Goal: Task Accomplishment & Management: Manage account settings

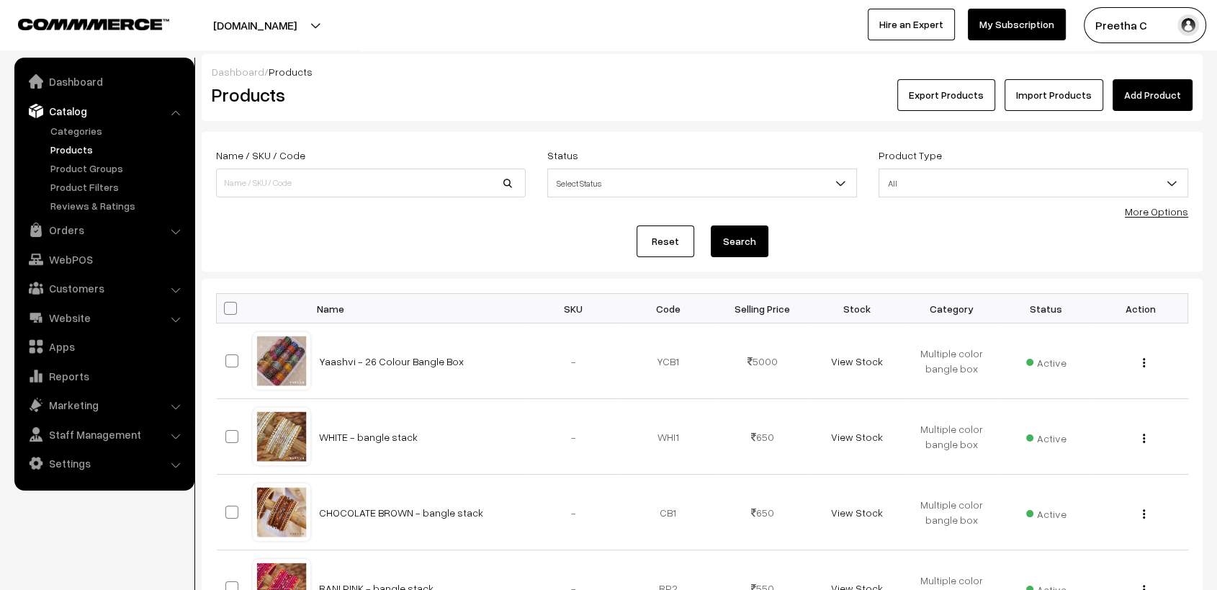
click at [1174, 94] on link "Add Product" at bounding box center [1153, 95] width 80 height 32
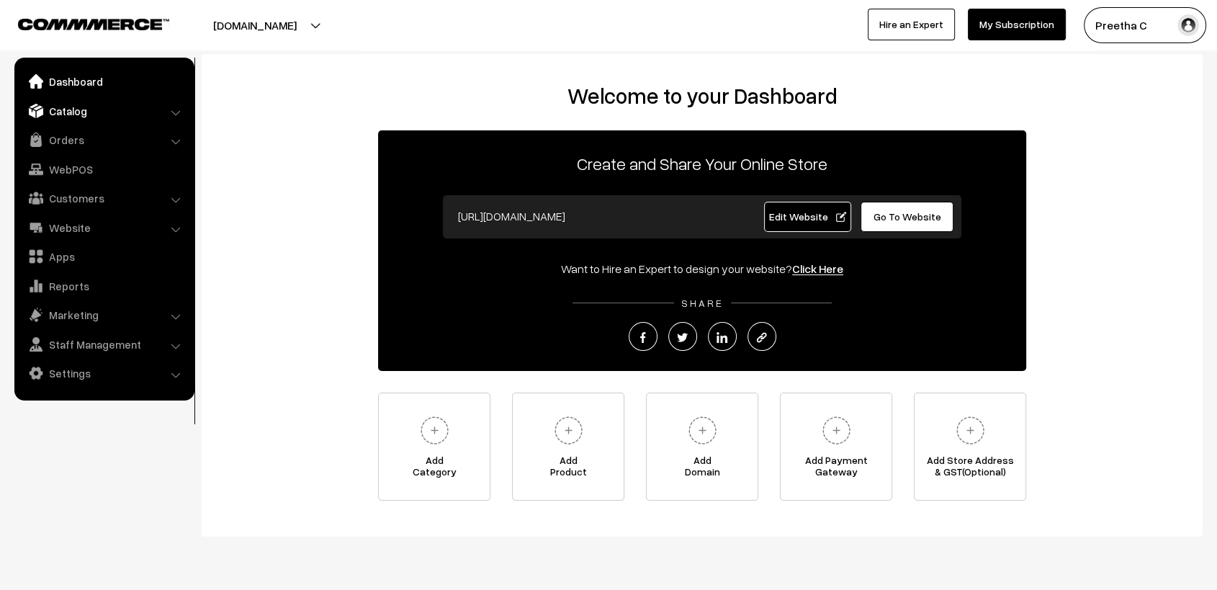
click at [133, 107] on link "Catalog" at bounding box center [103, 111] width 171 height 26
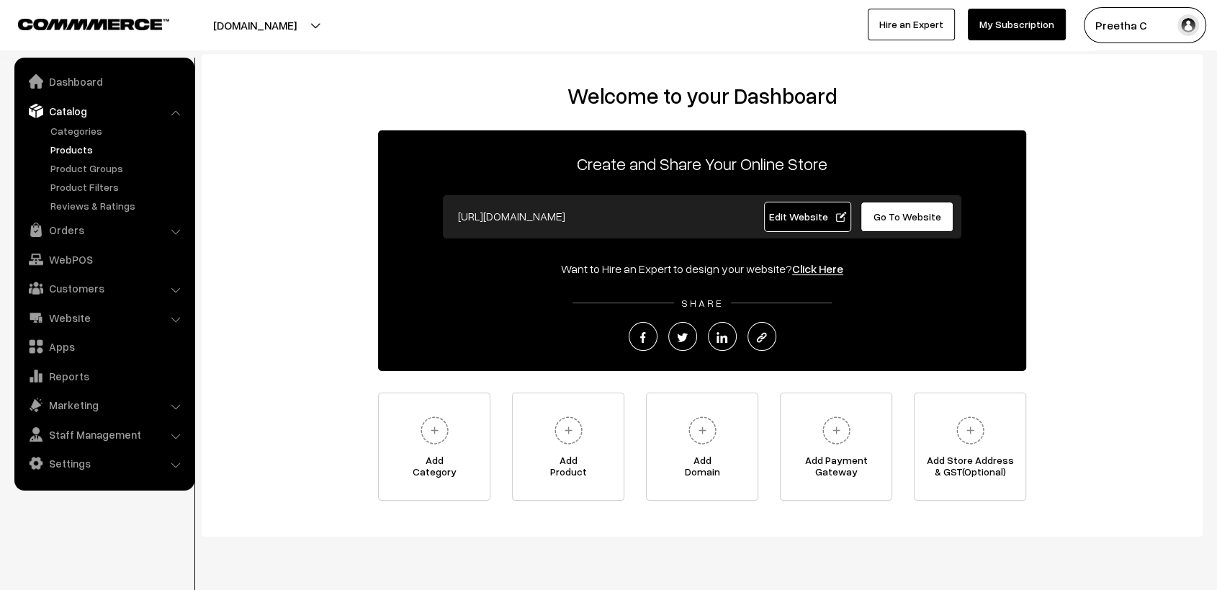
click at [81, 148] on link "Products" at bounding box center [118, 149] width 143 height 15
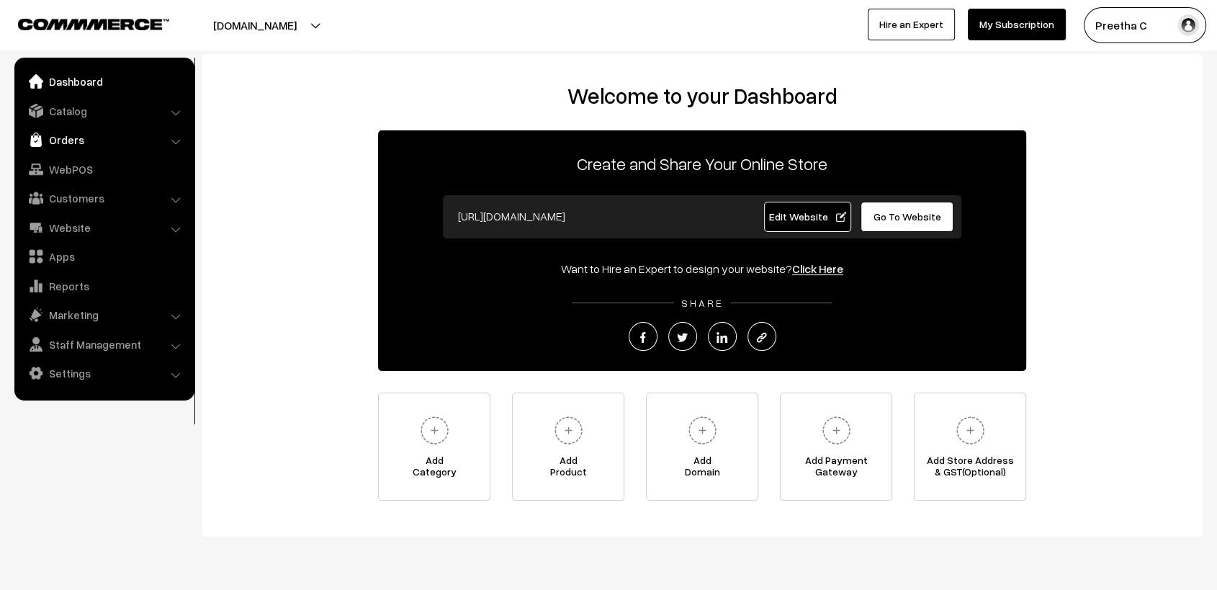
click at [108, 137] on link "Orders" at bounding box center [103, 140] width 171 height 26
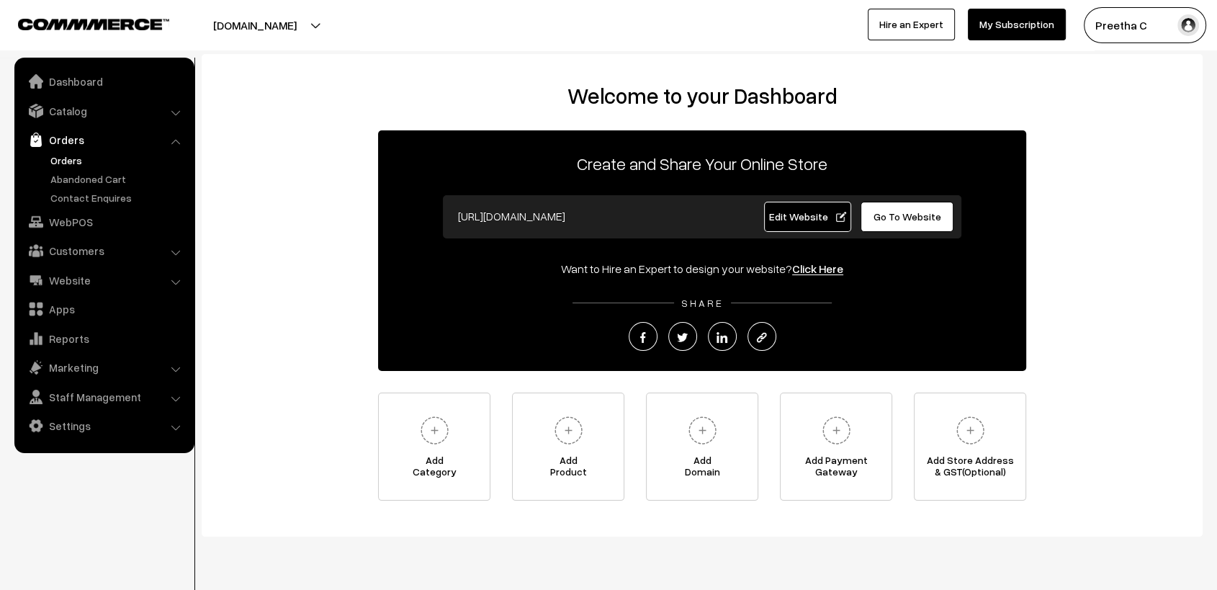
click at [65, 158] on link "Orders" at bounding box center [118, 160] width 143 height 15
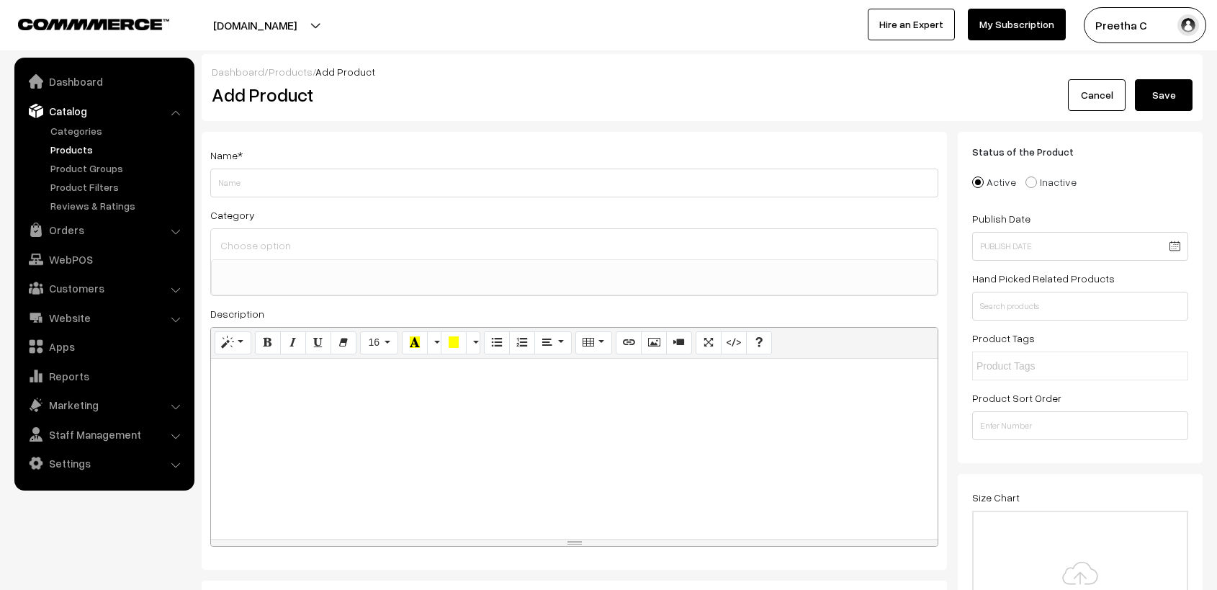
select select
type input "Hirdayam - Watermelon"
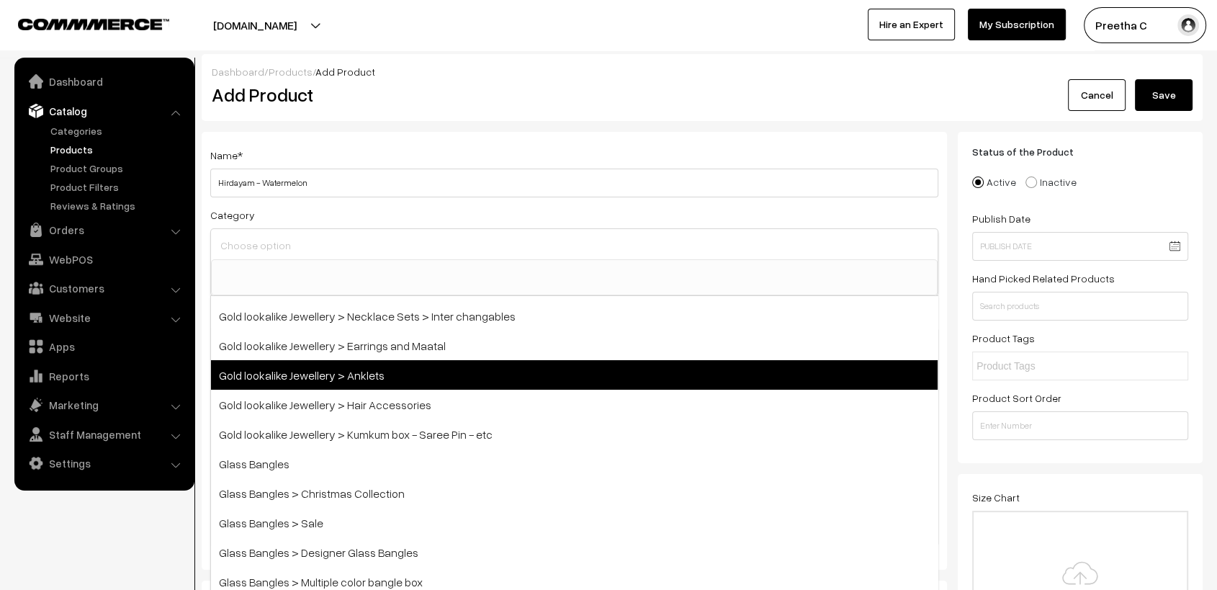
scroll to position [400, 0]
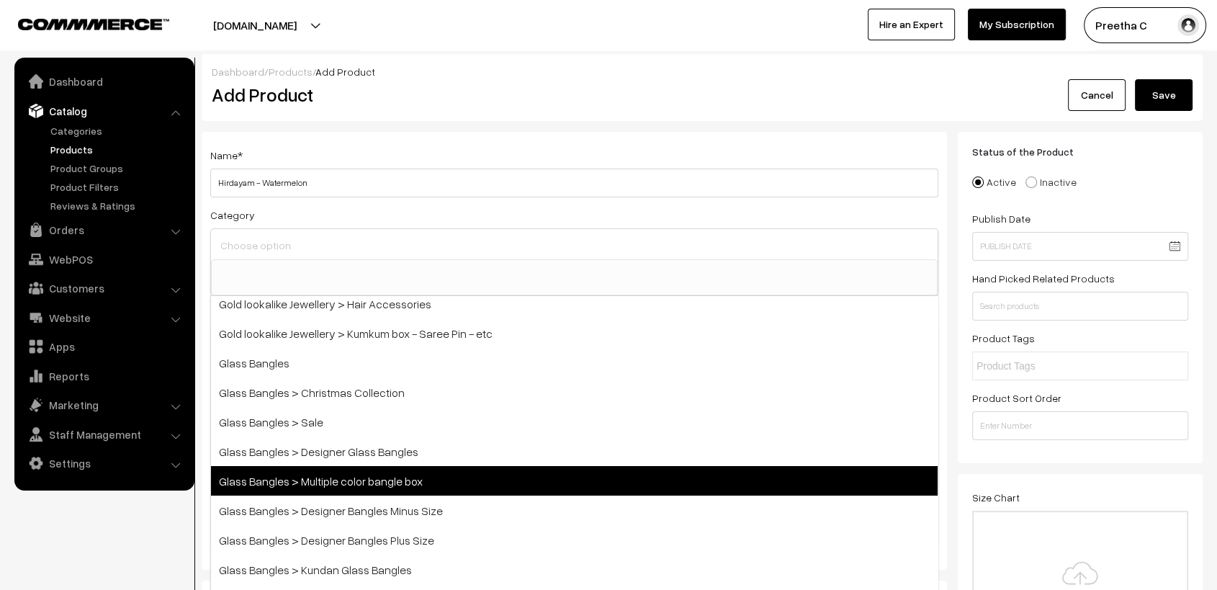
click at [467, 475] on span "Glass Bangles > Multiple color bangle box" at bounding box center [574, 481] width 727 height 30
select select "5"
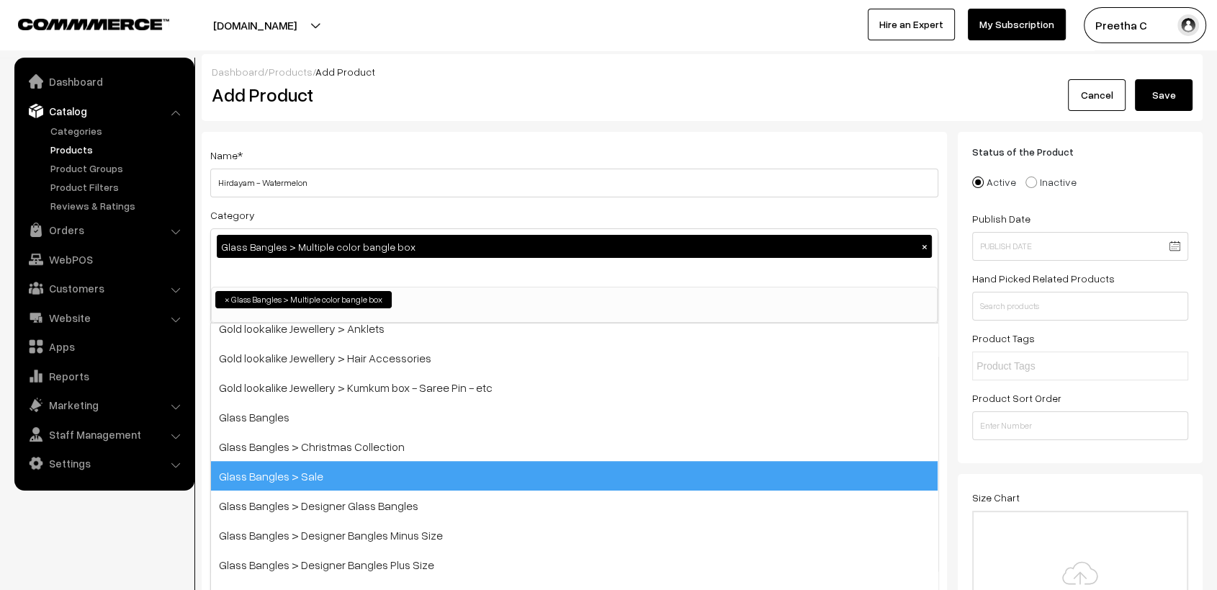
scroll to position [202, 0]
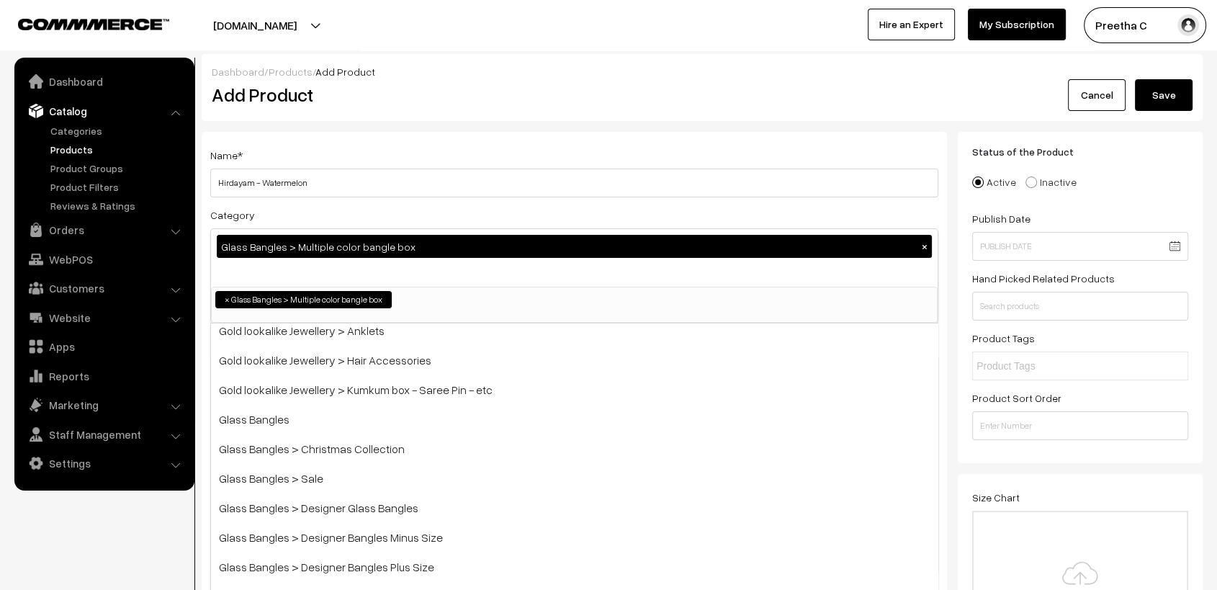
click at [637, 212] on div "Category Glass Bangles > Multiple color bangle box × Bangles Bangles > Gold pol…" at bounding box center [574, 264] width 728 height 117
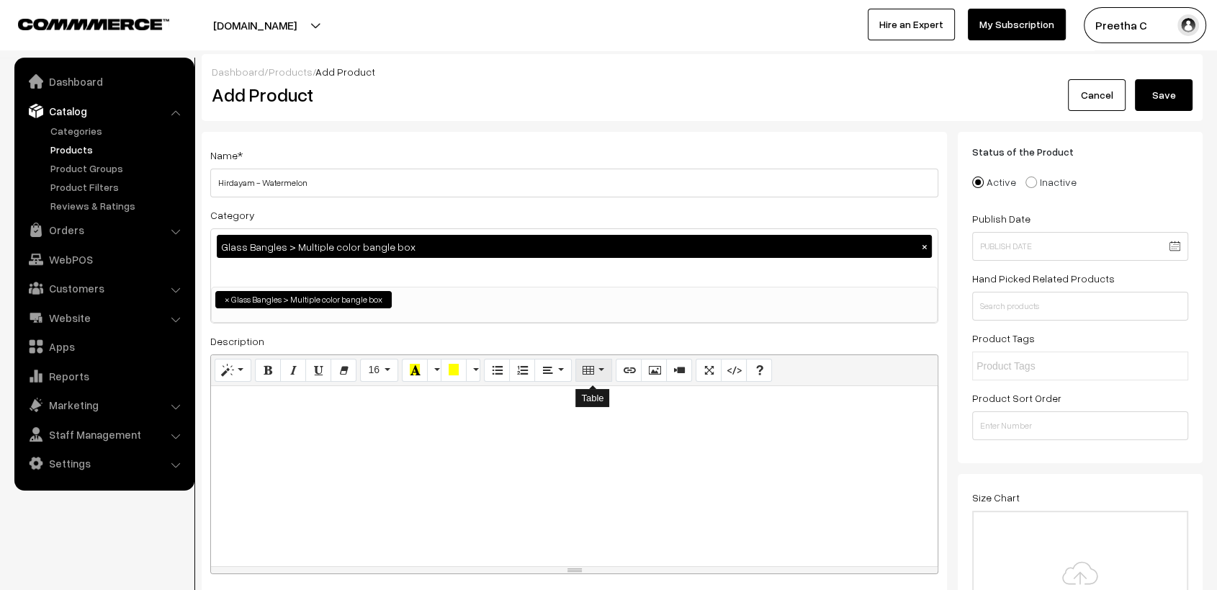
scroll to position [160, 0]
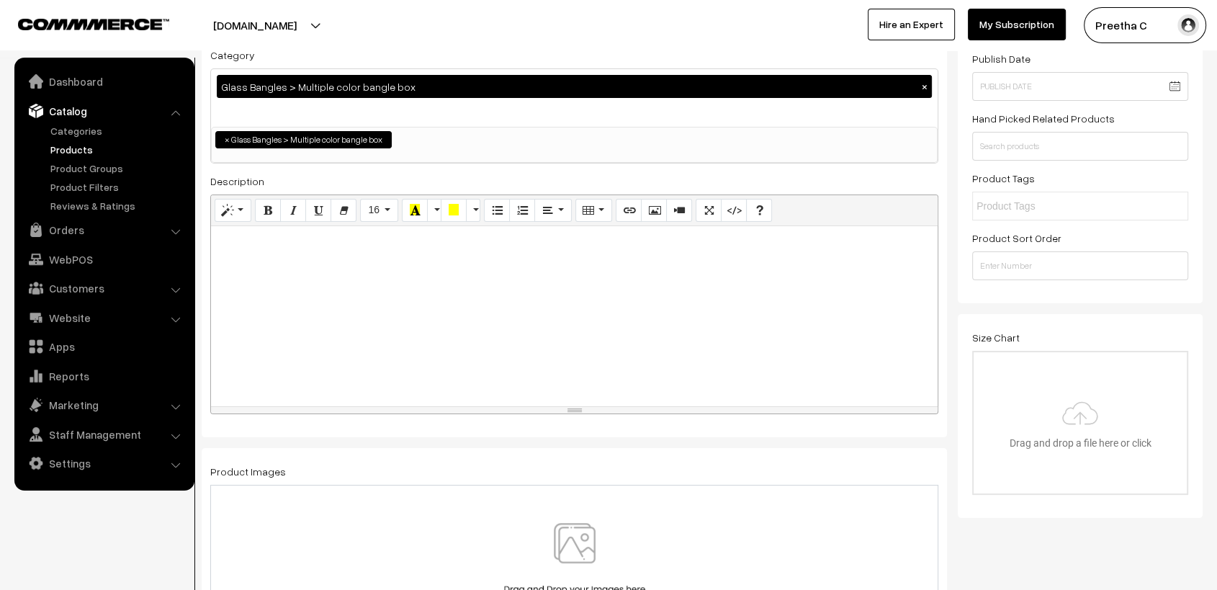
click at [339, 287] on div at bounding box center [574, 316] width 727 height 180
paste div
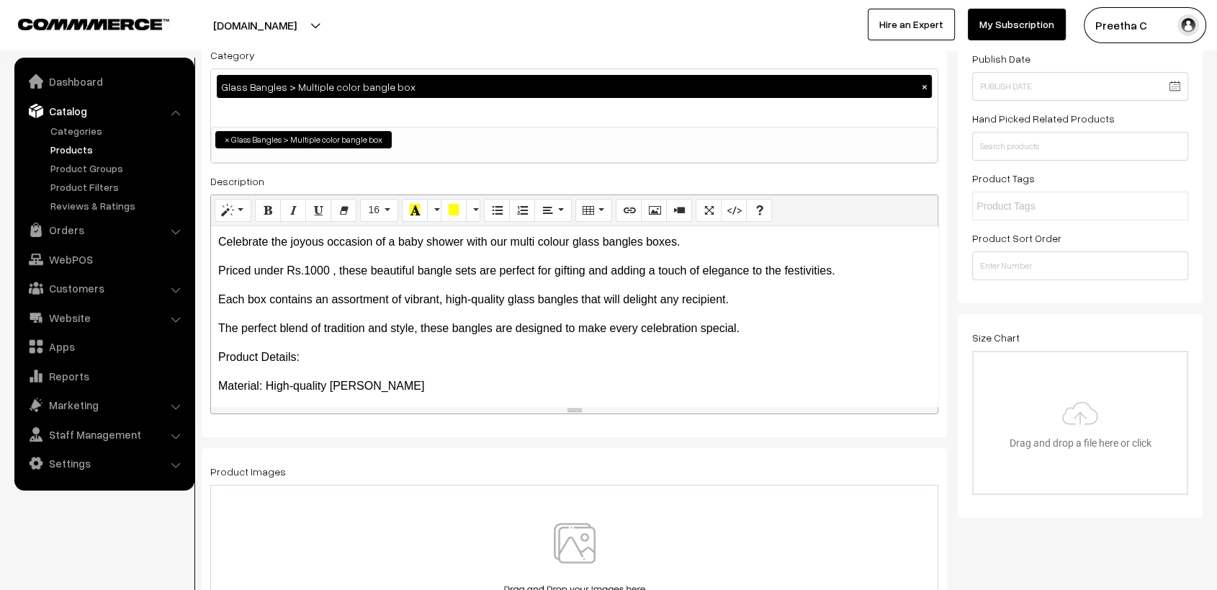
click at [318, 273] on p "Priced under Rs.1000 , these beautiful bangle sets are perfect for gifting and …" at bounding box center [574, 270] width 712 height 17
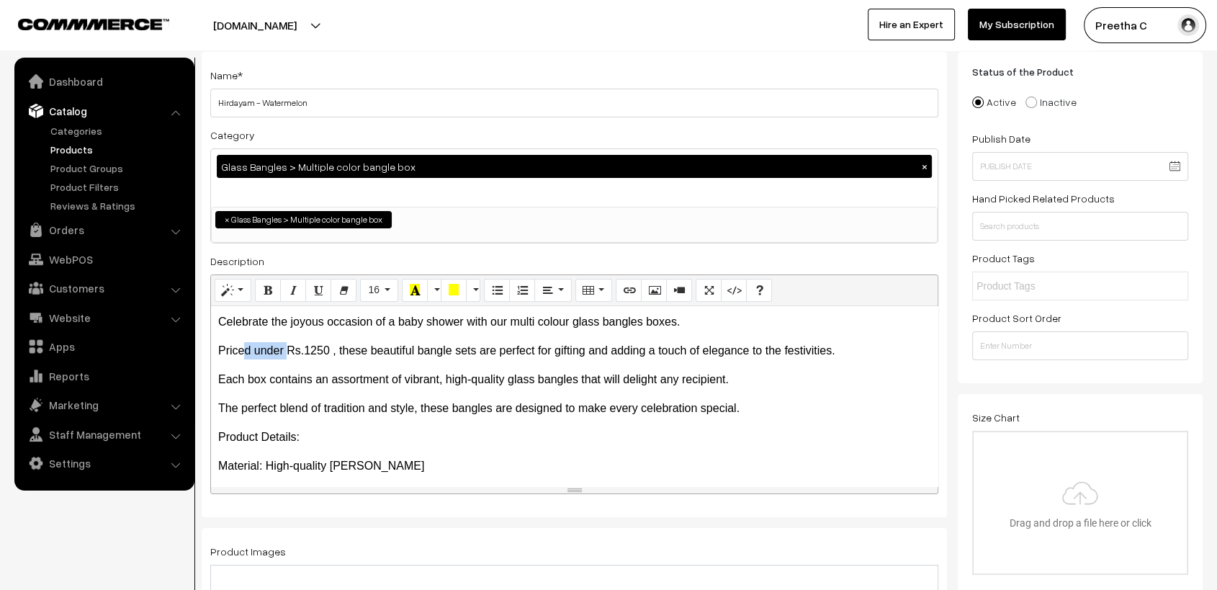
drag, startPoint x: 286, startPoint y: 350, endPoint x: 245, endPoint y: 352, distance: 41.1
click at [245, 352] on p "Priced under Rs.1250 , these beautiful bangle sets are perfect for gifting and …" at bounding box center [574, 350] width 712 height 17
click at [292, 352] on p "Price Rs.1250 , these beautiful bangle sets are perfect for gifting and adding …" at bounding box center [574, 350] width 712 height 17
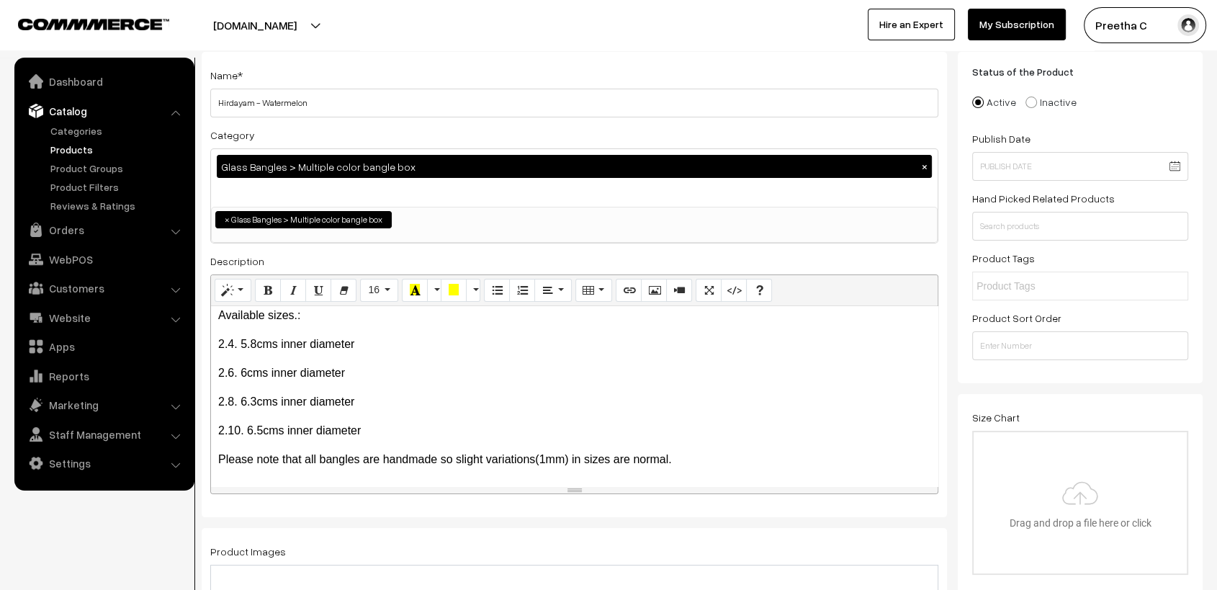
scroll to position [240, 0]
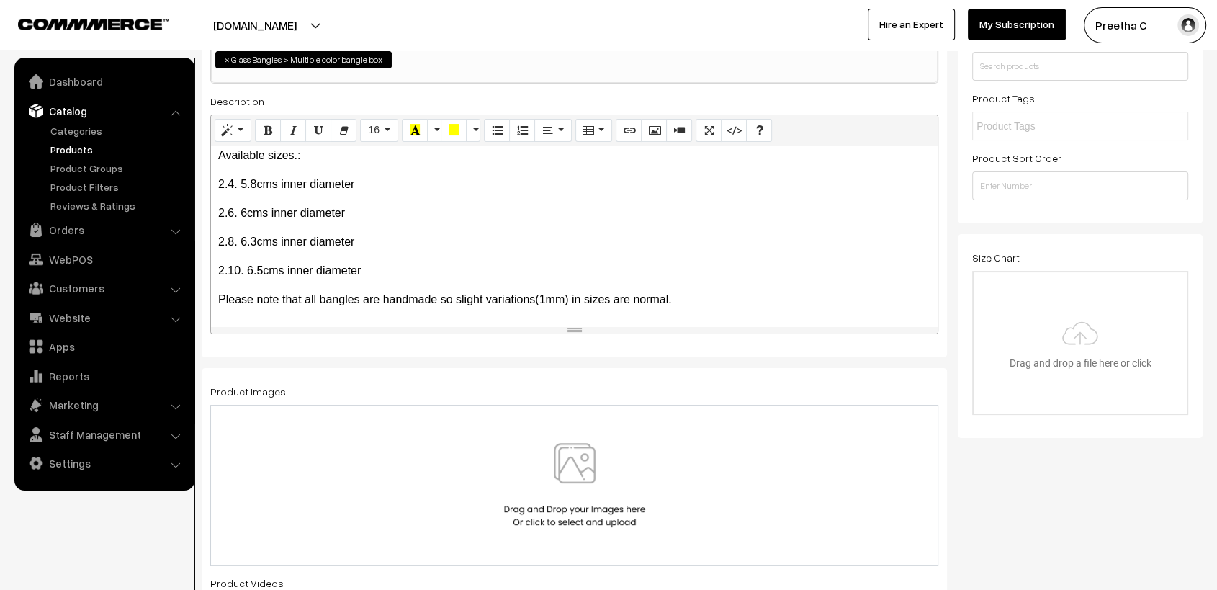
click at [575, 471] on img at bounding box center [575, 485] width 148 height 84
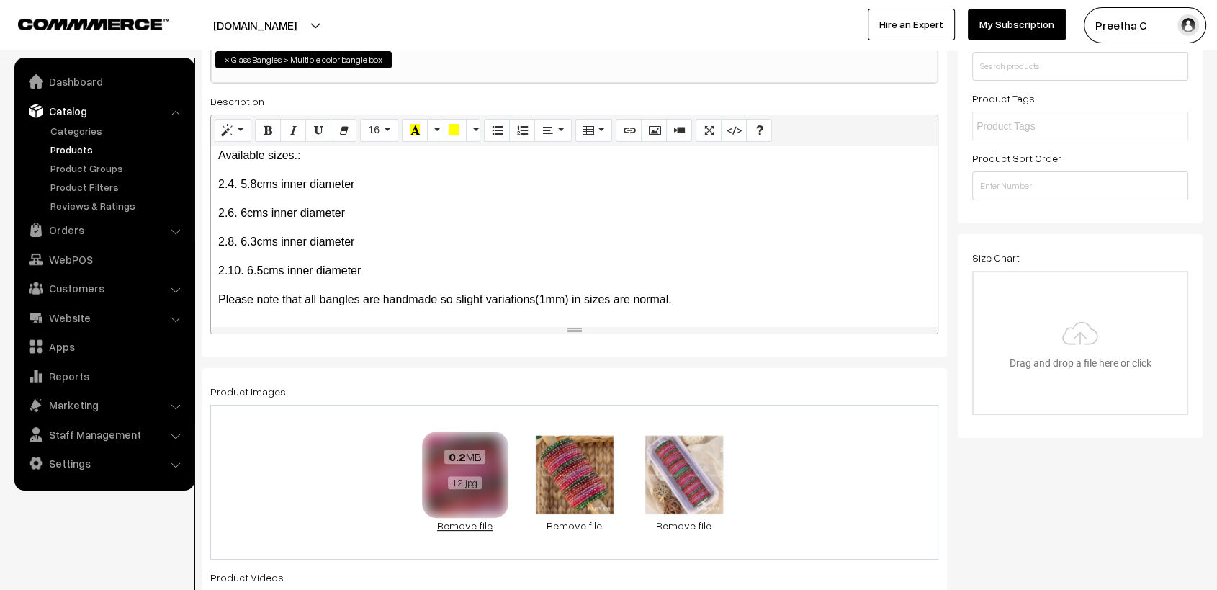
click at [477, 523] on link "Remove file" at bounding box center [465, 525] width 86 height 15
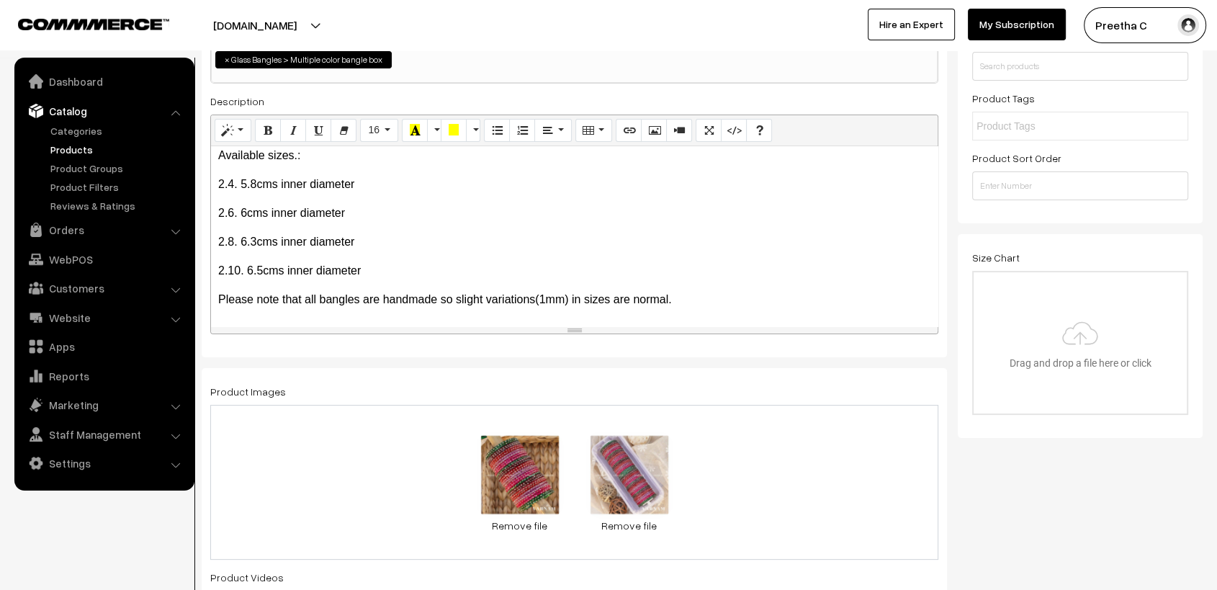
click at [710, 500] on div "0.2 MB 1.3.jpg Check Error Remove file 0.2 MB 1.4.jpg Check Error Remove file" at bounding box center [574, 482] width 728 height 155
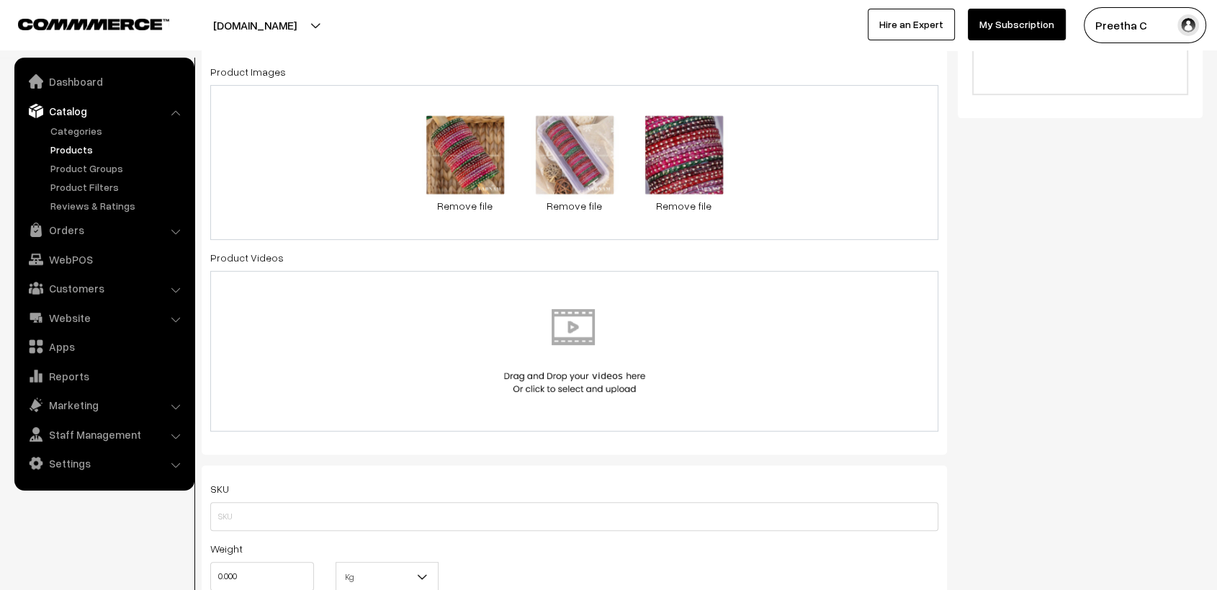
scroll to position [720, 0]
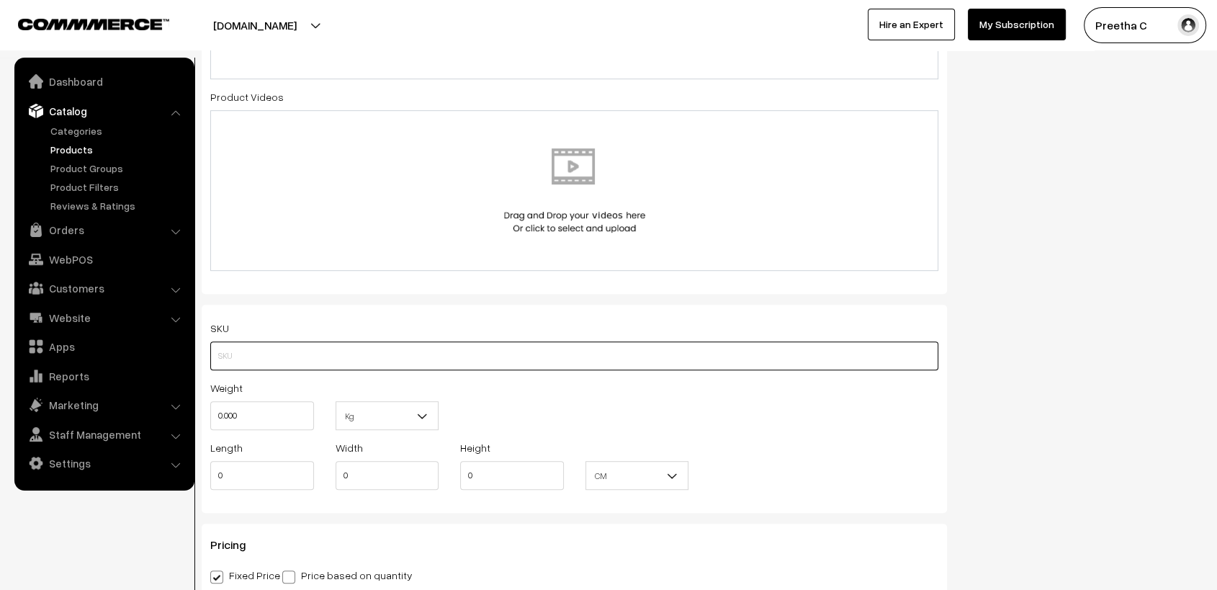
click at [406, 364] on input "text" at bounding box center [574, 355] width 728 height 29
type input "MCGBHR1"
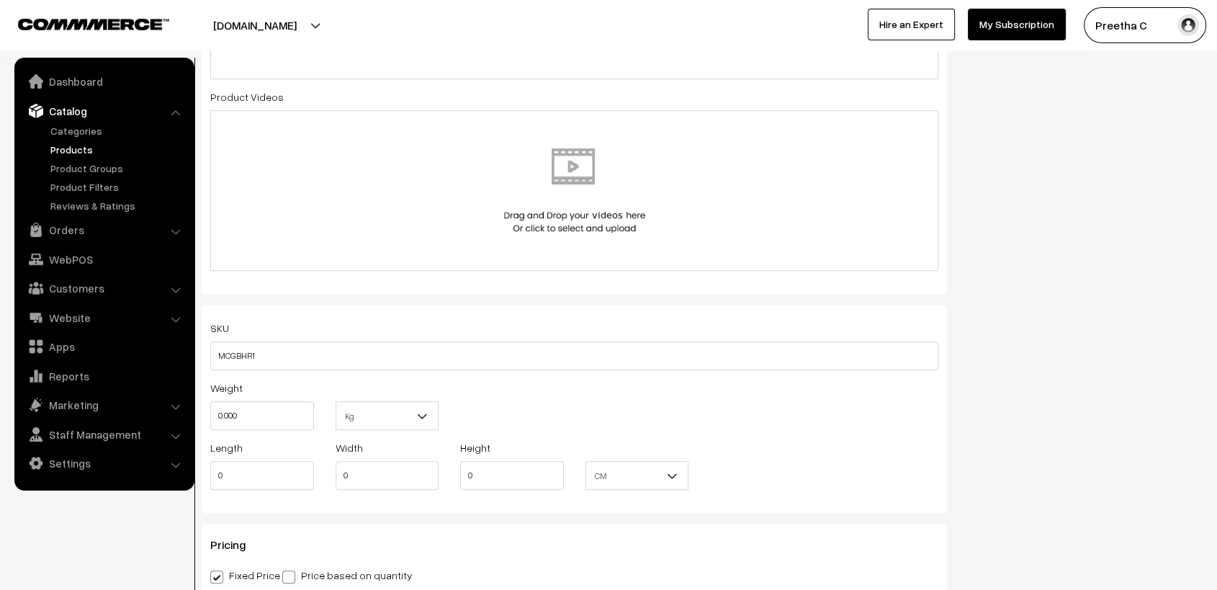
click at [765, 380] on div "Weight 0.000 Kg Kg" at bounding box center [574, 409] width 750 height 60
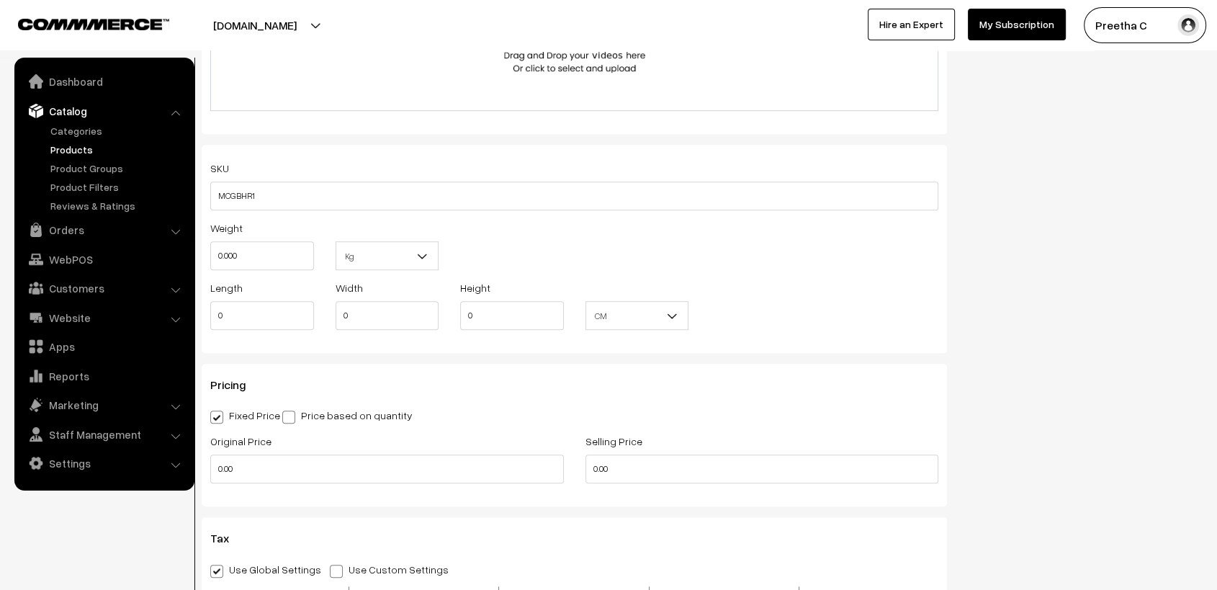
scroll to position [960, 0]
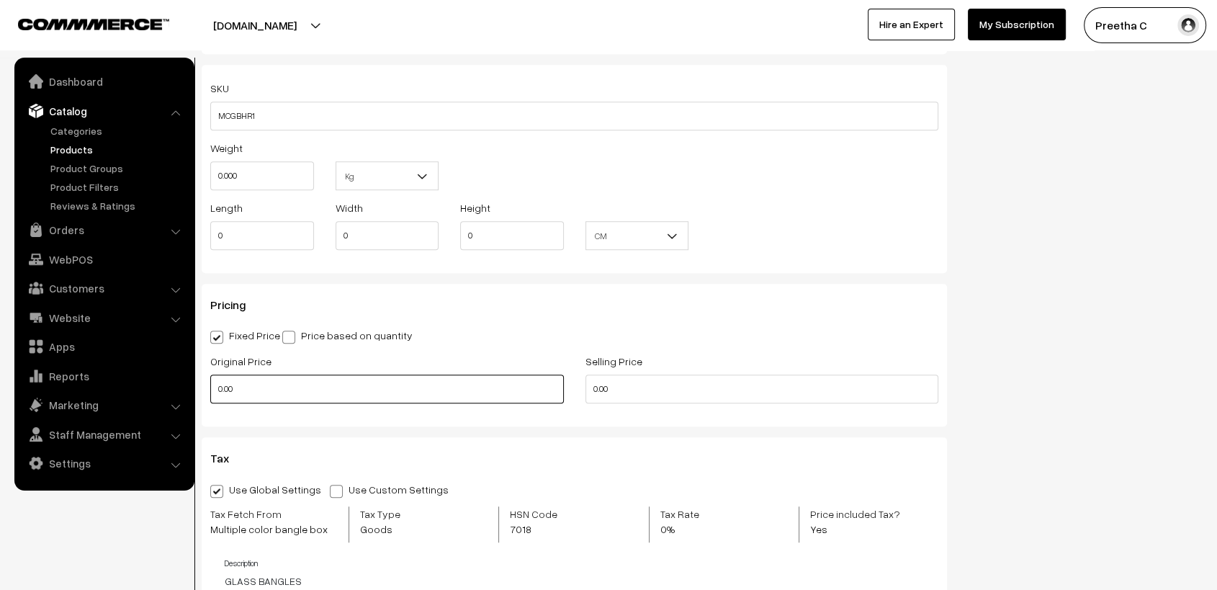
drag, startPoint x: 278, startPoint y: 396, endPoint x: 174, endPoint y: 390, distance: 104.6
click at [174, 390] on body "Thank you for showing interest. Our team will call you shortly. Close varnambya…" at bounding box center [608, 333] width 1217 height 2587
type input "1250"
type input "1000"
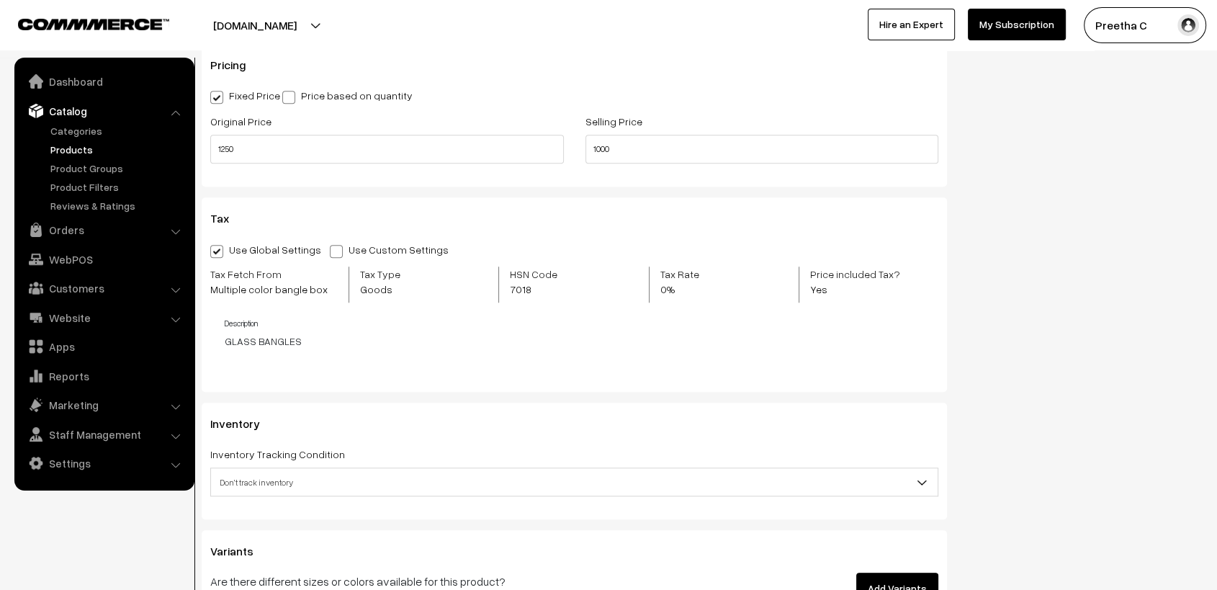
scroll to position [1280, 0]
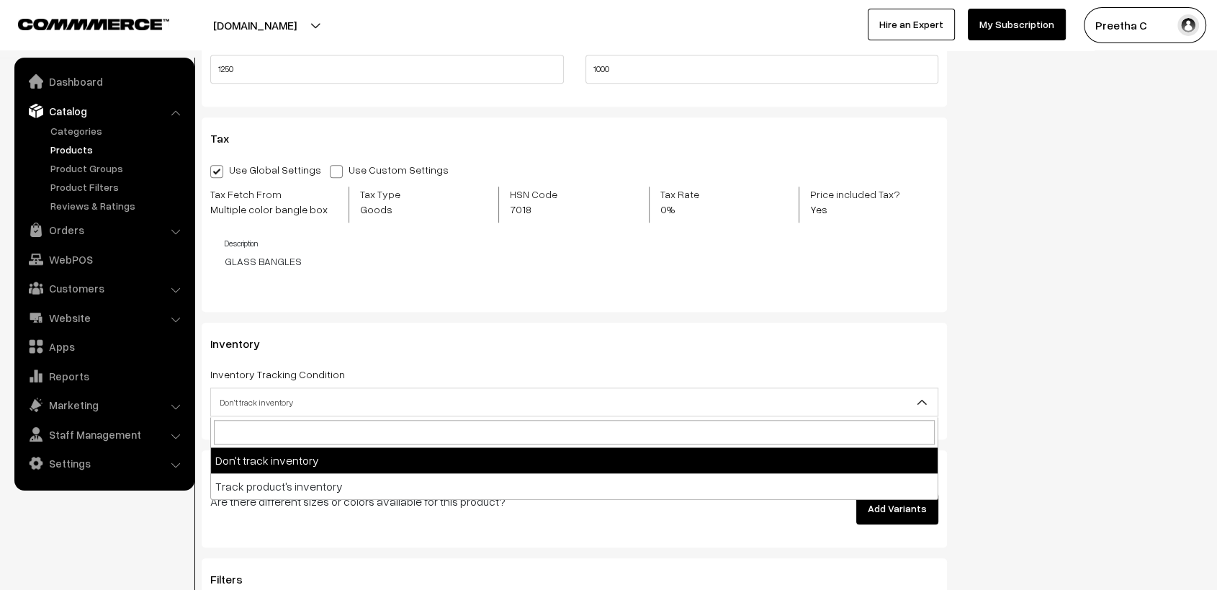
click at [526, 396] on span "Don't track inventory" at bounding box center [574, 402] width 727 height 25
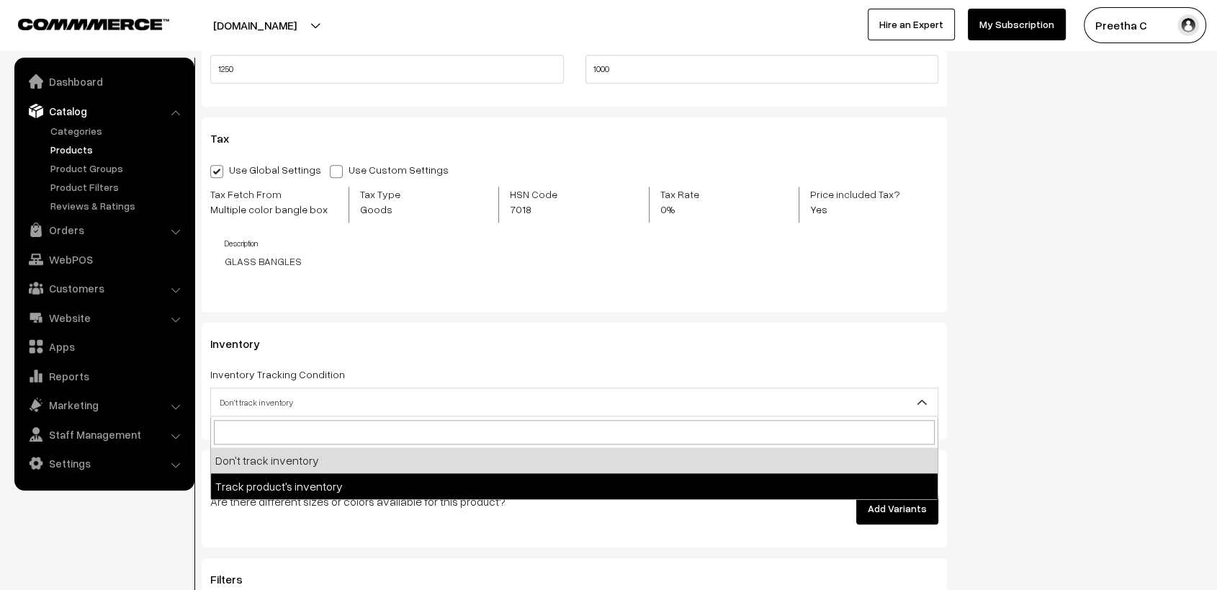
select select "2"
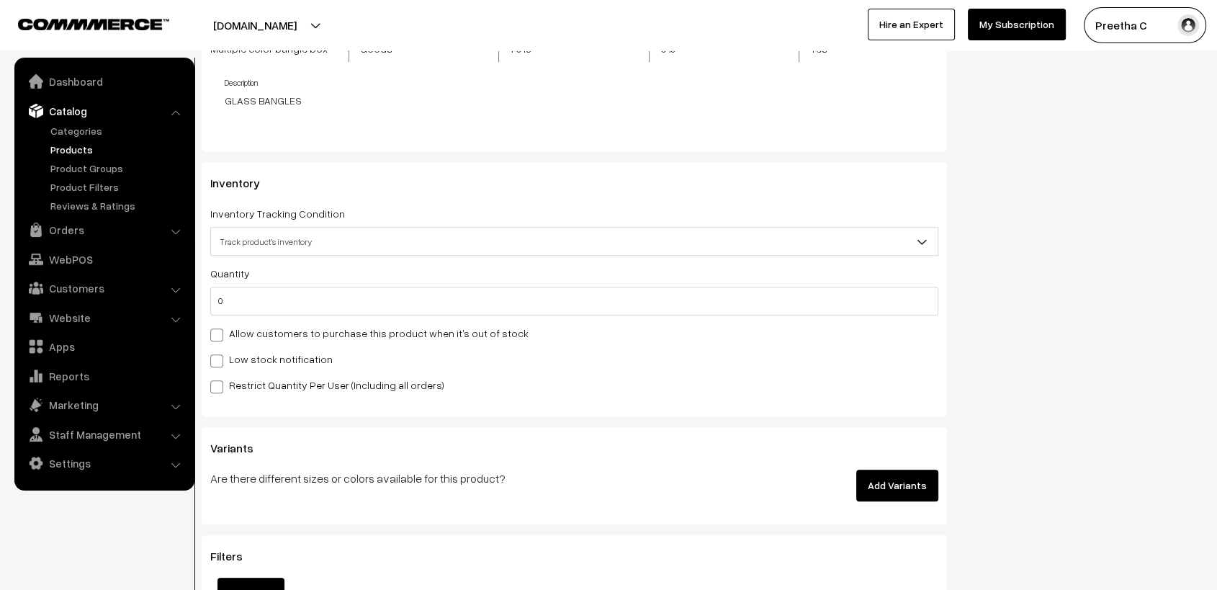
scroll to position [1520, 0]
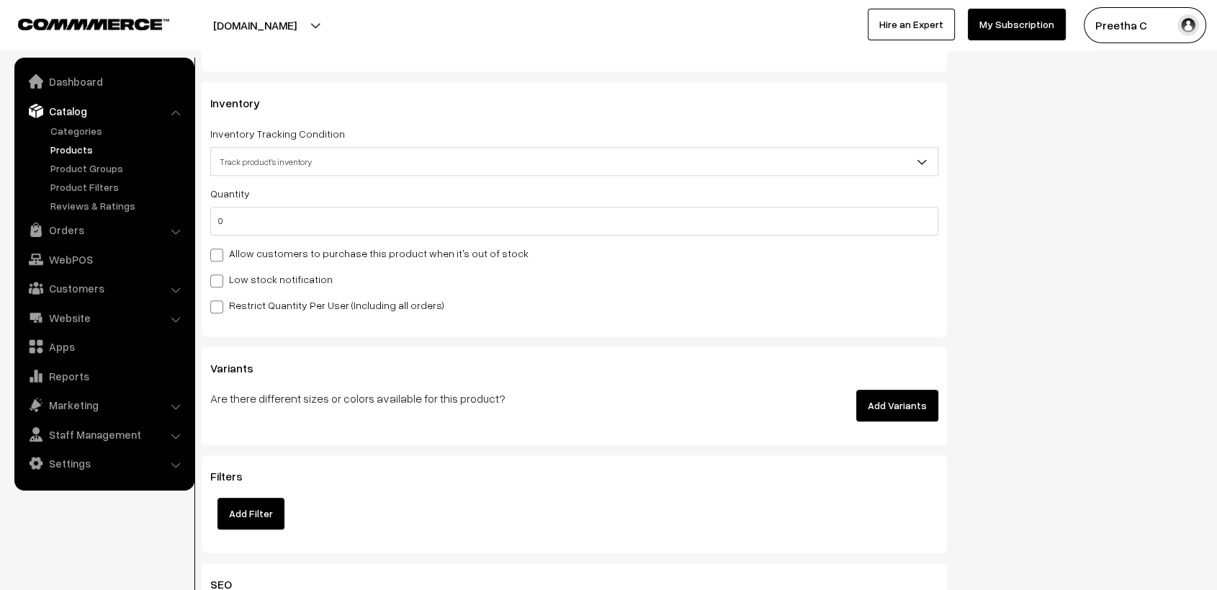
click at [886, 404] on button "Add Variants" at bounding box center [897, 406] width 82 height 32
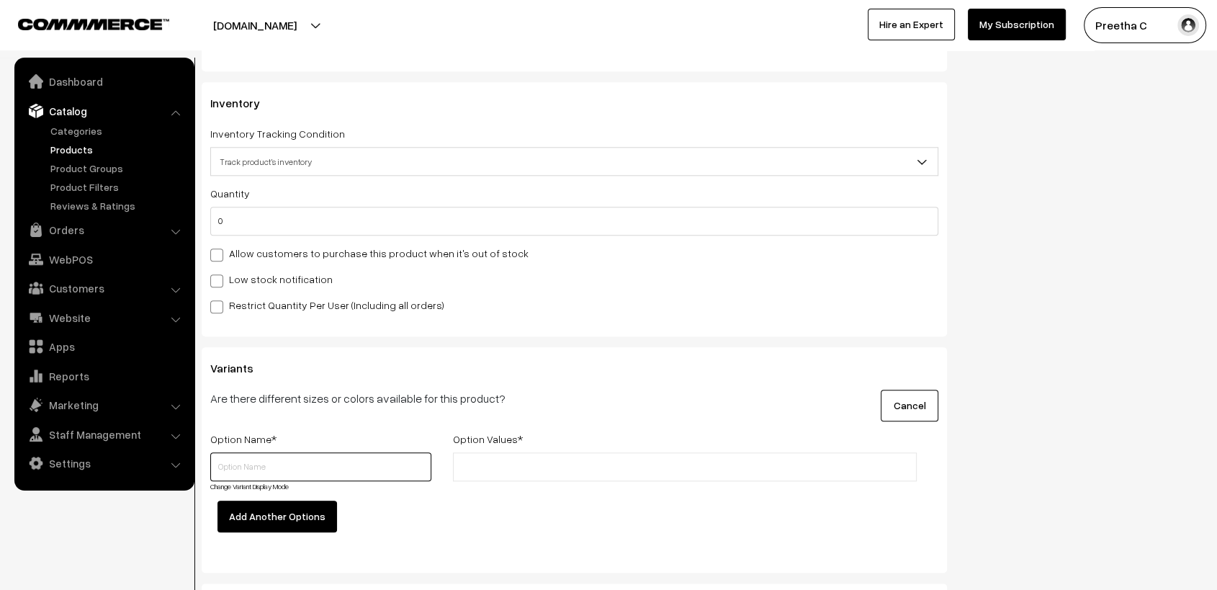
click at [285, 480] on input "text" at bounding box center [320, 466] width 221 height 29
type input "s"
type input "Size"
click at [530, 470] on input "text" at bounding box center [520, 466] width 126 height 15
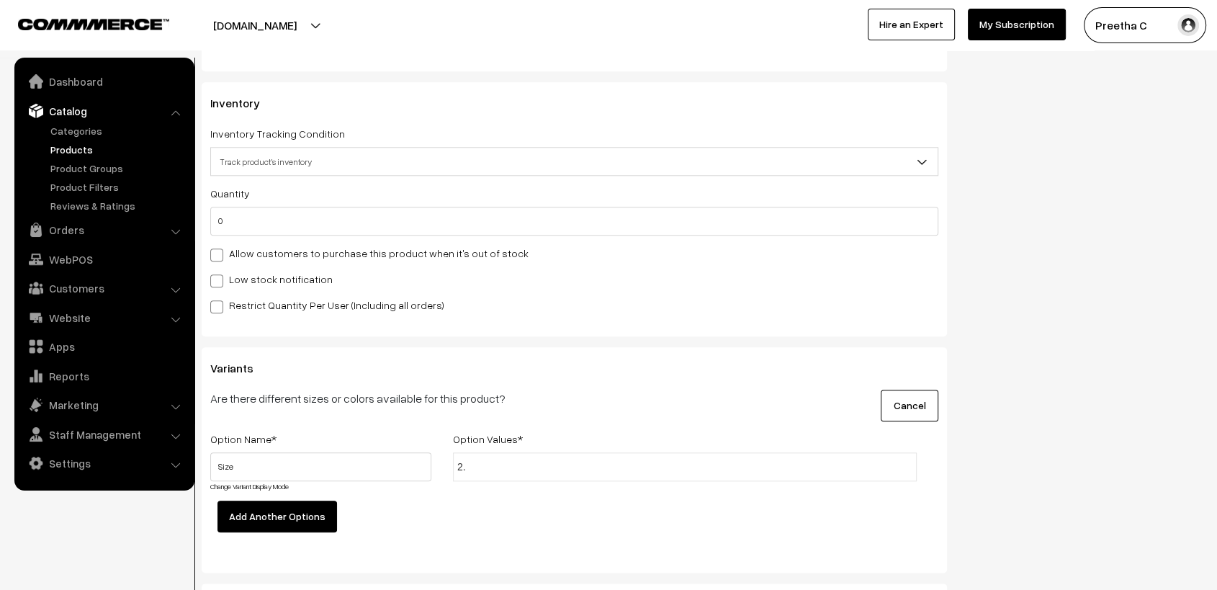
type input "2.4"
type input "2.6"
type input "2.8"
type input "2.1."
type input "2.10"
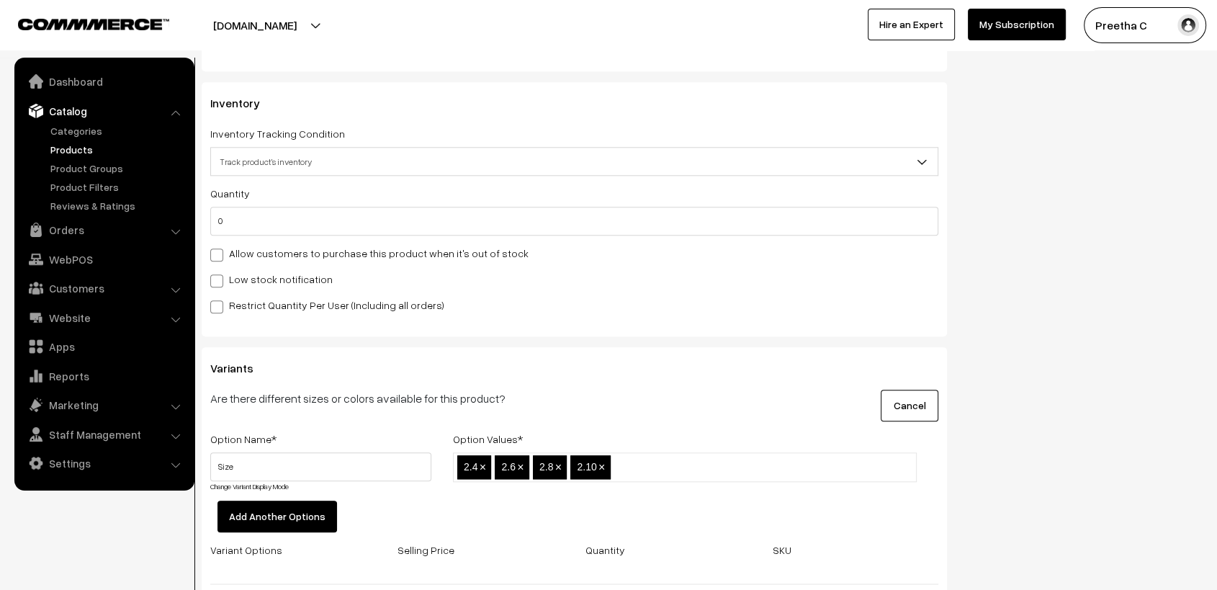
scroll to position [1760, 0]
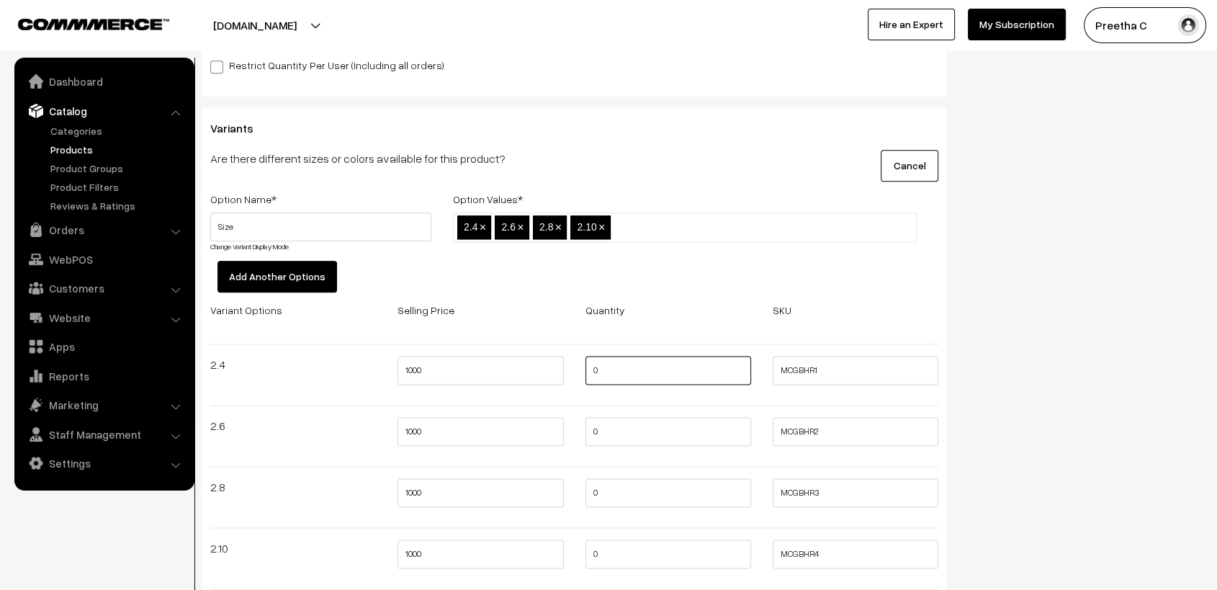
drag, startPoint x: 615, startPoint y: 369, endPoint x: 573, endPoint y: 377, distance: 42.5
click at [573, 377] on div "Variant Options Selling Price Quantity SKU 2.4 1000 0 MCGBHR1 2.6 1000 0 MCGBHR…" at bounding box center [574, 451] width 750 height 300
type input "1"
drag, startPoint x: 596, startPoint y: 434, endPoint x: 567, endPoint y: 449, distance: 32.9
click at [567, 447] on div "Variant Options Selling Price Quantity SKU 2.4 1000 1 MCGBHR1 2.6 1000 0 MCGBHR…" at bounding box center [574, 451] width 750 height 300
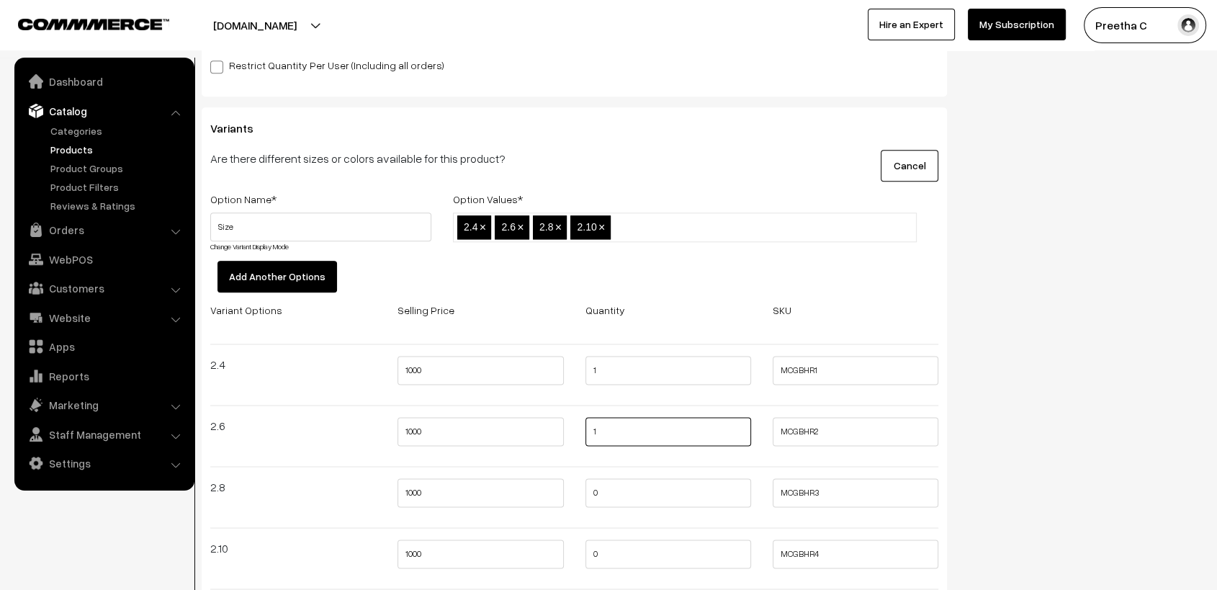
type input "1"
drag, startPoint x: 606, startPoint y: 491, endPoint x: 579, endPoint y: 531, distance: 47.7
click at [561, 506] on div "Variant Options Selling Price Quantity SKU 2.4 1000 1 MCGBHR1 2.6 1000 1 MCGBHR…" at bounding box center [574, 451] width 750 height 300
type input "1"
click at [575, 565] on div "1" at bounding box center [668, 557] width 187 height 37
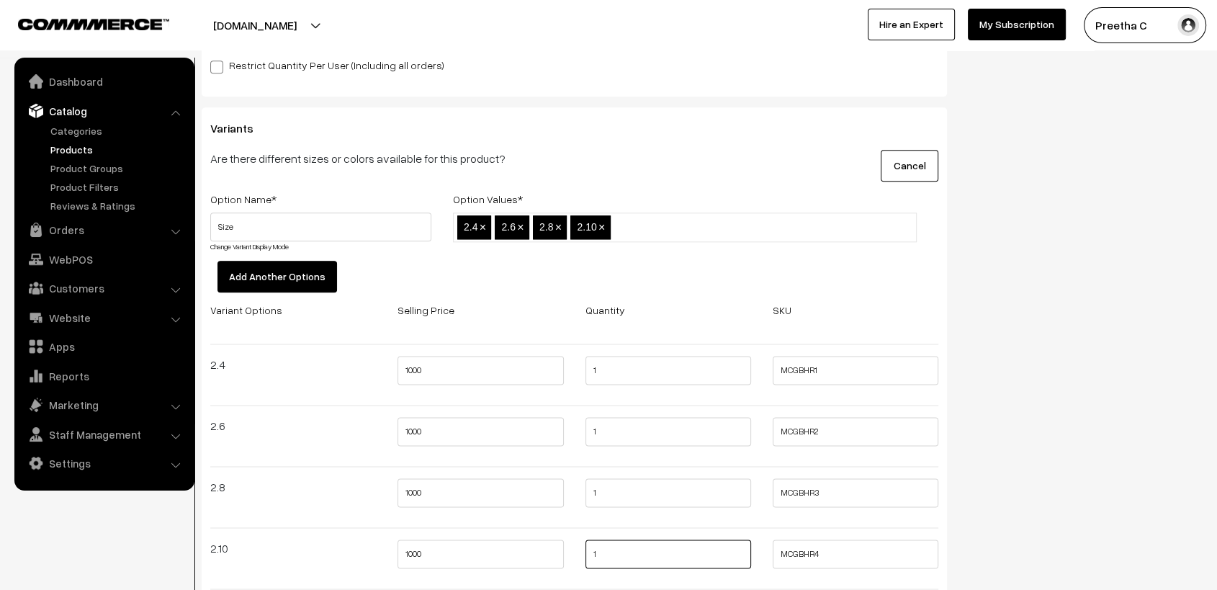
type input "1"
click at [574, 519] on div at bounding box center [574, 528] width 750 height 24
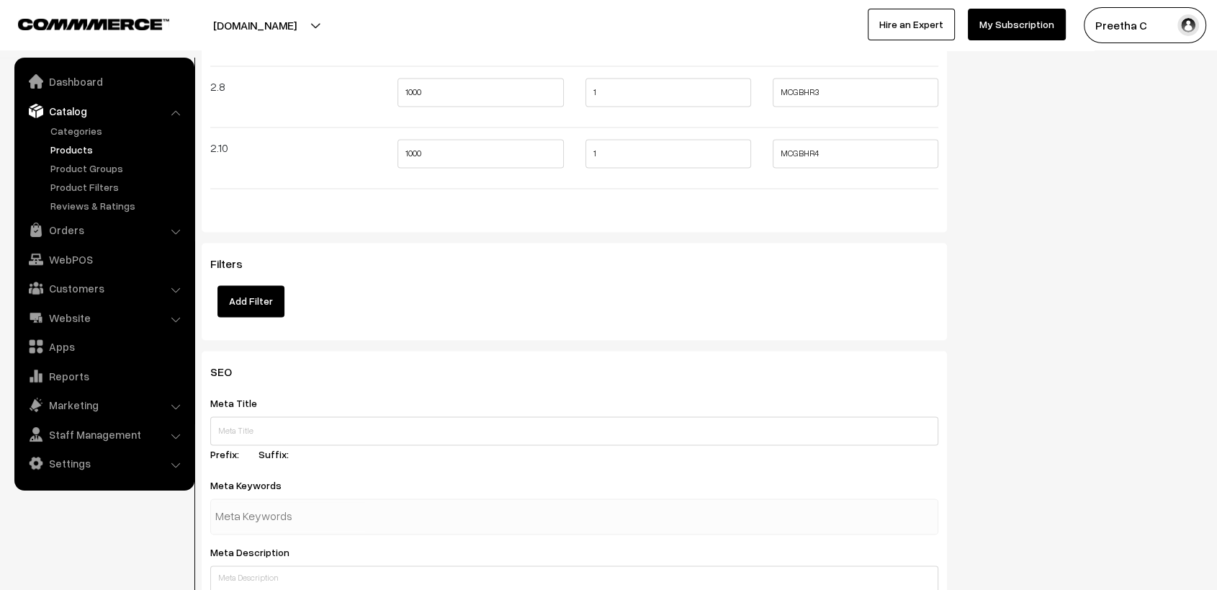
scroll to position [2241, 0]
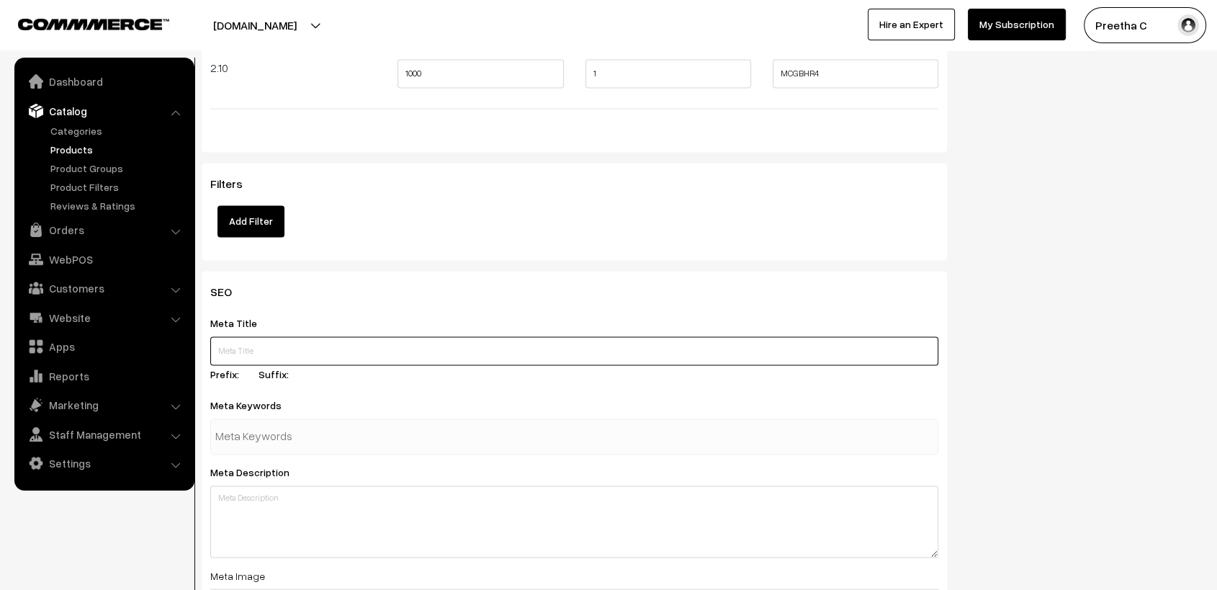
click at [341, 354] on input "text" at bounding box center [574, 350] width 728 height 29
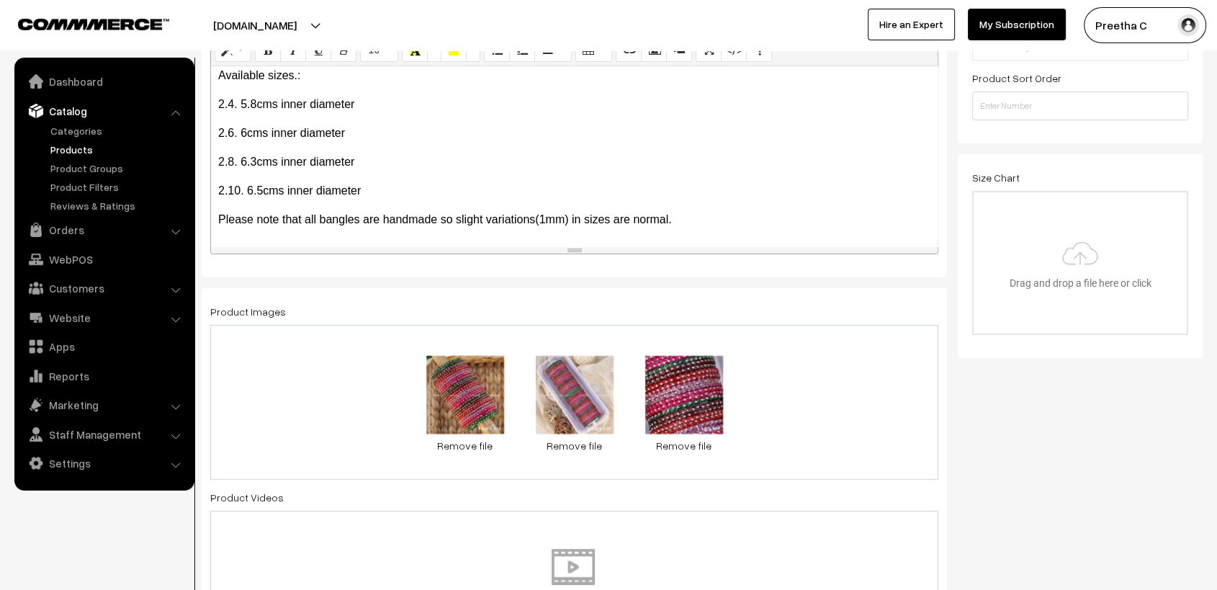
scroll to position [0, 0]
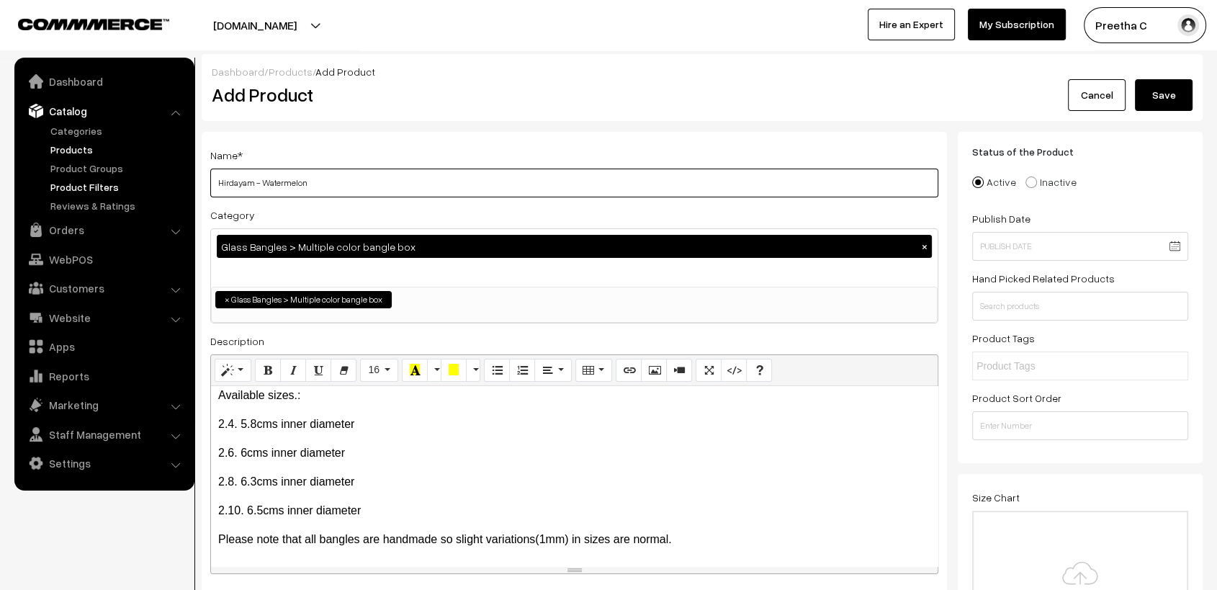
drag, startPoint x: 333, startPoint y: 187, endPoint x: 189, endPoint y: 192, distance: 144.1
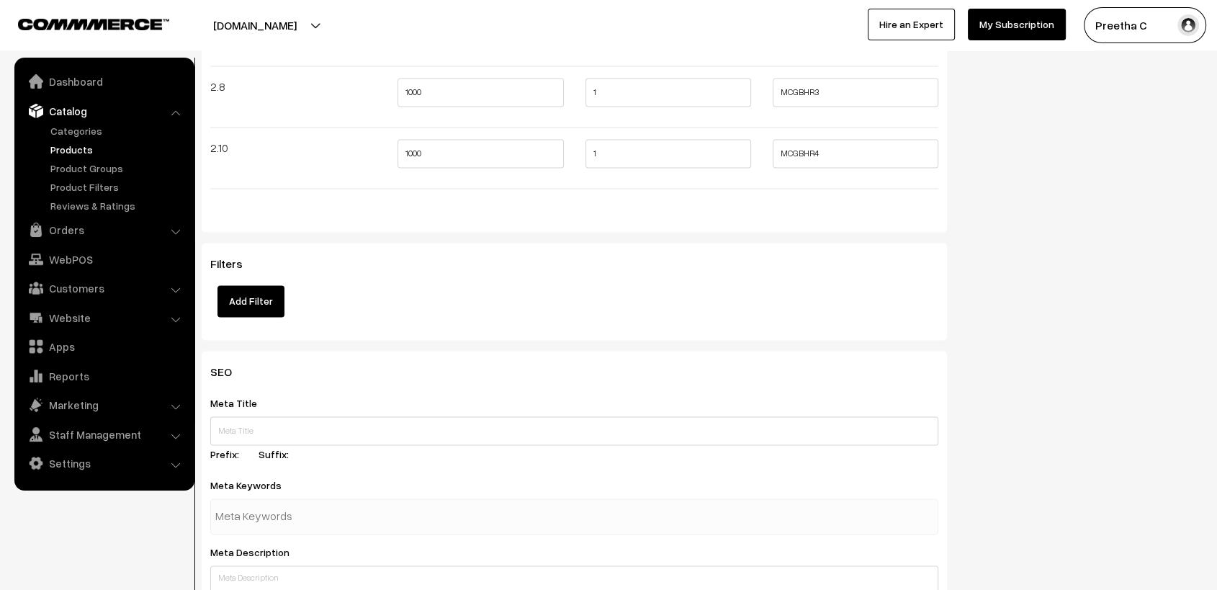
scroll to position [2320, 0]
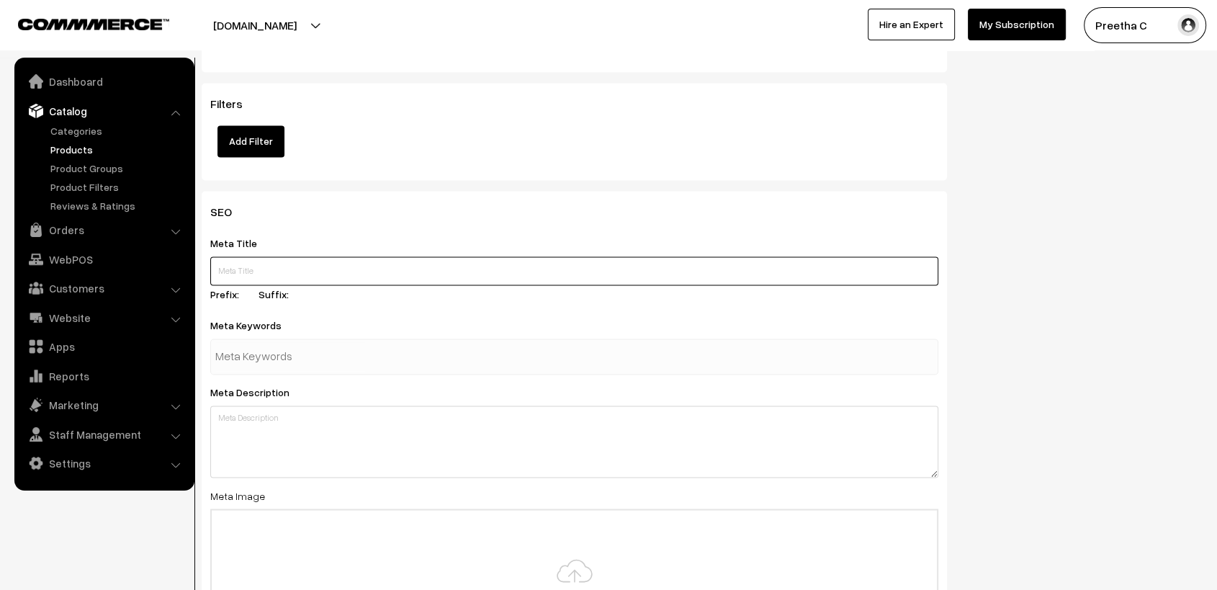
click at [322, 268] on input "text" at bounding box center [574, 270] width 728 height 29
paste input "Hirdayam - Watermelon"
type input "Hirdayam - Watermelon"
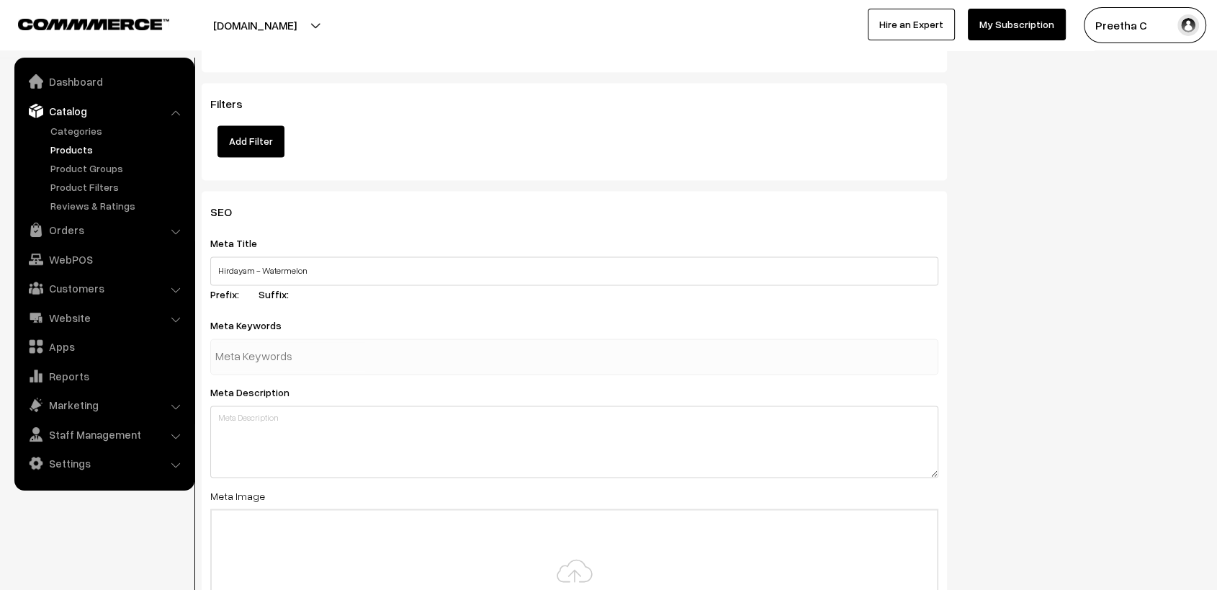
click at [341, 353] on input "text" at bounding box center [290, 356] width 150 height 29
type input "heart shaped glass bangles"
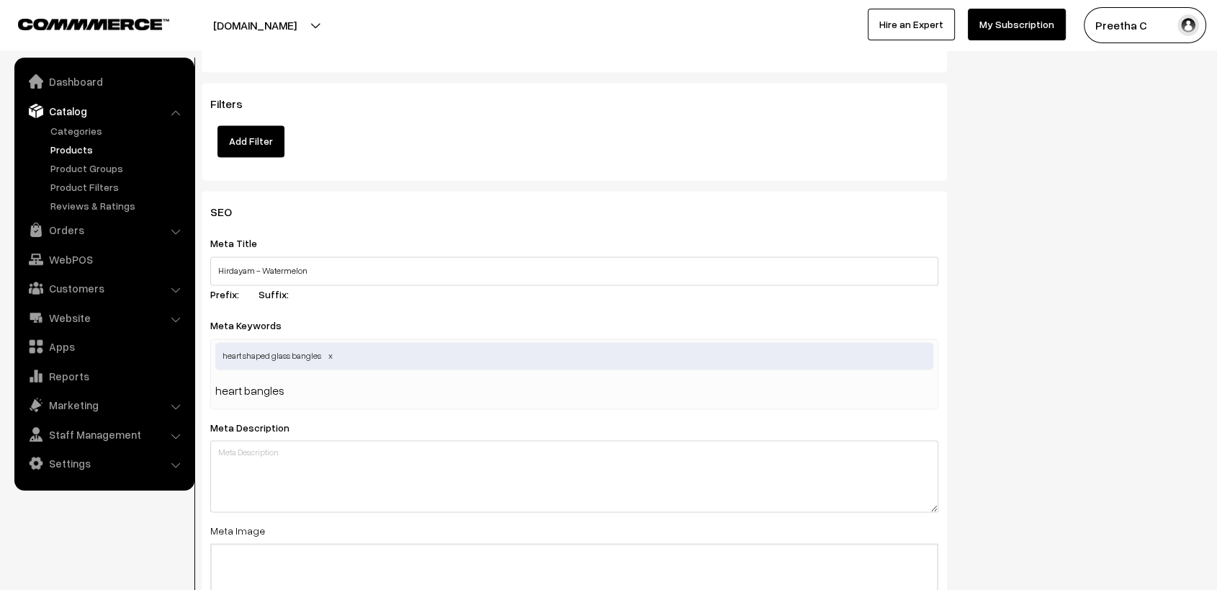
type input "heart bangles"
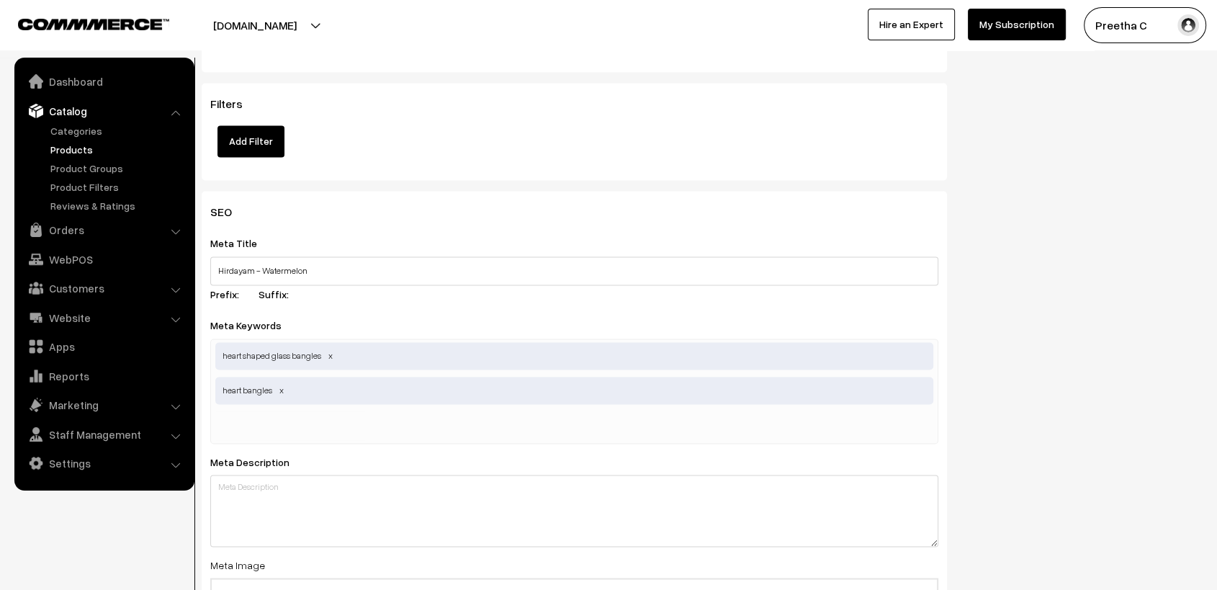
click at [285, 416] on input "text" at bounding box center [290, 425] width 150 height 29
type input "trending glass bangles"
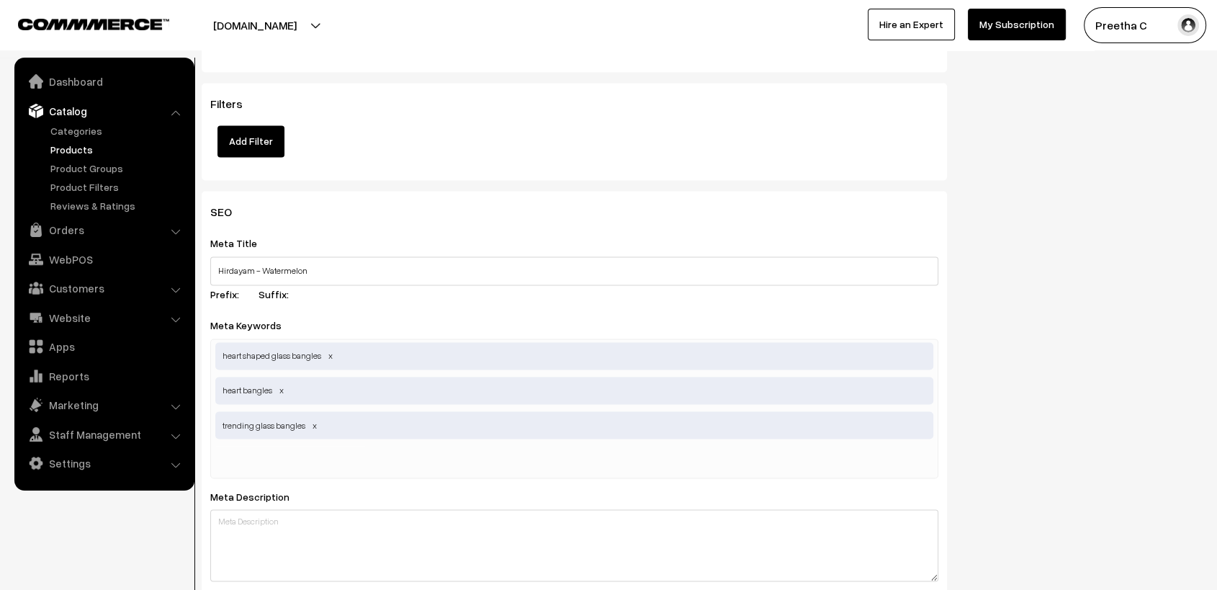
scroll to position [2560, 0]
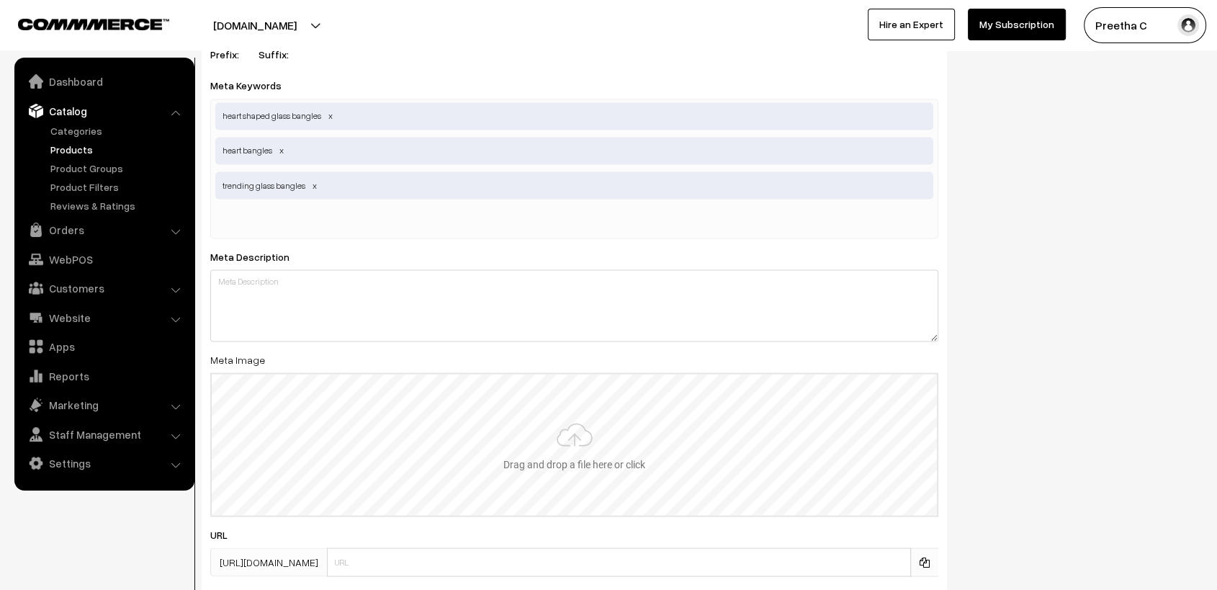
click at [625, 448] on input "file" at bounding box center [574, 444] width 725 height 141
type input "C:\fakepath\1.3.jpg"
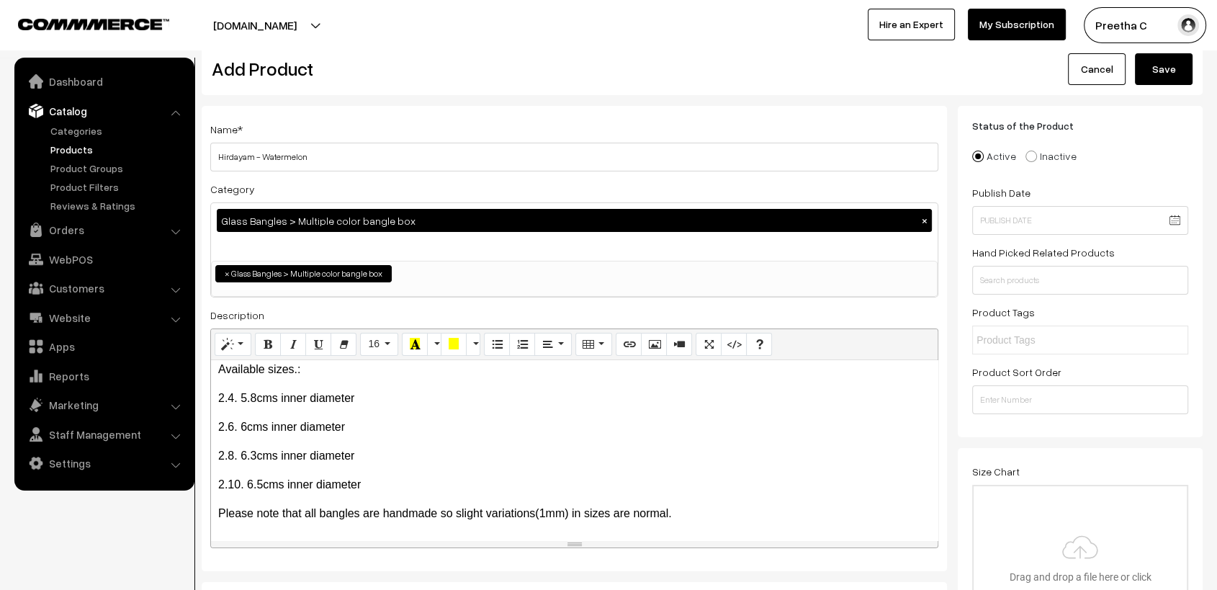
scroll to position [0, 0]
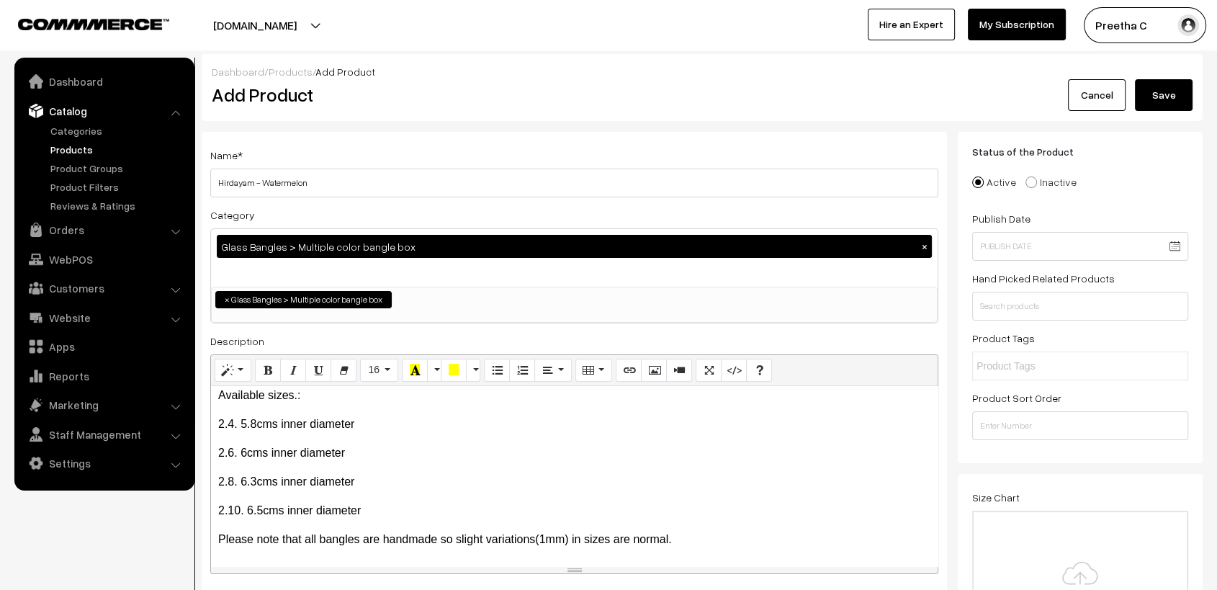
click at [1178, 97] on button "Save" at bounding box center [1164, 95] width 58 height 32
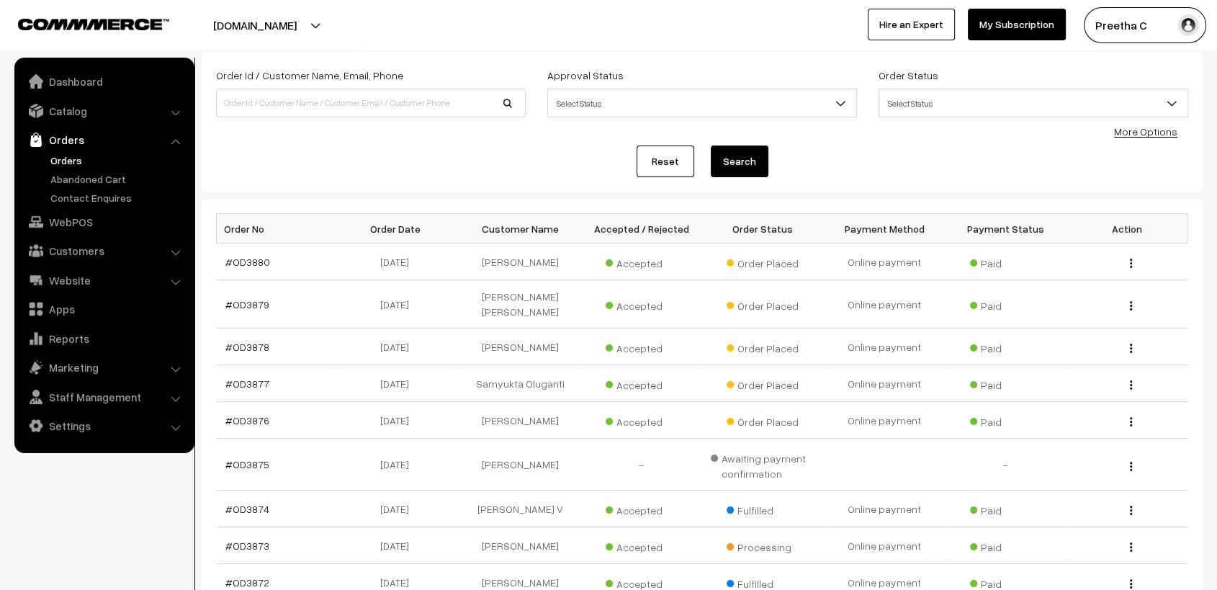
scroll to position [160, 0]
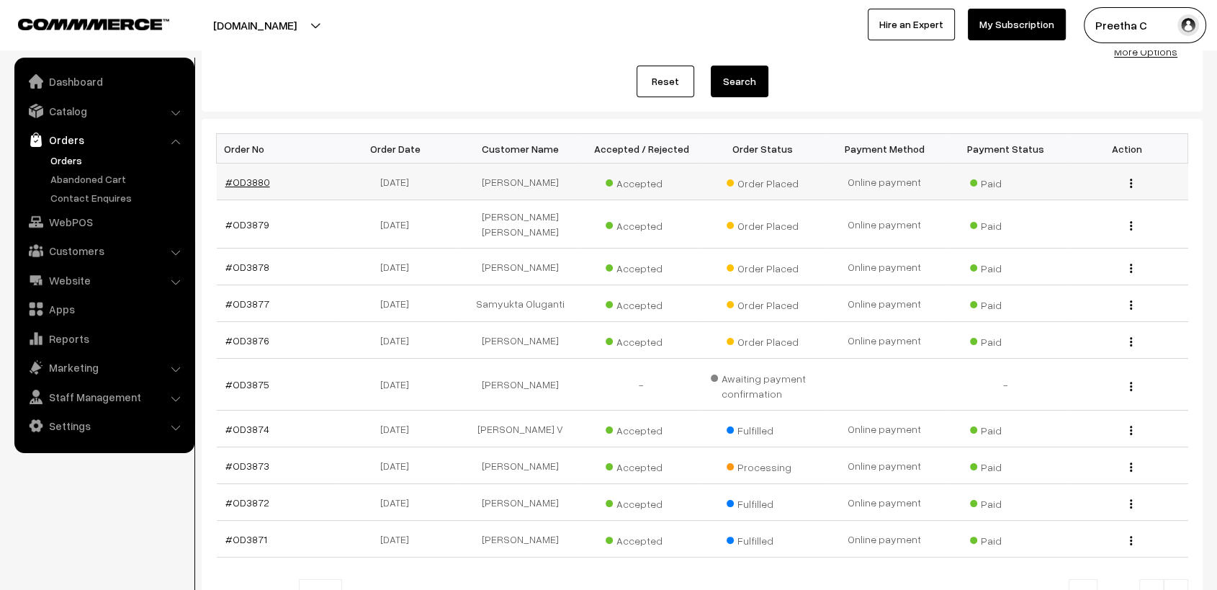
click at [265, 179] on link "#OD3880" at bounding box center [247, 182] width 45 height 12
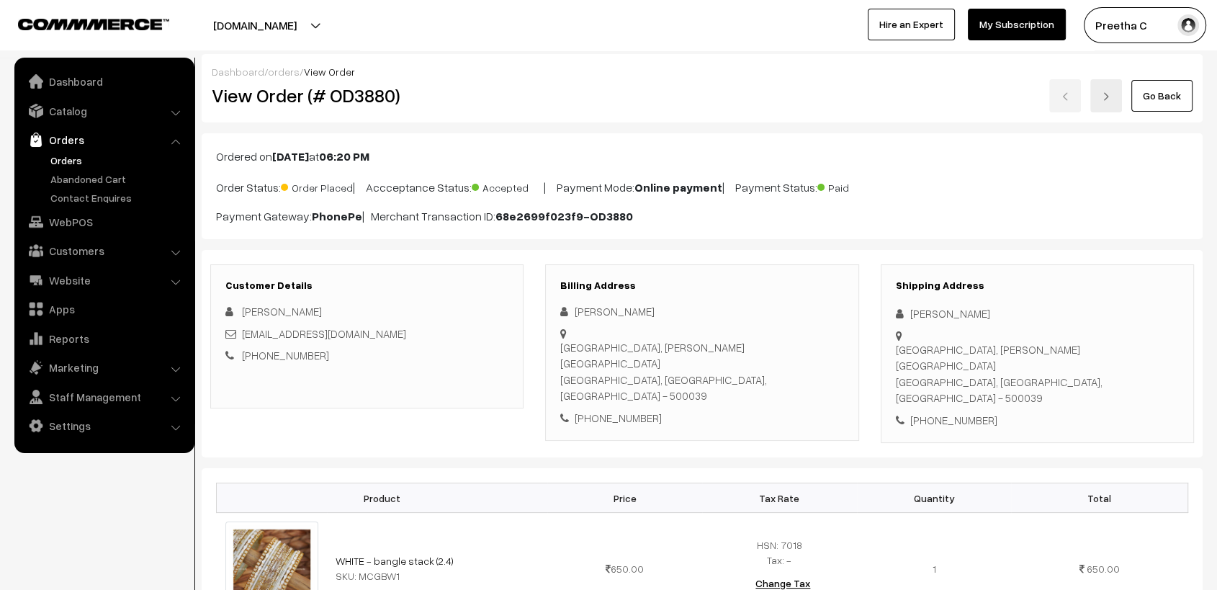
click at [1109, 94] on img at bounding box center [1106, 96] width 9 height 9
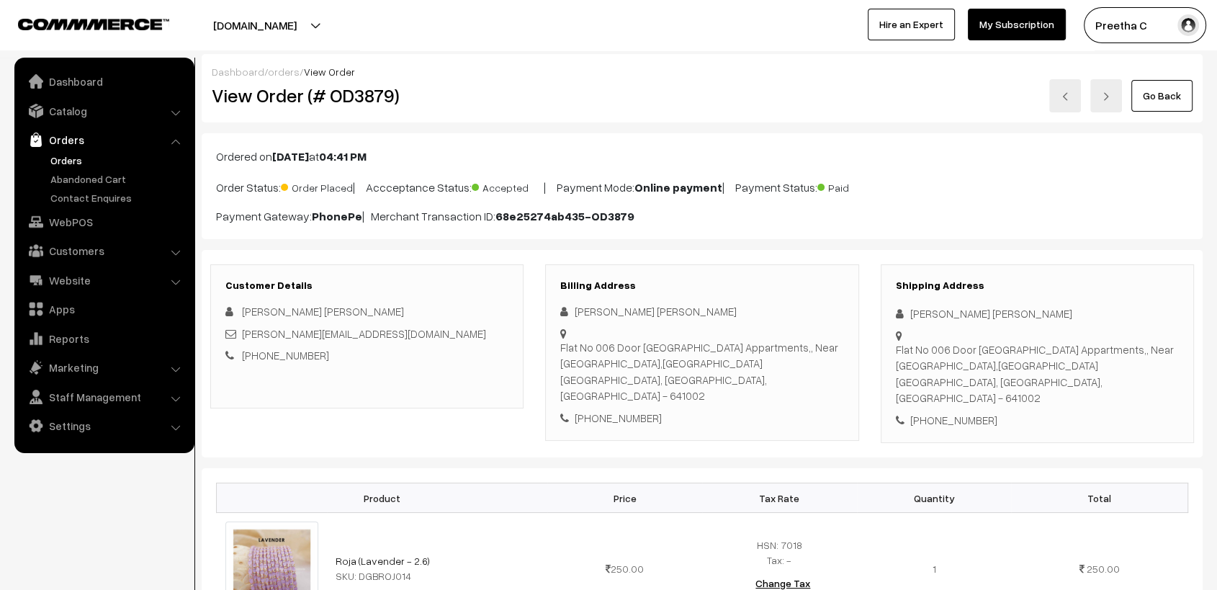
click at [1101, 101] on link at bounding box center [1106, 95] width 32 height 33
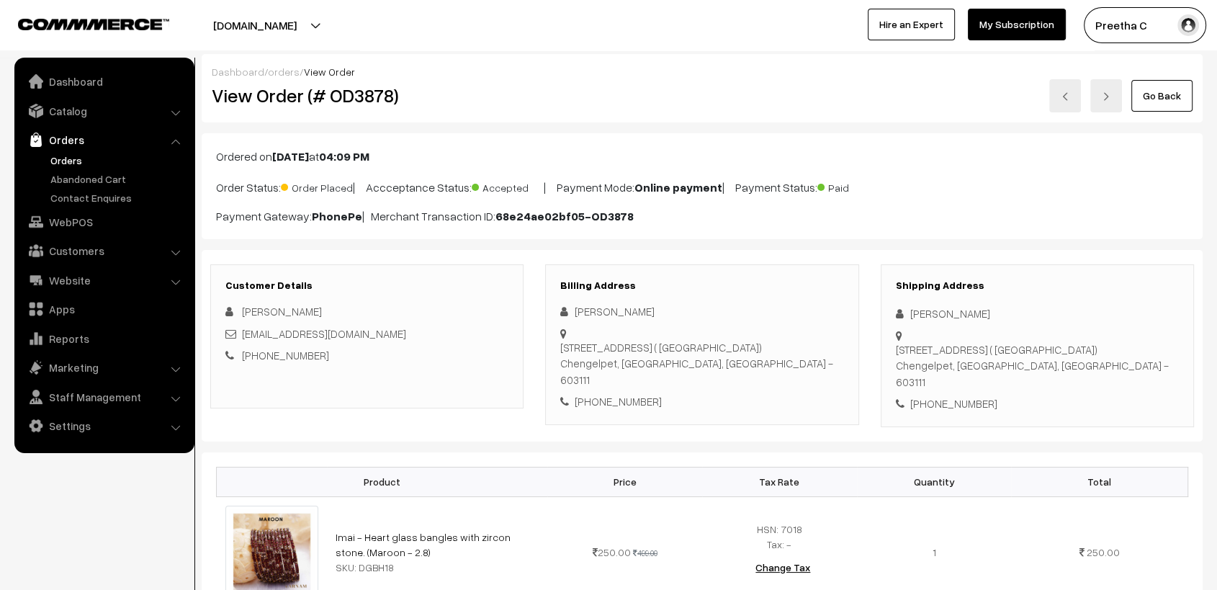
click at [1108, 102] on link at bounding box center [1106, 95] width 32 height 33
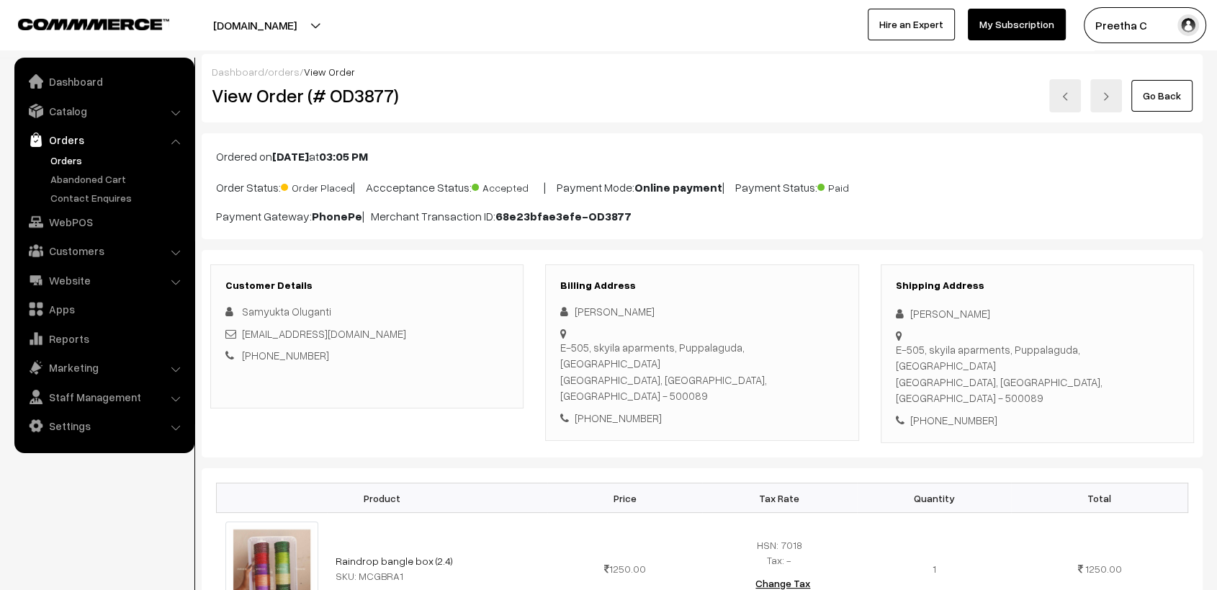
click at [1111, 84] on link at bounding box center [1106, 95] width 32 height 33
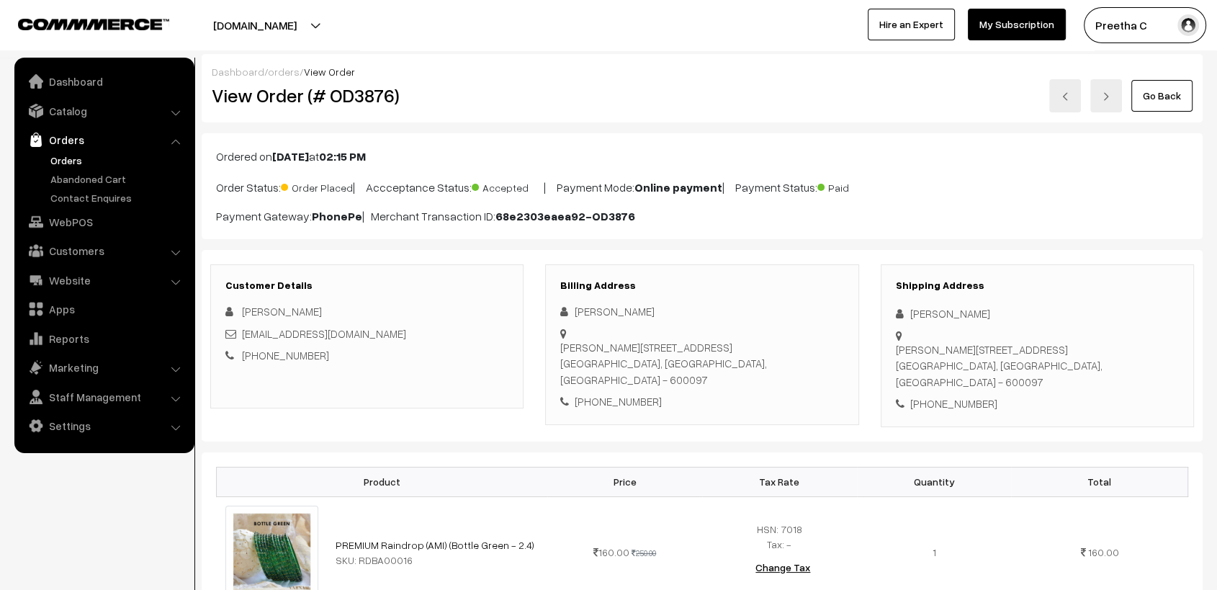
click at [1108, 104] on link at bounding box center [1106, 95] width 32 height 33
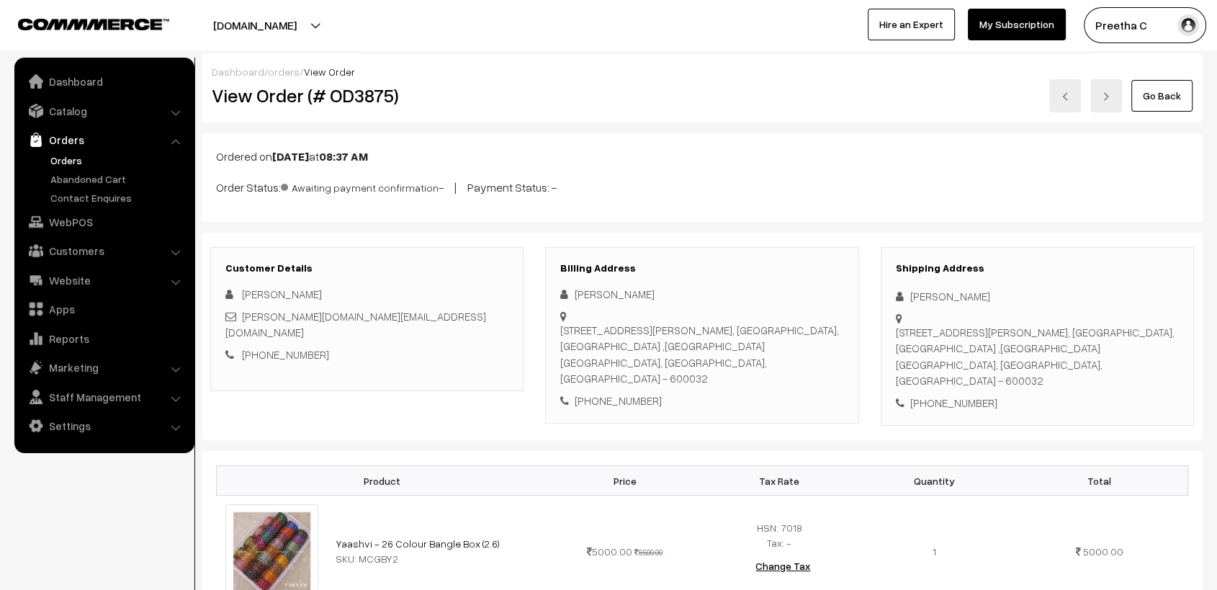
click at [1185, 104] on link "Go Back" at bounding box center [1161, 96] width 61 height 32
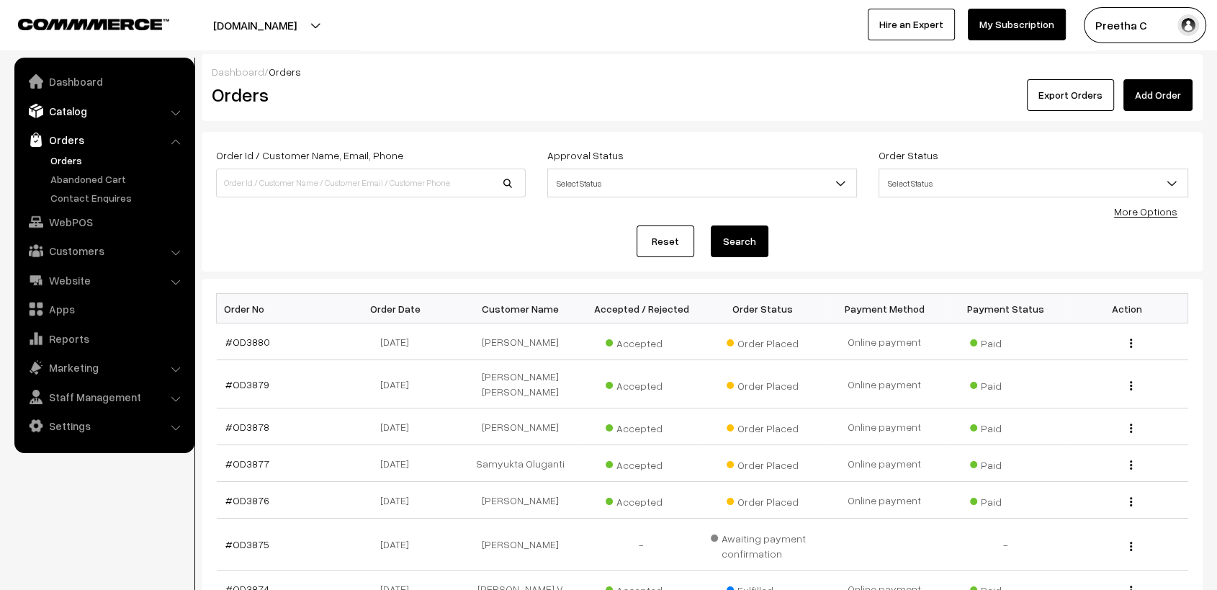
click at [148, 115] on link "Catalog" at bounding box center [103, 111] width 171 height 26
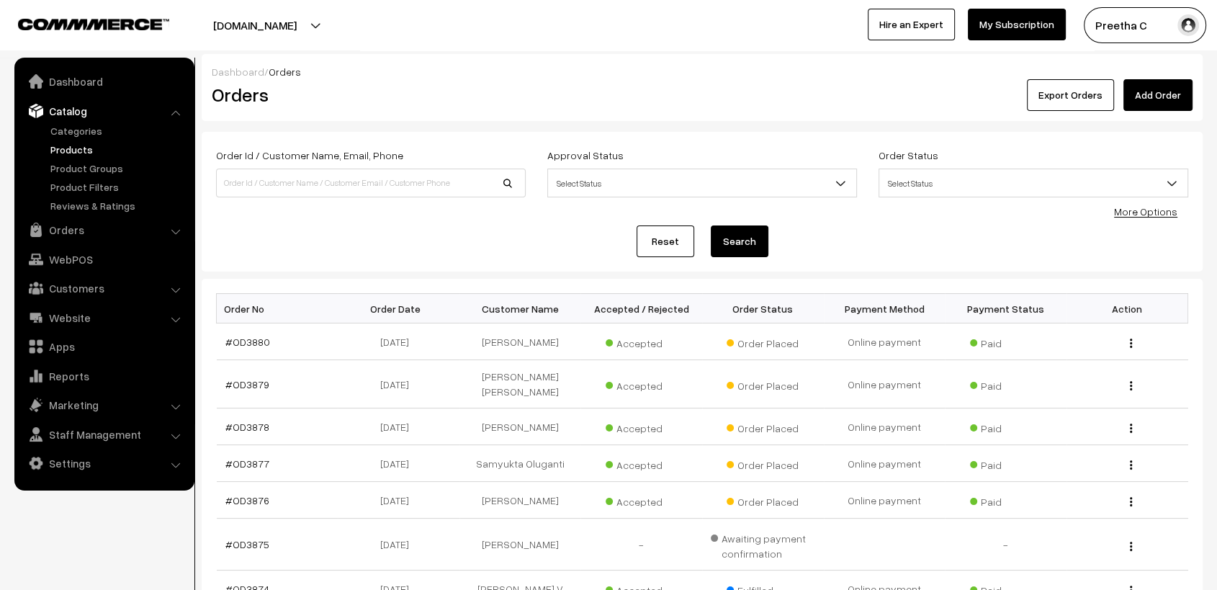
click at [92, 143] on link "Products" at bounding box center [118, 149] width 143 height 15
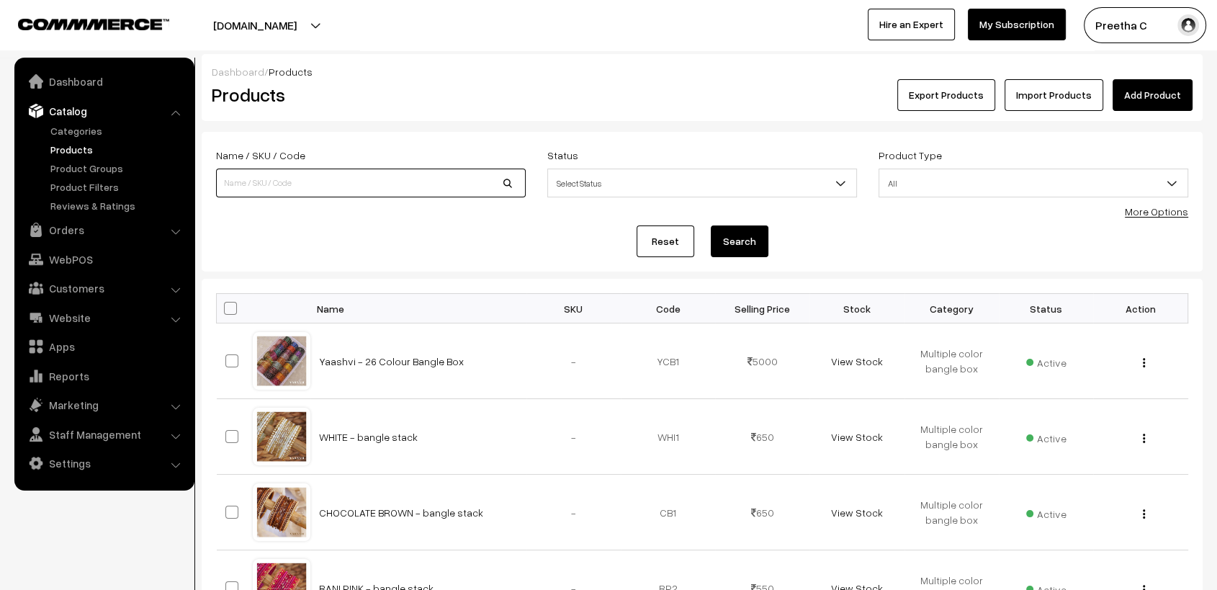
click at [377, 179] on input at bounding box center [371, 183] width 310 height 29
type input "watermelon"
click at [751, 241] on button "Search" at bounding box center [740, 241] width 58 height 32
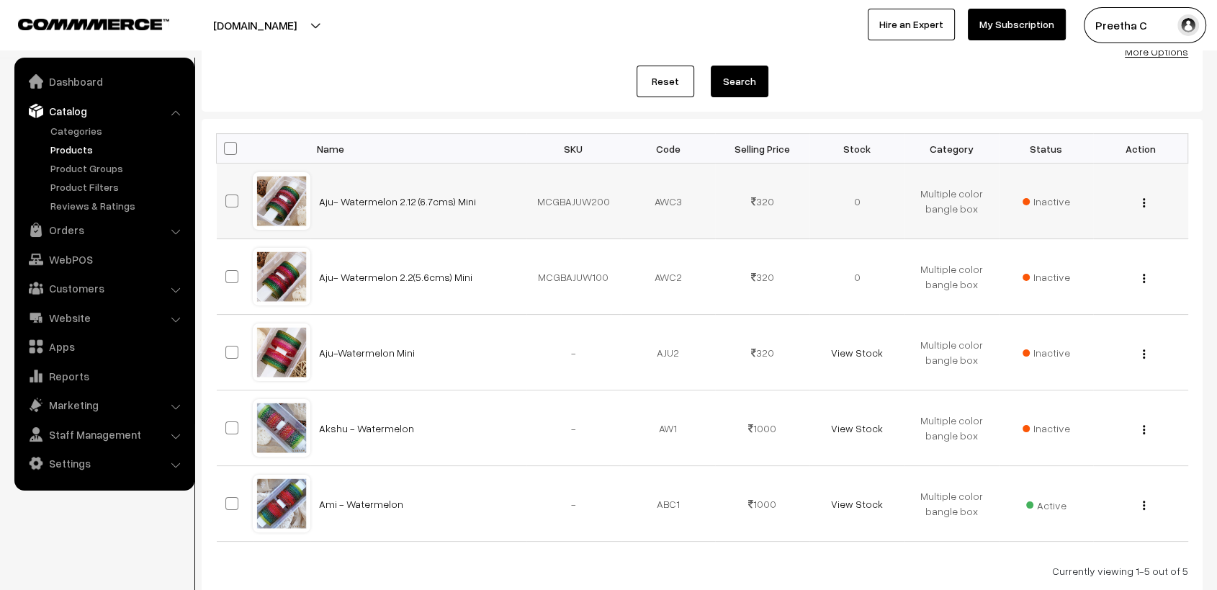
scroll to position [240, 0]
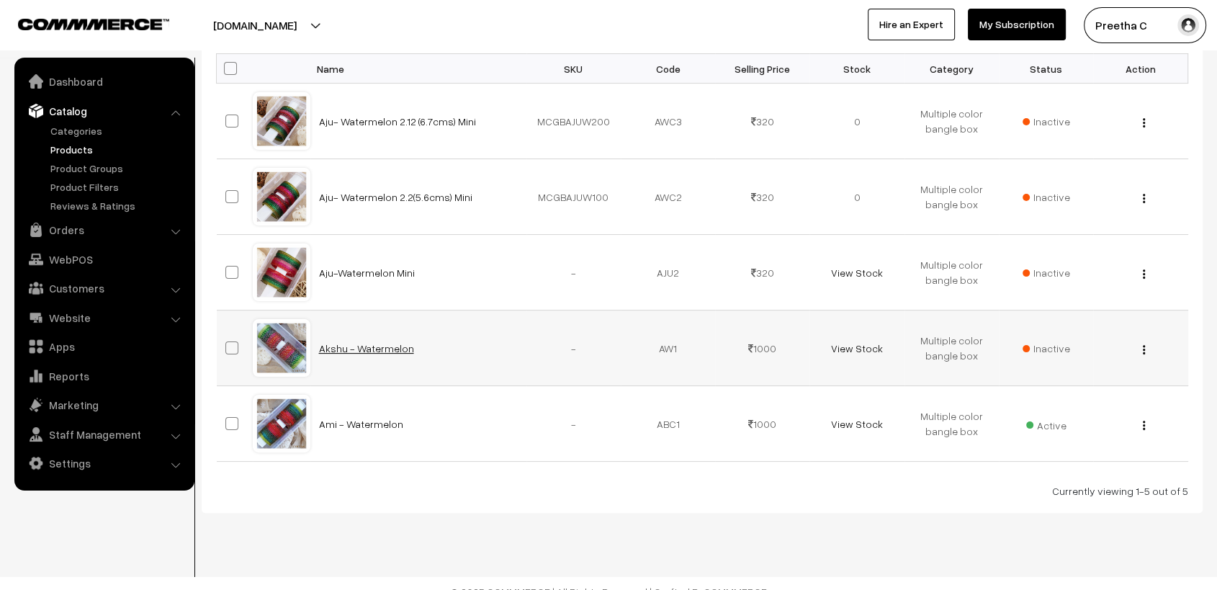
click at [398, 348] on link "Akshu - Watermelon" at bounding box center [366, 348] width 95 height 12
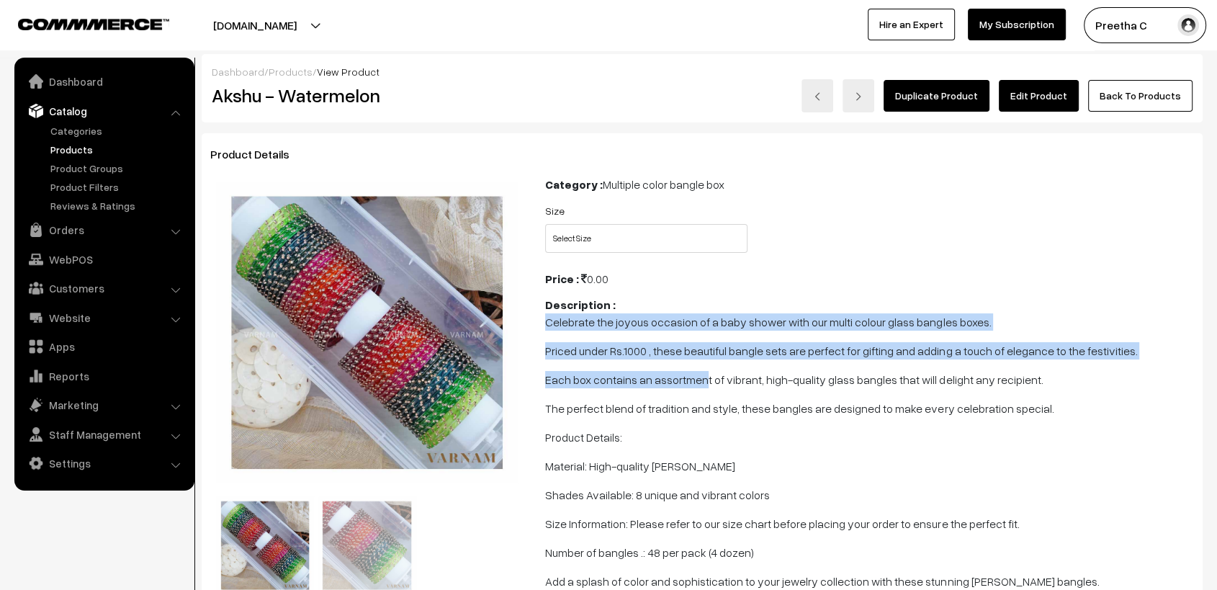
drag, startPoint x: 547, startPoint y: 321, endPoint x: 704, endPoint y: 372, distance: 164.2
click at [704, 372] on span "Celebrate the joyous occasion of a baby shower with our multi colour glass bang…" at bounding box center [869, 552] width 649 height 478
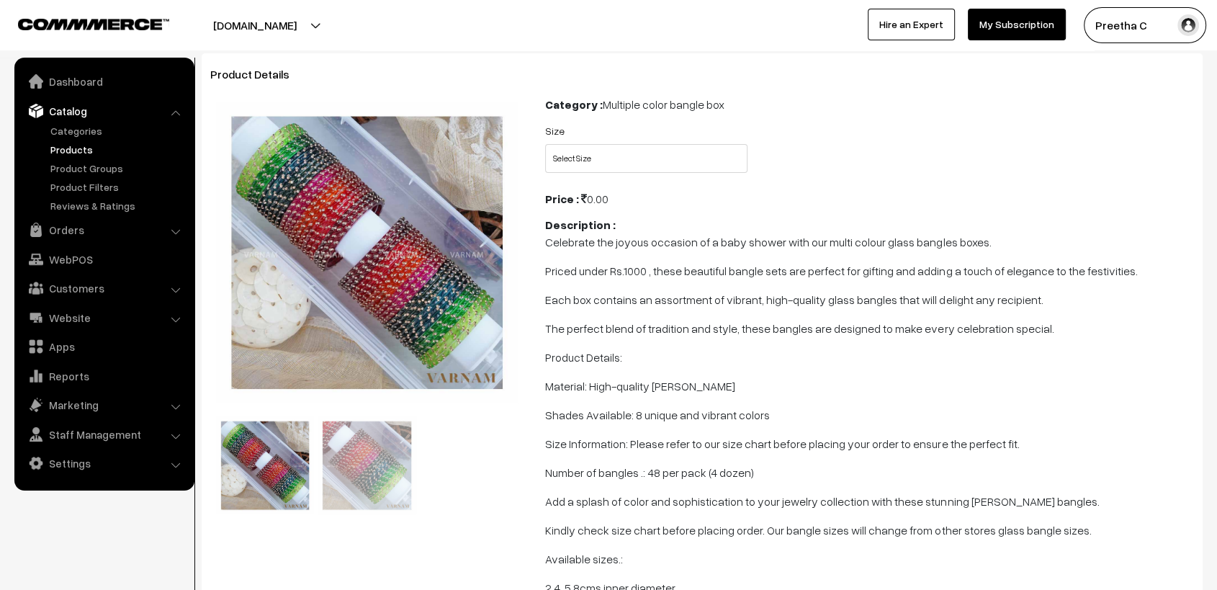
click at [704, 372] on span "Celebrate the joyous occasion of a baby shower with our multi colour glass bang…" at bounding box center [869, 472] width 649 height 478
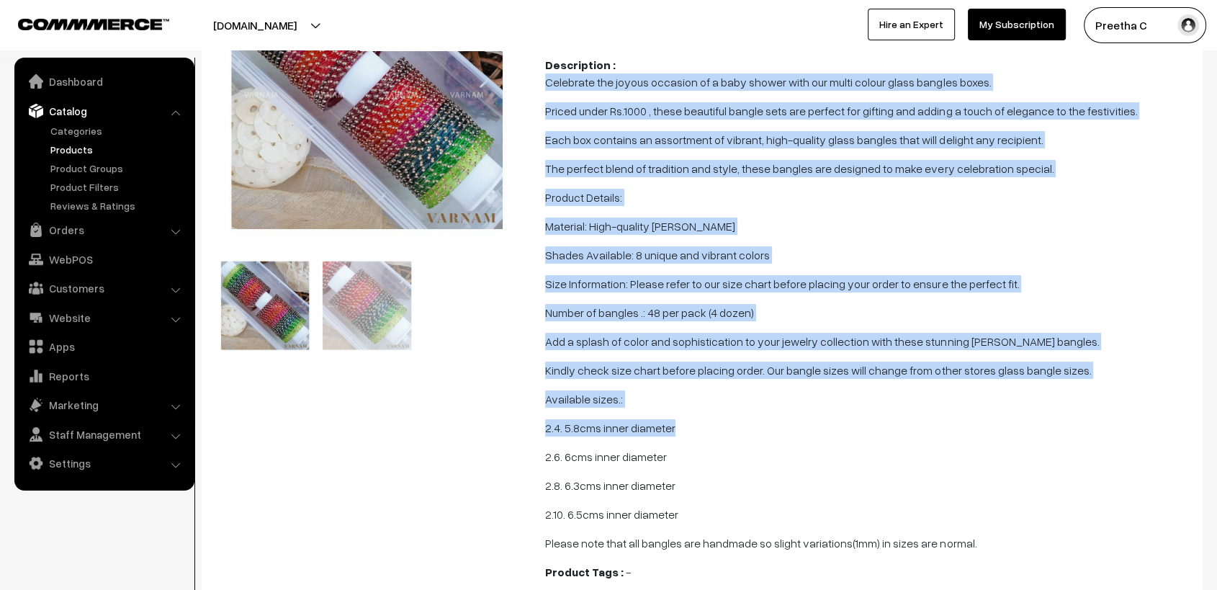
scroll to position [320, 0]
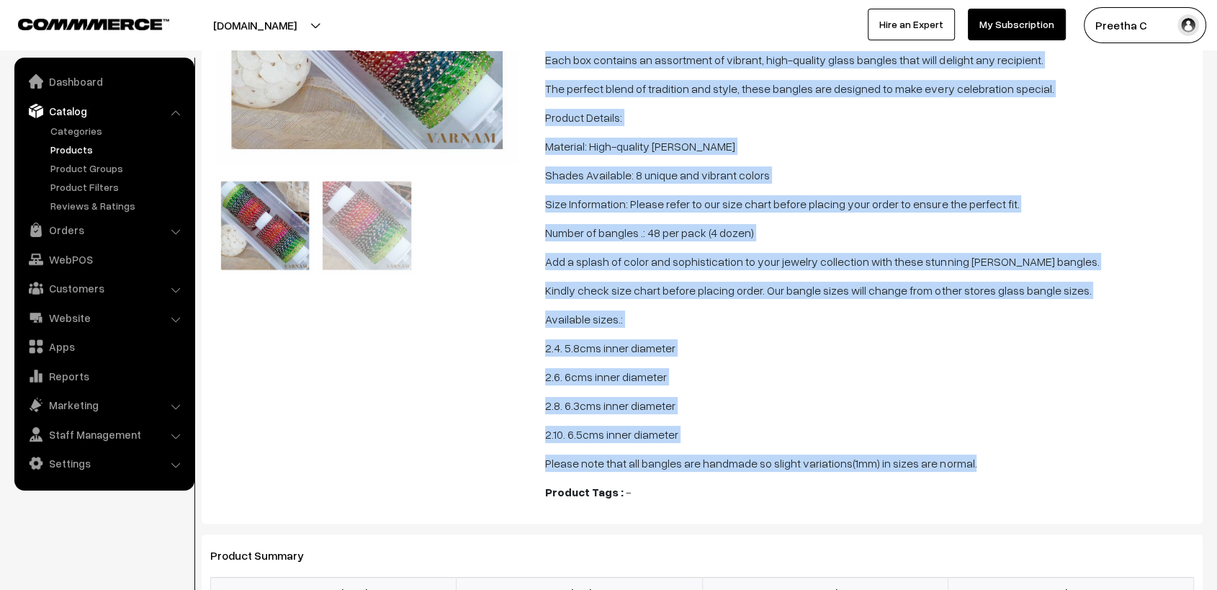
drag, startPoint x: 550, startPoint y: 246, endPoint x: 1018, endPoint y: 466, distance: 516.8
click at [1018, 466] on span "Celebrate the joyous occasion of a baby shower with our multi colour glass bang…" at bounding box center [869, 233] width 649 height 478
copy span "Celebrate the joyous occasion of a baby shower with our multi colour glass bang…"
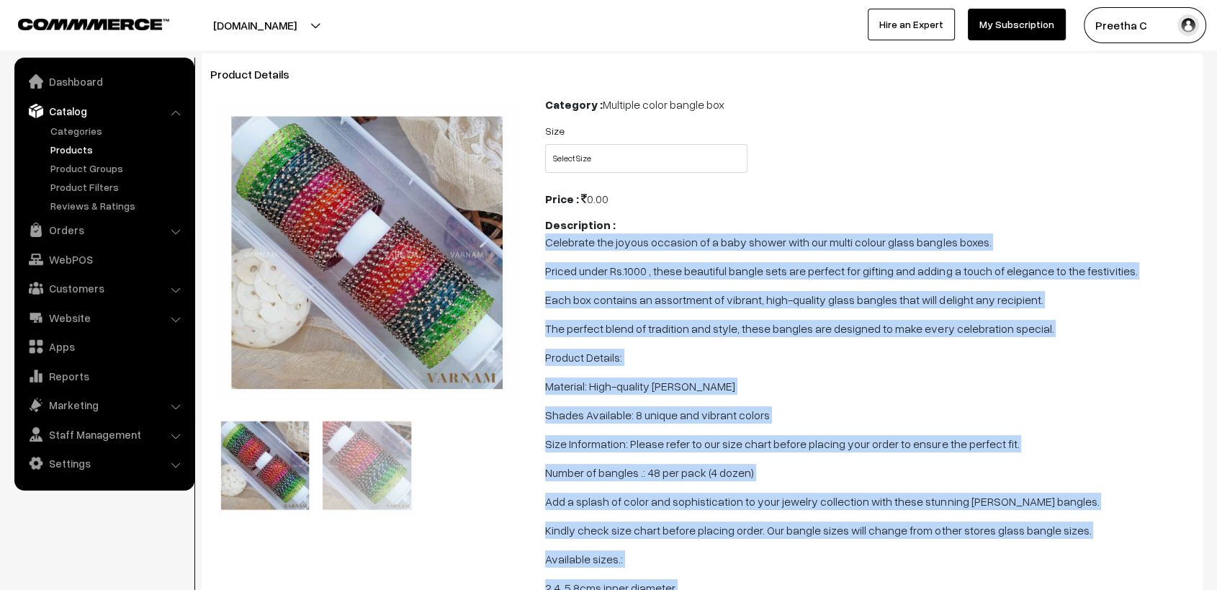
scroll to position [0, 0]
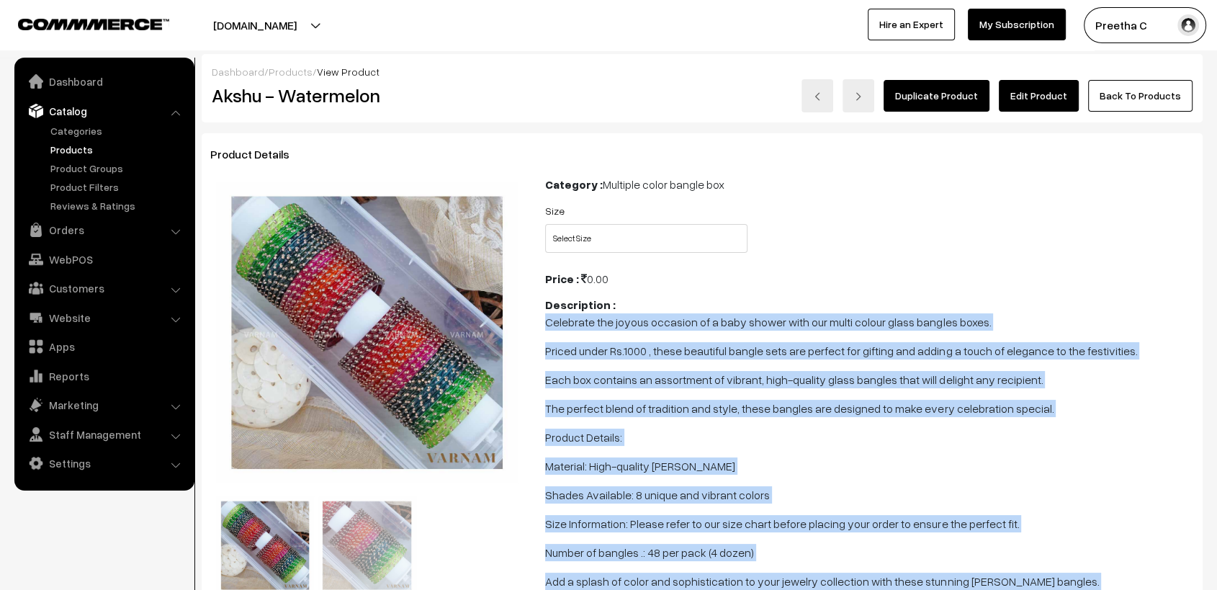
click at [1141, 97] on link "Back To Products" at bounding box center [1140, 96] width 104 height 32
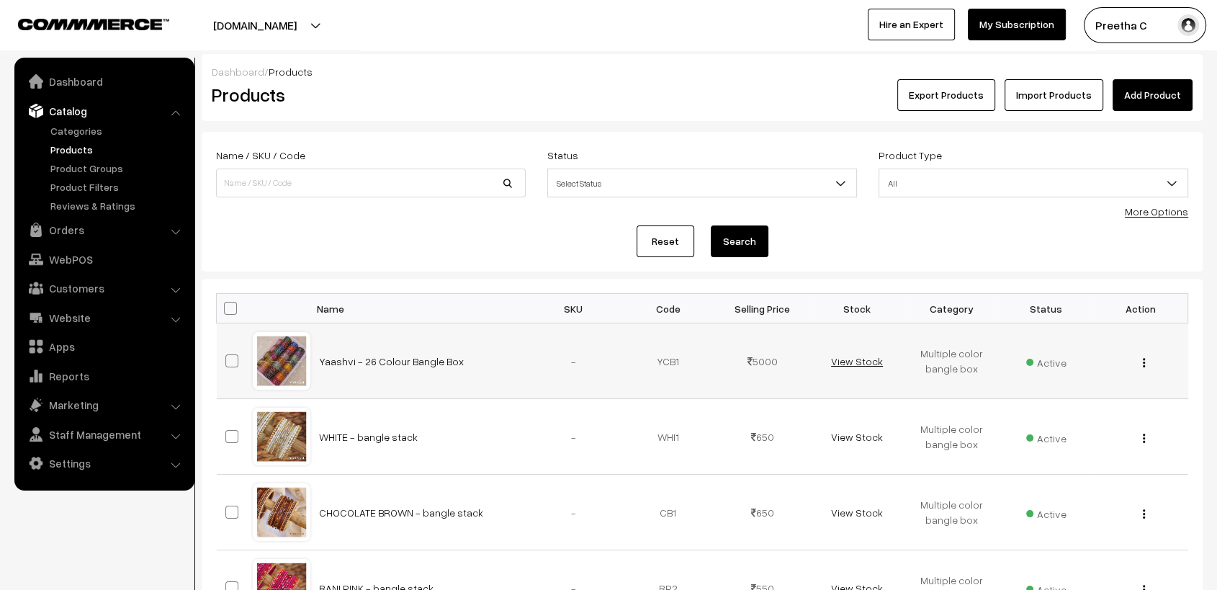
click at [858, 362] on link "View Stock" at bounding box center [857, 361] width 52 height 12
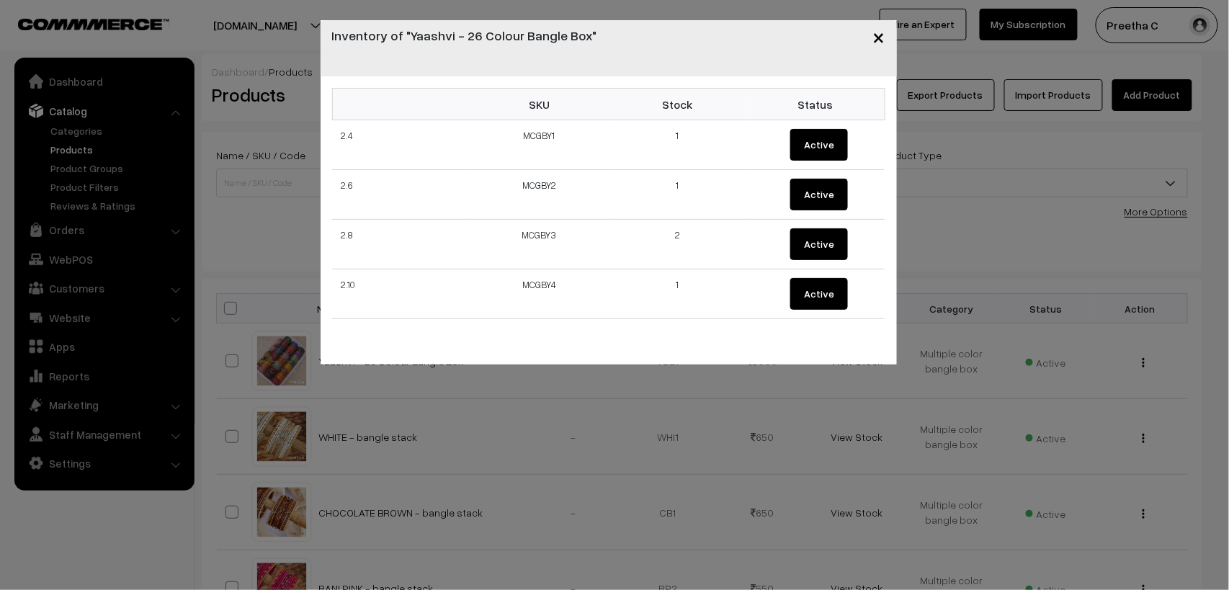
click at [878, 41] on span "×" at bounding box center [879, 36] width 12 height 27
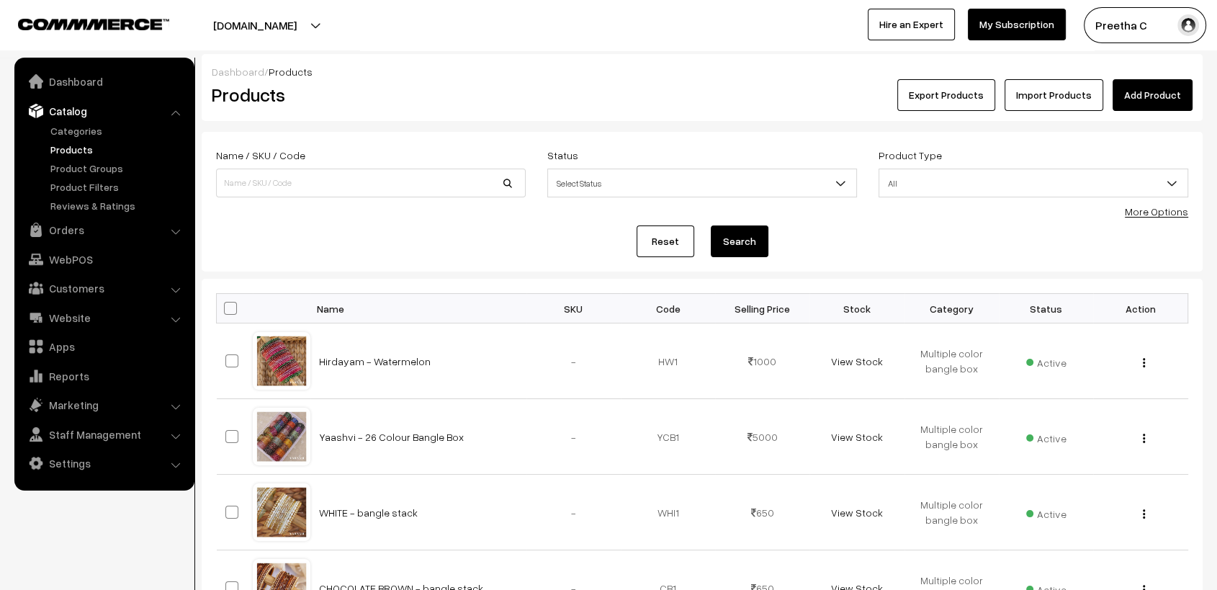
click at [1167, 101] on link "Add Product" at bounding box center [1153, 95] width 80 height 32
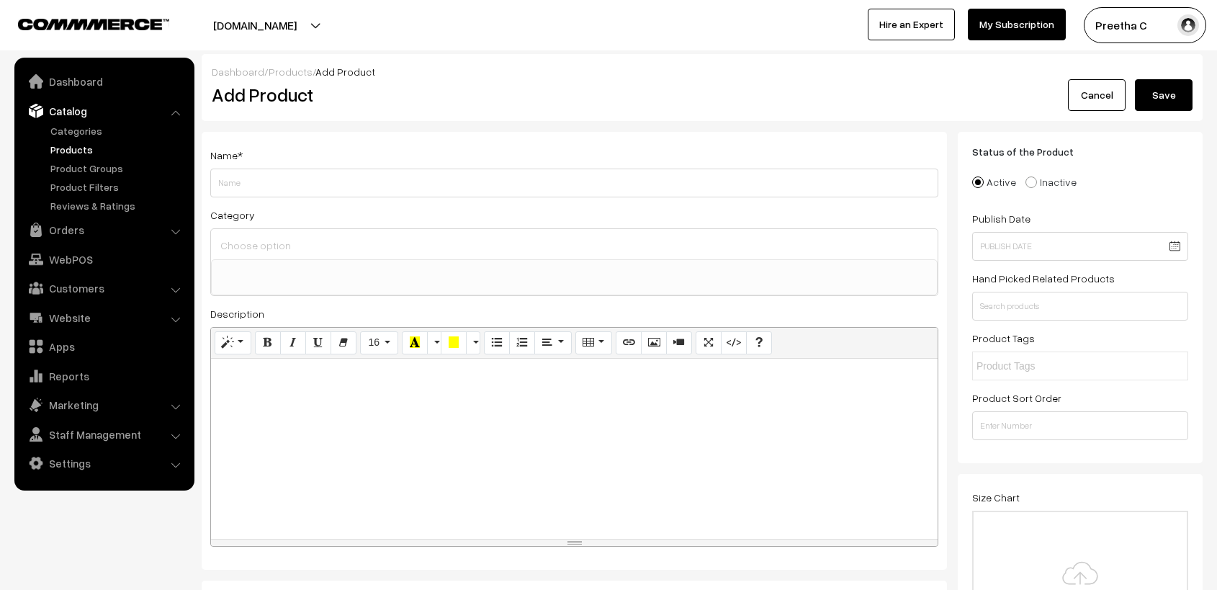
select select
type input "Hirdayam - Pastel"
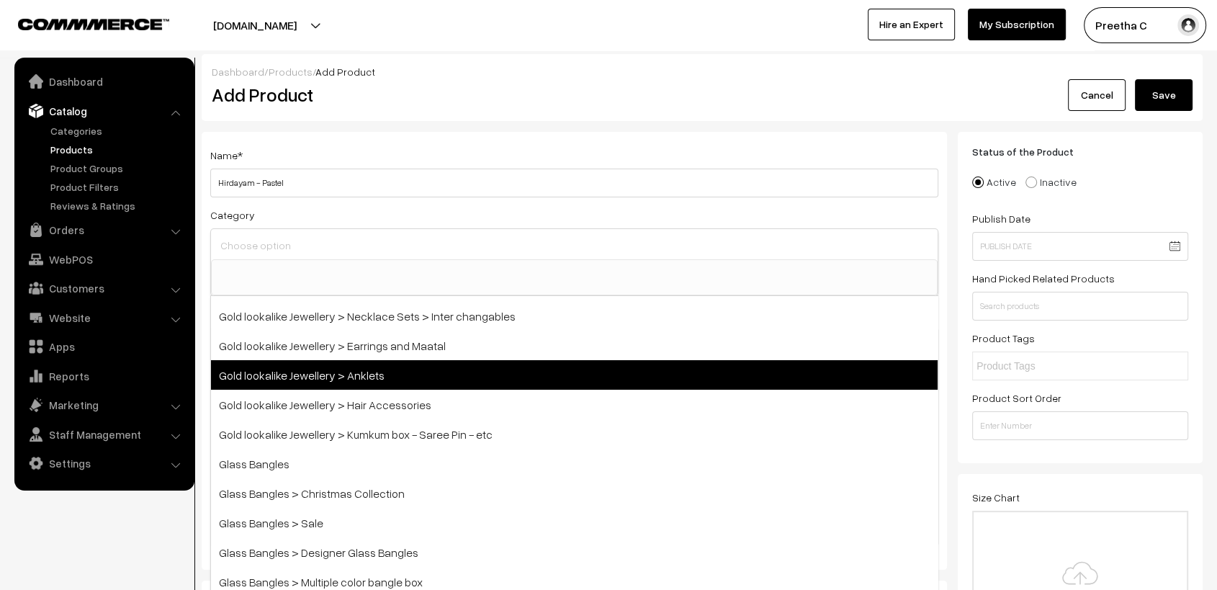
scroll to position [421, 0]
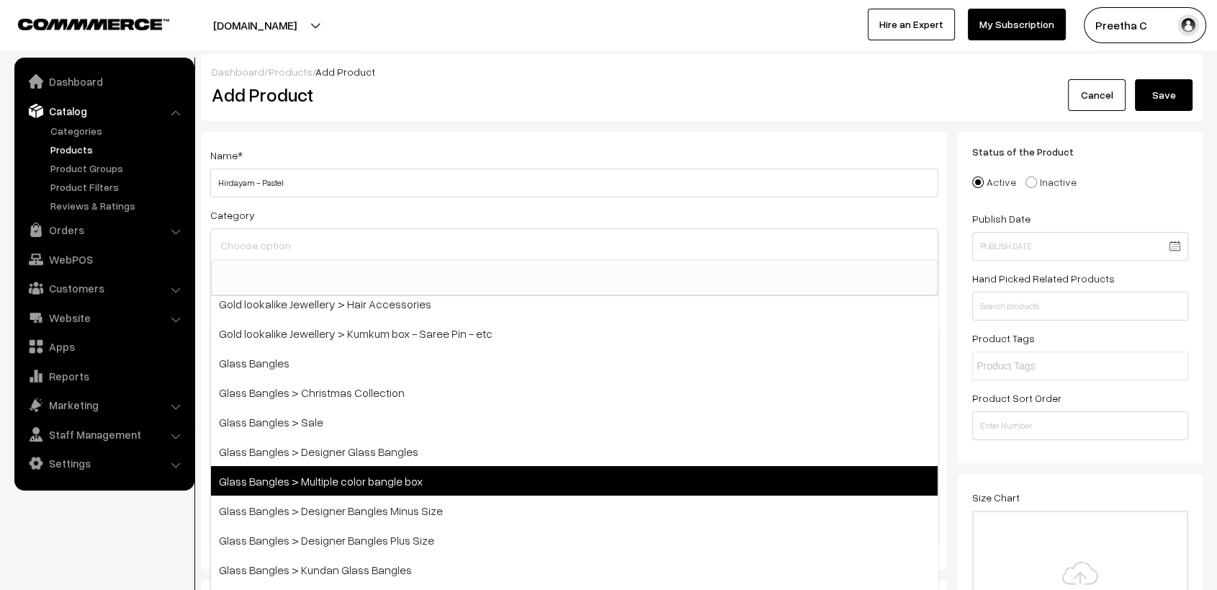
click at [423, 474] on span "Glass Bangles > Multiple color bangle box" at bounding box center [574, 481] width 727 height 30
select select "5"
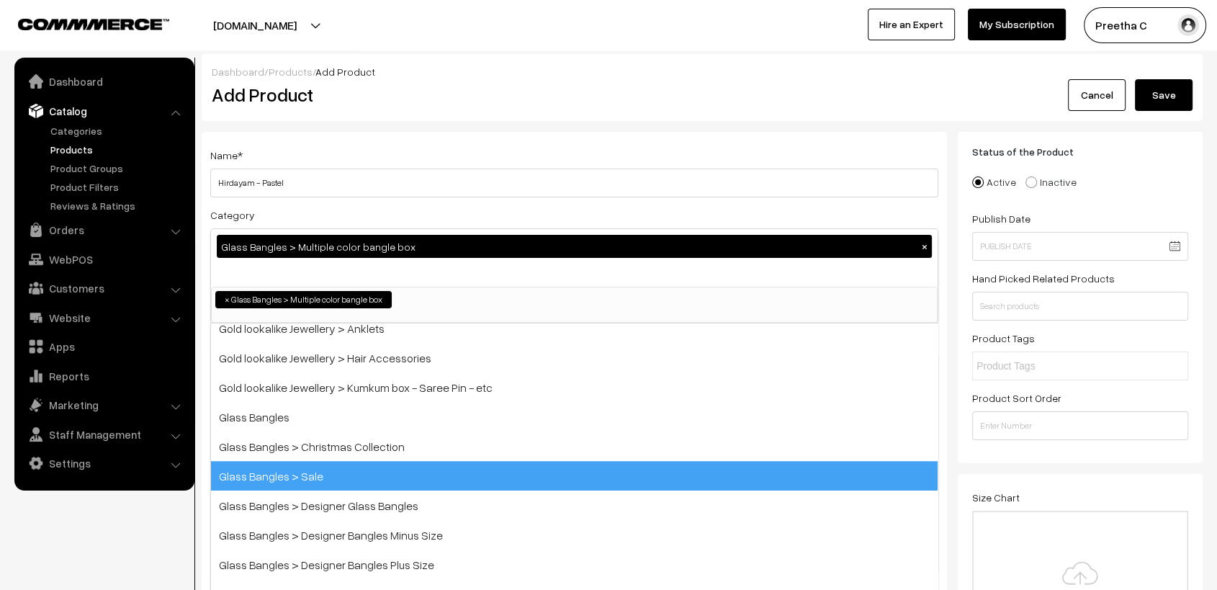
scroll to position [202, 0]
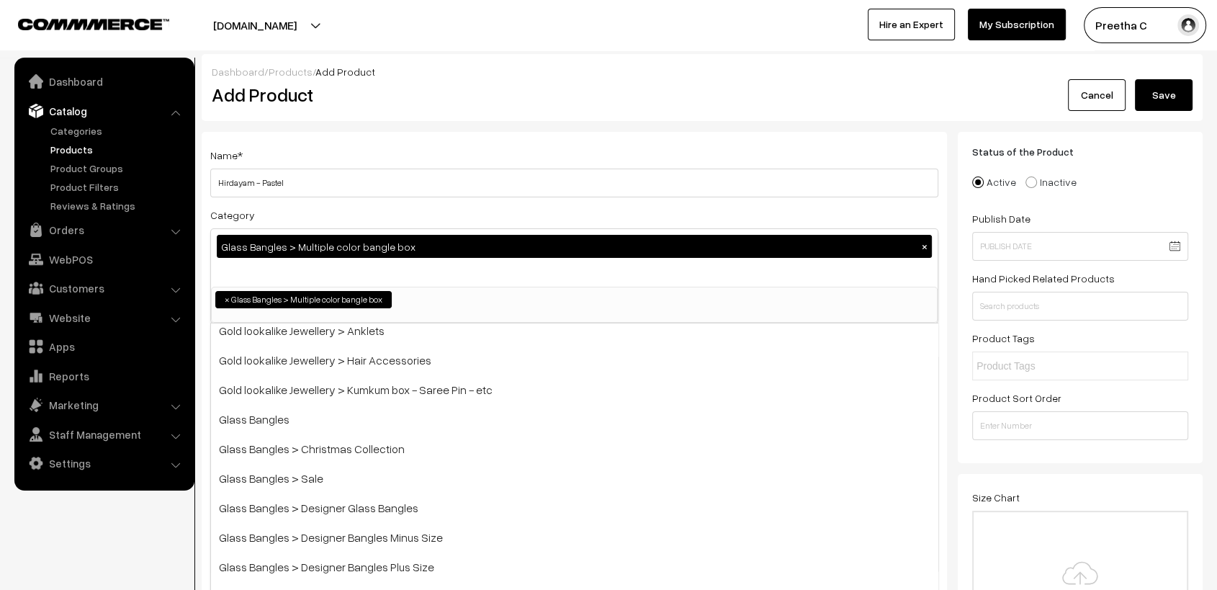
click at [609, 215] on div "Category Glass Bangles > Multiple color bangle box × Bangles Bangles > Gold pol…" at bounding box center [574, 264] width 728 height 117
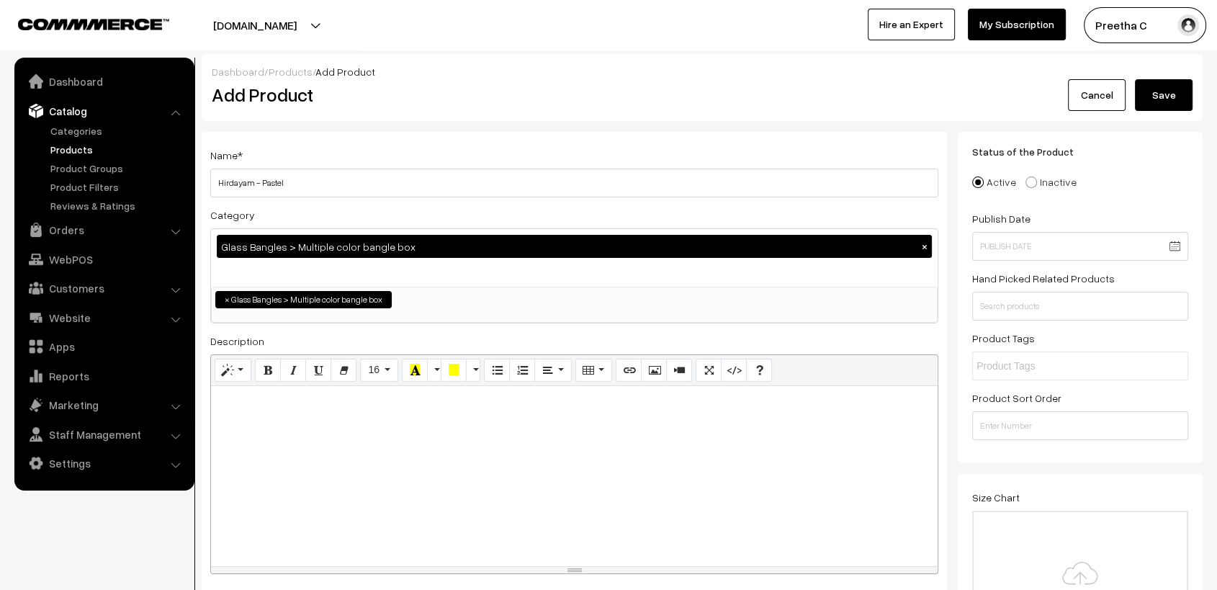
click at [286, 471] on div at bounding box center [574, 476] width 727 height 180
paste div
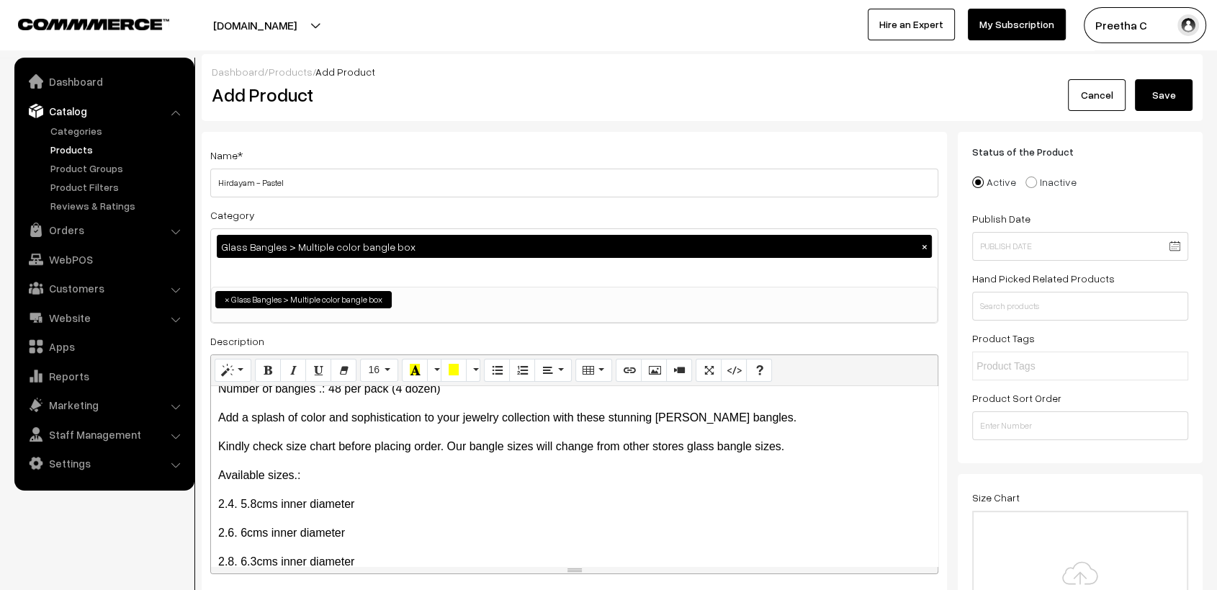
scroll to position [181, 0]
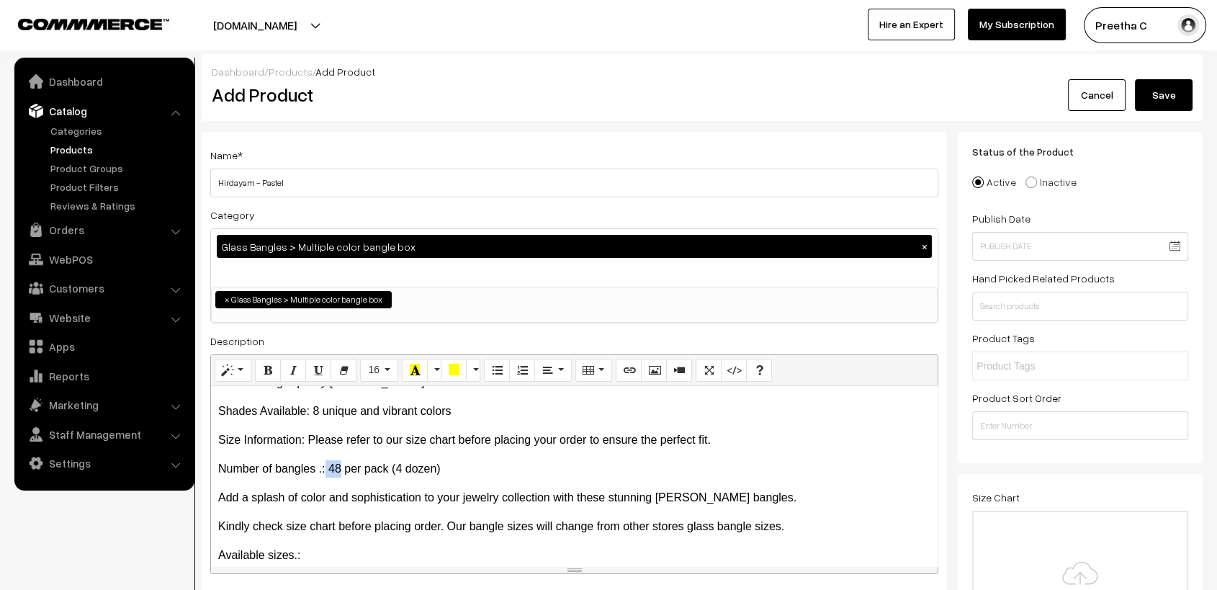
drag, startPoint x: 338, startPoint y: 470, endPoint x: 326, endPoint y: 470, distance: 13.0
click at [326, 470] on p "Number of bangles .: 48 per pack (4 dozen)" at bounding box center [574, 468] width 712 height 17
drag, startPoint x: 398, startPoint y: 468, endPoint x: 385, endPoint y: 469, distance: 13.0
click at [387, 469] on p "Number of bangles .:60 per pack (4 dozen)" at bounding box center [574, 468] width 712 height 17
click at [395, 468] on p "Number of bangles .:60 per pack (4 dozen)" at bounding box center [574, 468] width 712 height 17
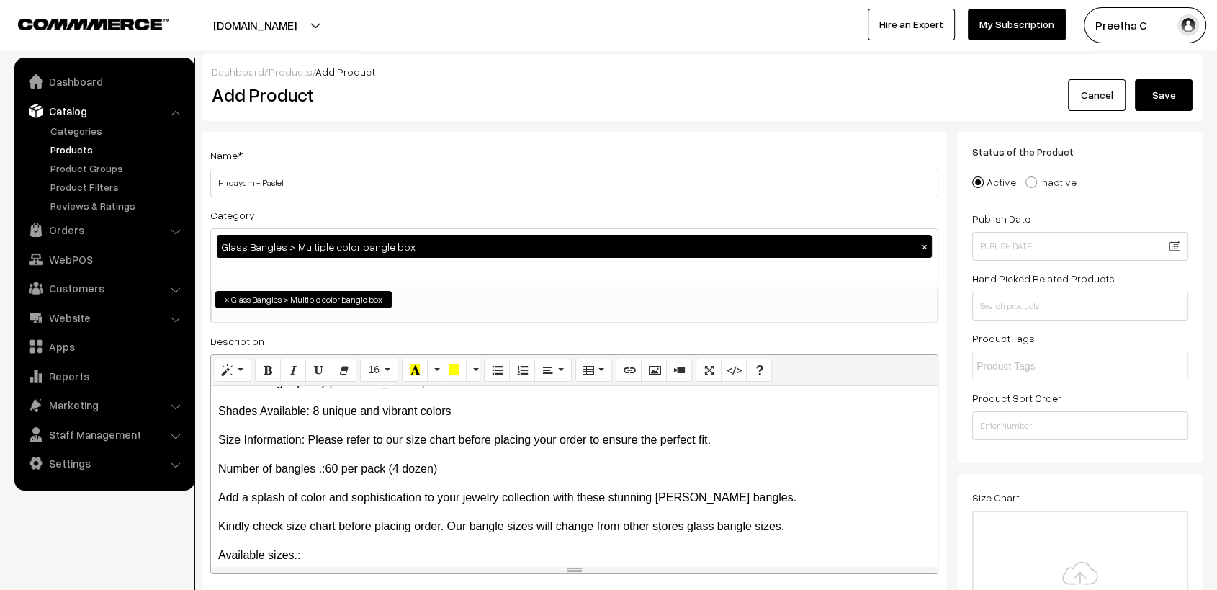
click at [401, 470] on p "Number of bangles .:60 per pack (4 dozen)" at bounding box center [574, 468] width 712 height 17
click at [394, 470] on p "Number of bangles .:60 per pack (4 dozen)" at bounding box center [574, 468] width 712 height 17
click at [313, 412] on p "Shades Available: 8 unique and vibrant colors" at bounding box center [574, 411] width 712 height 17
click at [567, 415] on p "Shades Available: 10 unique and vibrant colors" at bounding box center [574, 411] width 712 height 17
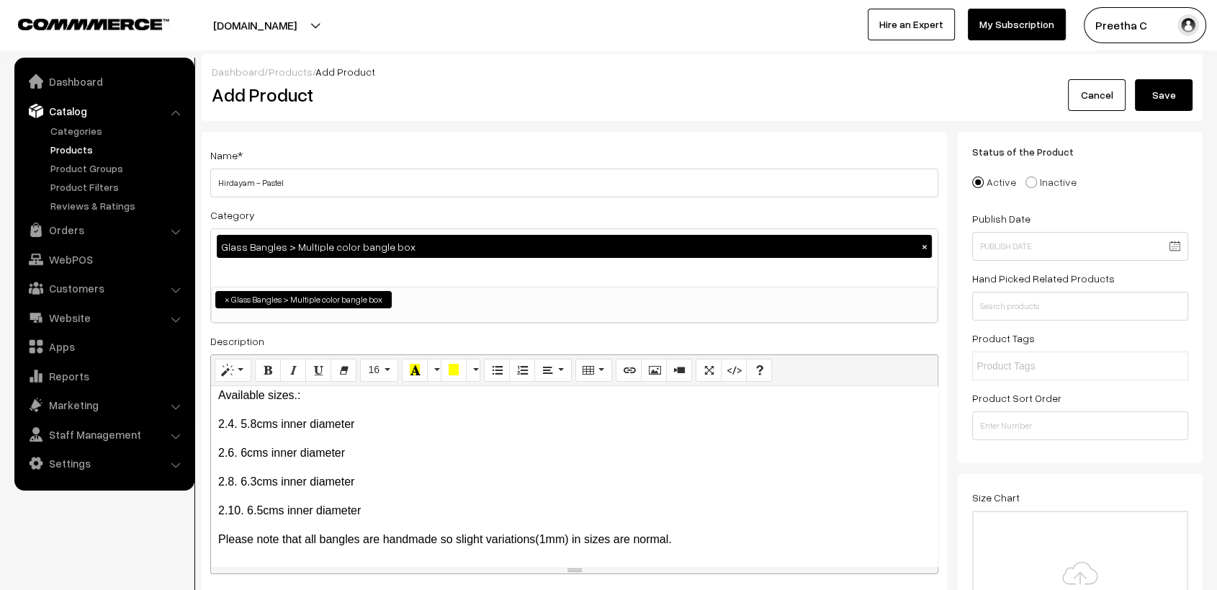
scroll to position [400, 0]
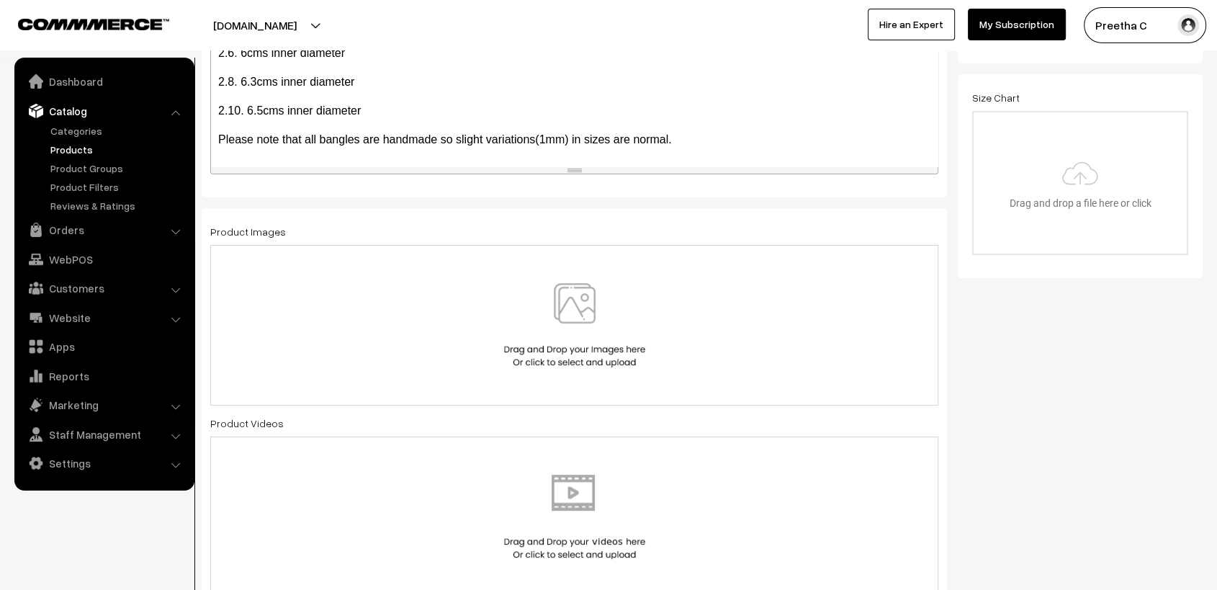
click at [579, 370] on div at bounding box center [574, 325] width 728 height 161
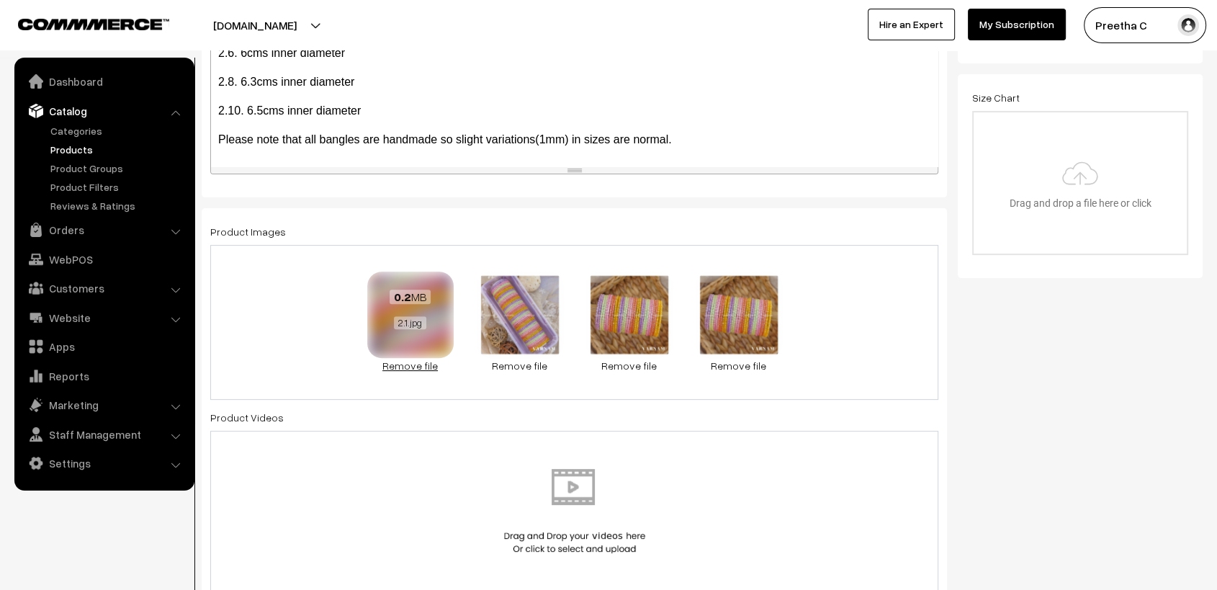
click at [426, 366] on link "Remove file" at bounding box center [410, 365] width 86 height 15
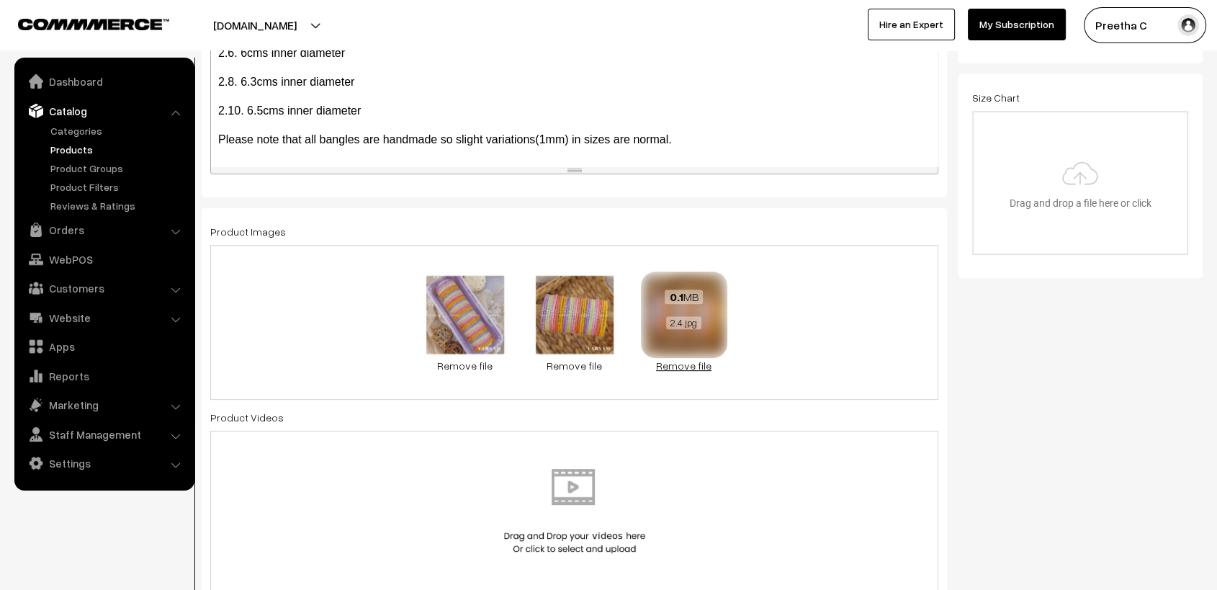
click at [714, 365] on link "Remove file" at bounding box center [684, 365] width 86 height 15
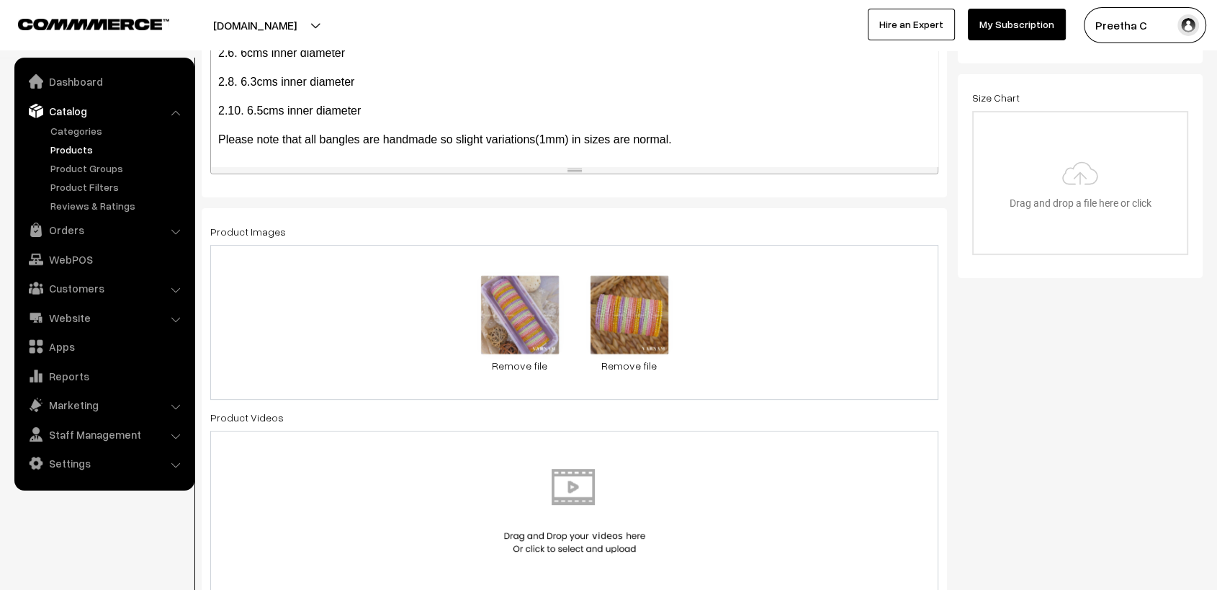
click at [775, 336] on div "0.2 MB 2.2.jpg Check Error Remove file 0.1 MB 2.3.jpg Check Error Remove file" at bounding box center [574, 322] width 728 height 155
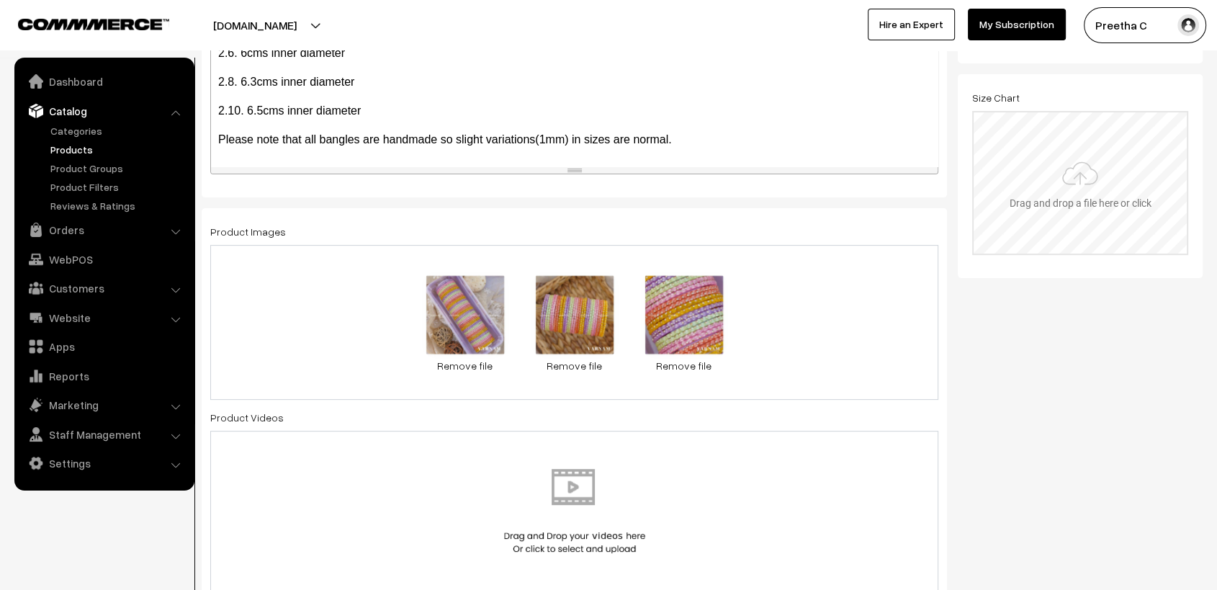
click at [1100, 172] on input "file" at bounding box center [1080, 182] width 213 height 141
type input "C:\fakepath\size chart new website.jpg"
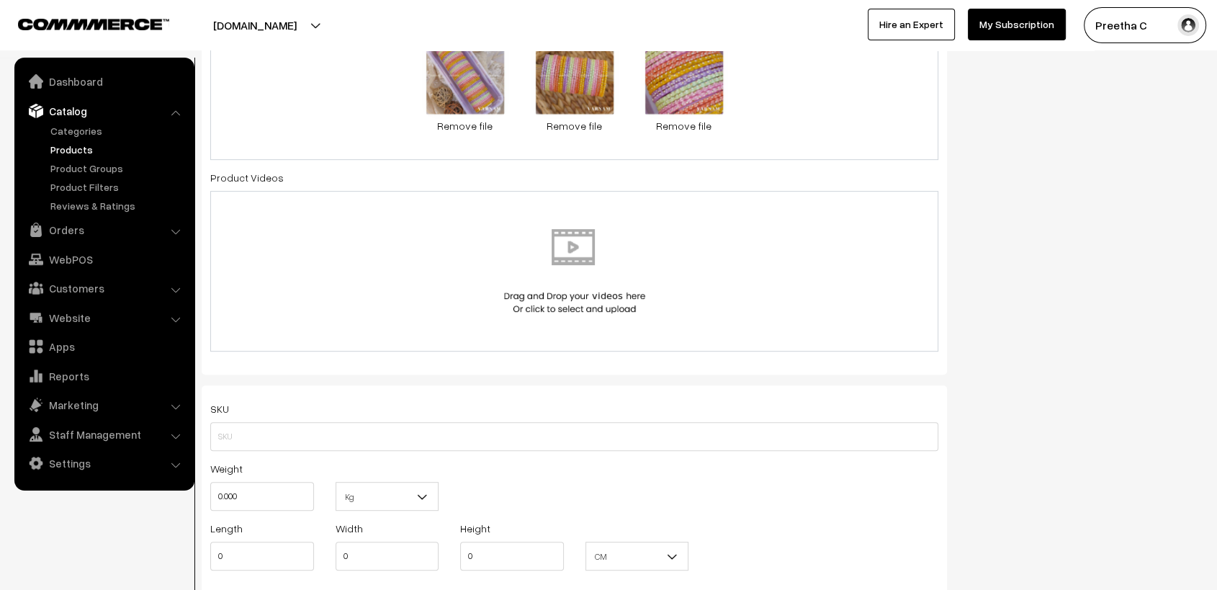
scroll to position [880, 0]
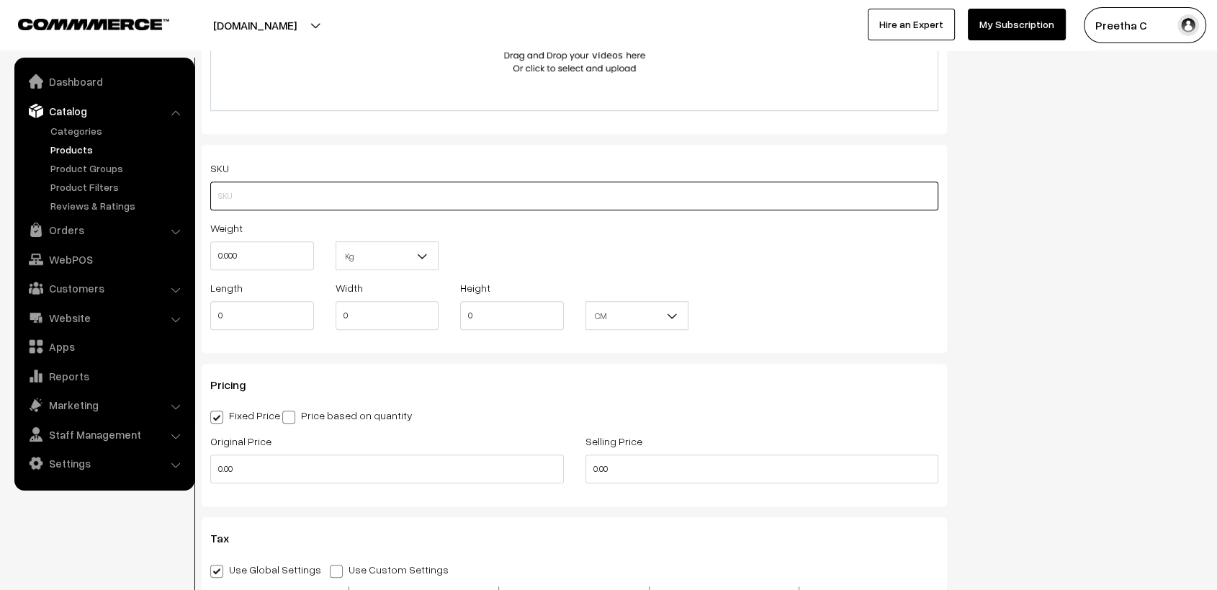
click at [382, 193] on input "text" at bounding box center [574, 195] width 728 height 29
type input "MCGBHRP1"
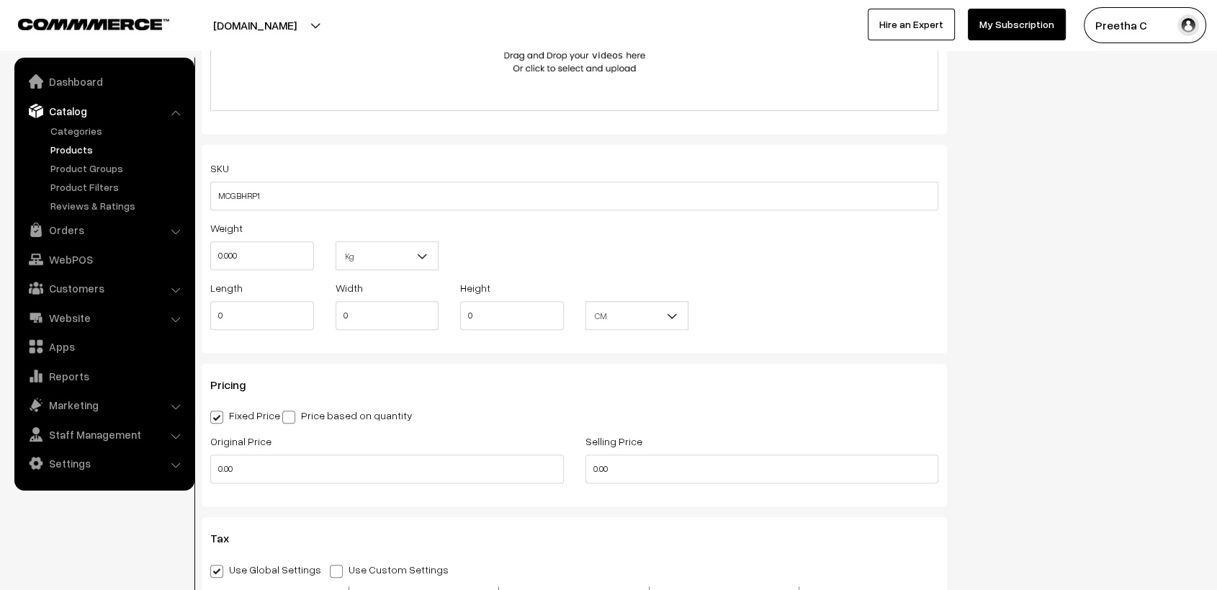
click at [821, 284] on div "Length 0 Width 0 Height 0 CM In CM" at bounding box center [574, 309] width 750 height 60
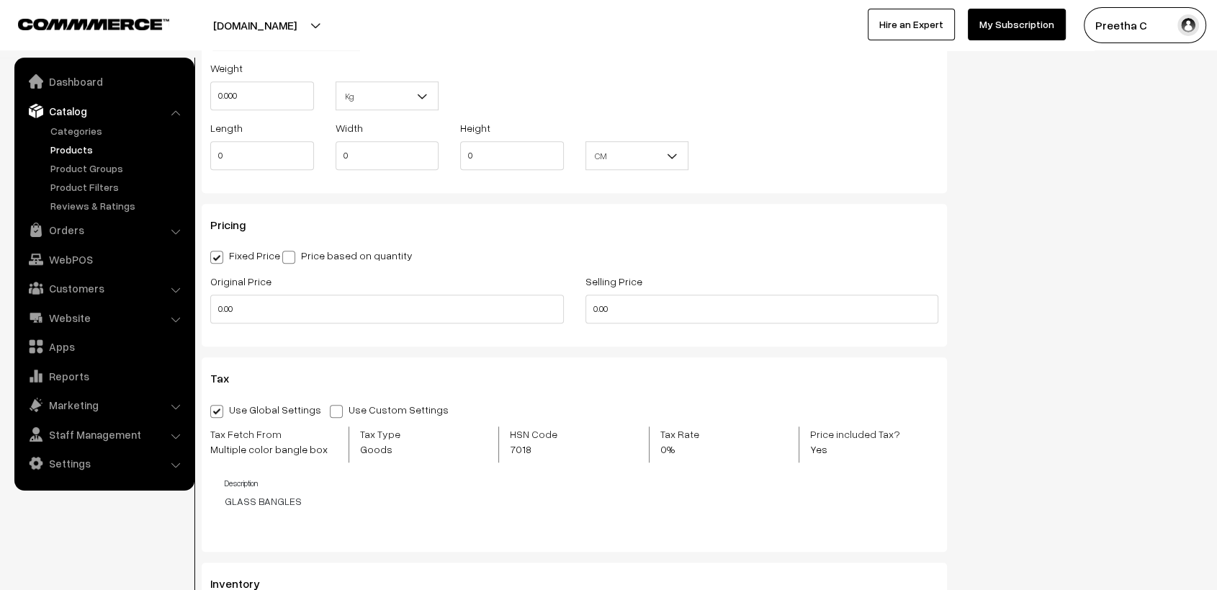
scroll to position [1120, 0]
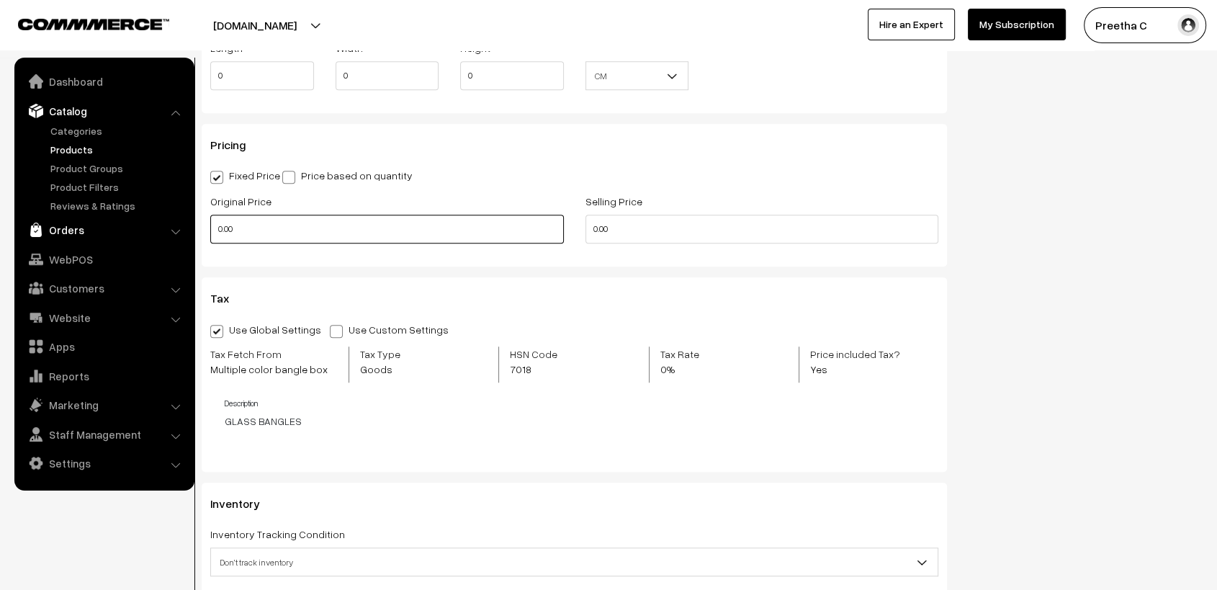
drag, startPoint x: 207, startPoint y: 235, endPoint x: 115, endPoint y: 235, distance: 92.2
click at [115, 235] on body "Thank you for showing interest. Our team will call you shortly. Close varnambya…" at bounding box center [608, 173] width 1217 height 2587
type input "1250"
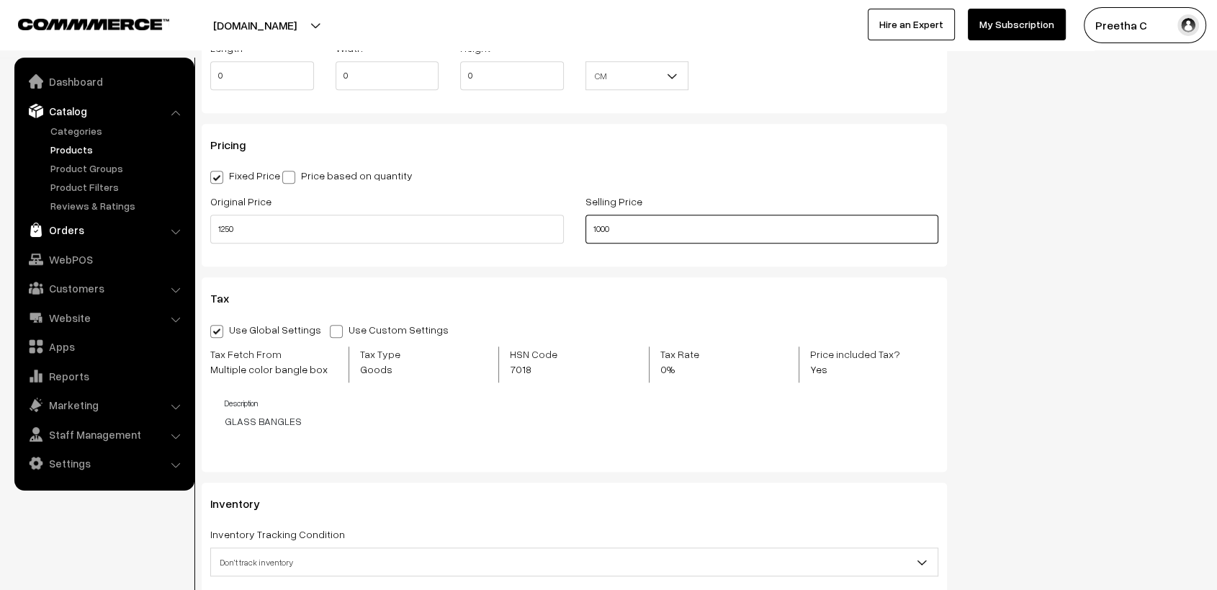
type input "1000"
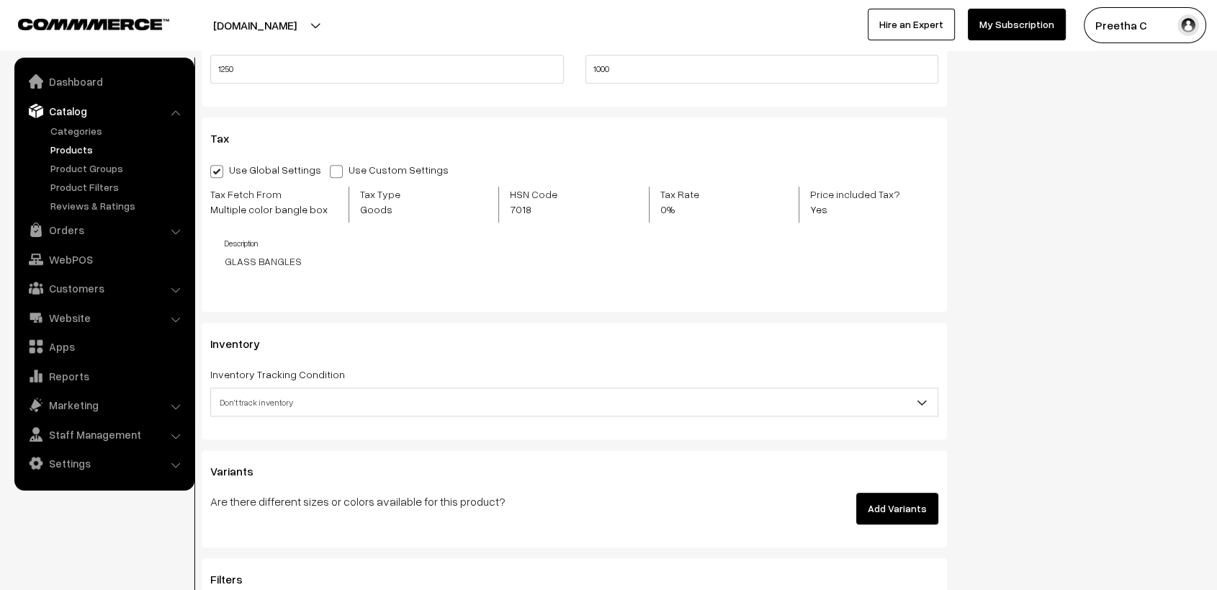
scroll to position [1360, 0]
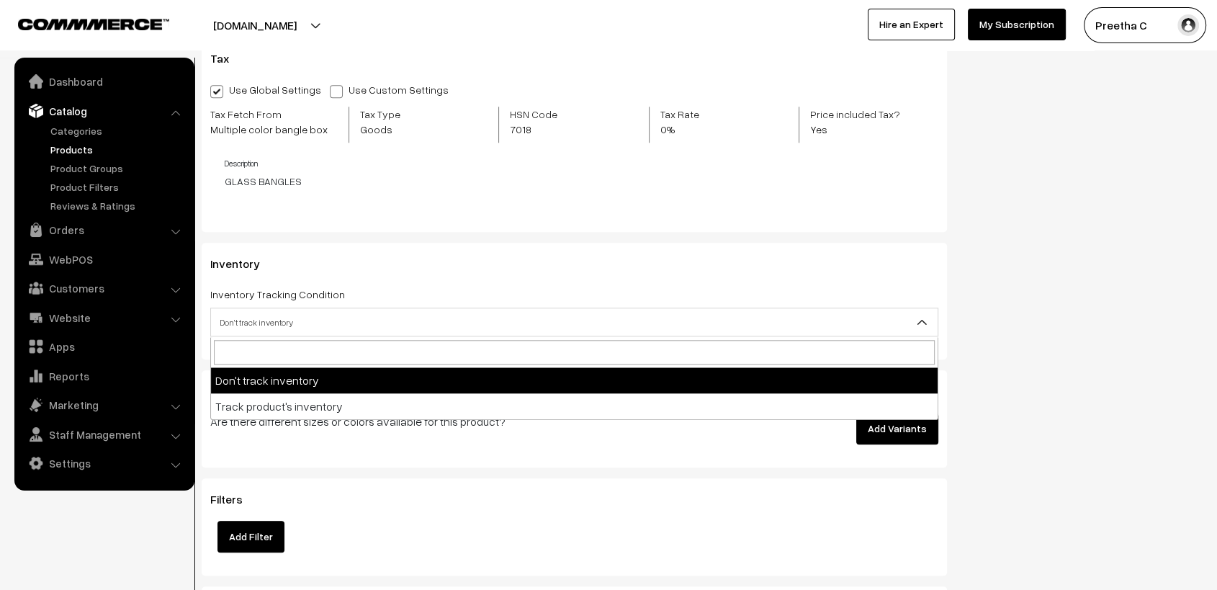
click at [454, 314] on span "Don't track inventory" at bounding box center [574, 322] width 727 height 25
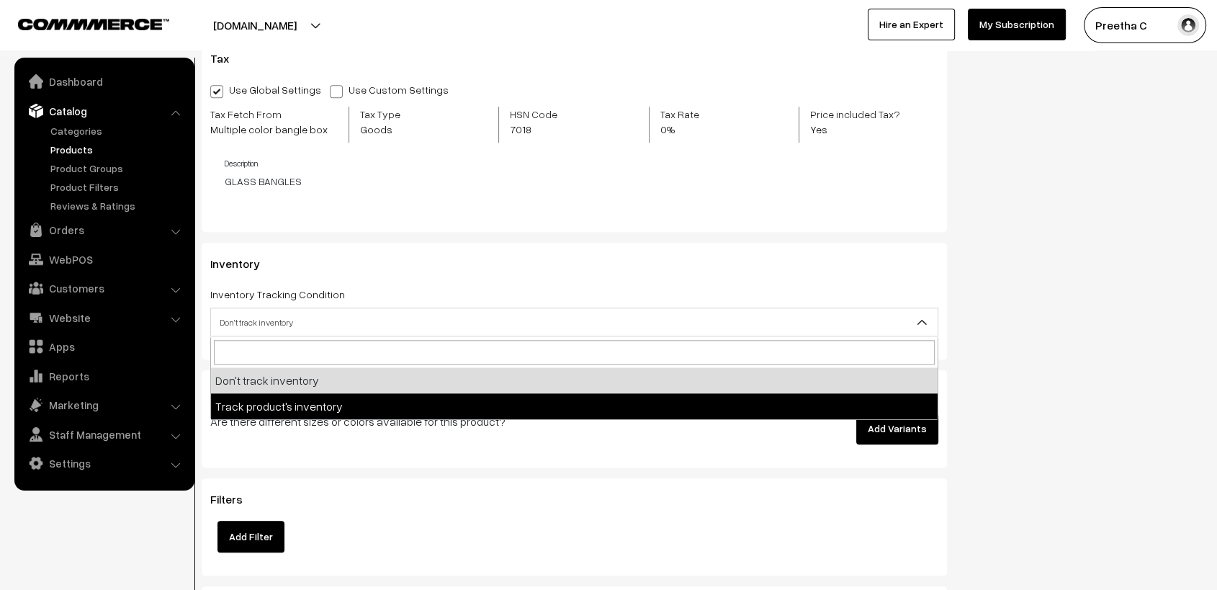
select select "2"
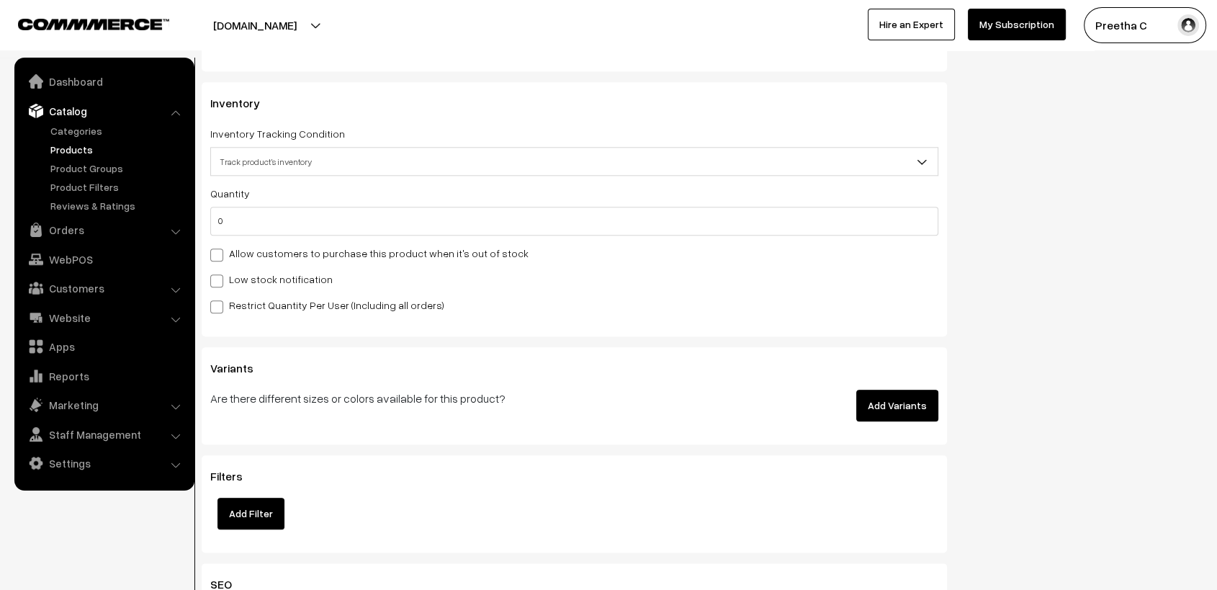
scroll to position [1600, 0]
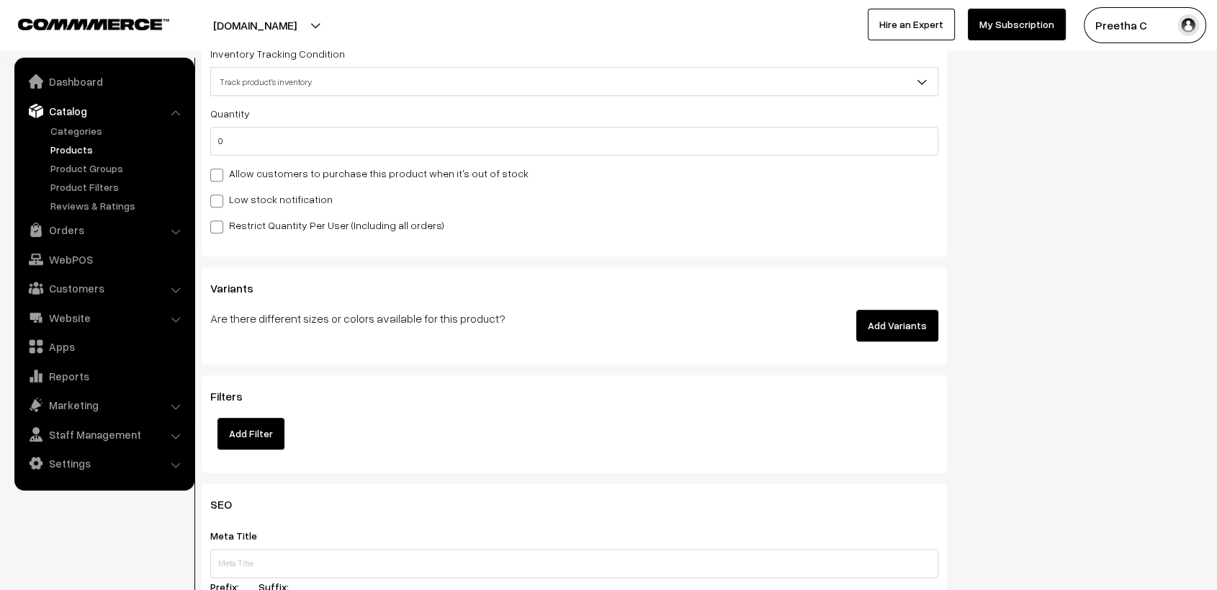
click at [896, 329] on button "Add Variants" at bounding box center [897, 326] width 82 height 32
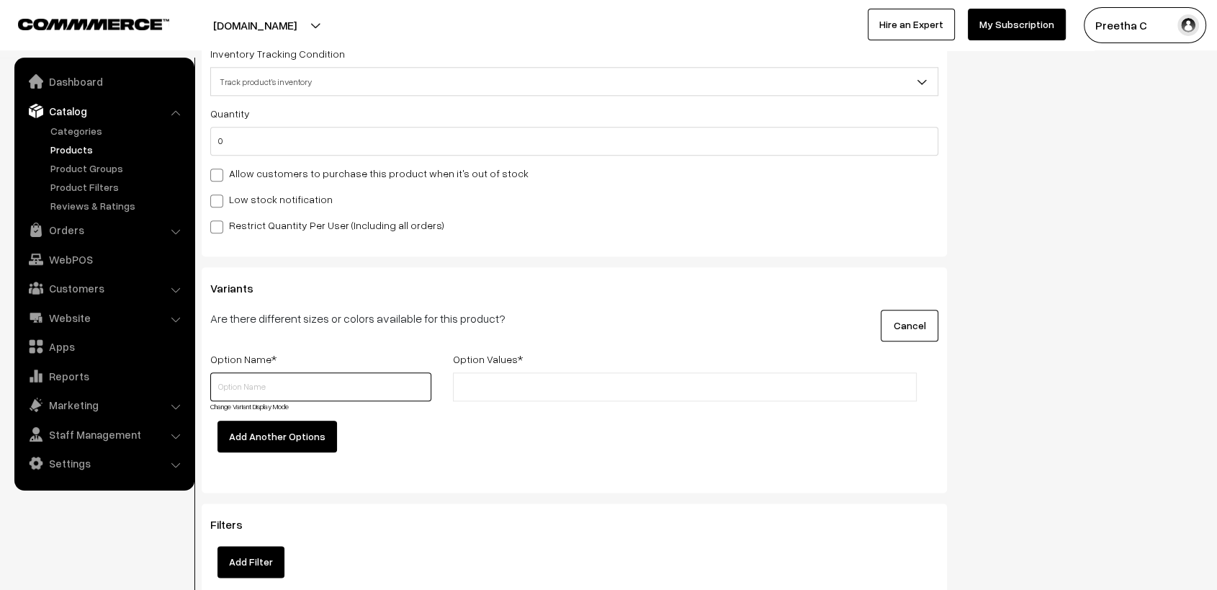
click at [372, 390] on input "text" at bounding box center [320, 386] width 221 height 29
type input "s"
type input "Size"
click at [533, 393] on input "text" at bounding box center [520, 387] width 126 height 15
type input "2.4"
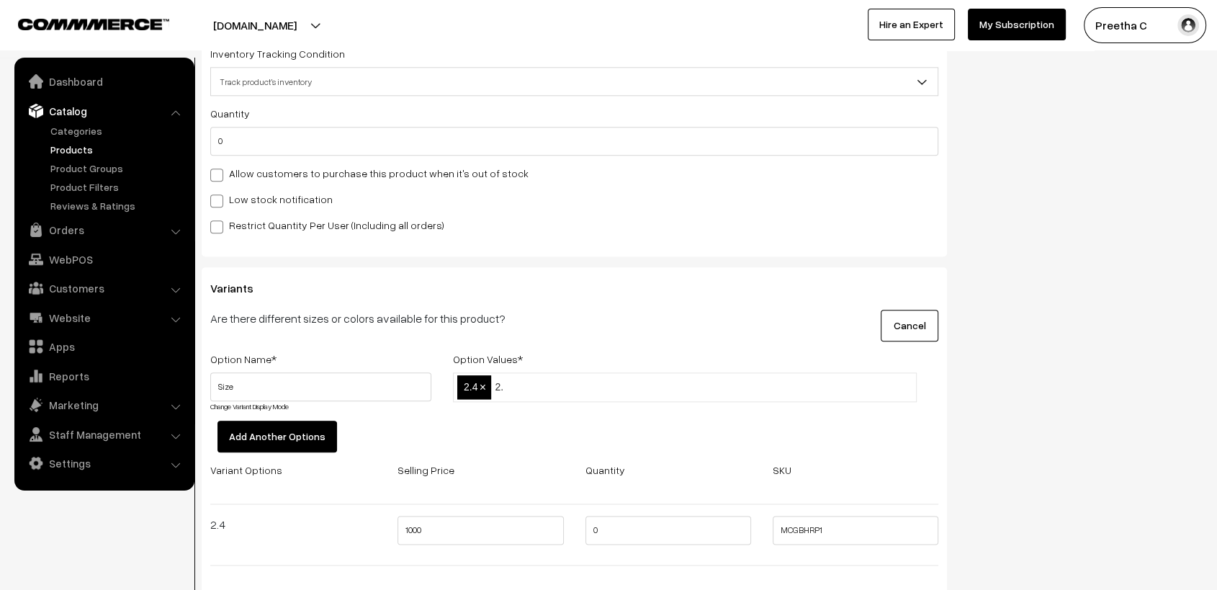
type input "2.6"
type input "2.8"
type input "2.10"
drag, startPoint x: 609, startPoint y: 527, endPoint x: 572, endPoint y: 532, distance: 37.8
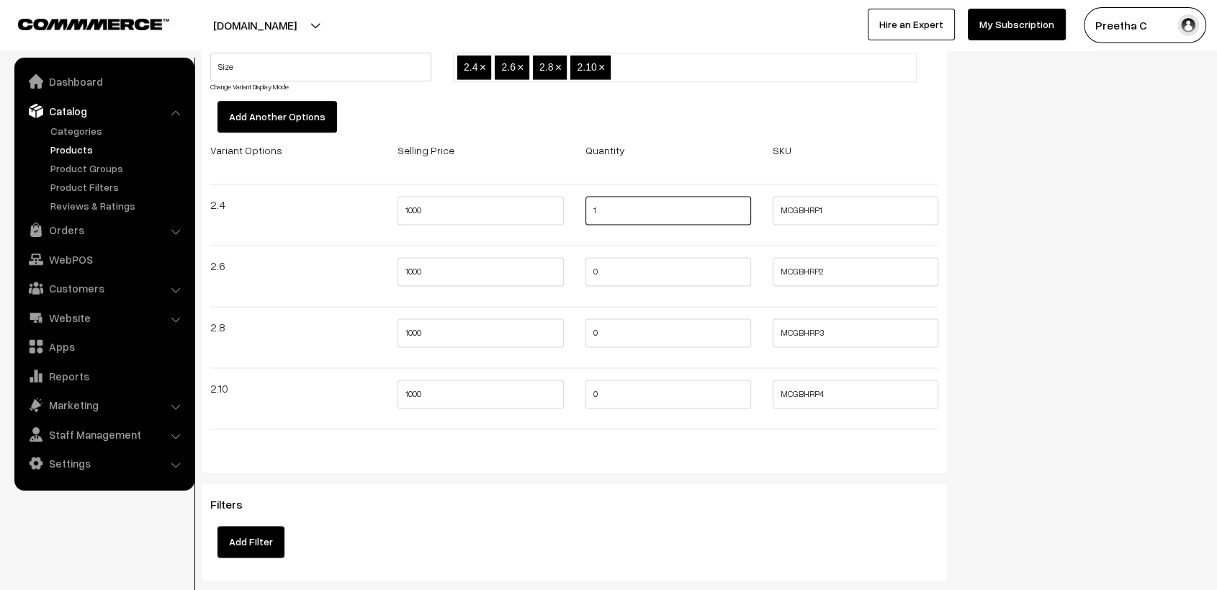
scroll to position [2000, 0]
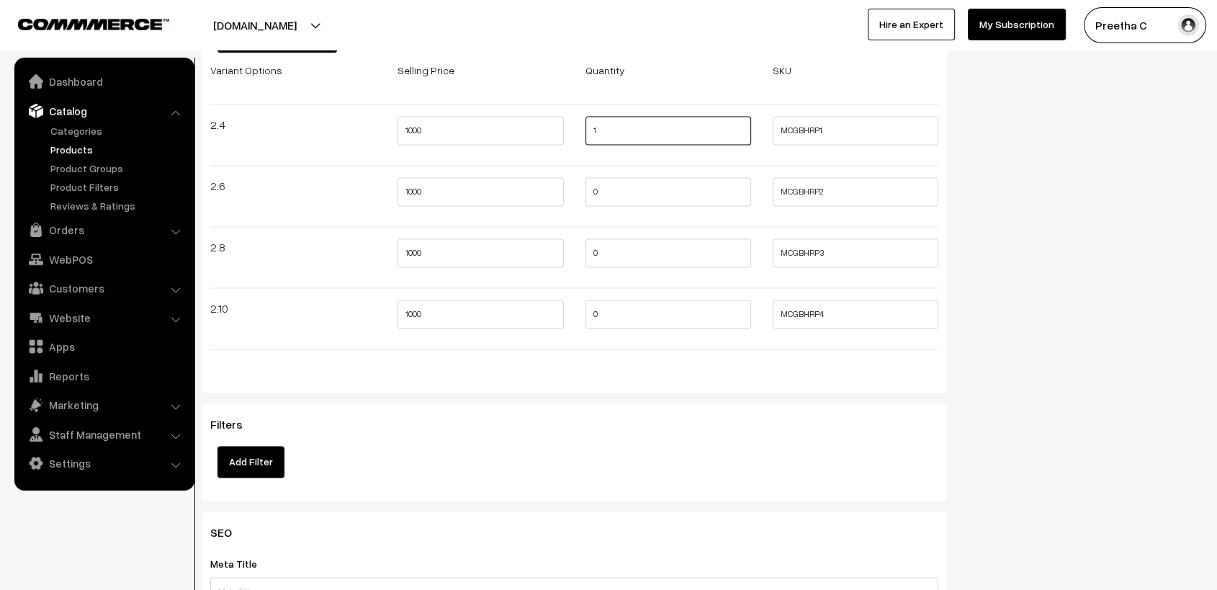
type input "1"
drag, startPoint x: 614, startPoint y: 194, endPoint x: 573, endPoint y: 205, distance: 43.1
click at [573, 205] on div "Variant Options Selling Price Quantity SKU 2.4 1000 1 MCGBHRP1 2.6 1000 0 MCGBH…" at bounding box center [574, 211] width 750 height 300
type input "1"
drag, startPoint x: 607, startPoint y: 246, endPoint x: 581, endPoint y: 259, distance: 28.7
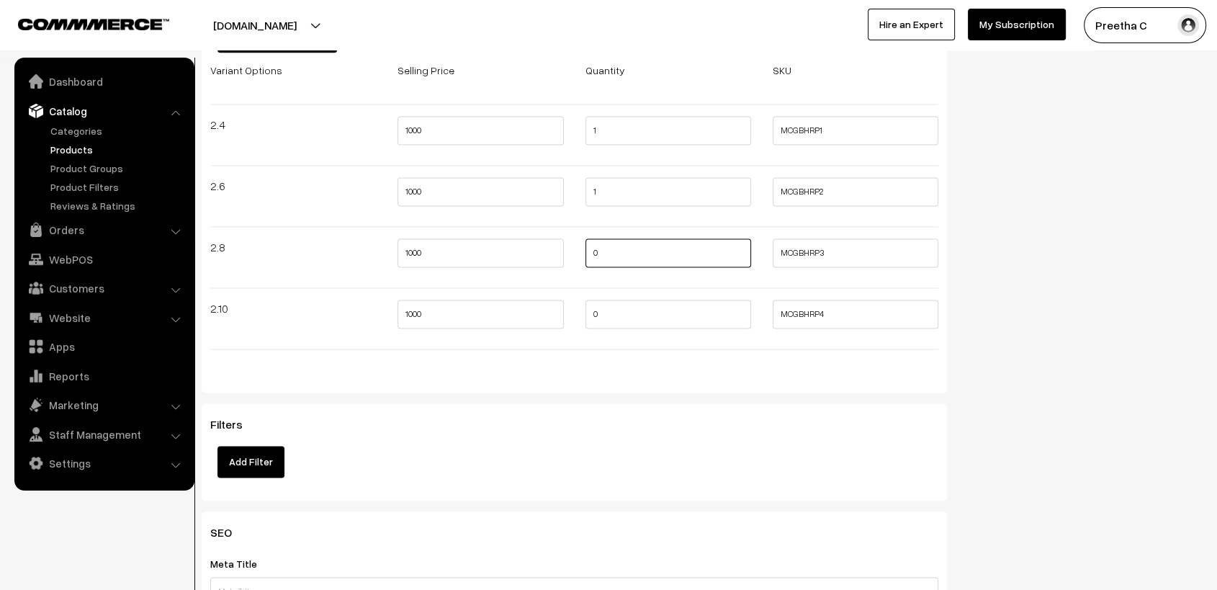
click at [582, 259] on div "0" at bounding box center [668, 256] width 187 height 37
type input "1"
drag, startPoint x: 615, startPoint y: 305, endPoint x: 570, endPoint y: 332, distance: 52.0
click at [570, 326] on div "Variant Options Selling Price Quantity SKU 2.4 1000 1 MCGBHRP1 2.6 1000 1 MCGBH…" at bounding box center [574, 211] width 750 height 300
type input "1"
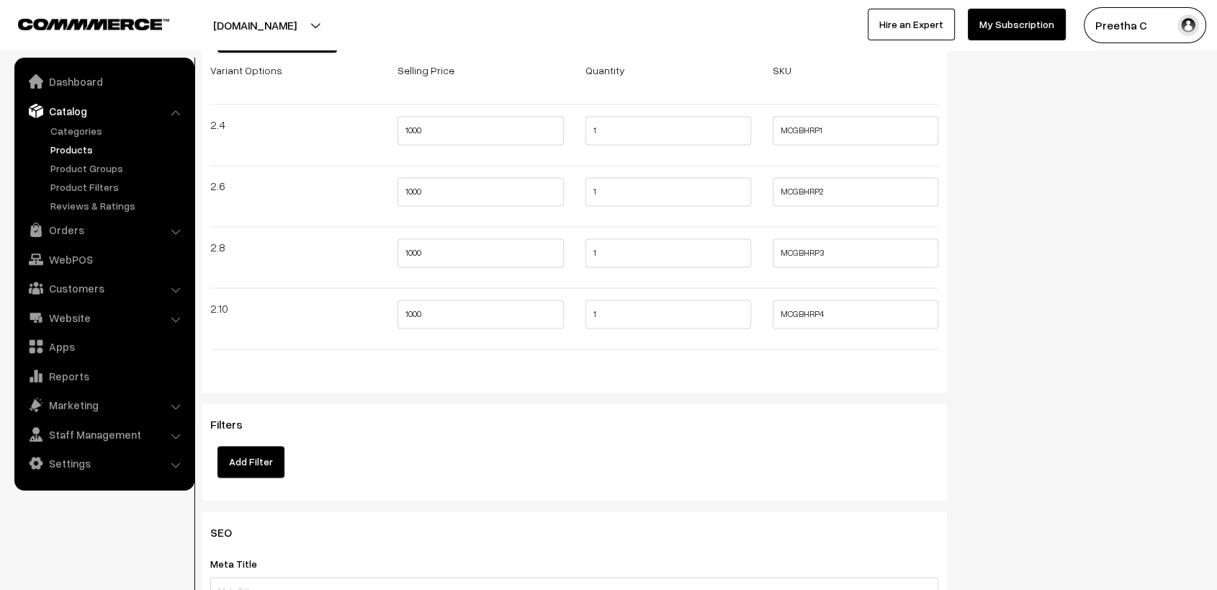
click at [572, 358] on div at bounding box center [574, 349] width 750 height 24
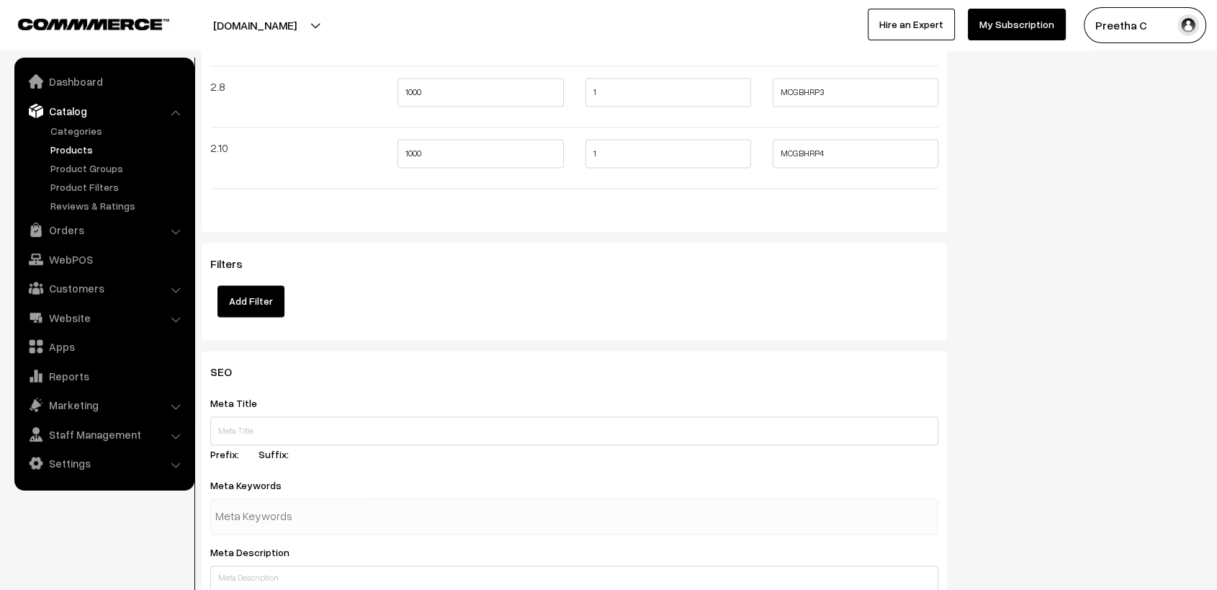
scroll to position [2241, 0]
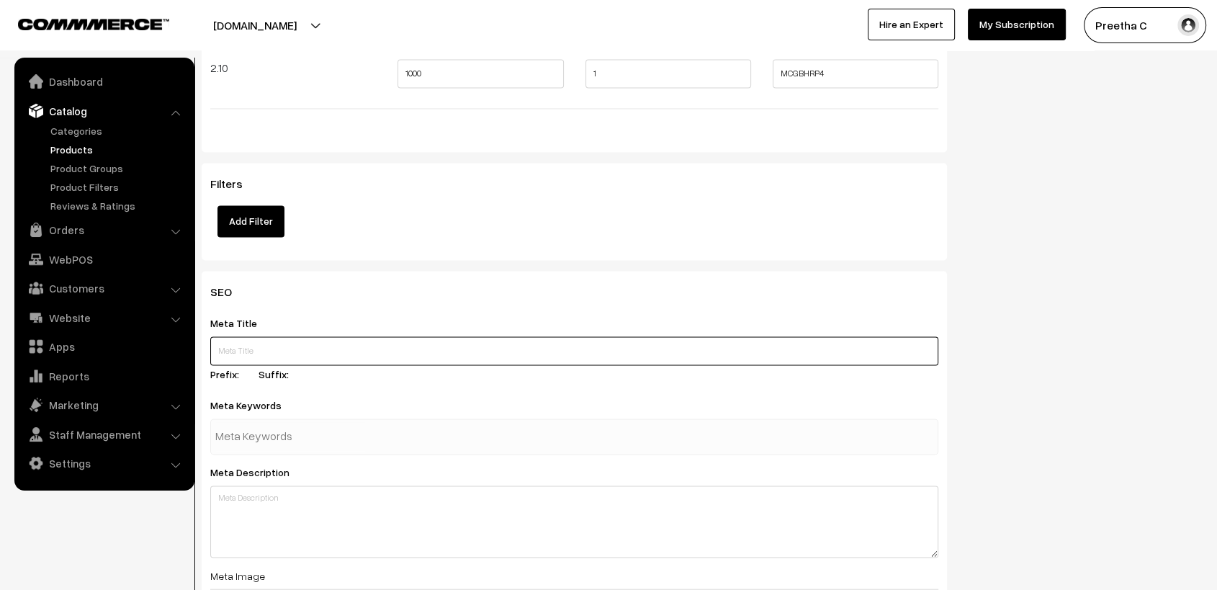
click at [541, 341] on input "text" at bounding box center [574, 350] width 728 height 29
paste input "Celebrate the joyous occasion of a baby shower with our multi colour glass bang…"
type input "Celebrate the joyous occasion of a baby shower with our multi colour glass bang…"
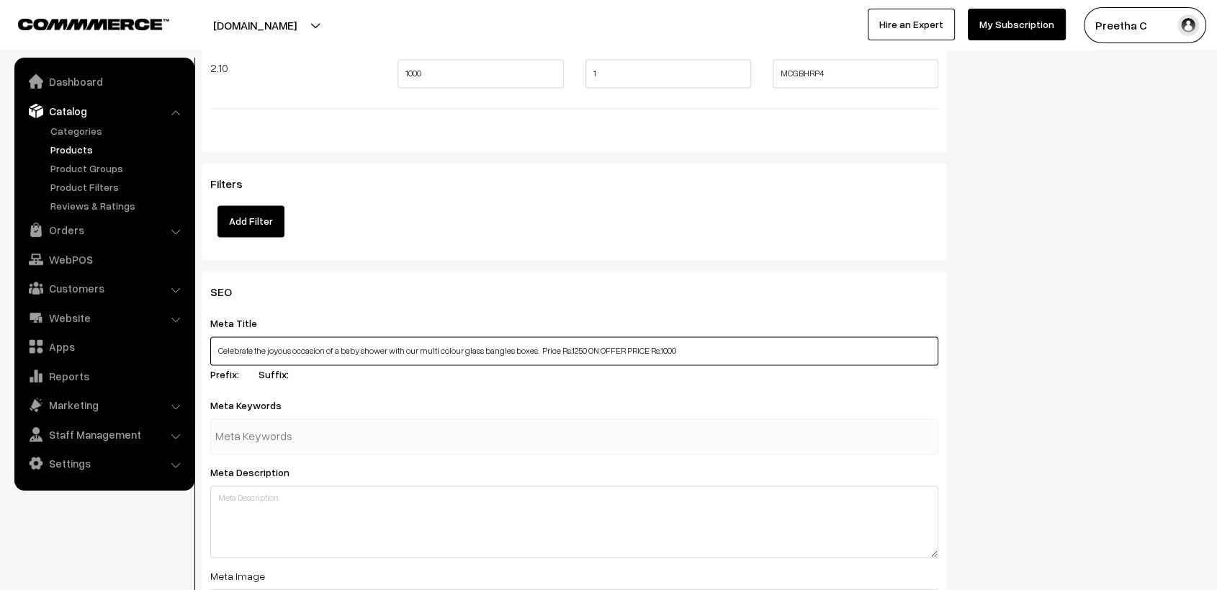
drag, startPoint x: 735, startPoint y: 354, endPoint x: 0, endPoint y: 344, distance: 735.4
type input "Hirdayam - Pastel combo"
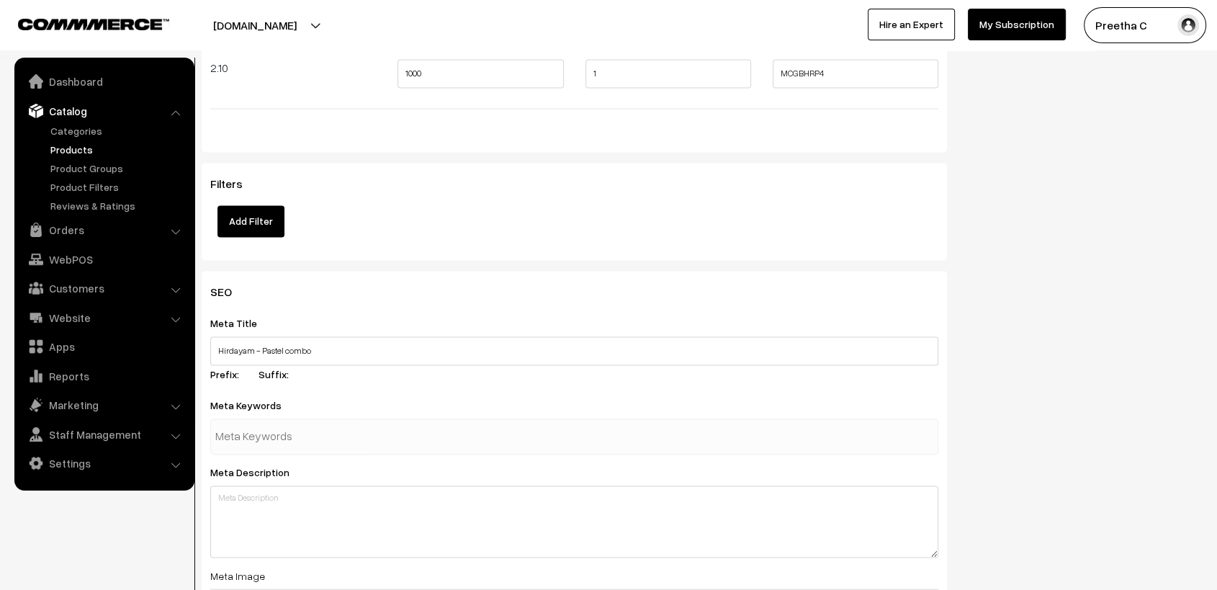
type input "{"
type input "pastel glass bangles"
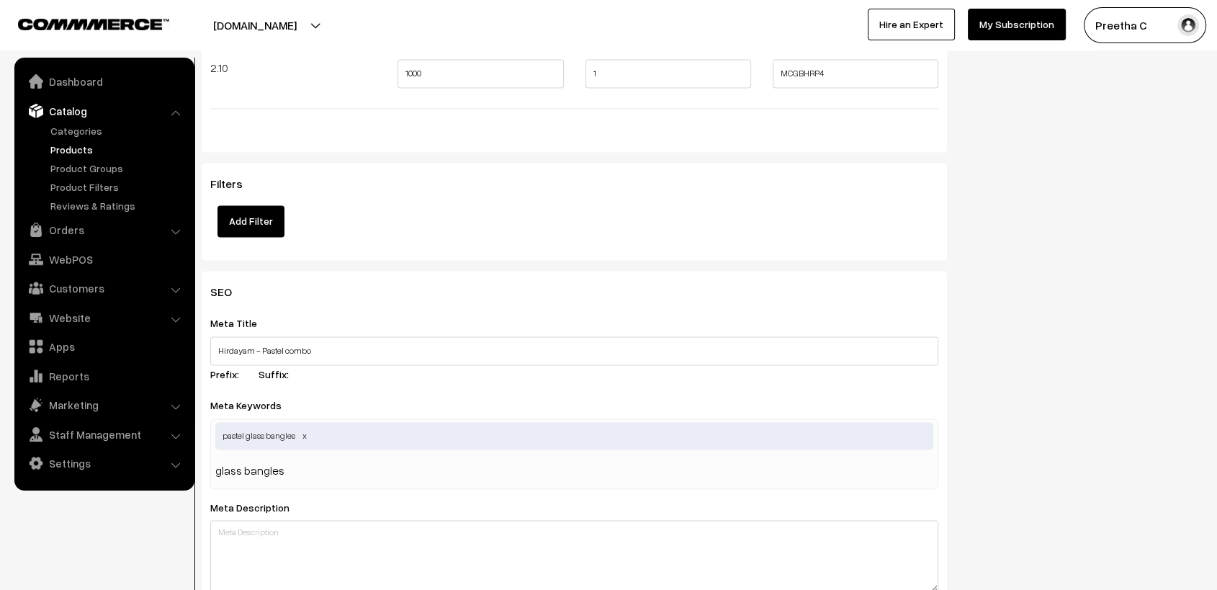
type input "glass bangles"
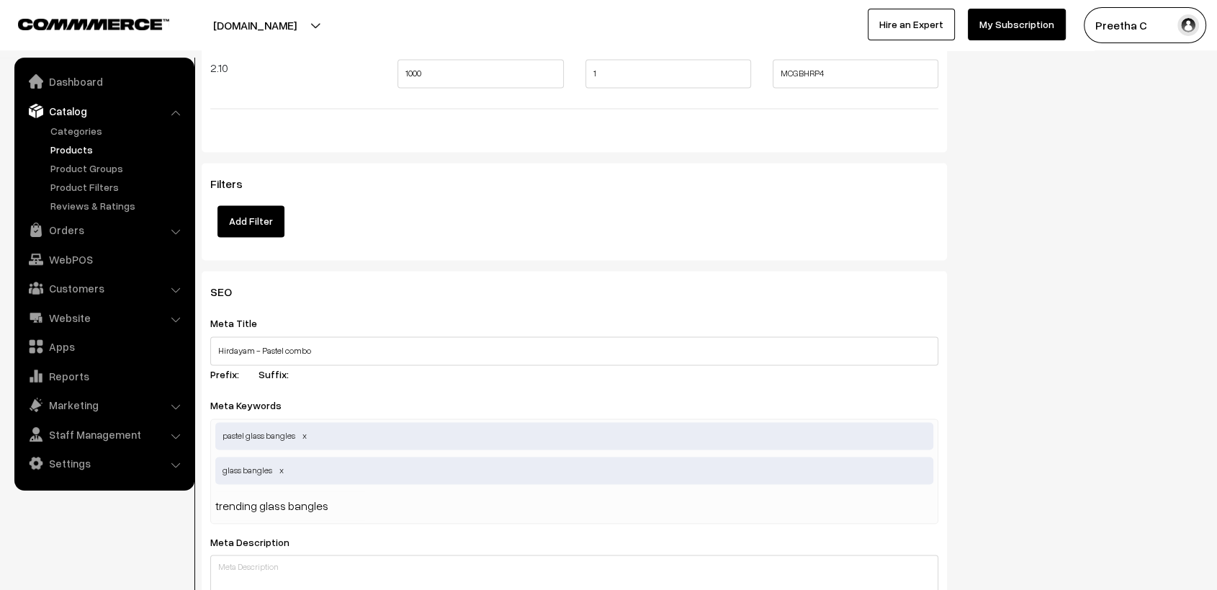
type input "trending glass bangles"
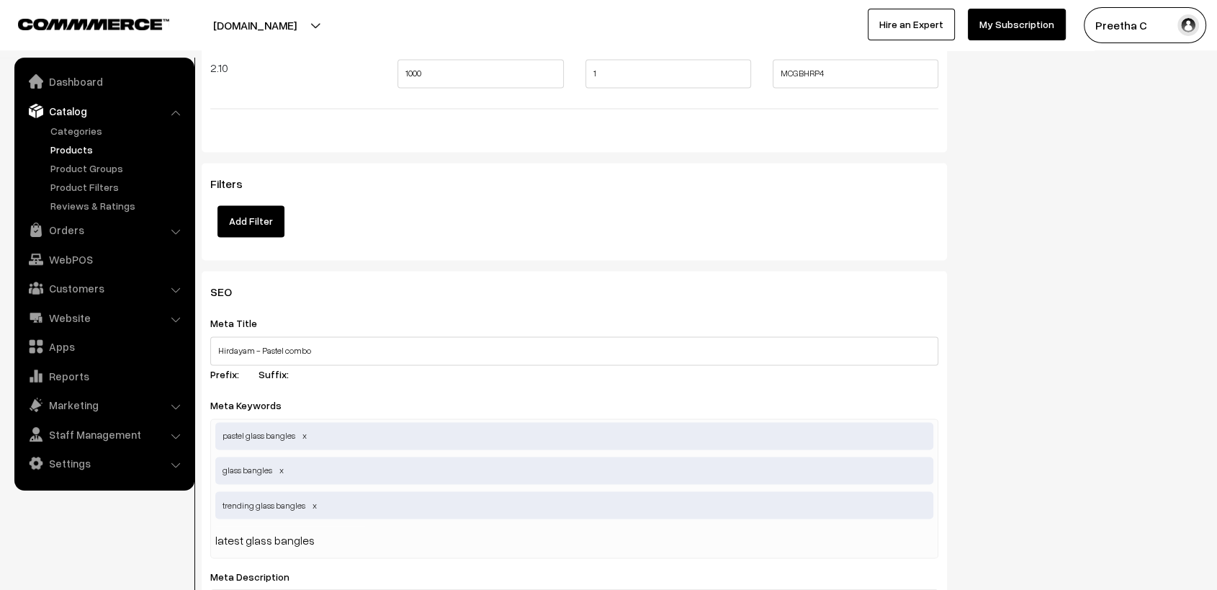
type input "latest glass bangles"
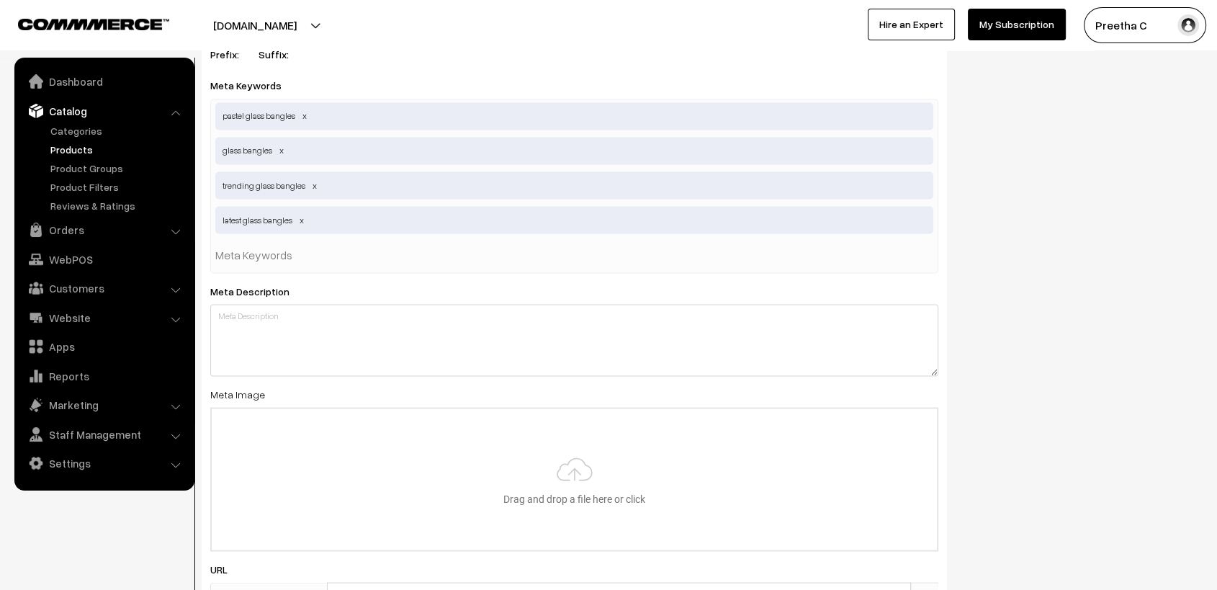
scroll to position [2640, 0]
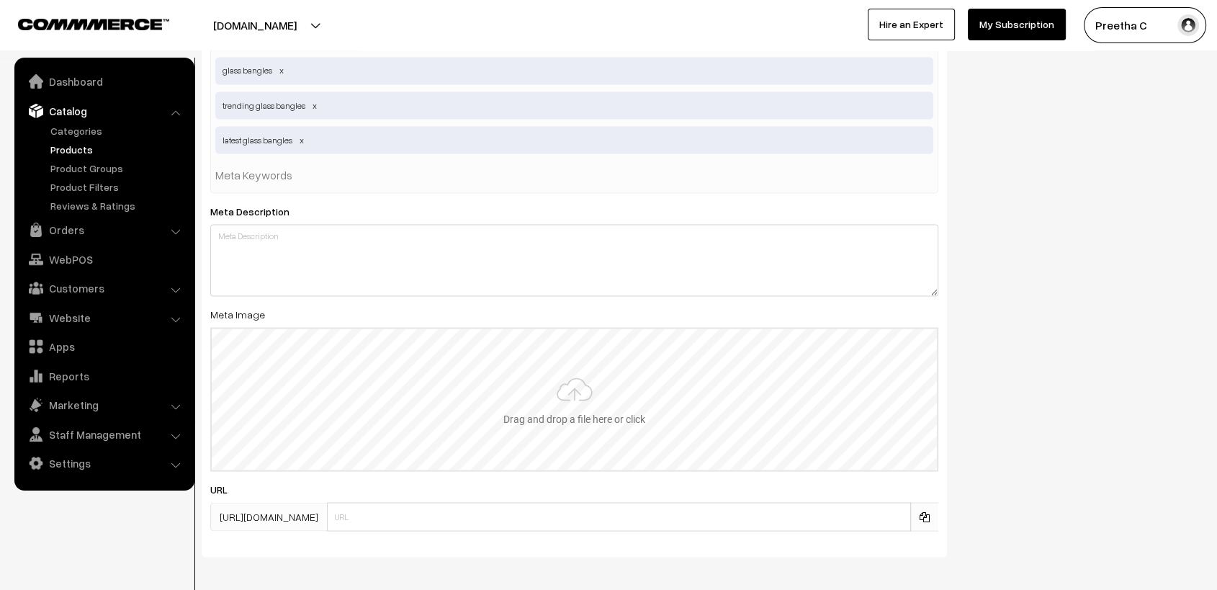
click at [478, 376] on input "file" at bounding box center [574, 398] width 725 height 141
type input "C:\fakepath\2.1.jpg"
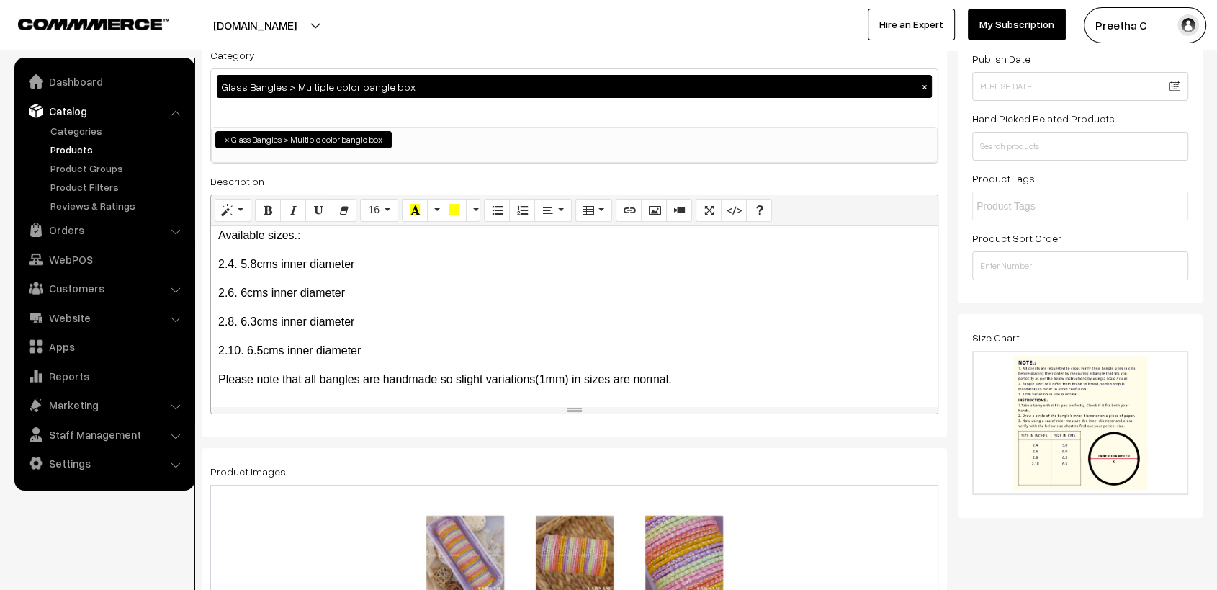
scroll to position [0, 0]
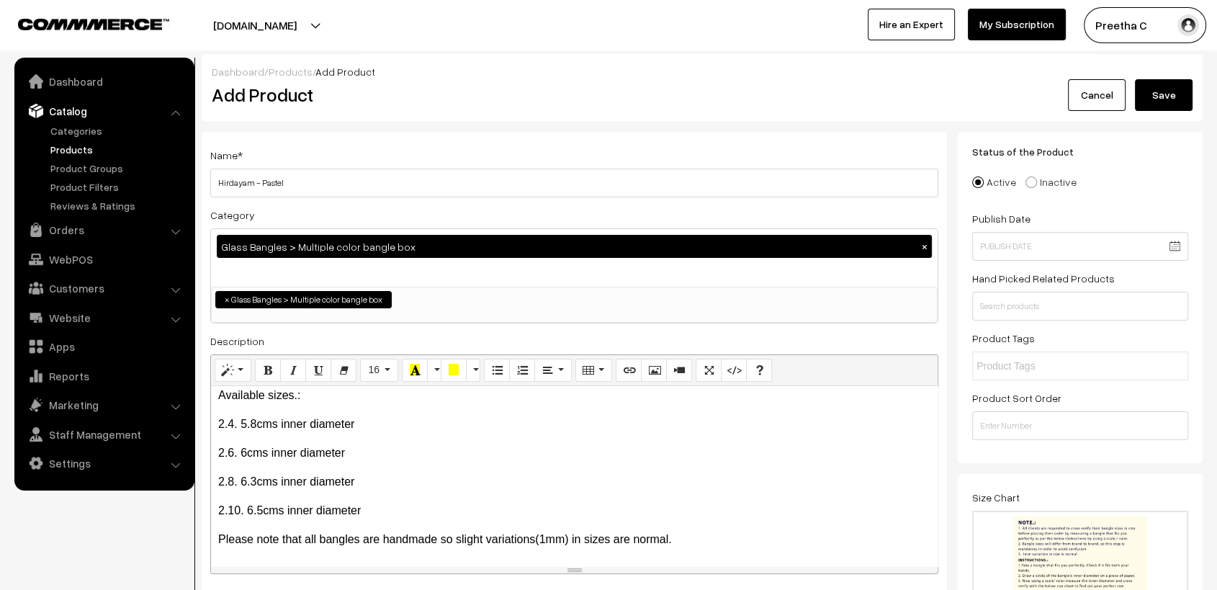
click at [1179, 88] on button "Save" at bounding box center [1164, 95] width 58 height 32
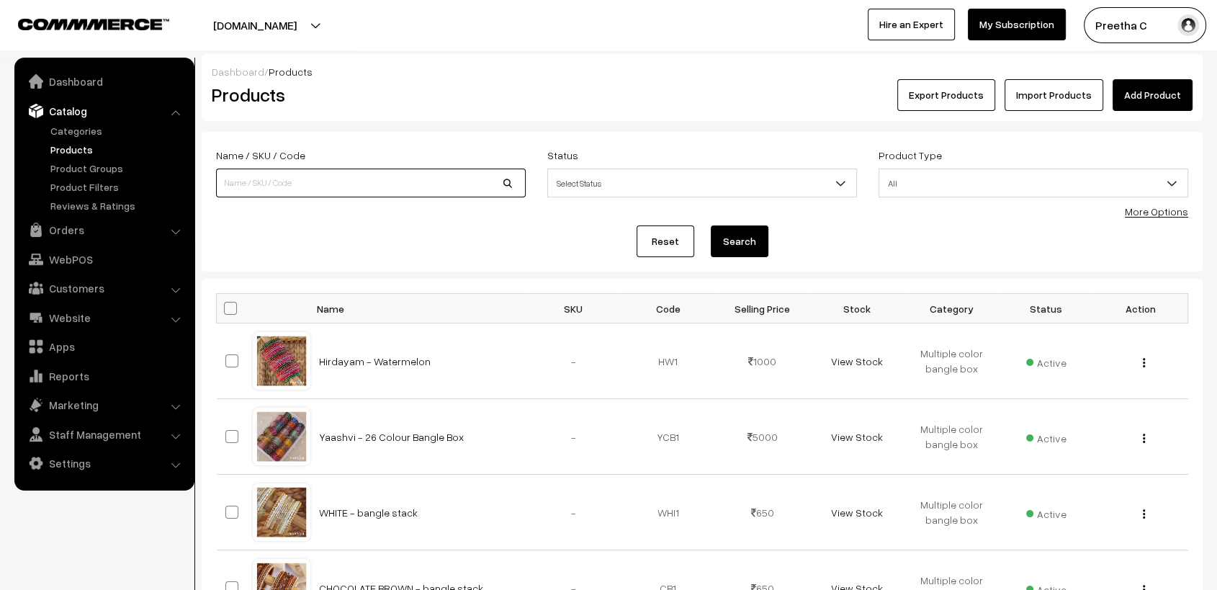
click at [322, 184] on input at bounding box center [371, 183] width 310 height 29
type input "pastel"
click at [711, 225] on button "Search" at bounding box center [740, 241] width 58 height 32
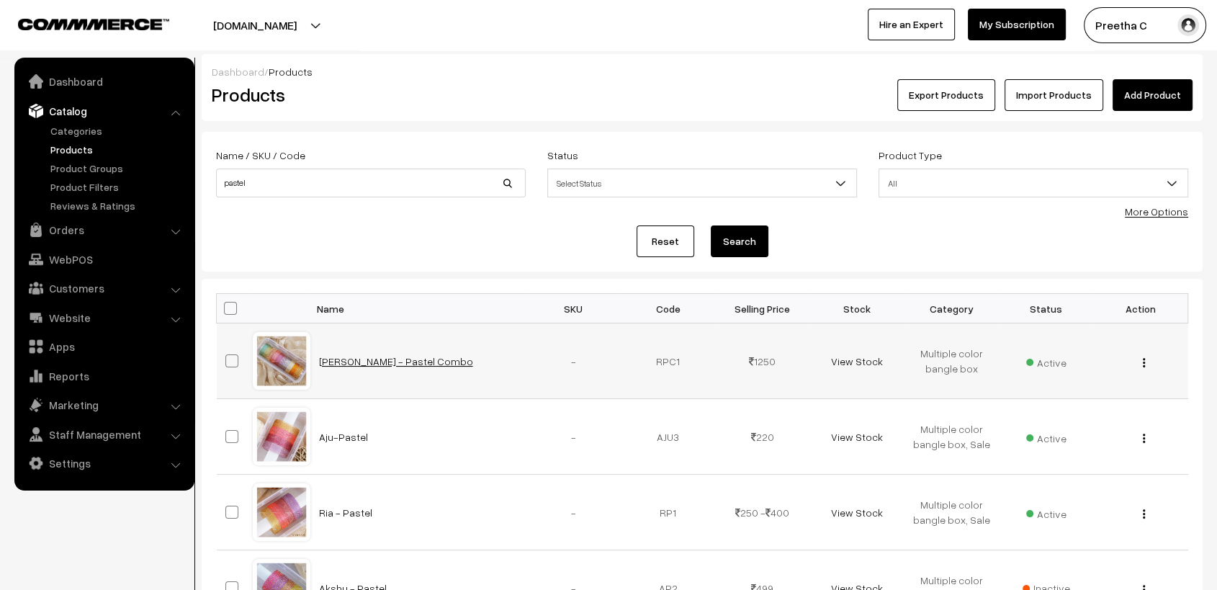
click at [391, 355] on link "[PERSON_NAME] - Pastel Combo" at bounding box center [396, 361] width 154 height 12
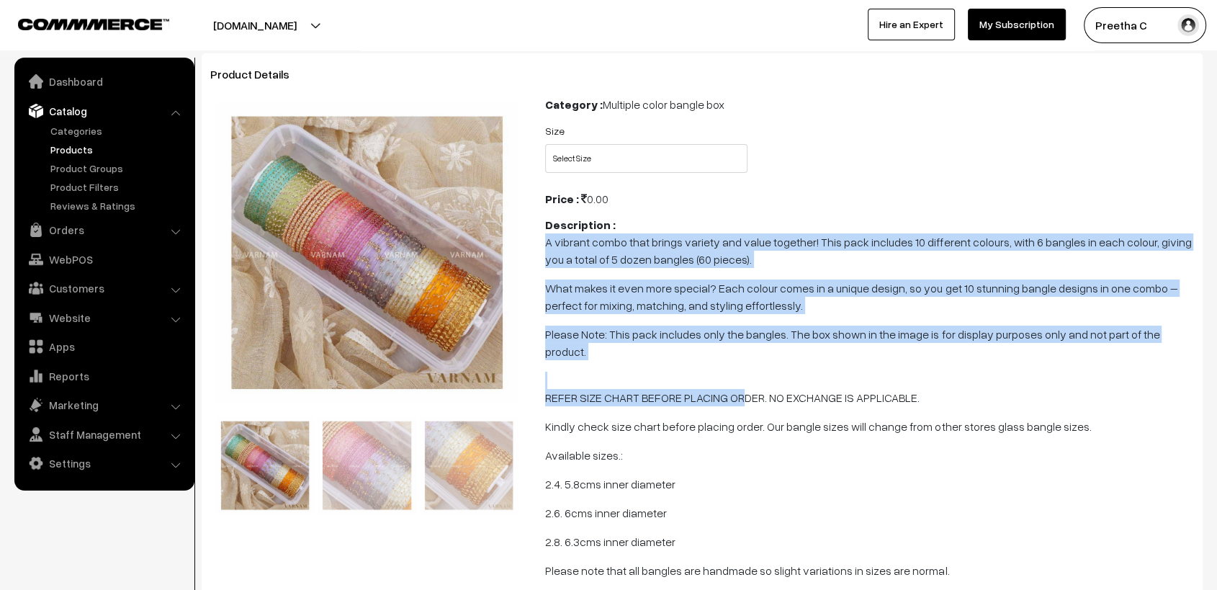
scroll to position [160, 0]
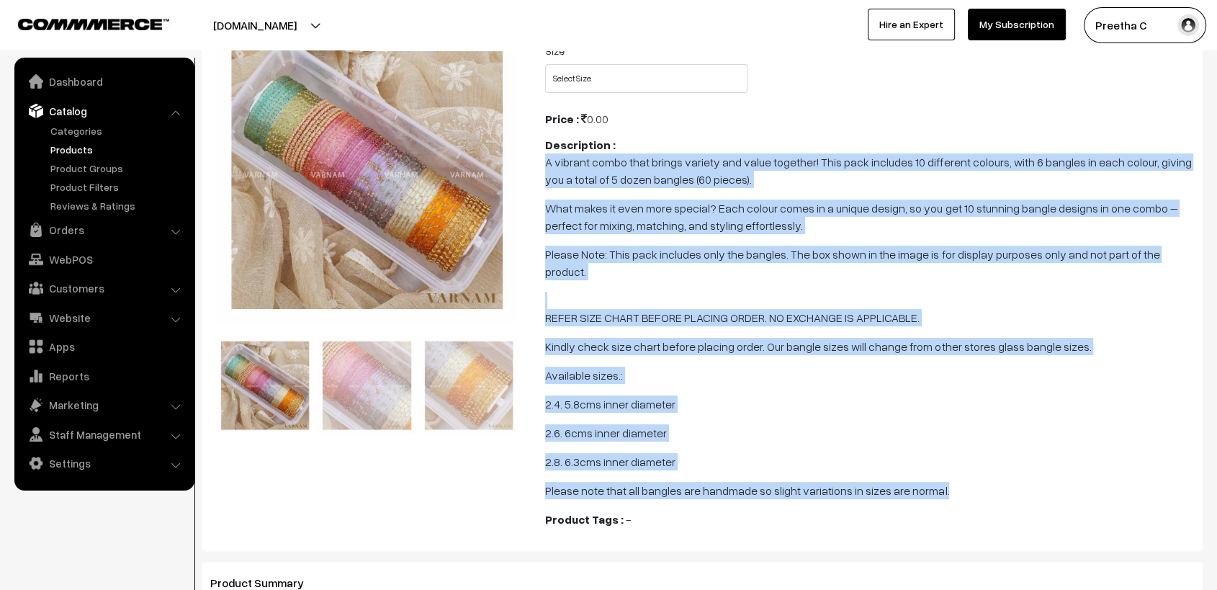
drag, startPoint x: 546, startPoint y: 323, endPoint x: 1008, endPoint y: 472, distance: 485.8
click at [1008, 472] on span "A vibrant combo that brings variety and value together! This pack includes 10 d…" at bounding box center [869, 326] width 649 height 346
copy span "A vibrant combo that brings variety and value together! This pack includes 10 d…"
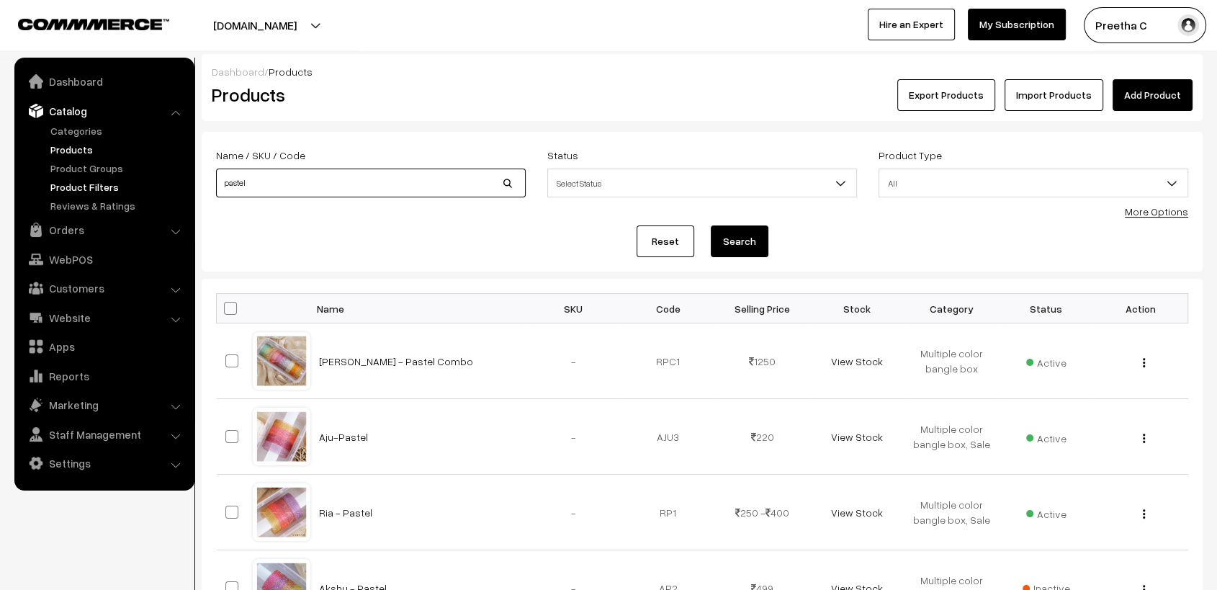
drag, startPoint x: 273, startPoint y: 183, endPoint x: 183, endPoint y: 188, distance: 90.2
click at [183, 188] on body "Thank you for showing interest. Our team will call you shortly. Close varnambya…" at bounding box center [608, 423] width 1217 height 846
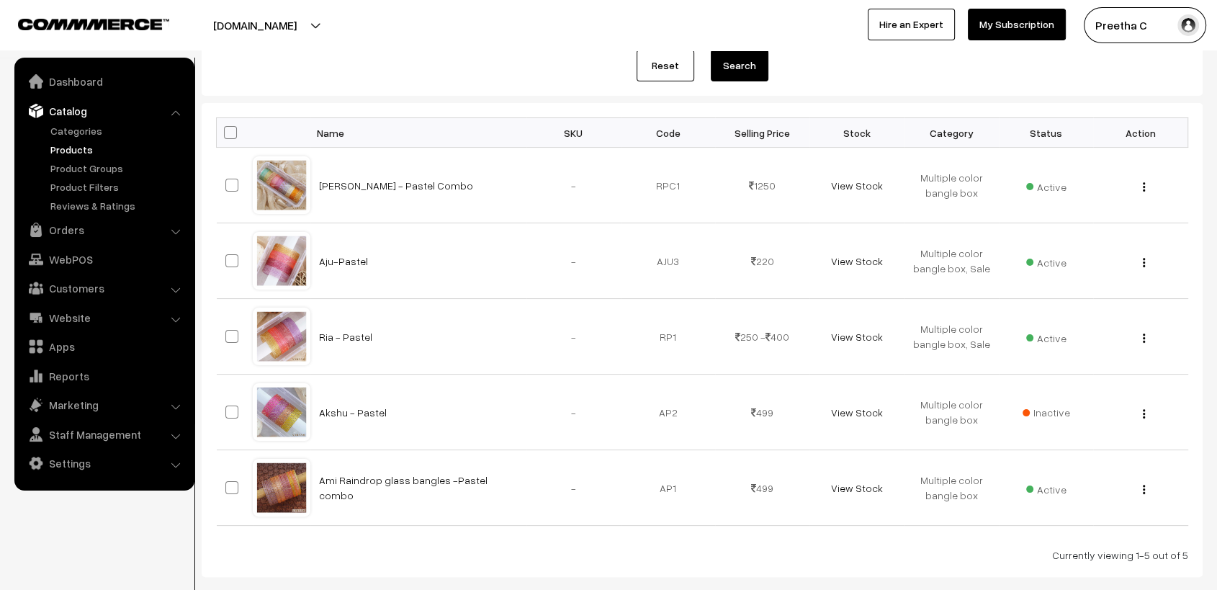
scroll to position [15, 0]
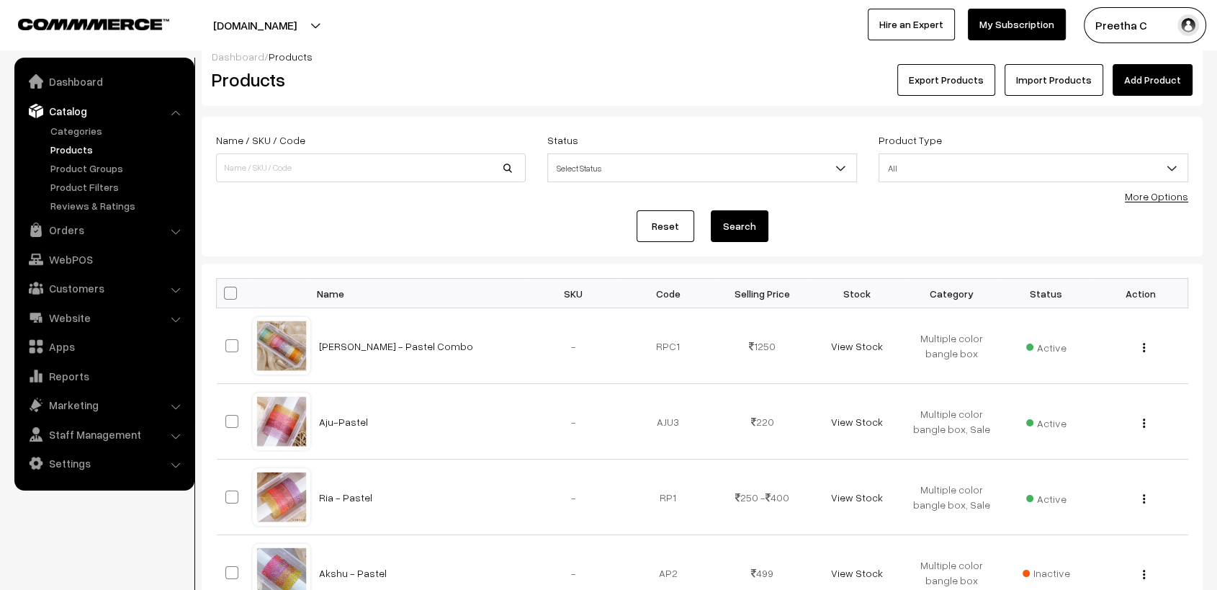
click at [663, 221] on link "Reset" at bounding box center [666, 226] width 58 height 32
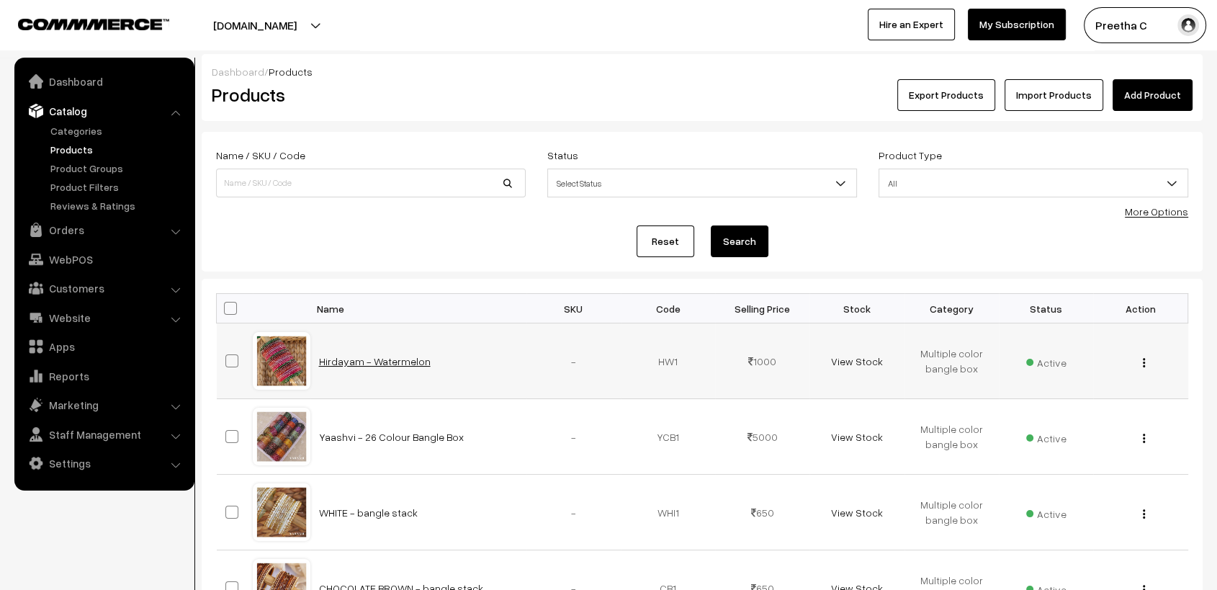
click at [391, 360] on link "Hirdayam - Watermelon" at bounding box center [375, 361] width 112 height 12
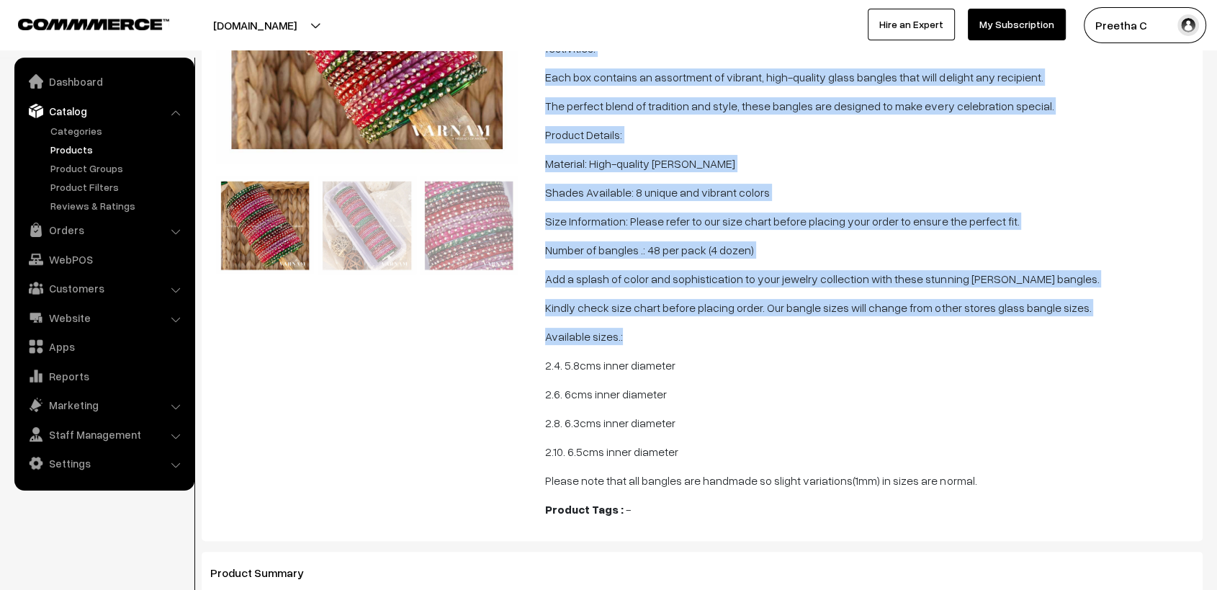
scroll to position [480, 0]
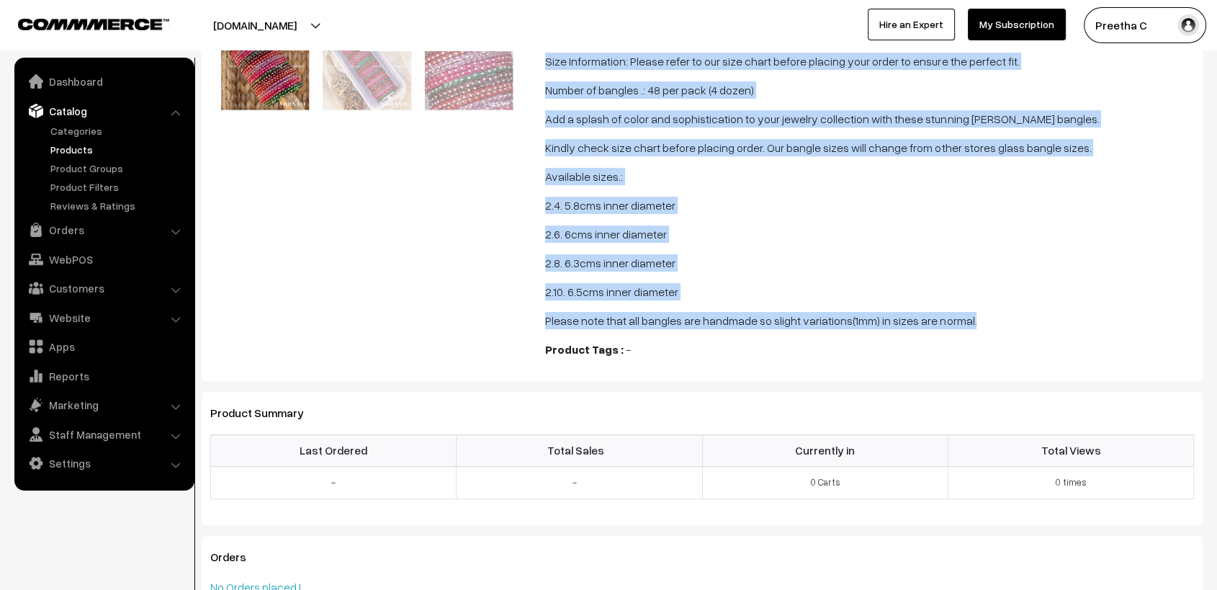
drag, startPoint x: 545, startPoint y: 240, endPoint x: 1026, endPoint y: 327, distance: 488.9
click at [1026, 327] on span "Celebrate the joyous occasion of a baby shower with our multi colour glass bang…" at bounding box center [869, 82] width 649 height 496
copy span "Celebrate the joyous occasion of a baby shower with our multi colour glass bang…"
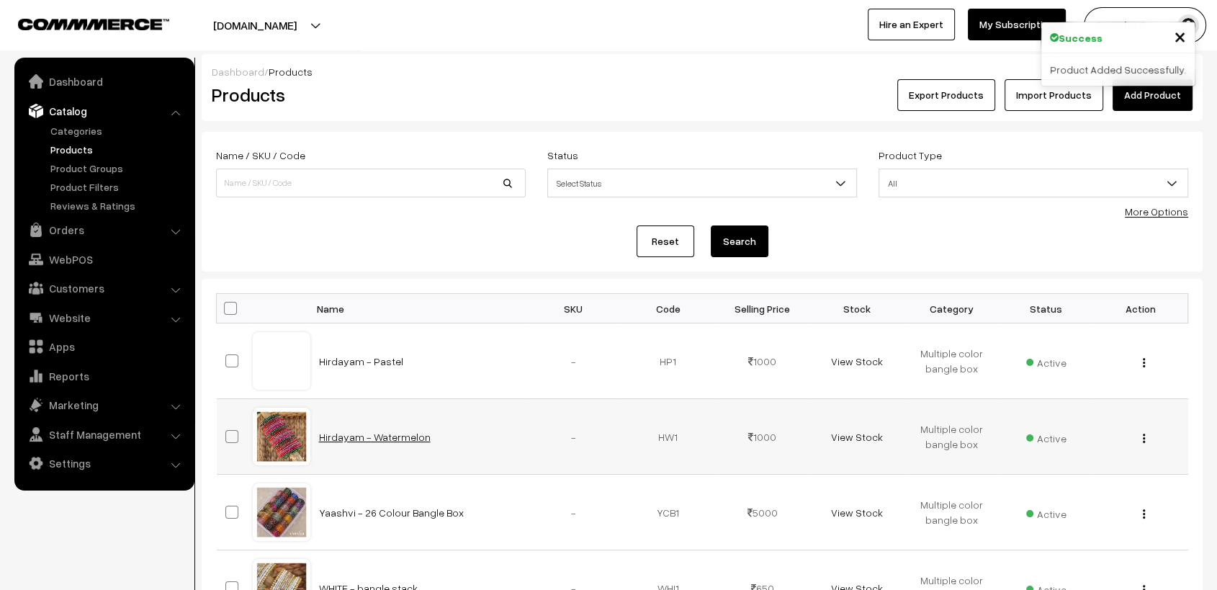
click at [377, 439] on link "Hirdayam - Watermelon" at bounding box center [375, 437] width 112 height 12
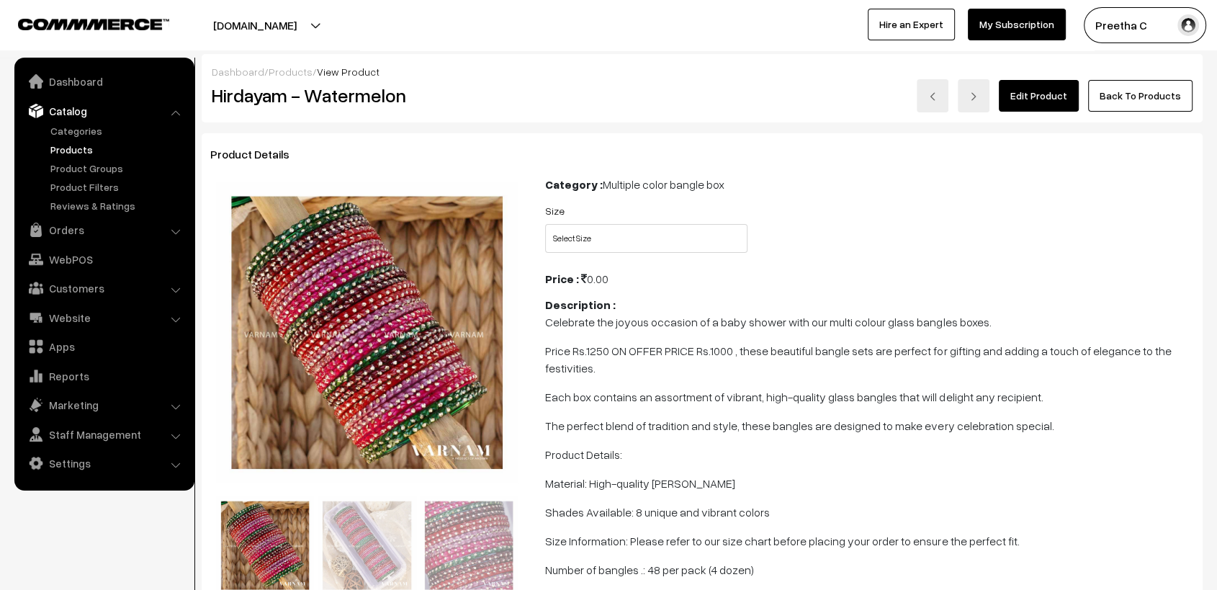
click at [1046, 102] on link "Edit Product" at bounding box center [1039, 96] width 80 height 32
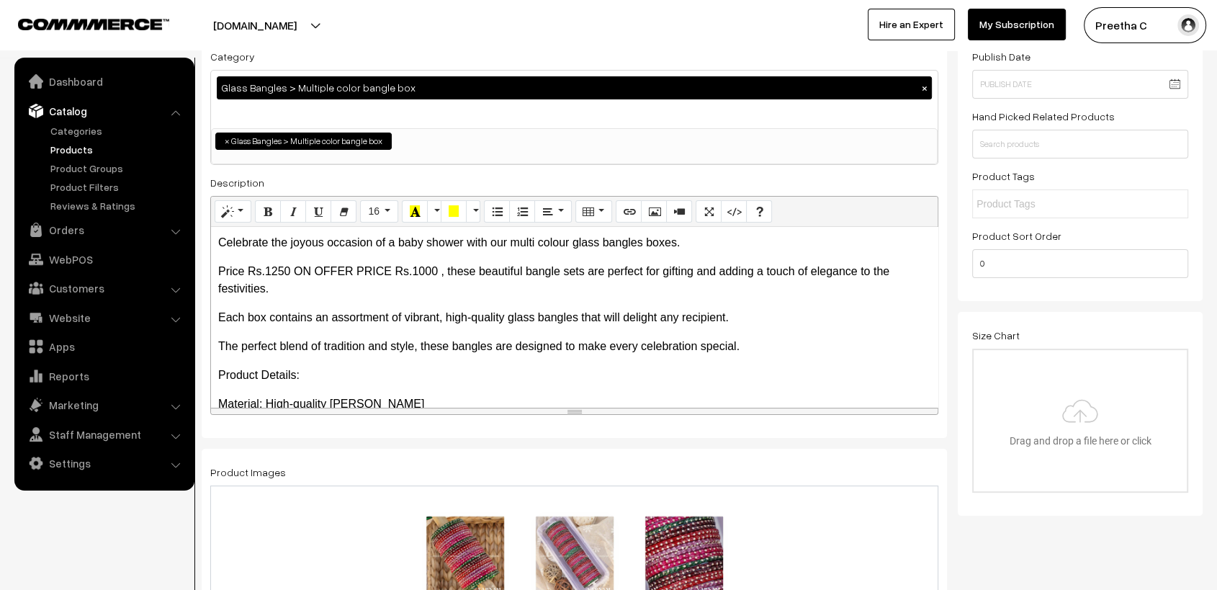
scroll to position [160, 0]
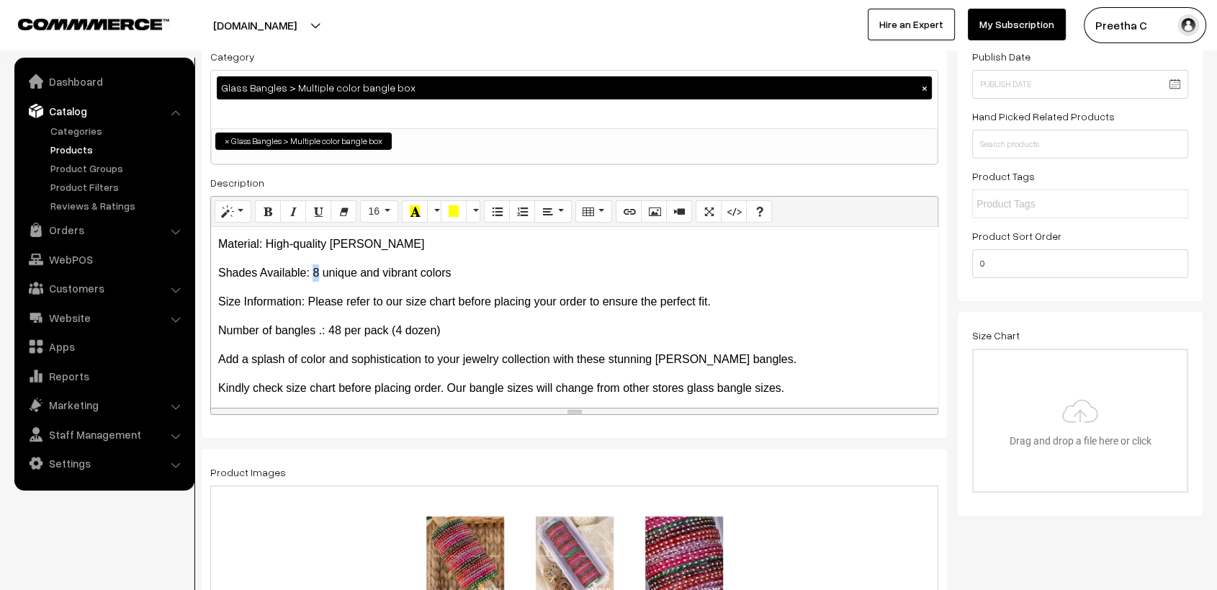
drag, startPoint x: 319, startPoint y: 275, endPoint x: 312, endPoint y: 276, distance: 7.2
click at [312, 276] on p "Shades Available: 8 unique and vibrant colors" at bounding box center [574, 272] width 712 height 17
click at [330, 331] on p "Number of bangles .: 48 per pack (4 dozen)" at bounding box center [574, 330] width 712 height 17
click at [311, 273] on p "Shades Available: 4 unique and vibrant colors" at bounding box center [574, 272] width 712 height 17
click at [395, 335] on p "Number of bangles .: 60 per pack (4 dozen)" at bounding box center [574, 330] width 712 height 17
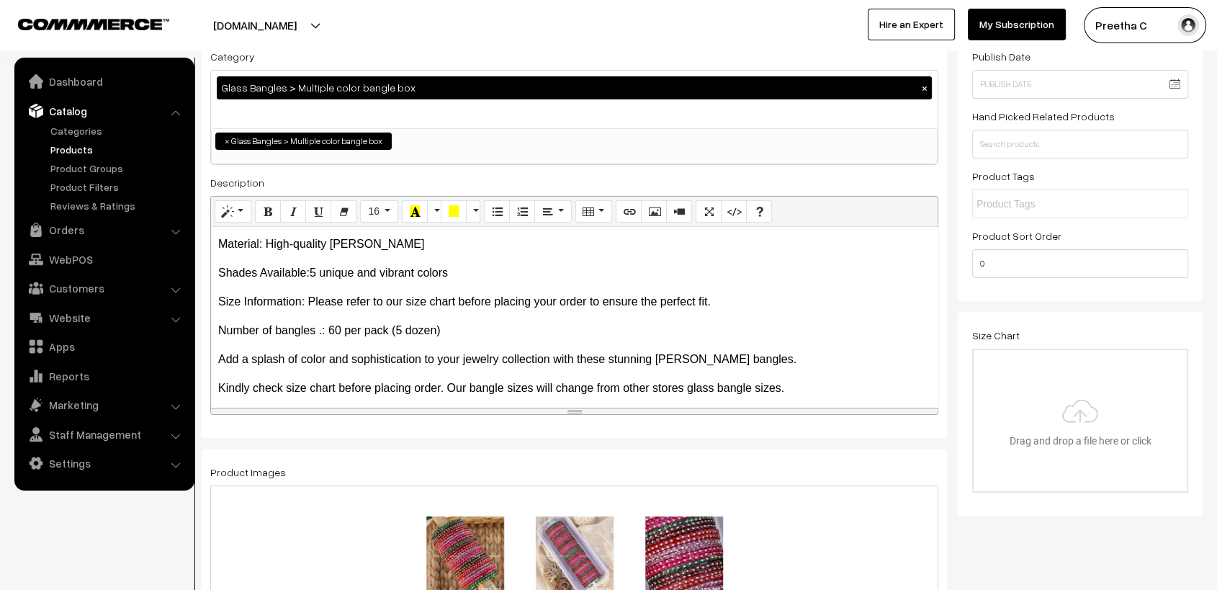
click at [531, 335] on p "Number of bangles .: 60 per pack (5 dozen)" at bounding box center [574, 330] width 712 height 17
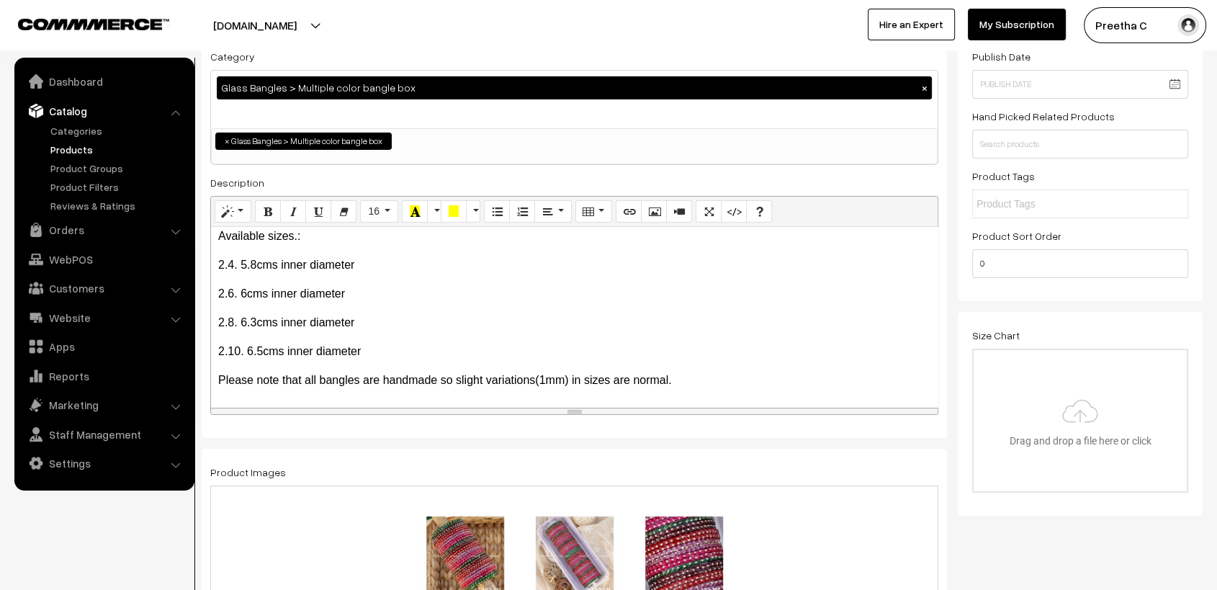
scroll to position [0, 0]
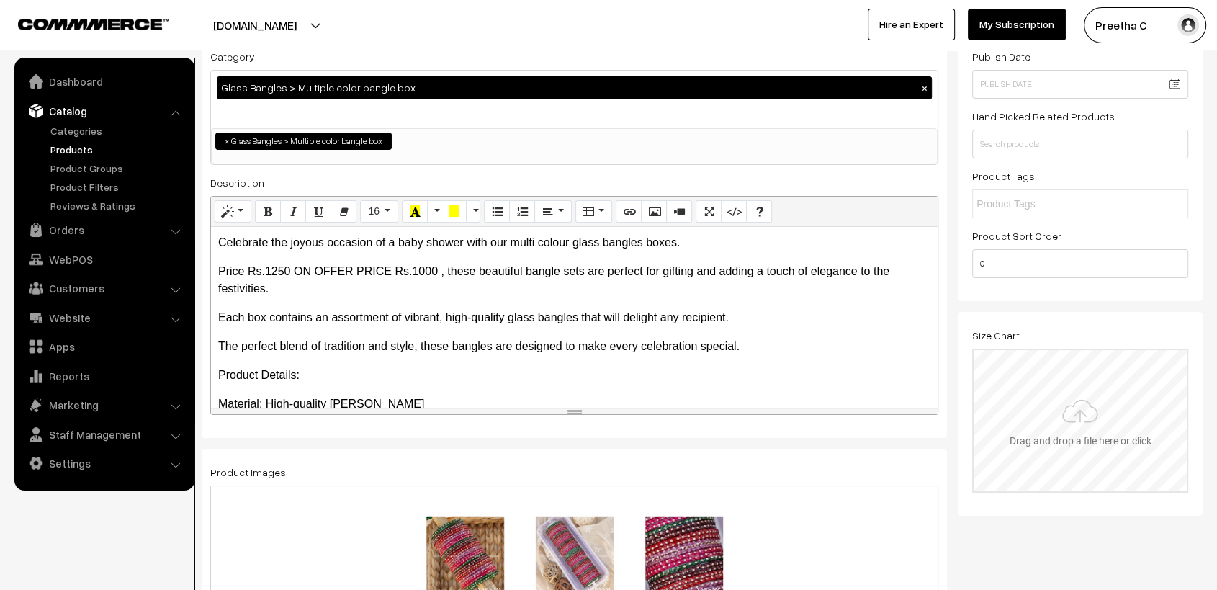
click at [1123, 430] on input "file" at bounding box center [1080, 420] width 213 height 141
type input "C:\fakepath\size chart new website.jpg"
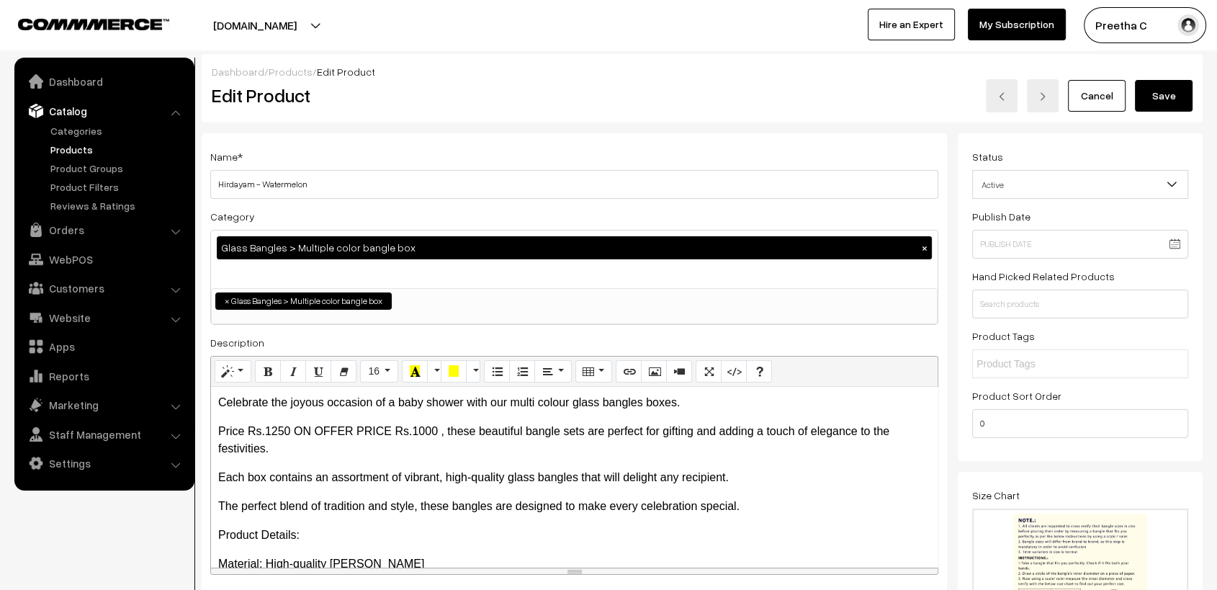
click at [1170, 108] on button "Save" at bounding box center [1164, 96] width 58 height 32
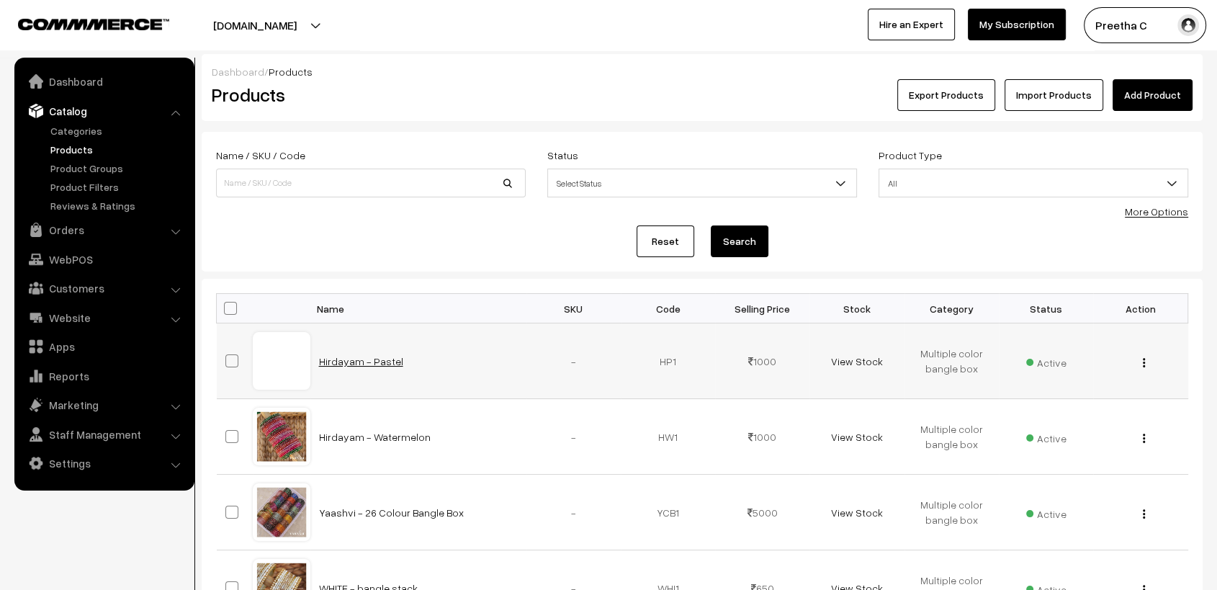
click at [383, 364] on link "Hirdayam - Pastel" at bounding box center [361, 361] width 84 height 12
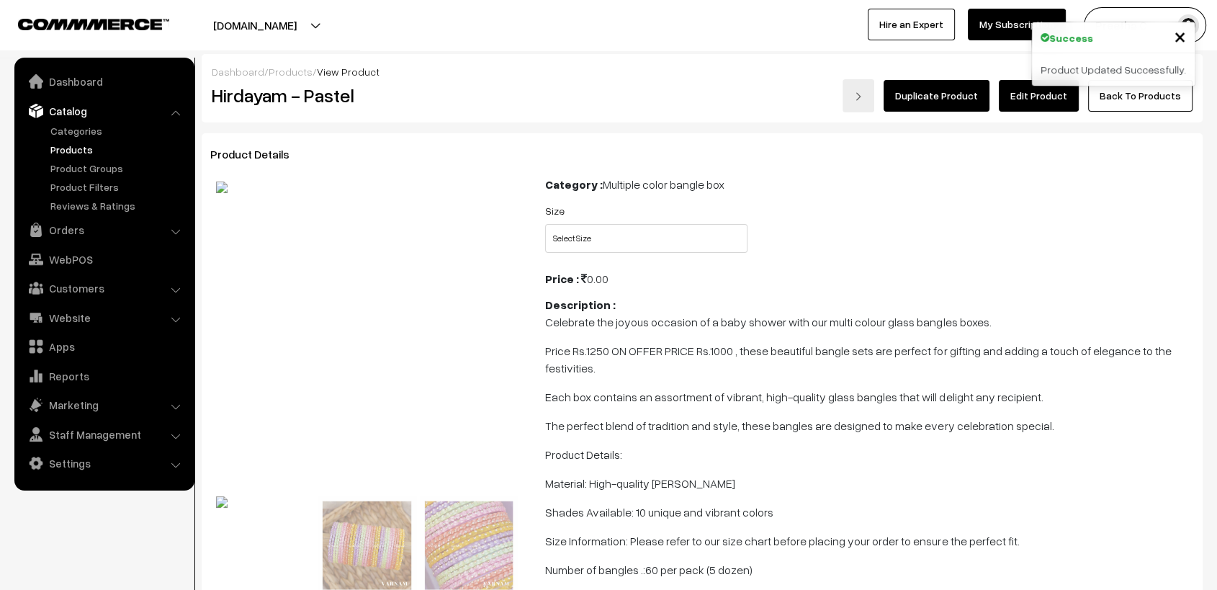
click at [1033, 101] on link "Edit Product" at bounding box center [1039, 96] width 80 height 32
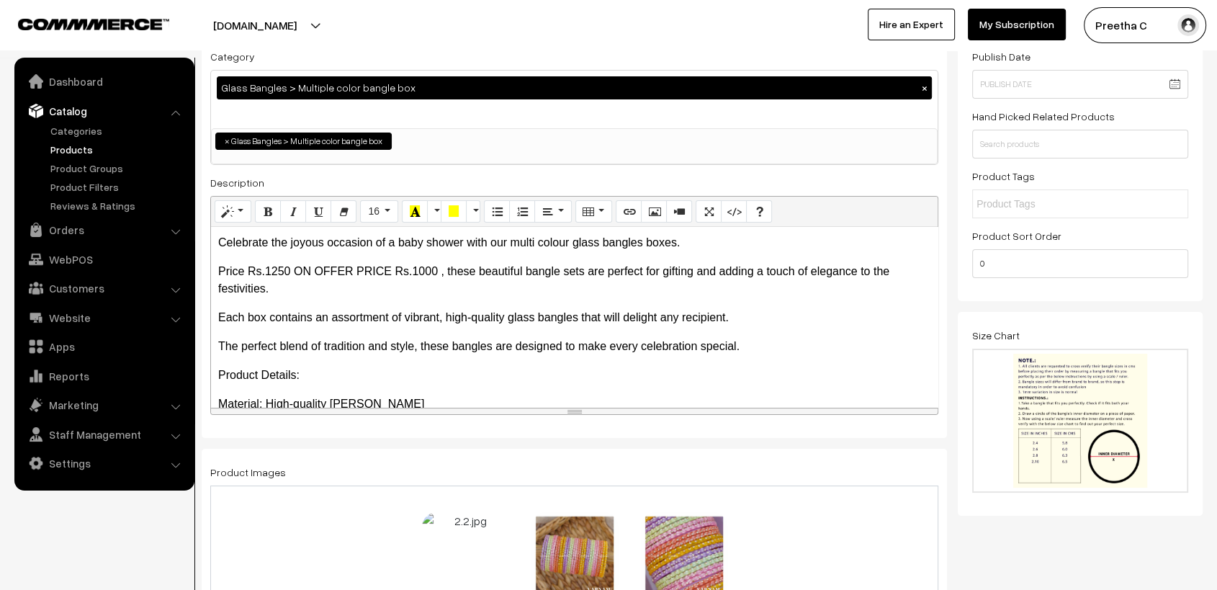
scroll to position [80, 0]
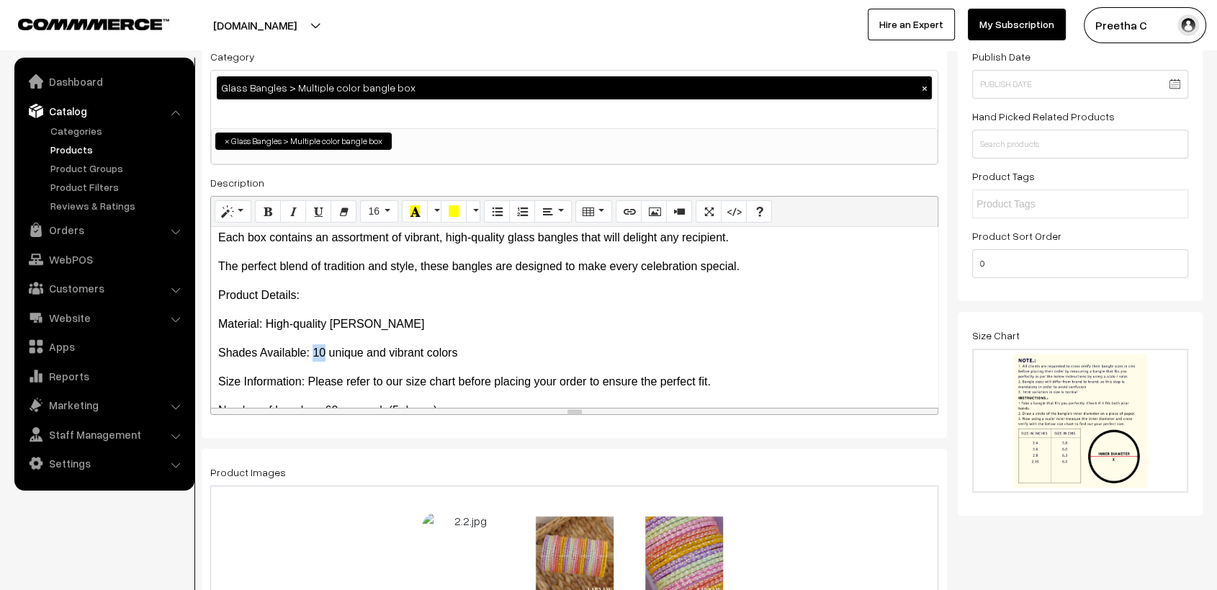
drag, startPoint x: 323, startPoint y: 357, endPoint x: 313, endPoint y: 359, distance: 10.2
click at [313, 359] on p "Shades Available: 10 unique and vibrant colors" at bounding box center [574, 352] width 712 height 17
click at [632, 348] on p "Shades Available: 5 unique and vibrant colors" at bounding box center [574, 352] width 712 height 17
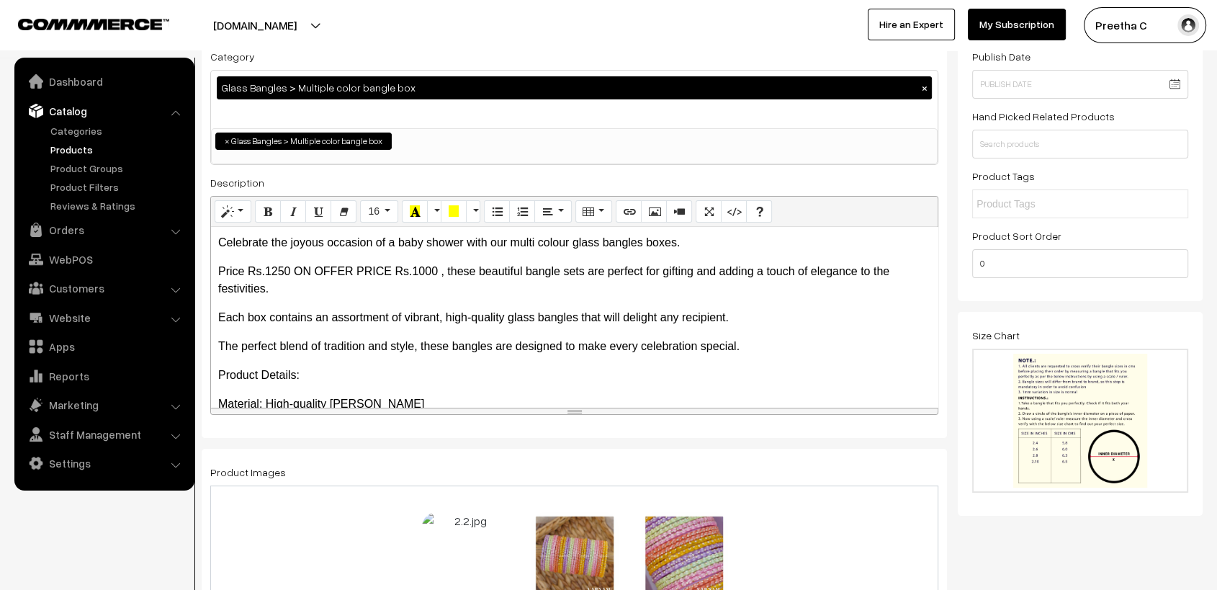
scroll to position [0, 0]
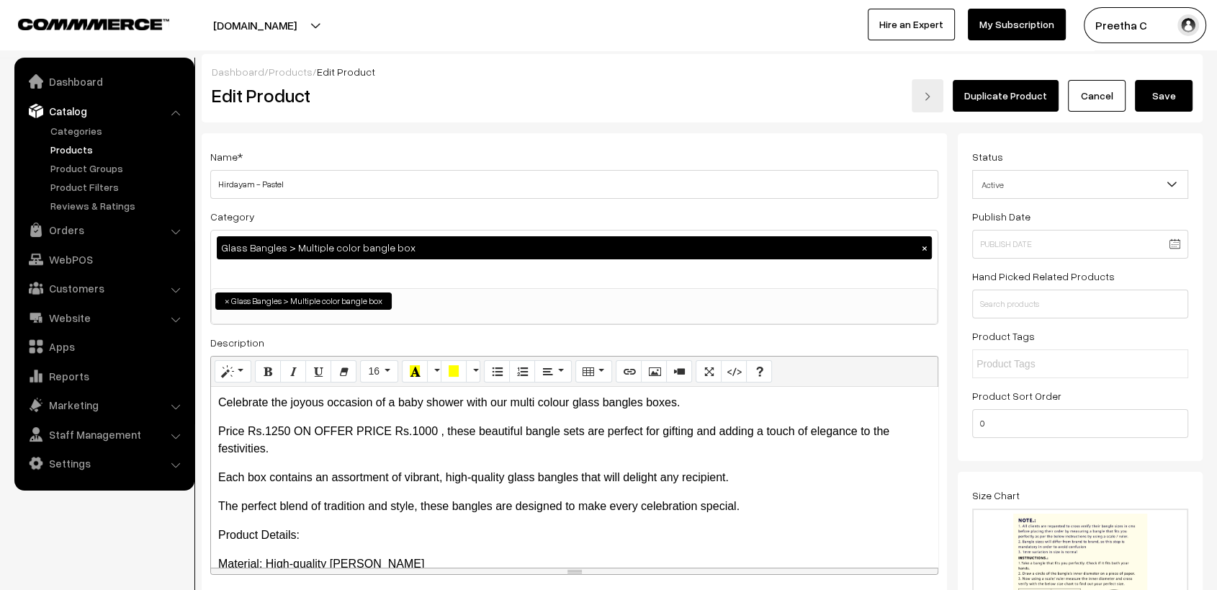
click at [1157, 99] on button "Save" at bounding box center [1164, 96] width 58 height 32
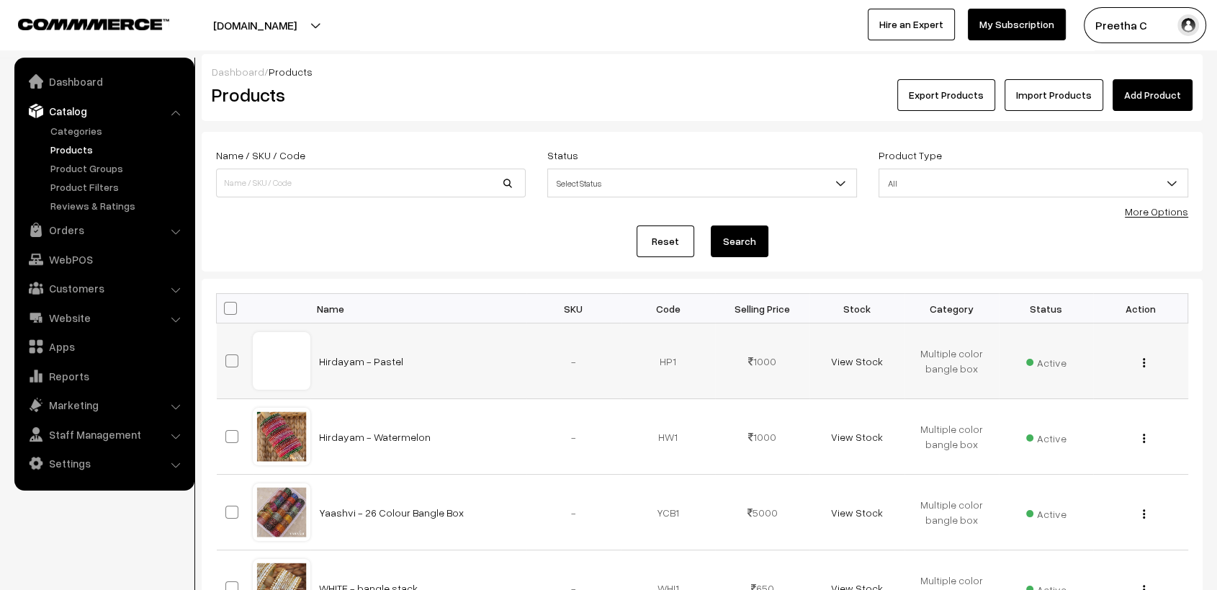
click at [1147, 364] on div "View Edit Delete" at bounding box center [1140, 361] width 77 height 15
click at [1143, 362] on img "button" at bounding box center [1144, 362] width 2 height 9
click at [1082, 407] on link "Edit" at bounding box center [1079, 415] width 122 height 32
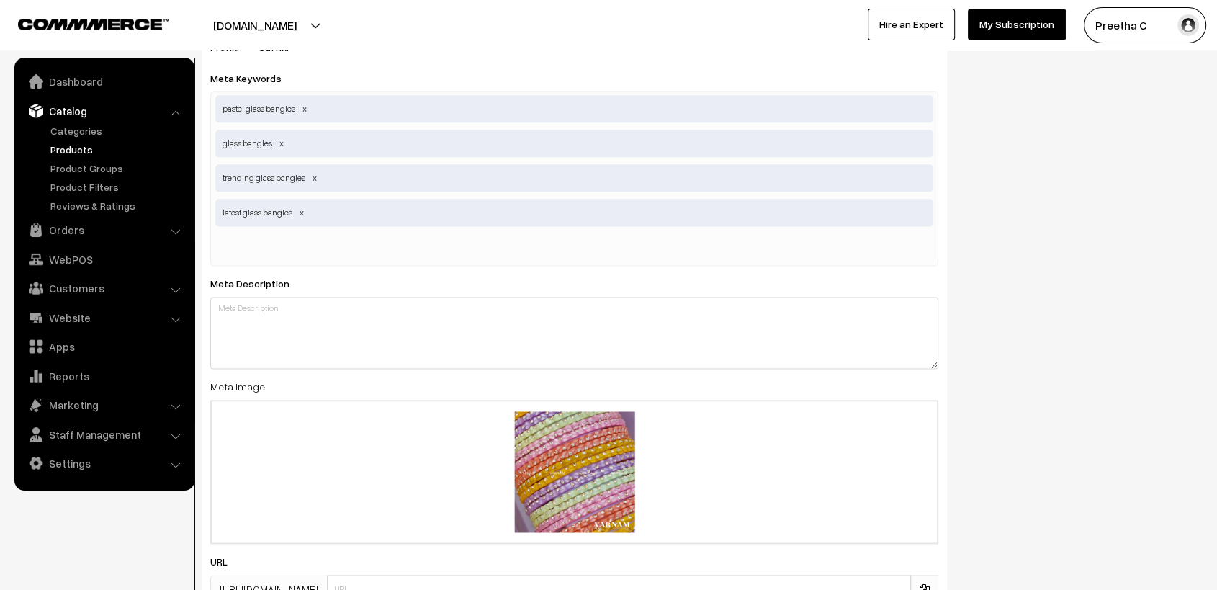
scroll to position [2017, 0]
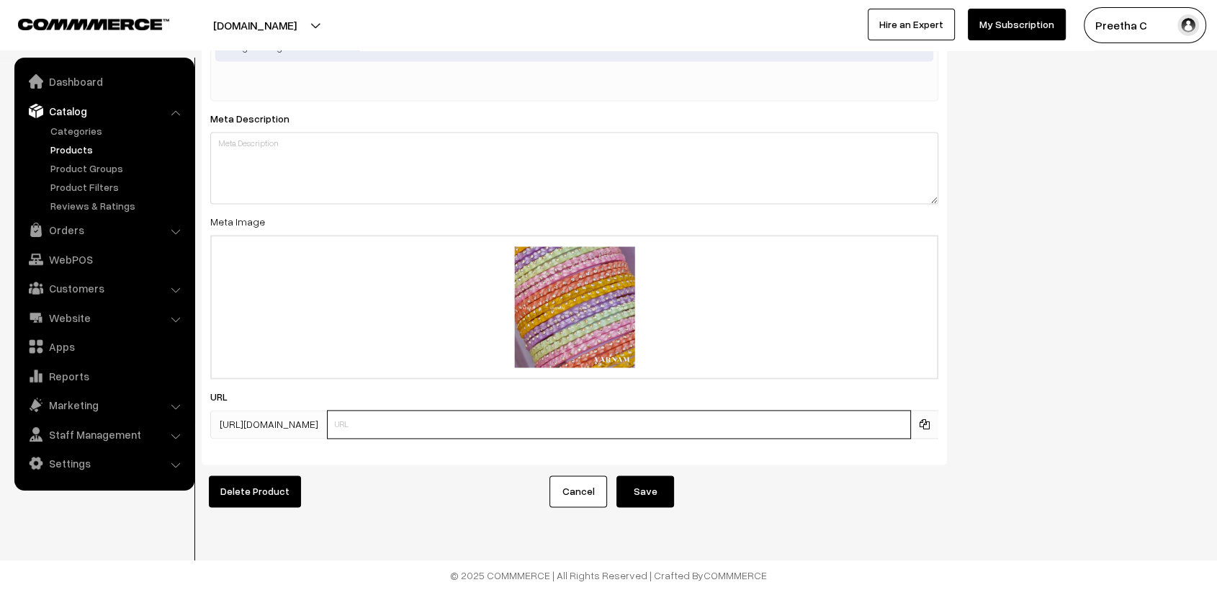
click at [433, 410] on input "text" at bounding box center [619, 424] width 584 height 29
type input "hrp"
click at [654, 485] on button "Save" at bounding box center [645, 491] width 58 height 32
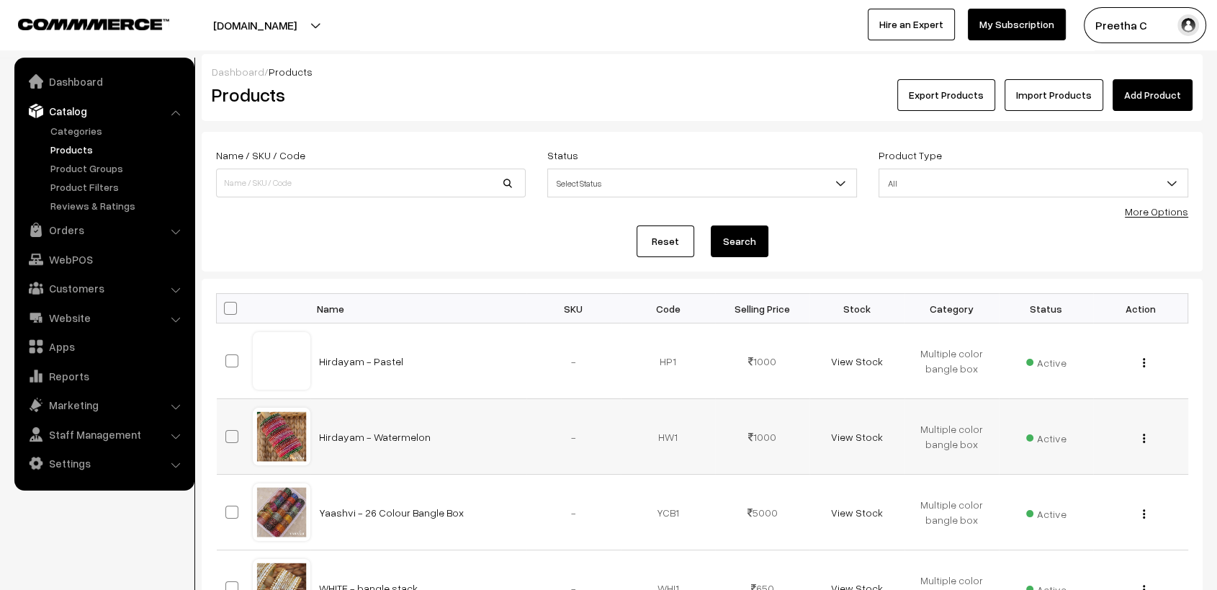
click at [1145, 438] on button "button" at bounding box center [1144, 438] width 4 height 12
click at [1094, 483] on link "Edit" at bounding box center [1079, 491] width 122 height 32
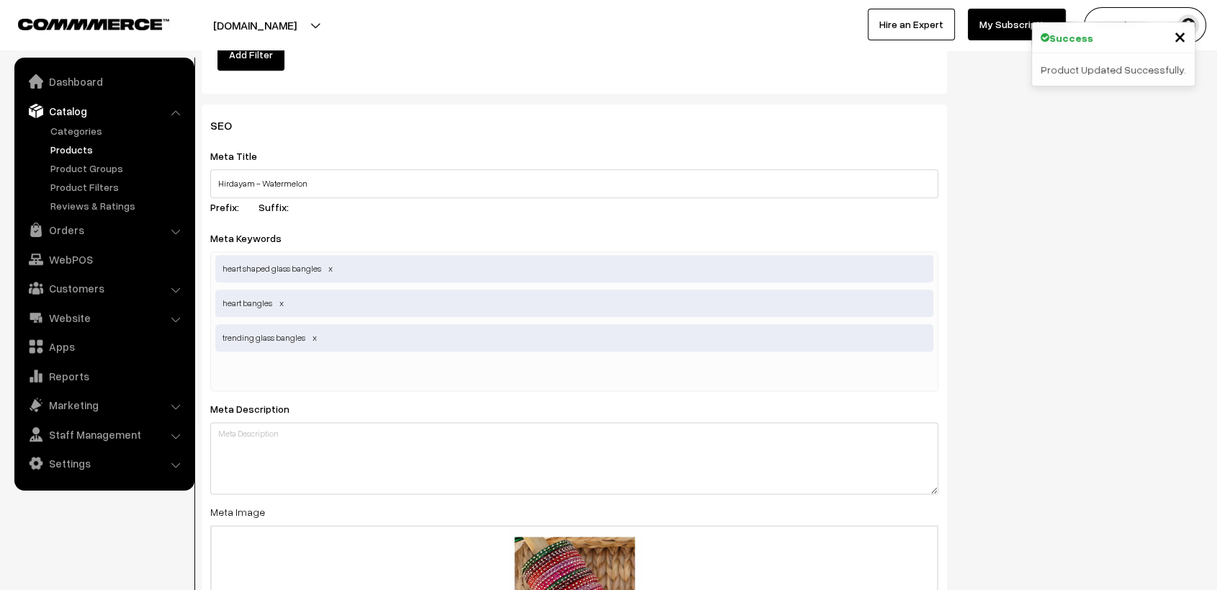
scroll to position [1982, 0]
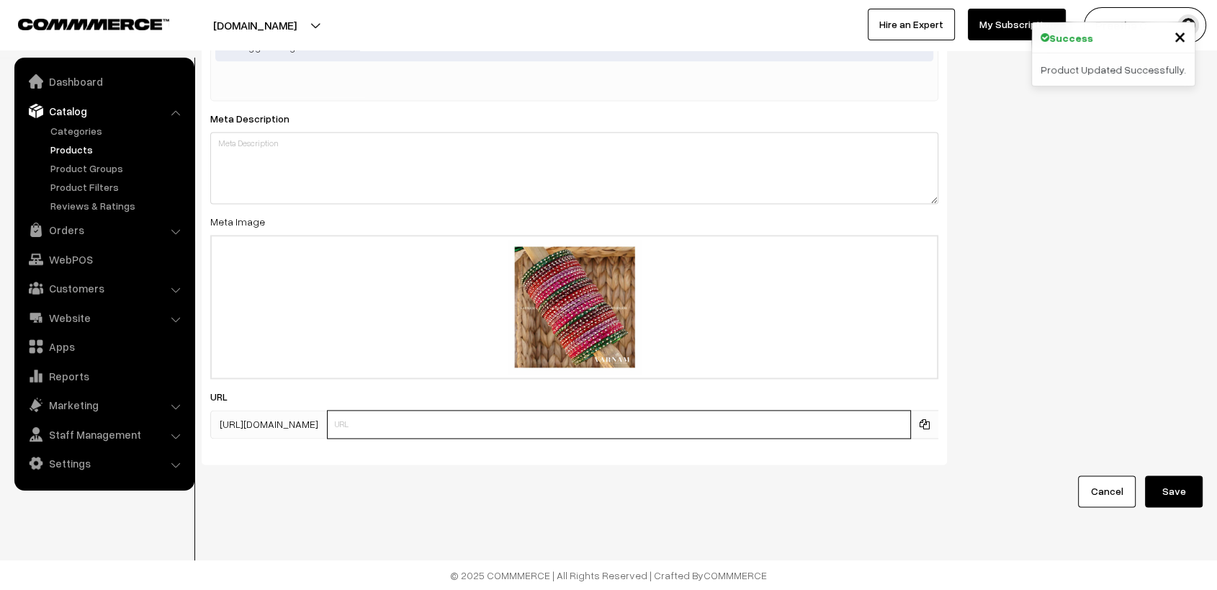
click at [463, 416] on input "text" at bounding box center [619, 424] width 584 height 29
type input "hrw"
click at [1188, 480] on button "Save" at bounding box center [1174, 491] width 58 height 32
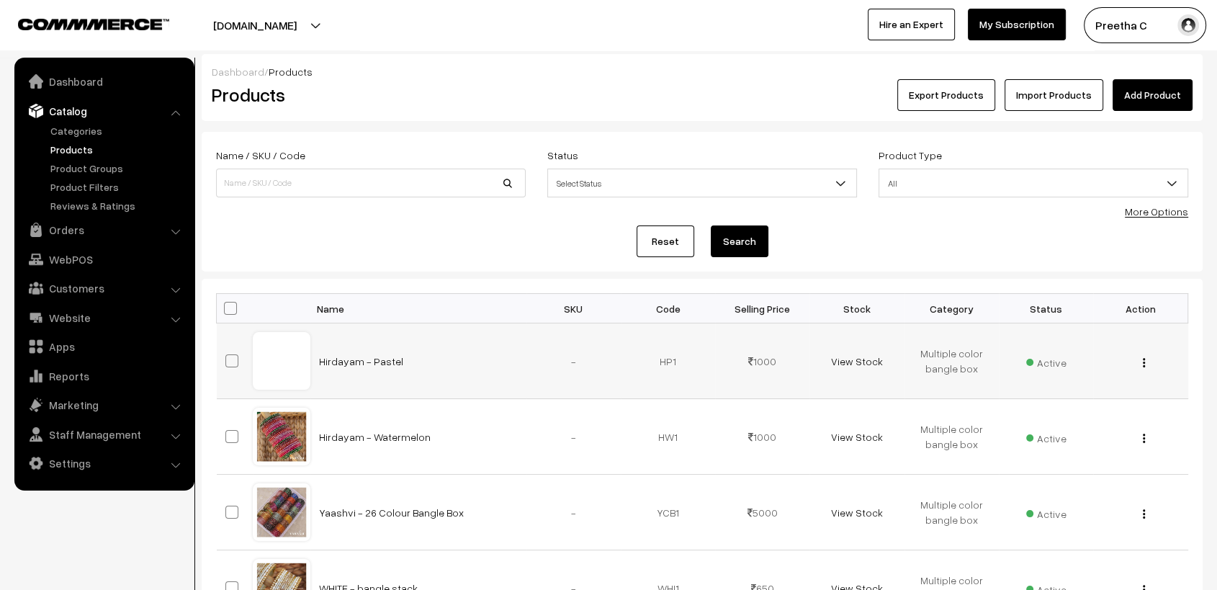
click at [1144, 363] on img "button" at bounding box center [1144, 362] width 2 height 9
click at [1100, 405] on link "Edit" at bounding box center [1079, 415] width 122 height 32
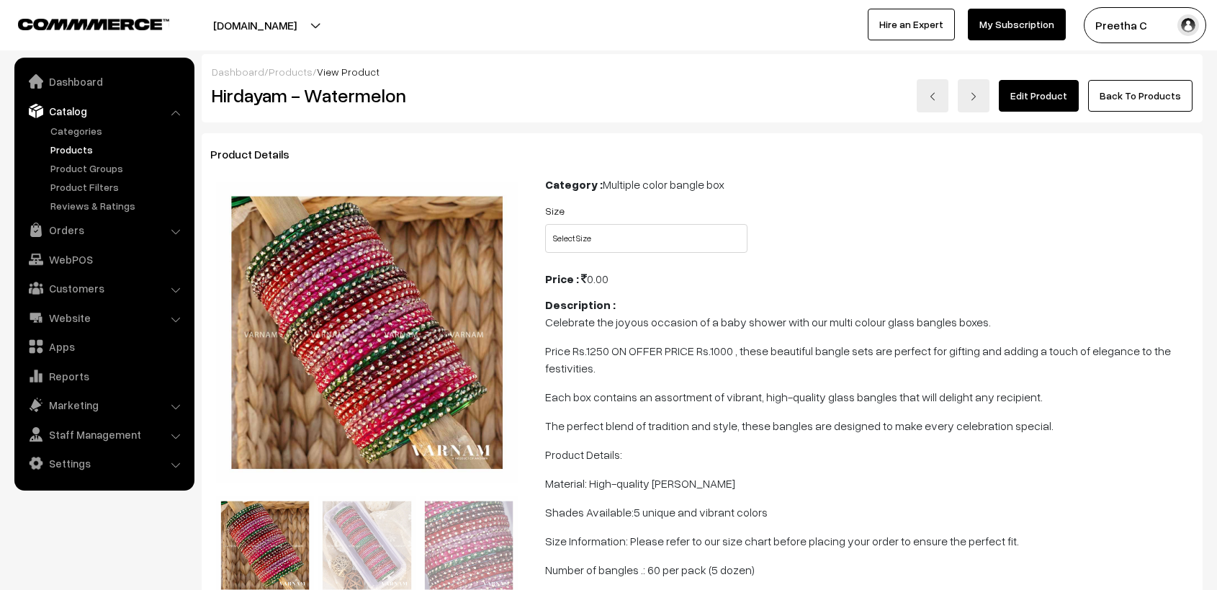
scroll to position [480, 0]
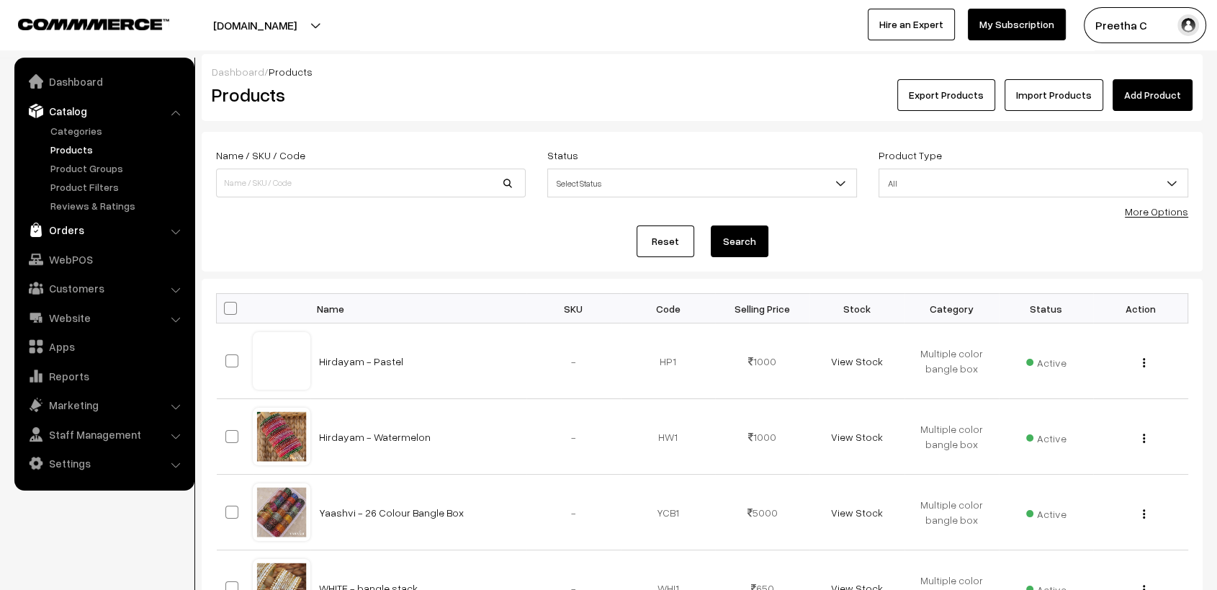
click at [79, 224] on link "Orders" at bounding box center [103, 230] width 171 height 26
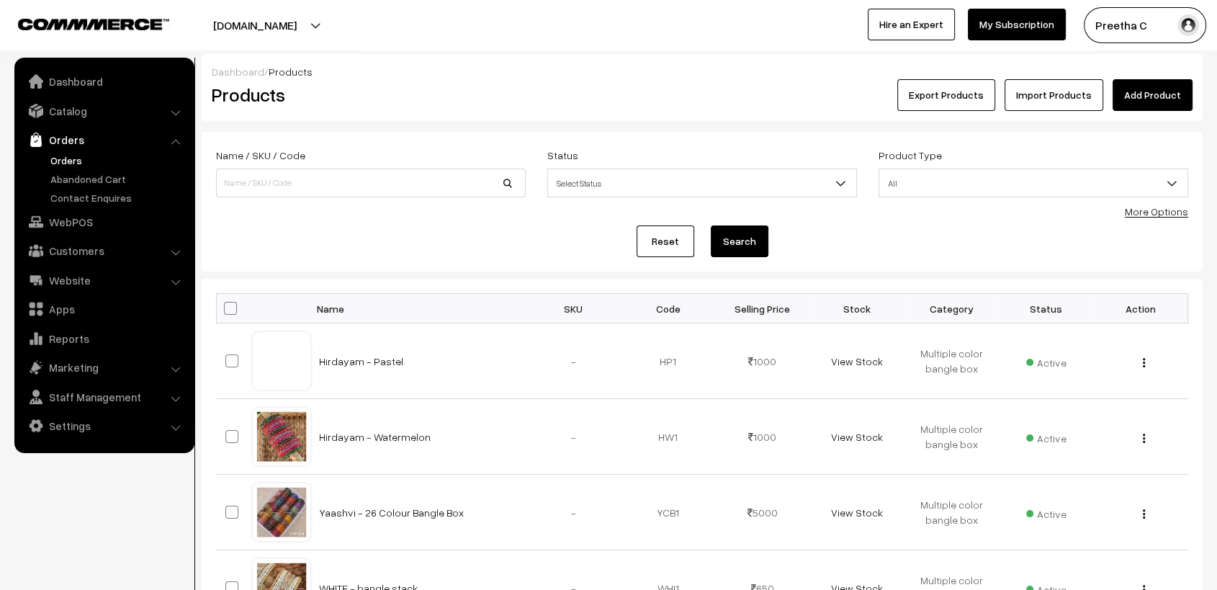
click at [68, 153] on link "Orders" at bounding box center [118, 160] width 143 height 15
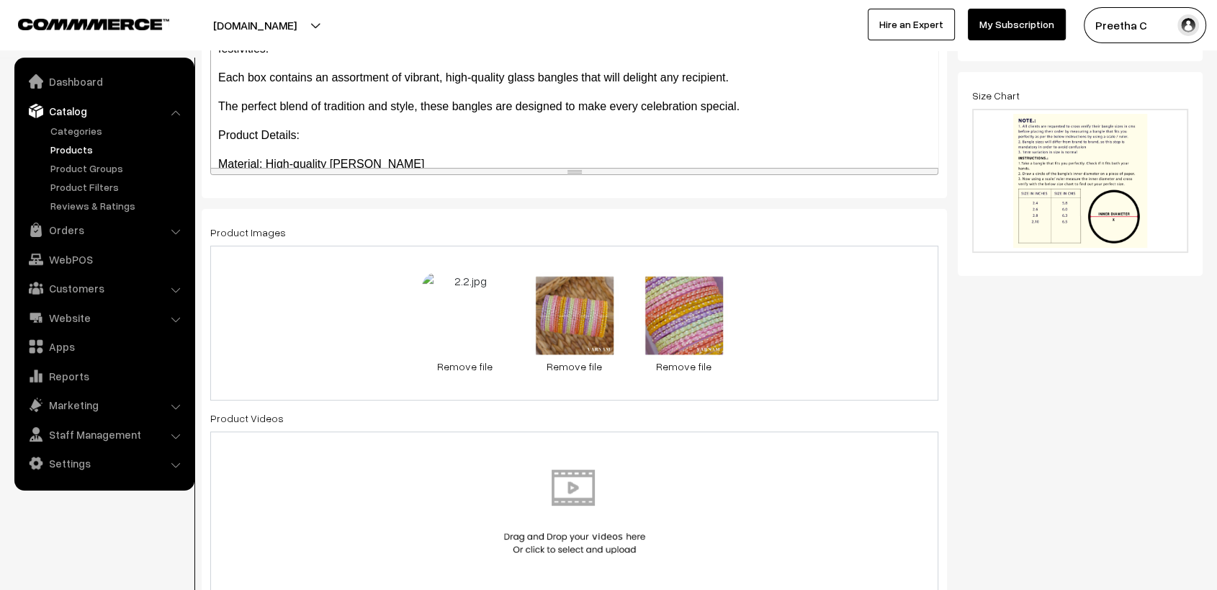
scroll to position [560, 0]
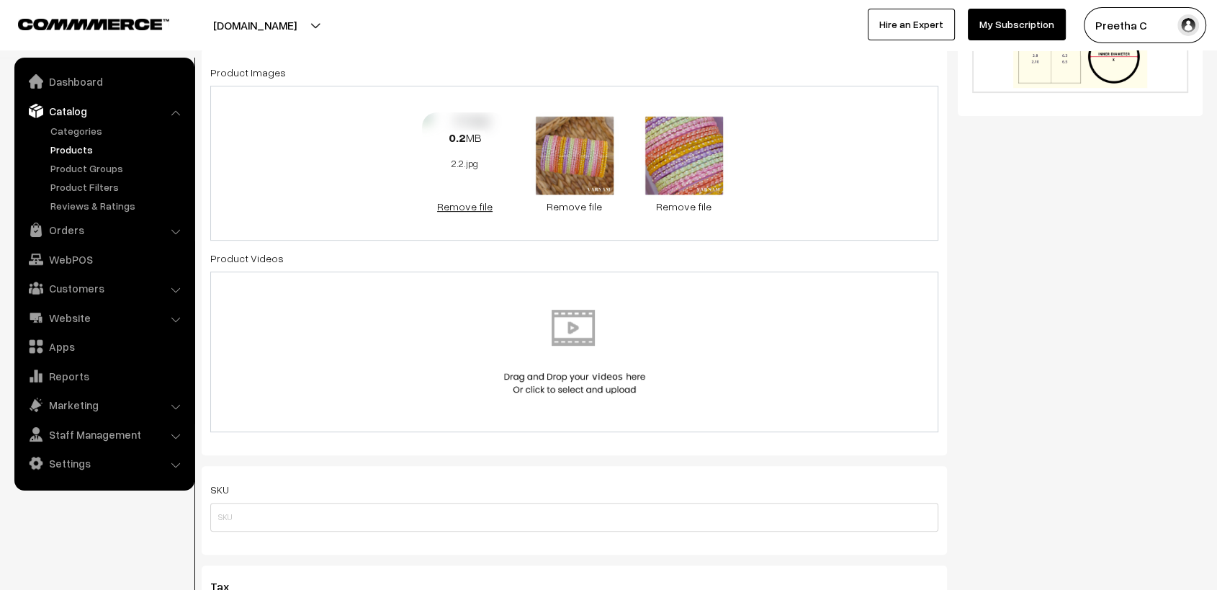
click at [471, 208] on link "Remove file" at bounding box center [465, 206] width 86 height 15
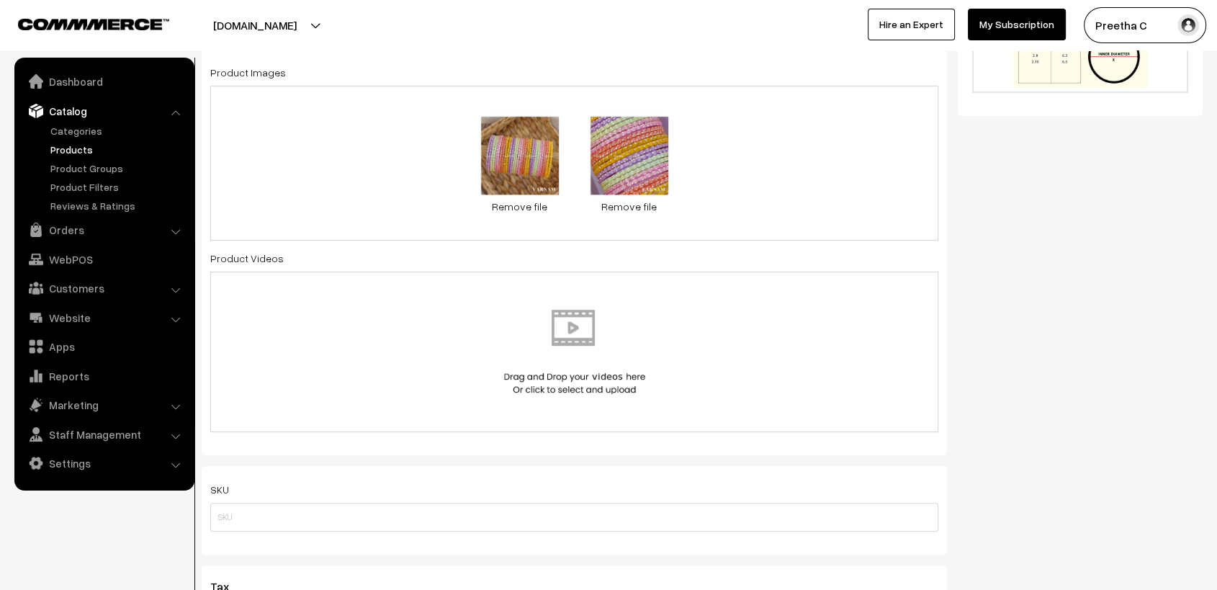
click at [732, 207] on div "0.1 MB 2.3.jpg Check Error Remove file 0.2 MB 2.1.jpg Check Error Remove file" at bounding box center [574, 163] width 728 height 155
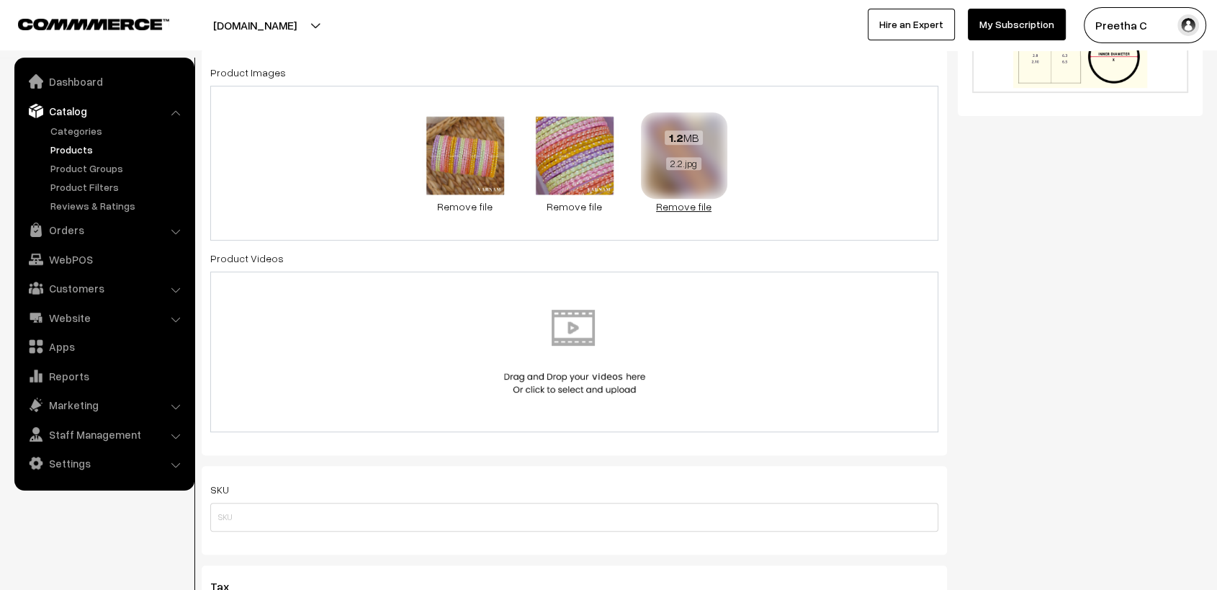
click at [681, 209] on link "Remove file" at bounding box center [684, 206] width 86 height 15
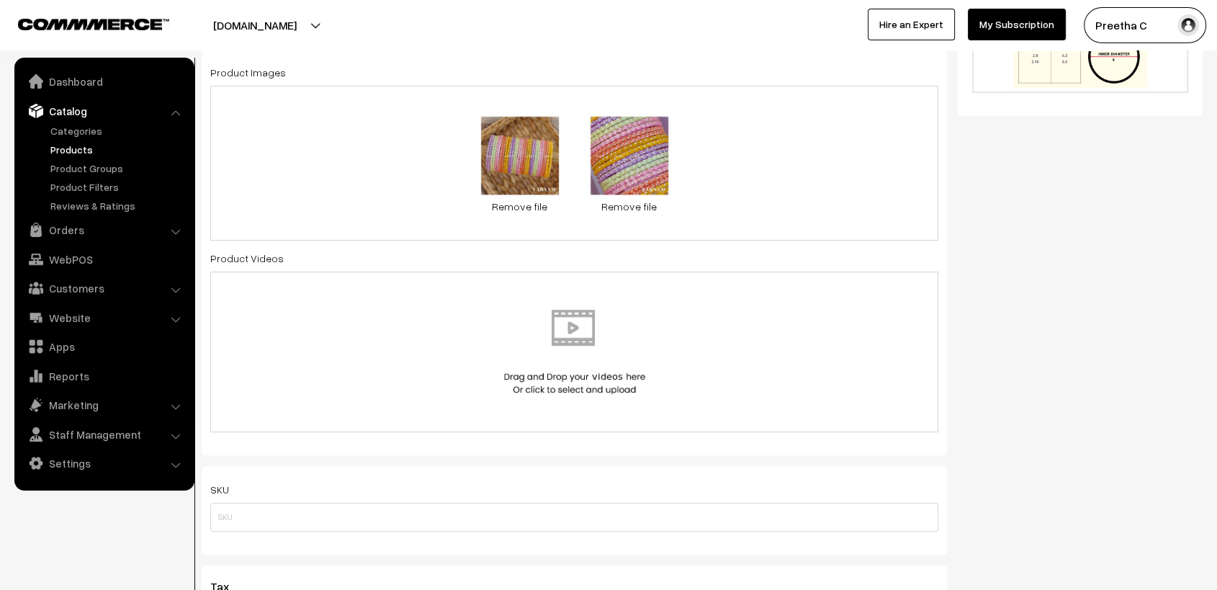
click at [797, 199] on div "0.1 MB 2.3.jpg Check Error Remove file 0.2 MB 2.1.jpg Check Error Remove file" at bounding box center [574, 163] width 728 height 155
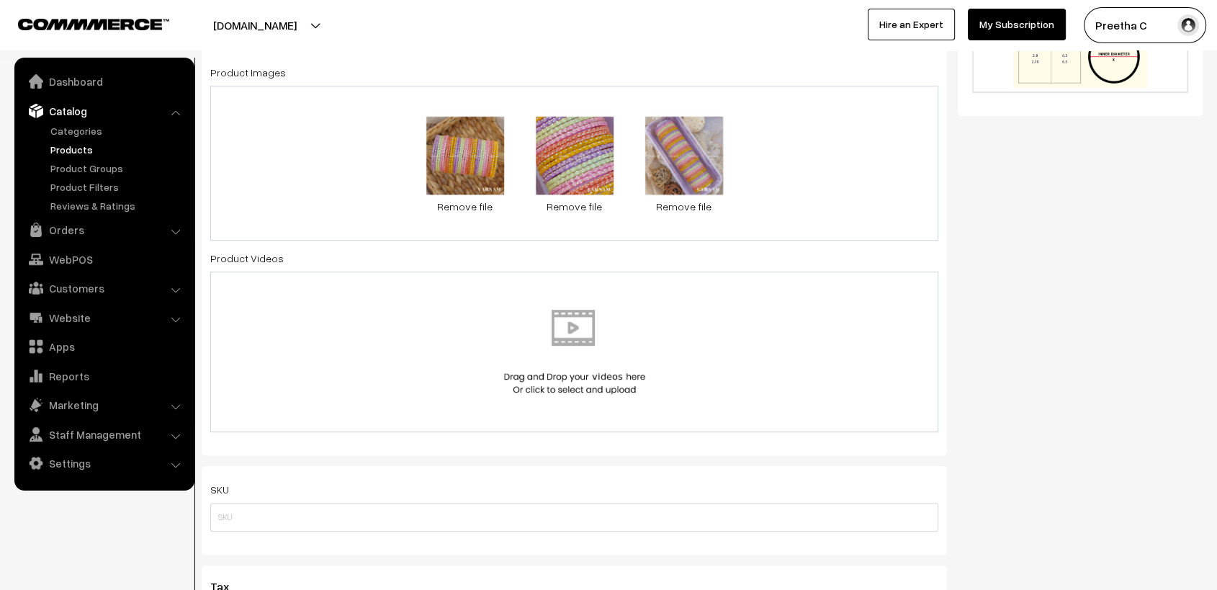
scroll to position [0, 0]
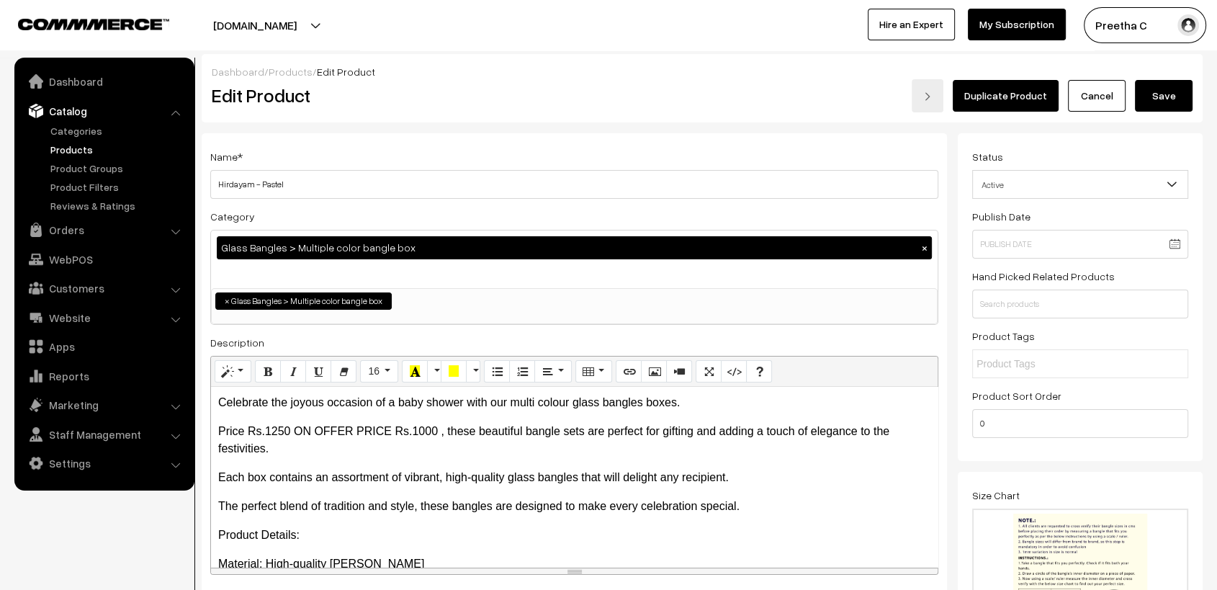
click at [1175, 97] on button "Save" at bounding box center [1164, 96] width 58 height 32
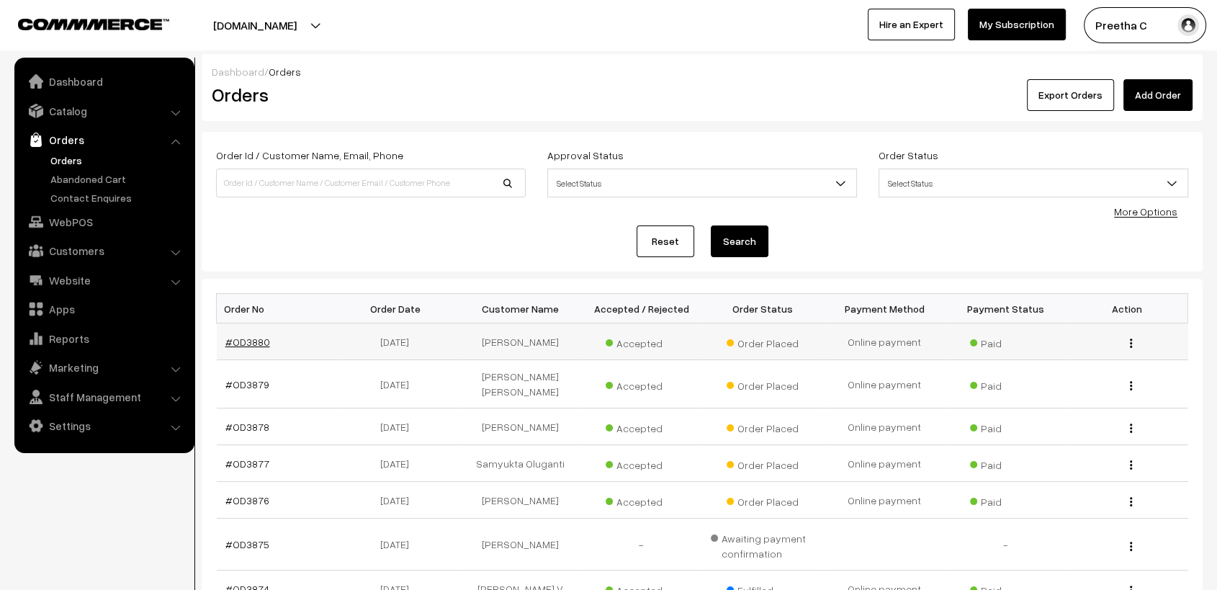
click at [259, 338] on link "#OD3880" at bounding box center [247, 342] width 45 height 12
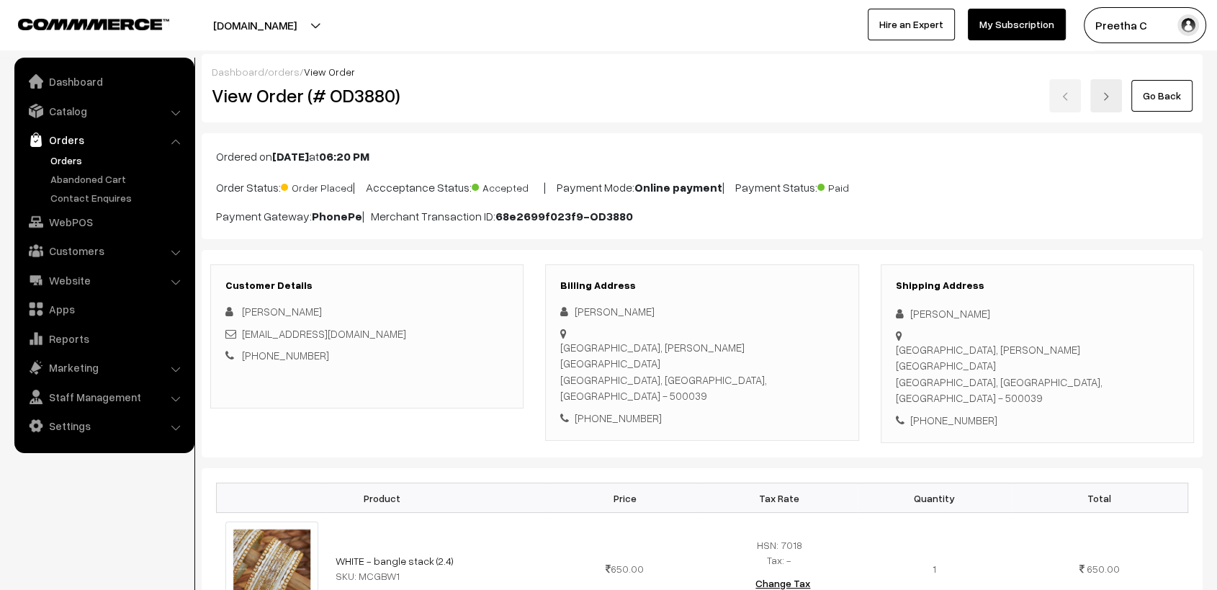
click at [1151, 96] on link "Go Back" at bounding box center [1161, 96] width 61 height 32
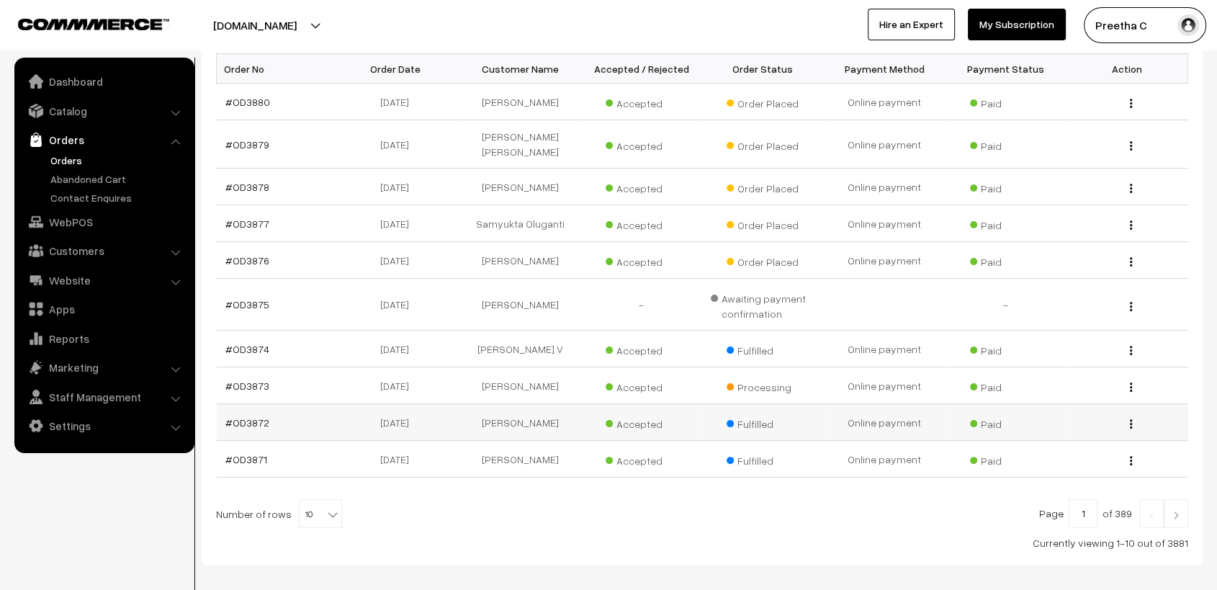
scroll to position [295, 0]
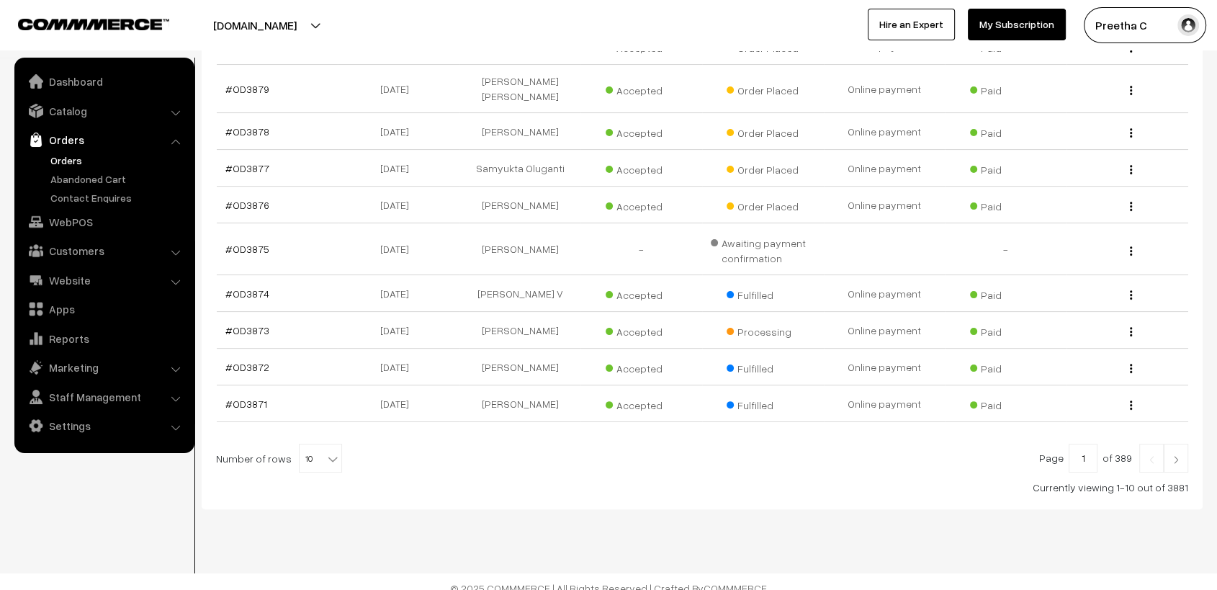
click at [1180, 452] on link at bounding box center [1176, 458] width 24 height 29
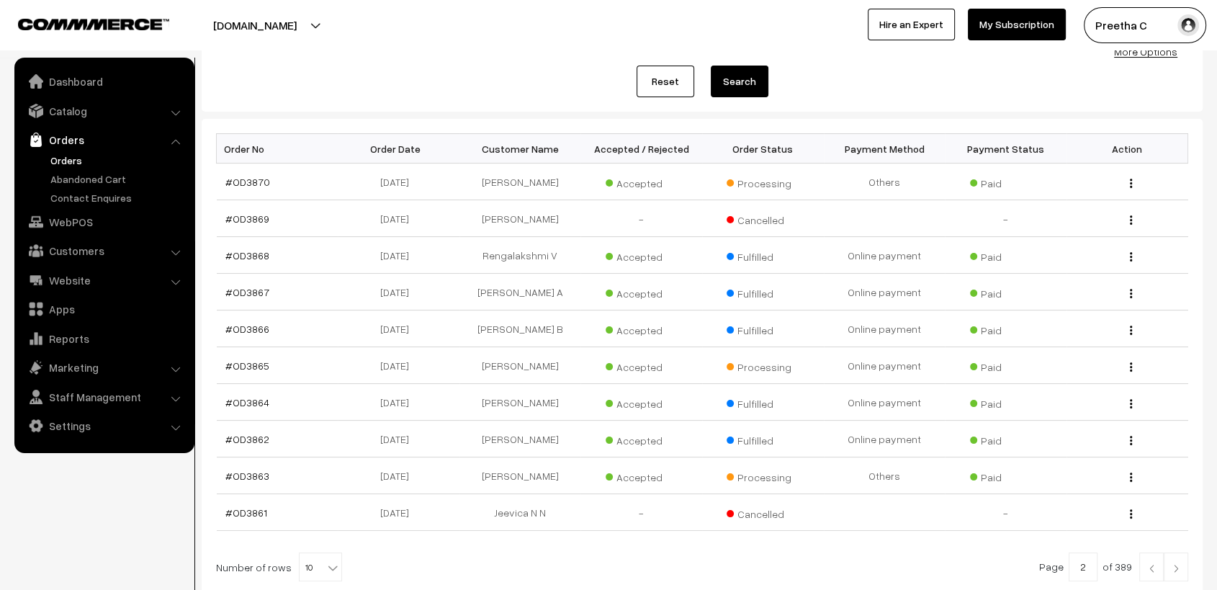
scroll to position [240, 0]
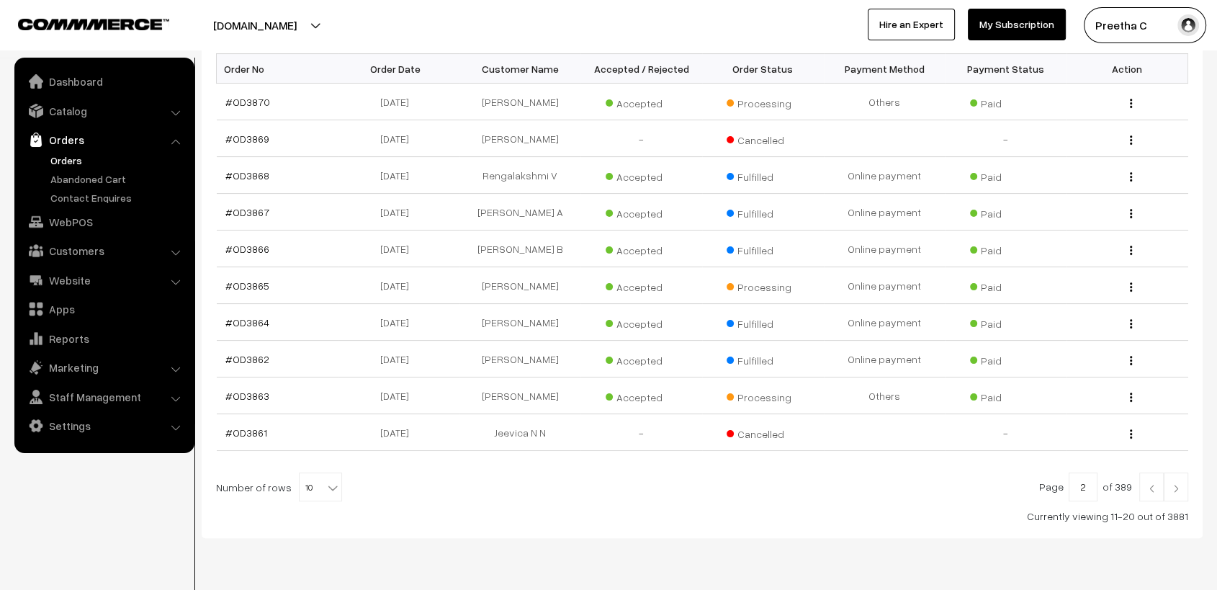
click at [1178, 485] on img at bounding box center [1176, 488] width 13 height 9
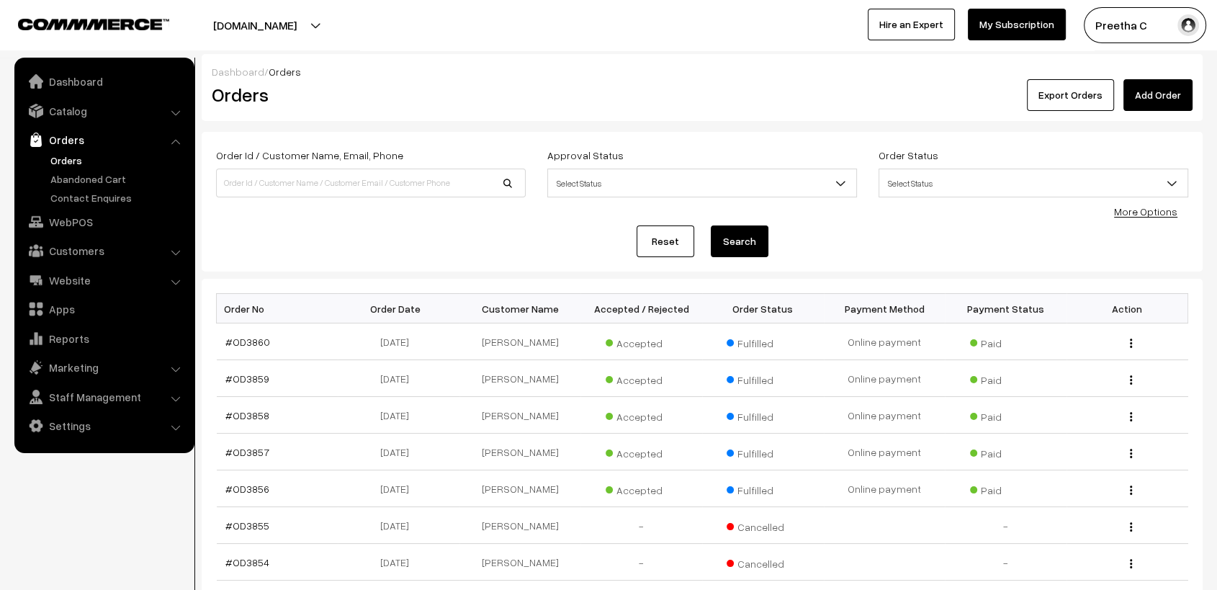
scroll to position [80, 0]
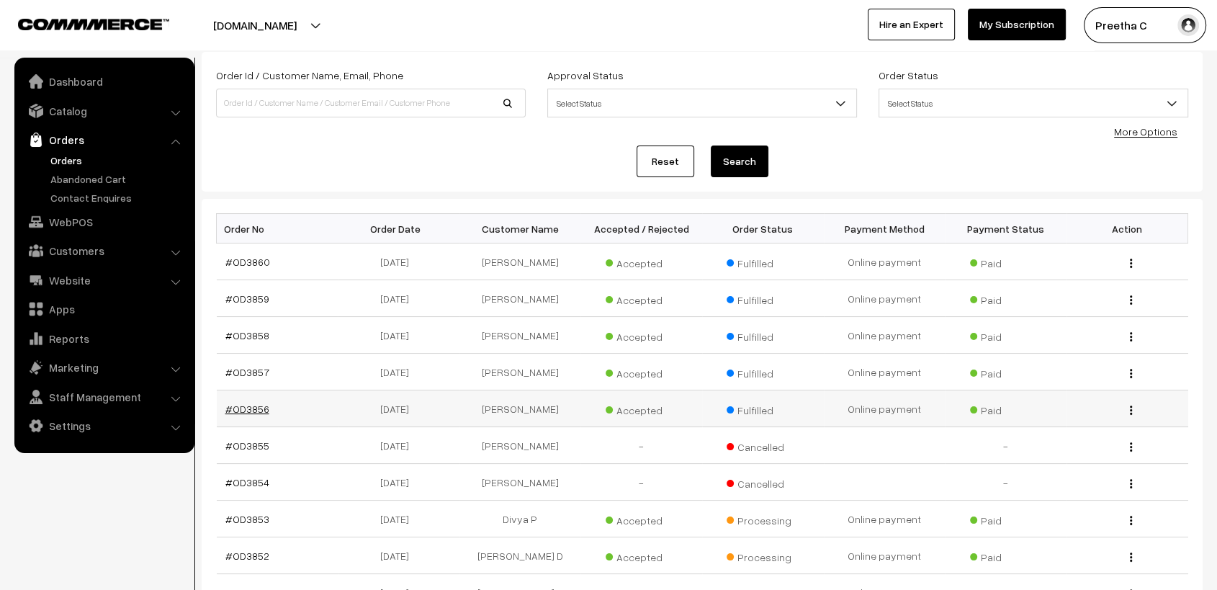
click at [261, 415] on link "#OD3856" at bounding box center [247, 409] width 44 height 12
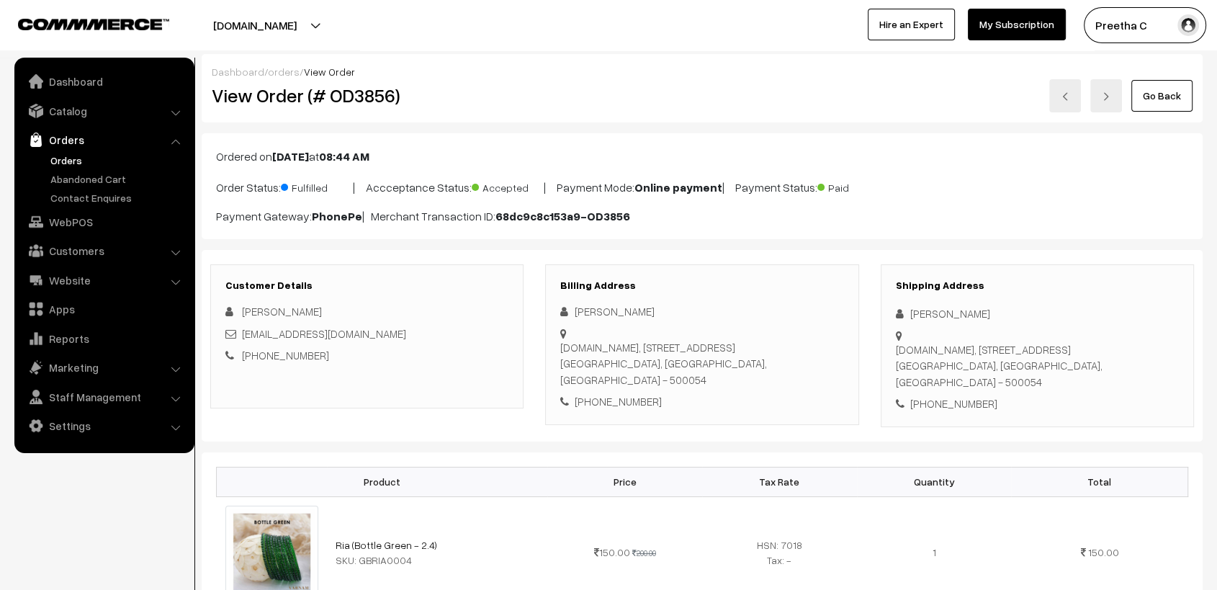
click at [1152, 91] on link "Go Back" at bounding box center [1161, 96] width 61 height 32
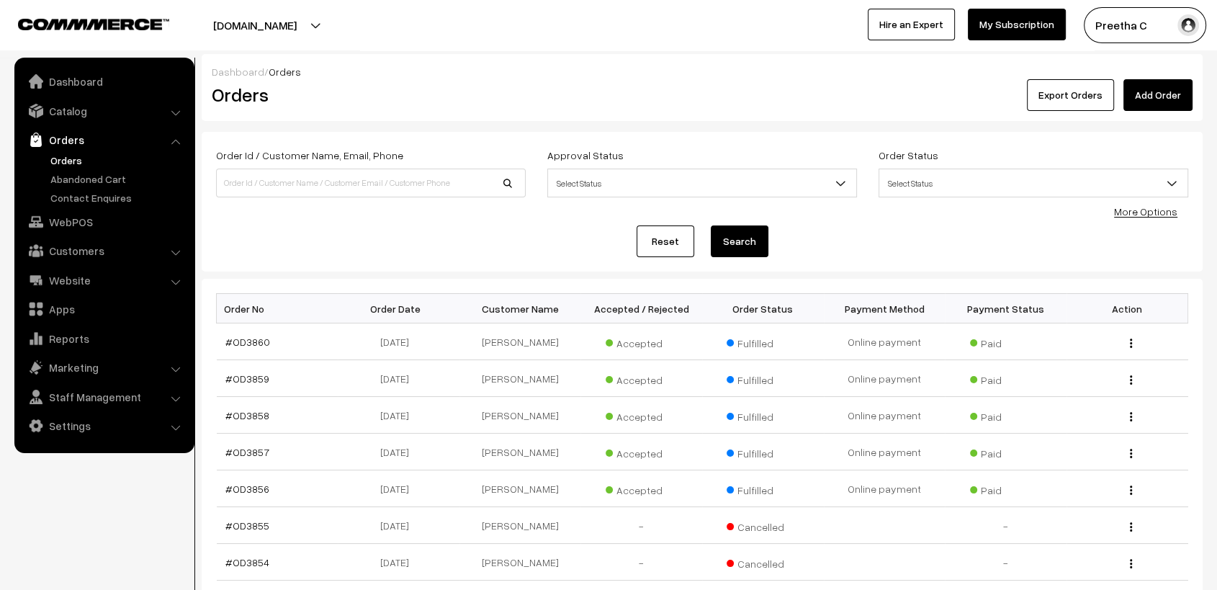
click at [664, 238] on link "Reset" at bounding box center [666, 241] width 58 height 32
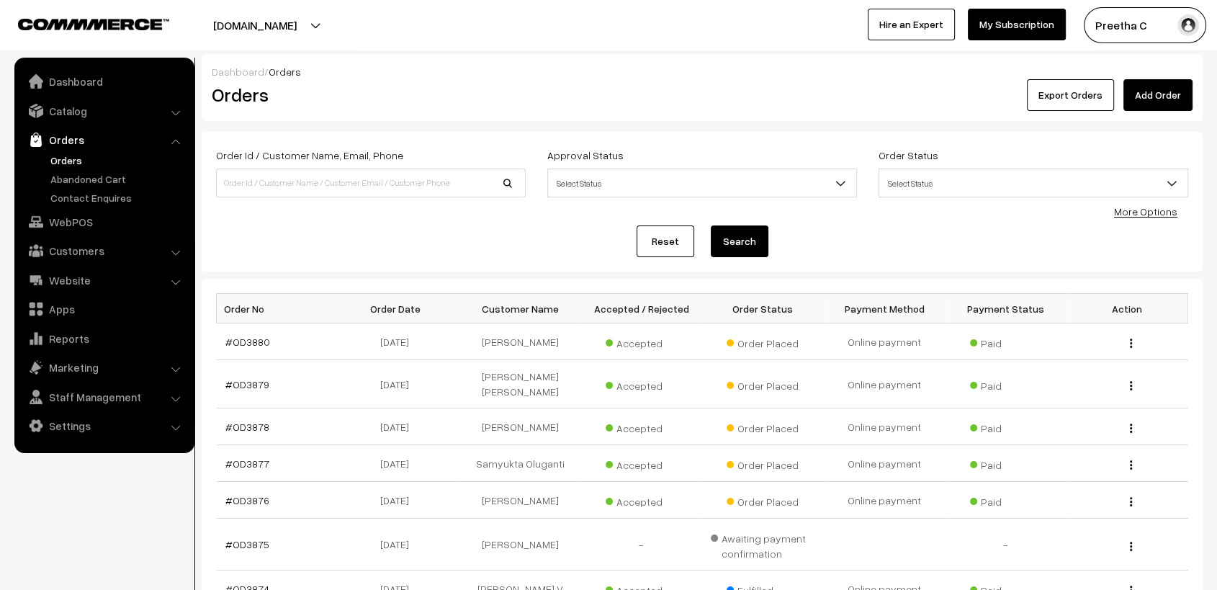
scroll to position [295, 0]
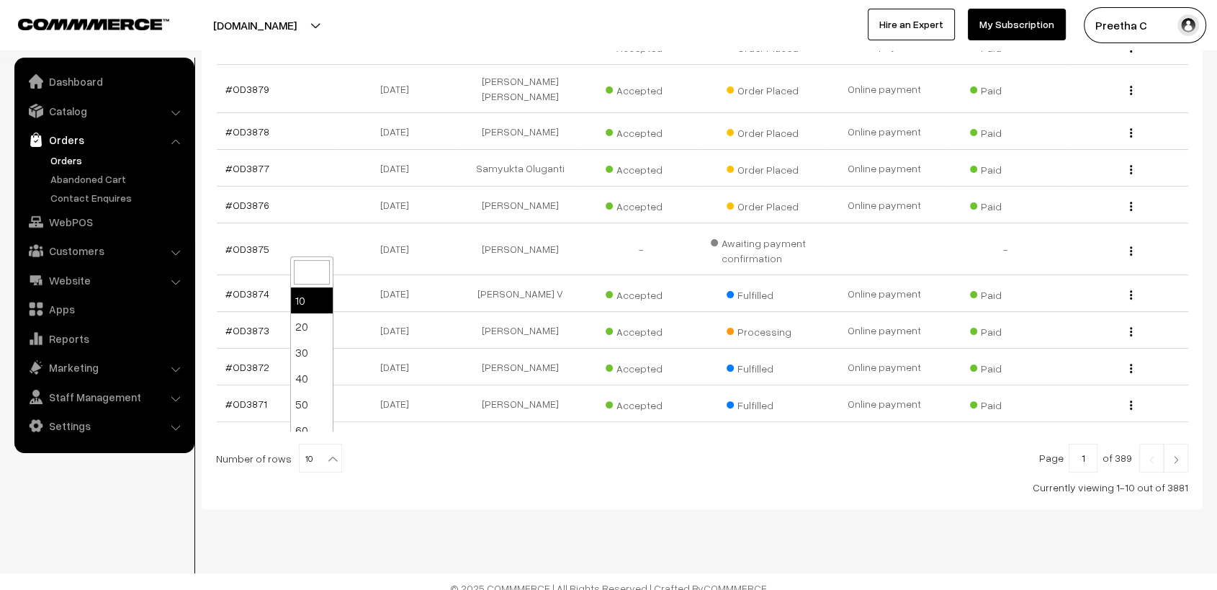
click at [308, 459] on span "10" at bounding box center [321, 458] width 42 height 29
select select "100"
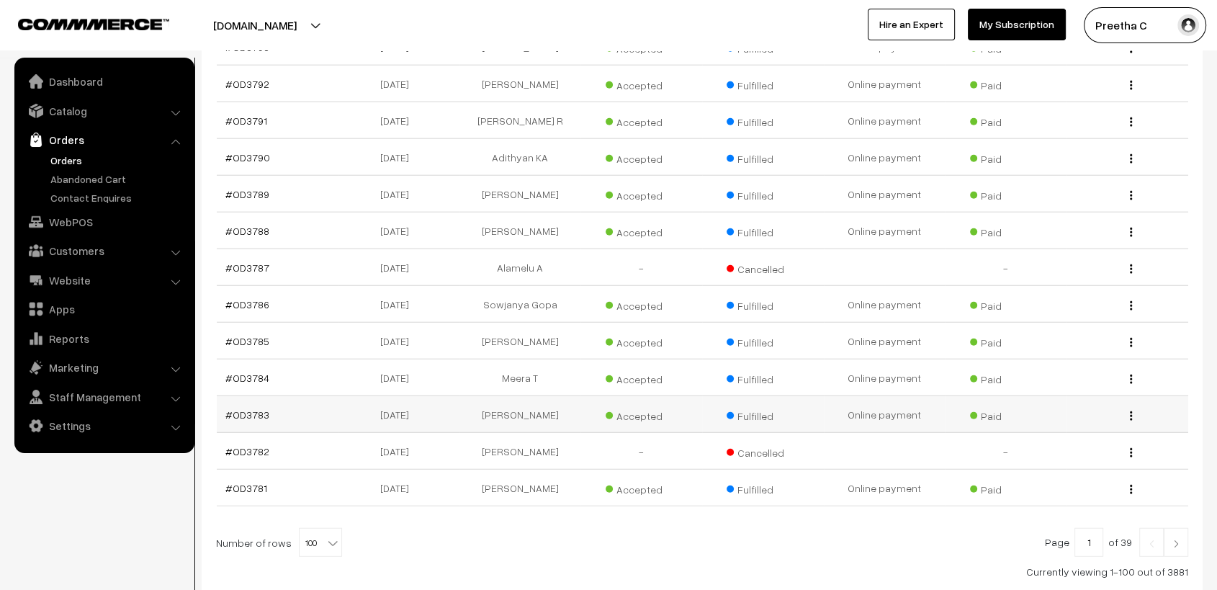
scroll to position [3617, 0]
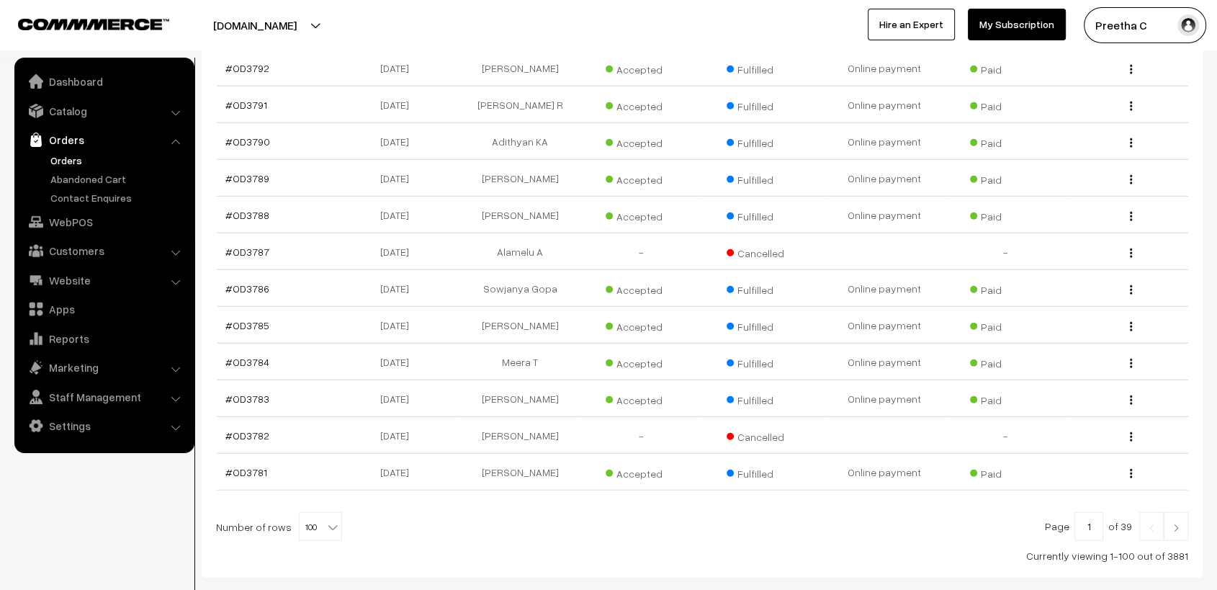
click at [1176, 524] on img at bounding box center [1176, 528] width 13 height 9
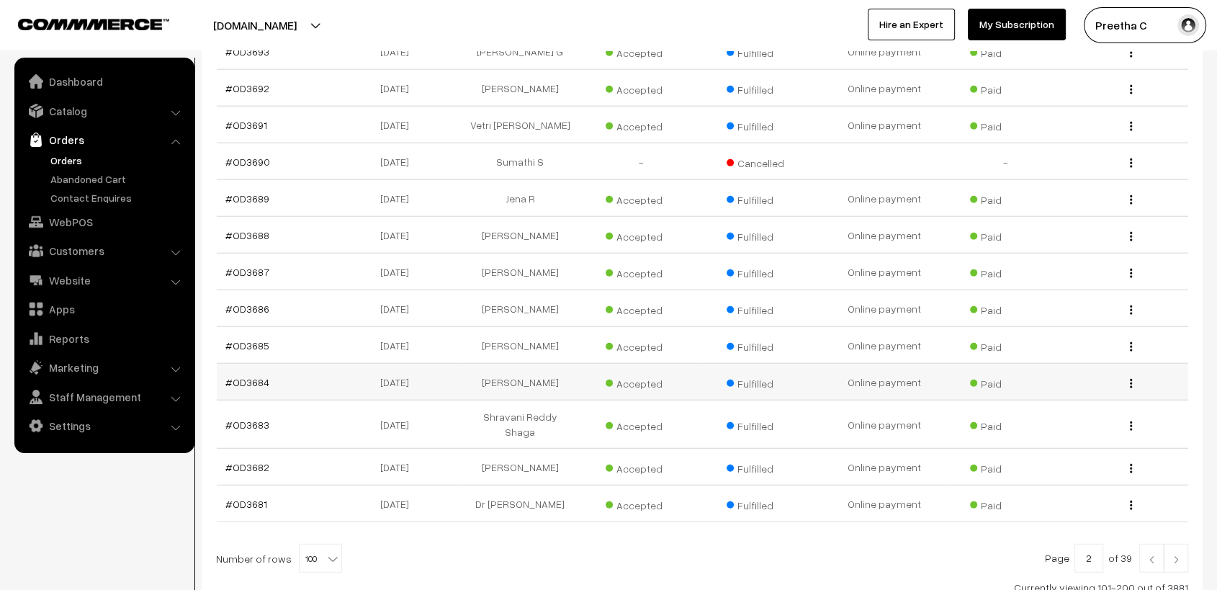
scroll to position [3625, 0]
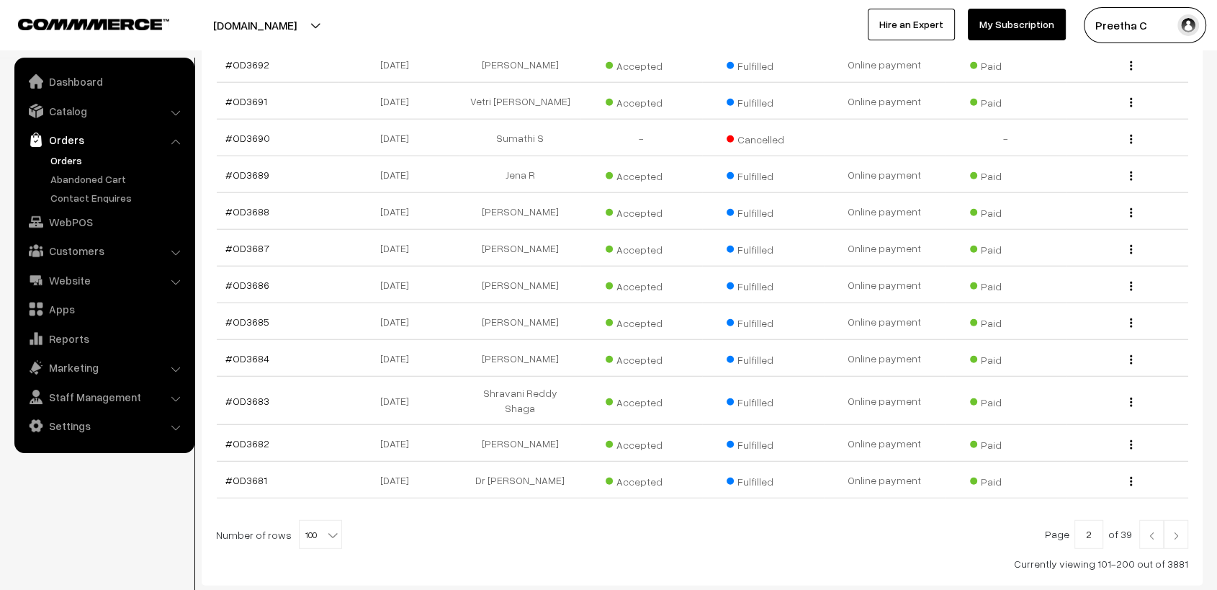
click at [1175, 532] on img at bounding box center [1176, 536] width 13 height 9
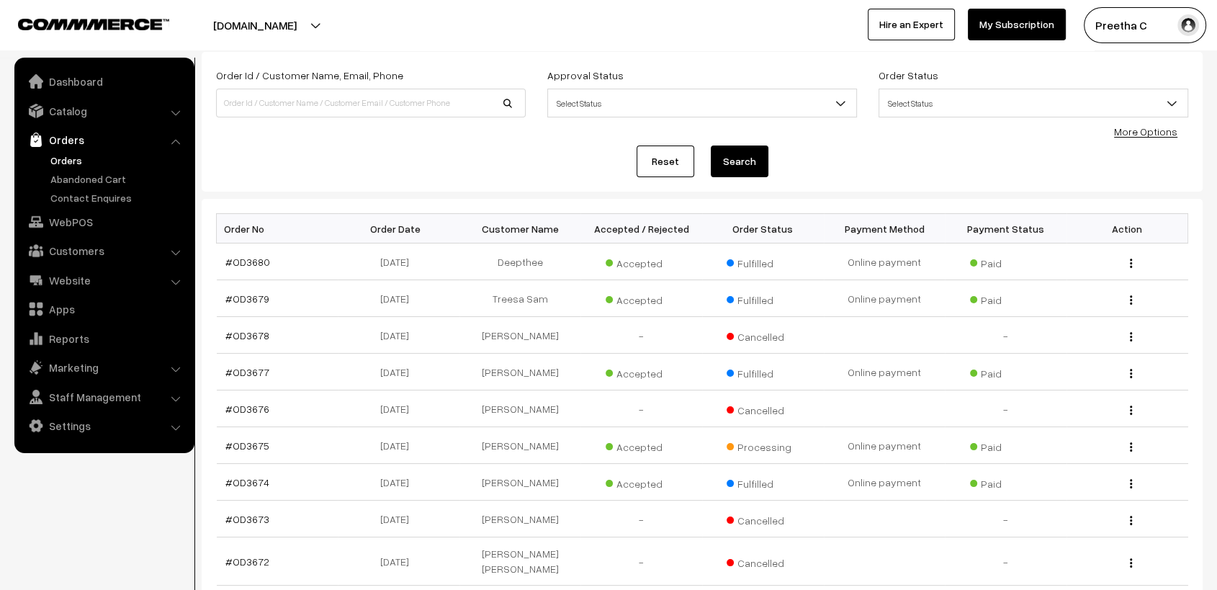
scroll to position [160, 0]
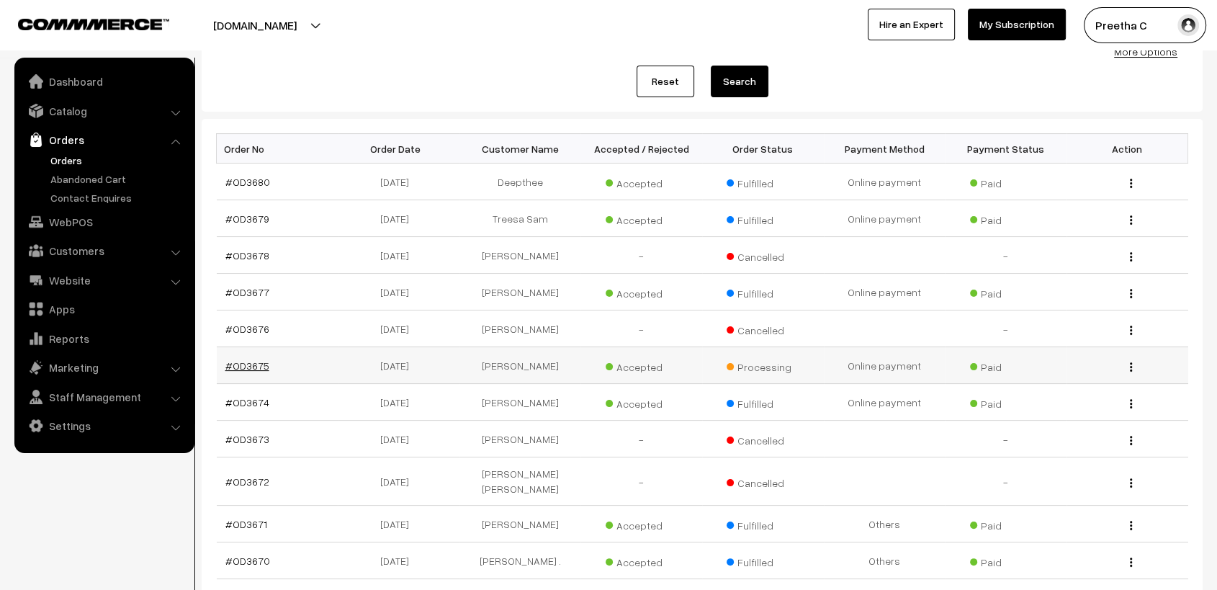
click at [246, 365] on link "#OD3675" at bounding box center [247, 365] width 44 height 12
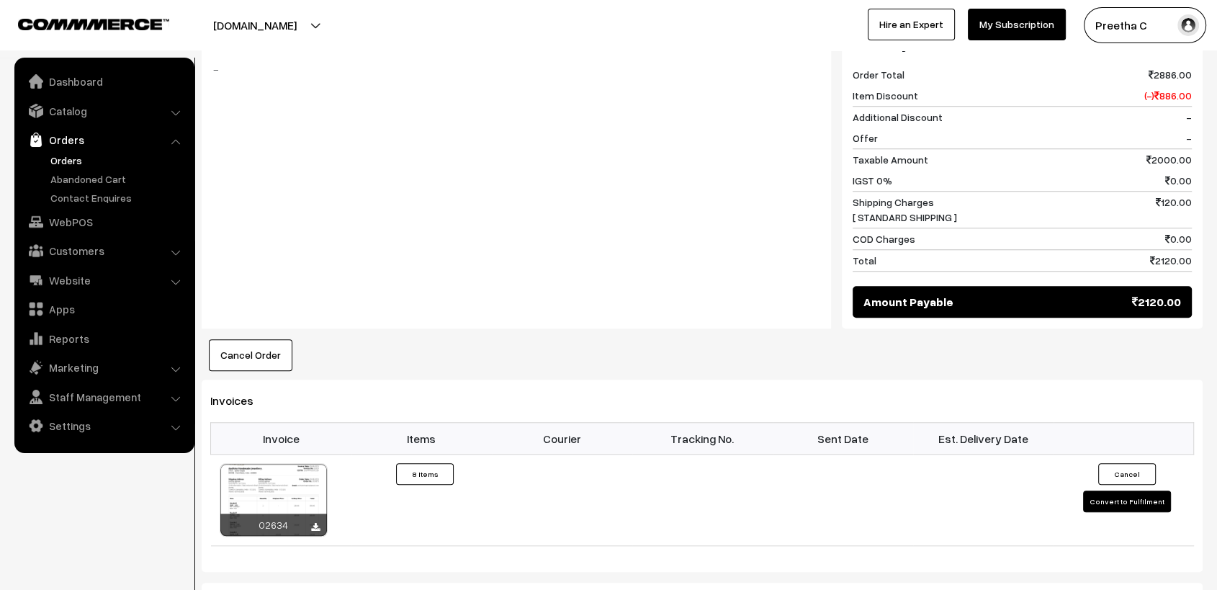
scroll to position [1280, 0]
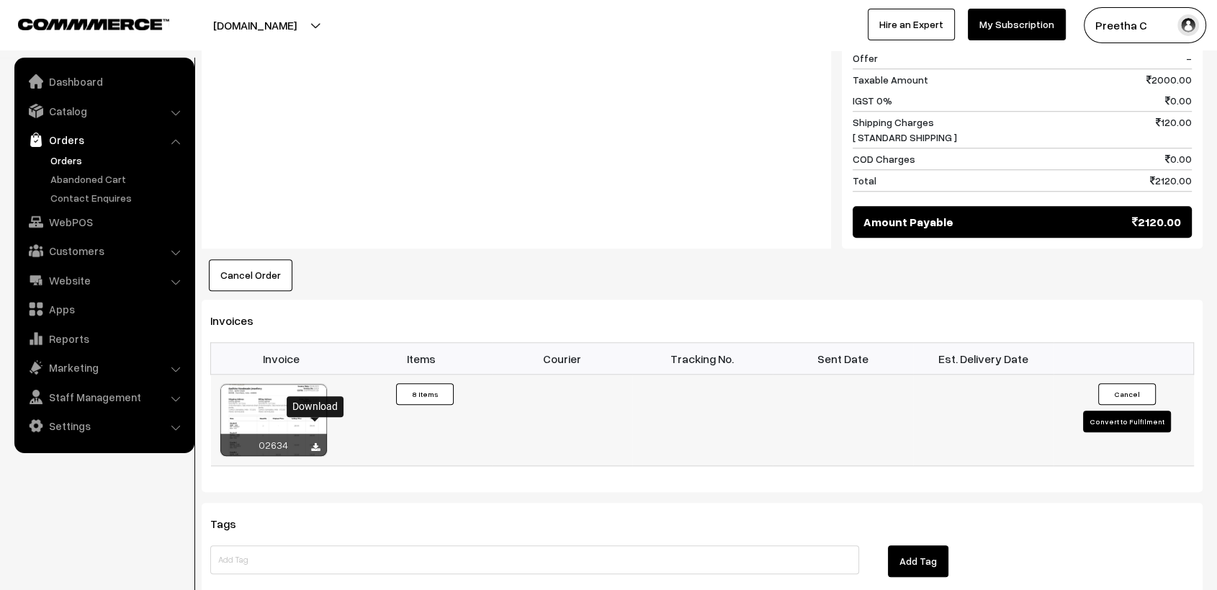
click at [315, 443] on icon at bounding box center [315, 447] width 9 height 9
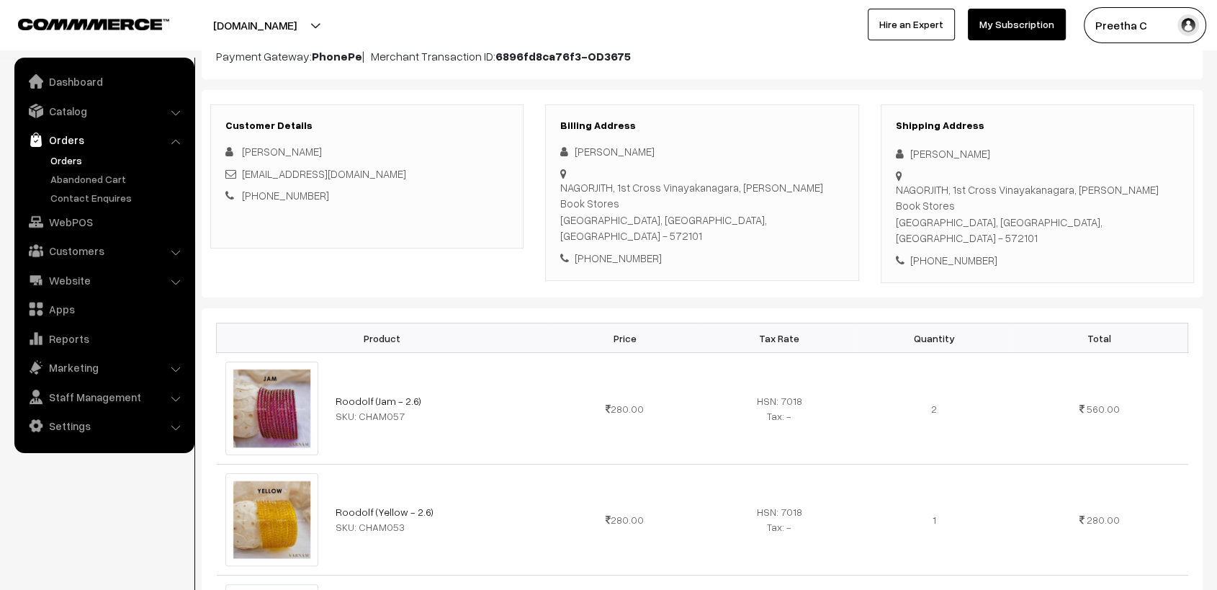
scroll to position [0, 0]
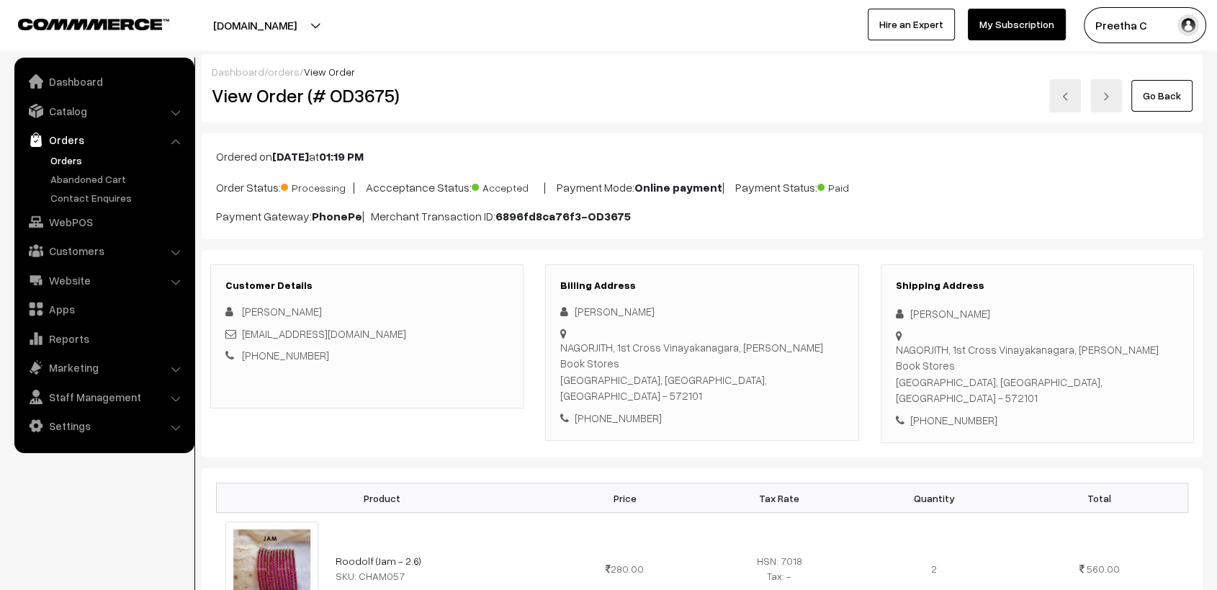
click at [1162, 99] on link "Go Back" at bounding box center [1161, 96] width 61 height 32
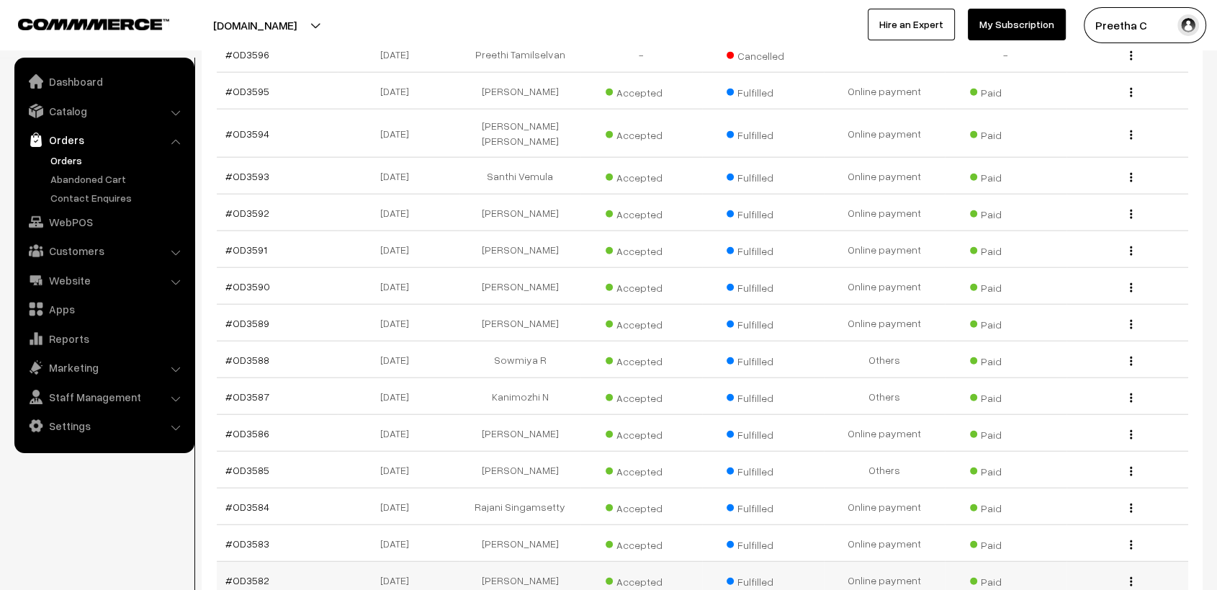
scroll to position [3625, 0]
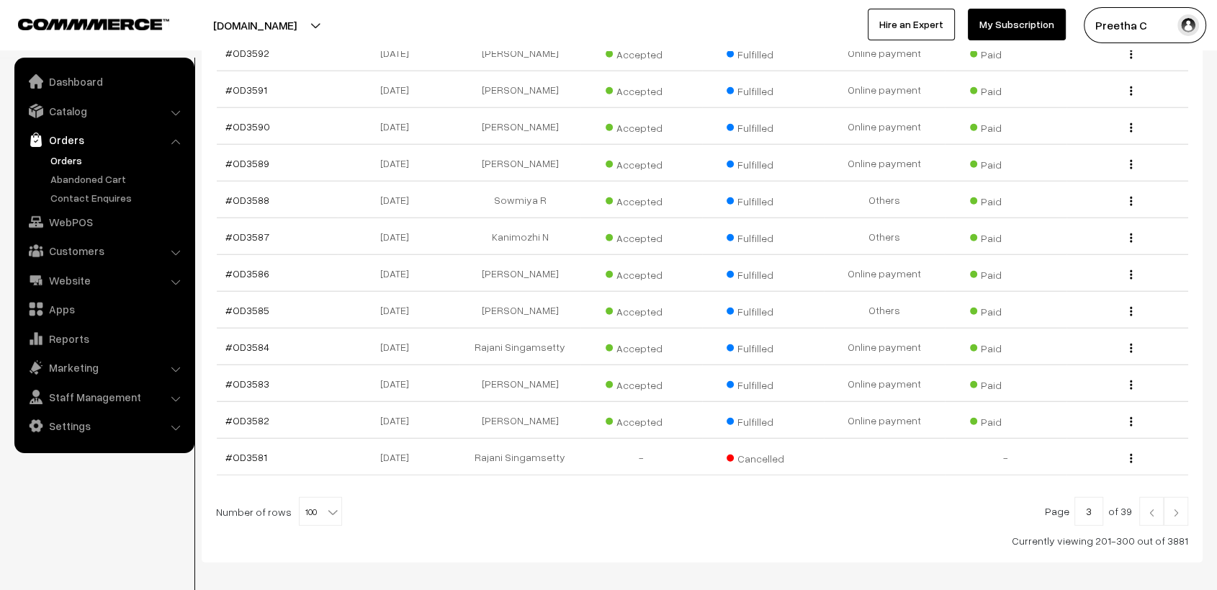
click at [1152, 508] on img at bounding box center [1151, 512] width 13 height 9
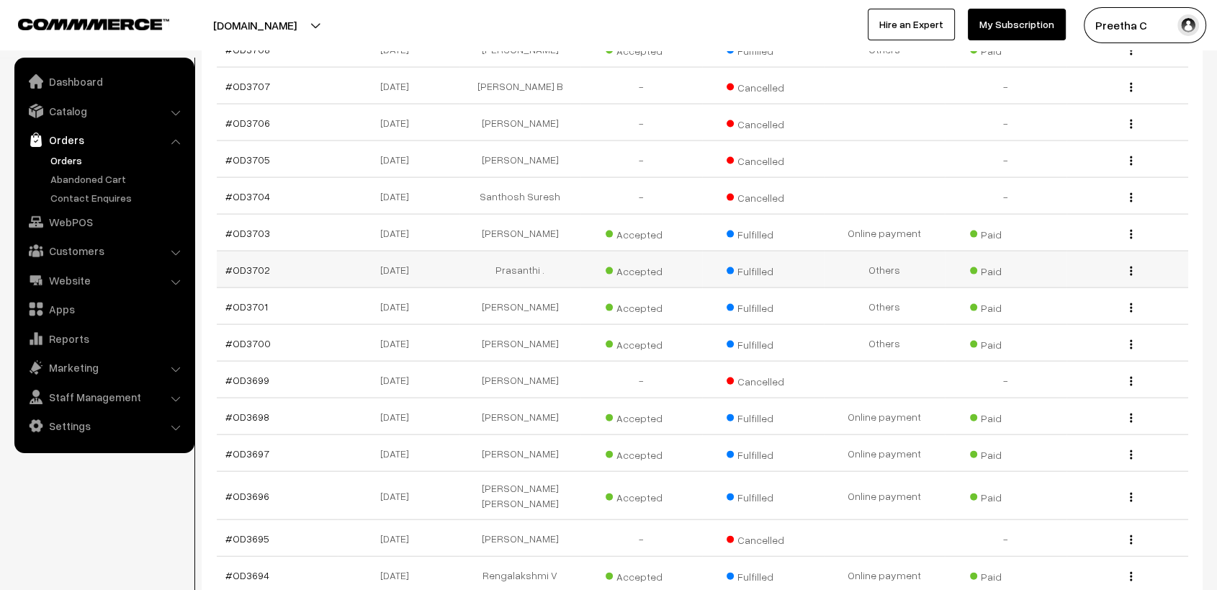
scroll to position [2961, 0]
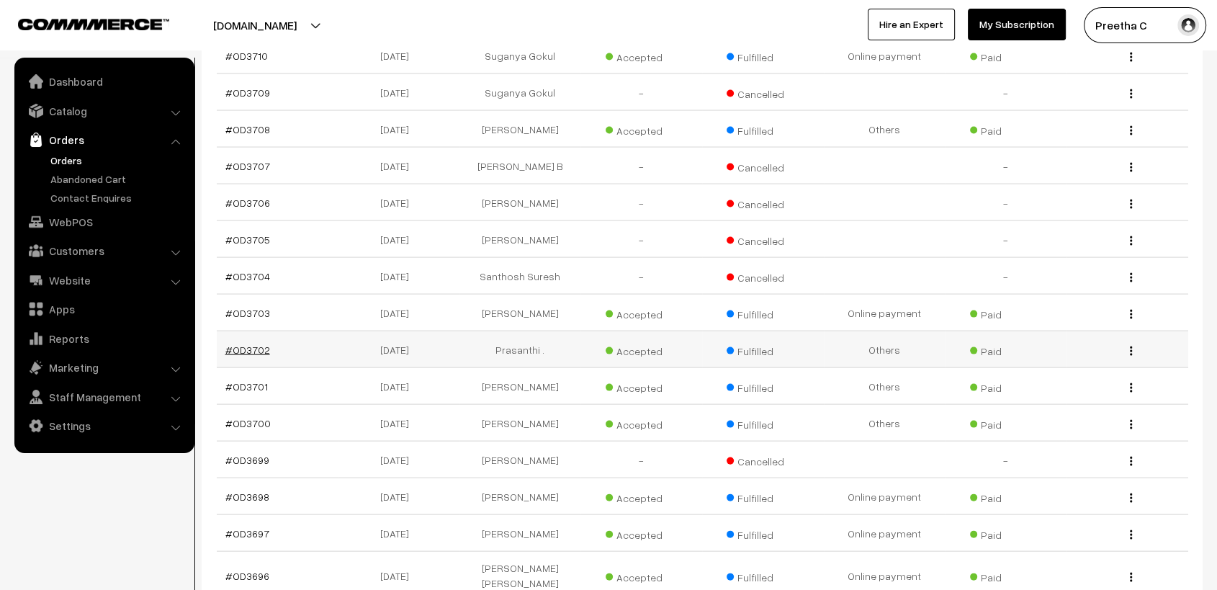
click at [254, 344] on link "#OD3702" at bounding box center [247, 350] width 45 height 12
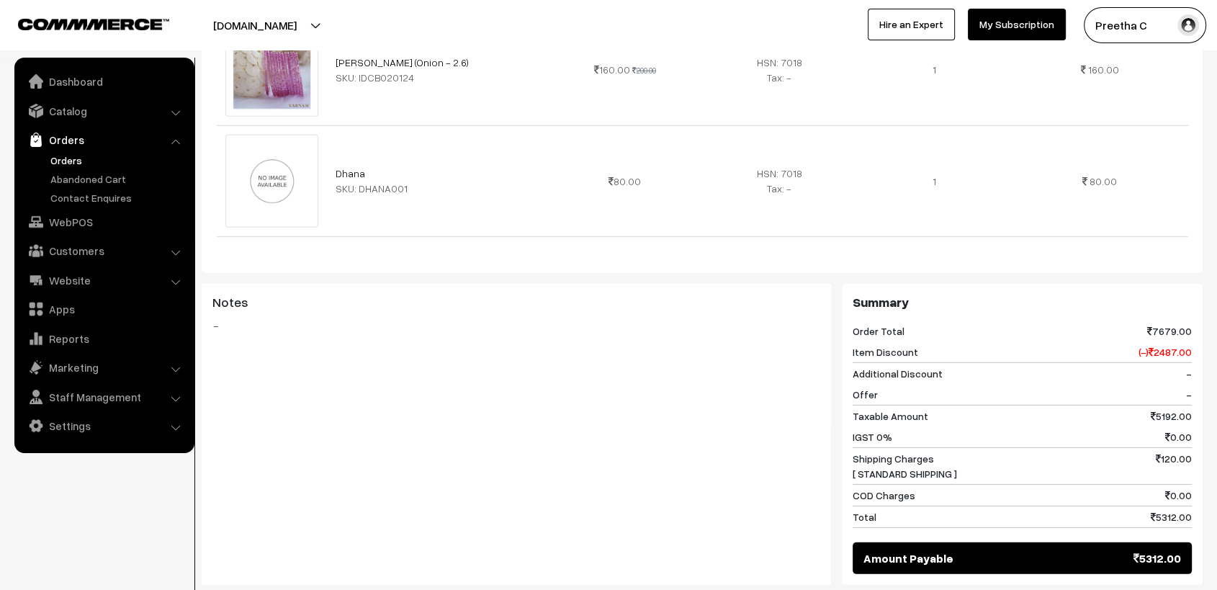
scroll to position [4561, 0]
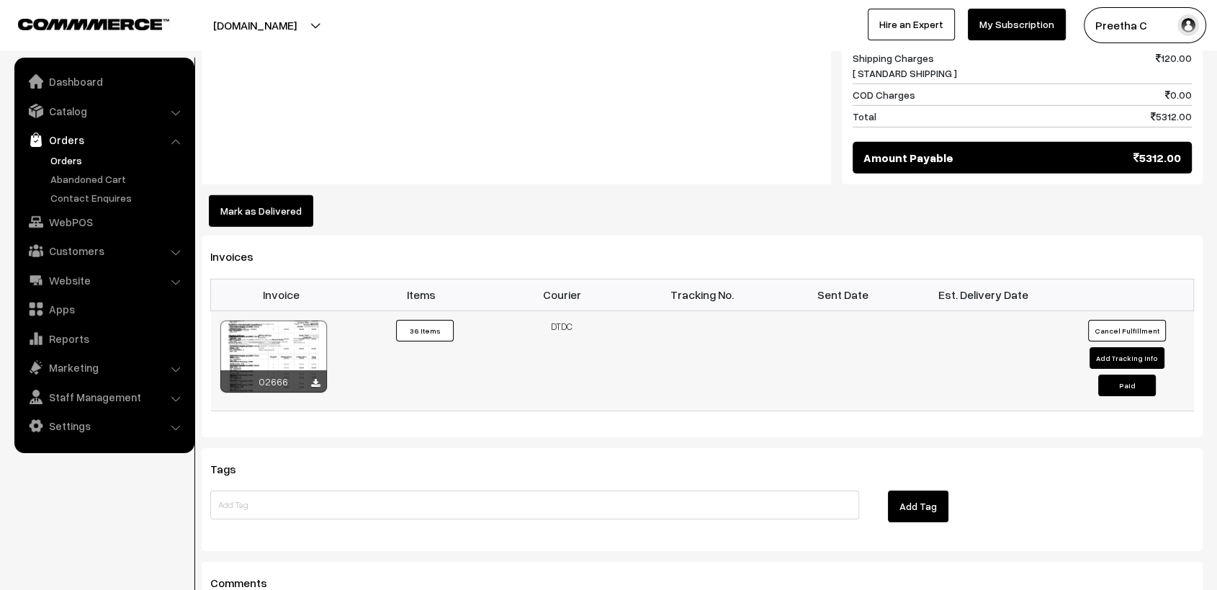
click at [300, 349] on div at bounding box center [273, 356] width 107 height 72
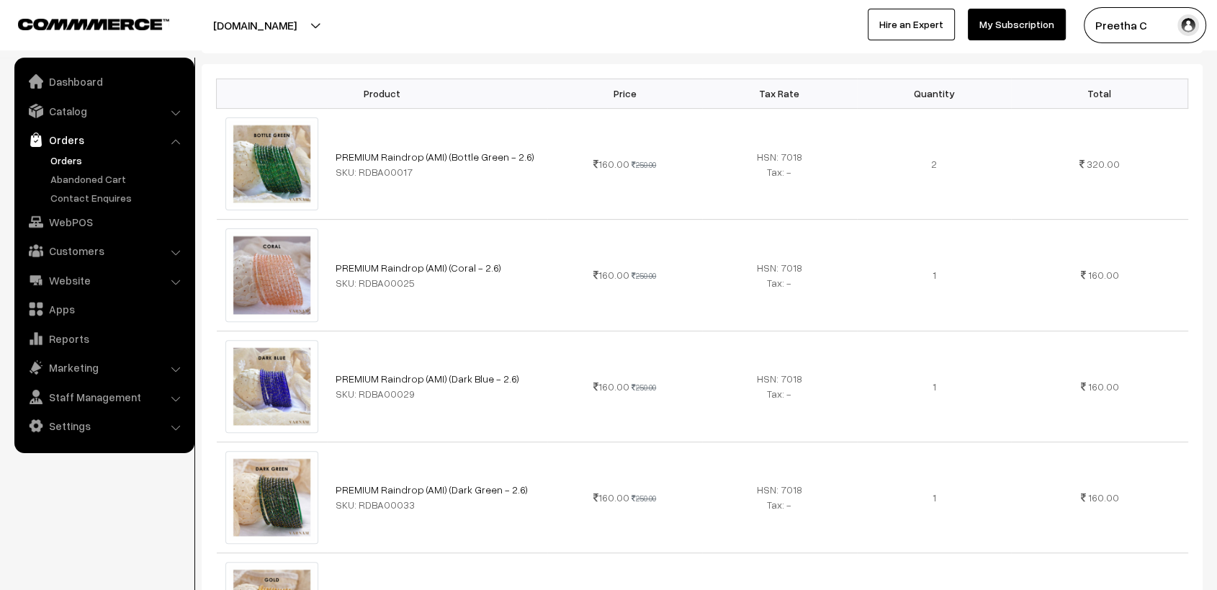
scroll to position [0, 0]
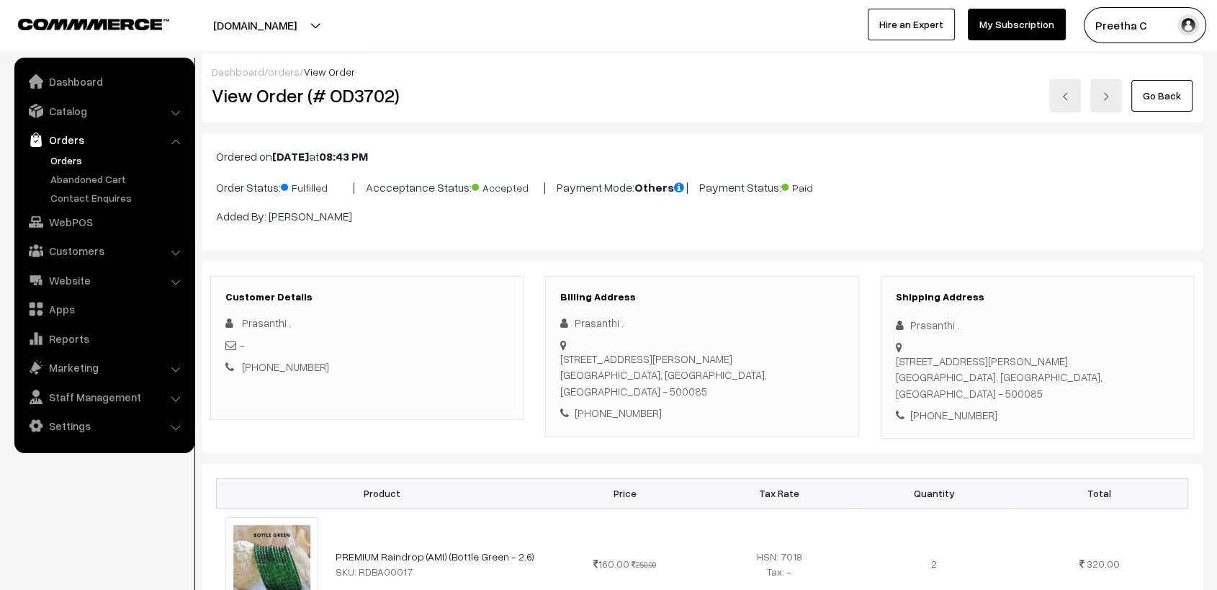
click at [1175, 99] on link "Go Back" at bounding box center [1161, 96] width 61 height 32
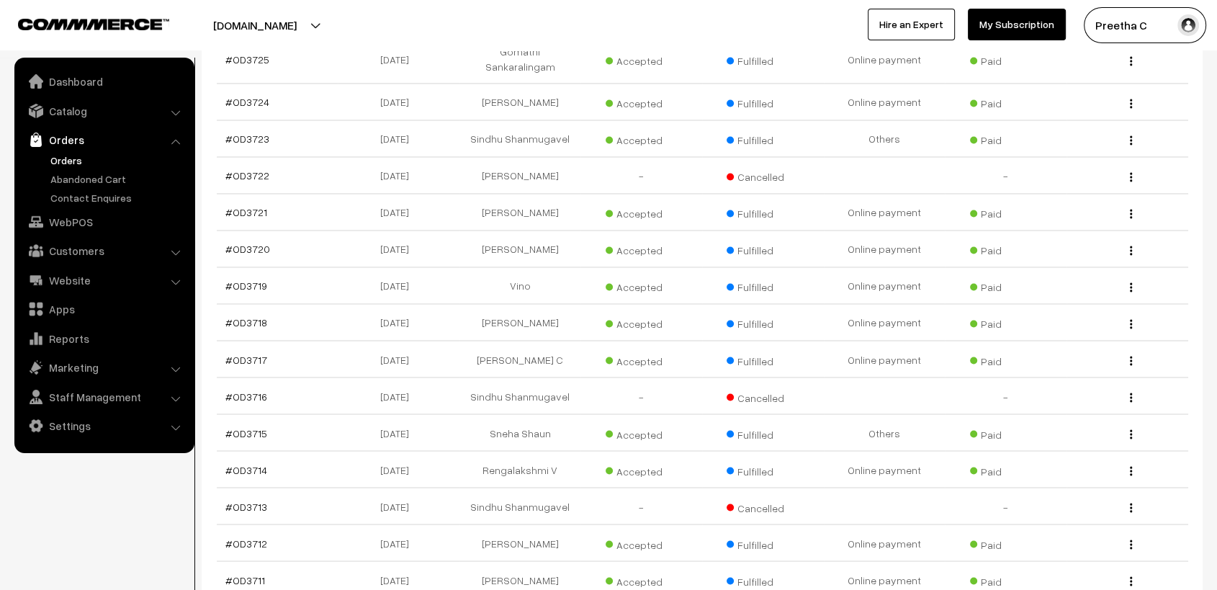
scroll to position [2640, 0]
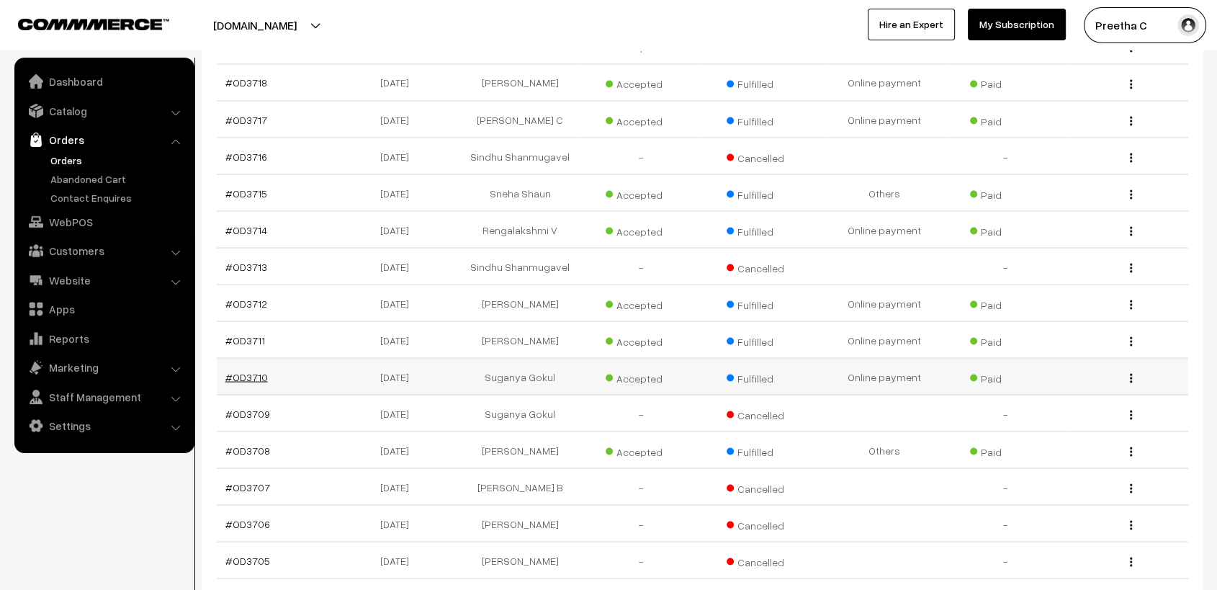
click at [246, 370] on link "#OD3710" at bounding box center [246, 376] width 42 height 12
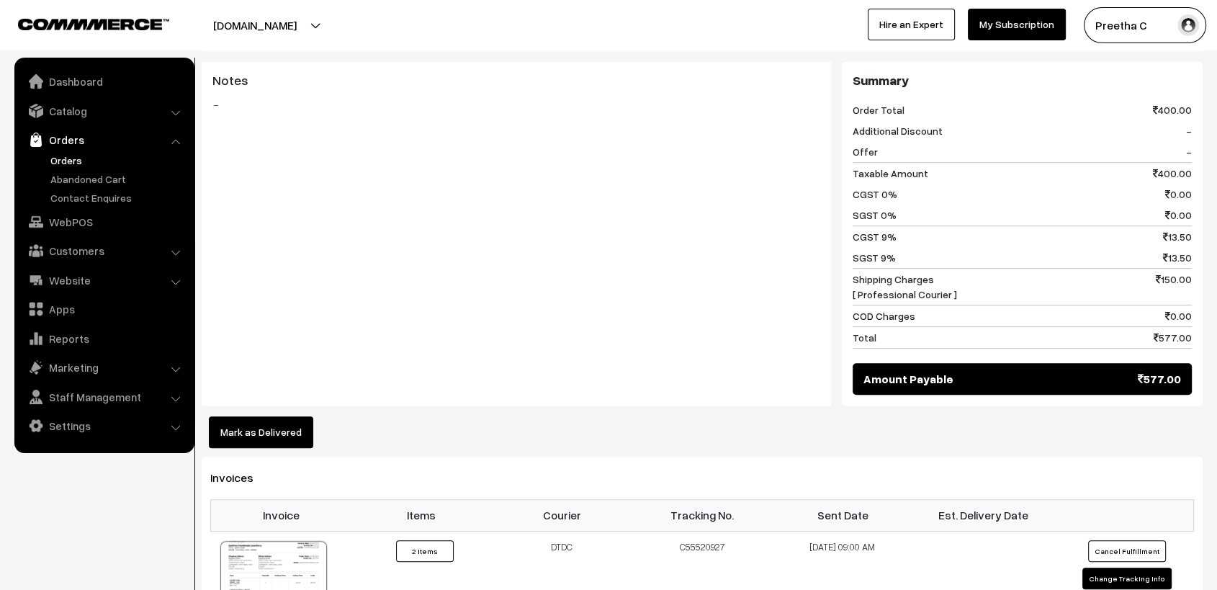
scroll to position [880, 0]
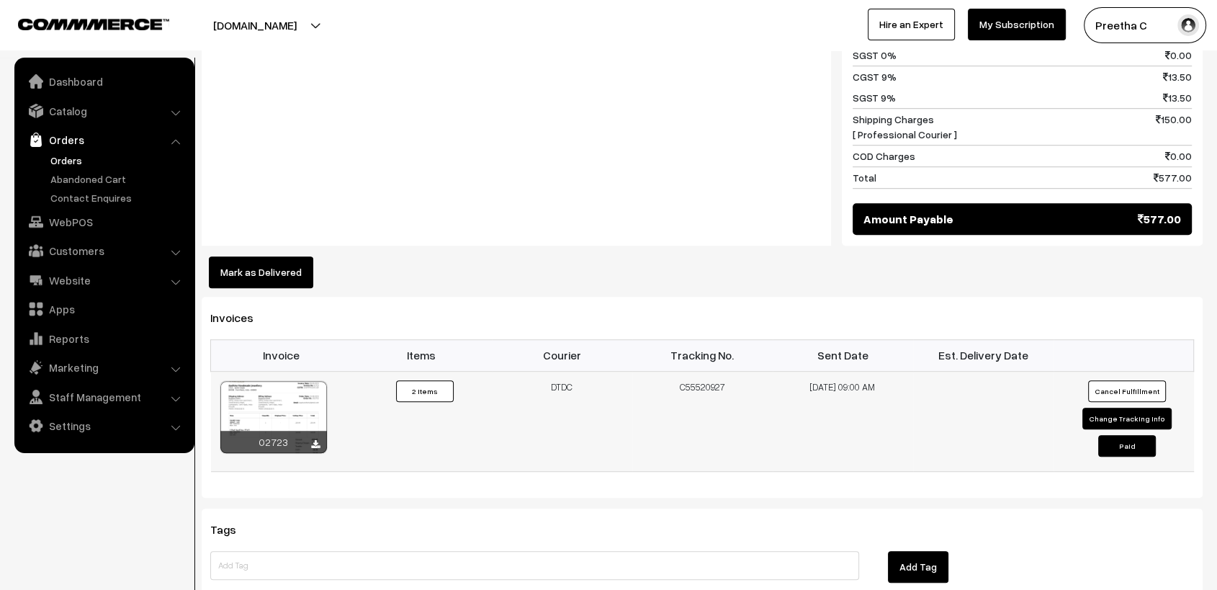
click at [292, 381] on div at bounding box center [273, 417] width 107 height 72
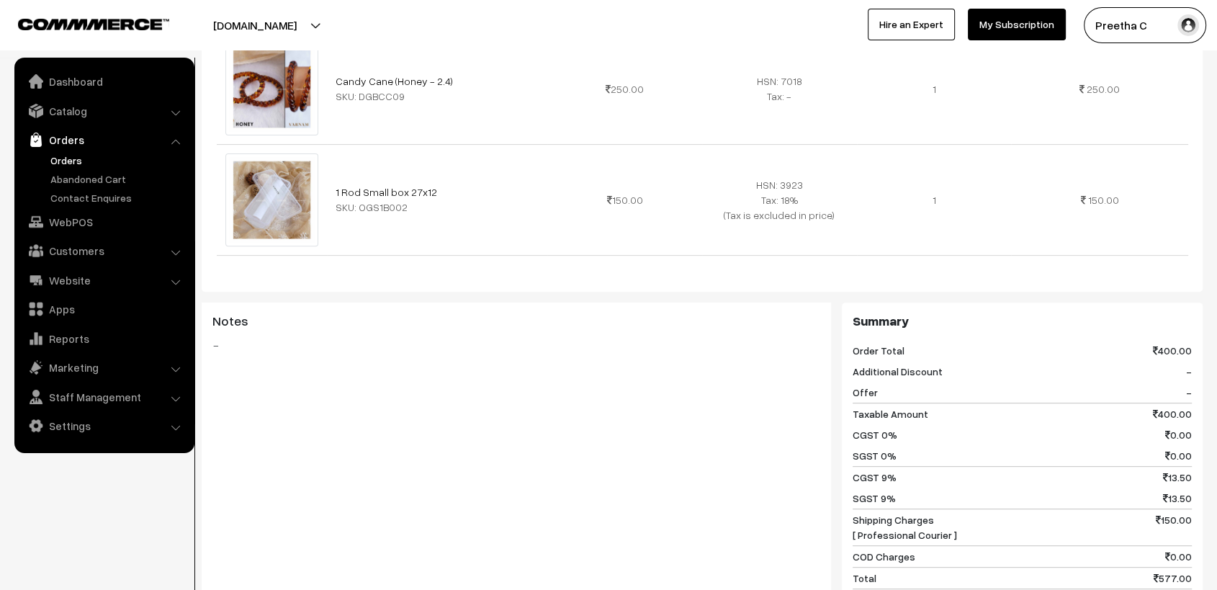
scroll to position [0, 0]
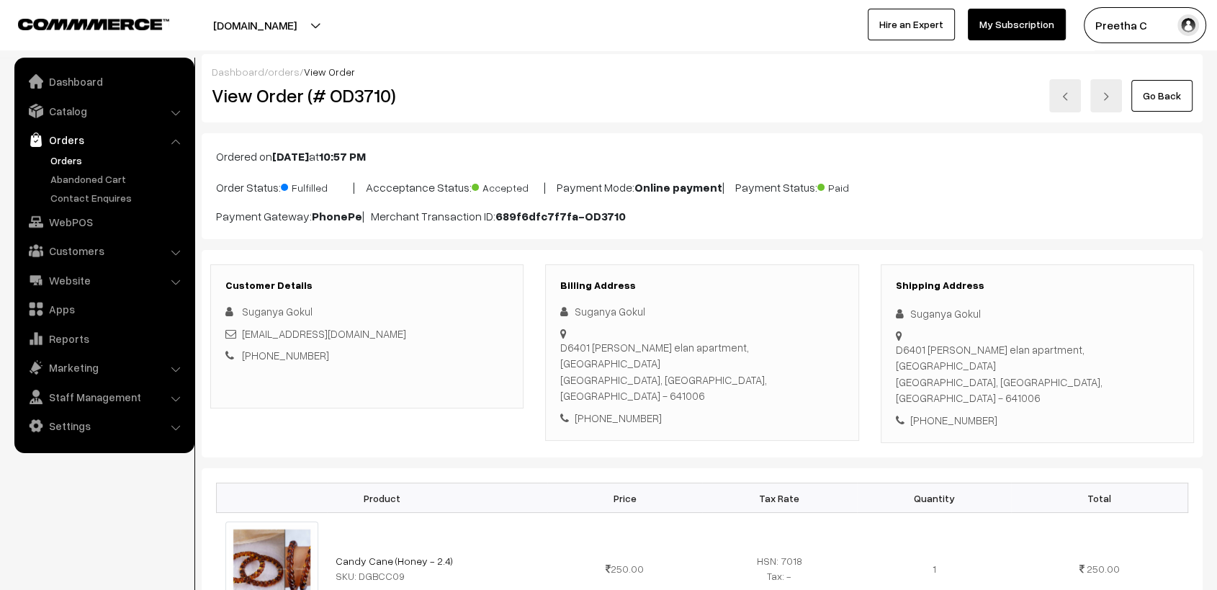
click at [1155, 102] on link "Go Back" at bounding box center [1161, 96] width 61 height 32
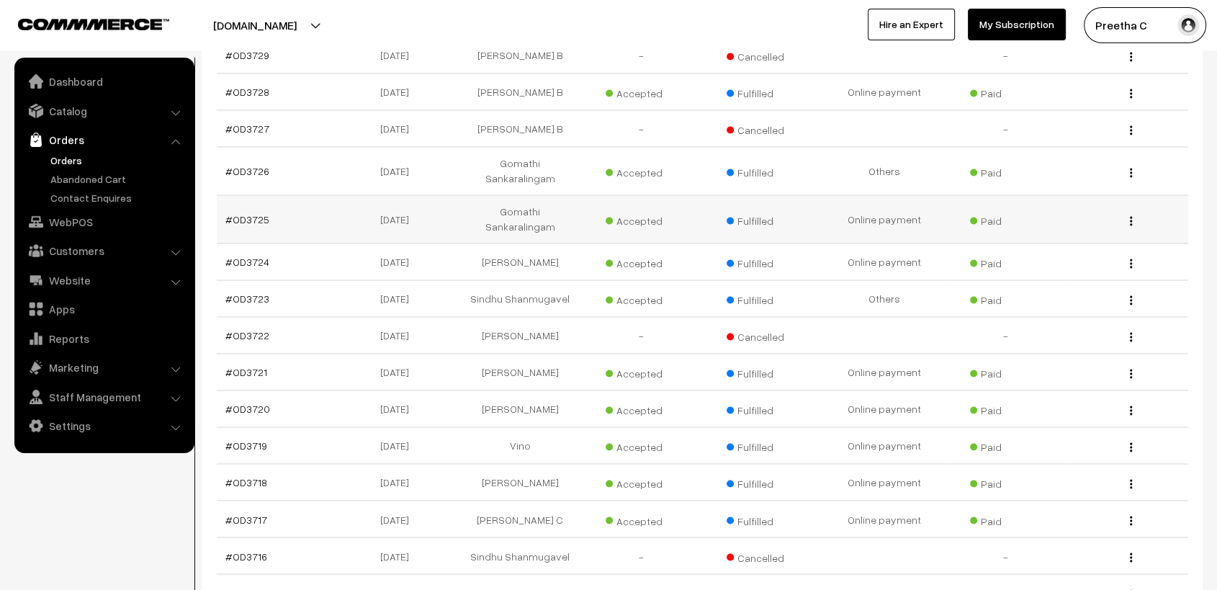
scroll to position [2320, 0]
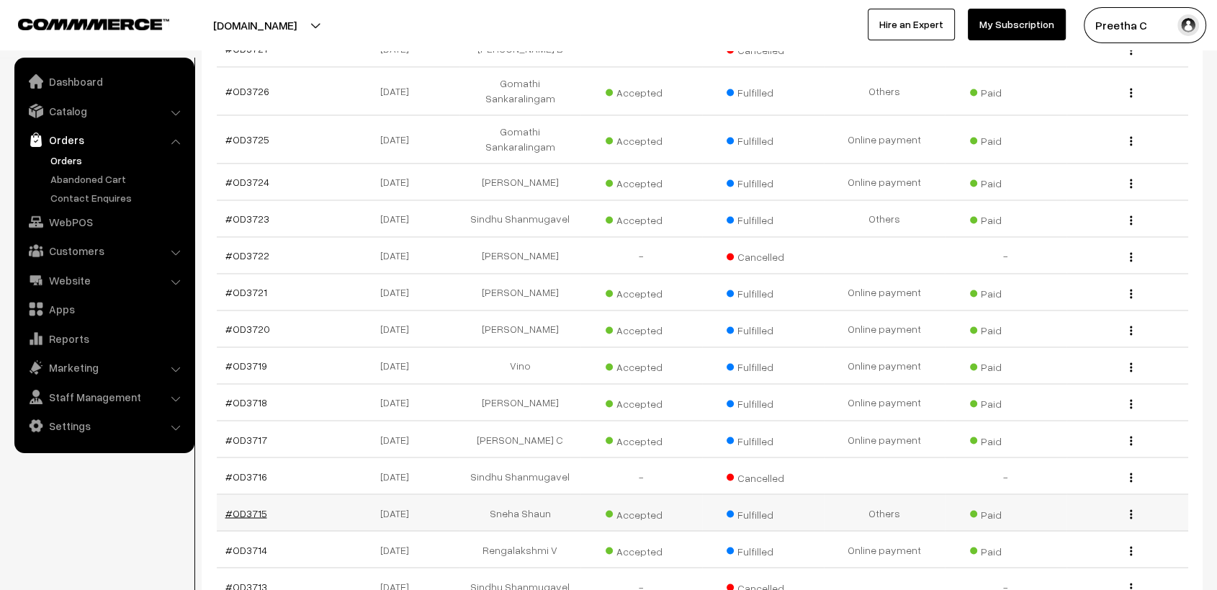
click at [258, 506] on link "#OD3715" at bounding box center [246, 512] width 42 height 12
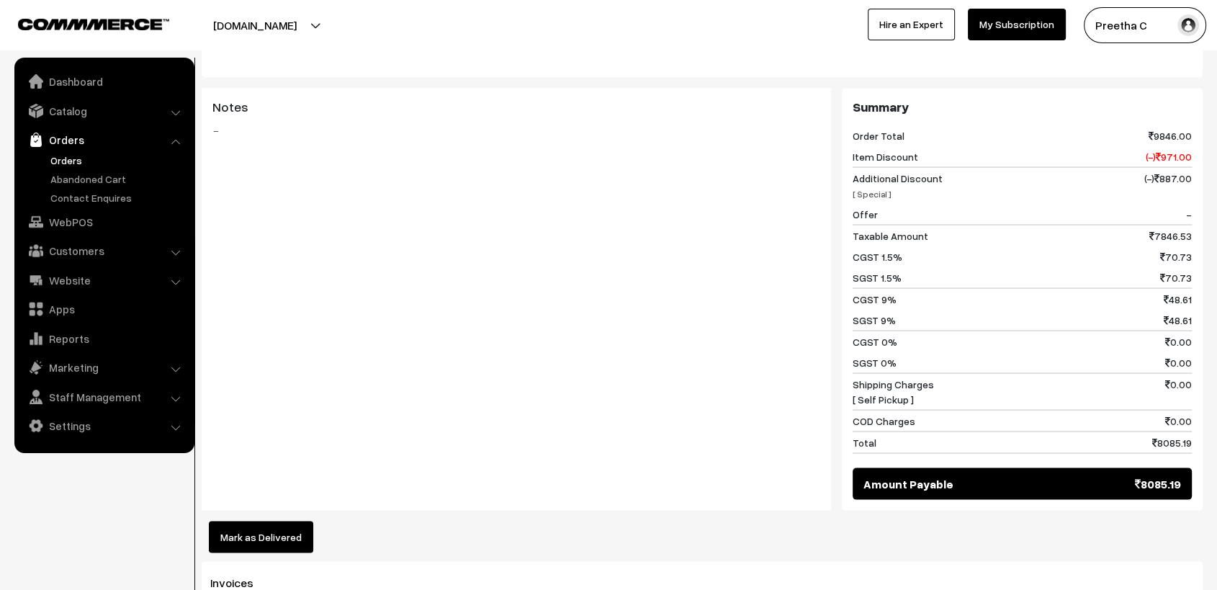
scroll to position [3121, 0]
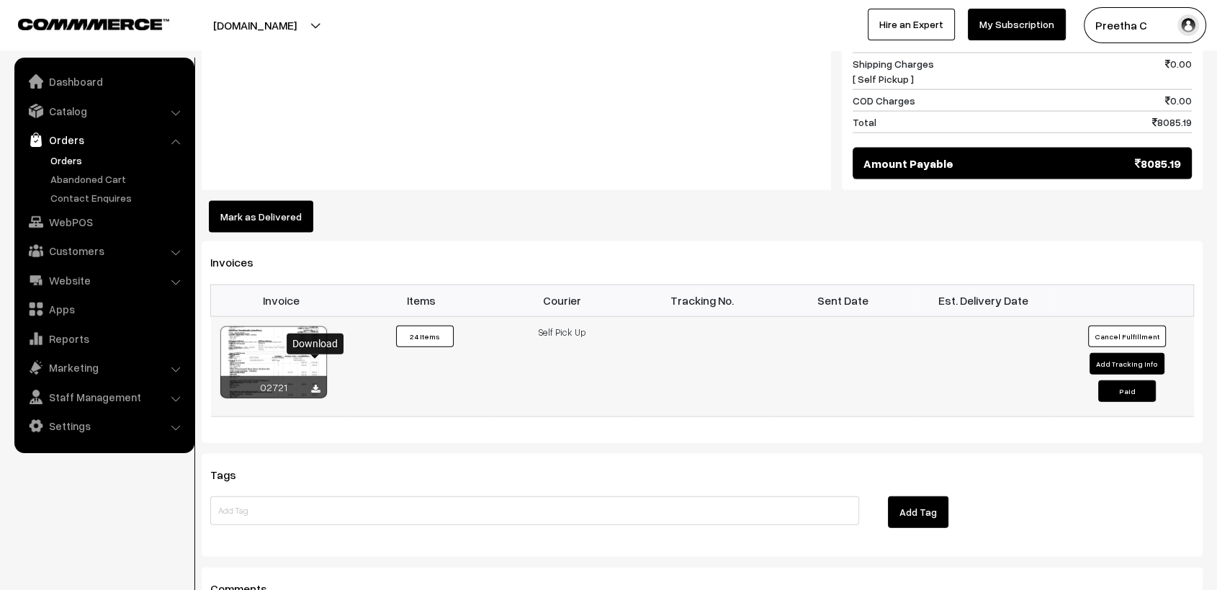
click at [315, 385] on icon at bounding box center [315, 389] width 9 height 9
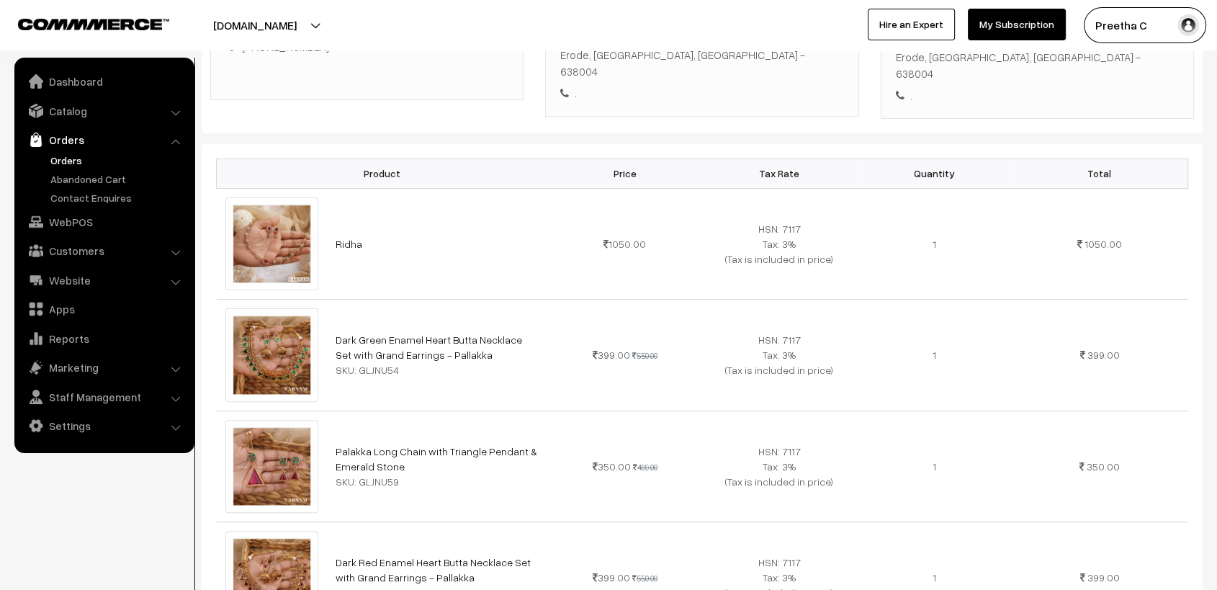
scroll to position [0, 0]
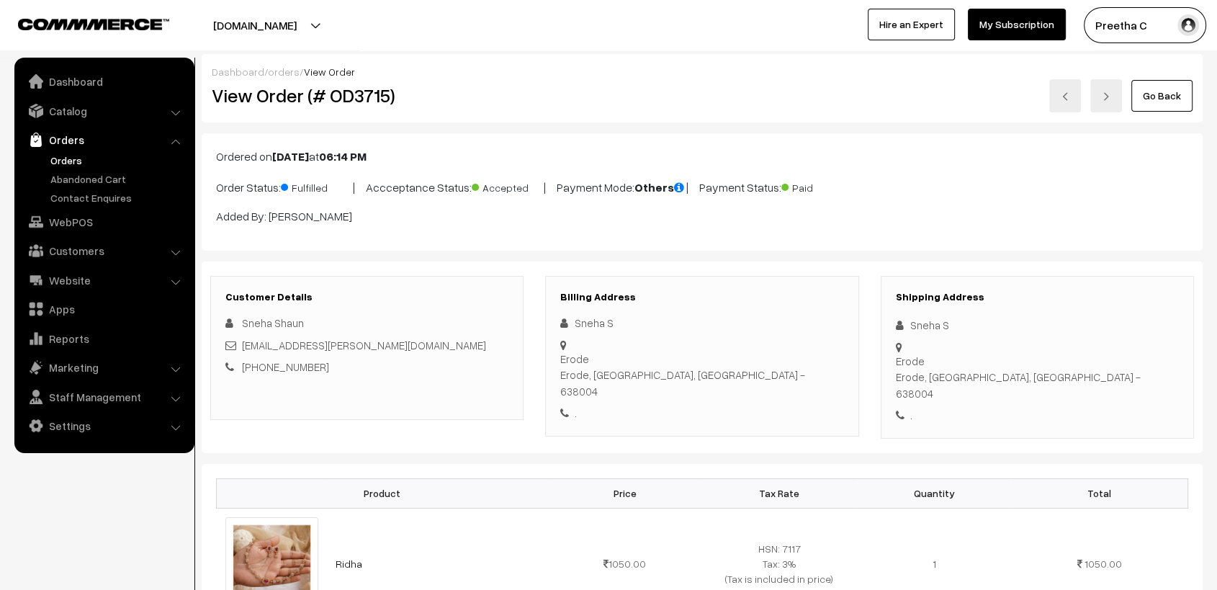
click at [1165, 102] on link "Go Back" at bounding box center [1161, 96] width 61 height 32
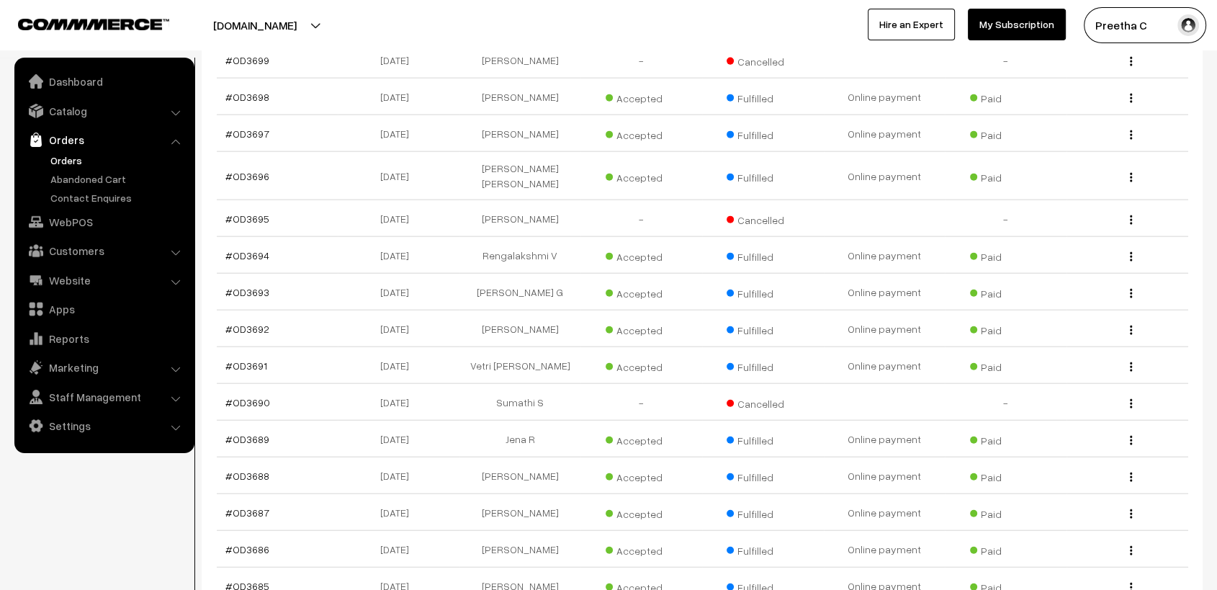
scroll to position [3625, 0]
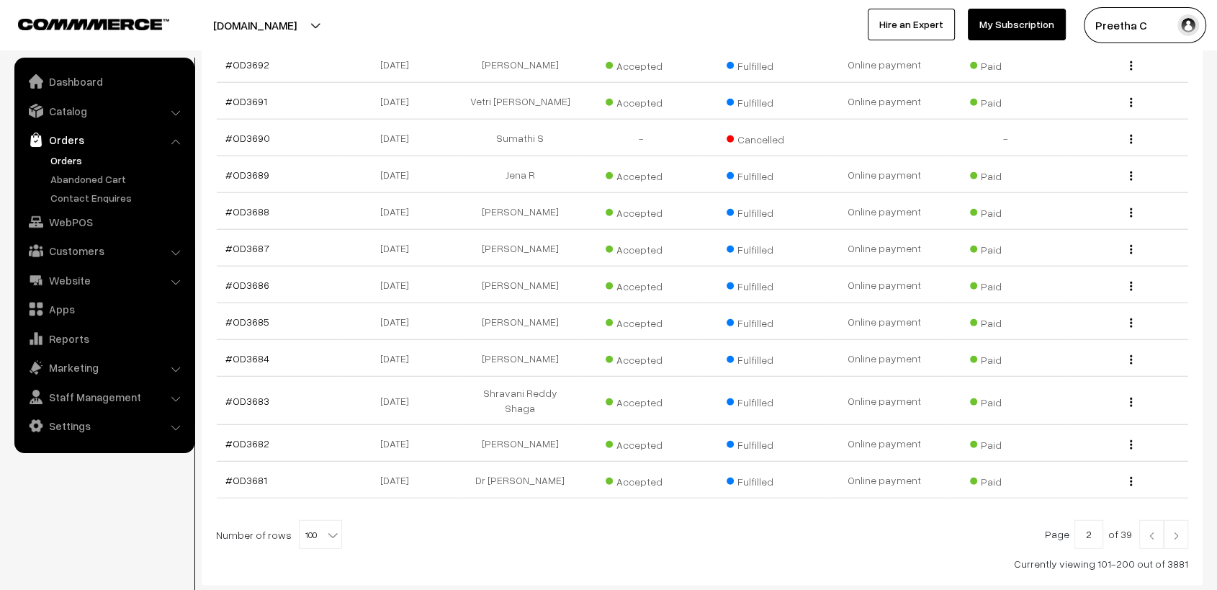
click at [1145, 532] on img at bounding box center [1151, 536] width 13 height 9
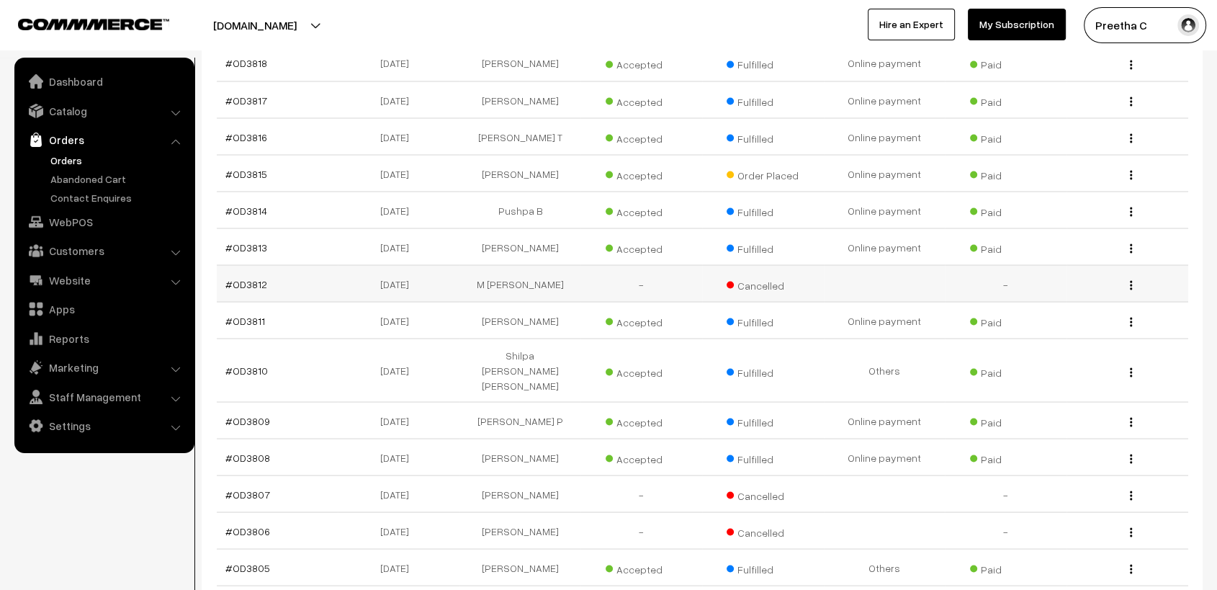
scroll to position [2560, 0]
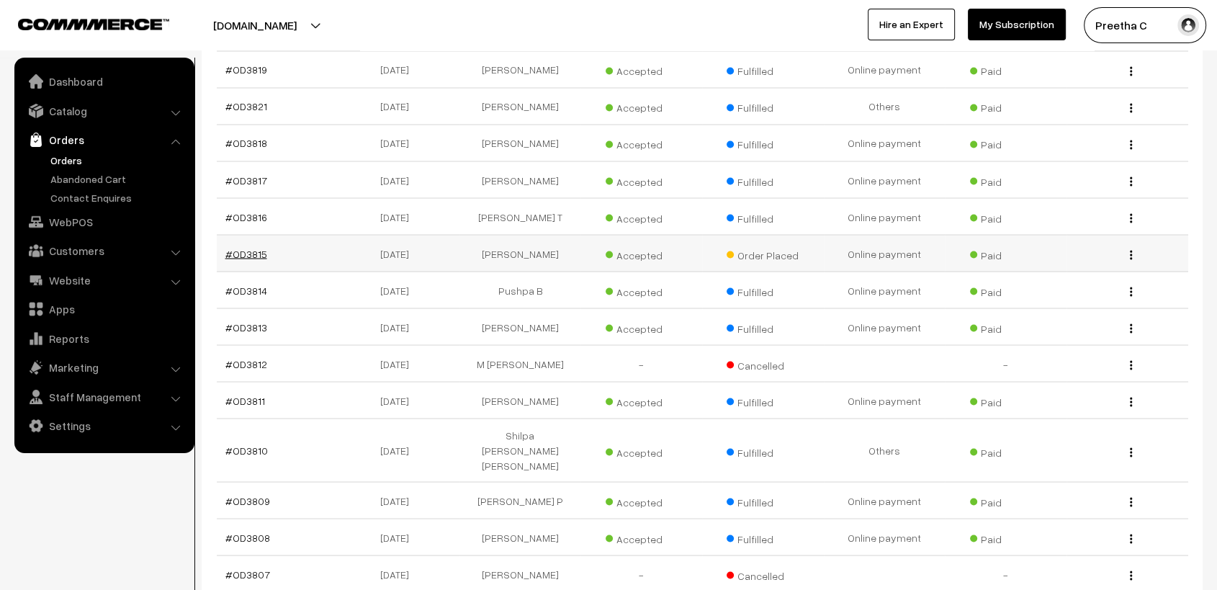
click at [261, 247] on link "#OD3815" at bounding box center [246, 253] width 42 height 12
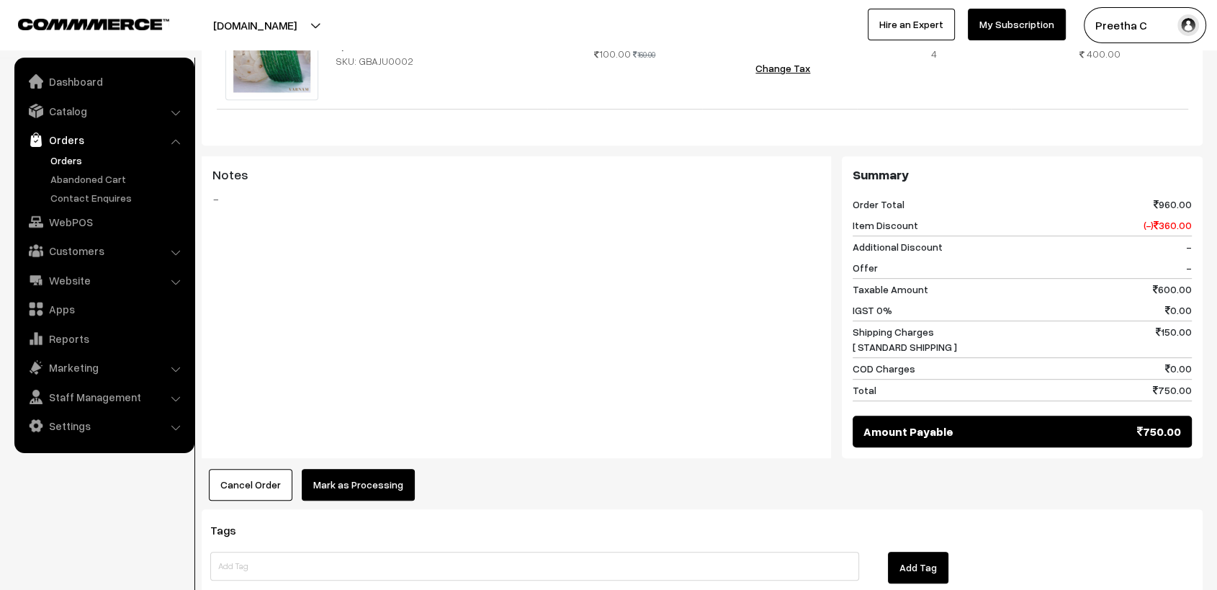
scroll to position [706, 0]
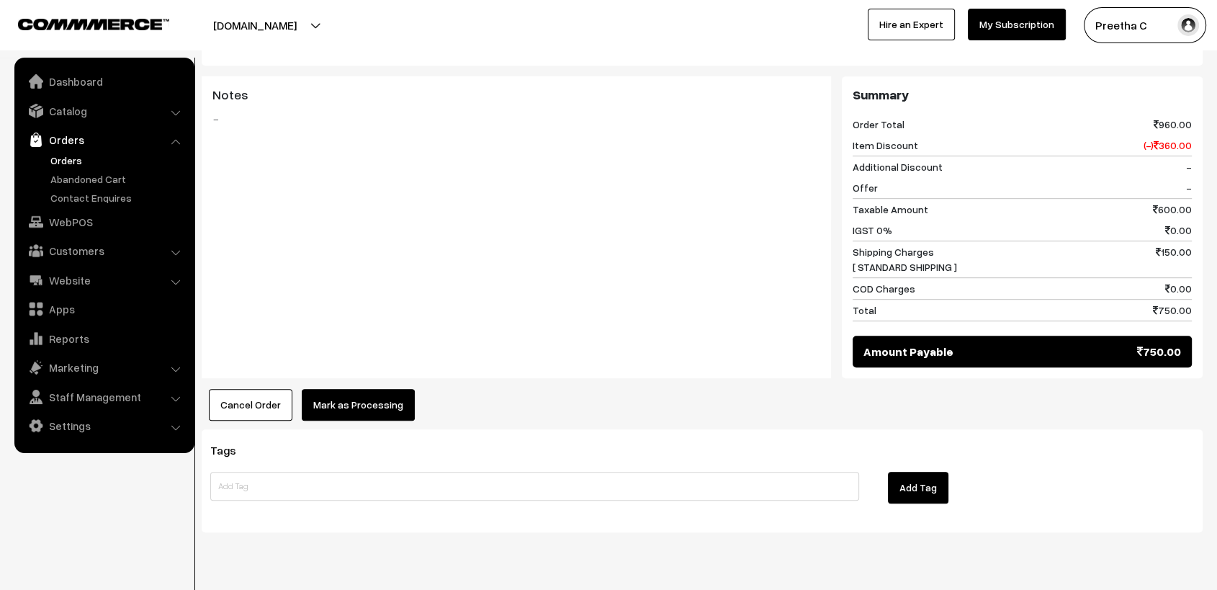
click at [265, 389] on button "Cancel Order" at bounding box center [251, 405] width 84 height 32
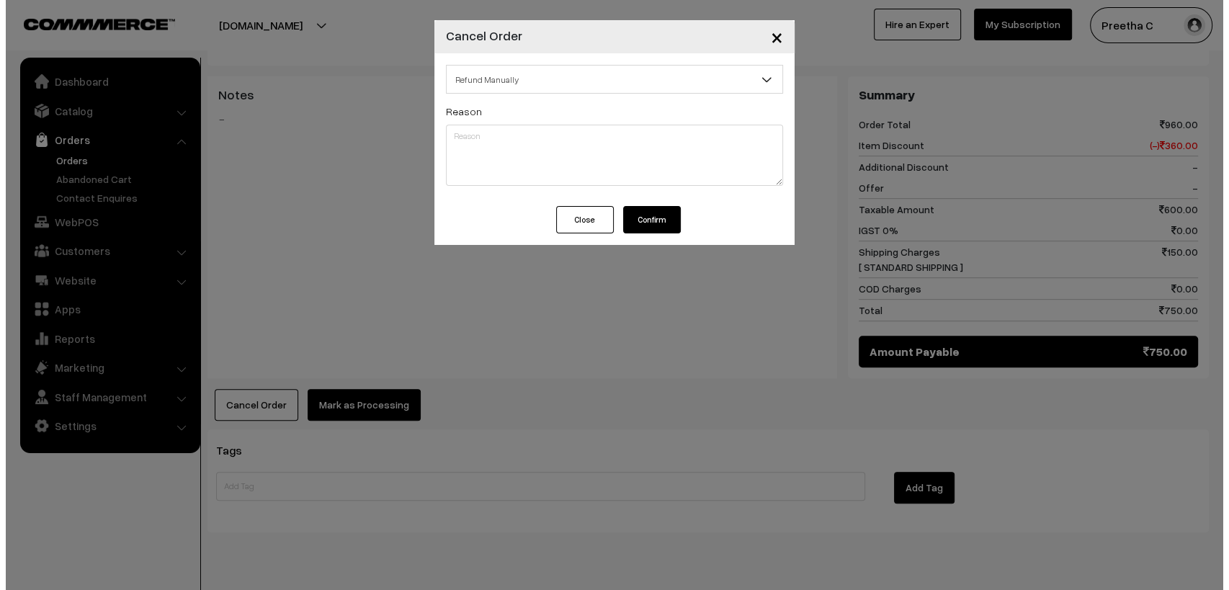
scroll to position [703, 0]
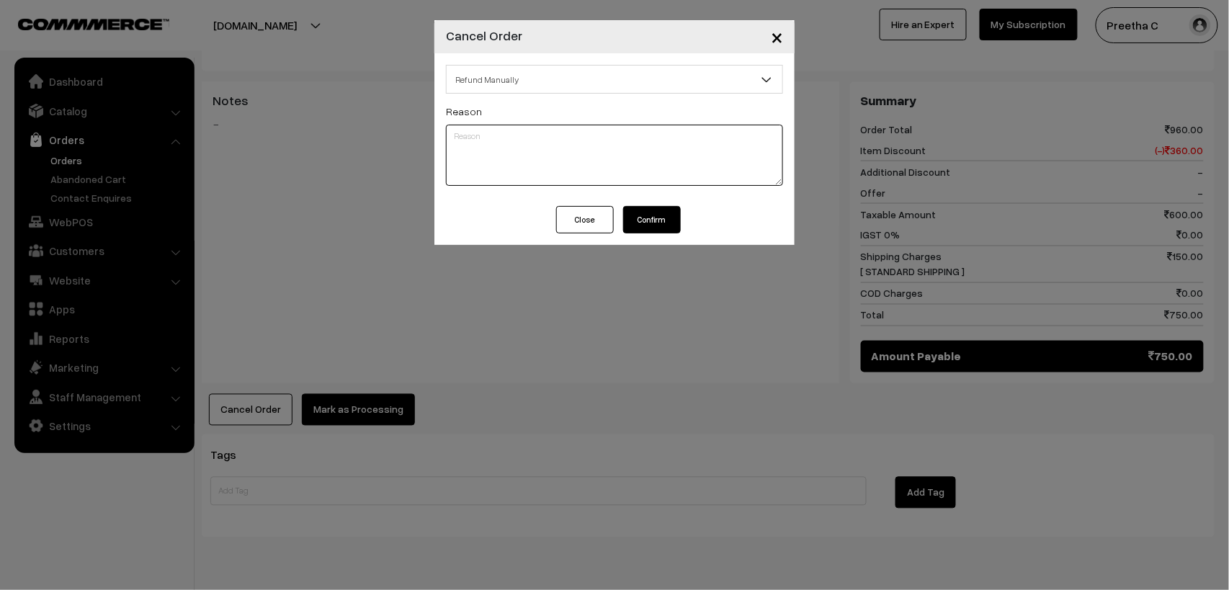
click at [570, 173] on textarea at bounding box center [614, 155] width 337 height 61
type textarea "product damaged , so manually refunded"
click at [655, 220] on button "Confirm" at bounding box center [652, 219] width 58 height 27
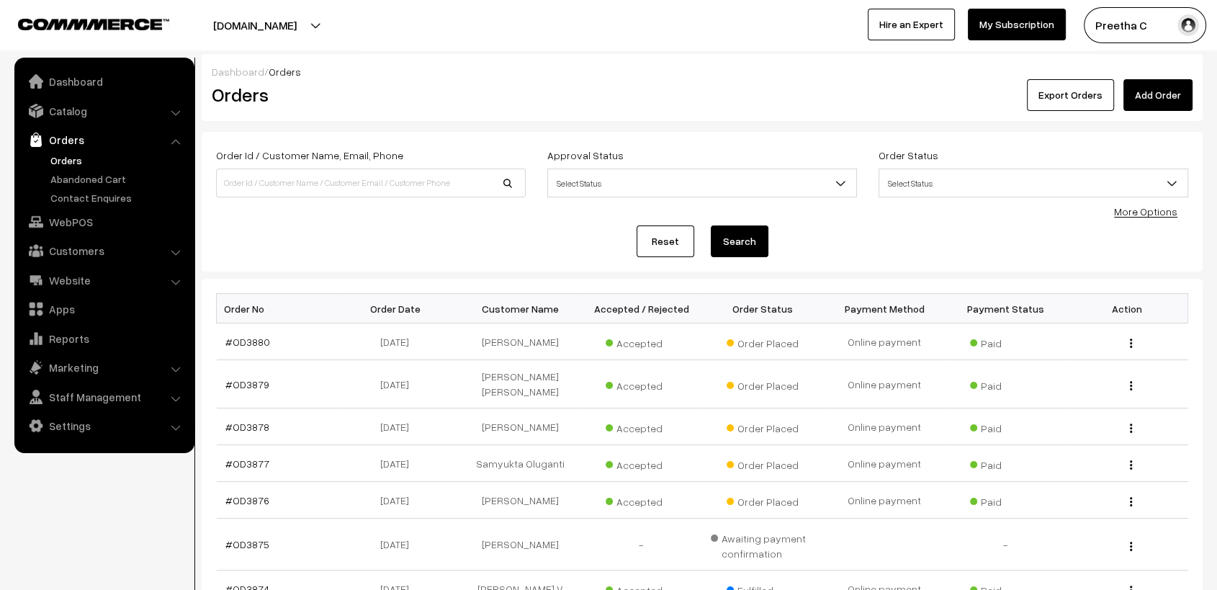
scroll to position [295, 0]
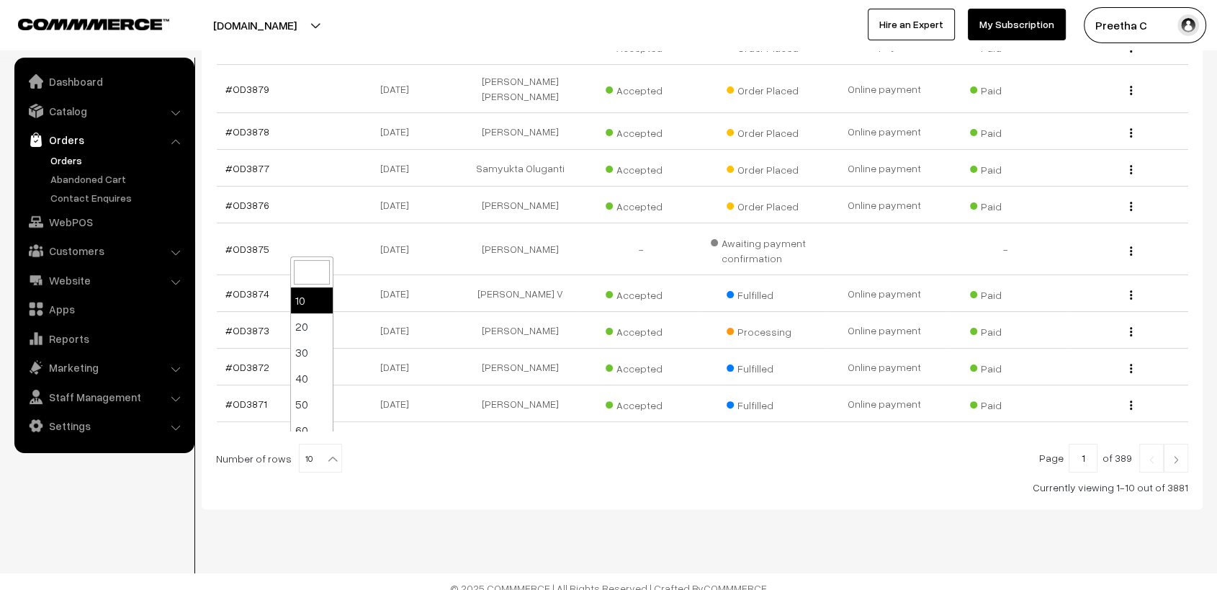
click at [310, 444] on span "10" at bounding box center [321, 458] width 42 height 29
select select "100"
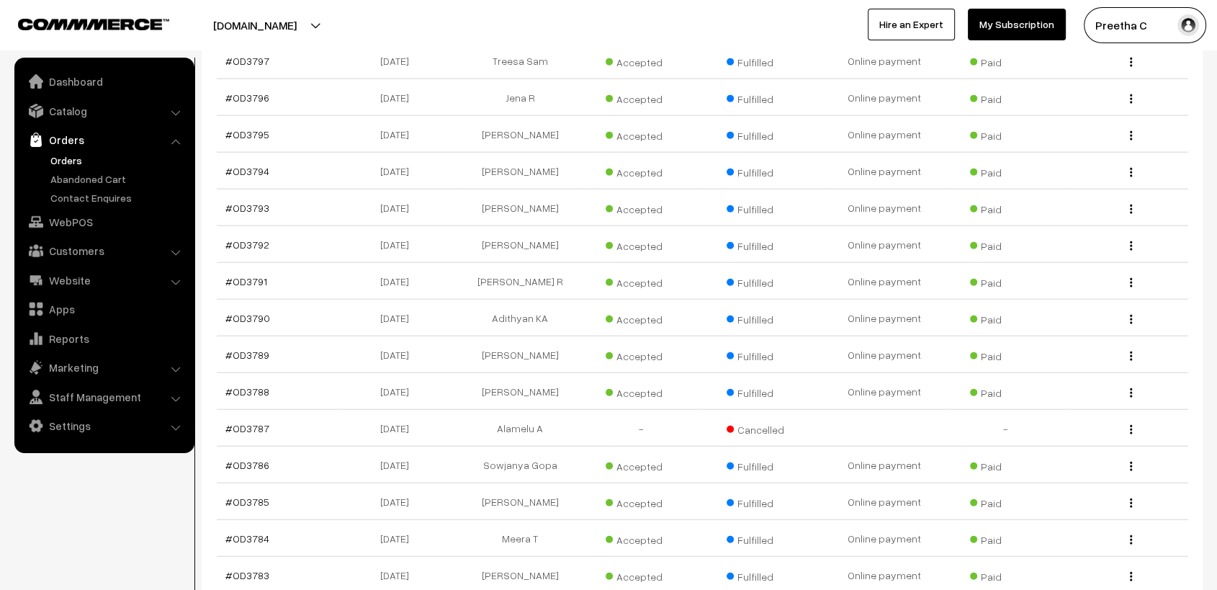
scroll to position [3617, 0]
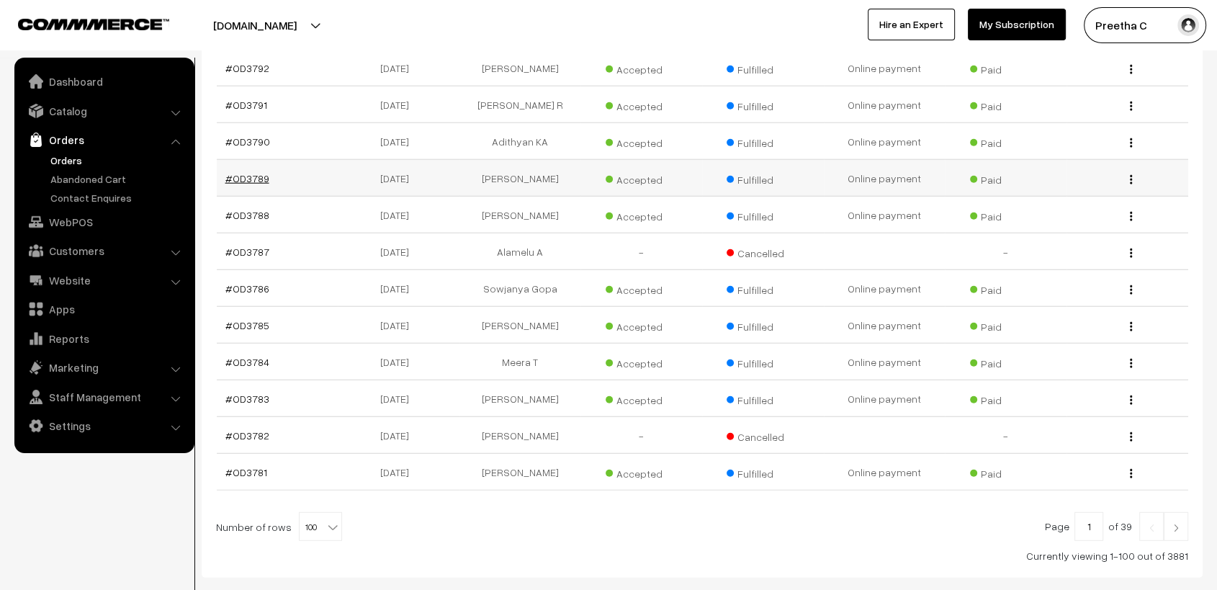
click at [249, 172] on link "#OD3789" at bounding box center [247, 178] width 44 height 12
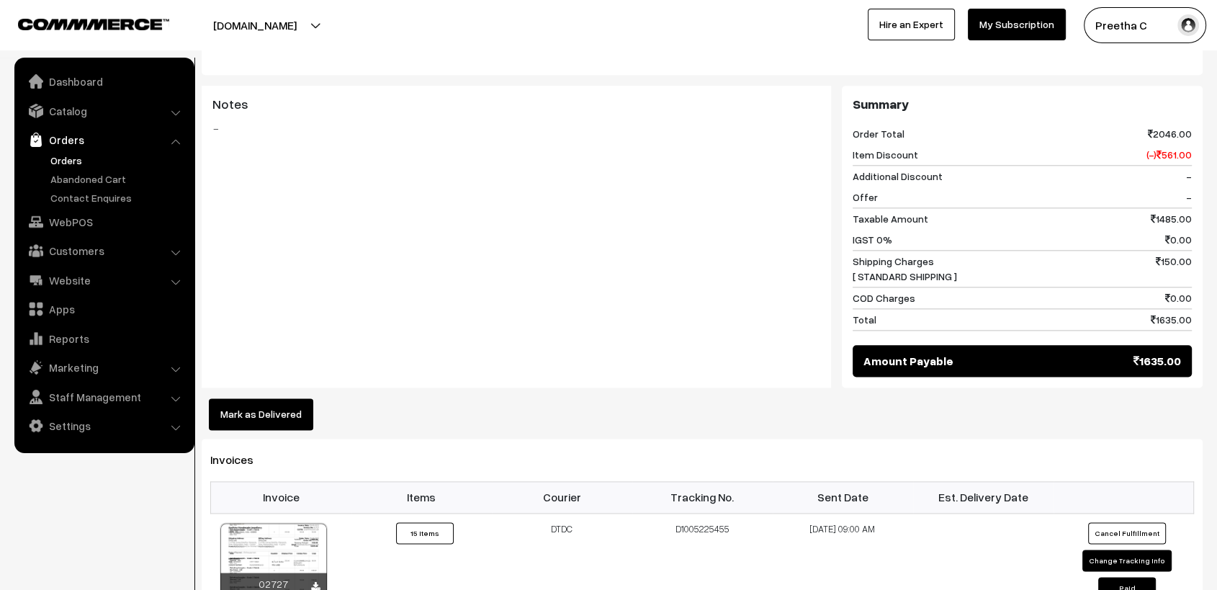
scroll to position [1840, 0]
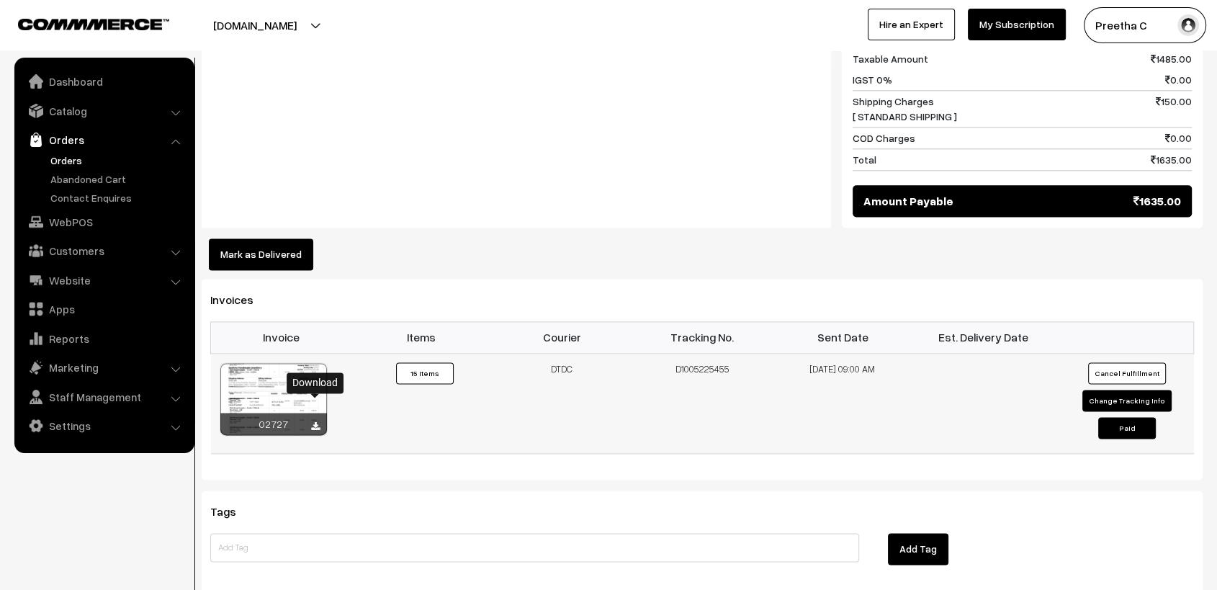
click at [313, 422] on icon at bounding box center [315, 426] width 9 height 9
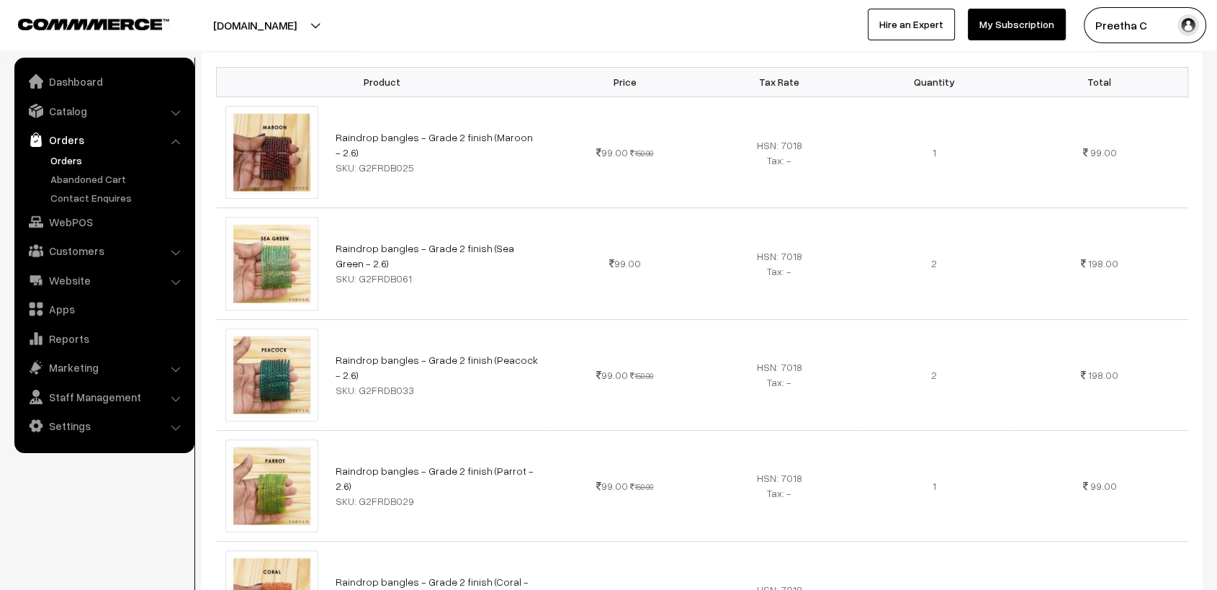
scroll to position [0, 0]
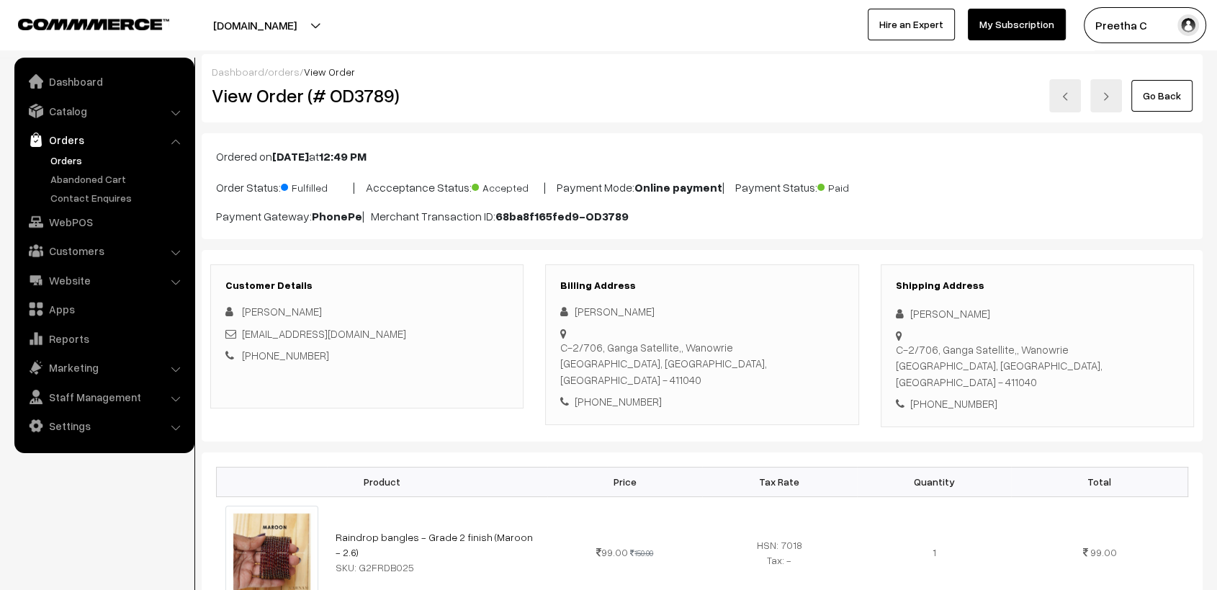
click at [873, 111] on div "Go Back" at bounding box center [869, 95] width 647 height 33
click at [1070, 98] on img at bounding box center [1065, 96] width 9 height 9
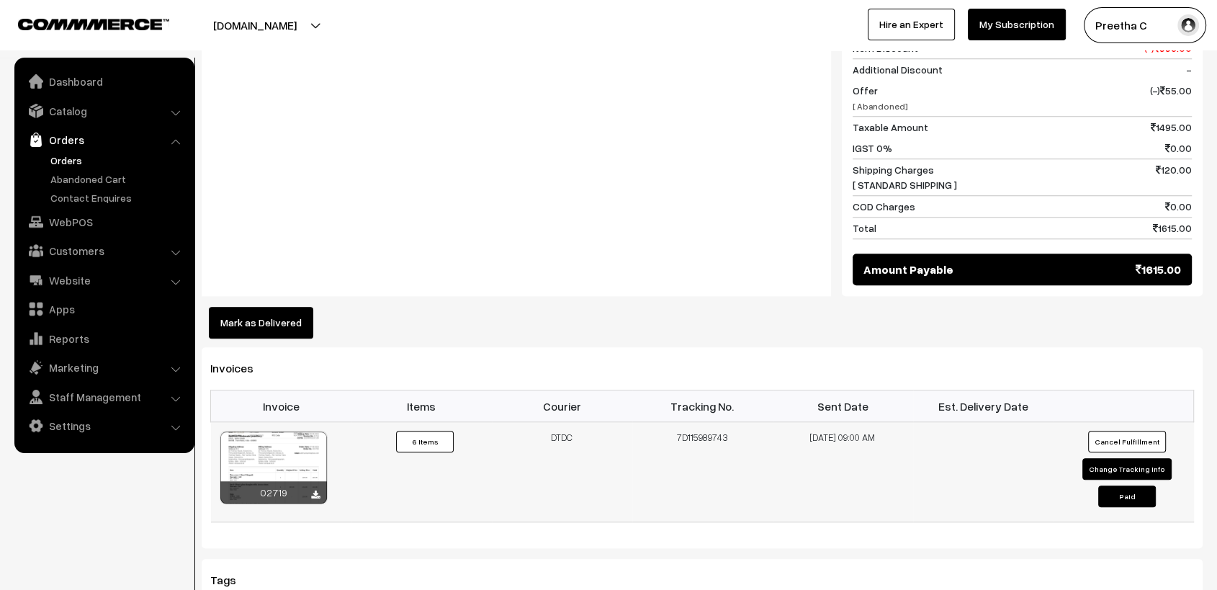
scroll to position [1520, 0]
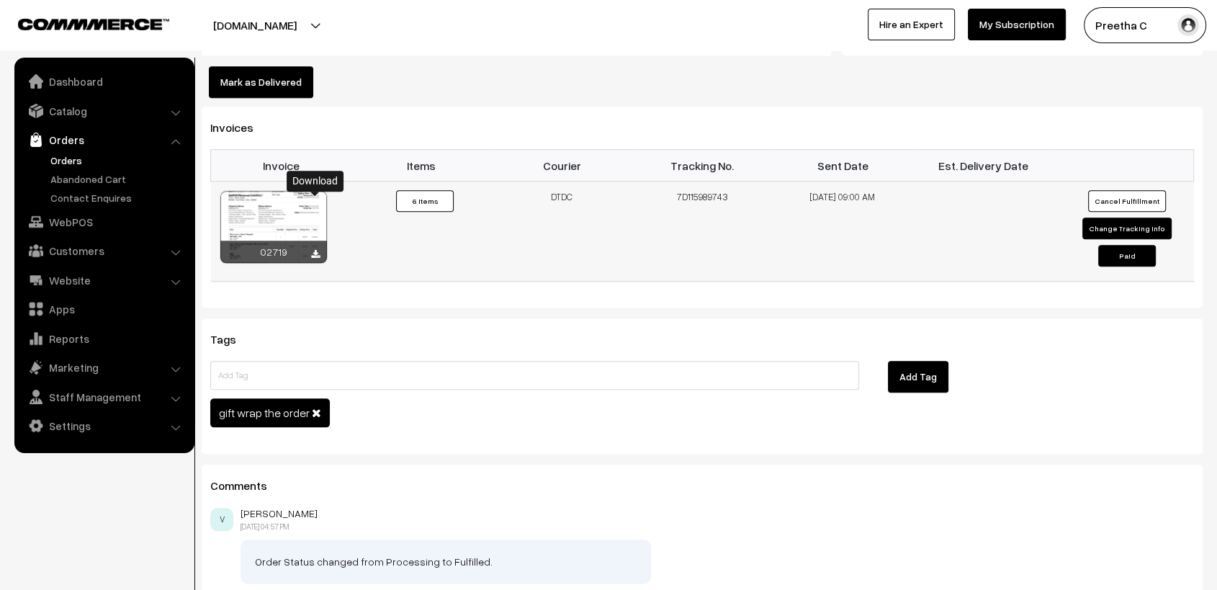
click at [317, 250] on icon at bounding box center [315, 254] width 9 height 9
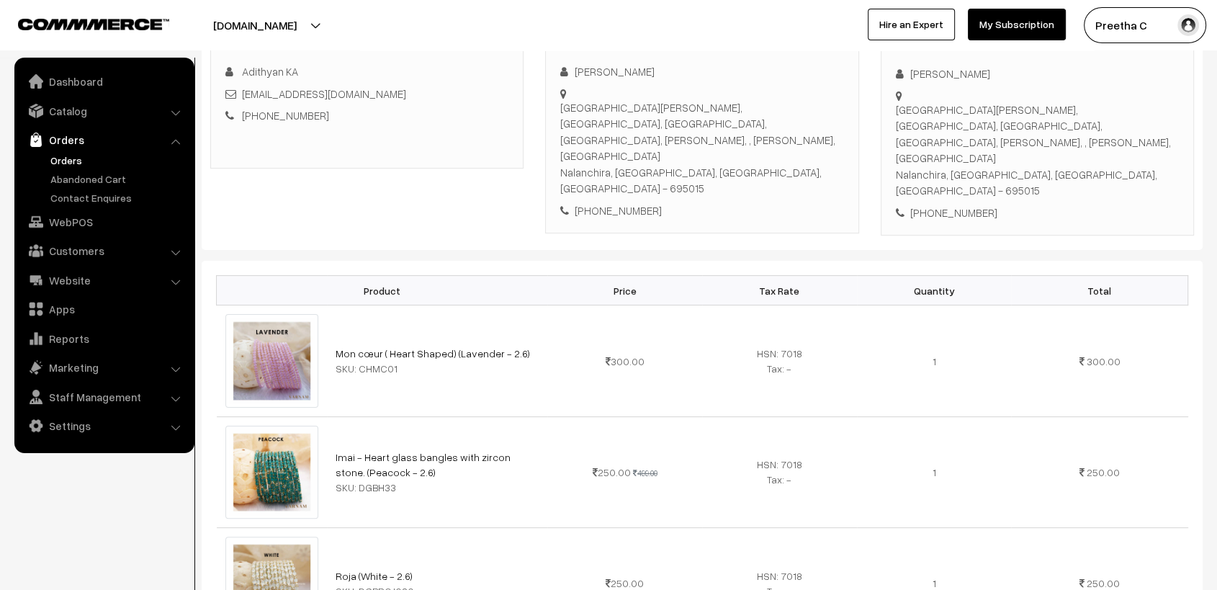
scroll to position [0, 0]
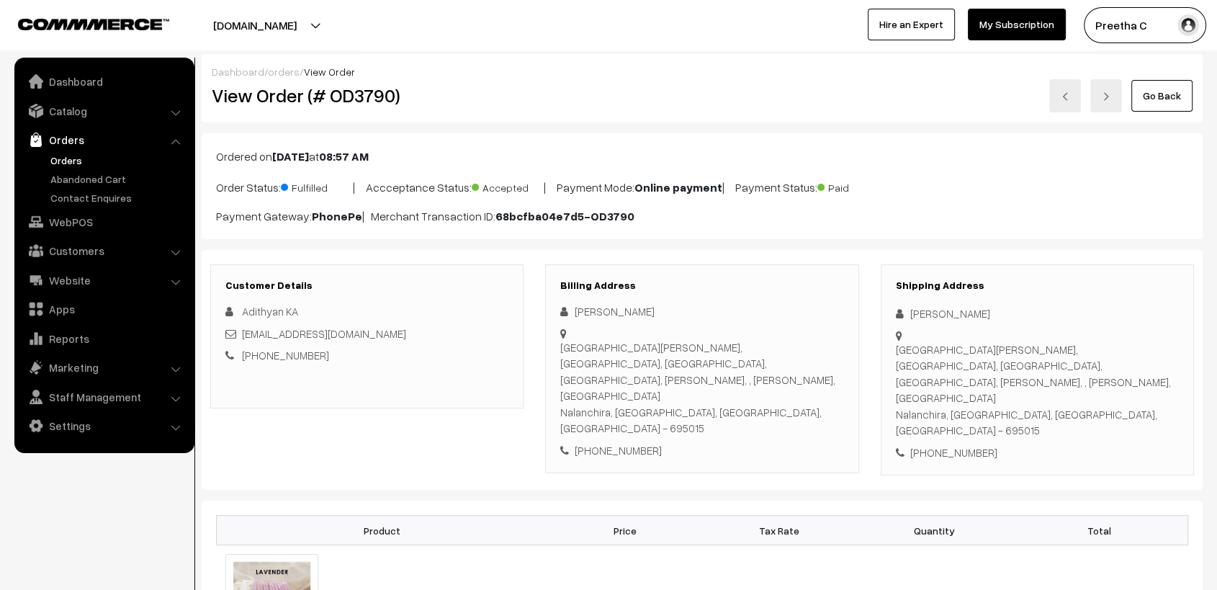
click at [822, 108] on div "Go Back" at bounding box center [869, 95] width 647 height 33
click at [1062, 95] on img at bounding box center [1065, 96] width 9 height 9
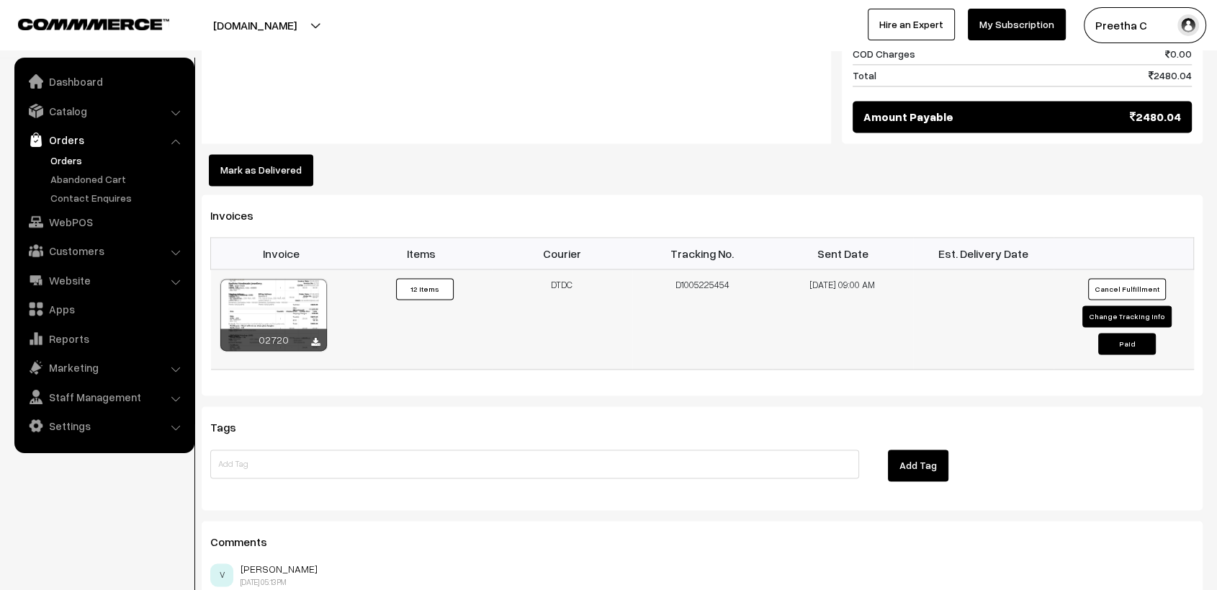
scroll to position [2219, 0]
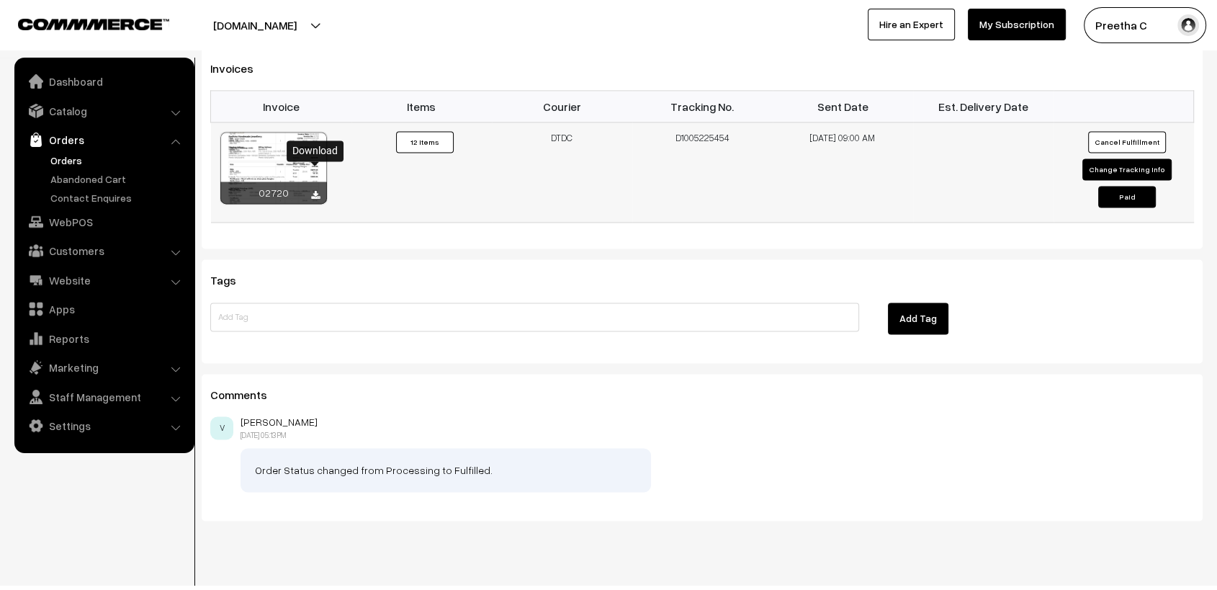
click at [313, 191] on icon at bounding box center [315, 195] width 9 height 9
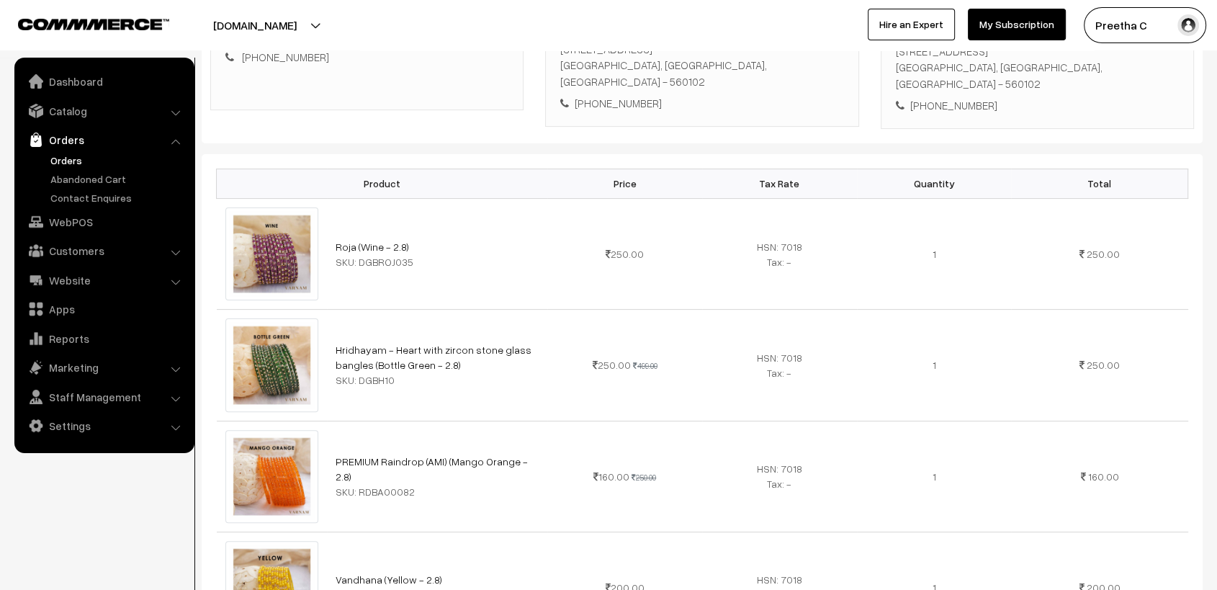
scroll to position [0, 0]
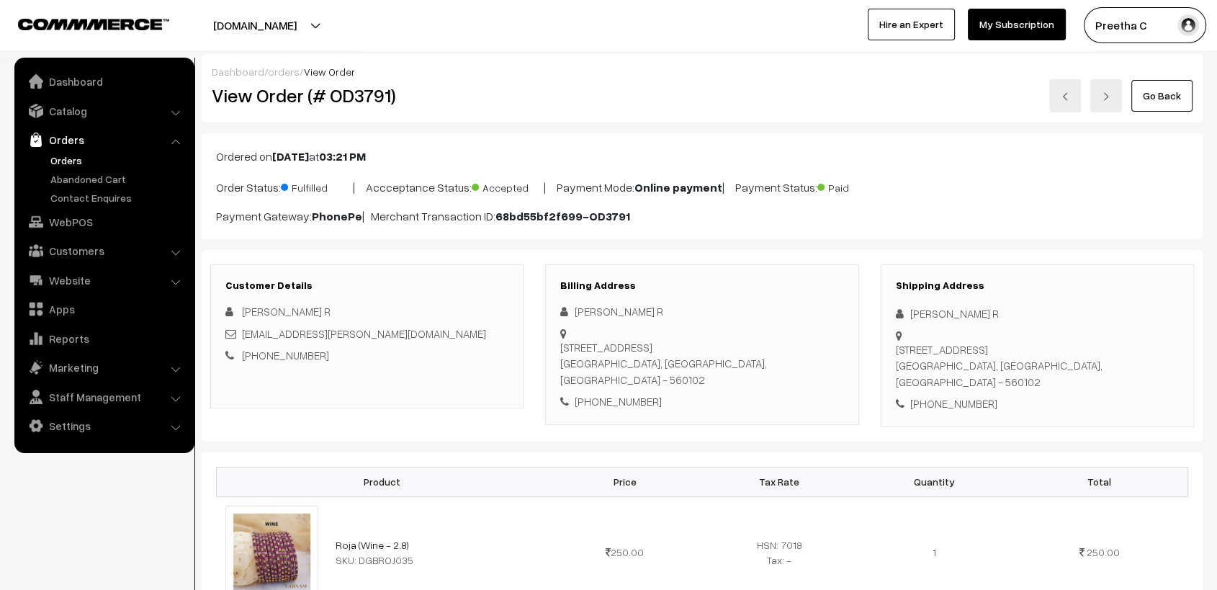
click at [1072, 97] on link at bounding box center [1065, 95] width 32 height 33
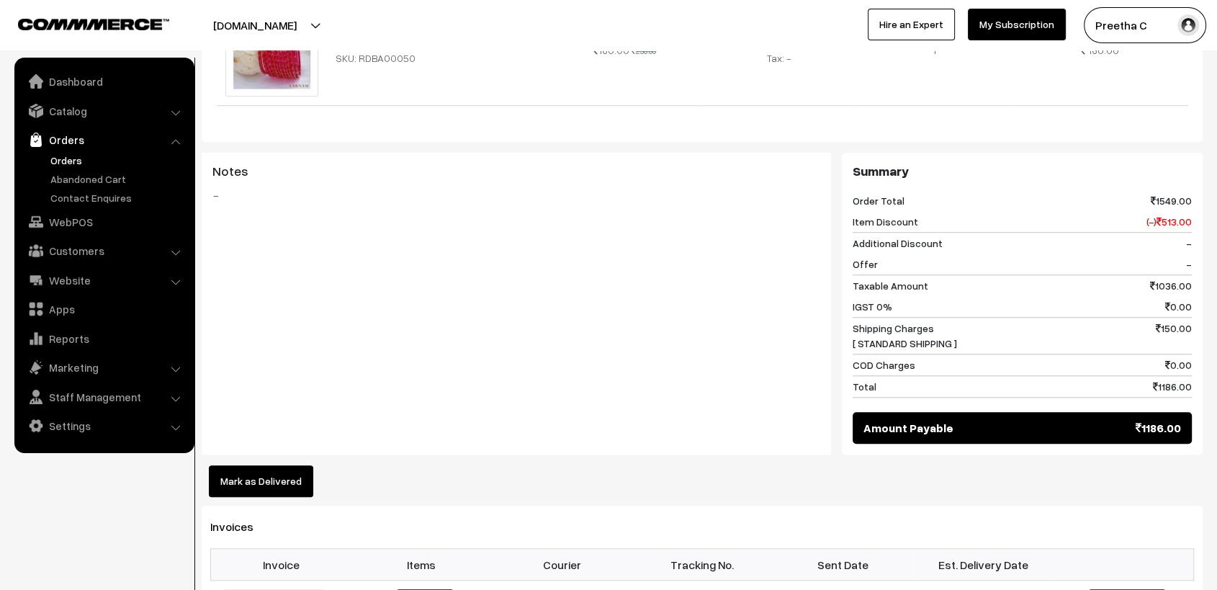
scroll to position [1520, 0]
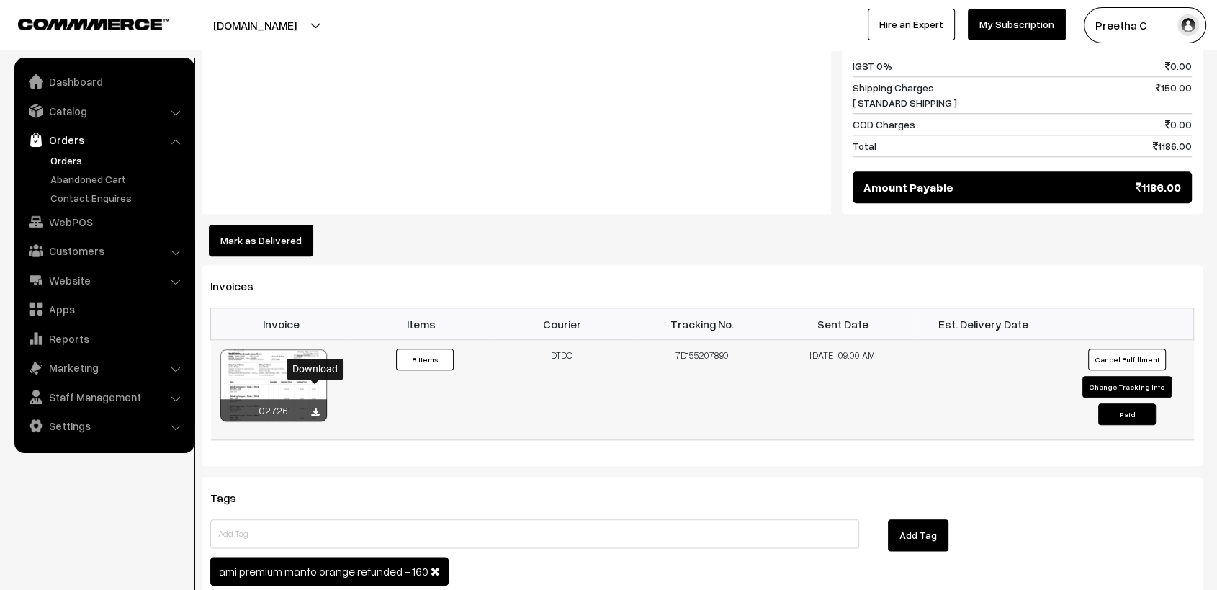
click at [316, 408] on icon at bounding box center [315, 412] width 9 height 9
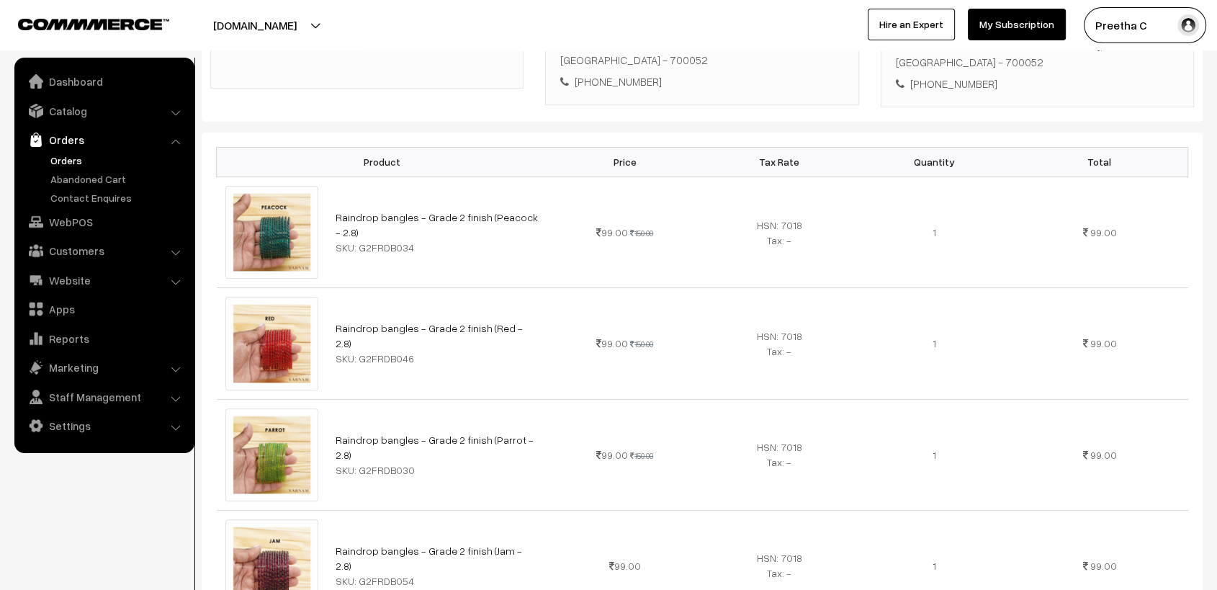
scroll to position [0, 0]
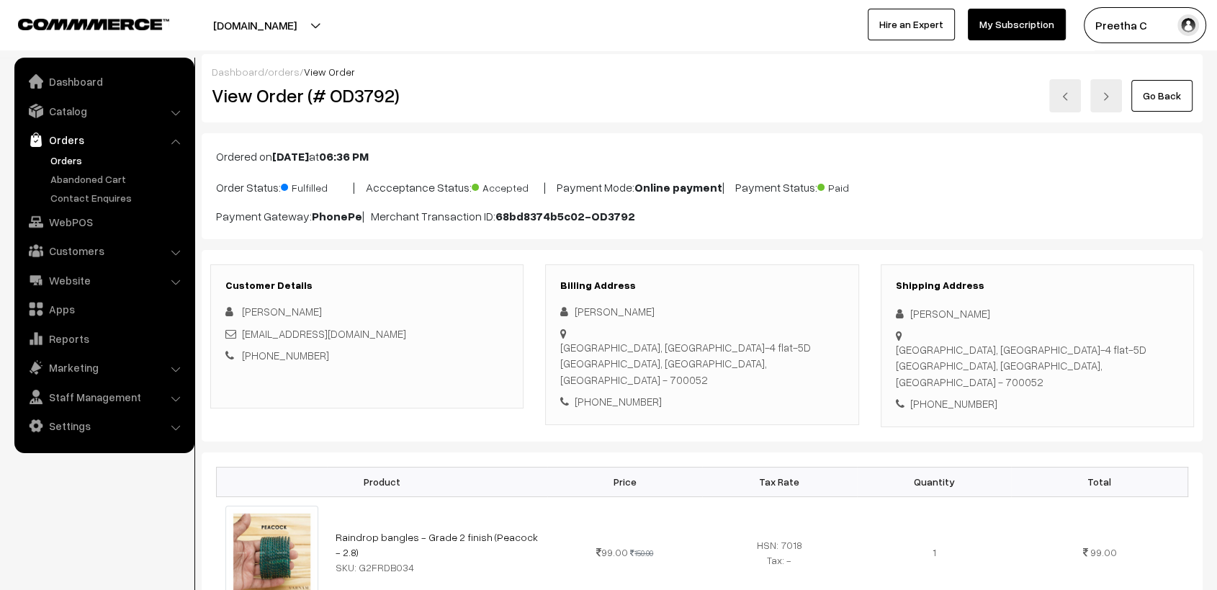
click at [815, 107] on div "Go Back" at bounding box center [869, 95] width 647 height 33
click at [1061, 97] on link at bounding box center [1065, 95] width 32 height 33
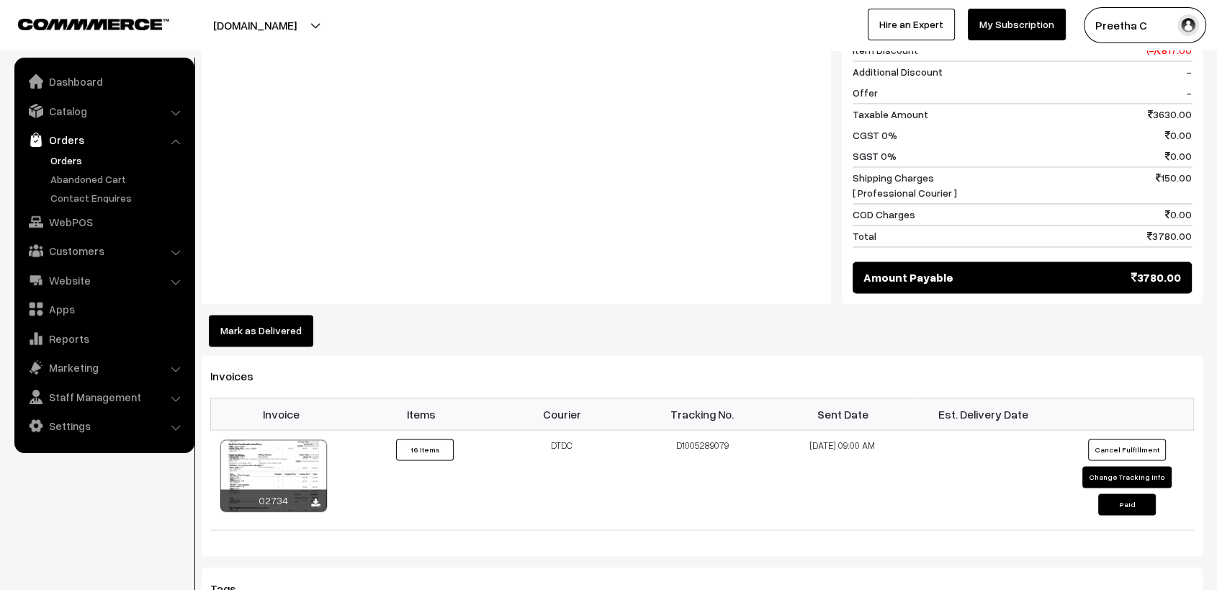
scroll to position [2469, 0]
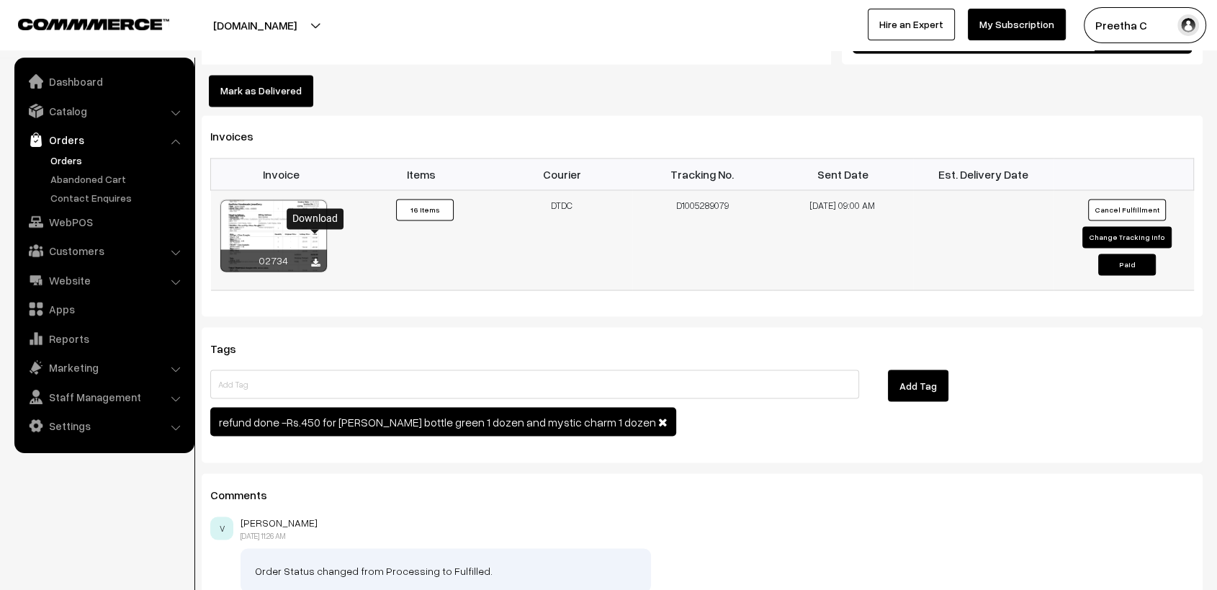
click at [315, 259] on icon at bounding box center [315, 263] width 9 height 9
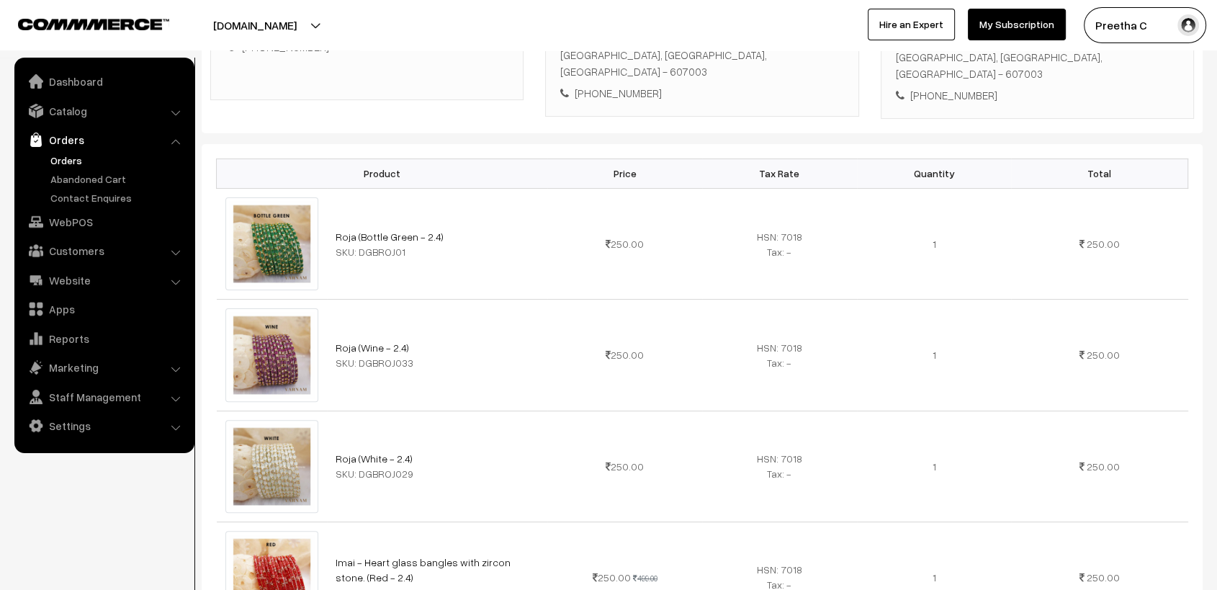
scroll to position [0, 0]
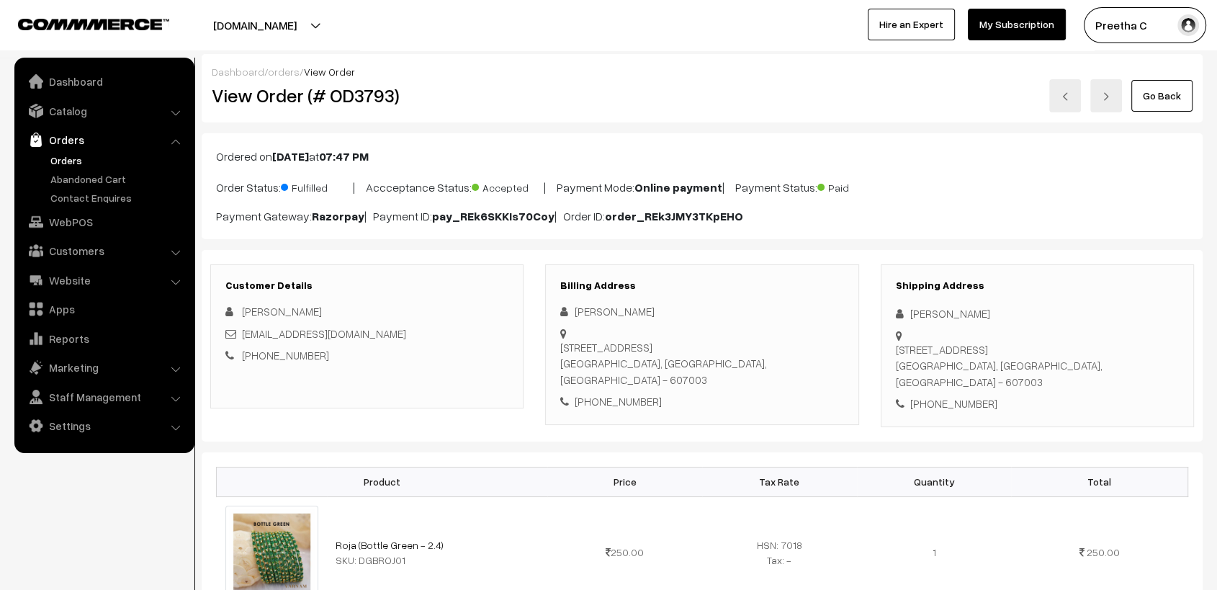
click at [1065, 106] on link at bounding box center [1065, 95] width 32 height 33
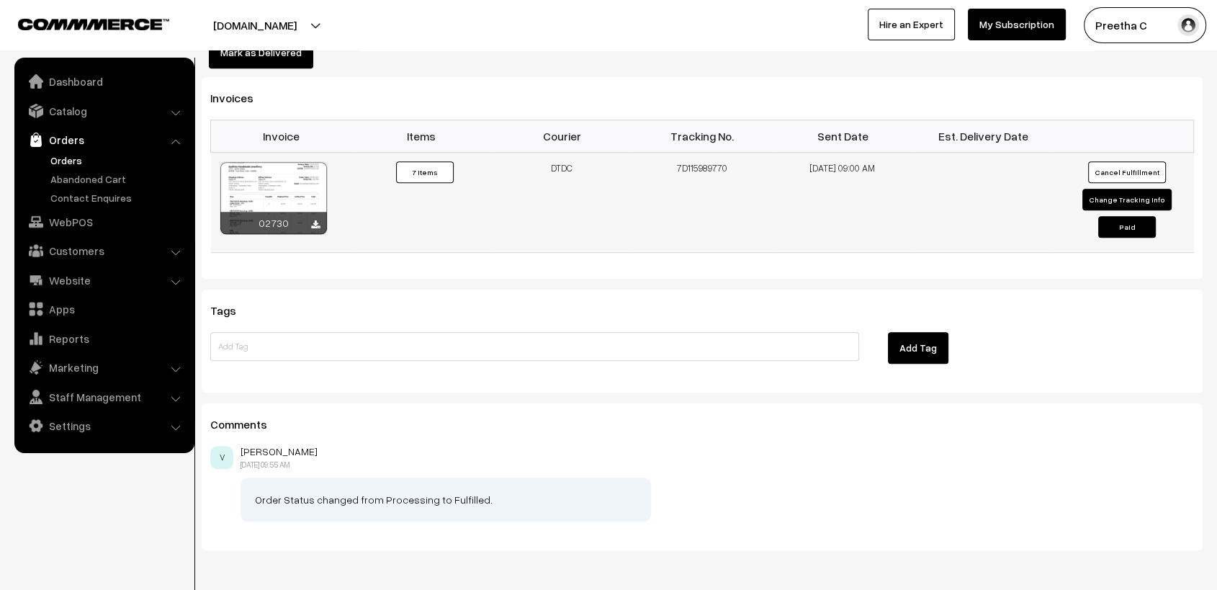
scroll to position [1294, 0]
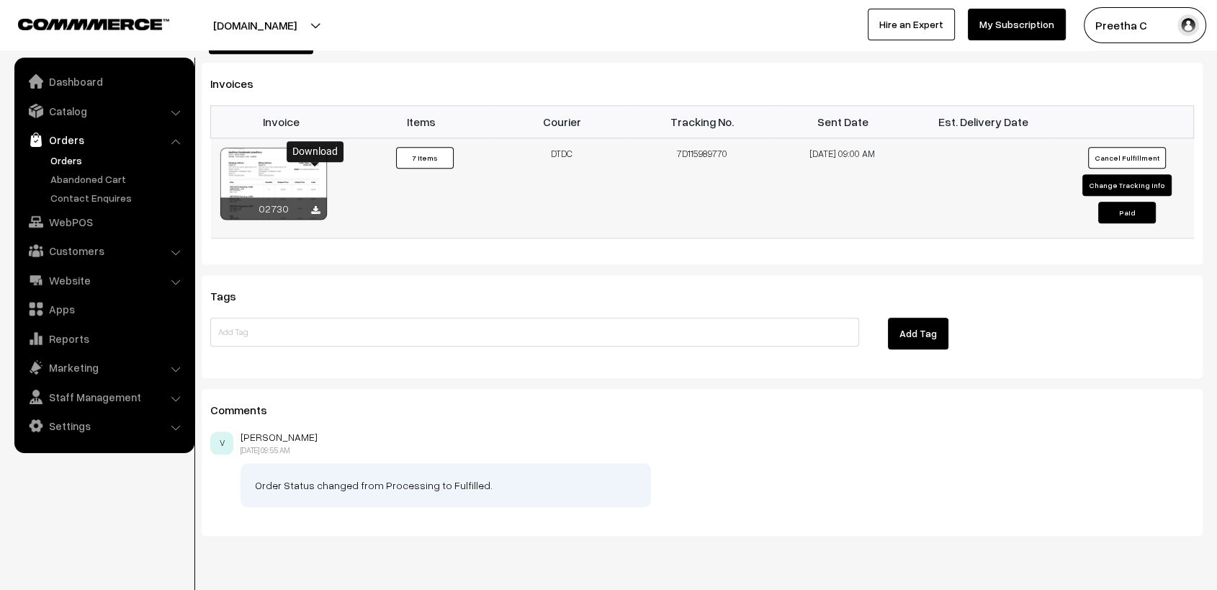
click at [315, 206] on icon at bounding box center [315, 210] width 9 height 9
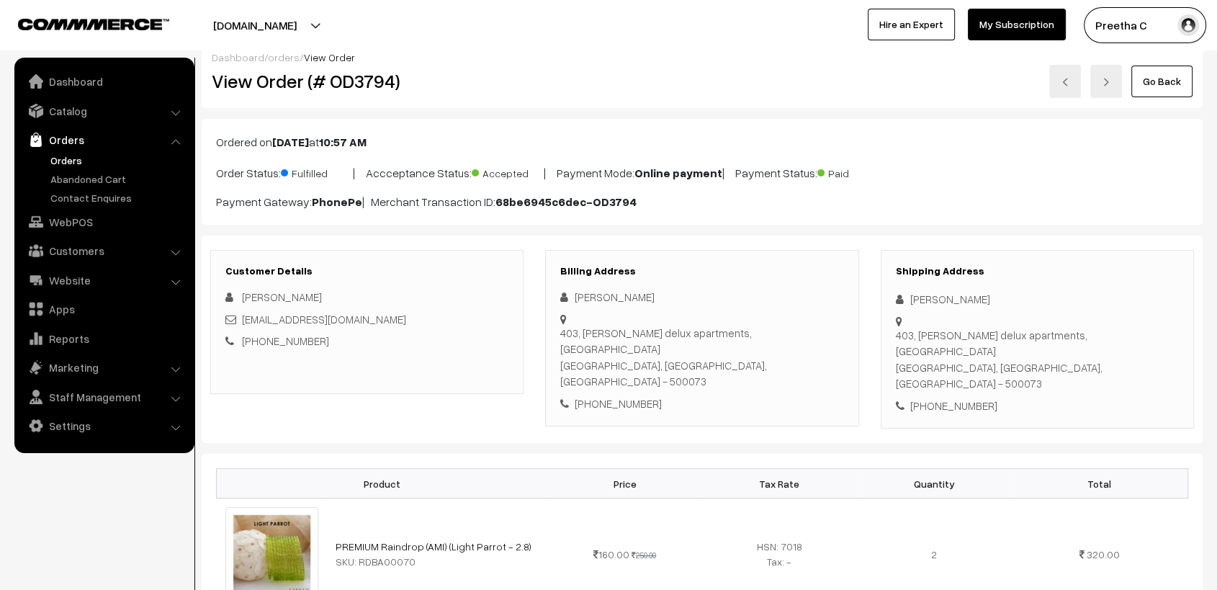
scroll to position [0, 0]
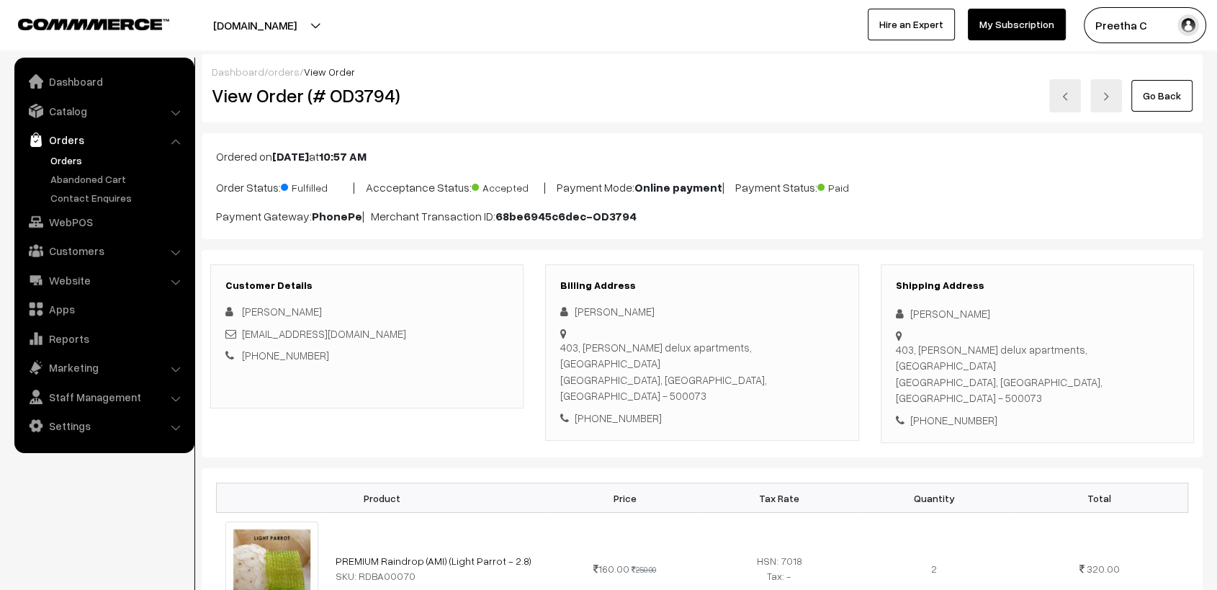
click at [1074, 97] on link at bounding box center [1065, 95] width 32 height 33
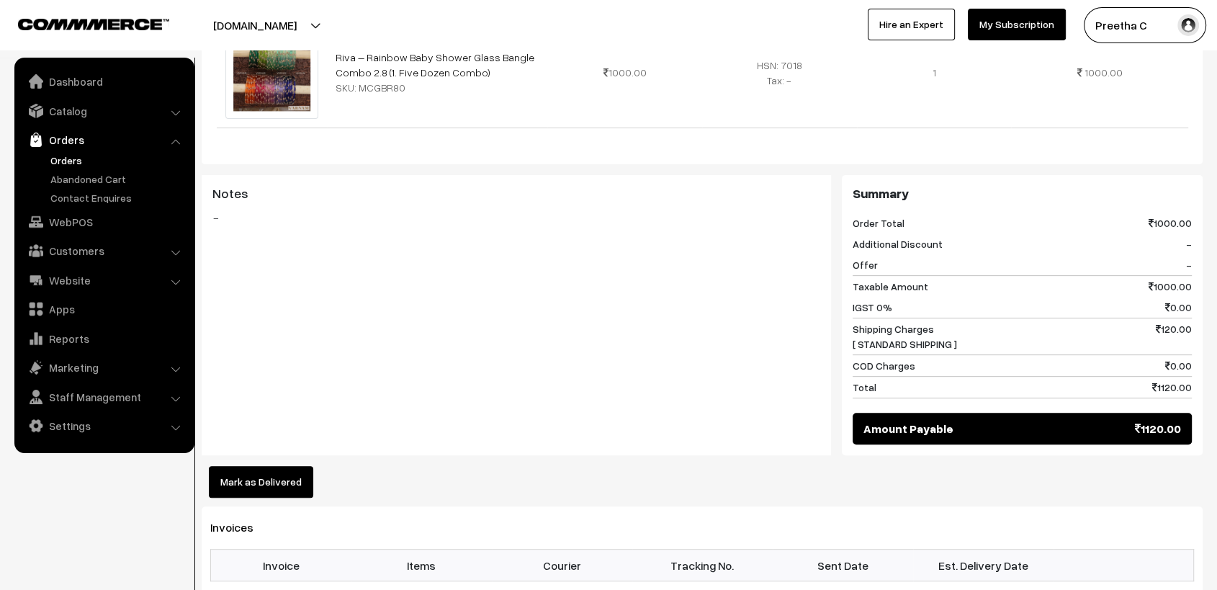
scroll to position [943, 0]
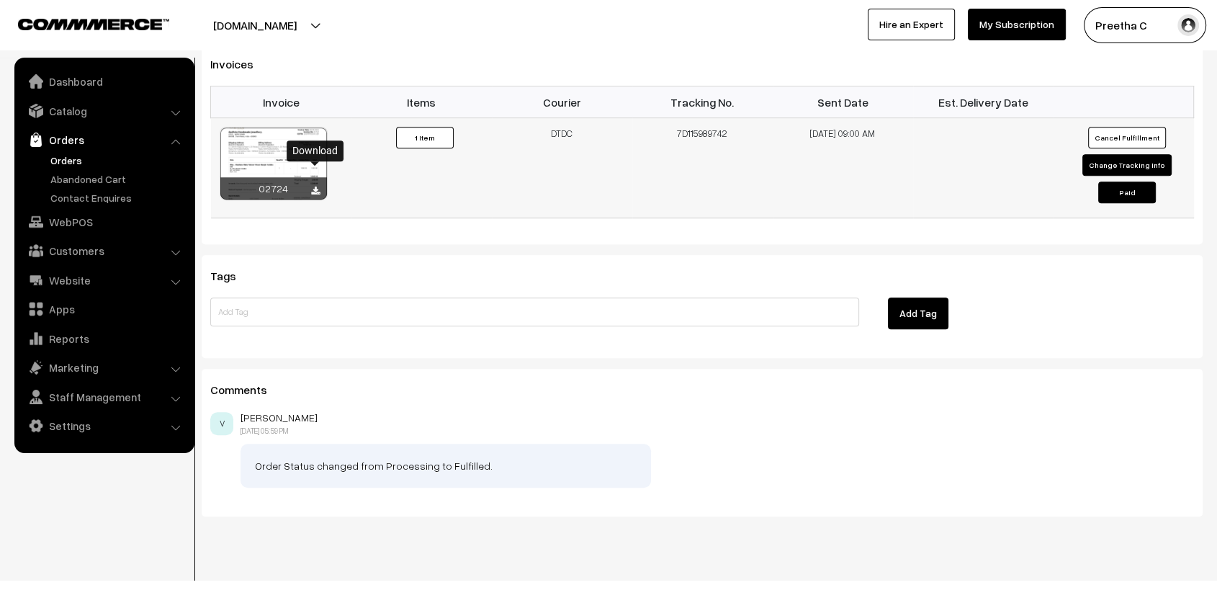
click at [316, 187] on icon at bounding box center [315, 191] width 9 height 9
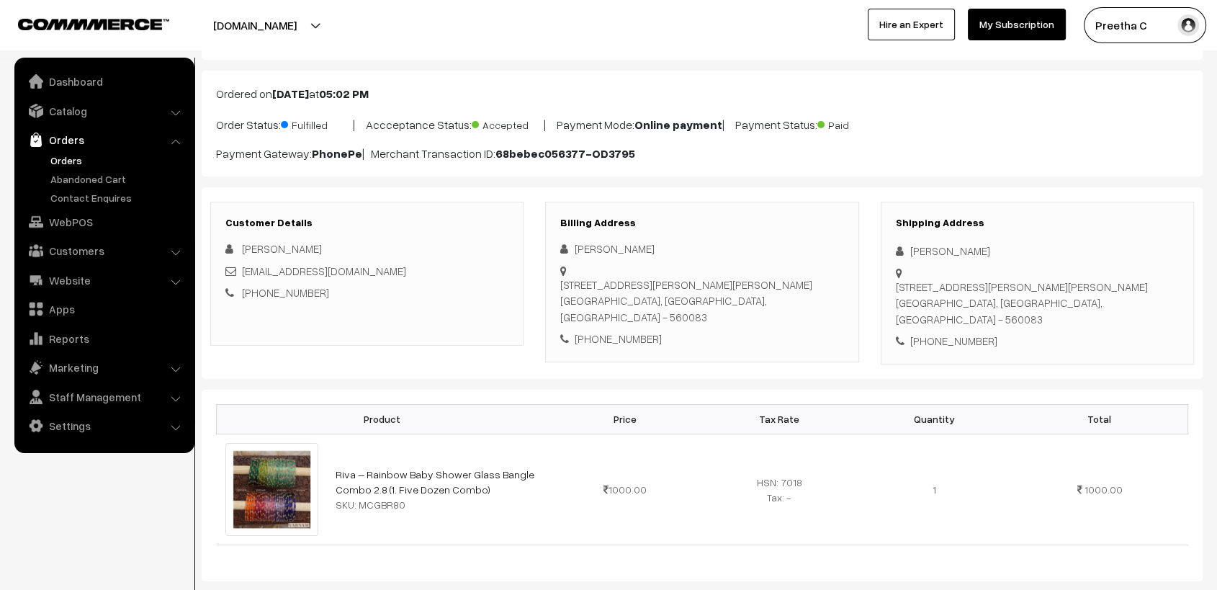
scroll to position [0, 0]
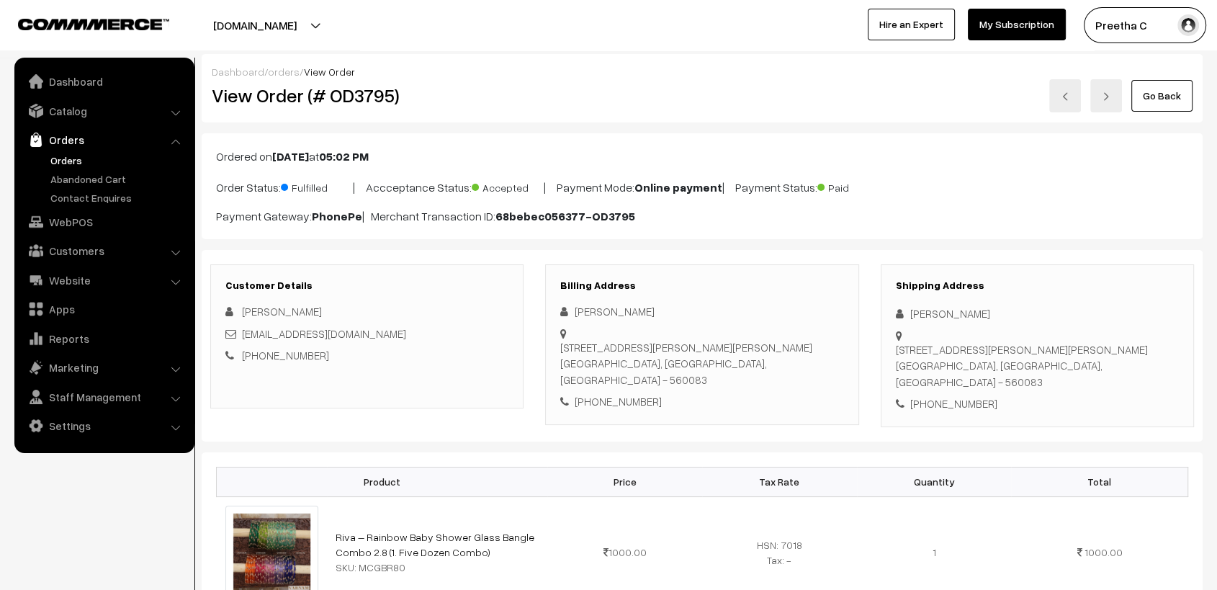
click at [739, 137] on div "Ordered on Sep 08, 2025 at 05:02 PM Order Status: Fulfilled | Accceptance Statu…" at bounding box center [702, 186] width 1001 height 106
click at [1067, 107] on link at bounding box center [1065, 95] width 32 height 33
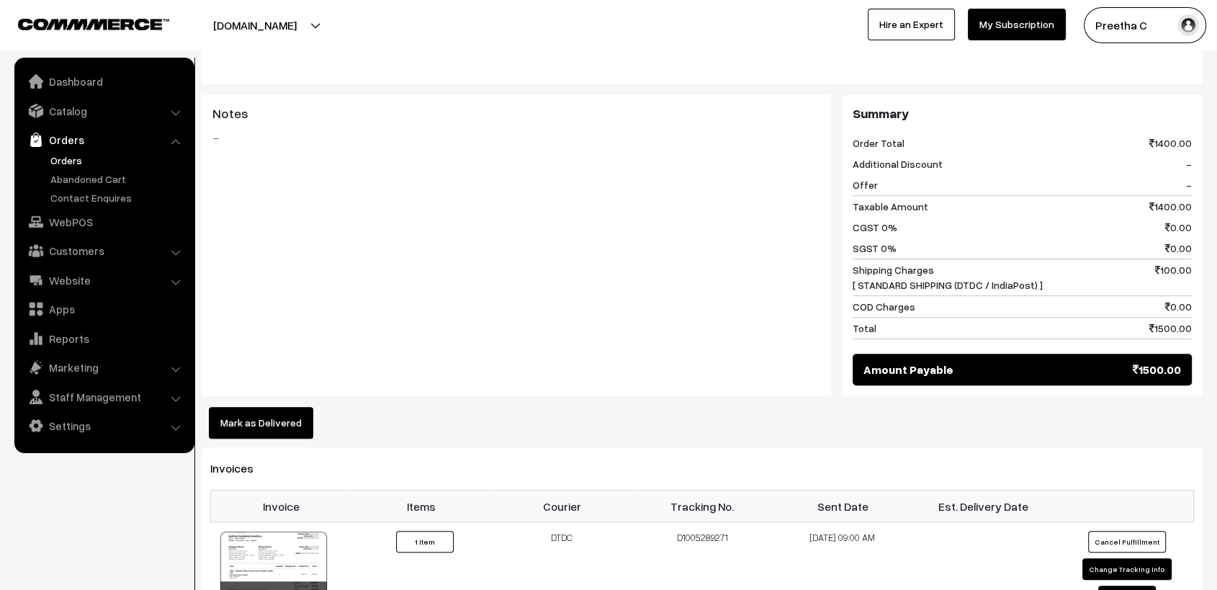
scroll to position [960, 0]
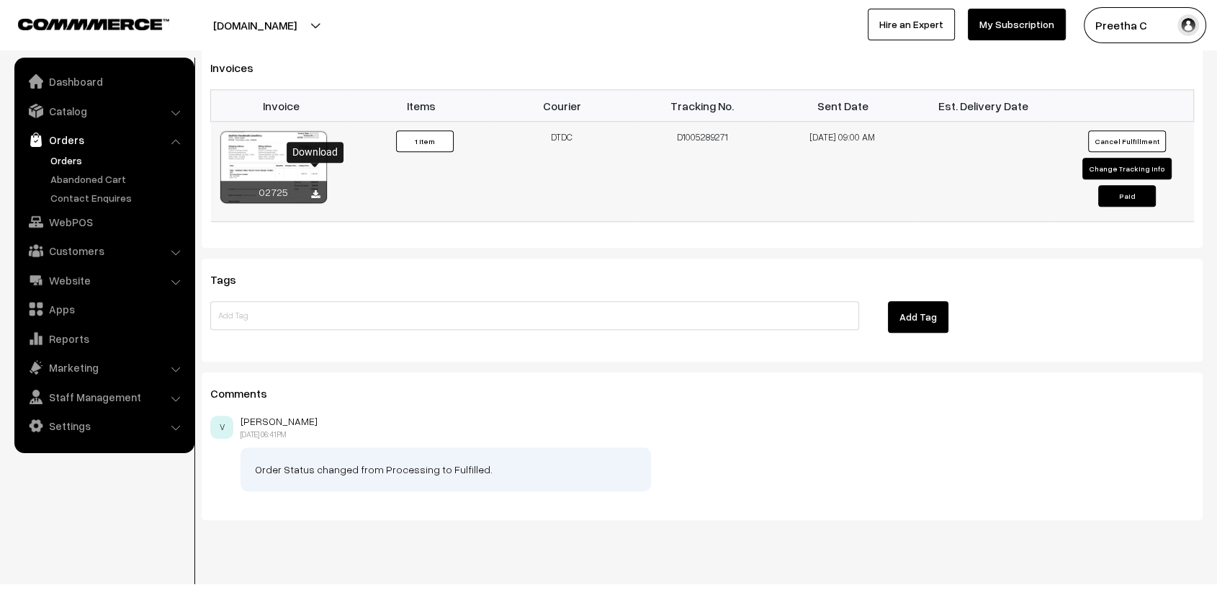
click at [316, 190] on icon at bounding box center [315, 194] width 9 height 9
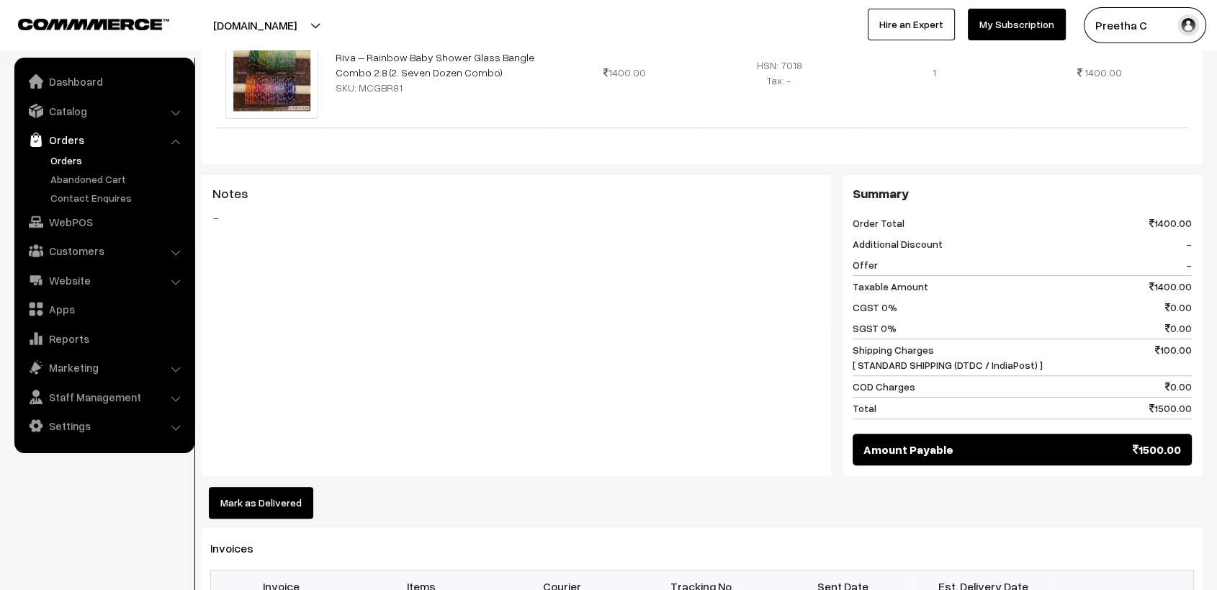
scroll to position [0, 0]
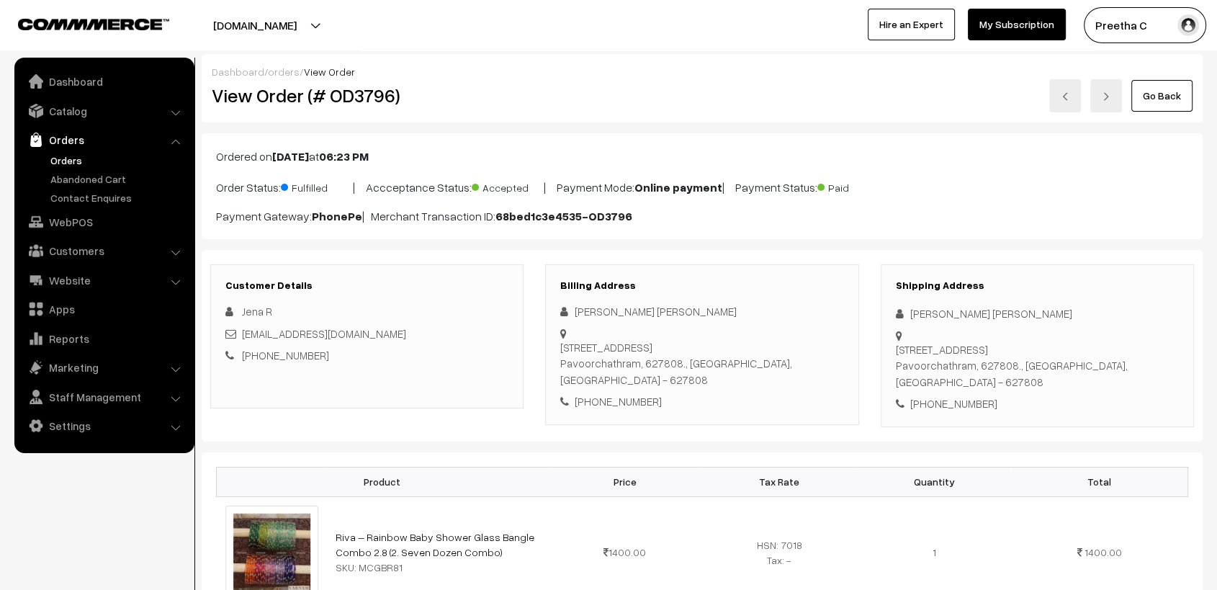
click at [1067, 93] on img at bounding box center [1065, 96] width 9 height 9
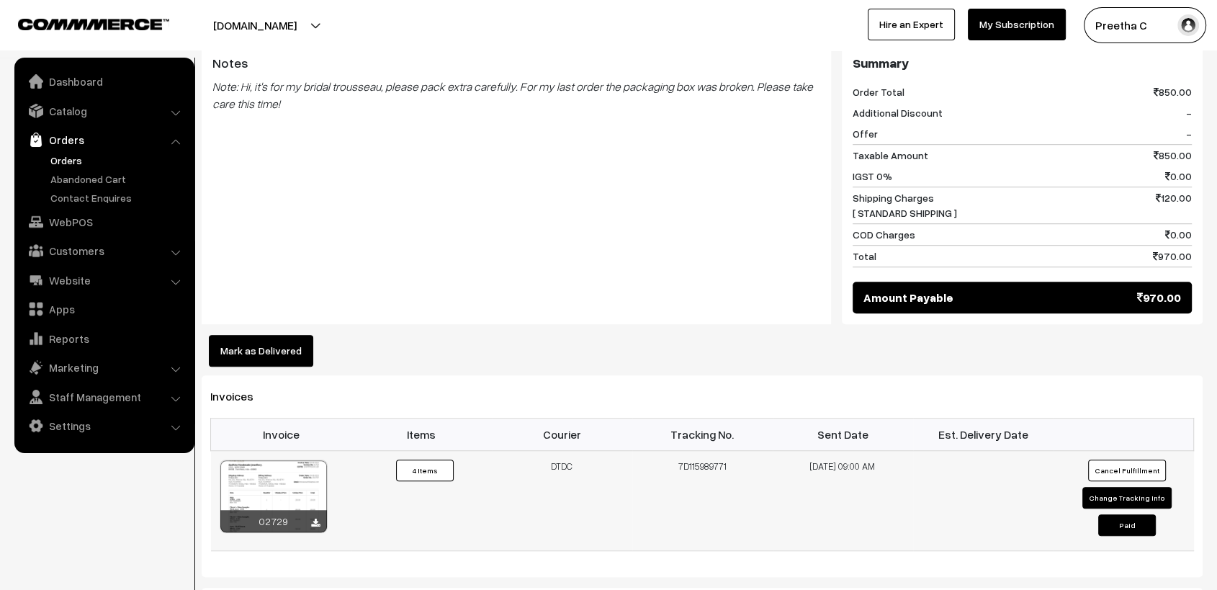
scroll to position [1200, 0]
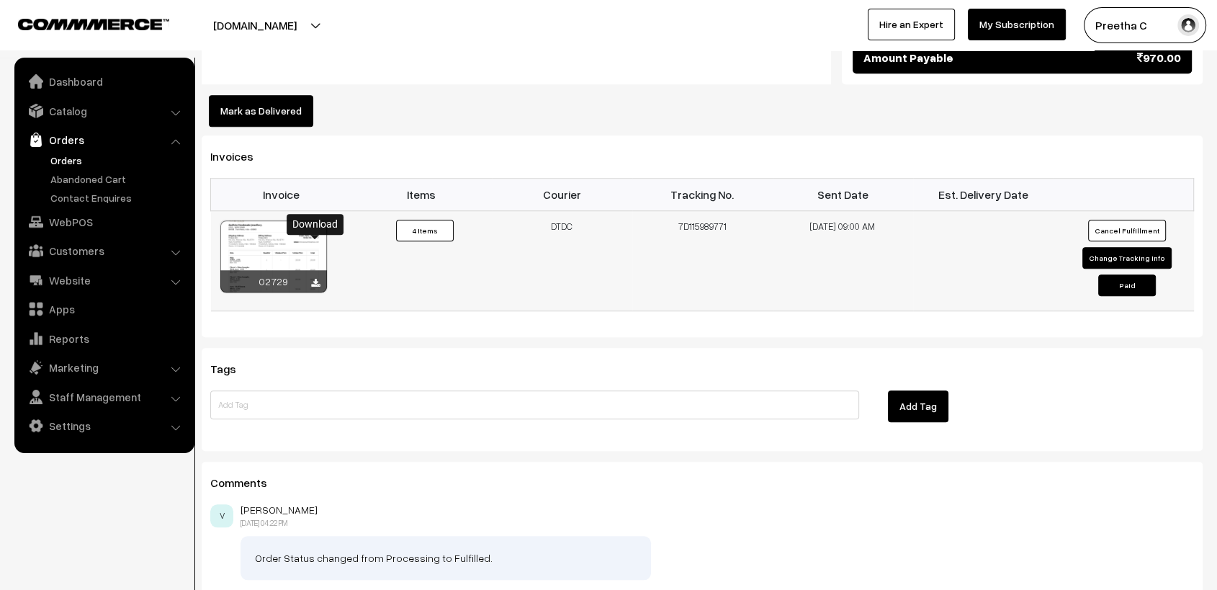
click at [317, 279] on icon at bounding box center [315, 283] width 9 height 9
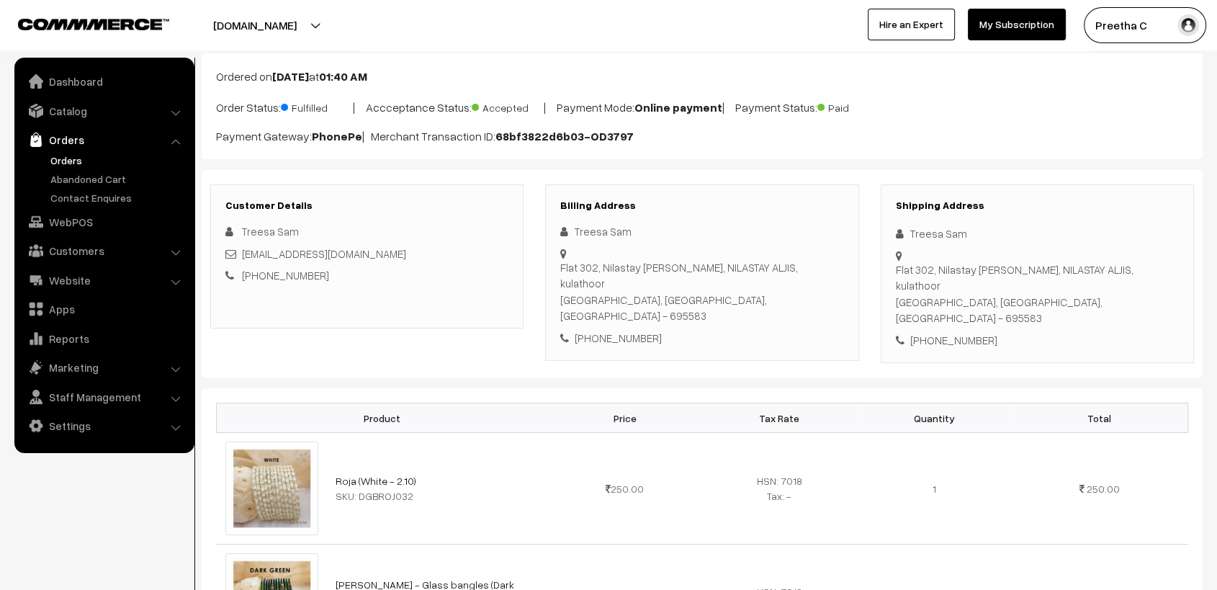
scroll to position [0, 0]
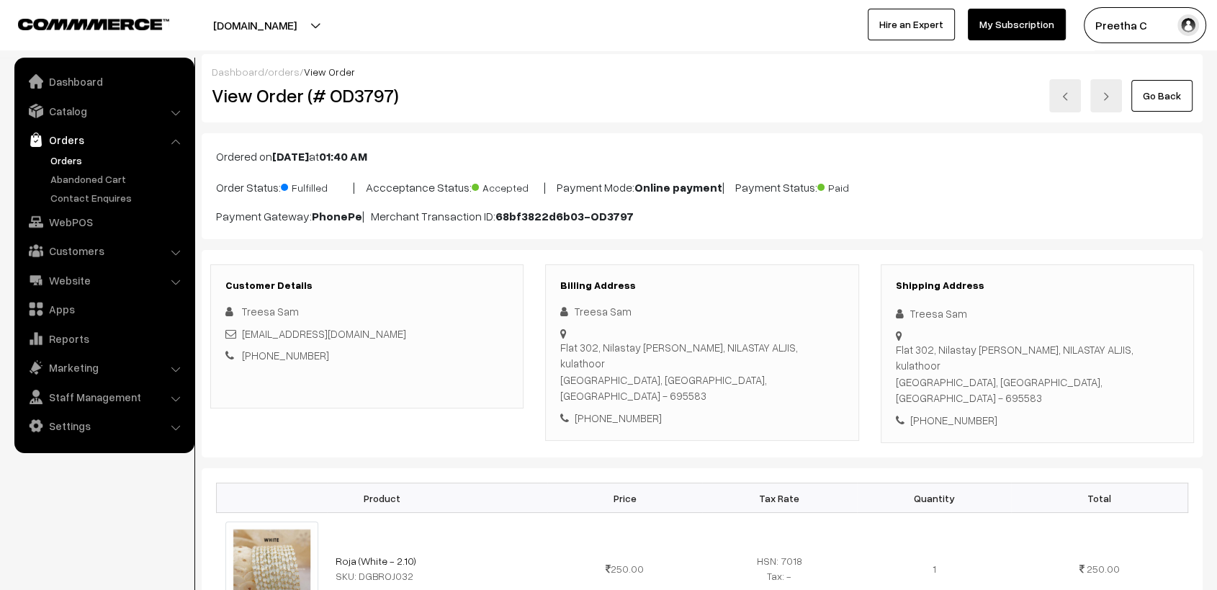
click at [1064, 104] on link at bounding box center [1065, 95] width 32 height 33
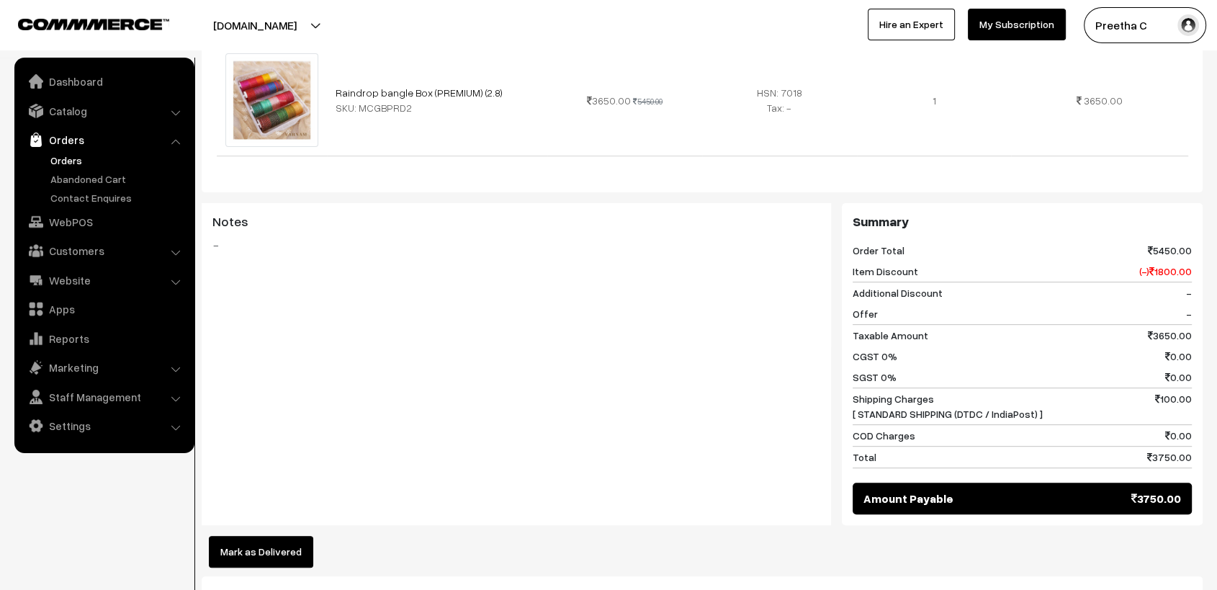
scroll to position [880, 0]
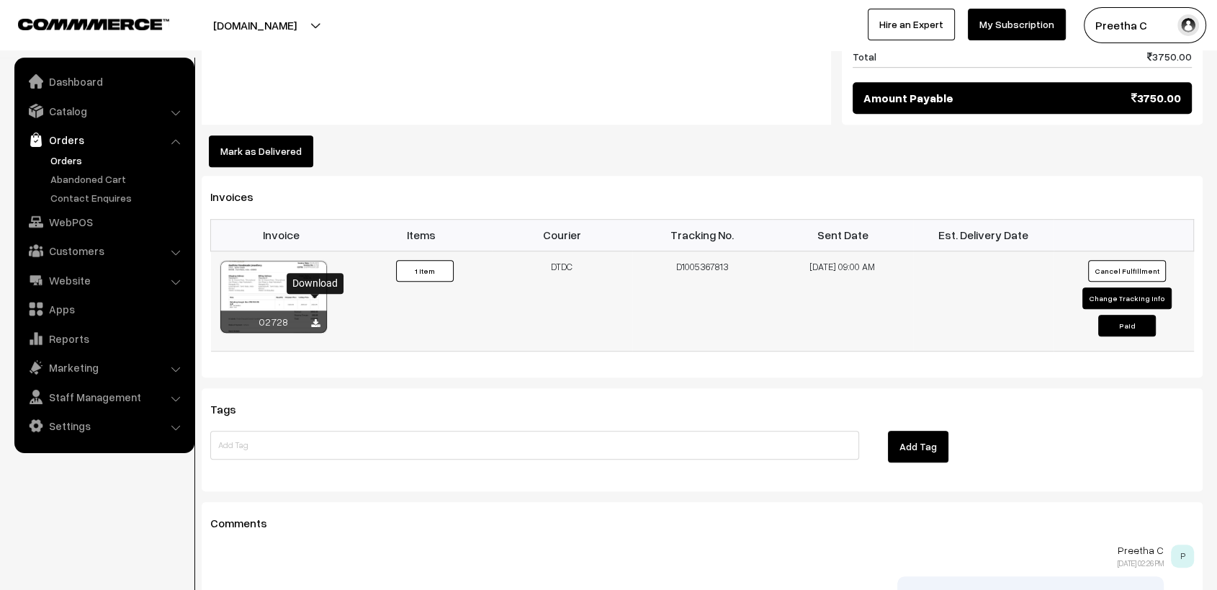
click at [317, 319] on icon at bounding box center [315, 323] width 9 height 9
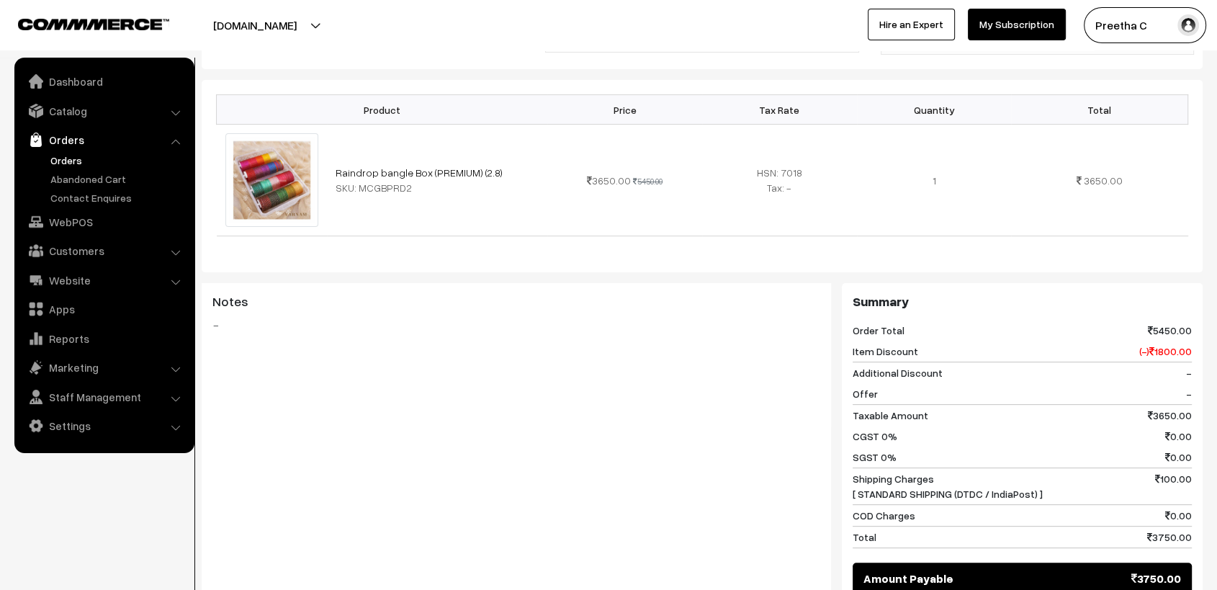
scroll to position [0, 0]
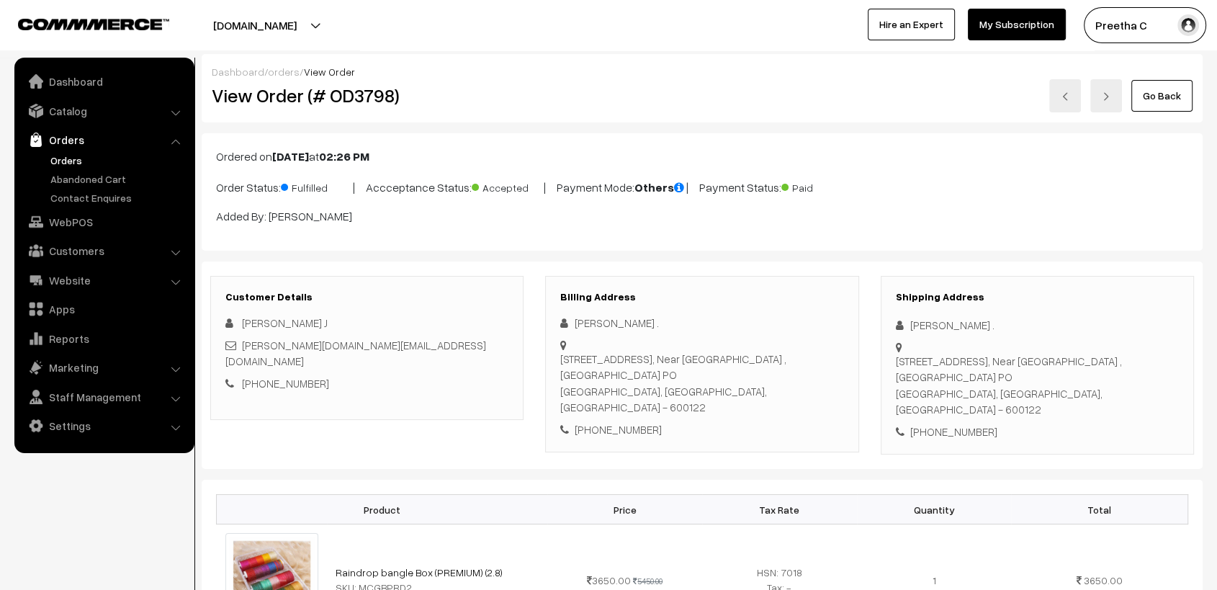
click at [794, 104] on div "Go Back" at bounding box center [869, 95] width 647 height 33
click at [1070, 97] on img at bounding box center [1065, 96] width 9 height 9
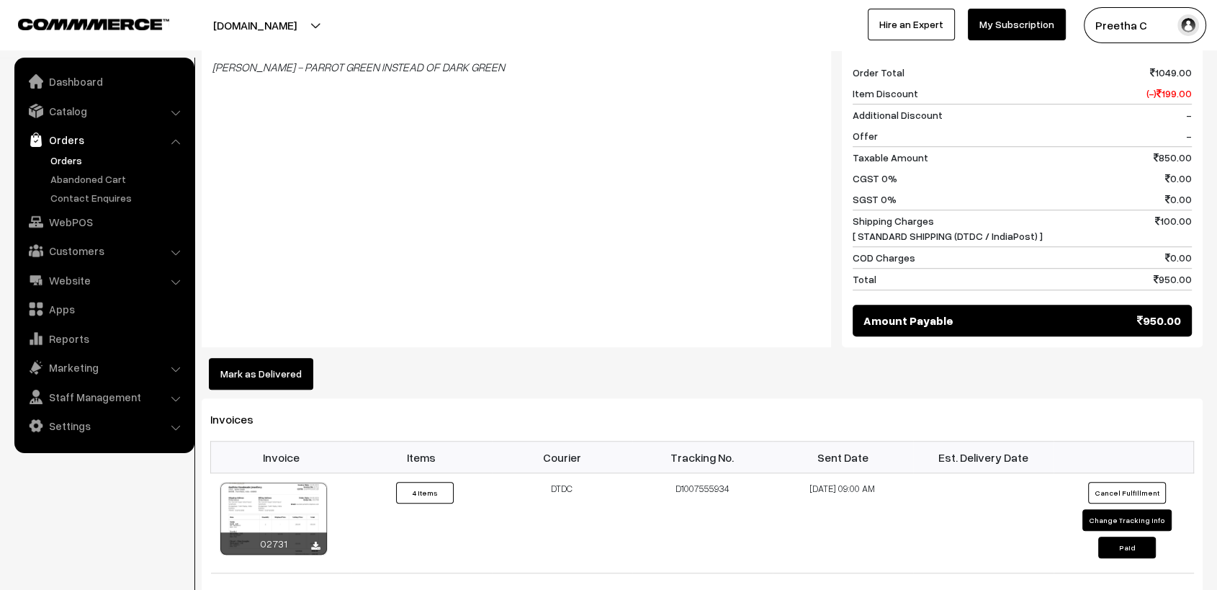
scroll to position [1040, 0]
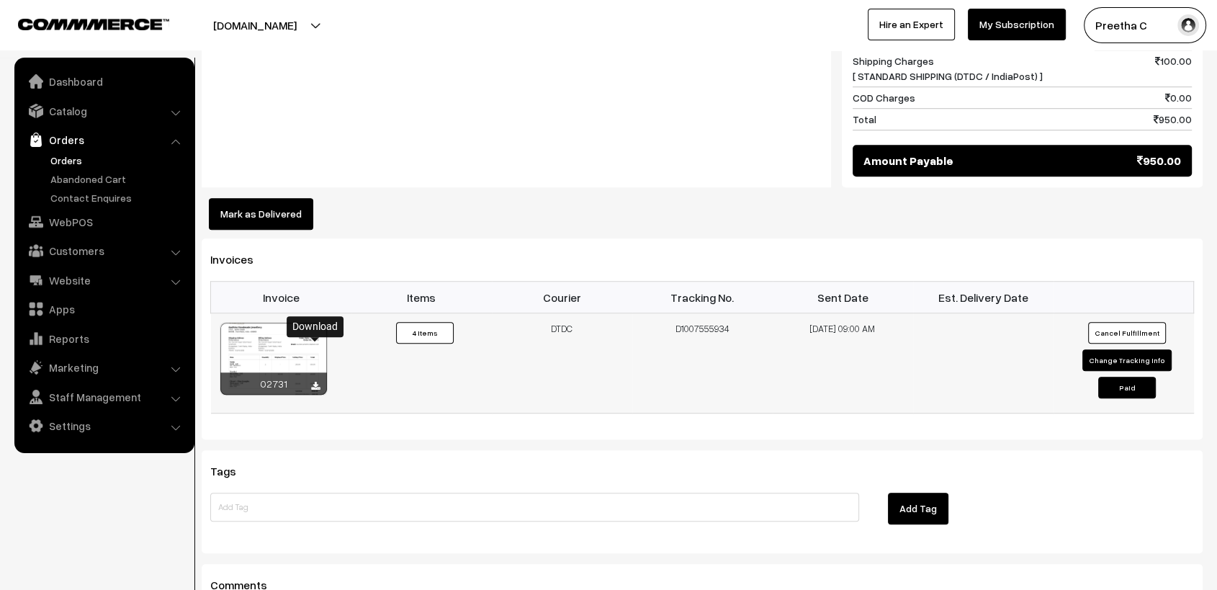
click at [311, 382] on icon at bounding box center [315, 386] width 9 height 9
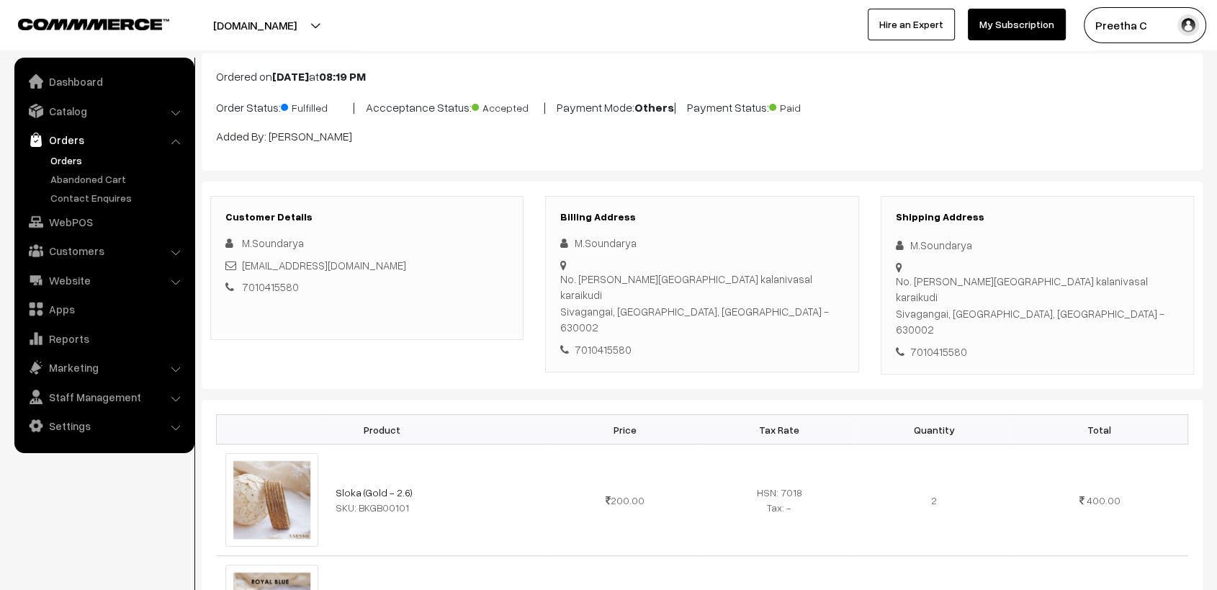
scroll to position [0, 0]
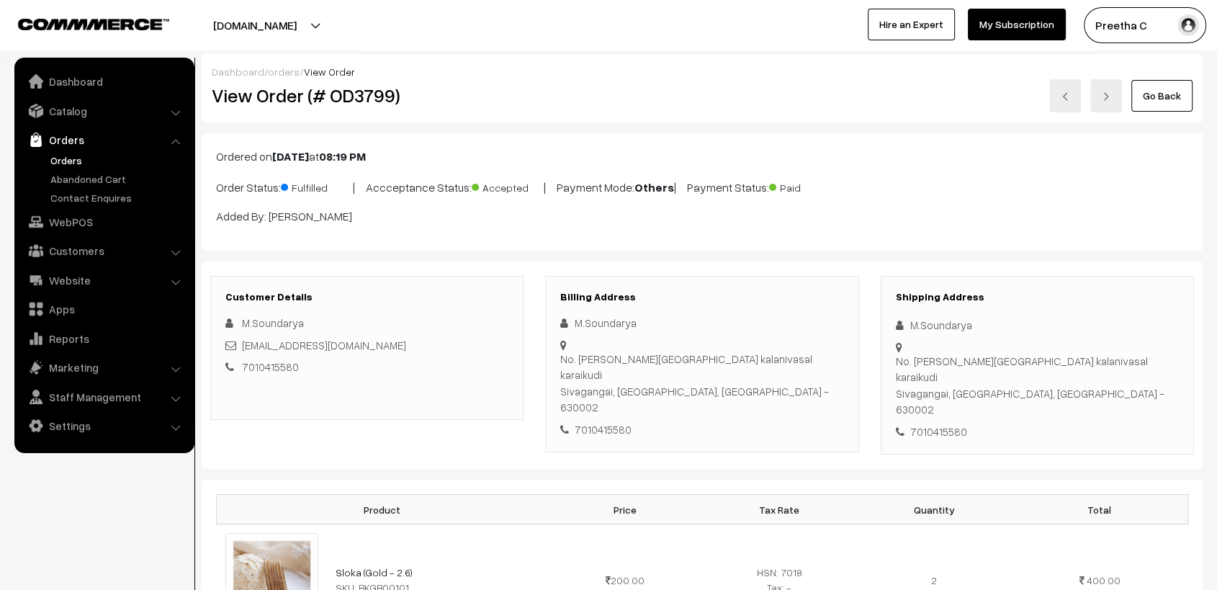
click at [1064, 104] on link at bounding box center [1065, 95] width 32 height 33
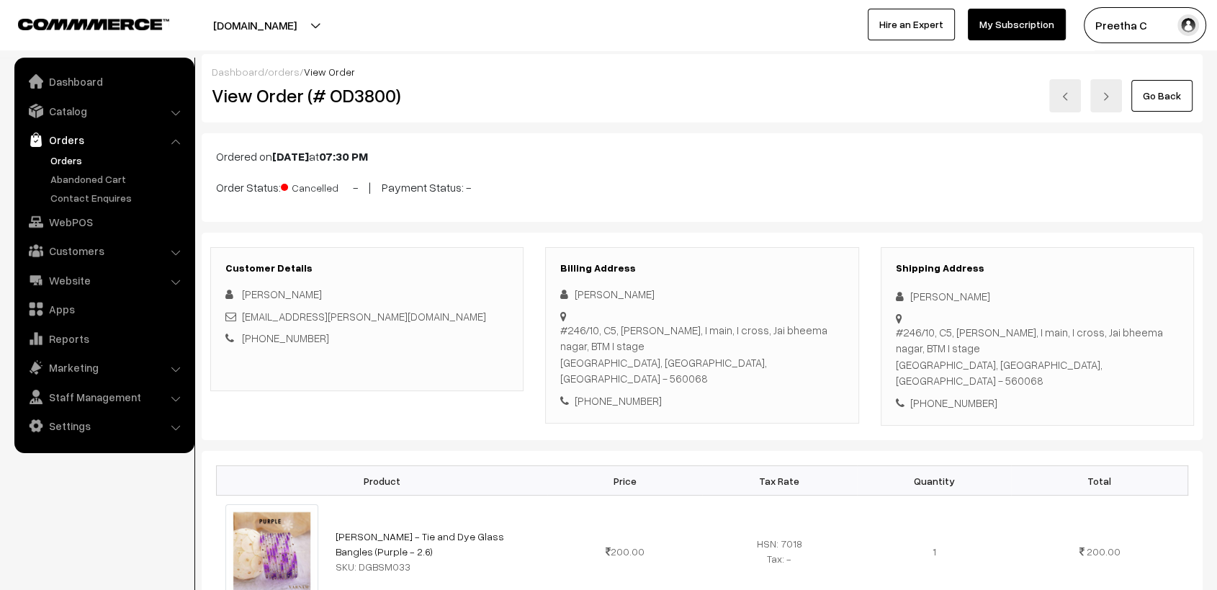
click at [1069, 99] on img at bounding box center [1065, 96] width 9 height 9
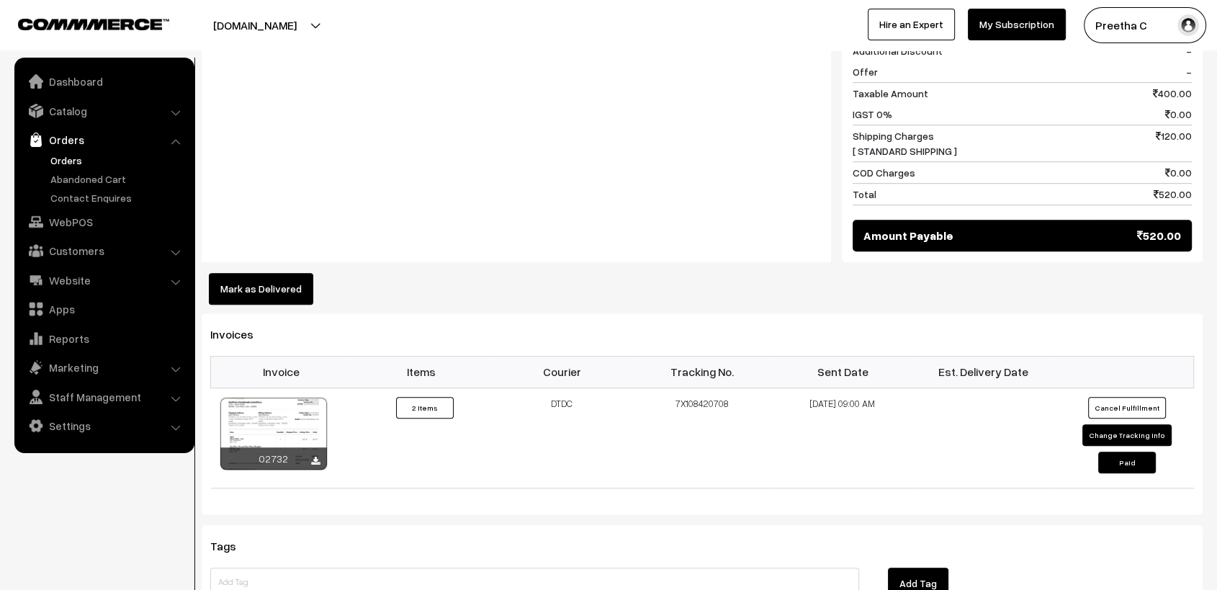
scroll to position [1040, 0]
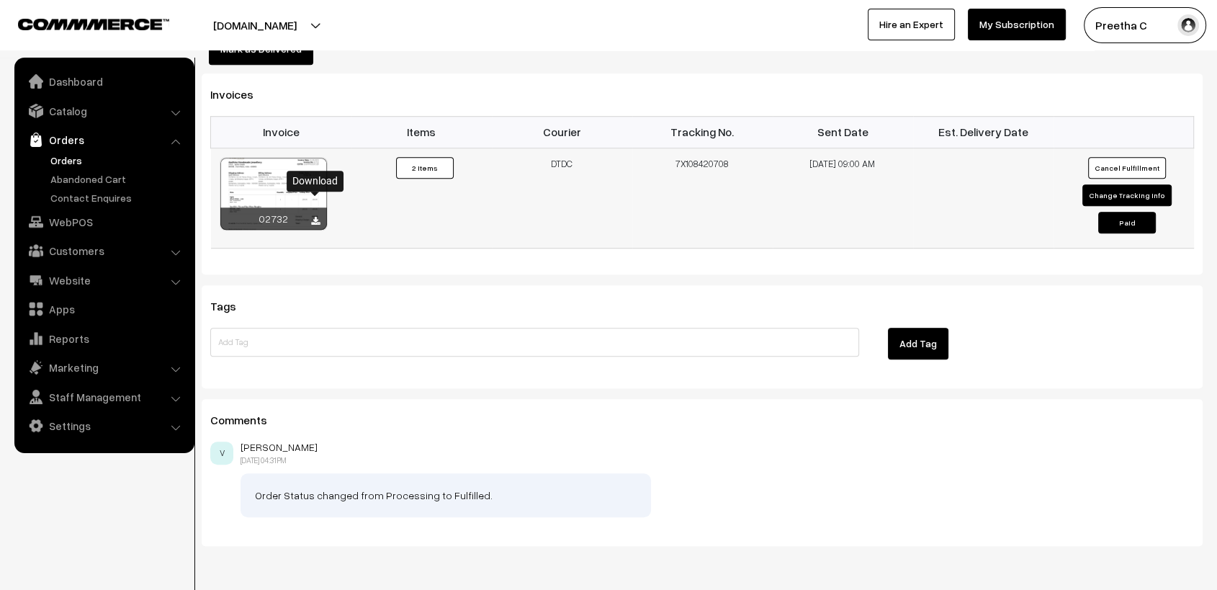
click at [315, 217] on icon at bounding box center [315, 221] width 9 height 9
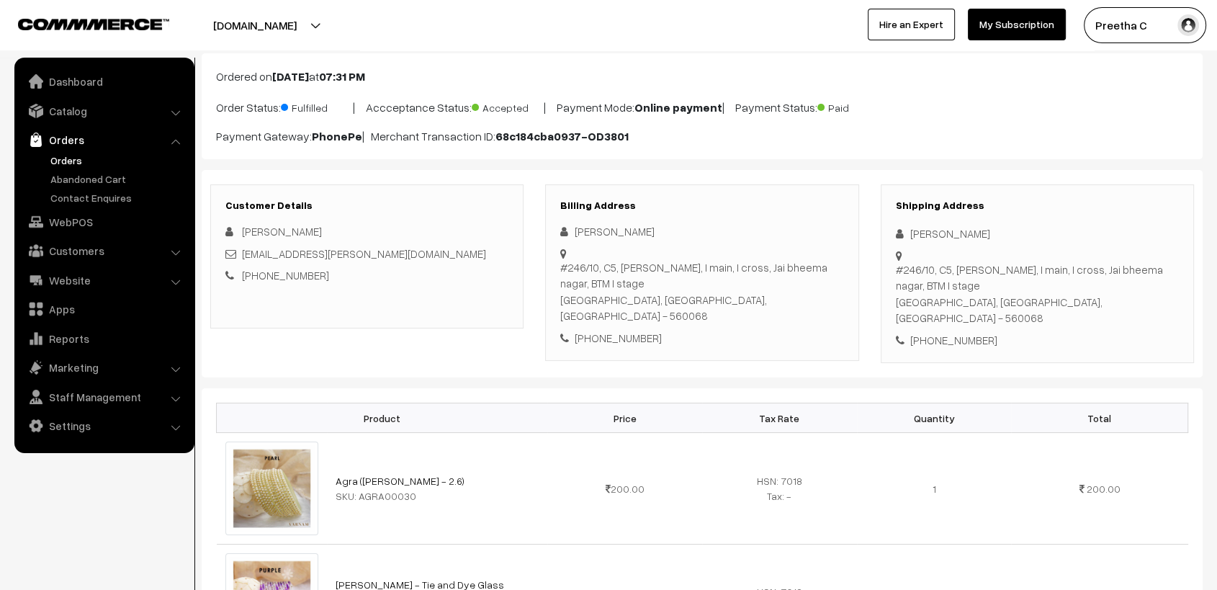
scroll to position [0, 0]
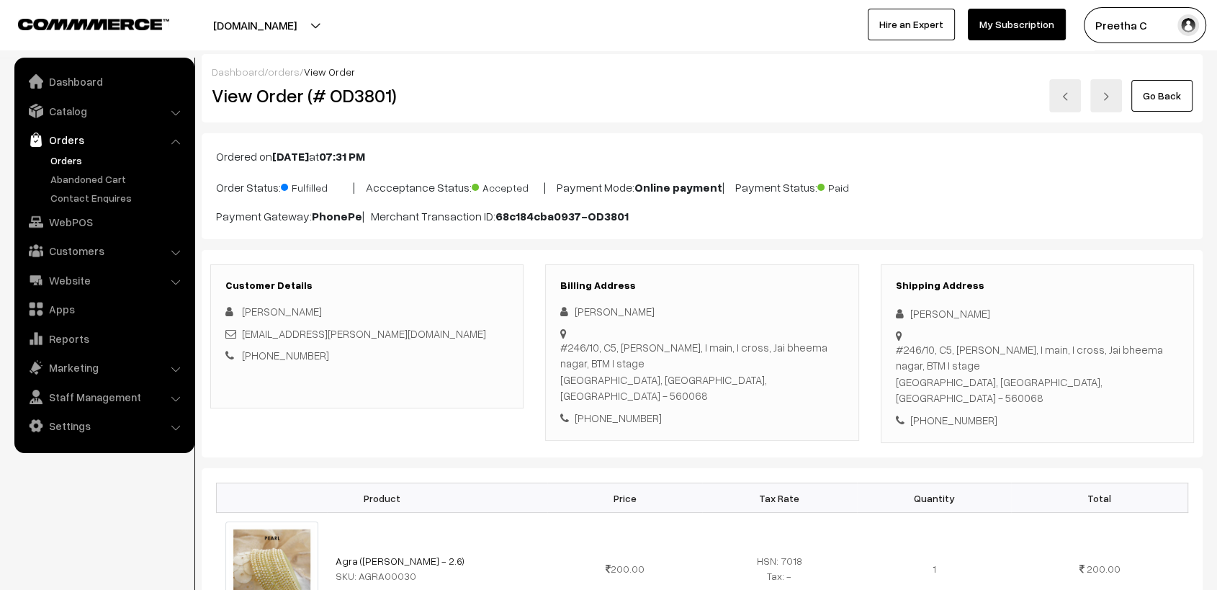
click at [749, 81] on div "Go Back" at bounding box center [869, 95] width 647 height 33
click at [1065, 94] on img at bounding box center [1065, 96] width 9 height 9
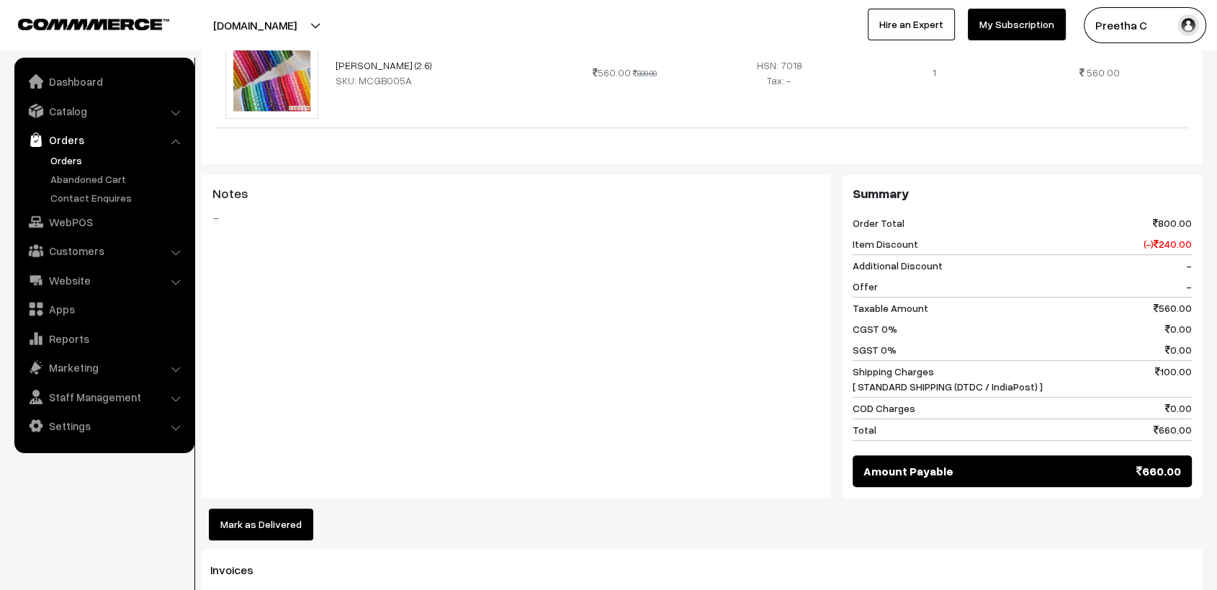
scroll to position [800, 0]
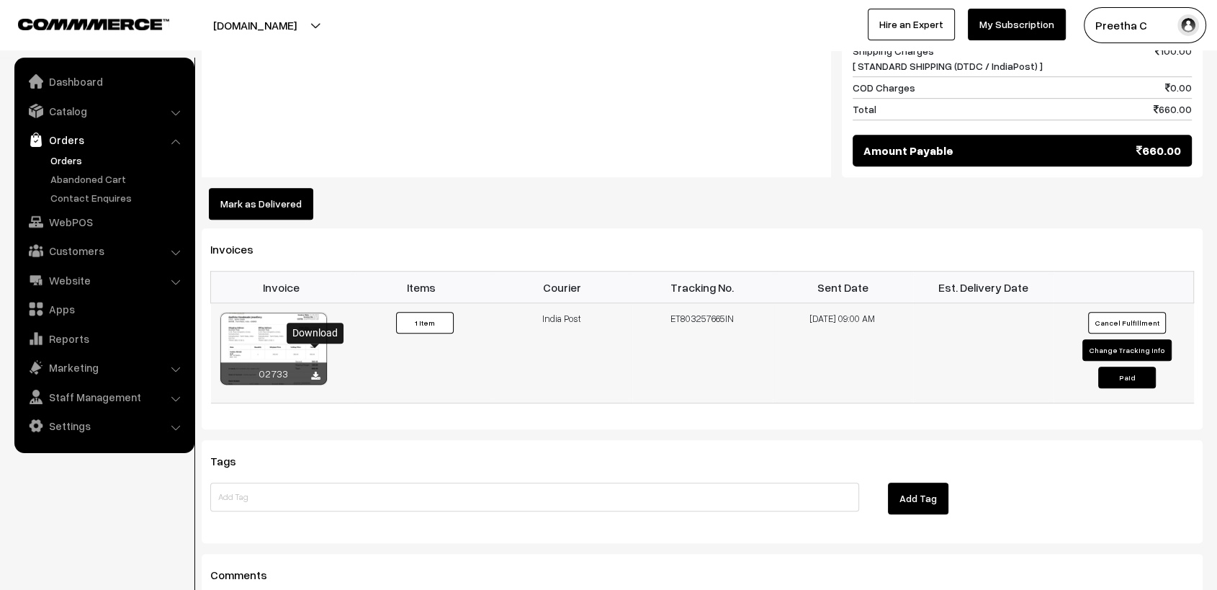
click at [314, 372] on icon at bounding box center [315, 376] width 9 height 9
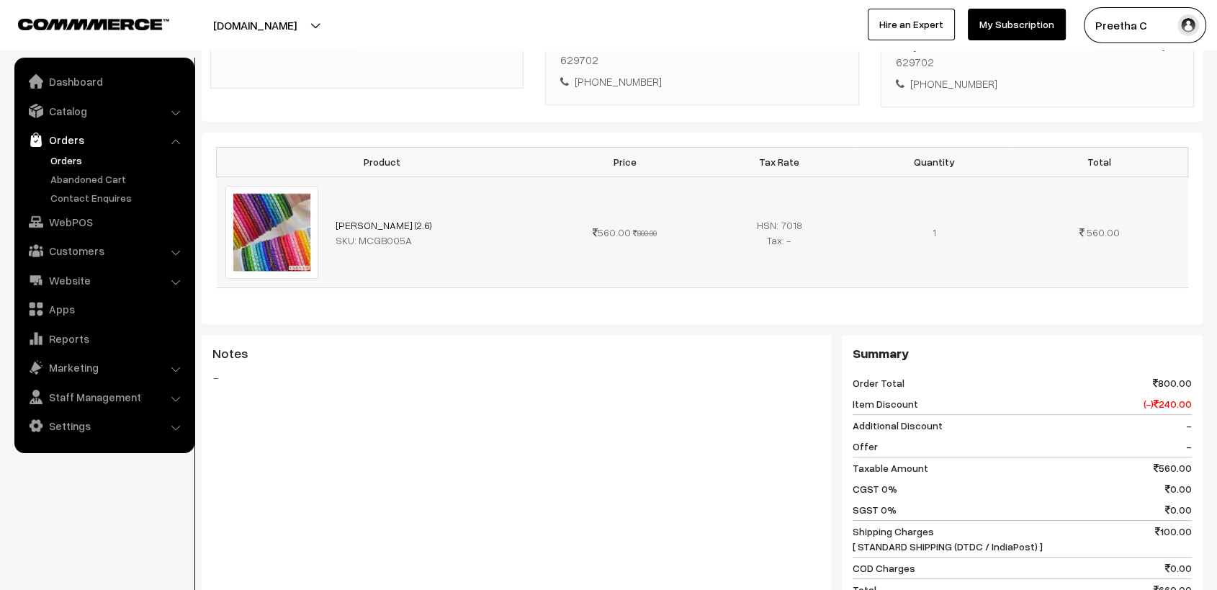
scroll to position [0, 0]
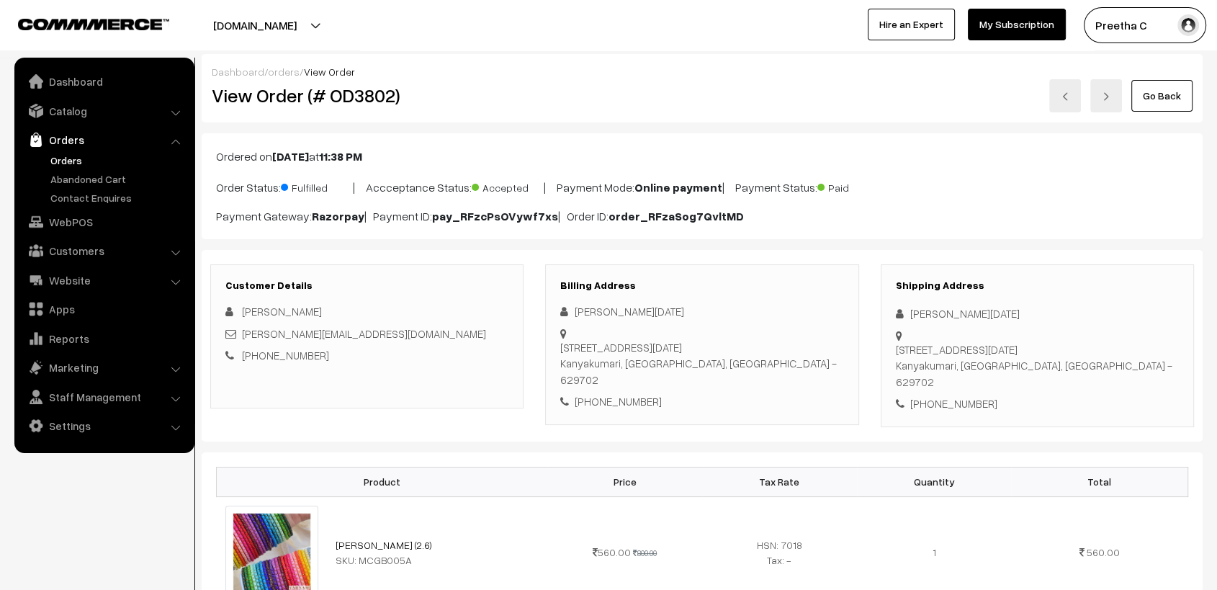
click at [1068, 103] on link at bounding box center [1065, 95] width 32 height 33
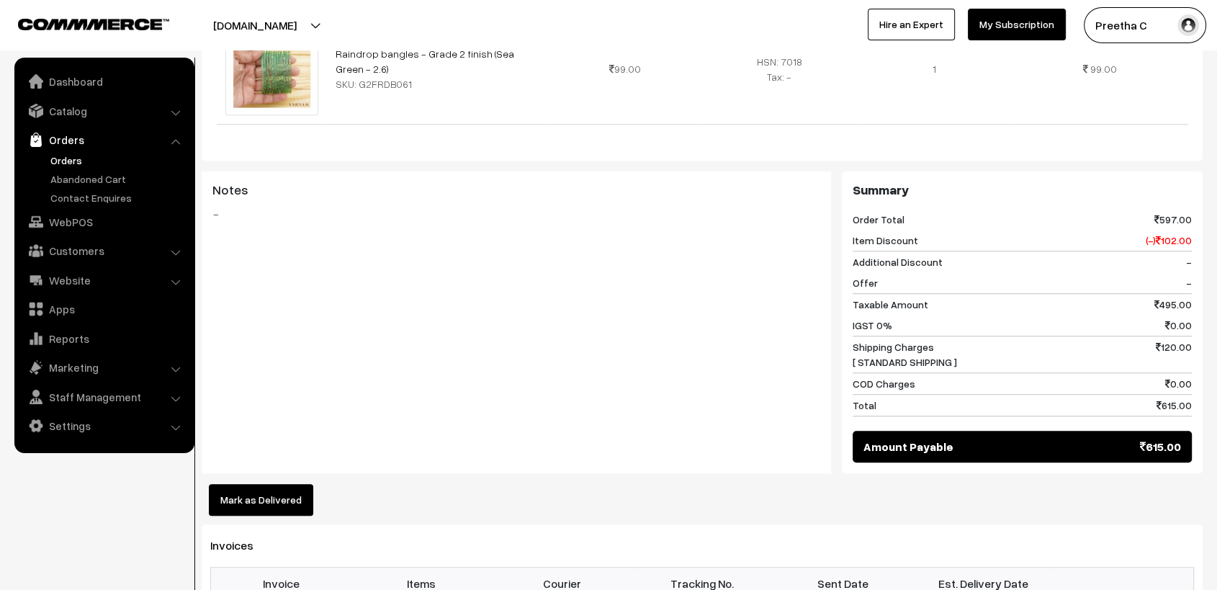
scroll to position [1360, 0]
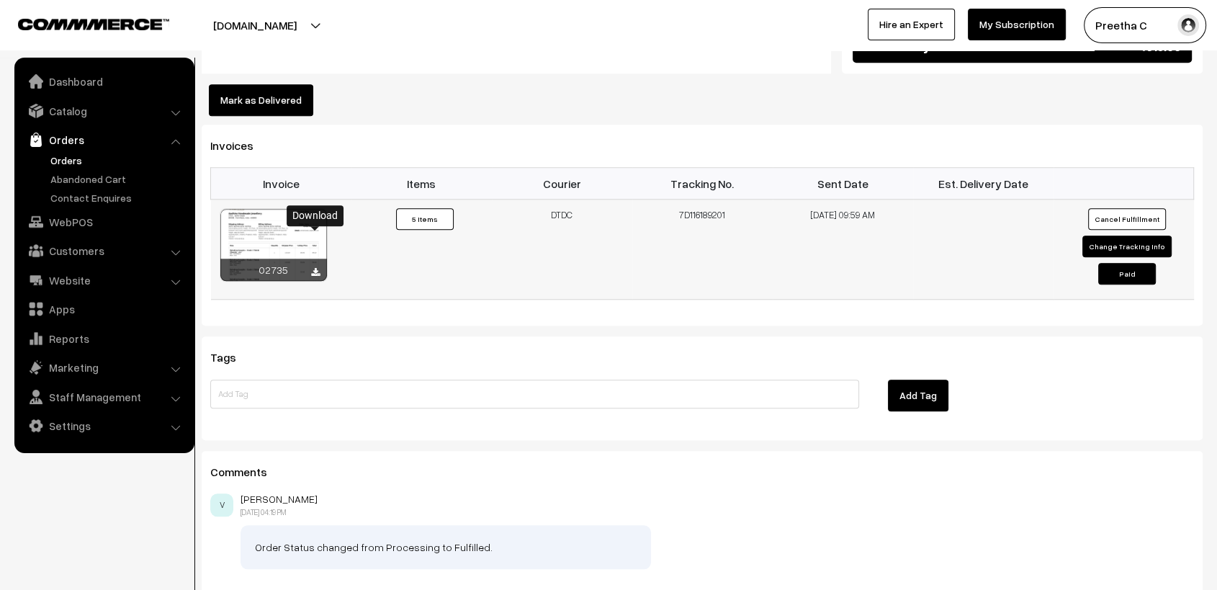
click at [315, 268] on icon at bounding box center [315, 272] width 9 height 9
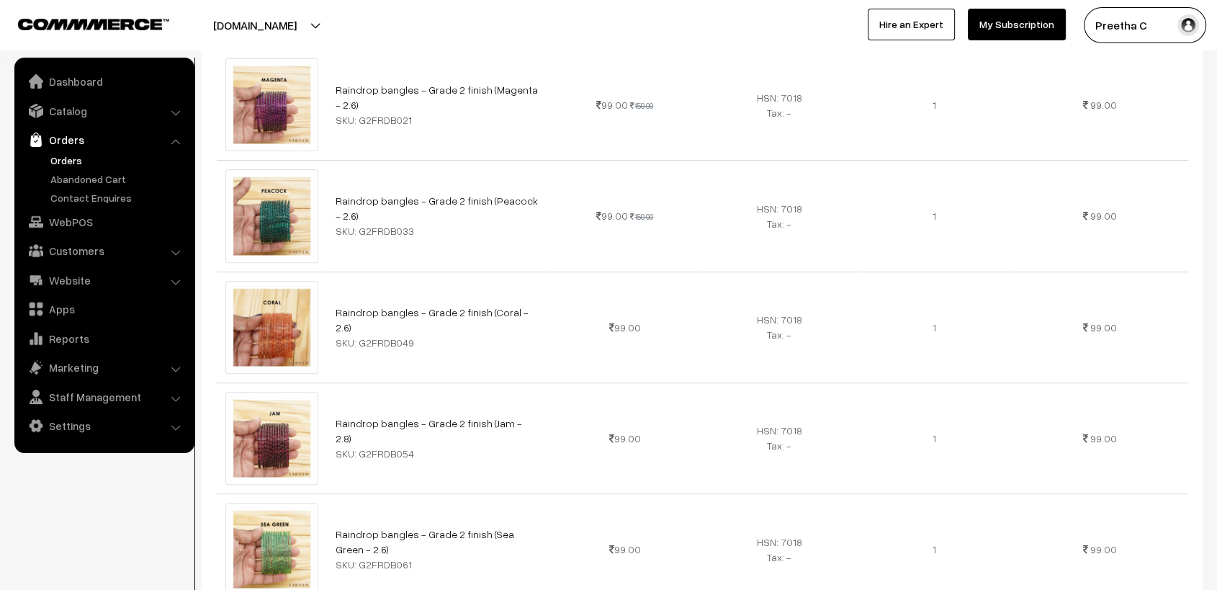
scroll to position [0, 0]
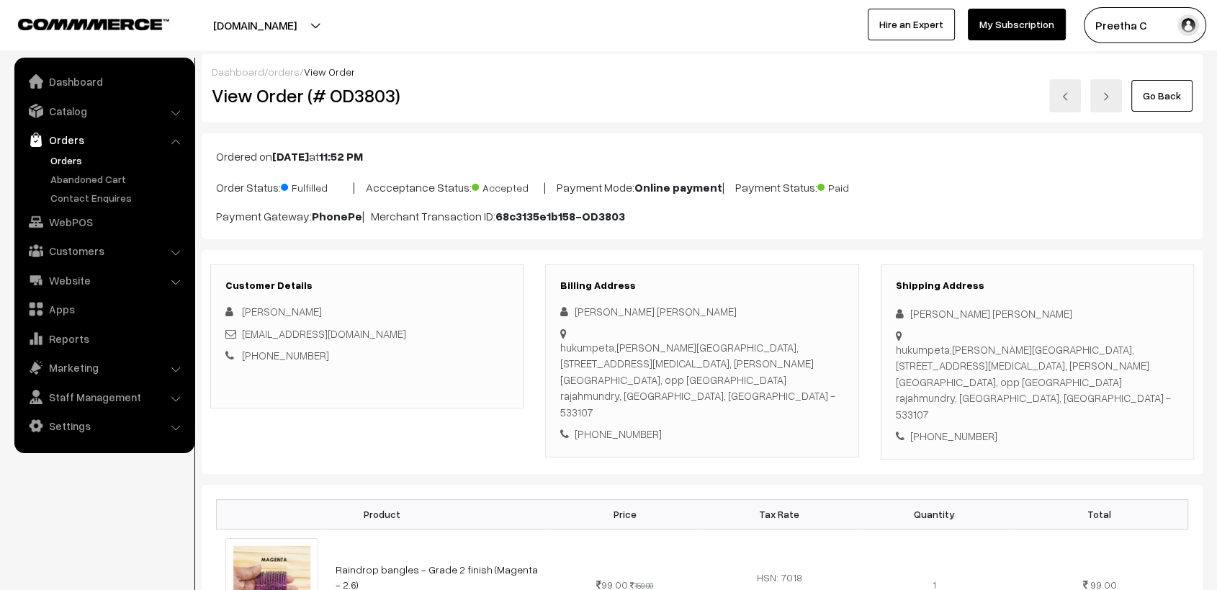
click at [761, 91] on div "Go Back" at bounding box center [869, 95] width 647 height 33
click at [1073, 96] on link at bounding box center [1065, 95] width 32 height 33
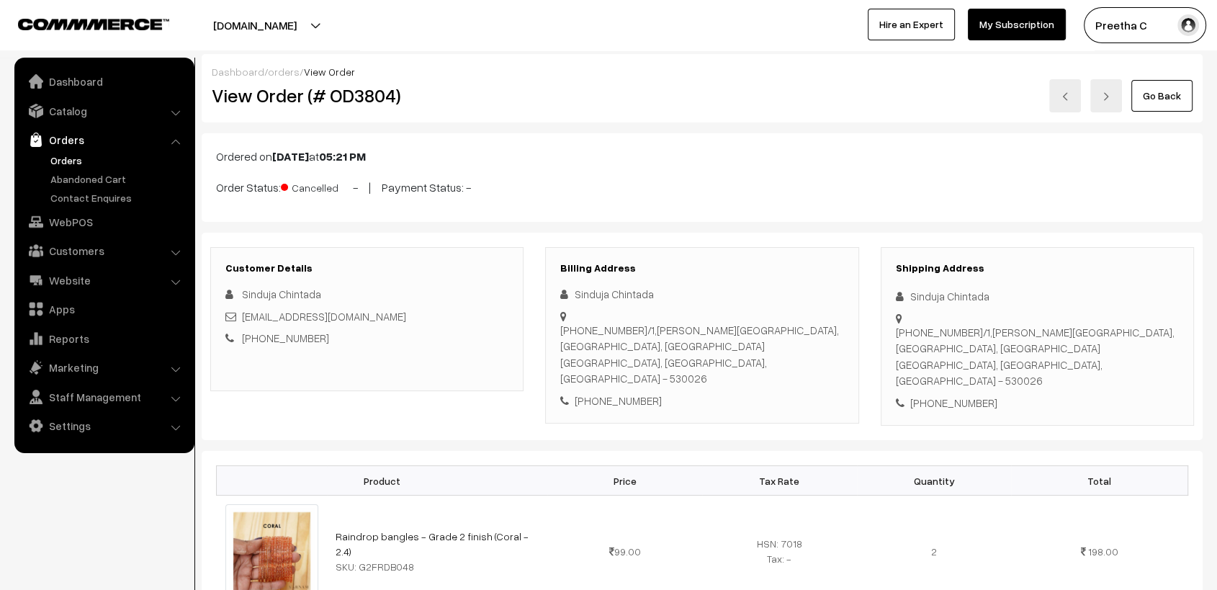
drag, startPoint x: 678, startPoint y: 130, endPoint x: 712, endPoint y: 119, distance: 35.5
click at [1062, 104] on link at bounding box center [1065, 95] width 32 height 33
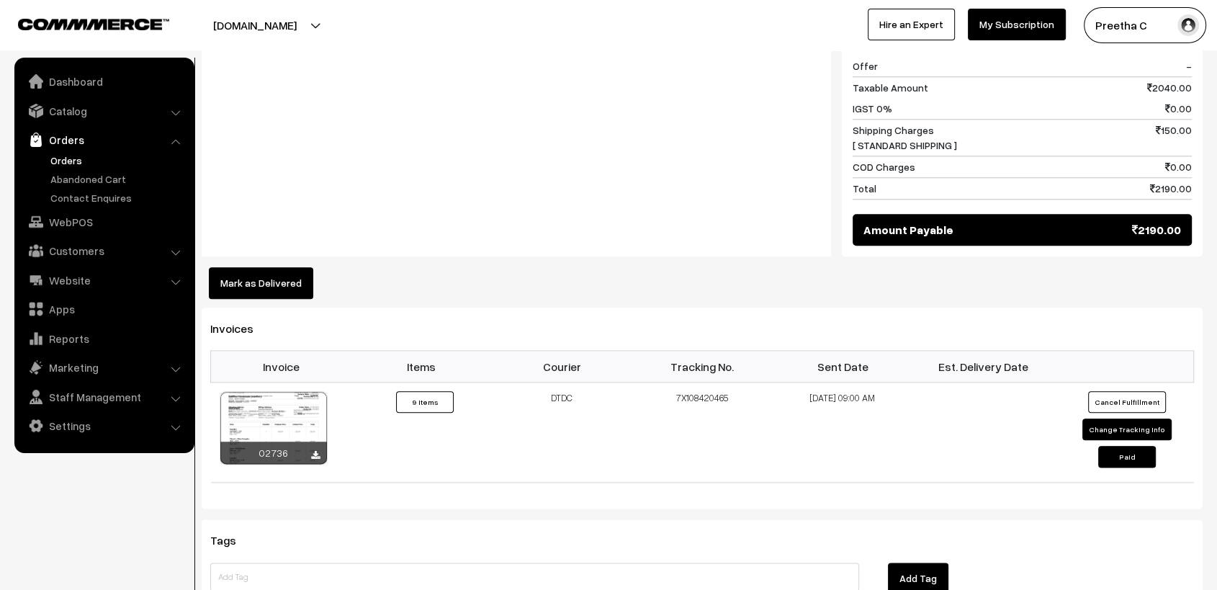
scroll to position [1840, 0]
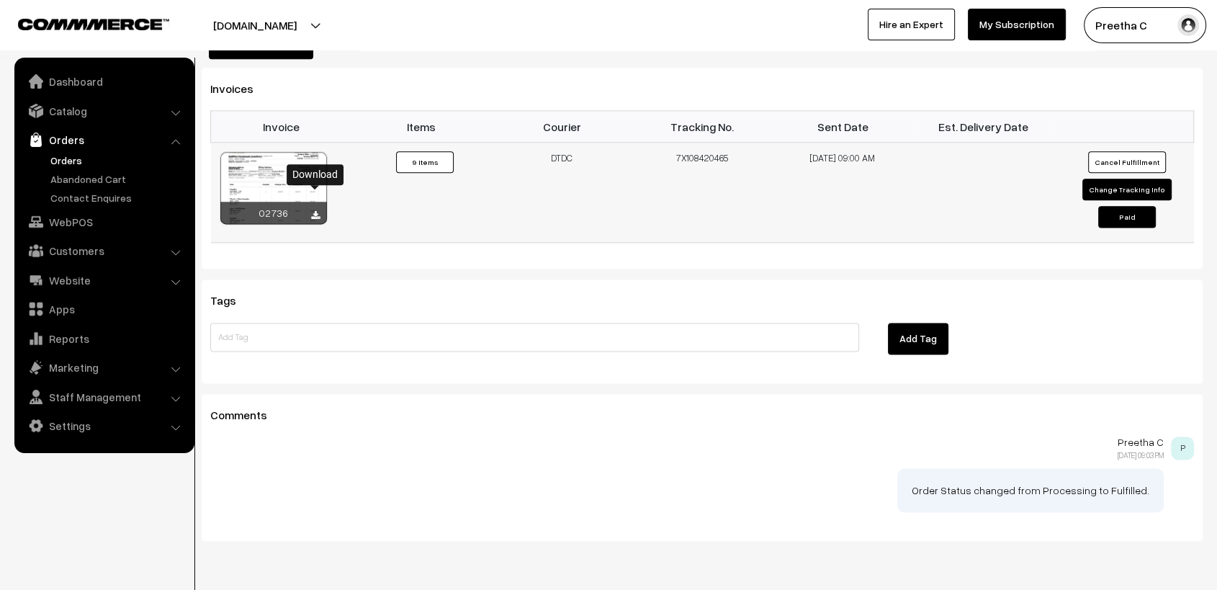
click at [318, 210] on link at bounding box center [315, 216] width 9 height 12
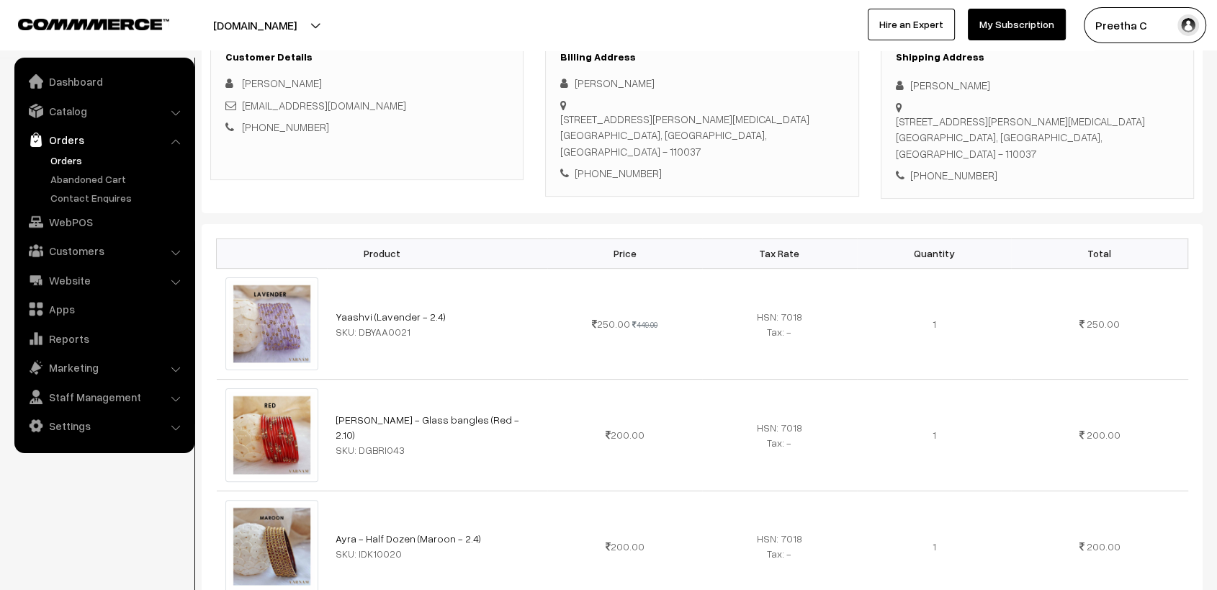
scroll to position [0, 0]
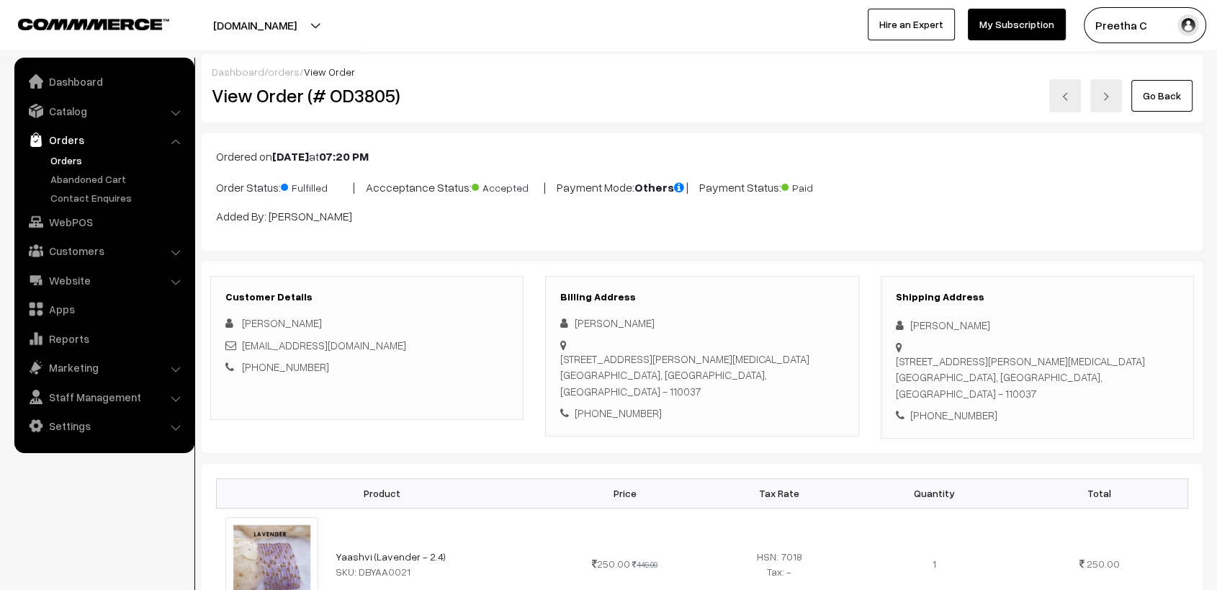
click at [1072, 104] on link at bounding box center [1065, 95] width 32 height 33
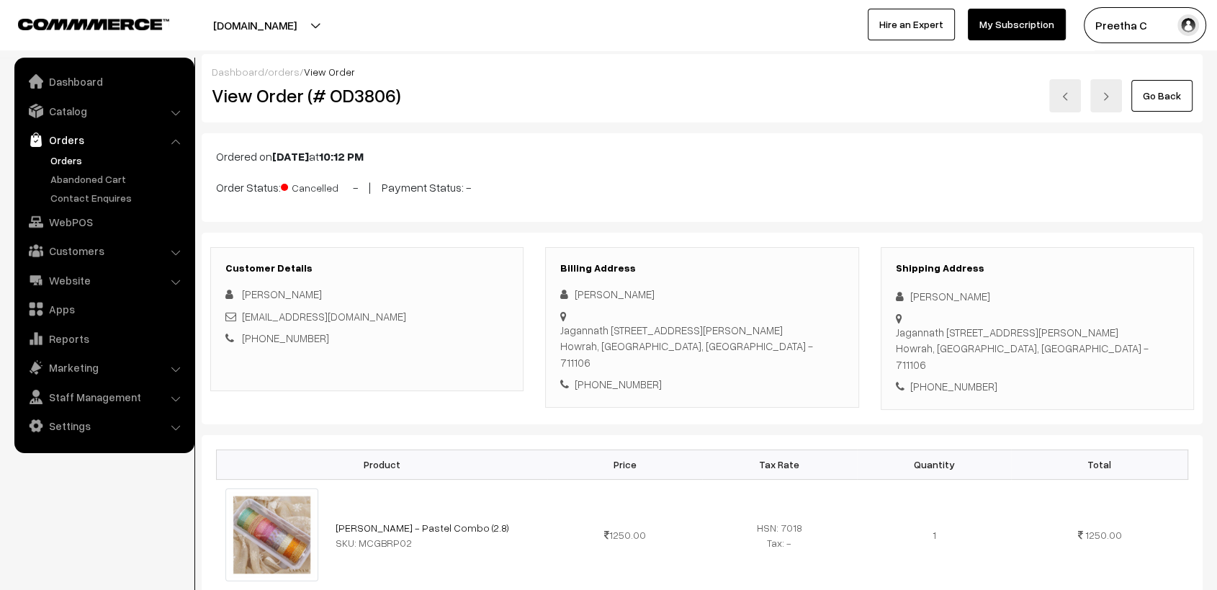
click at [1069, 98] on img at bounding box center [1065, 96] width 9 height 9
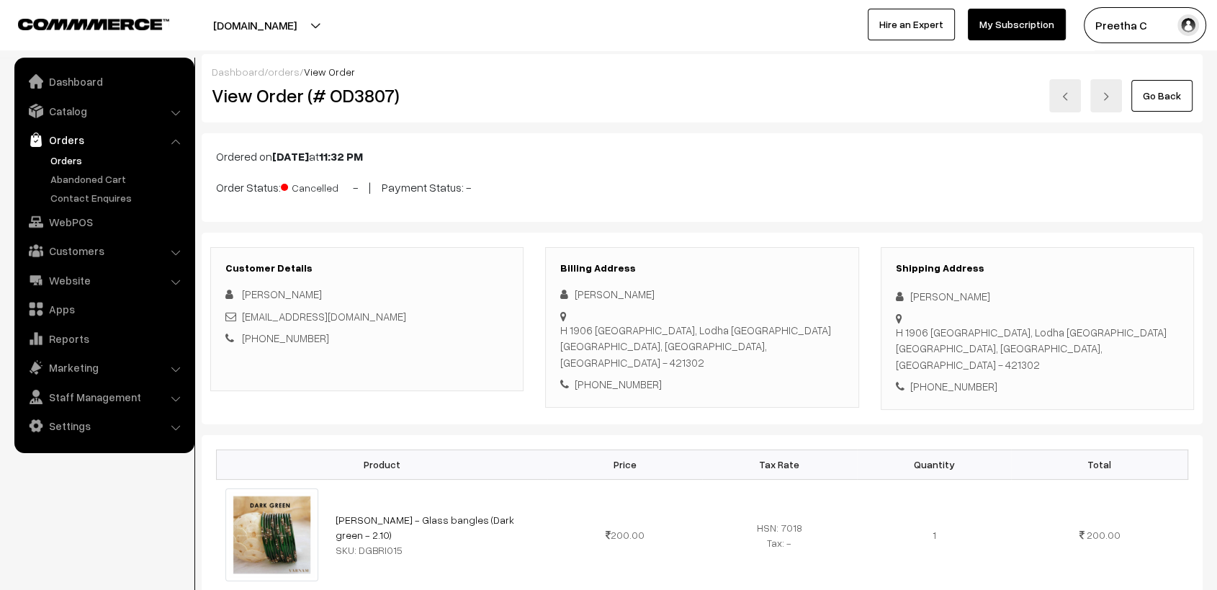
click at [1075, 94] on link at bounding box center [1065, 95] width 32 height 33
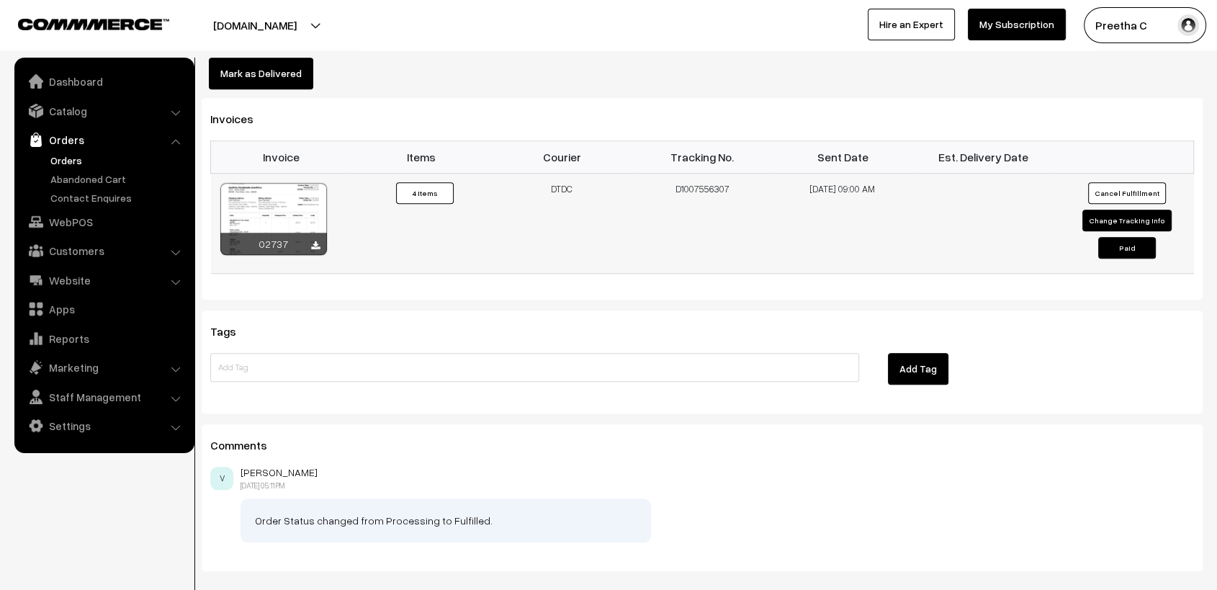
scroll to position [1315, 0]
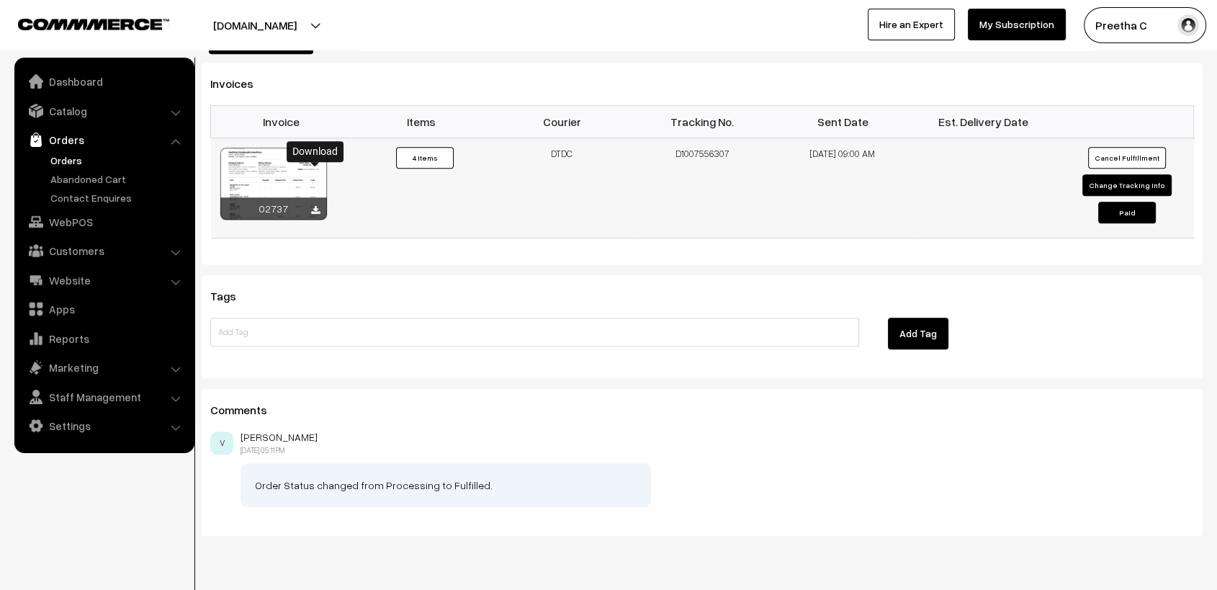
click at [315, 206] on icon at bounding box center [315, 210] width 9 height 9
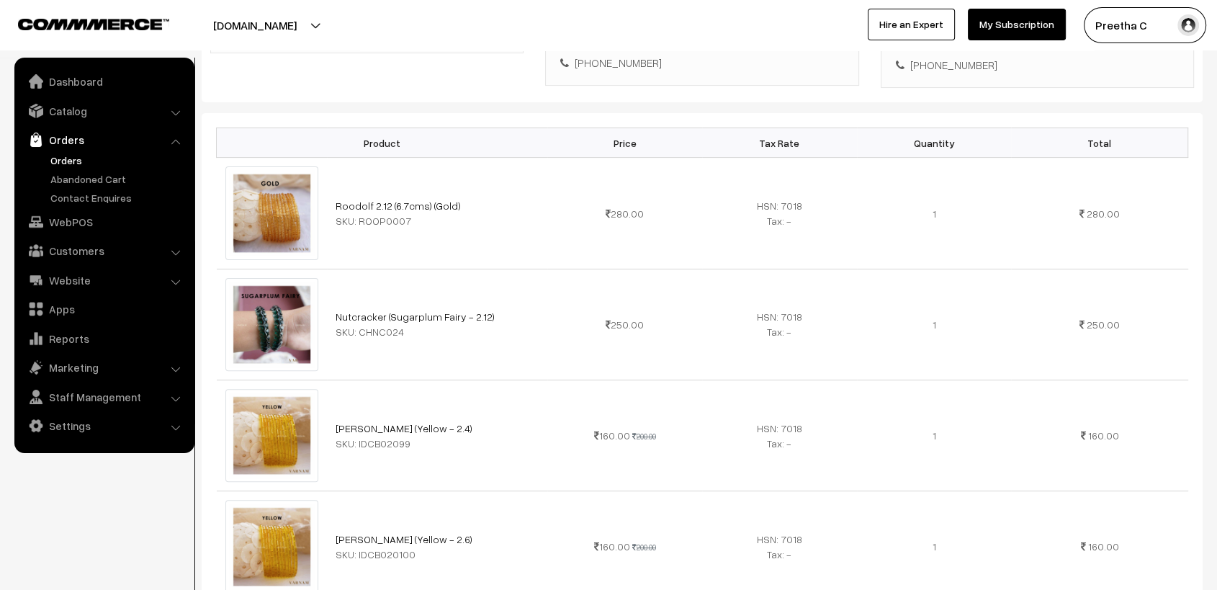
scroll to position [0, 0]
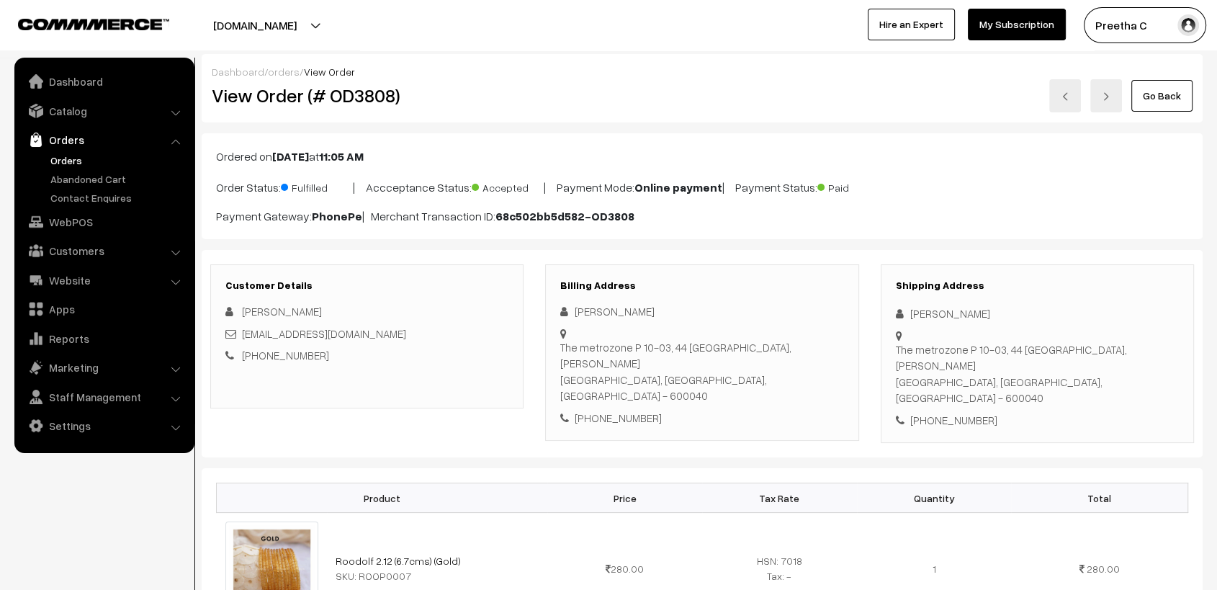
drag, startPoint x: 793, startPoint y: 105, endPoint x: 807, endPoint y: 105, distance: 13.7
click at [793, 105] on div "Go Back" at bounding box center [869, 95] width 647 height 33
click at [1069, 102] on link at bounding box center [1065, 95] width 32 height 33
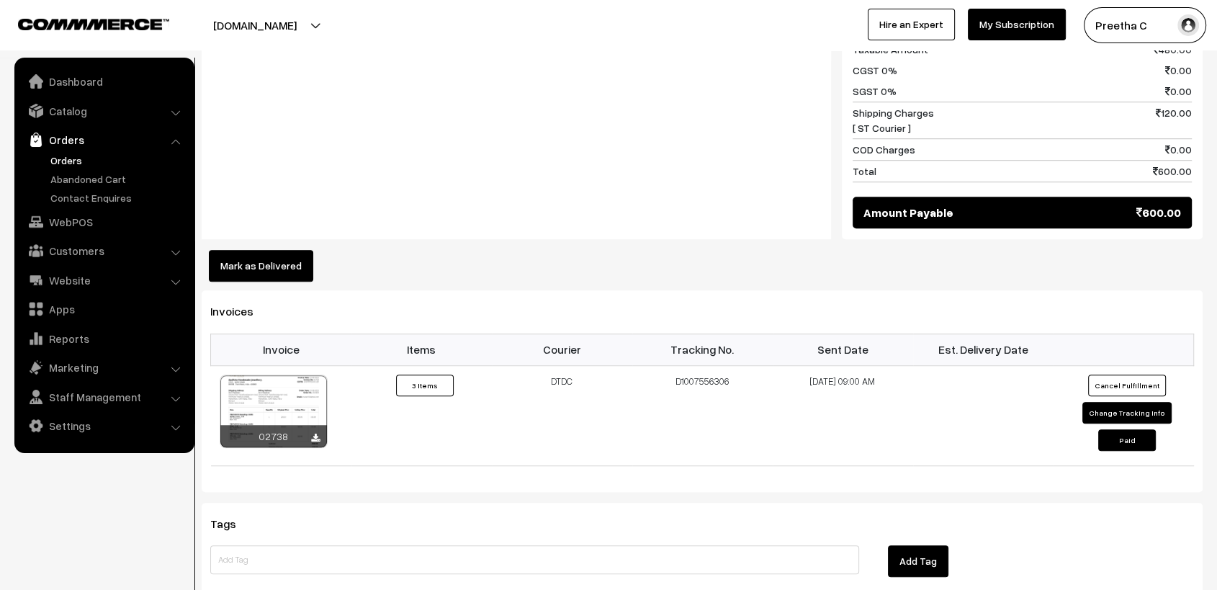
scroll to position [1223, 0]
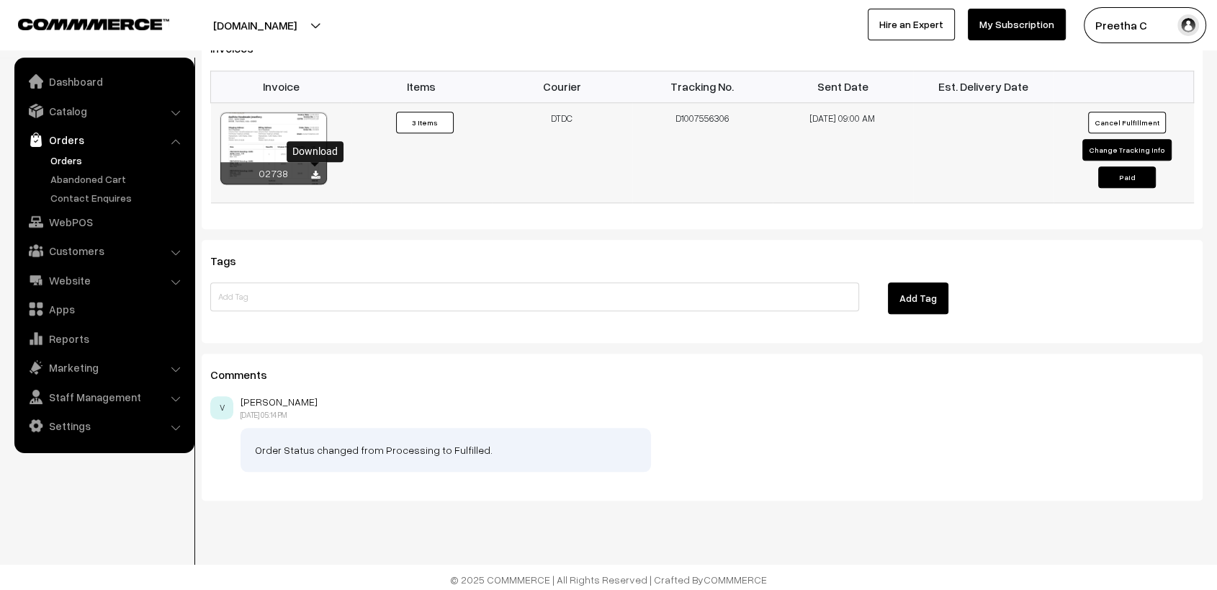
click at [315, 175] on icon at bounding box center [315, 175] width 9 height 9
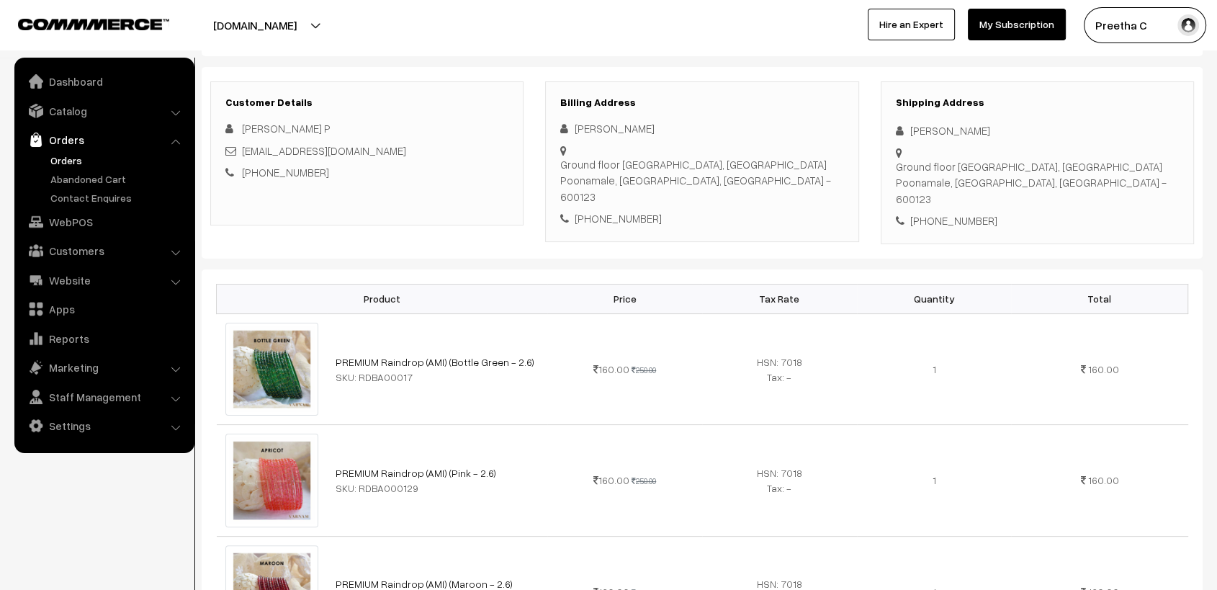
scroll to position [0, 0]
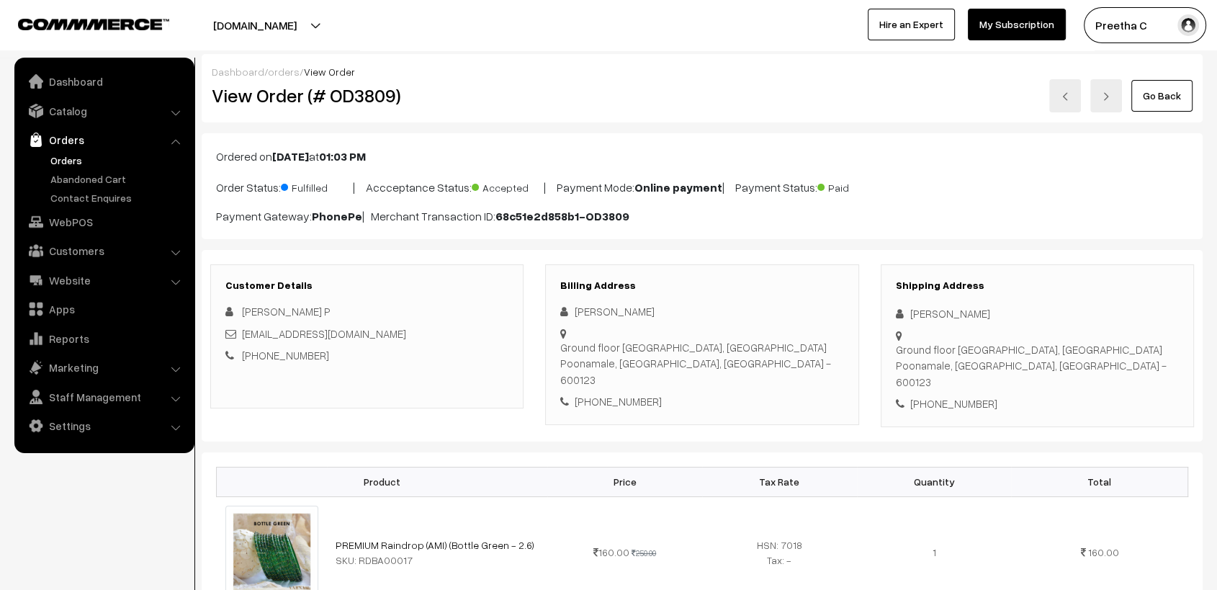
click at [781, 102] on div "Go Back" at bounding box center [869, 95] width 647 height 33
click at [1065, 97] on img at bounding box center [1065, 96] width 9 height 9
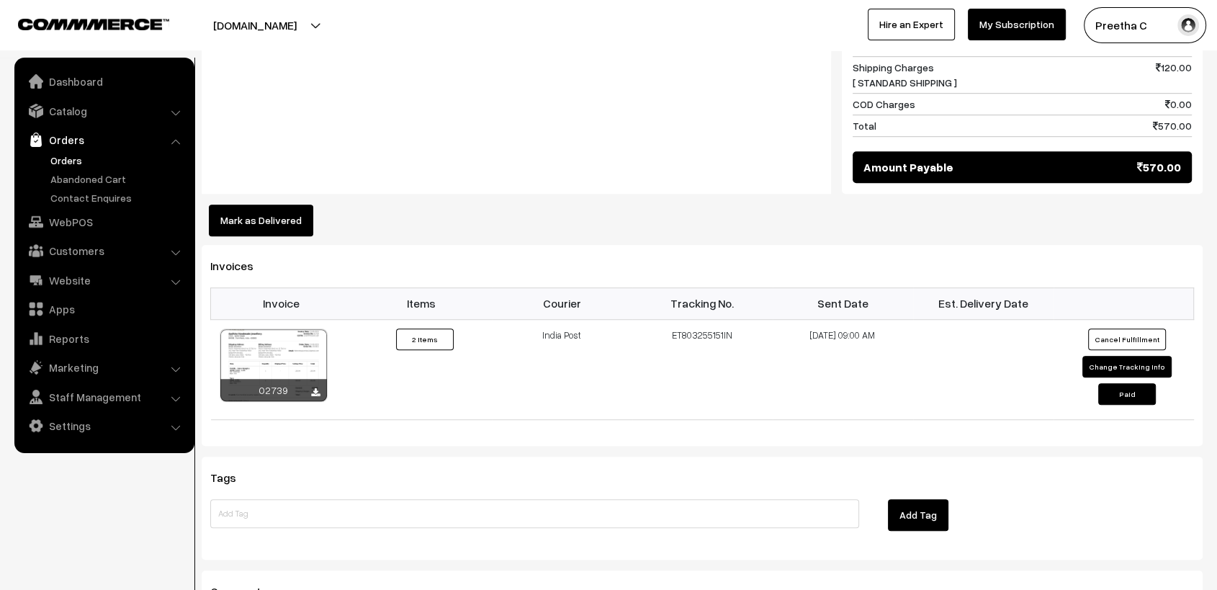
scroll to position [1082, 0]
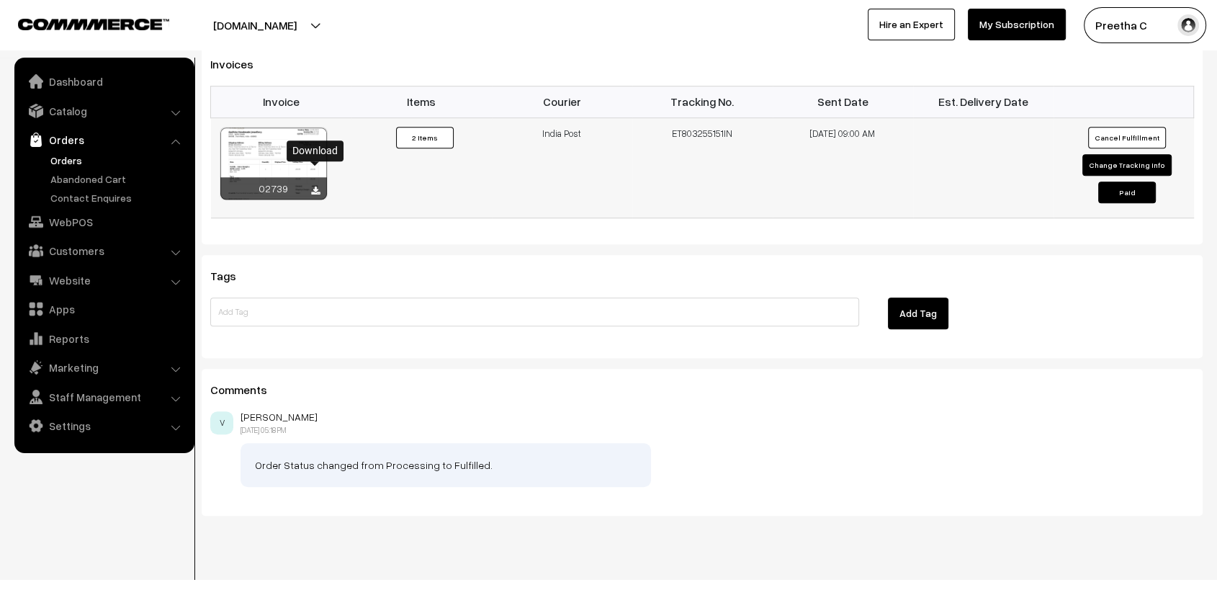
click at [314, 187] on icon at bounding box center [315, 191] width 9 height 9
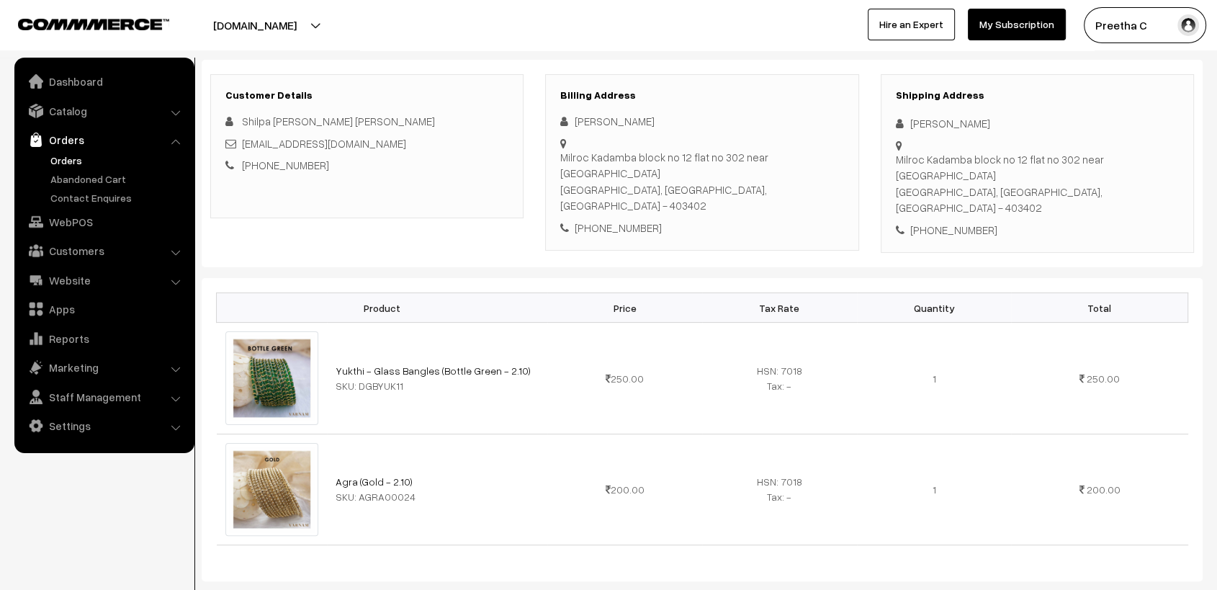
scroll to position [0, 0]
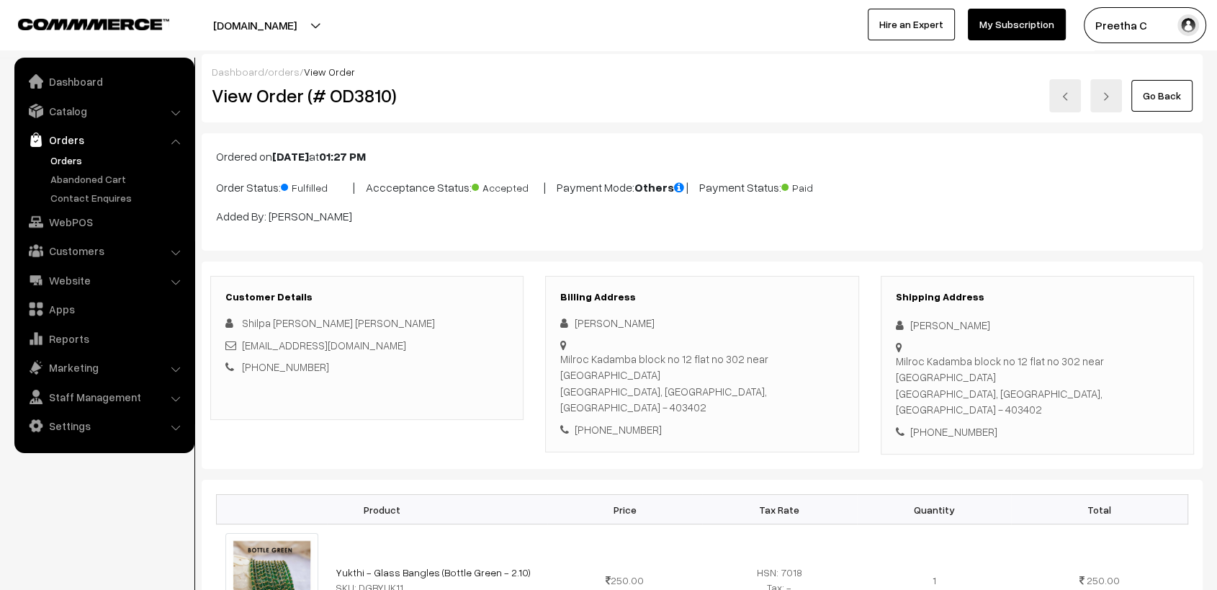
click at [1073, 100] on link at bounding box center [1065, 95] width 32 height 33
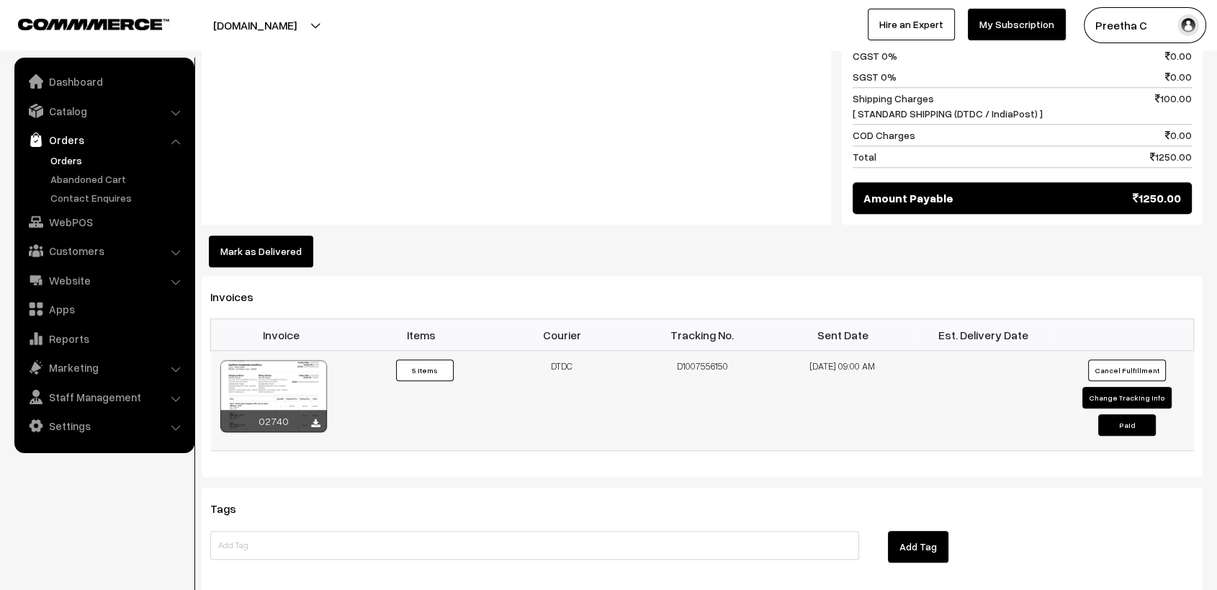
scroll to position [1357, 0]
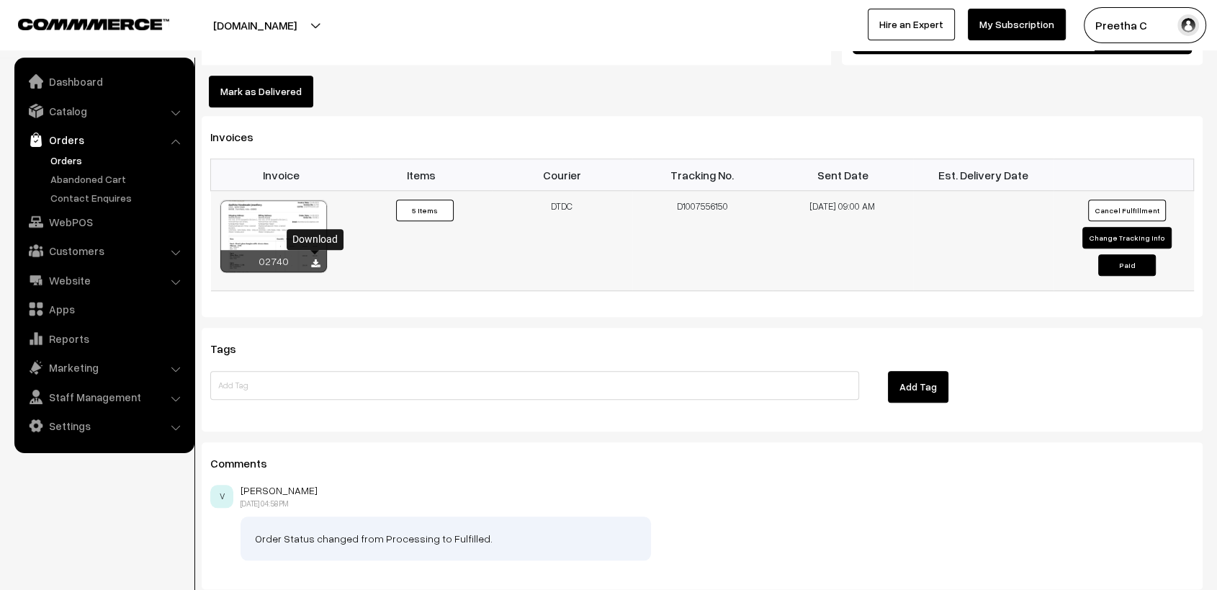
click at [317, 259] on icon at bounding box center [315, 263] width 9 height 9
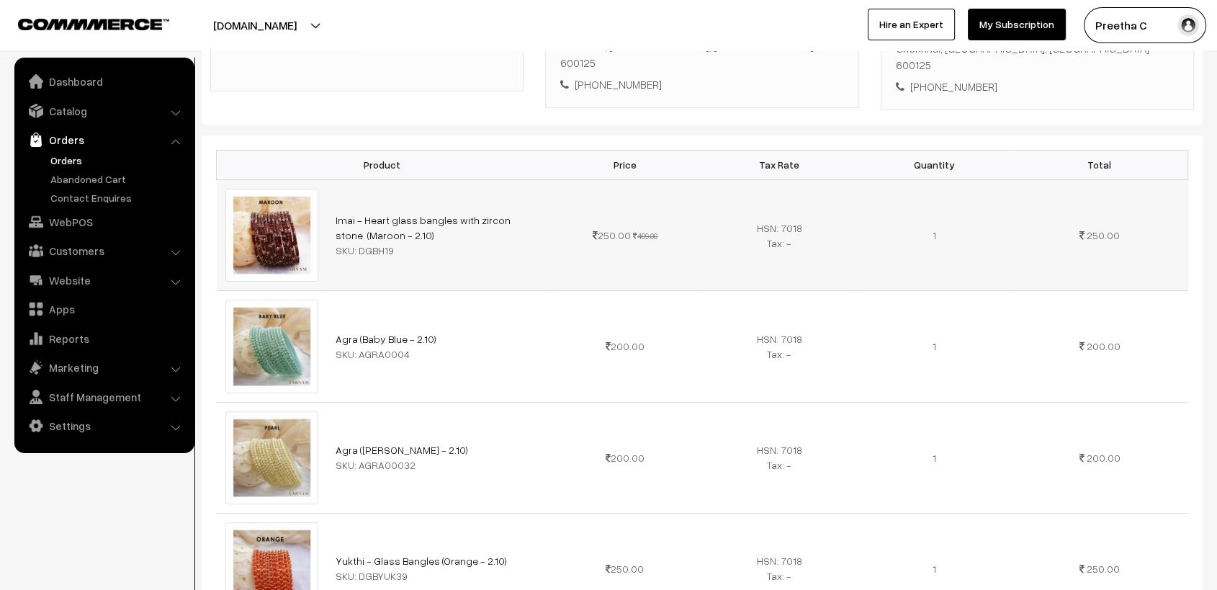
scroll to position [0, 0]
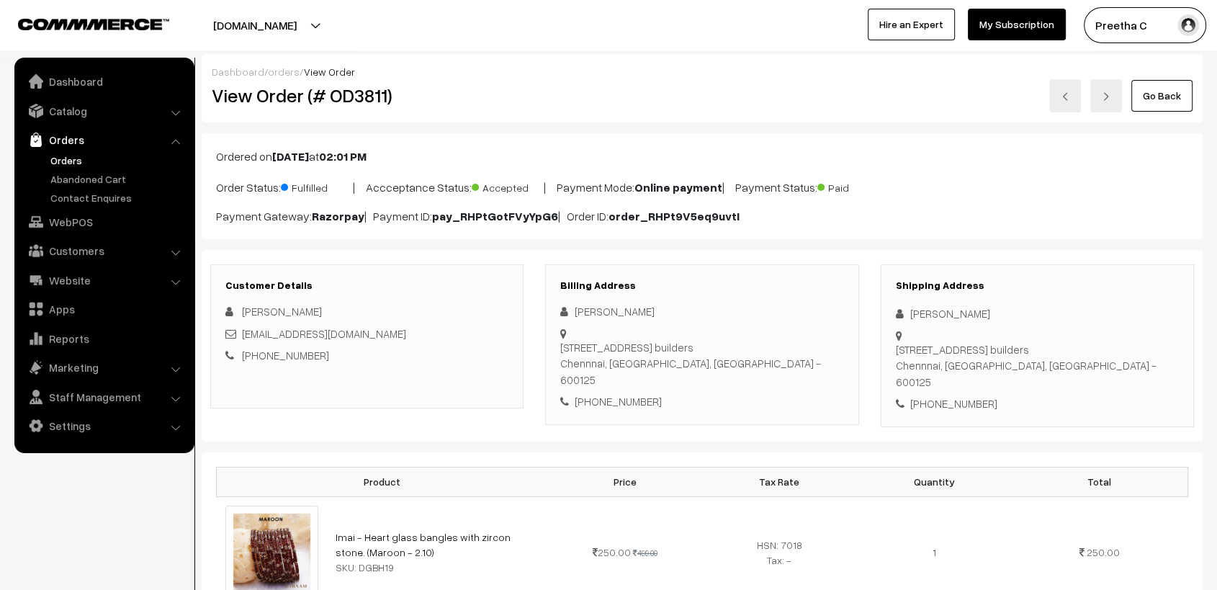
click at [1073, 99] on link at bounding box center [1065, 95] width 32 height 33
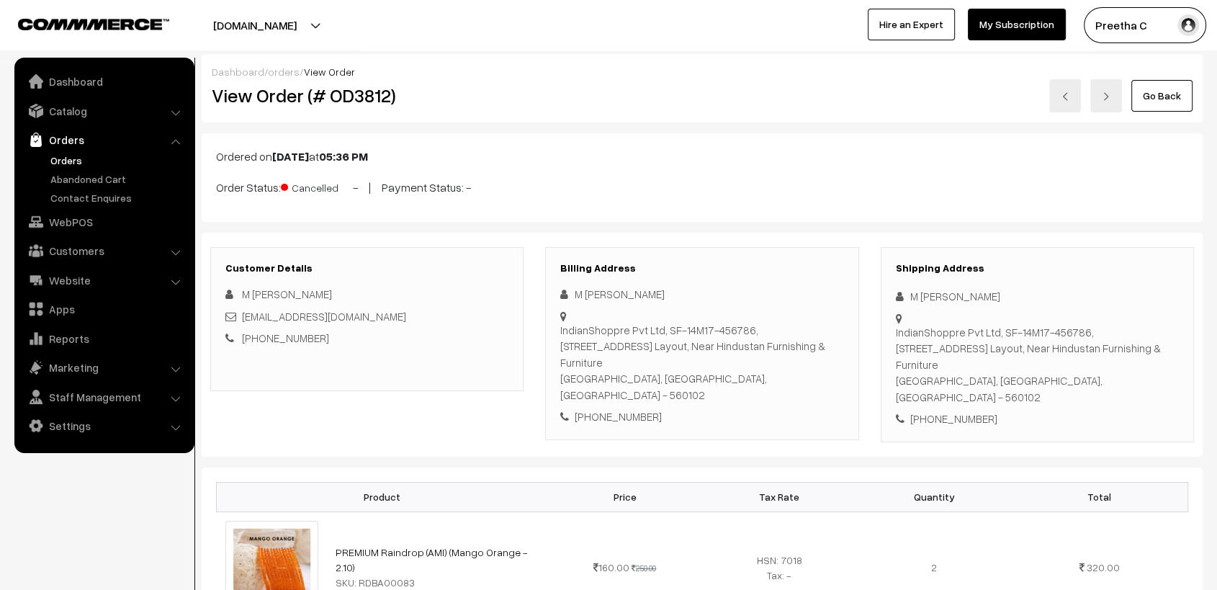
click at [1065, 94] on img at bounding box center [1065, 96] width 9 height 9
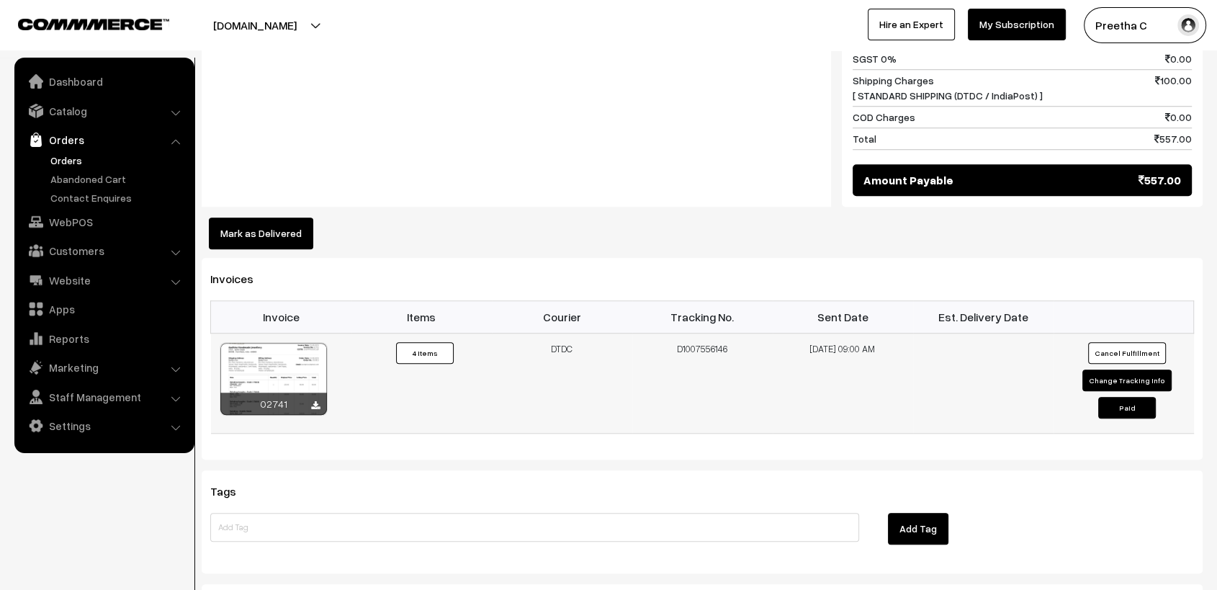
scroll to position [1200, 0]
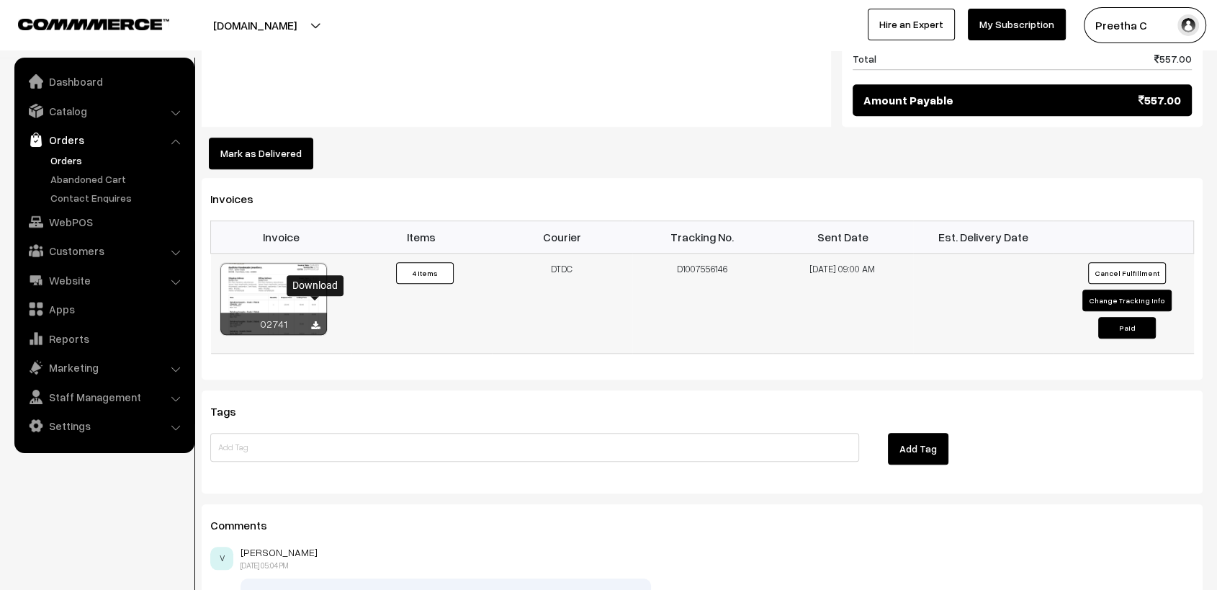
click at [318, 321] on icon at bounding box center [315, 325] width 9 height 9
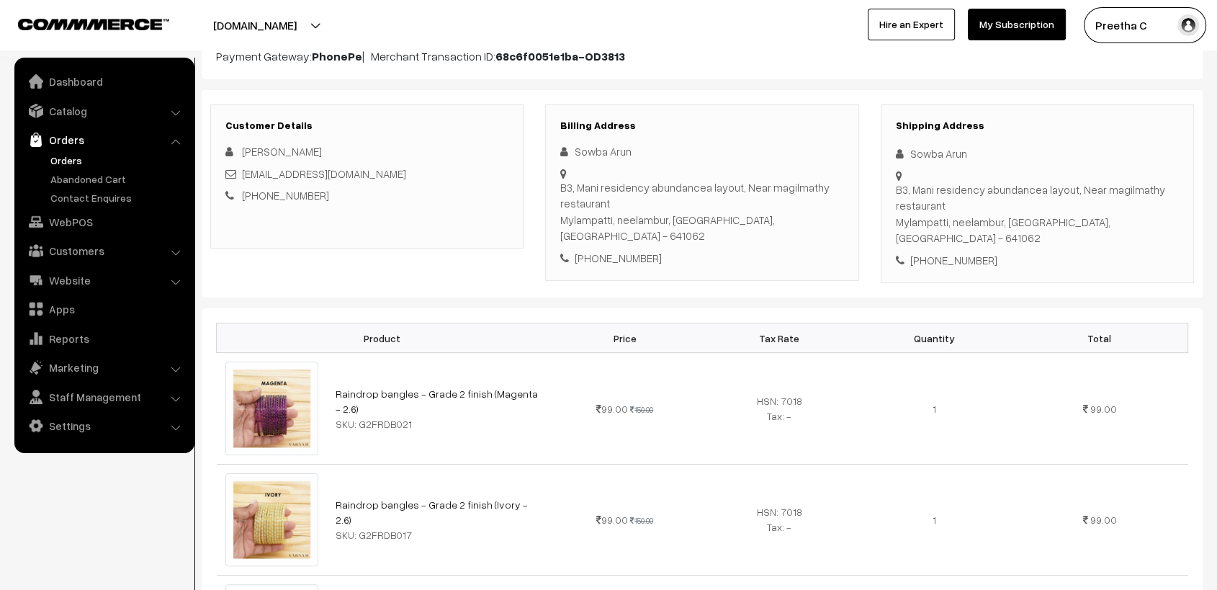
scroll to position [0, 0]
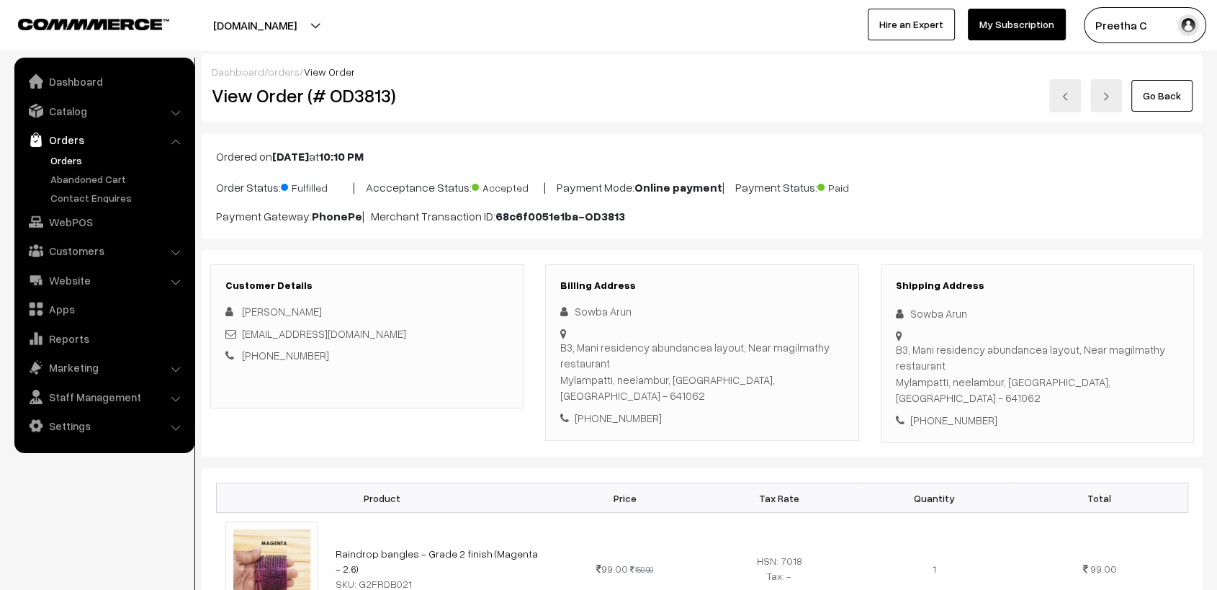
click at [1070, 100] on img at bounding box center [1065, 96] width 9 height 9
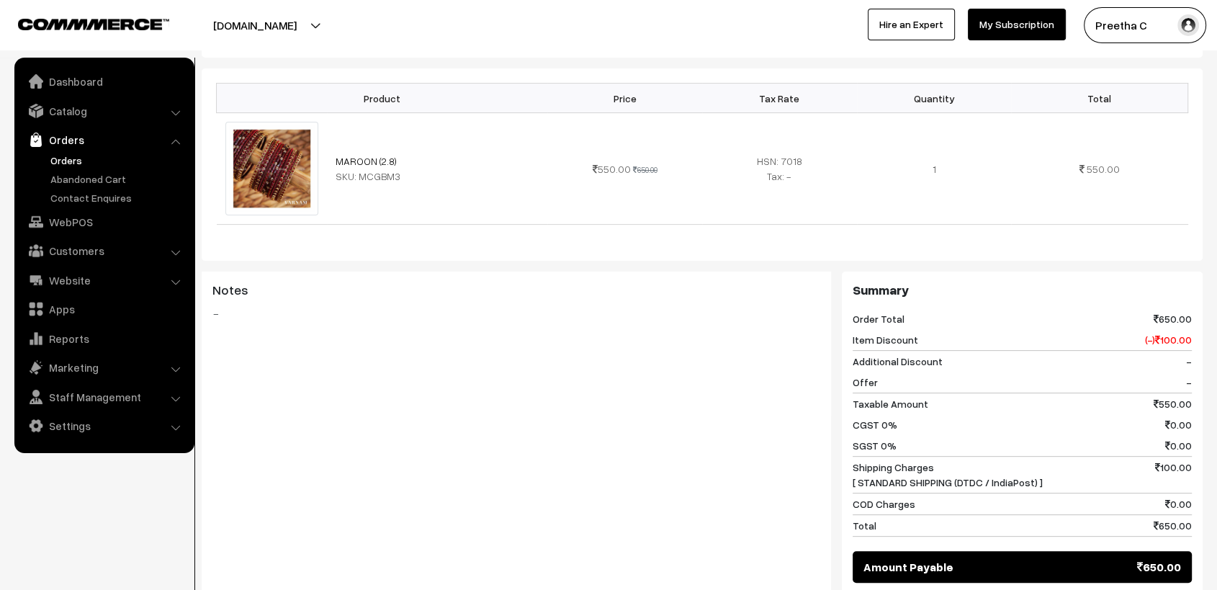
scroll to position [800, 0]
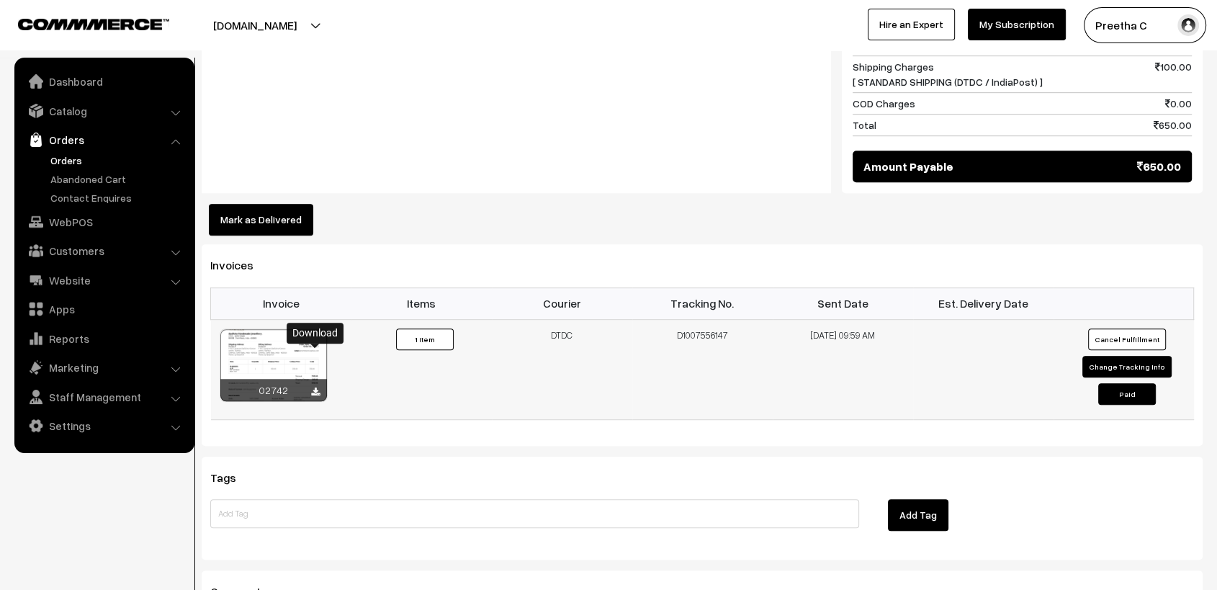
click at [313, 387] on icon at bounding box center [315, 391] width 9 height 9
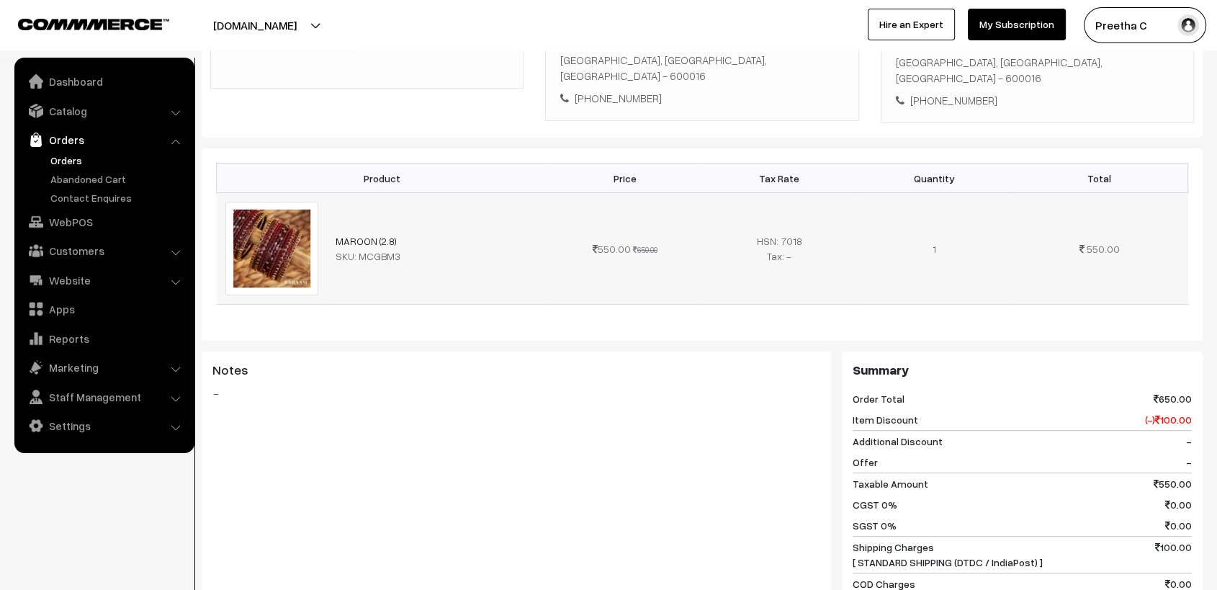
scroll to position [0, 0]
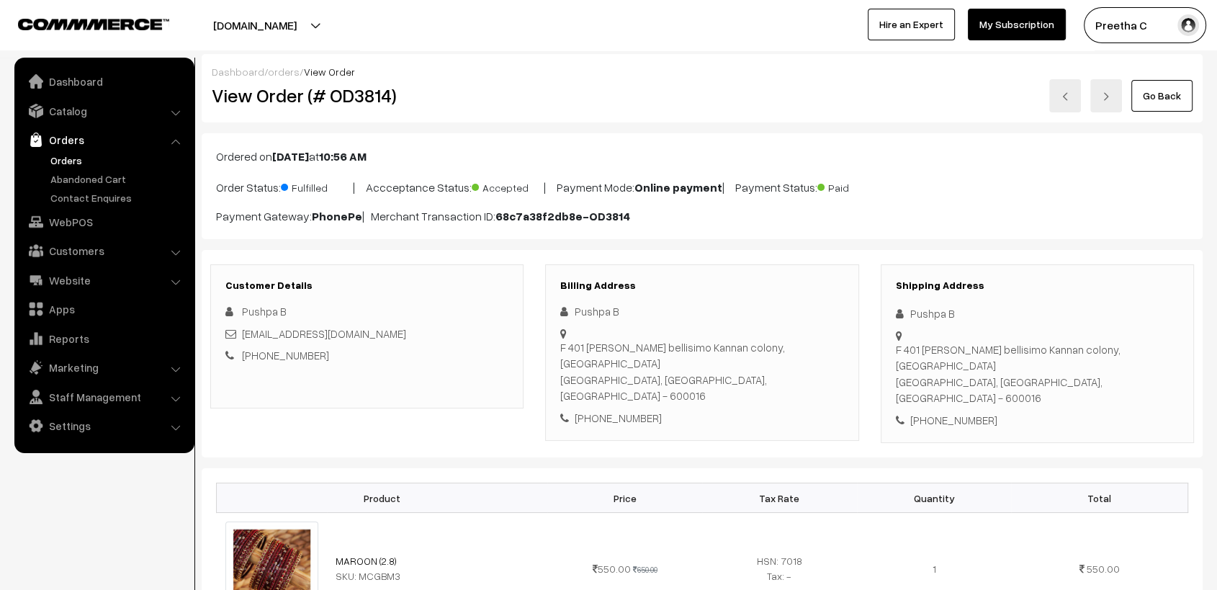
click at [1073, 106] on link at bounding box center [1065, 95] width 32 height 33
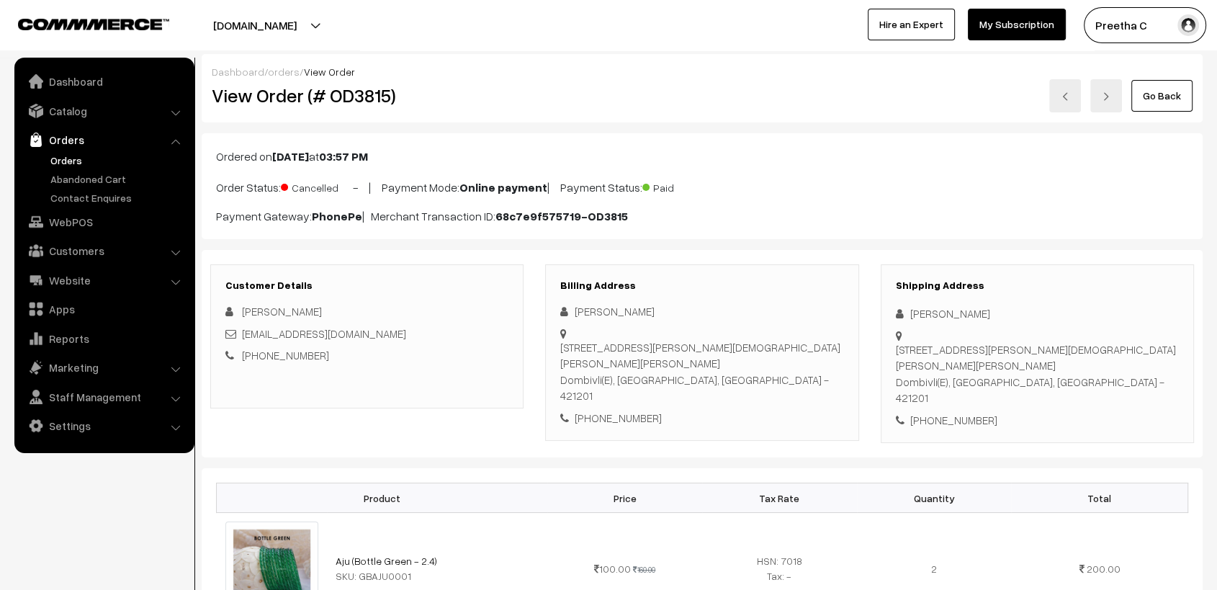
click at [1072, 106] on link at bounding box center [1065, 95] width 32 height 33
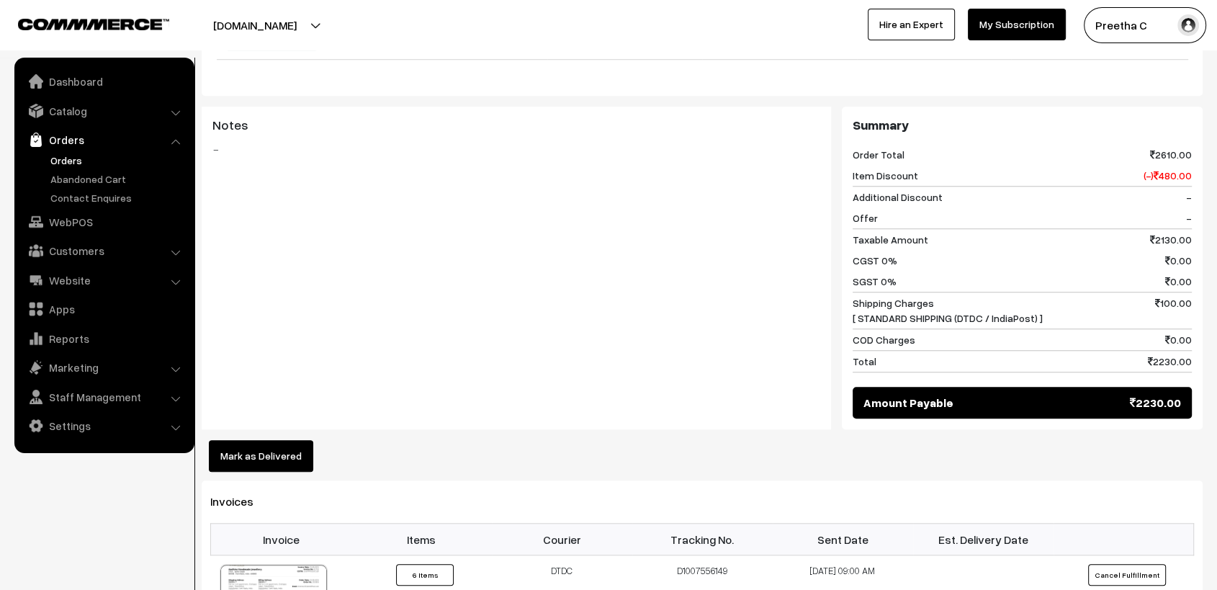
scroll to position [1360, 0]
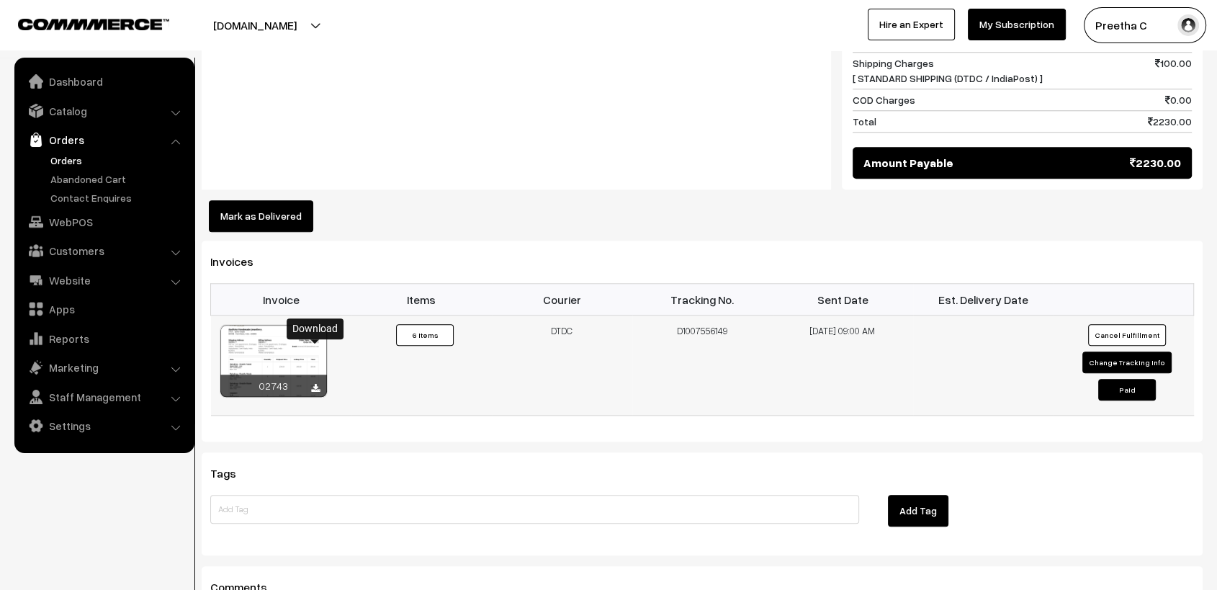
click at [317, 384] on icon at bounding box center [315, 388] width 9 height 9
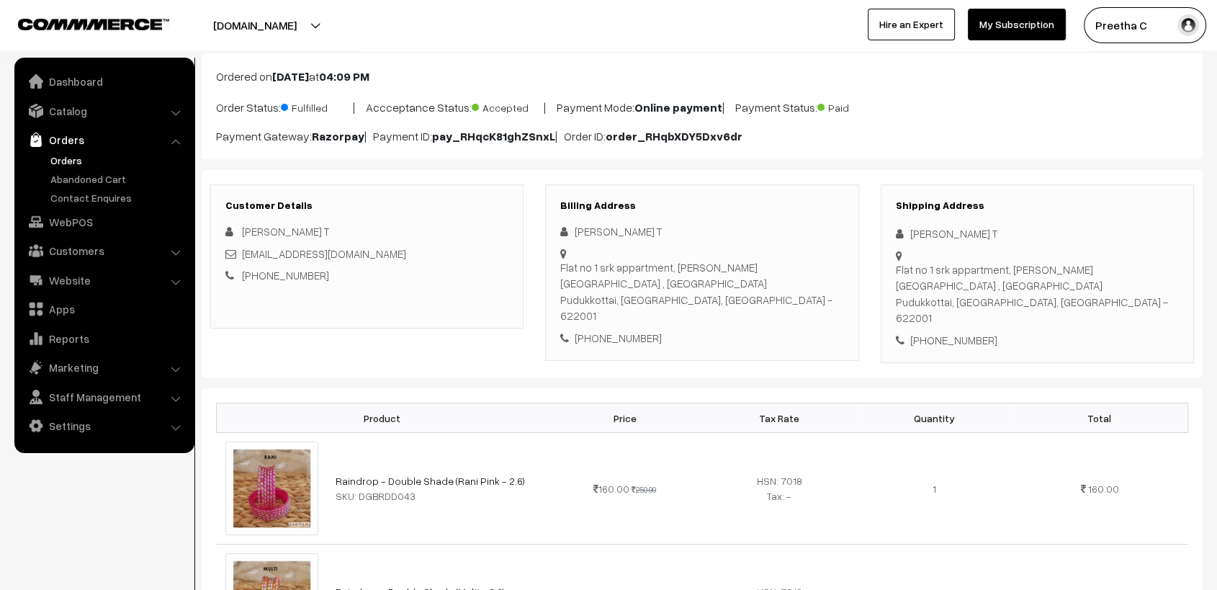
scroll to position [0, 0]
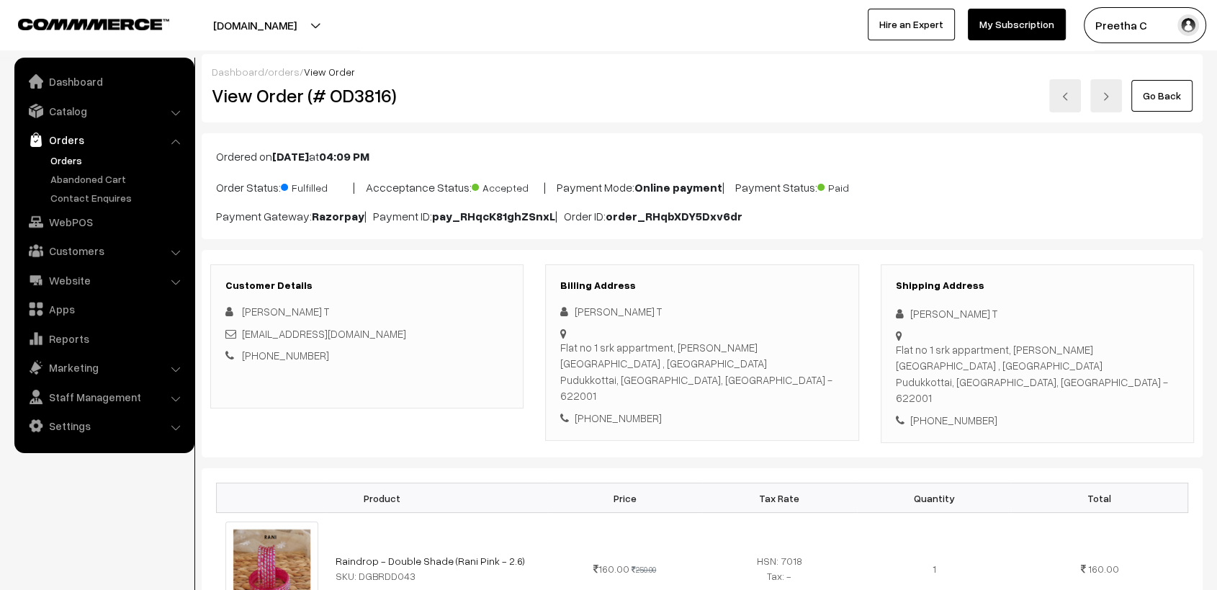
click at [718, 114] on div "Dashboard / orders / View Order View Order (# OD3816) Go Back" at bounding box center [702, 88] width 1001 height 68
click at [1067, 98] on img at bounding box center [1065, 96] width 9 height 9
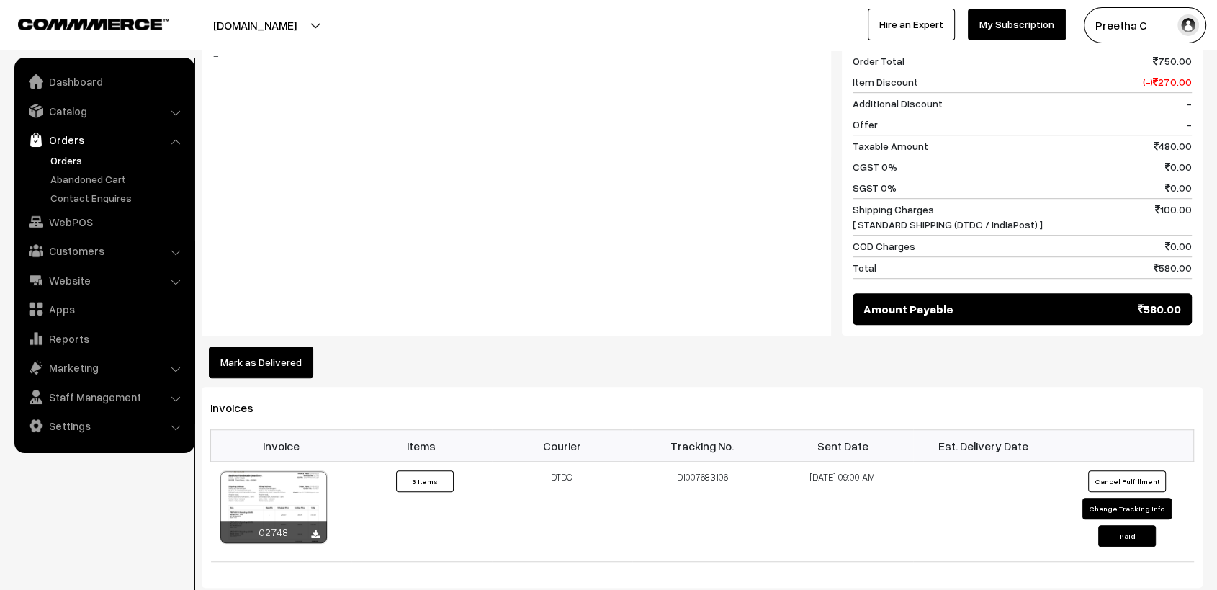
scroll to position [960, 0]
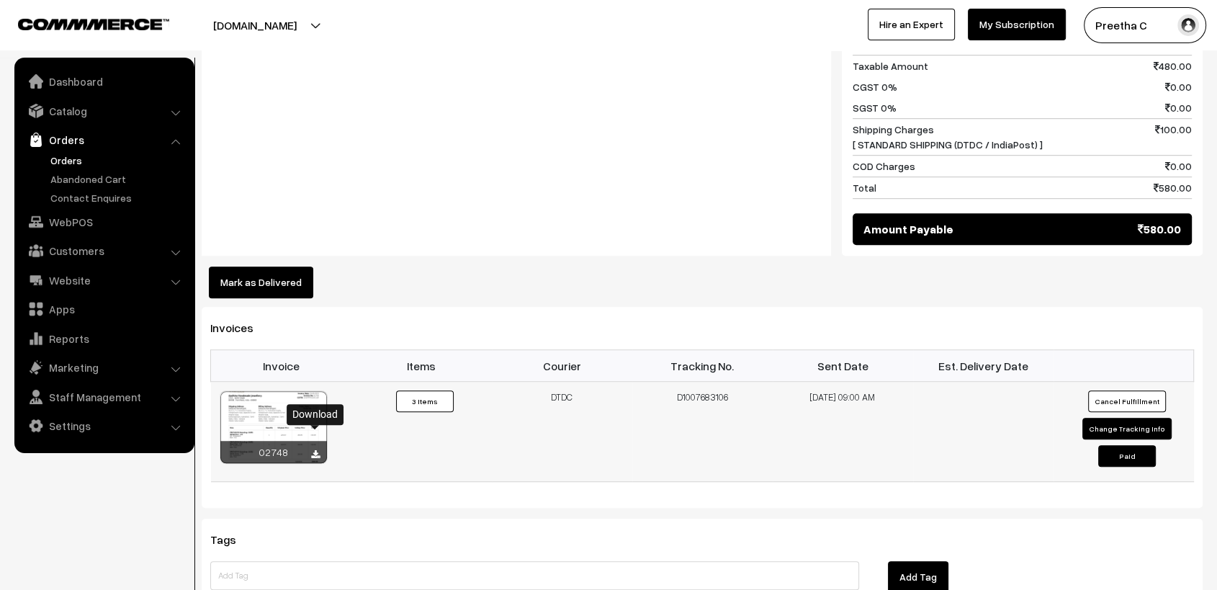
click at [315, 450] on icon at bounding box center [315, 454] width 9 height 9
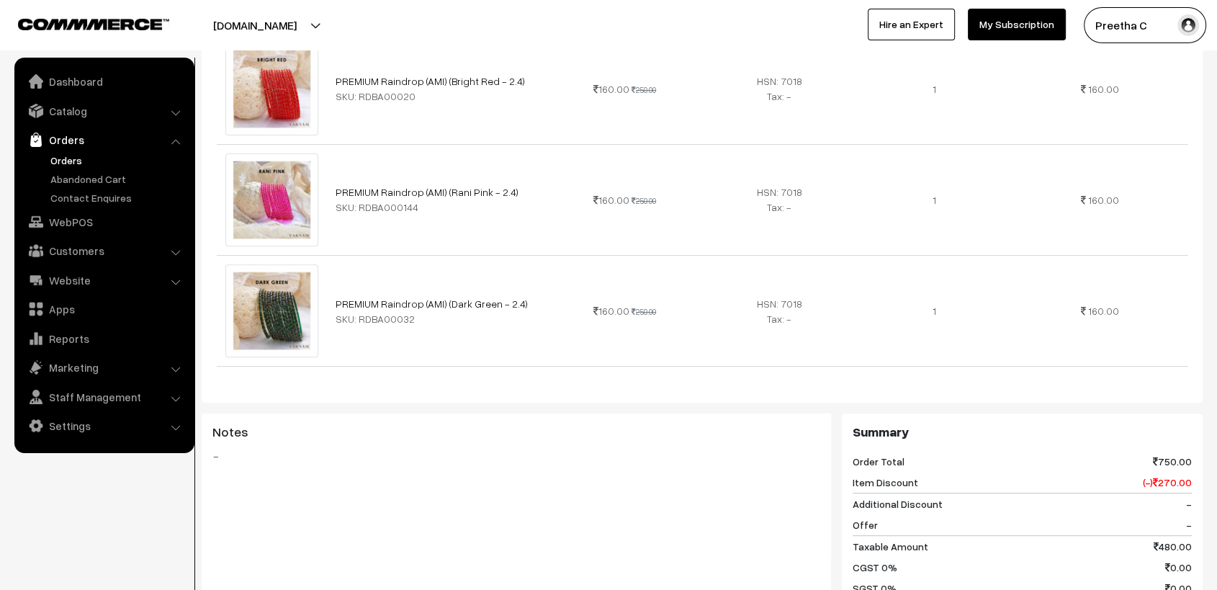
scroll to position [0, 0]
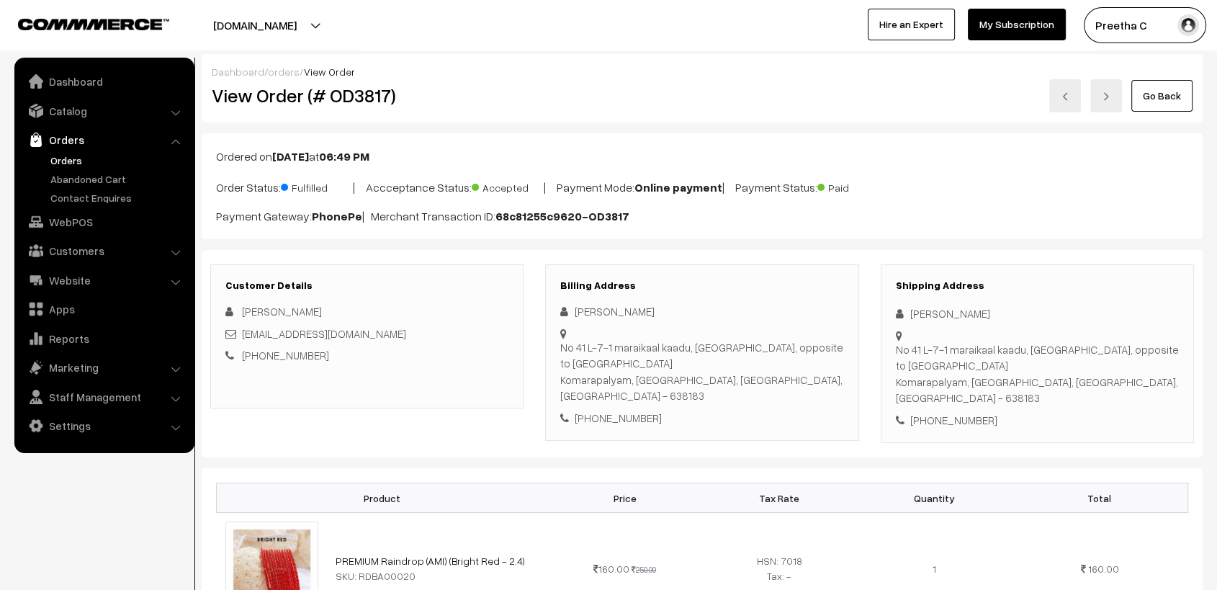
click at [1069, 100] on img at bounding box center [1065, 96] width 9 height 9
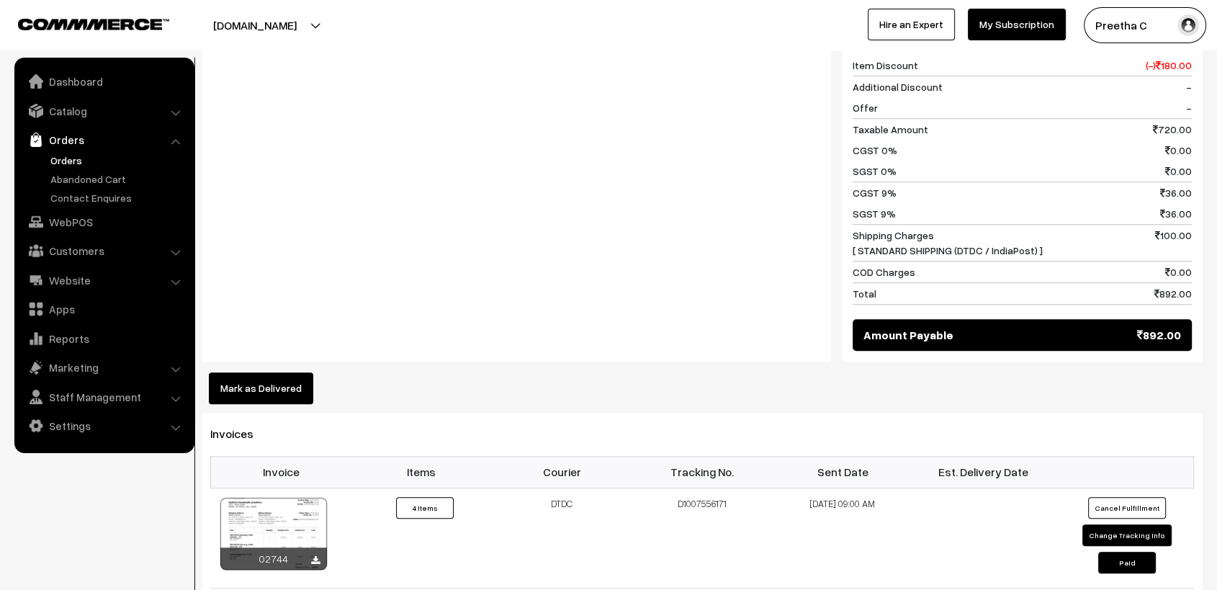
scroll to position [1040, 0]
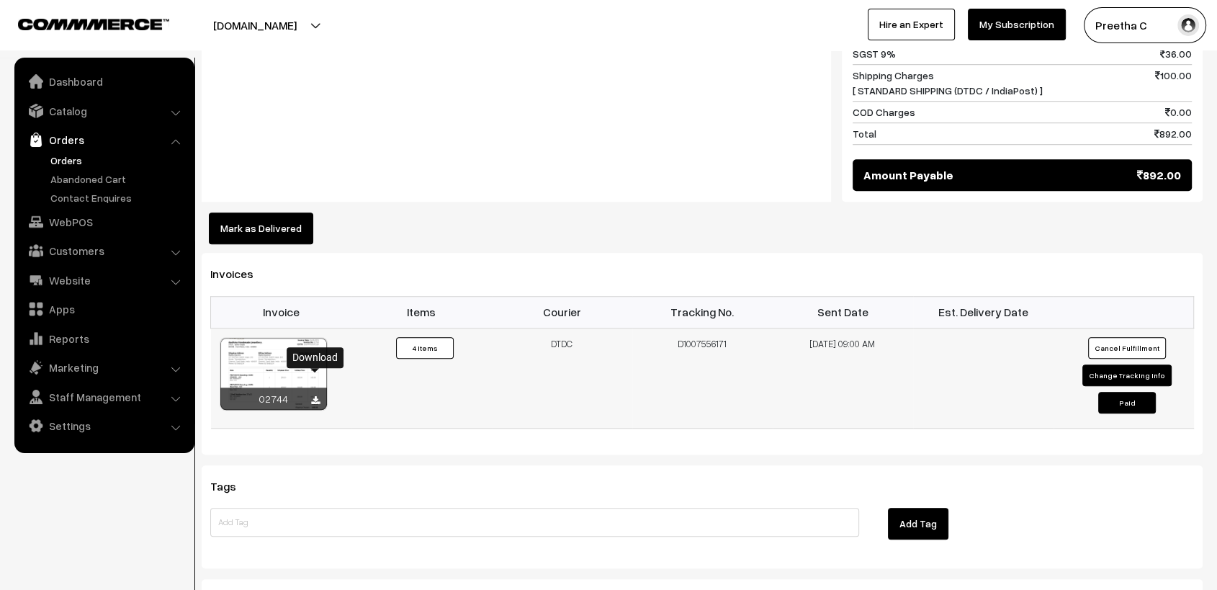
click at [318, 396] on icon at bounding box center [315, 400] width 9 height 9
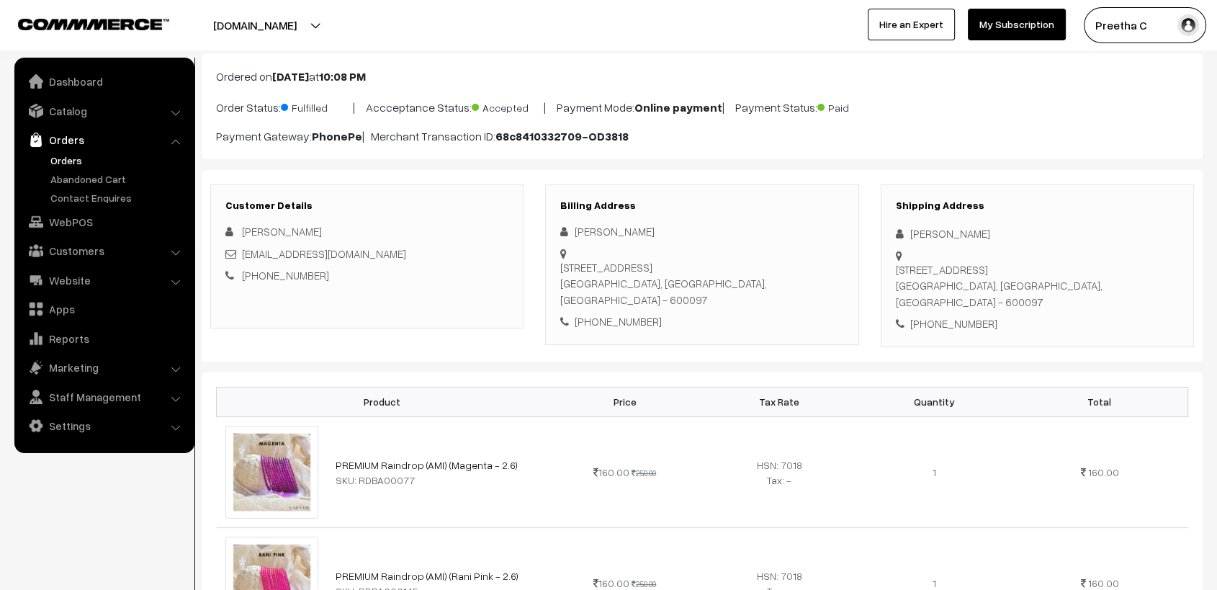
scroll to position [0, 0]
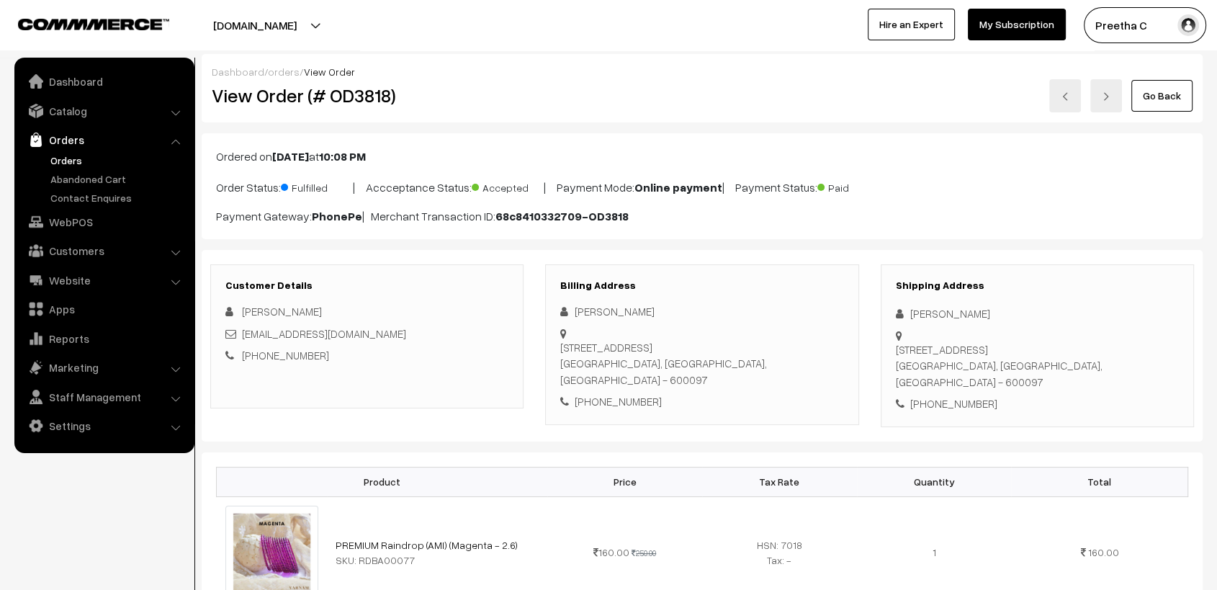
click at [825, 68] on div "Dashboard / orders / View Order" at bounding box center [702, 71] width 981 height 15
click at [1059, 97] on link at bounding box center [1065, 95] width 32 height 33
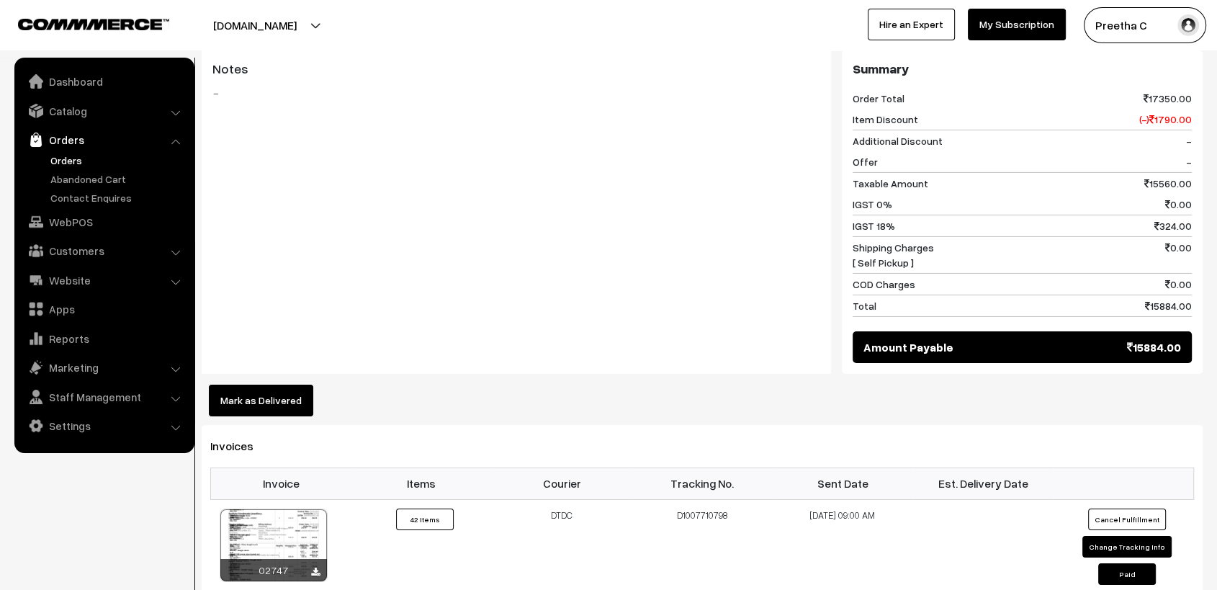
scroll to position [5078, 0]
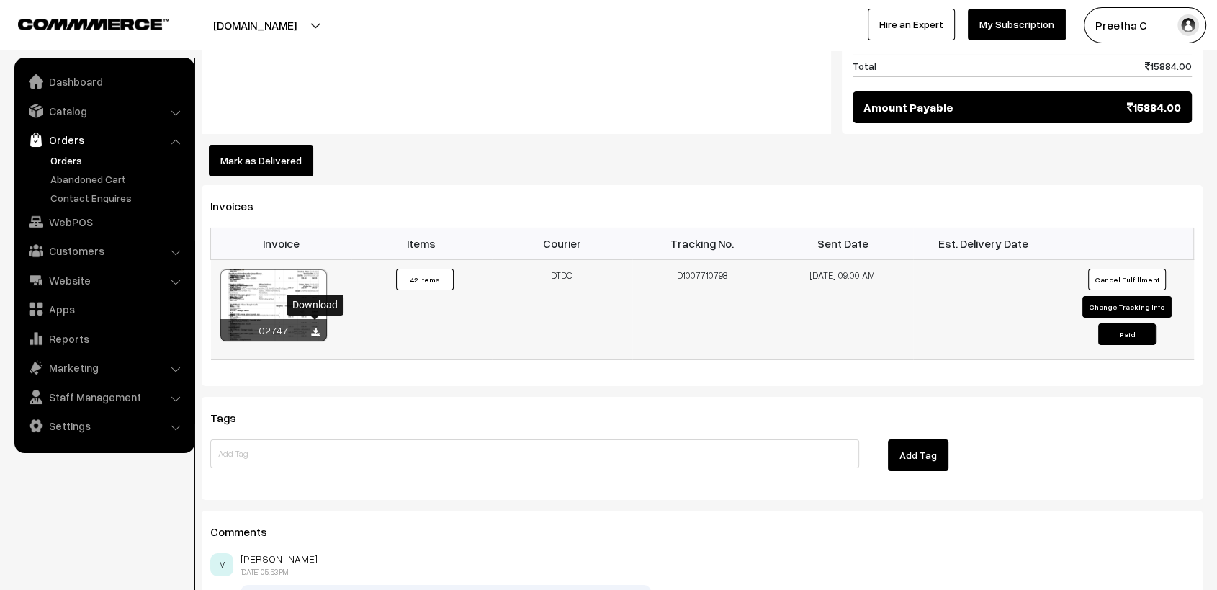
click at [318, 328] on icon at bounding box center [315, 332] width 9 height 9
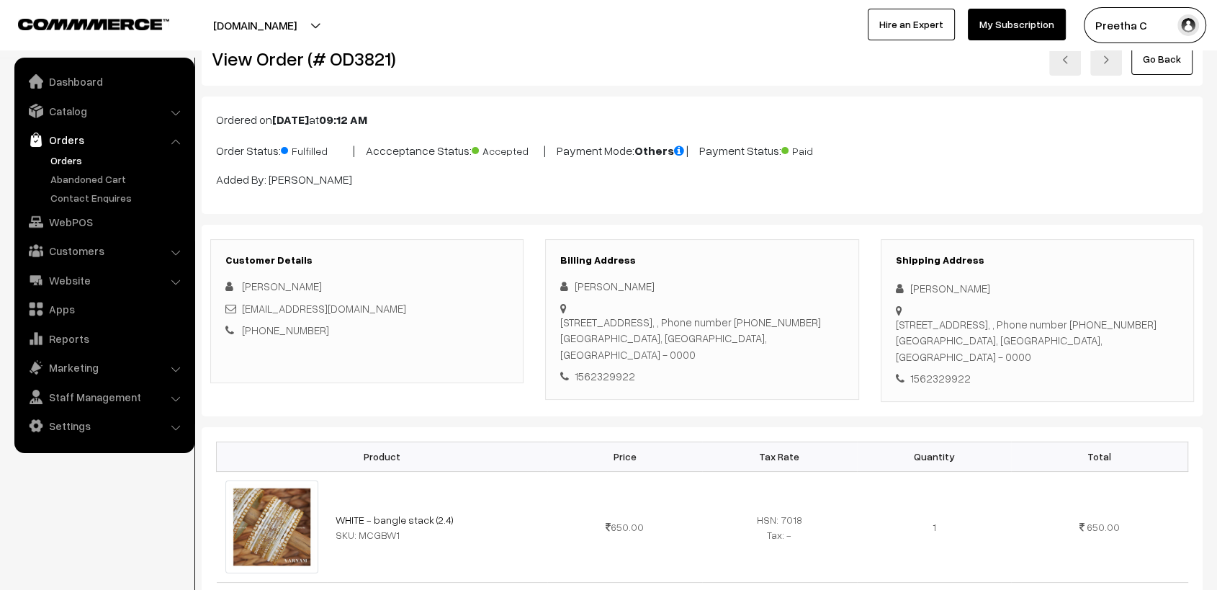
scroll to position [0, 0]
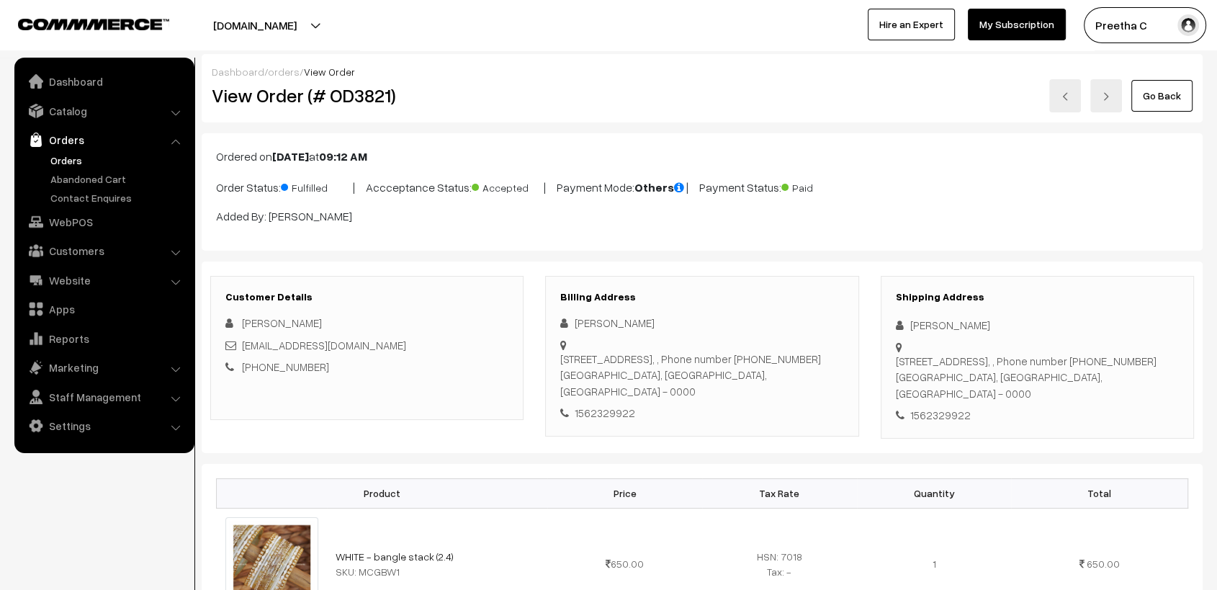
click at [789, 136] on div "Ordered on Sep 19, 2025 at 09:12 AM Order Status: Fulfilled | Accceptance Statu…" at bounding box center [702, 191] width 1001 height 117
click at [1060, 101] on link at bounding box center [1065, 95] width 32 height 33
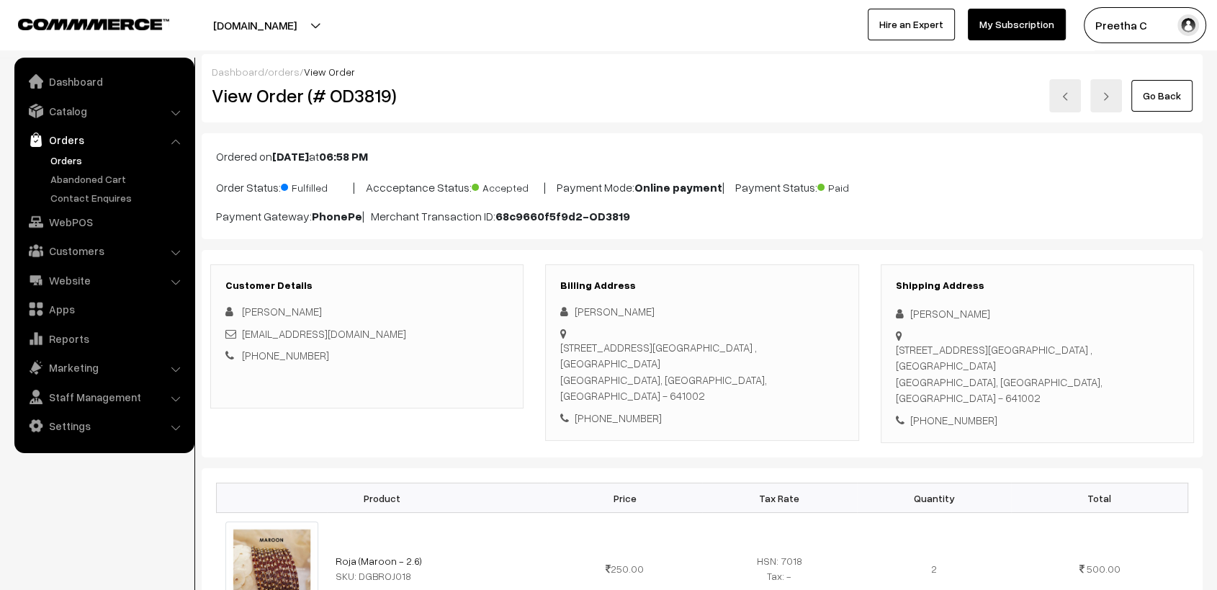
click at [691, 91] on div "Go Back" at bounding box center [869, 95] width 647 height 33
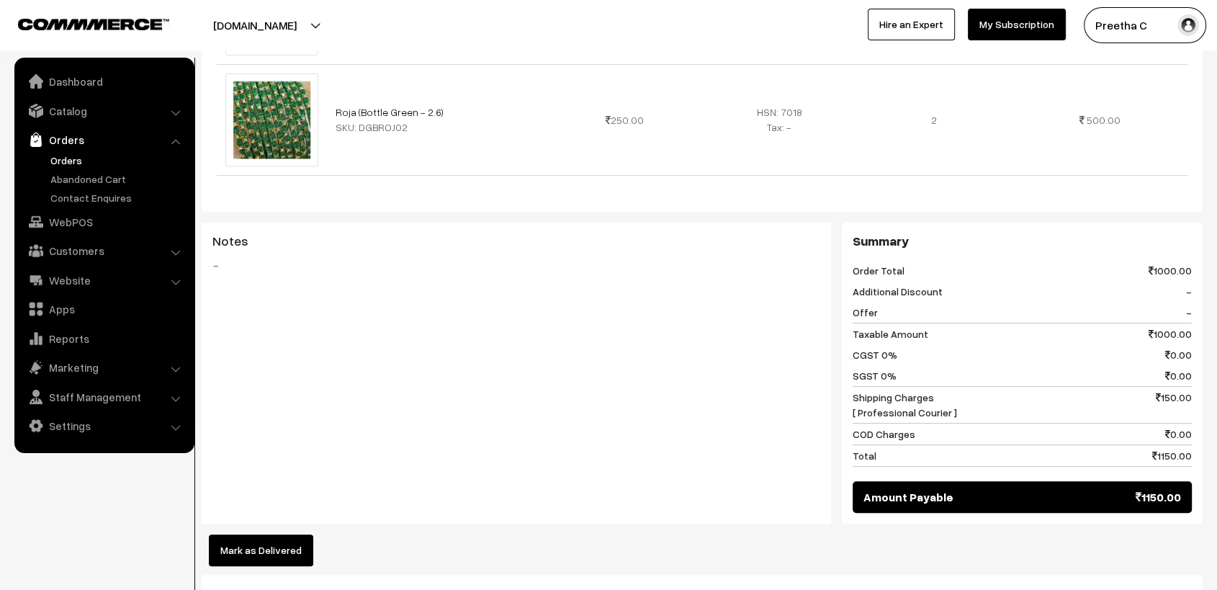
scroll to position [880, 0]
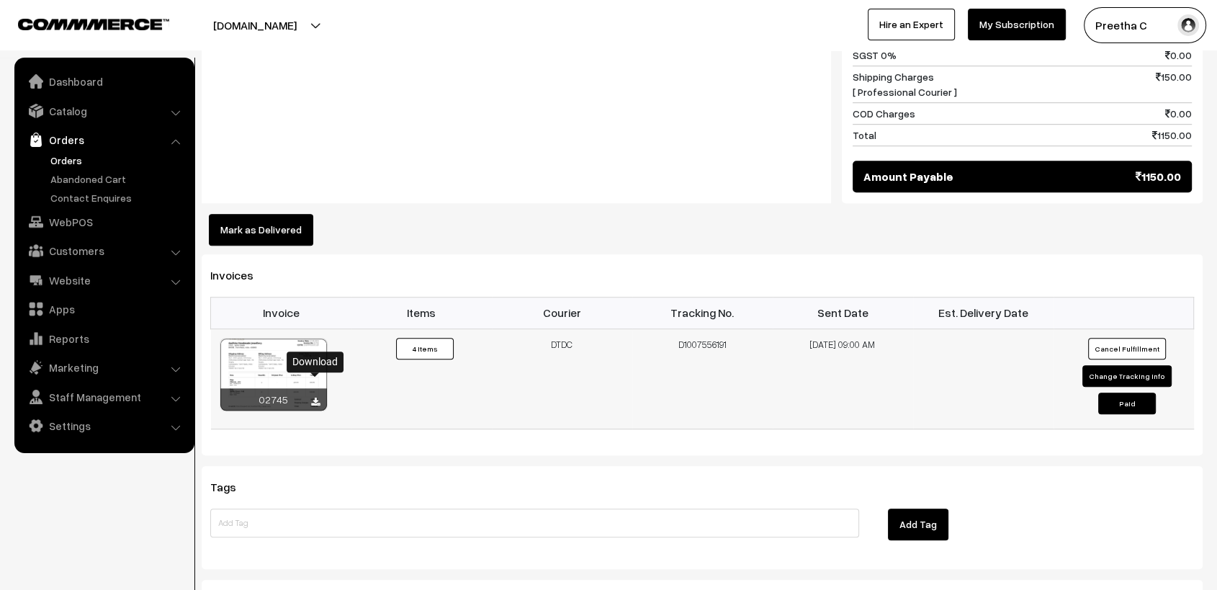
click at [315, 398] on icon at bounding box center [315, 402] width 9 height 9
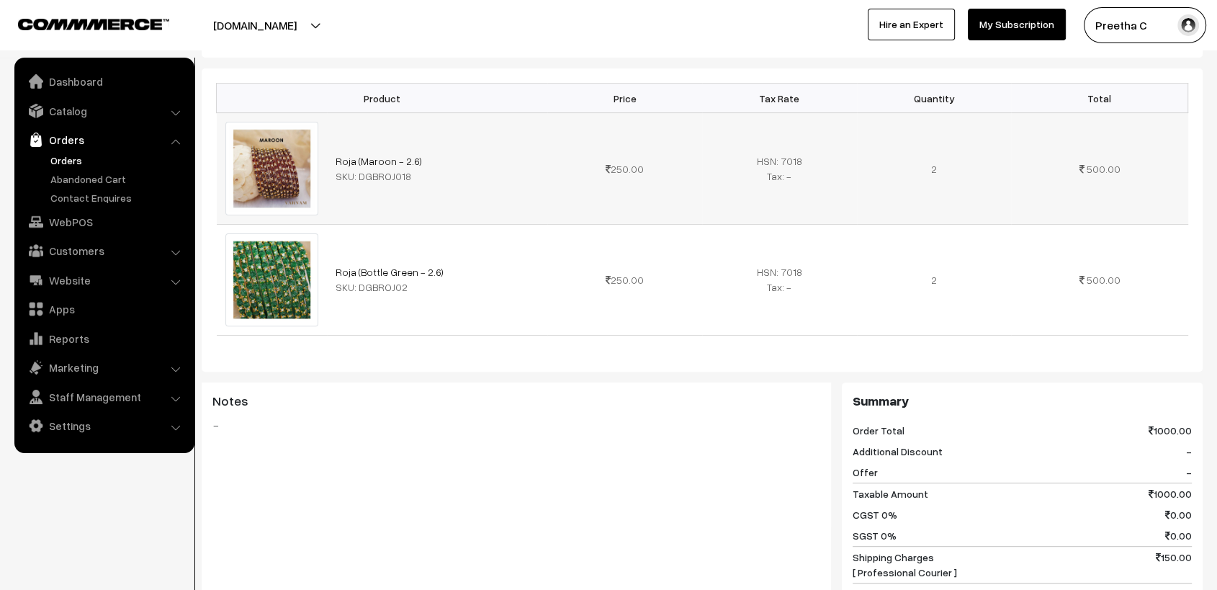
scroll to position [0, 0]
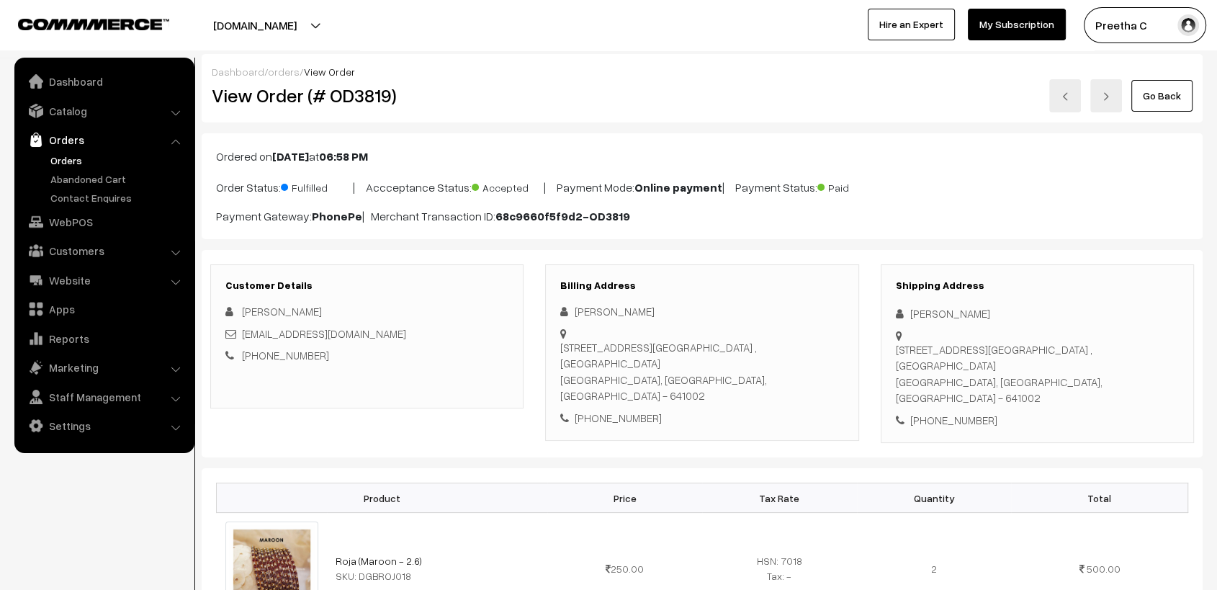
click at [1070, 98] on img at bounding box center [1065, 96] width 9 height 9
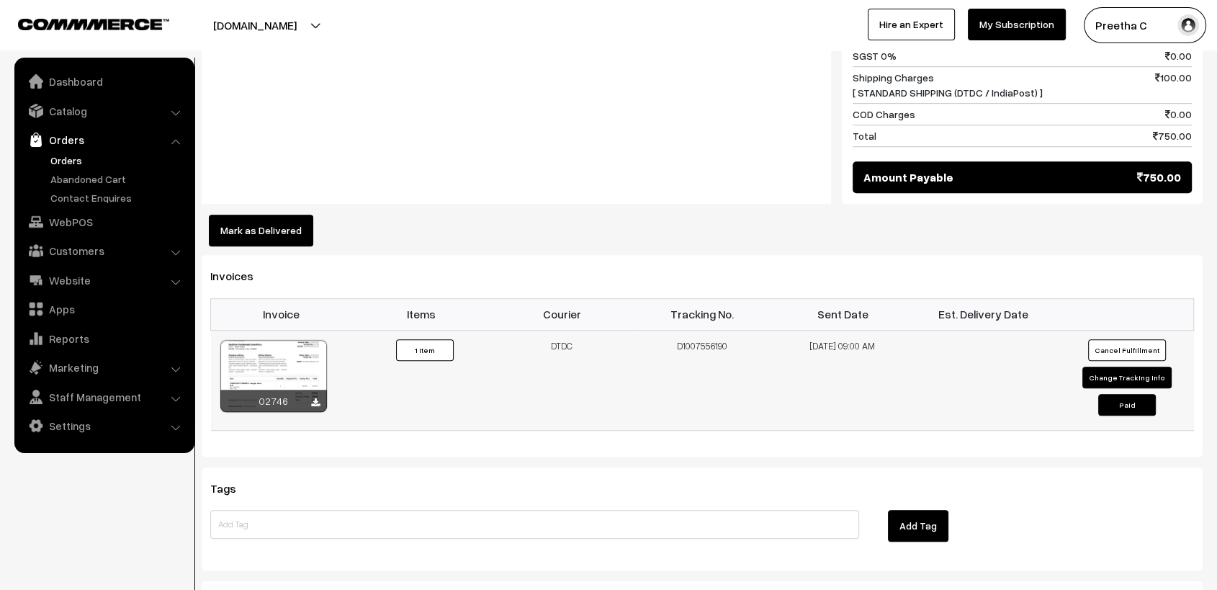
scroll to position [880, 0]
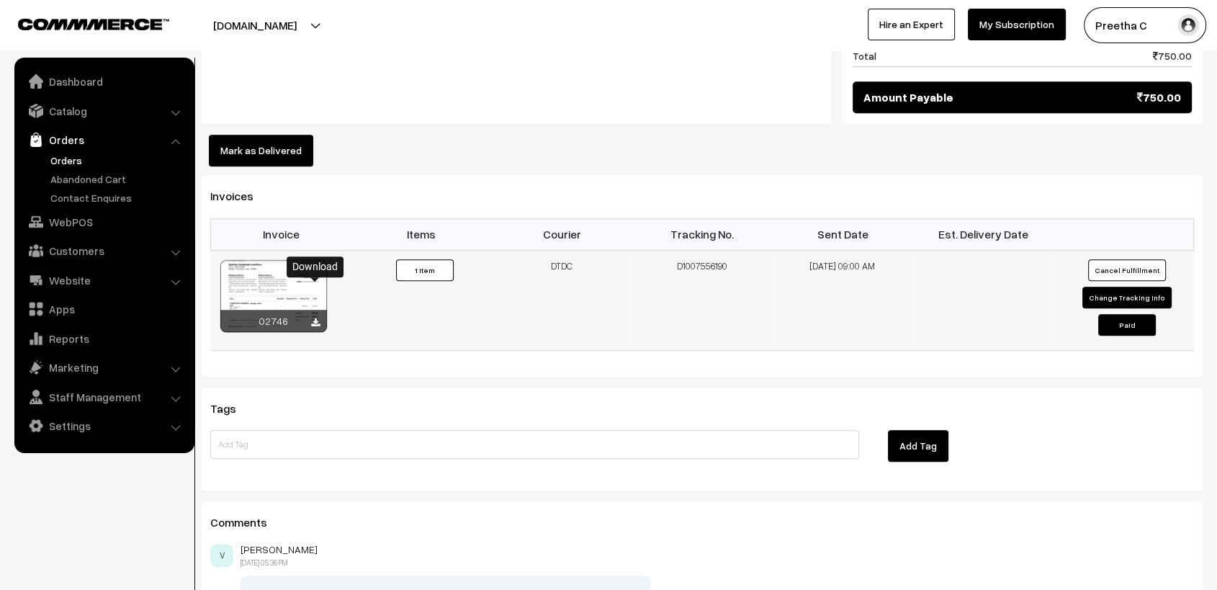
click at [313, 318] on icon at bounding box center [315, 322] width 9 height 9
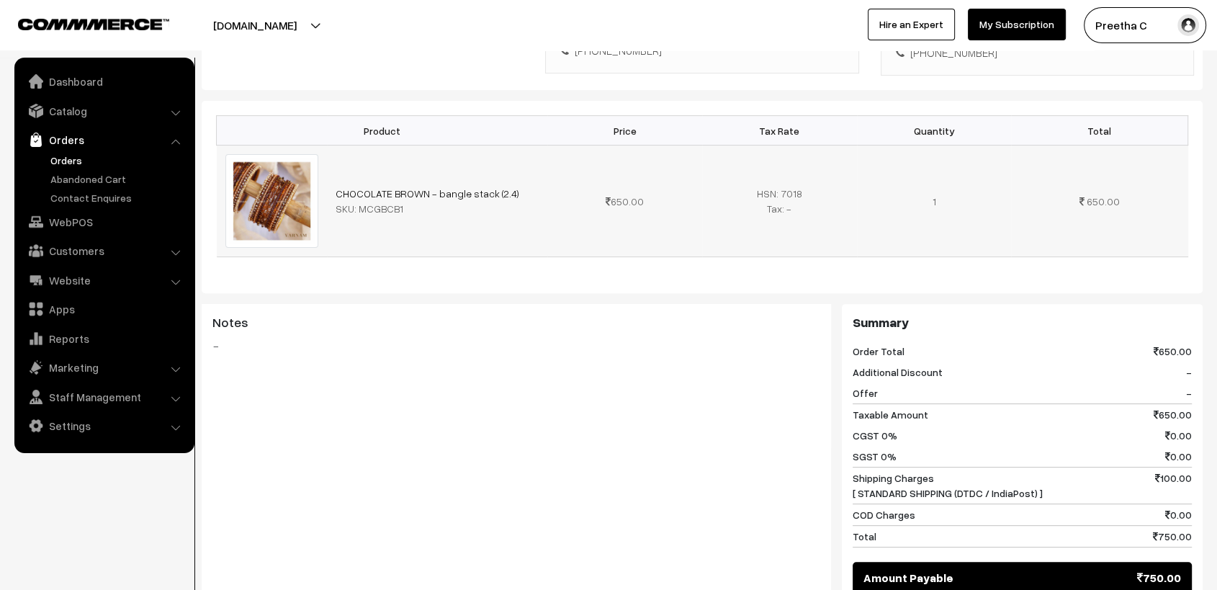
scroll to position [0, 0]
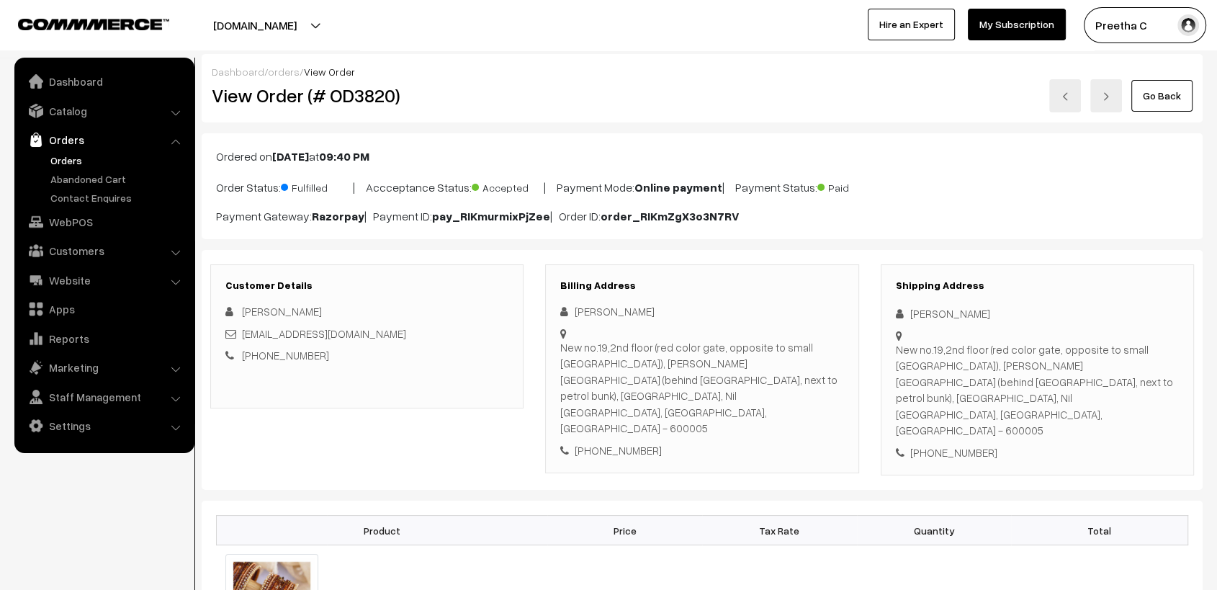
click at [1070, 92] on img at bounding box center [1065, 96] width 9 height 9
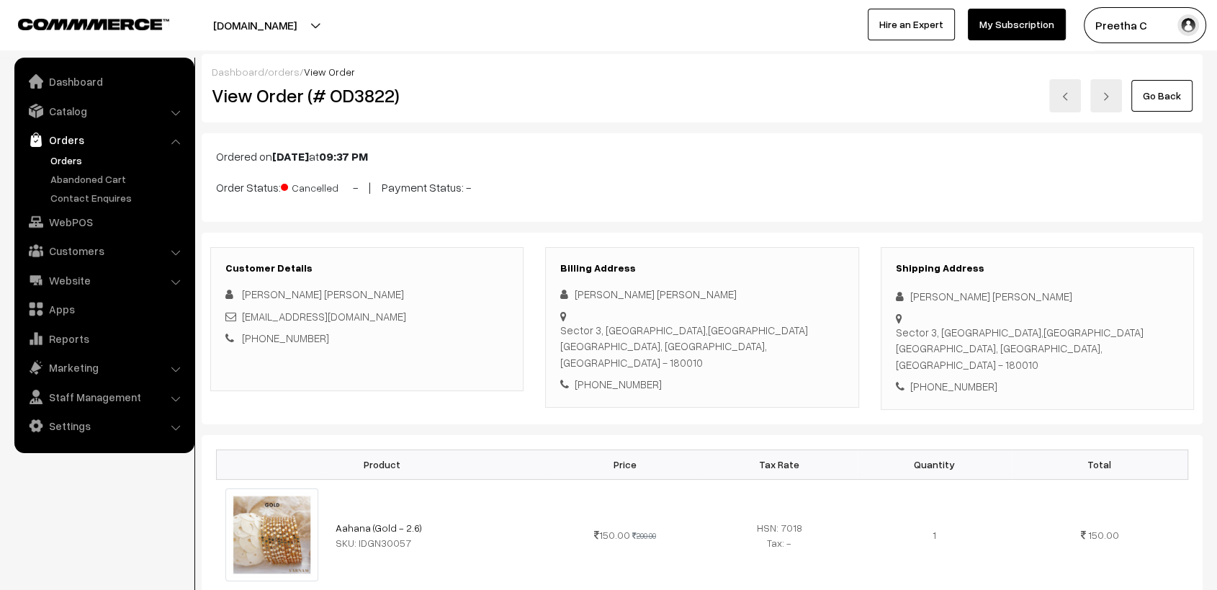
click at [1065, 102] on link at bounding box center [1065, 95] width 32 height 33
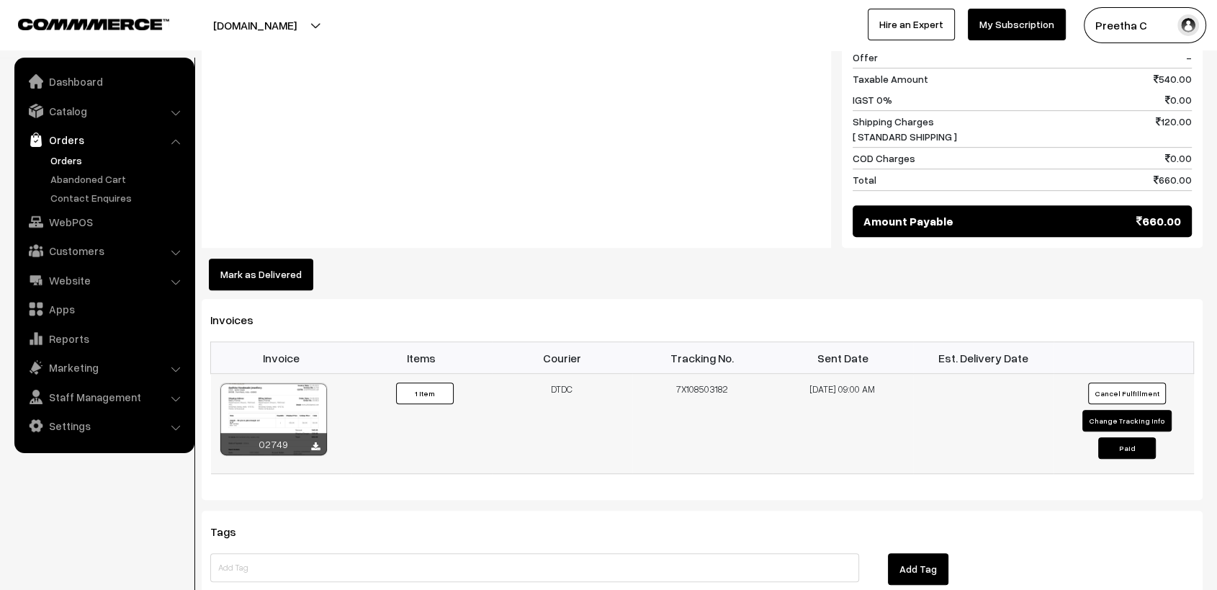
scroll to position [800, 0]
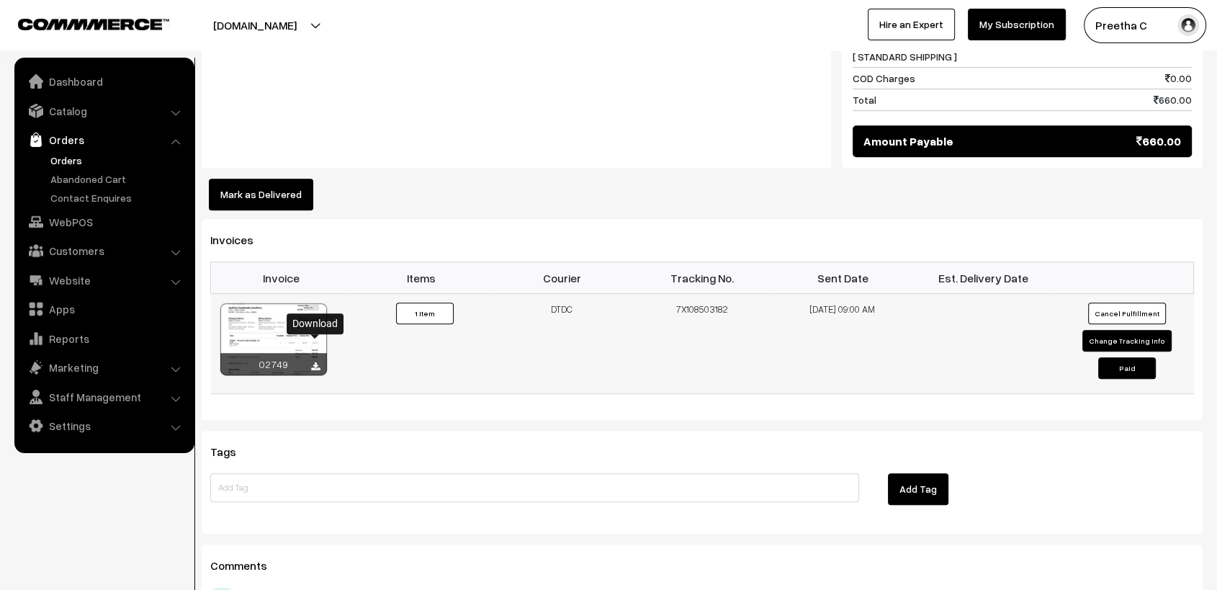
click at [314, 362] on icon at bounding box center [315, 366] width 9 height 9
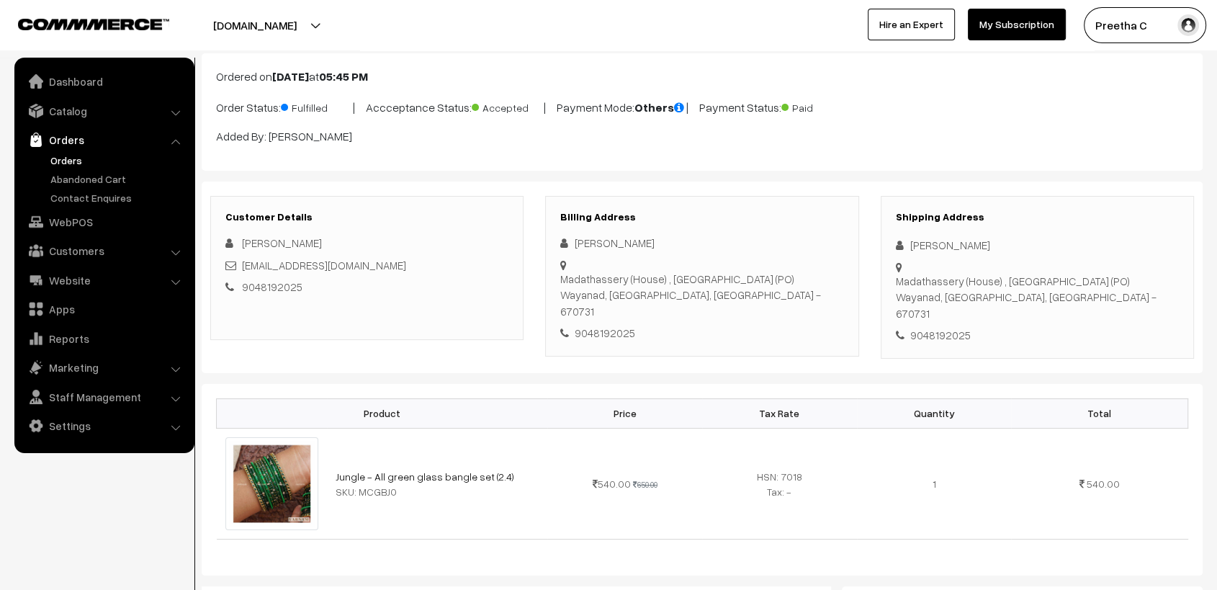
scroll to position [0, 0]
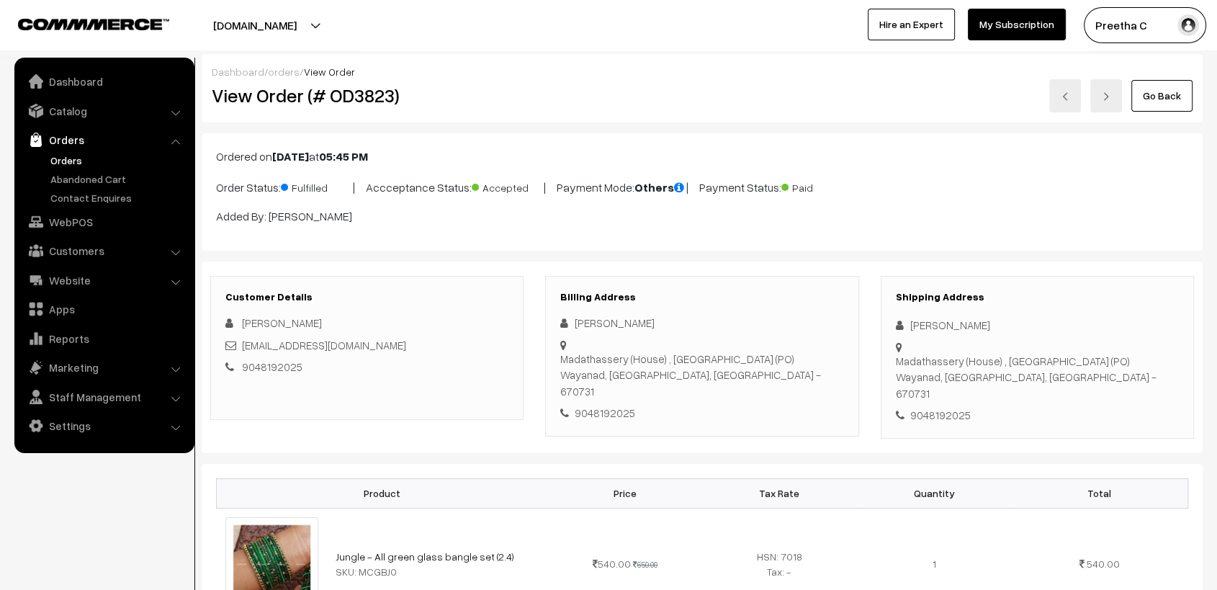
click at [1065, 95] on img at bounding box center [1065, 96] width 9 height 9
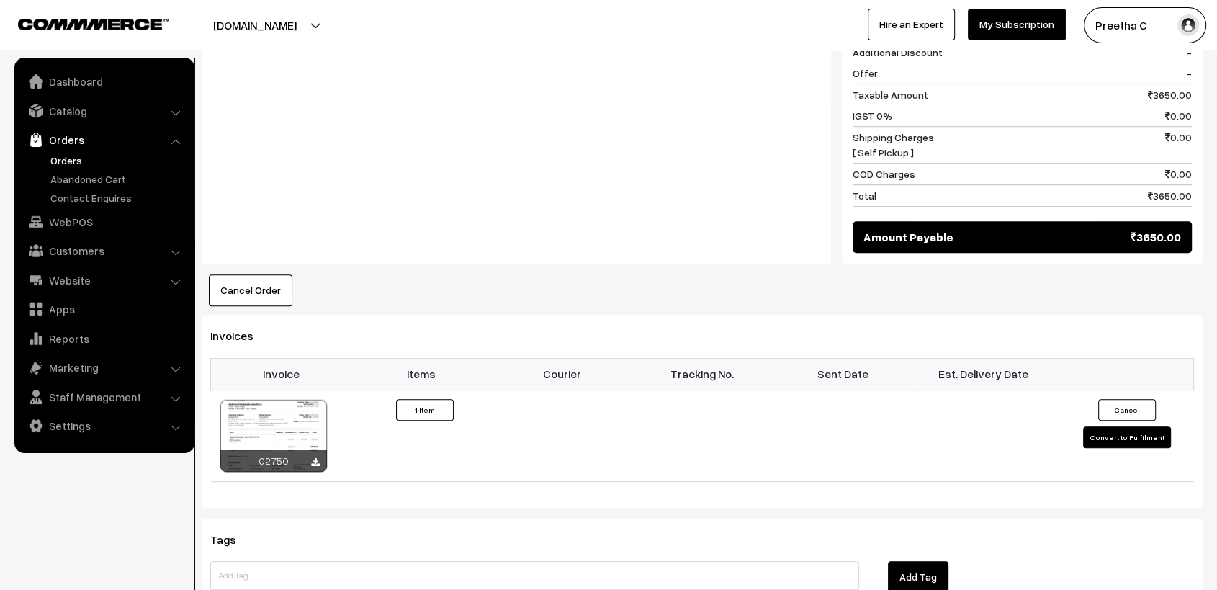
scroll to position [800, 0]
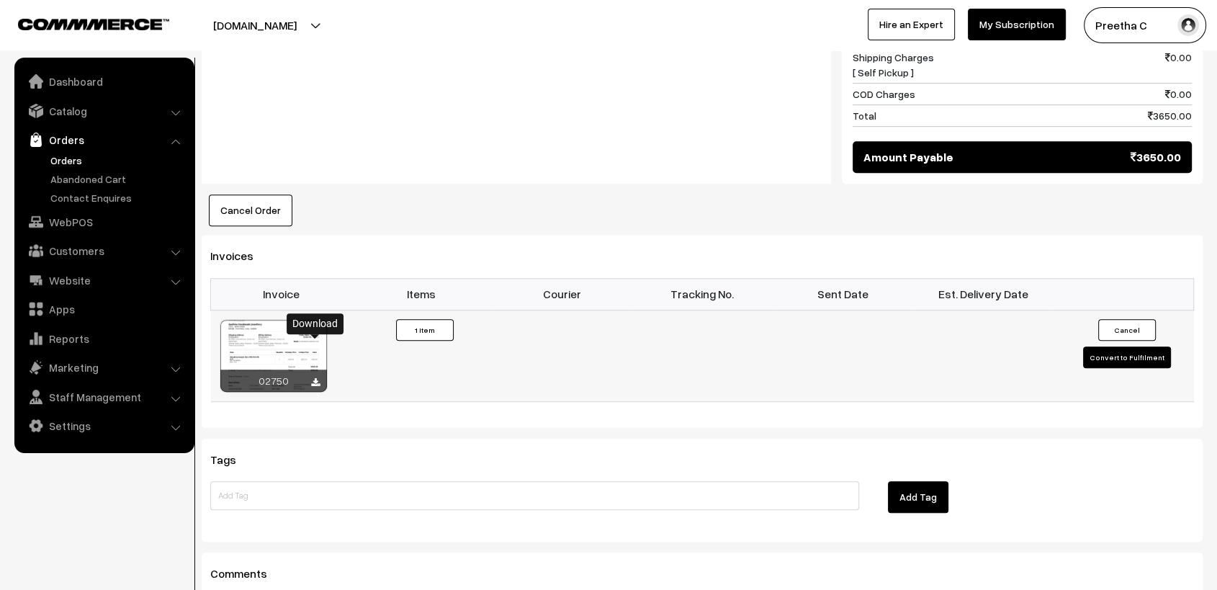
click at [316, 378] on icon at bounding box center [315, 382] width 9 height 9
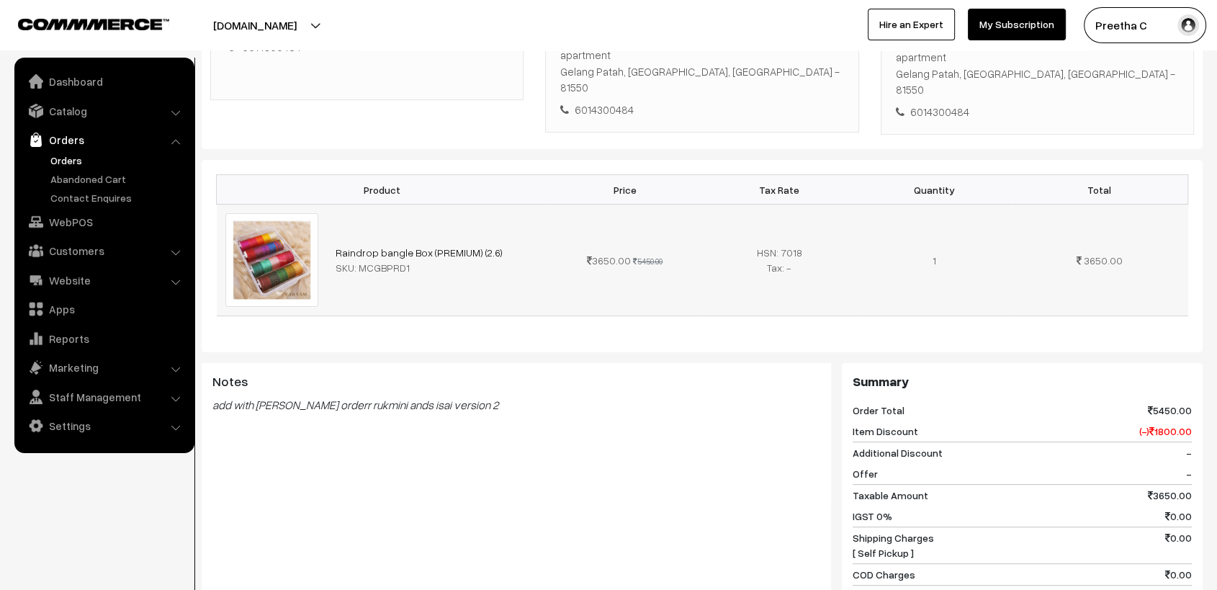
scroll to position [0, 0]
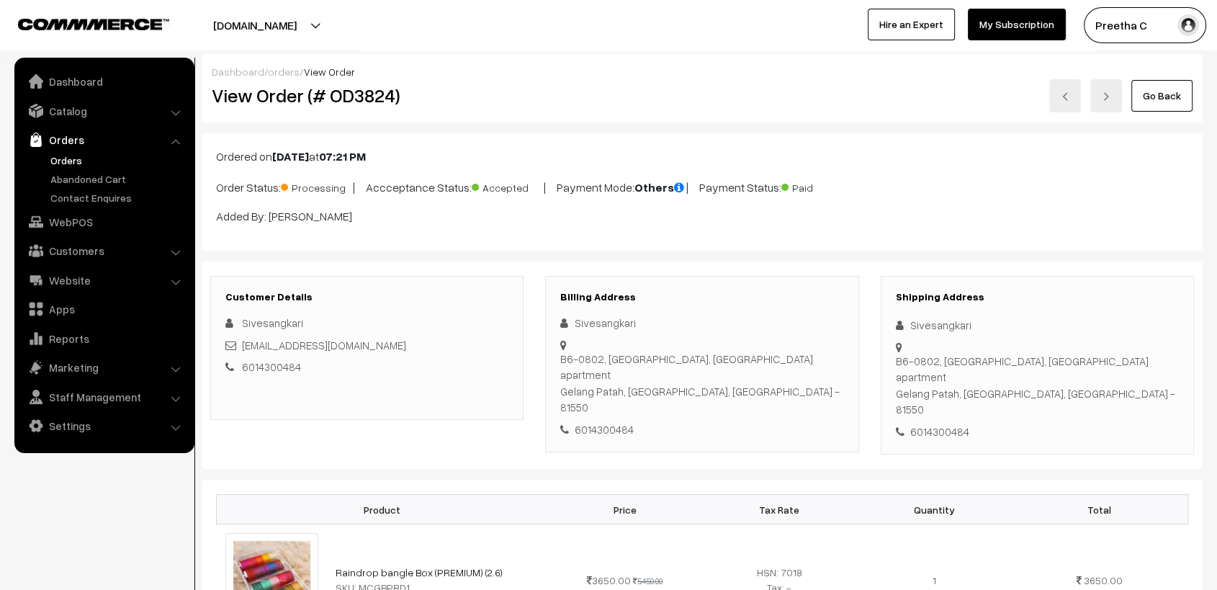
click at [1068, 102] on link at bounding box center [1065, 95] width 32 height 33
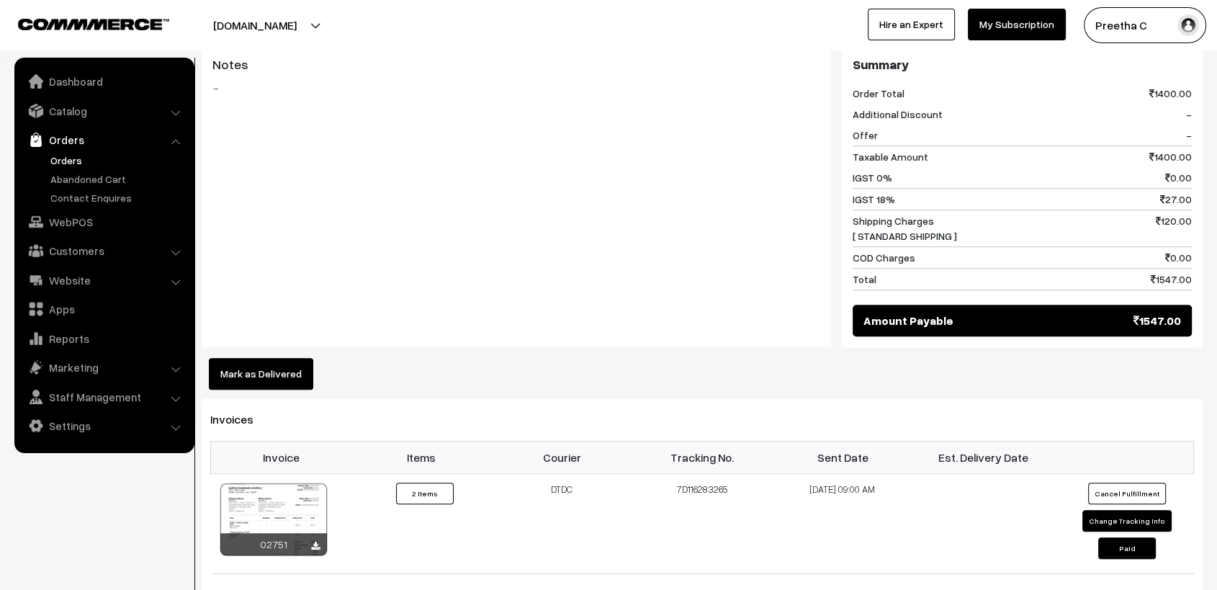
scroll to position [800, 0]
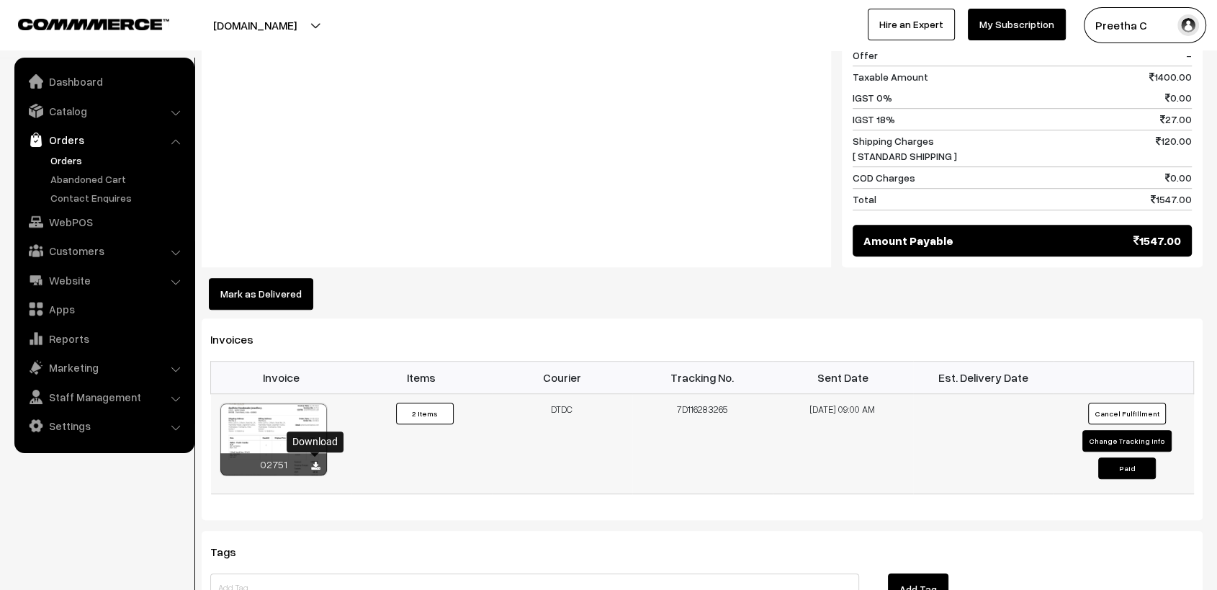
click at [315, 462] on icon at bounding box center [315, 466] width 9 height 9
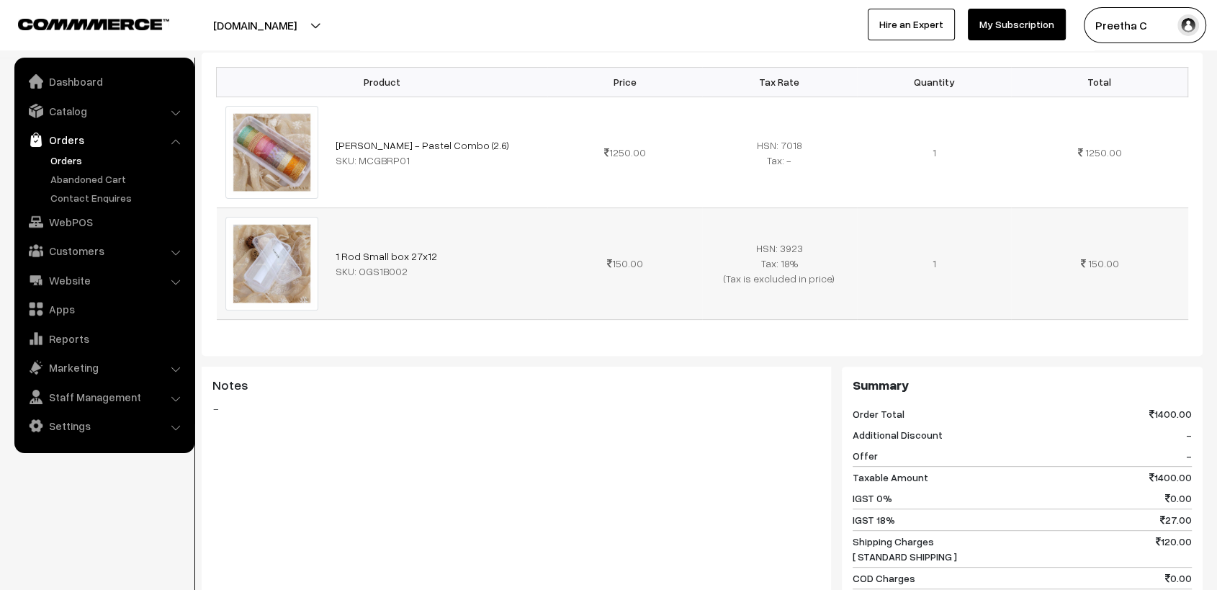
scroll to position [0, 0]
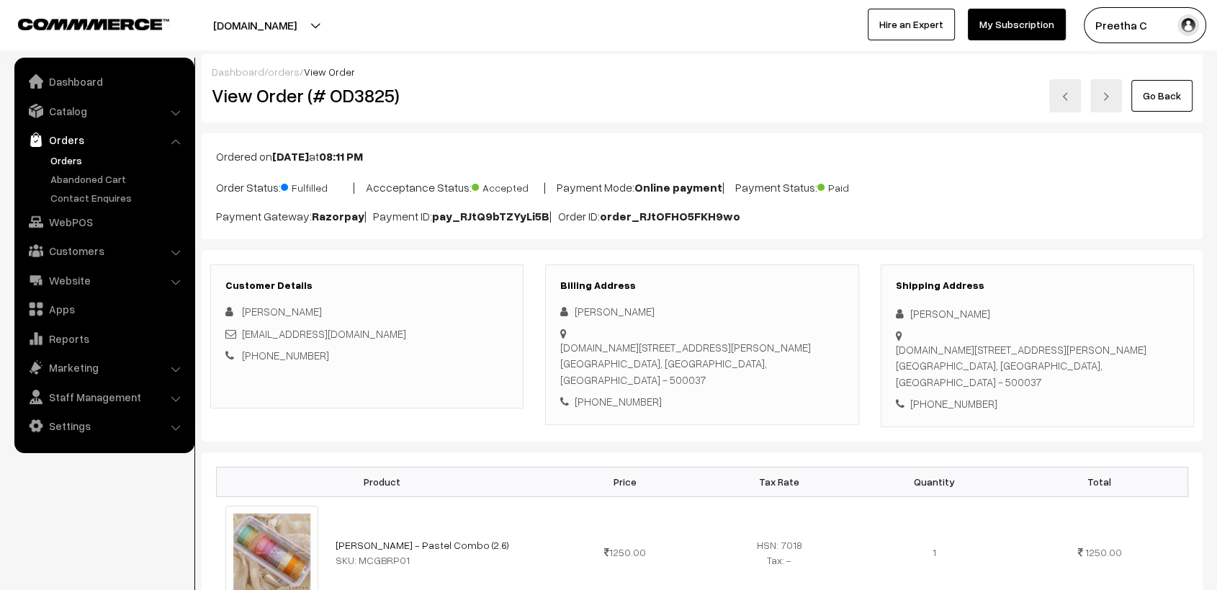
drag, startPoint x: 770, startPoint y: 148, endPoint x: 780, endPoint y: 144, distance: 11.0
click at [770, 148] on p "Ordered on Sep 20, 2025 at 08:11 PM" at bounding box center [702, 156] width 972 height 17
click at [1064, 99] on img at bounding box center [1065, 96] width 9 height 9
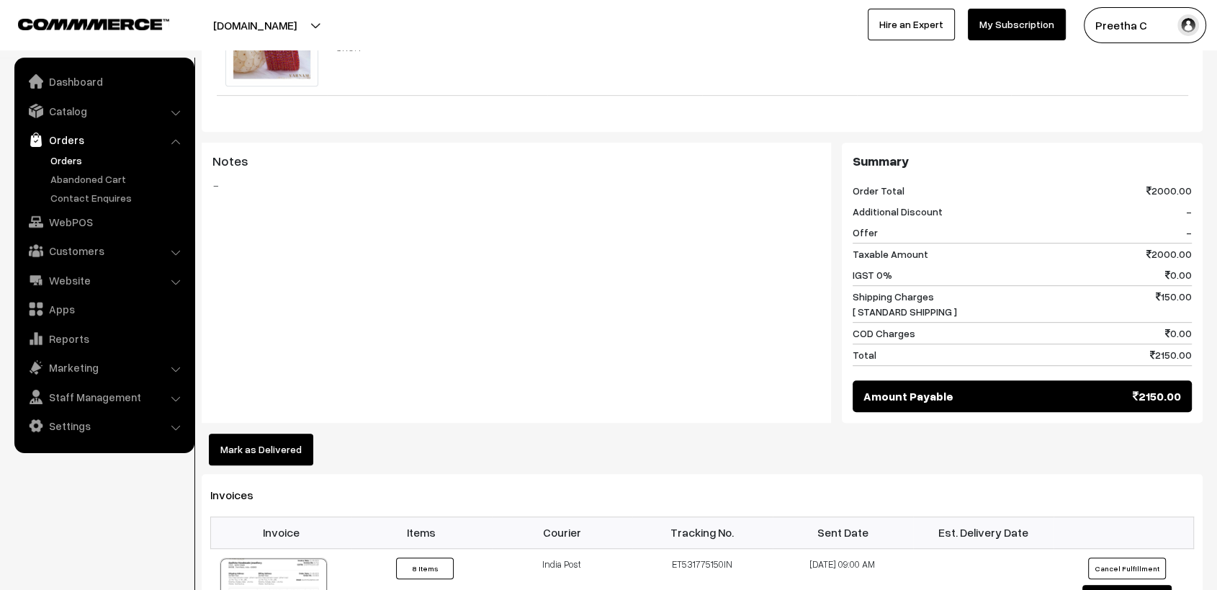
scroll to position [720, 0]
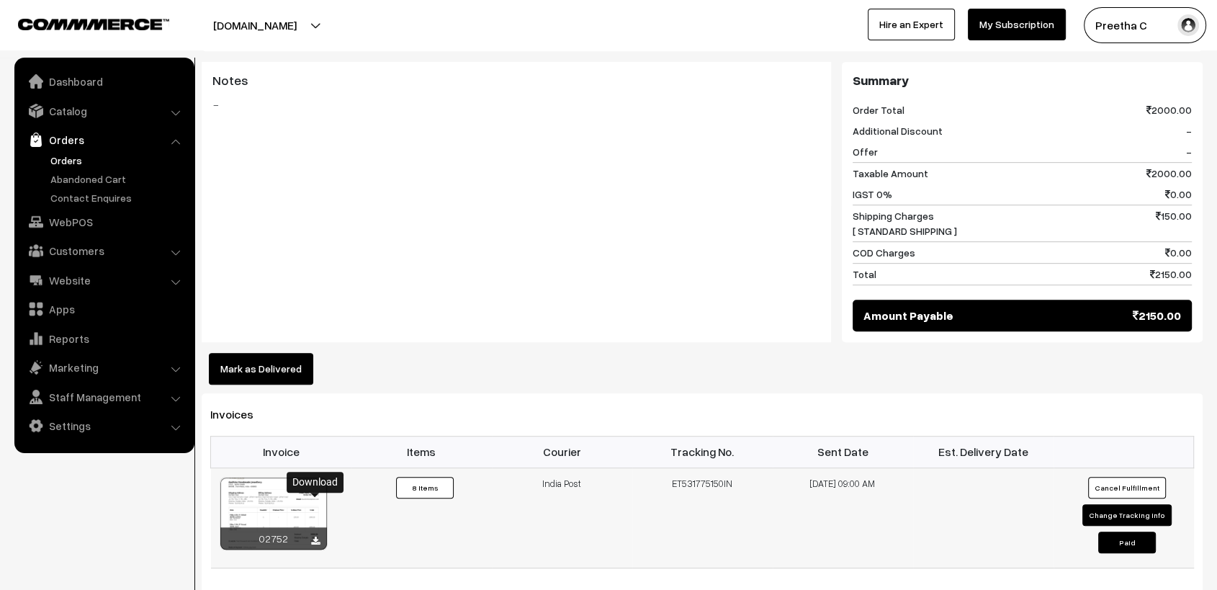
click at [315, 537] on icon at bounding box center [315, 541] width 9 height 9
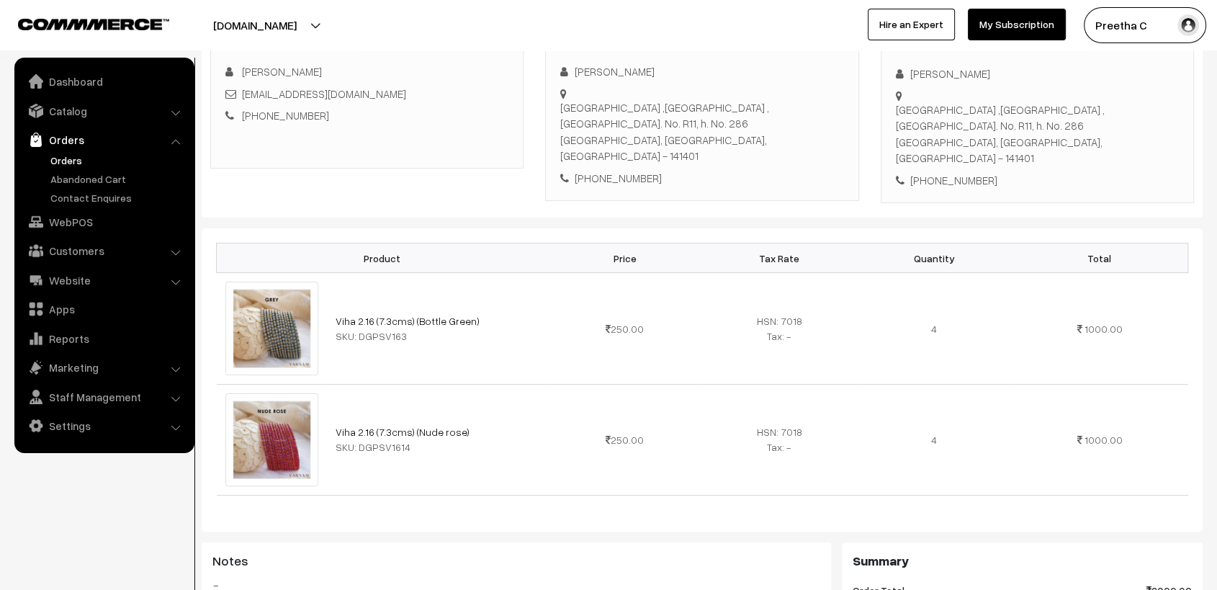
scroll to position [0, 0]
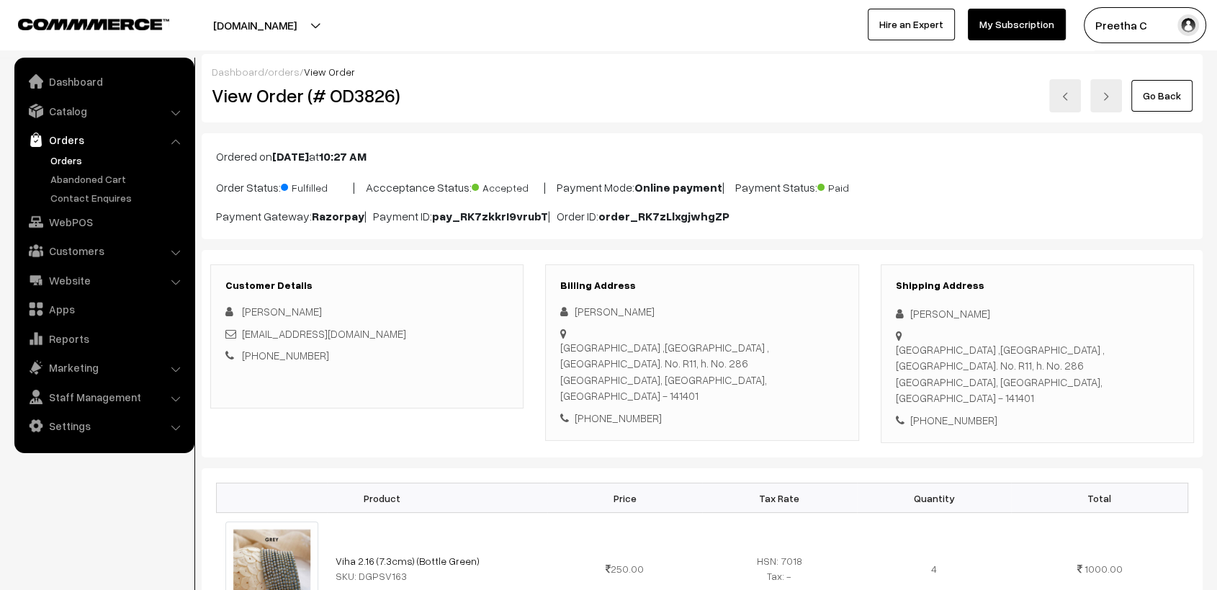
click at [1076, 103] on link at bounding box center [1065, 95] width 32 height 33
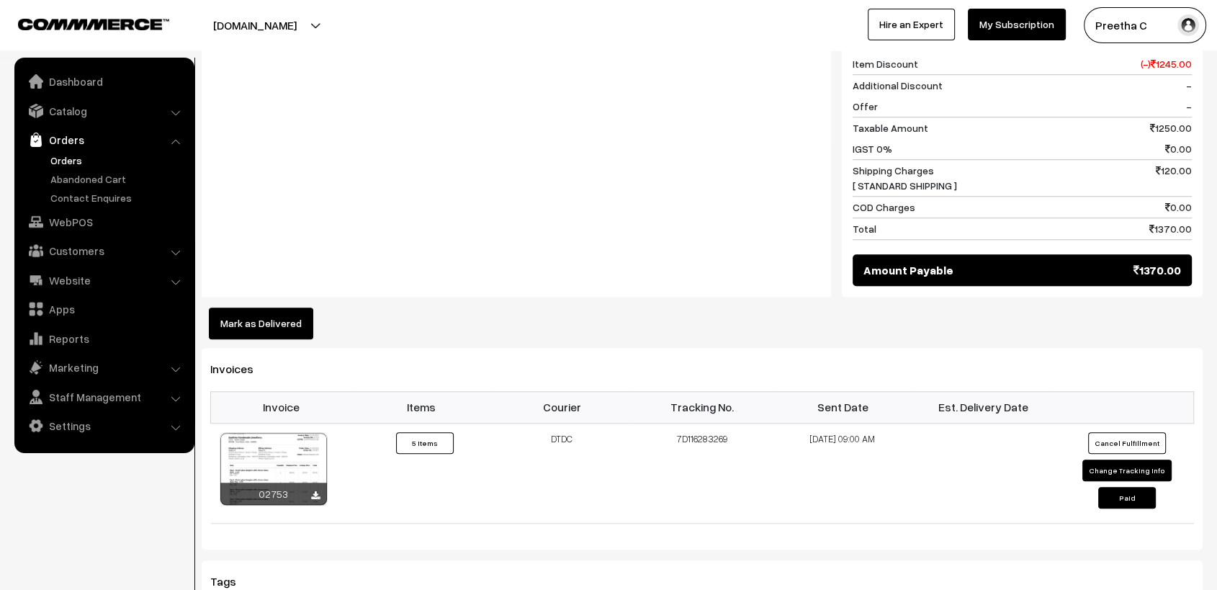
scroll to position [1360, 0]
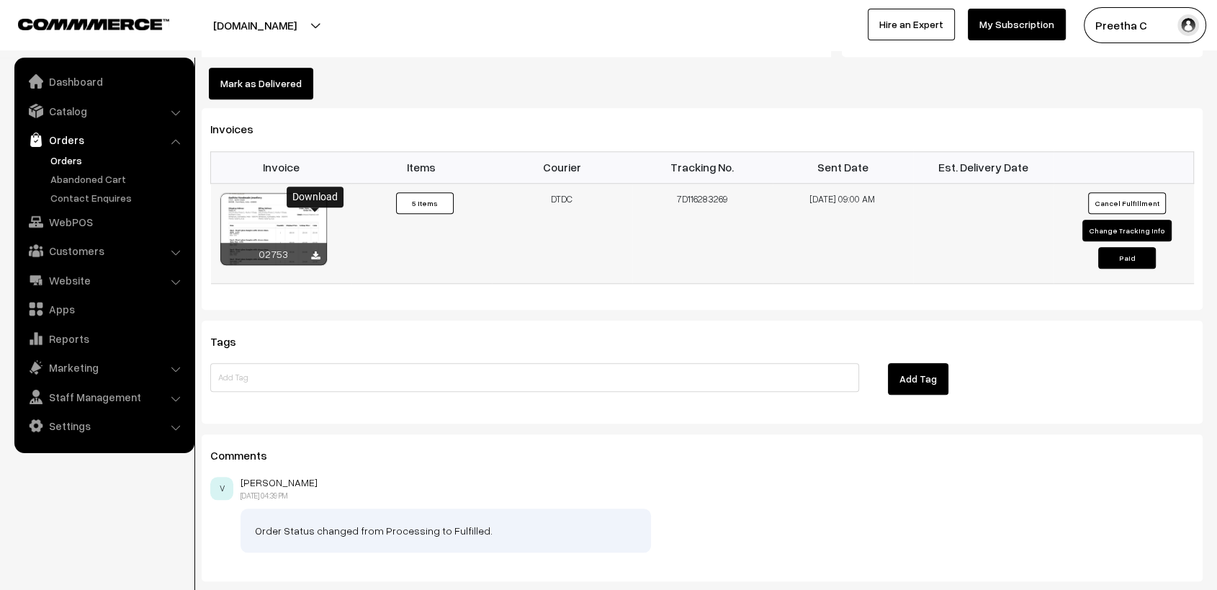
click at [316, 251] on icon at bounding box center [315, 255] width 9 height 9
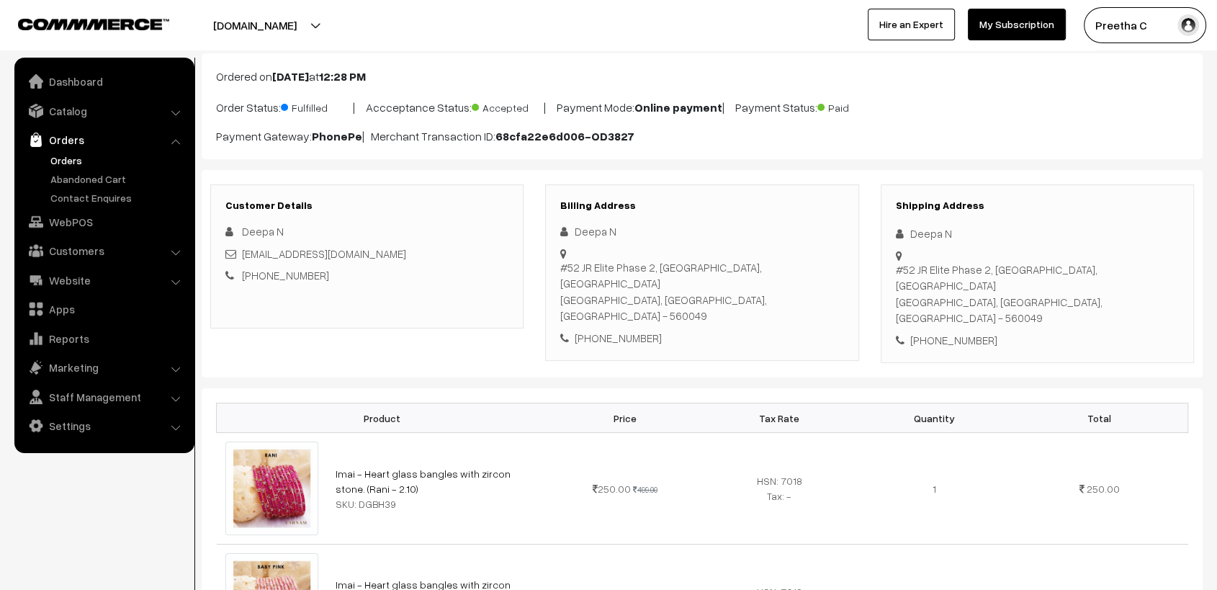
scroll to position [0, 0]
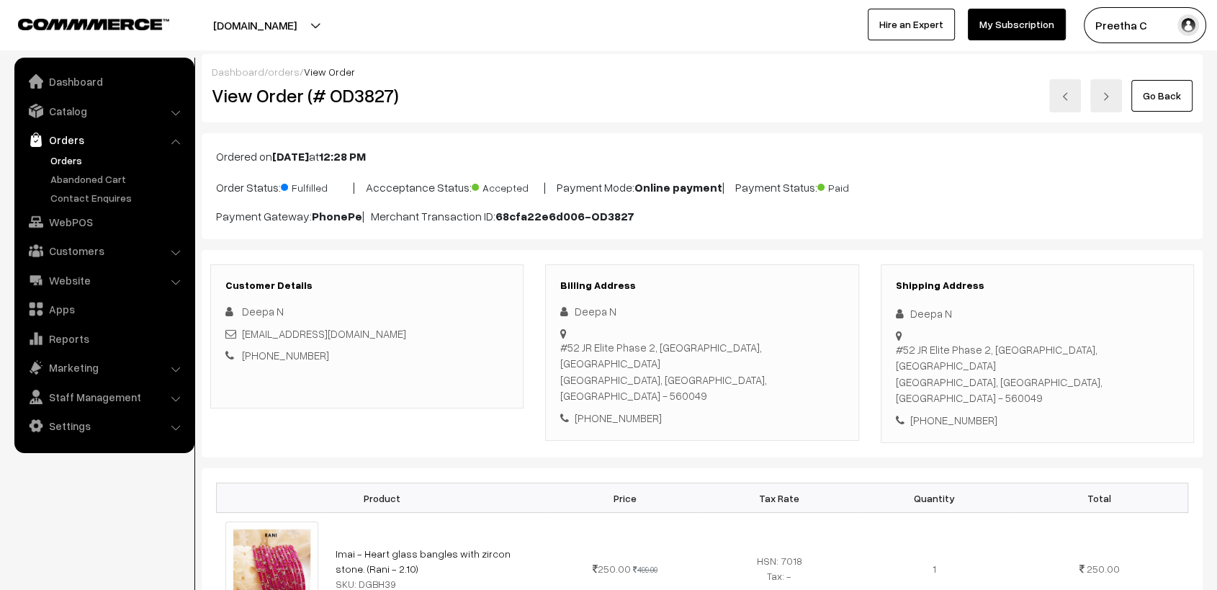
drag, startPoint x: 721, startPoint y: 148, endPoint x: 735, endPoint y: 142, distance: 15.1
click at [721, 148] on p "Ordered on Sep 21, 2025 at 12:28 PM" at bounding box center [702, 156] width 972 height 17
click at [1061, 99] on link at bounding box center [1065, 95] width 32 height 33
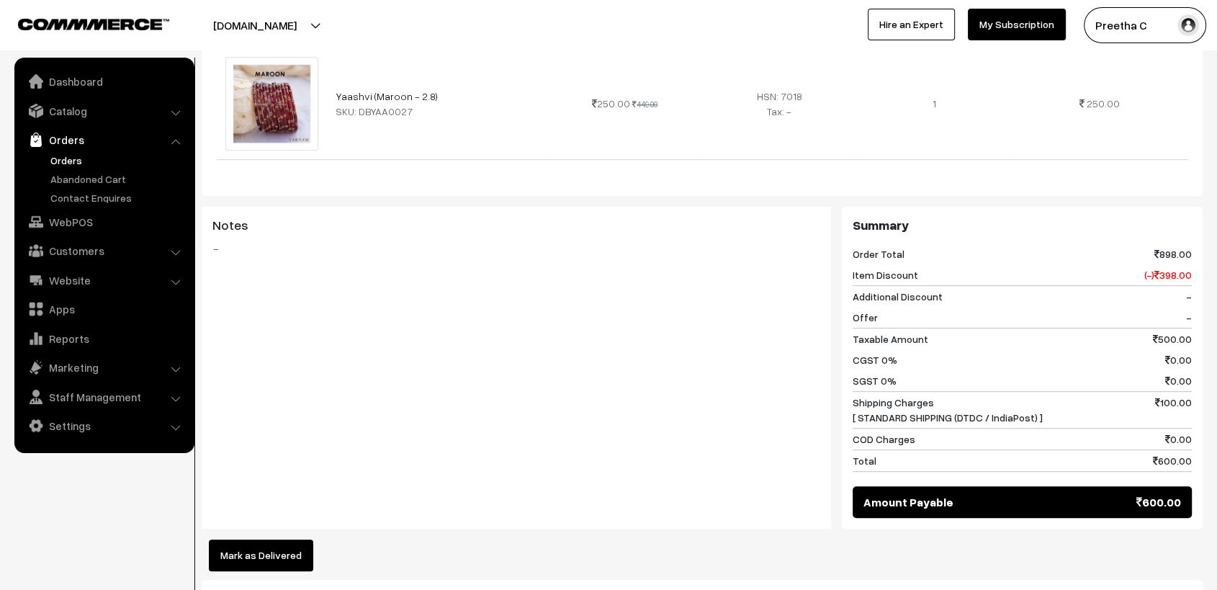
scroll to position [880, 0]
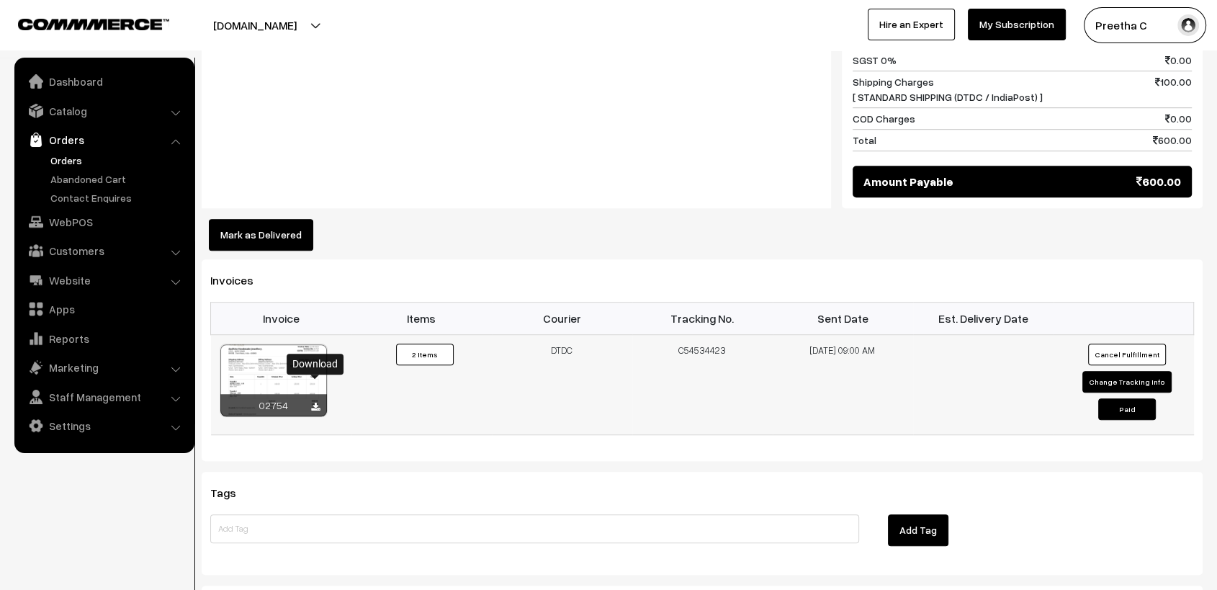
click at [313, 403] on icon at bounding box center [315, 407] width 9 height 9
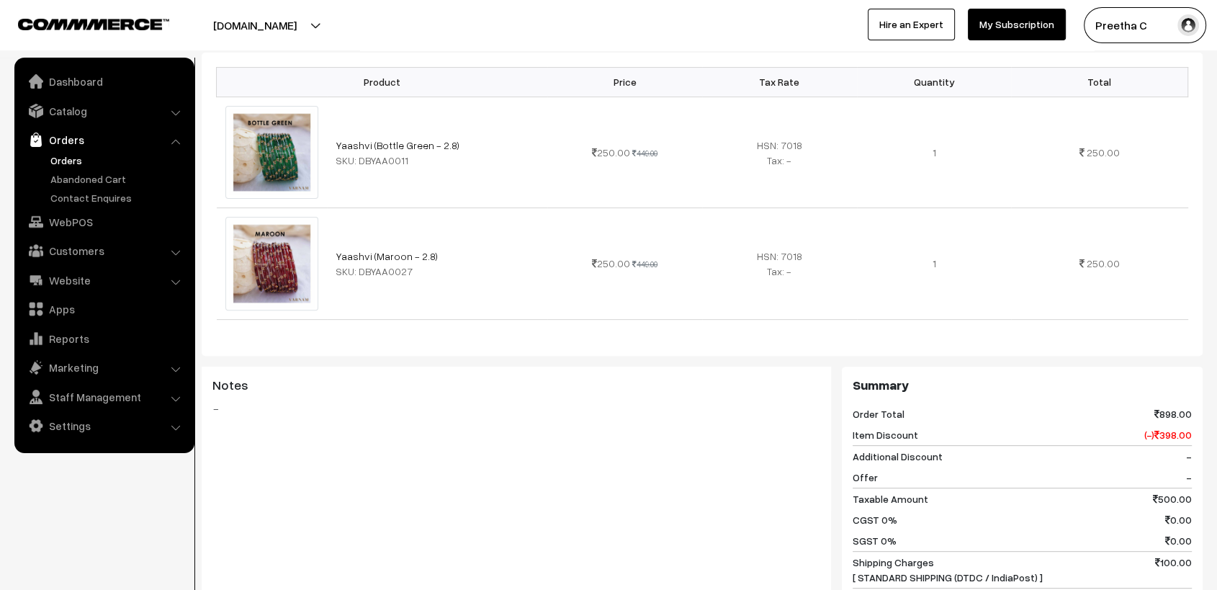
scroll to position [0, 0]
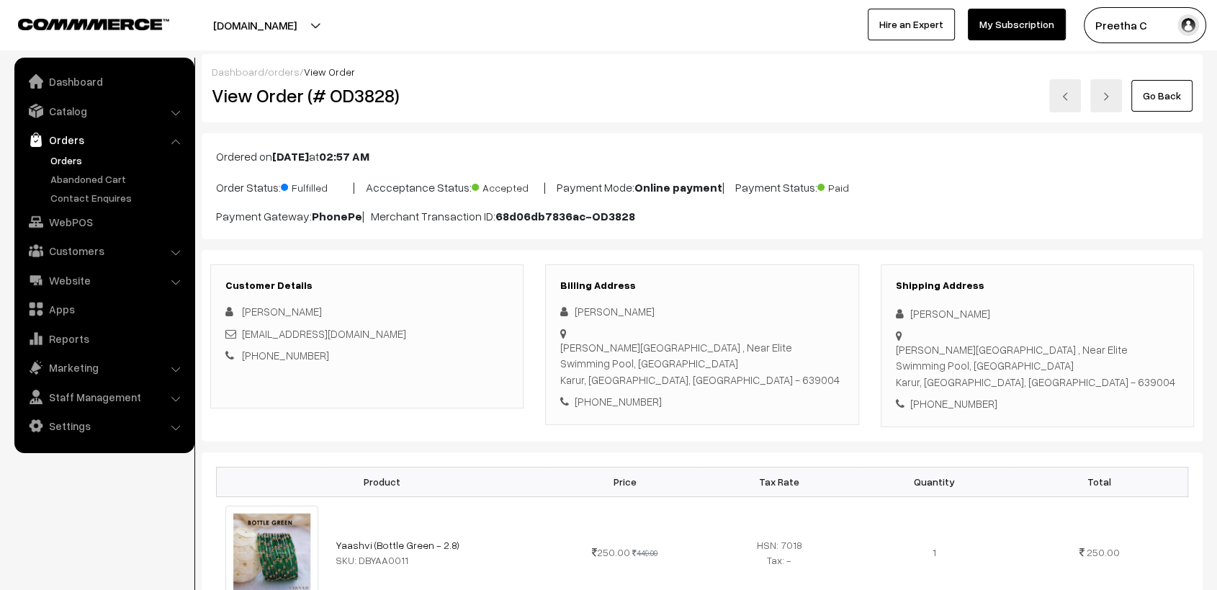
click at [784, 95] on div "Go Back" at bounding box center [869, 95] width 647 height 33
click at [1069, 97] on img at bounding box center [1065, 96] width 9 height 9
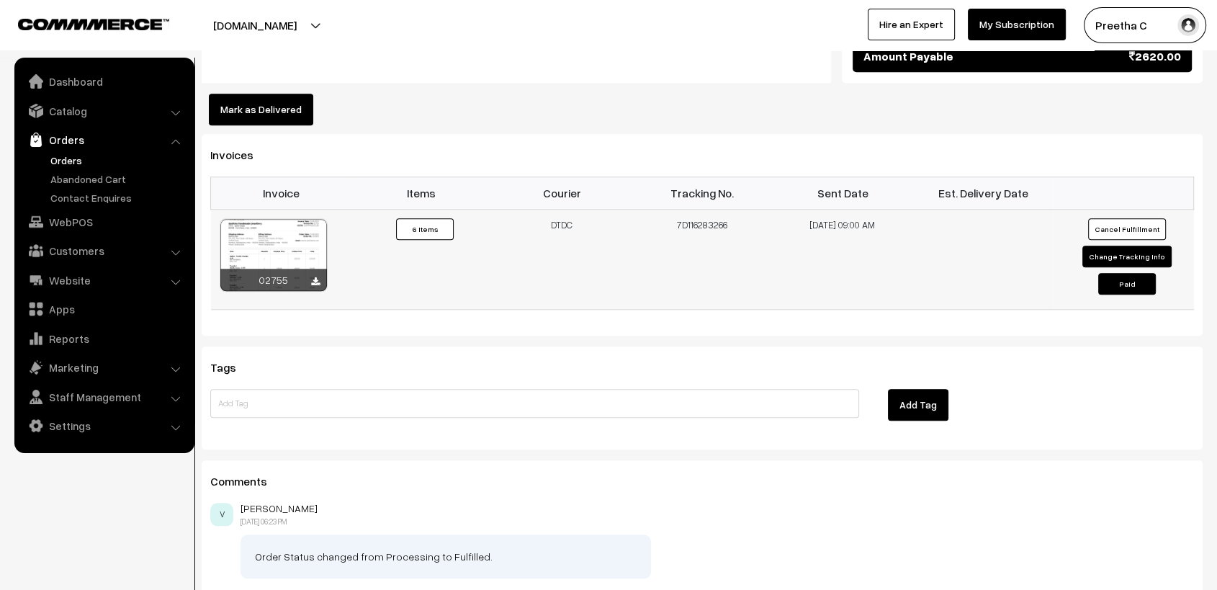
scroll to position [1528, 0]
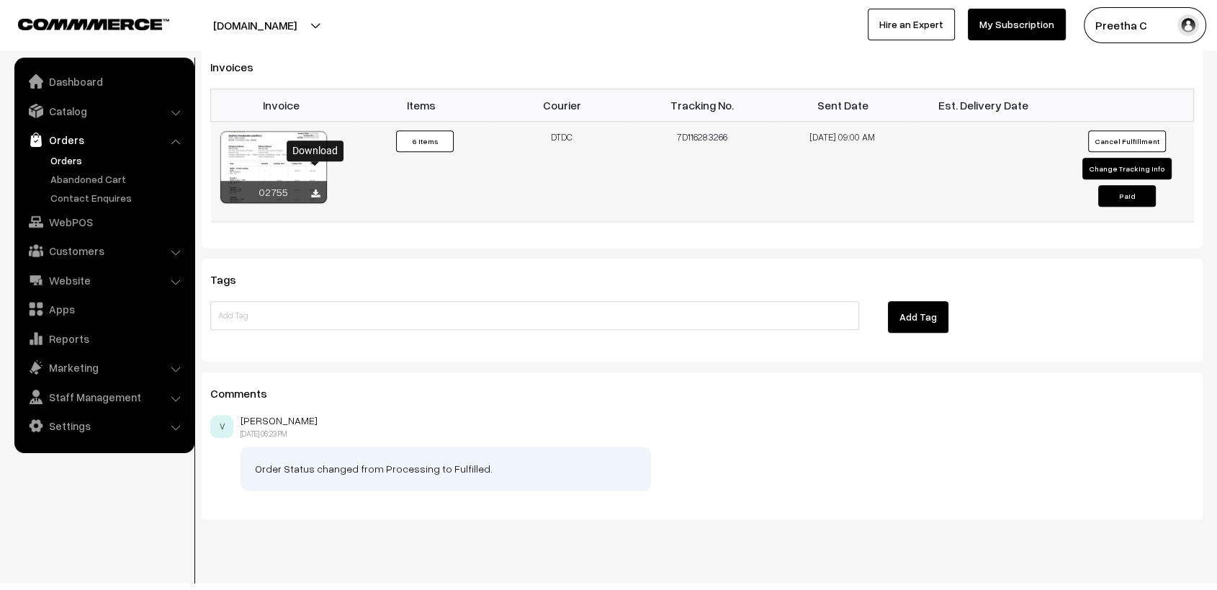
click at [317, 189] on icon at bounding box center [315, 193] width 9 height 9
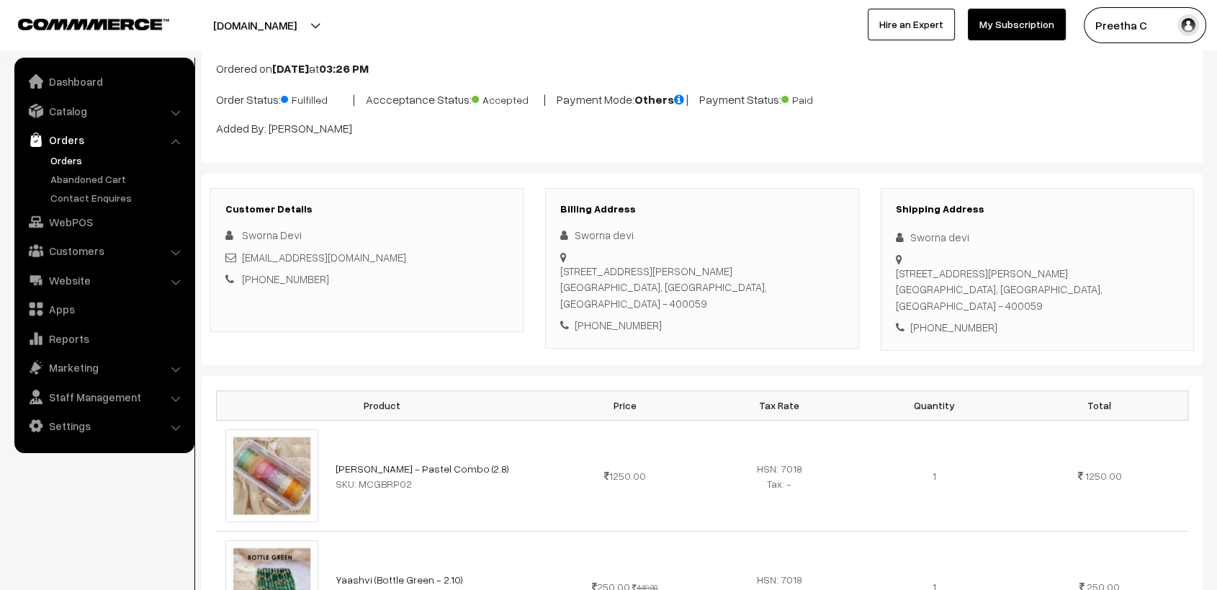
scroll to position [0, 0]
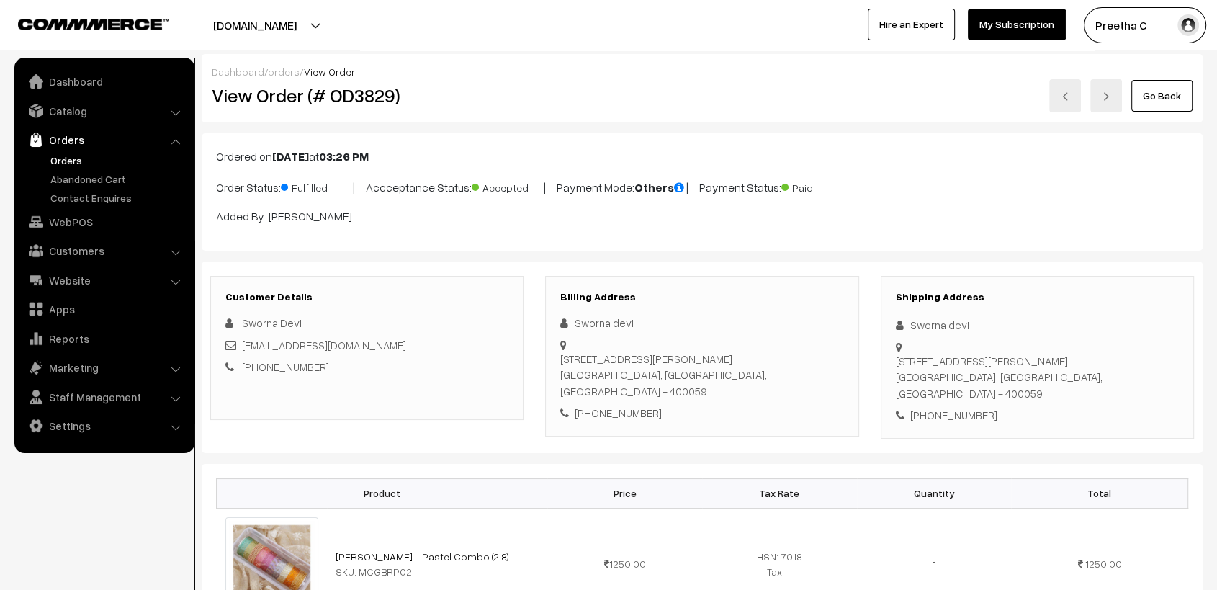
click at [942, 160] on p "Ordered on Sep 22, 2025 at 03:26 PM" at bounding box center [702, 156] width 972 height 17
click at [1067, 99] on img at bounding box center [1065, 96] width 9 height 9
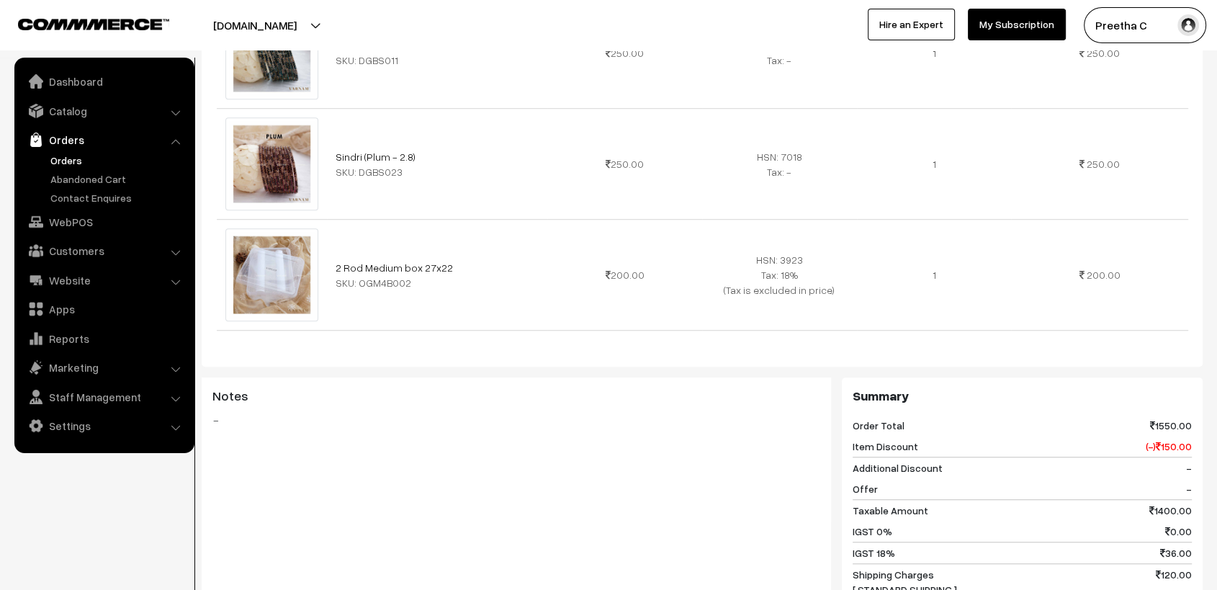
scroll to position [1440, 0]
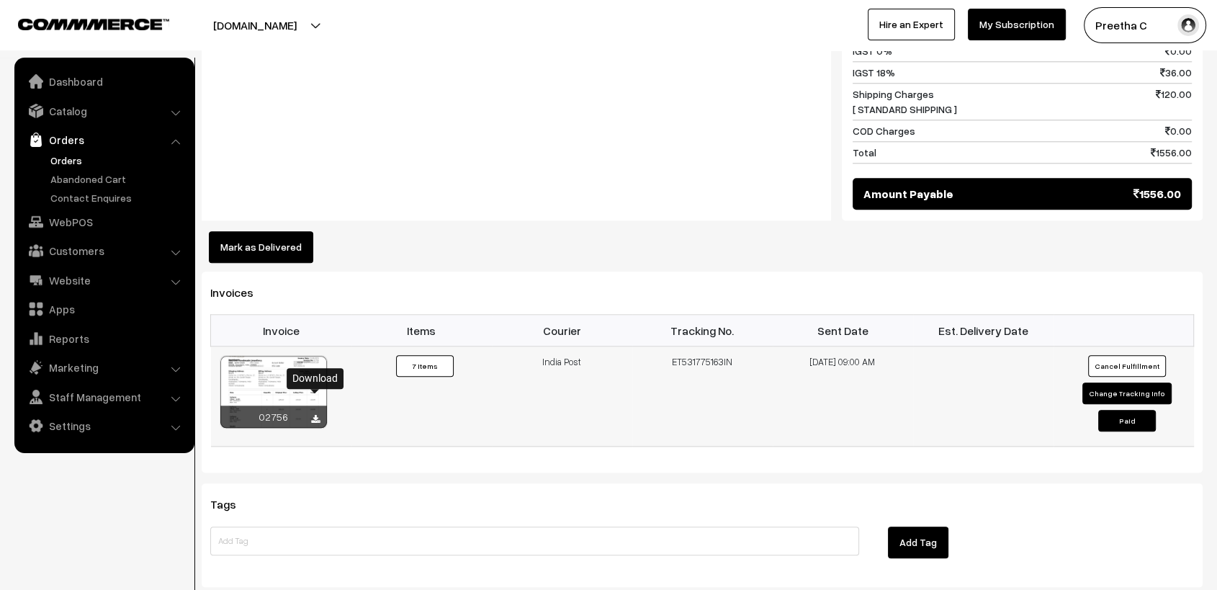
click at [313, 415] on icon at bounding box center [315, 419] width 9 height 9
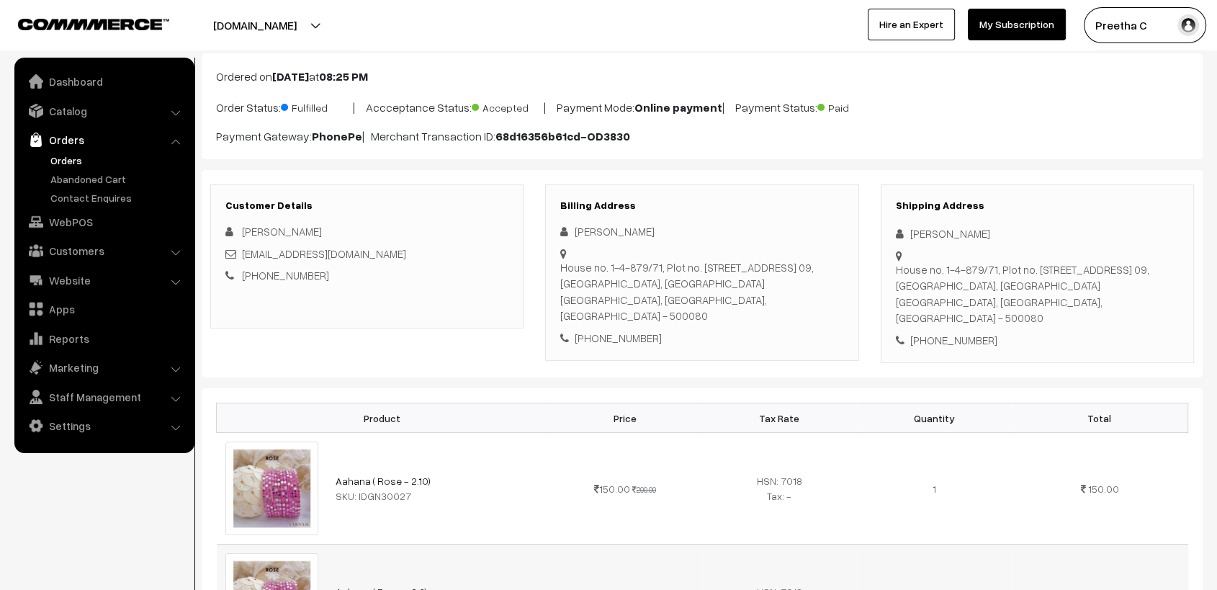
scroll to position [0, 0]
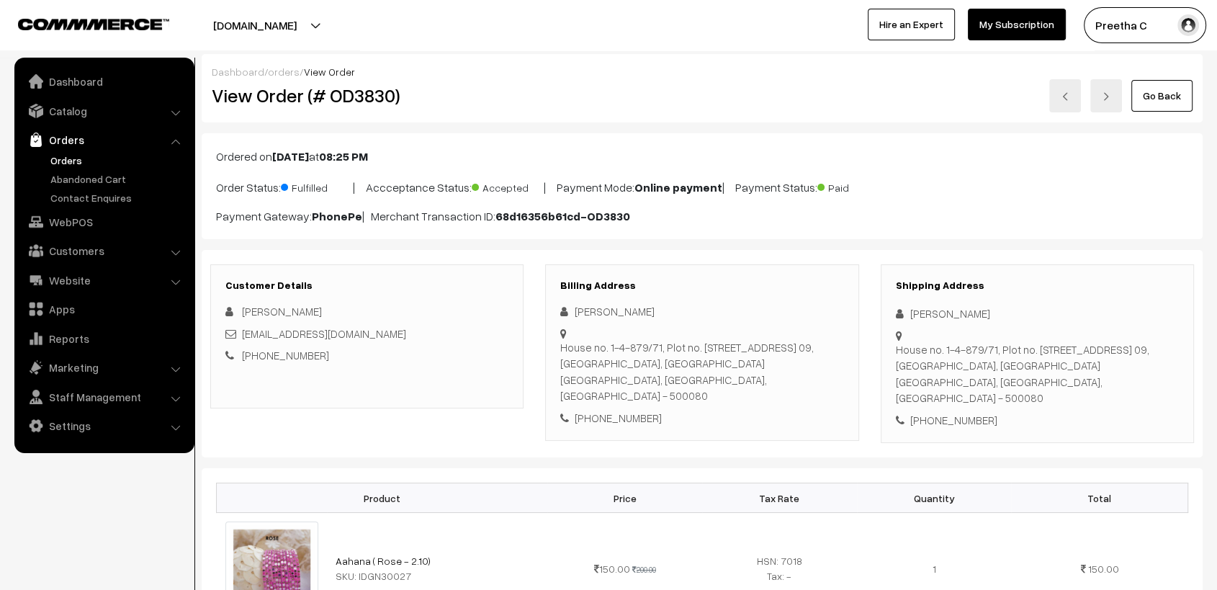
click at [1062, 93] on link at bounding box center [1065, 95] width 32 height 33
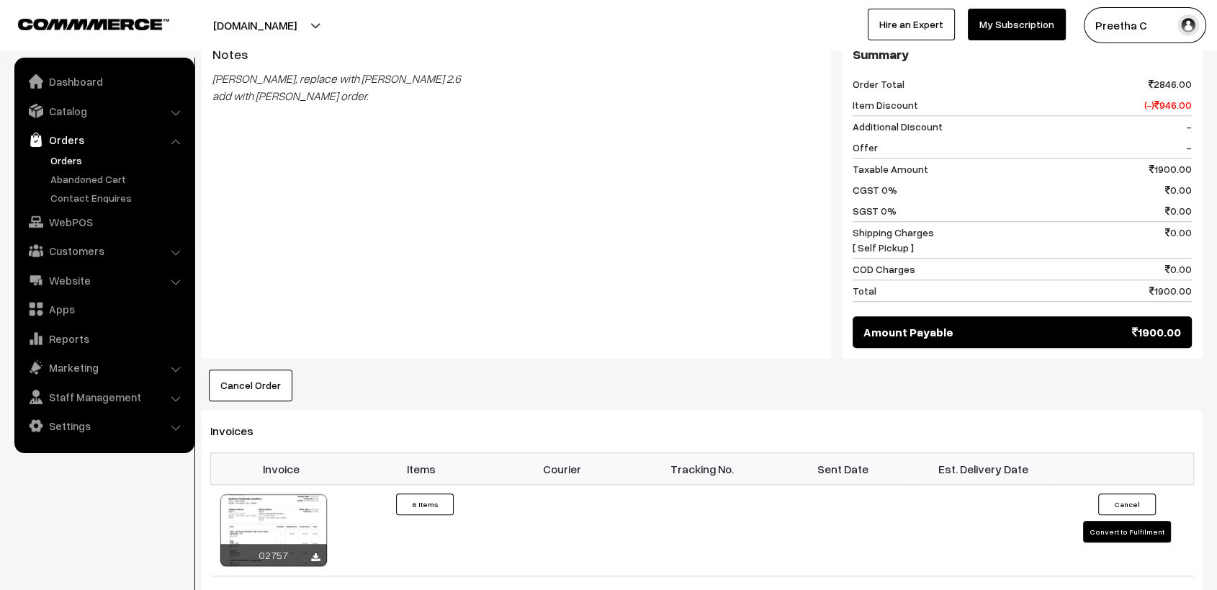
scroll to position [1520, 0]
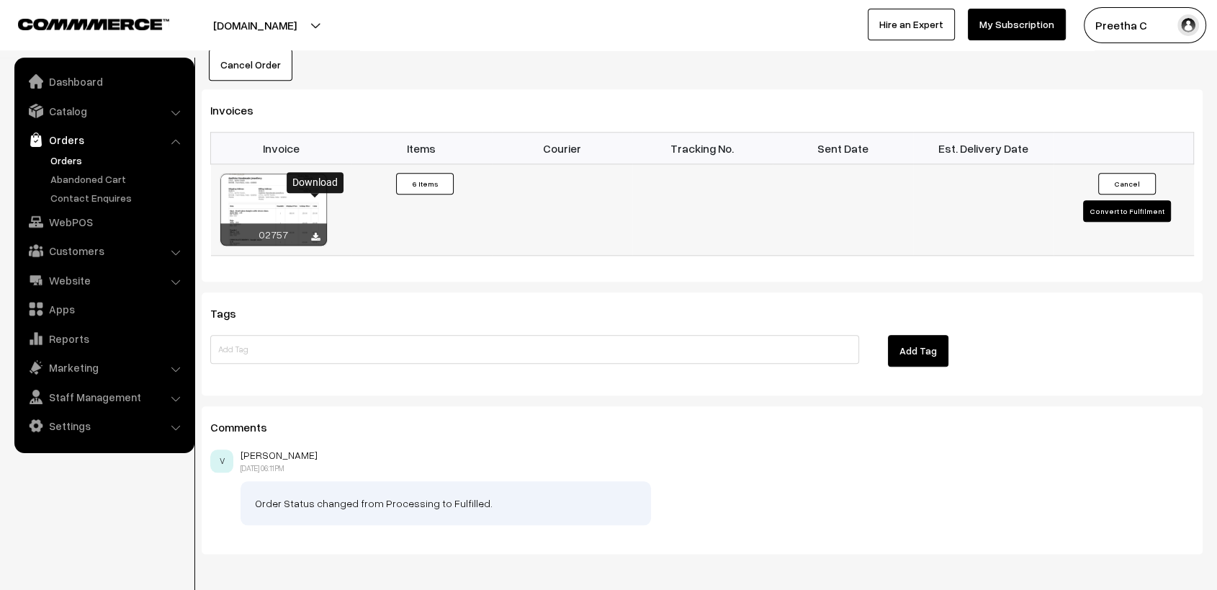
click at [315, 233] on icon at bounding box center [315, 237] width 9 height 9
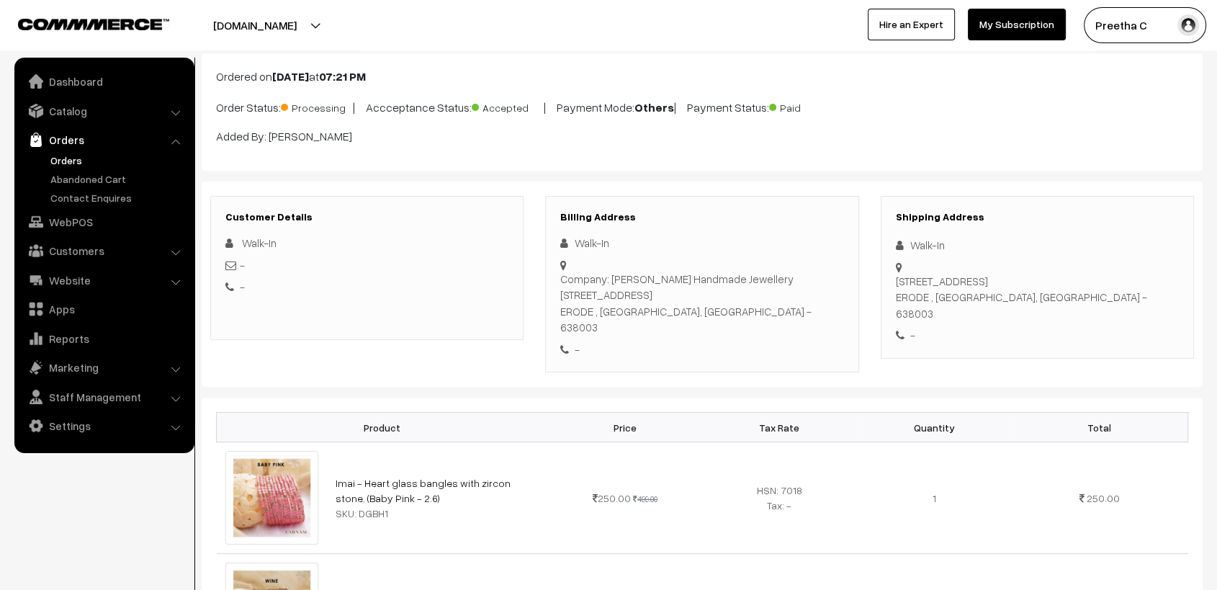
scroll to position [0, 0]
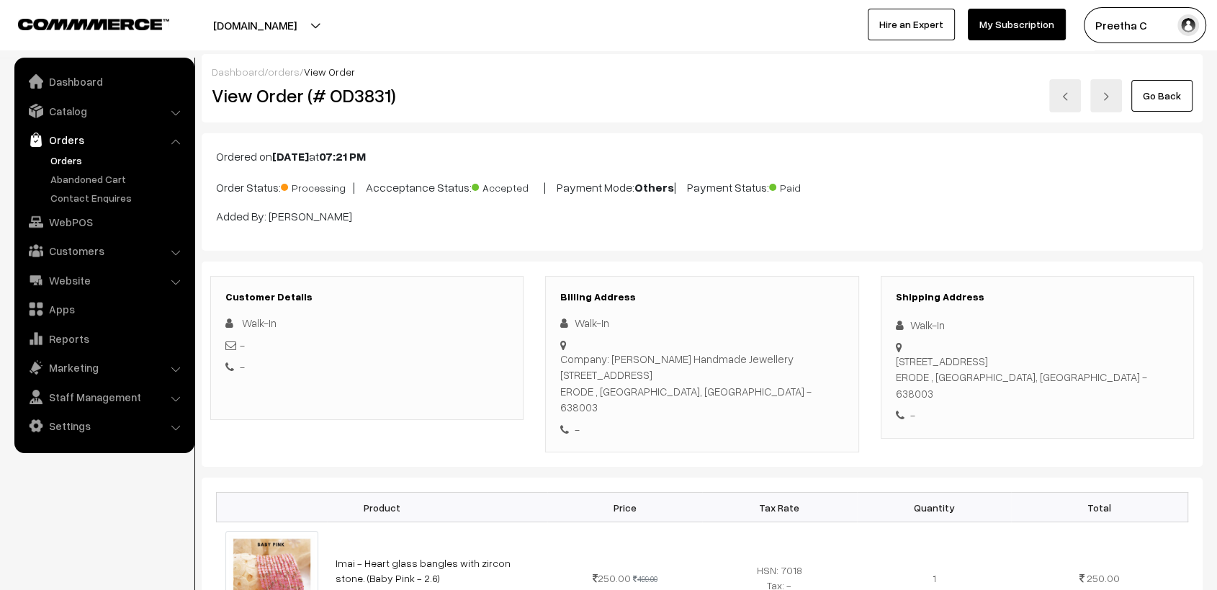
click at [1063, 99] on img at bounding box center [1065, 96] width 9 height 9
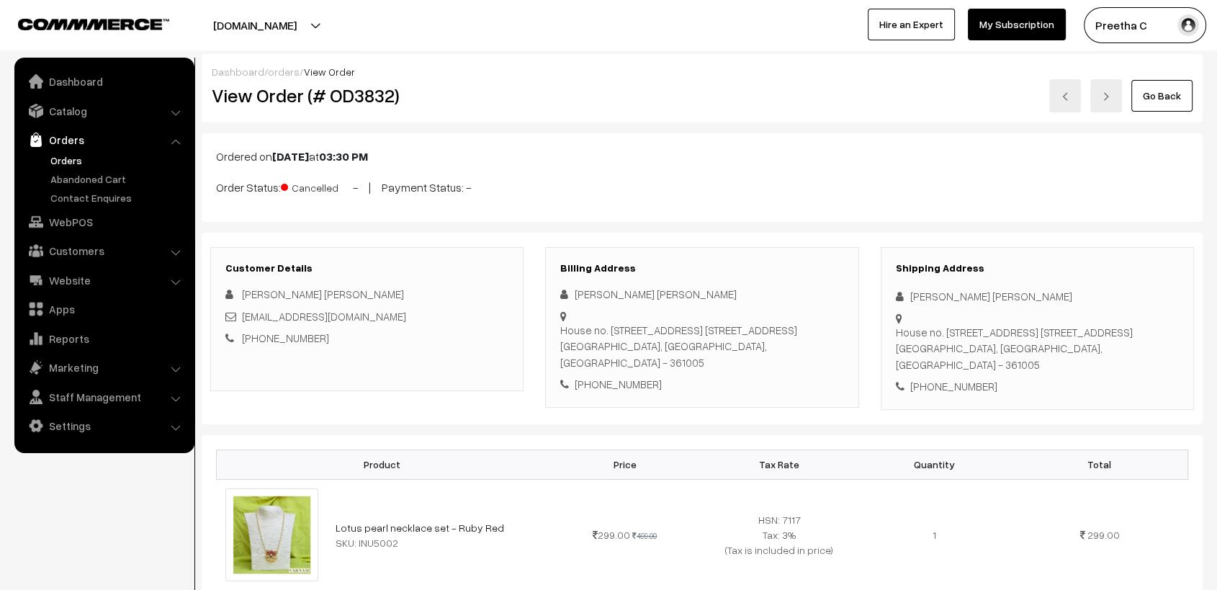
click at [1062, 96] on link at bounding box center [1065, 95] width 32 height 33
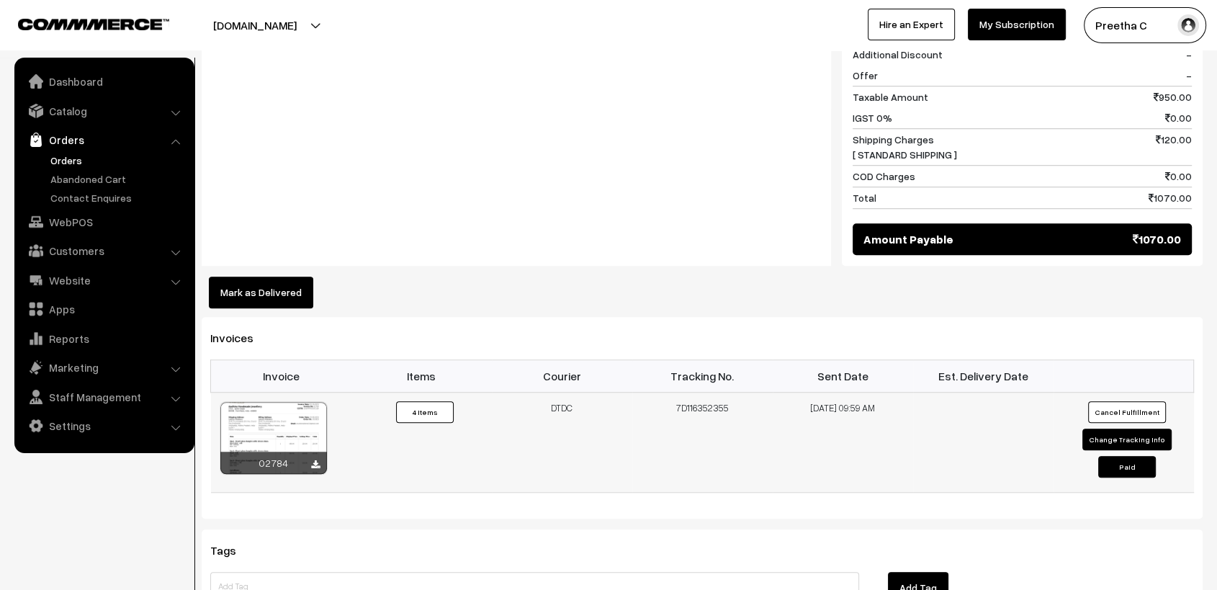
scroll to position [1294, 0]
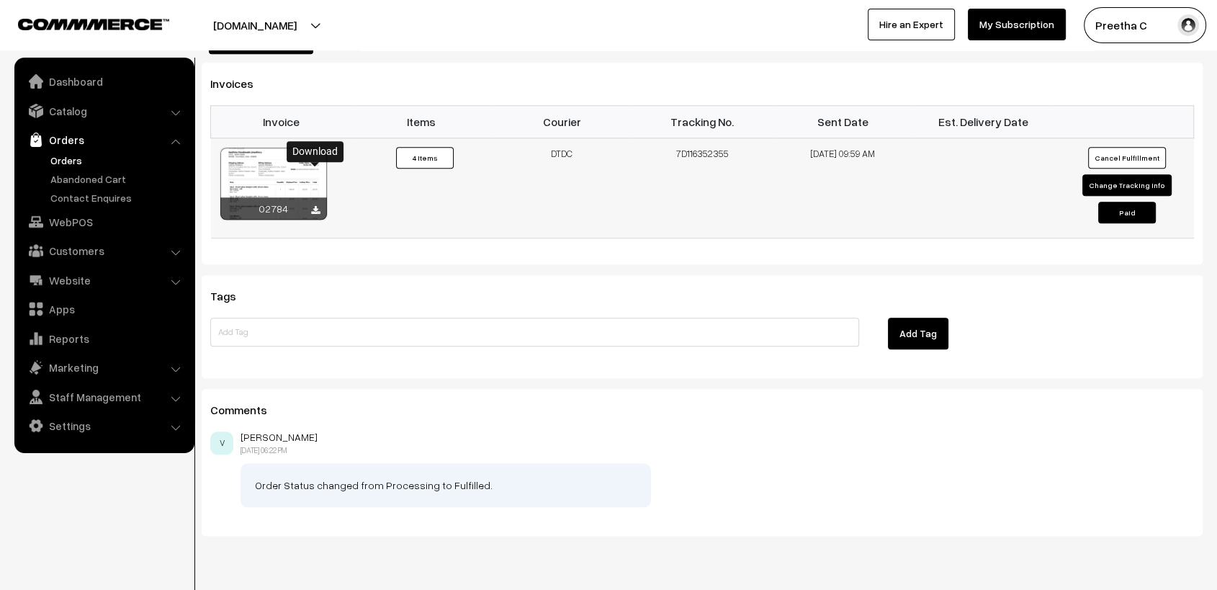
click at [317, 206] on icon at bounding box center [315, 210] width 9 height 9
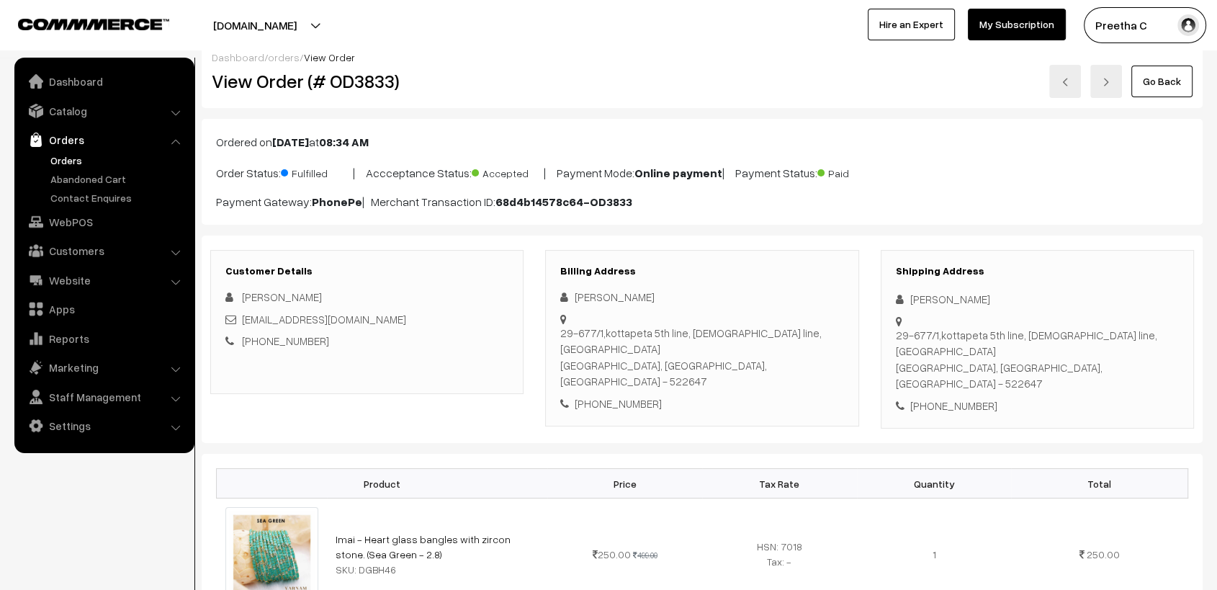
scroll to position [0, 0]
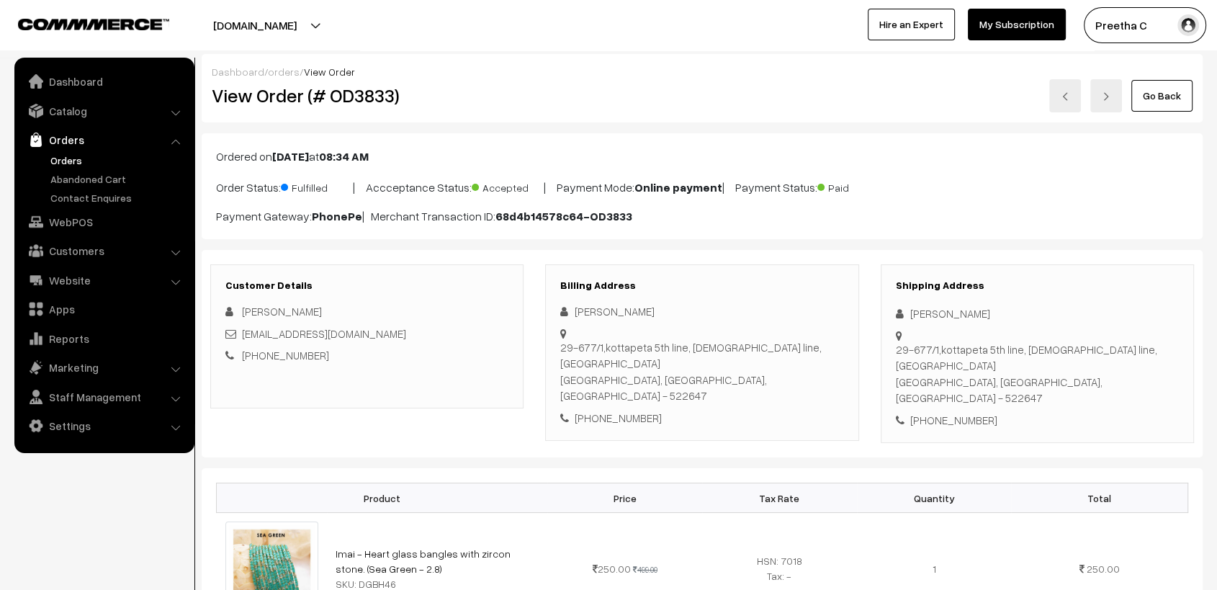
click at [768, 88] on div "Go Back" at bounding box center [869, 95] width 647 height 33
click at [1065, 94] on img at bounding box center [1065, 96] width 9 height 9
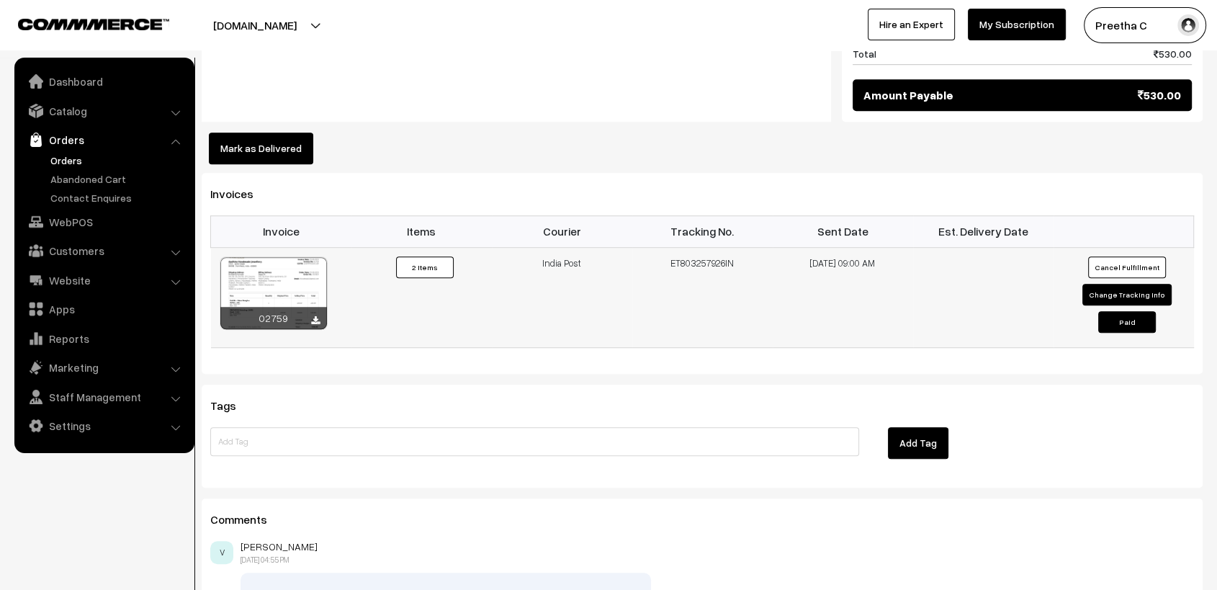
scroll to position [1107, 0]
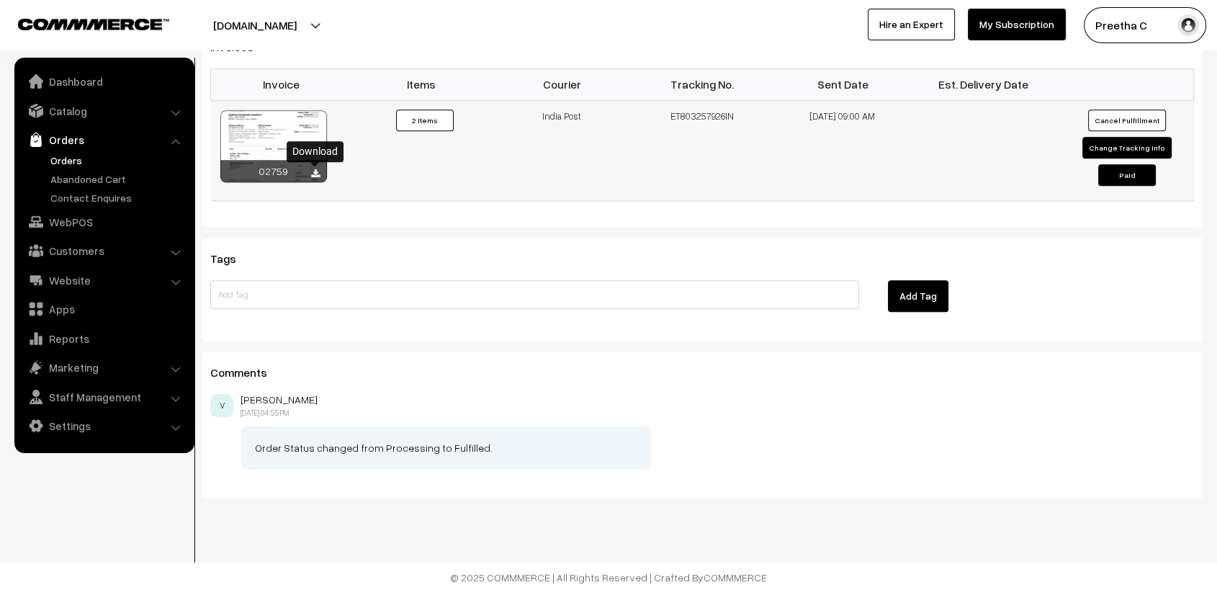
click at [317, 173] on icon at bounding box center [315, 173] width 9 height 9
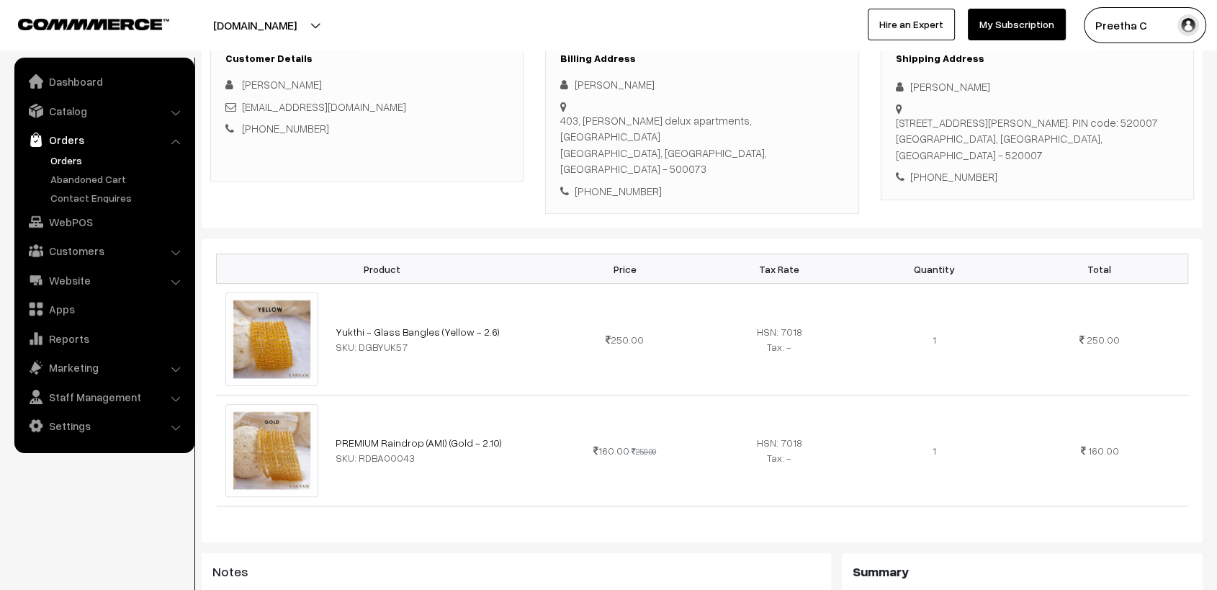
scroll to position [0, 0]
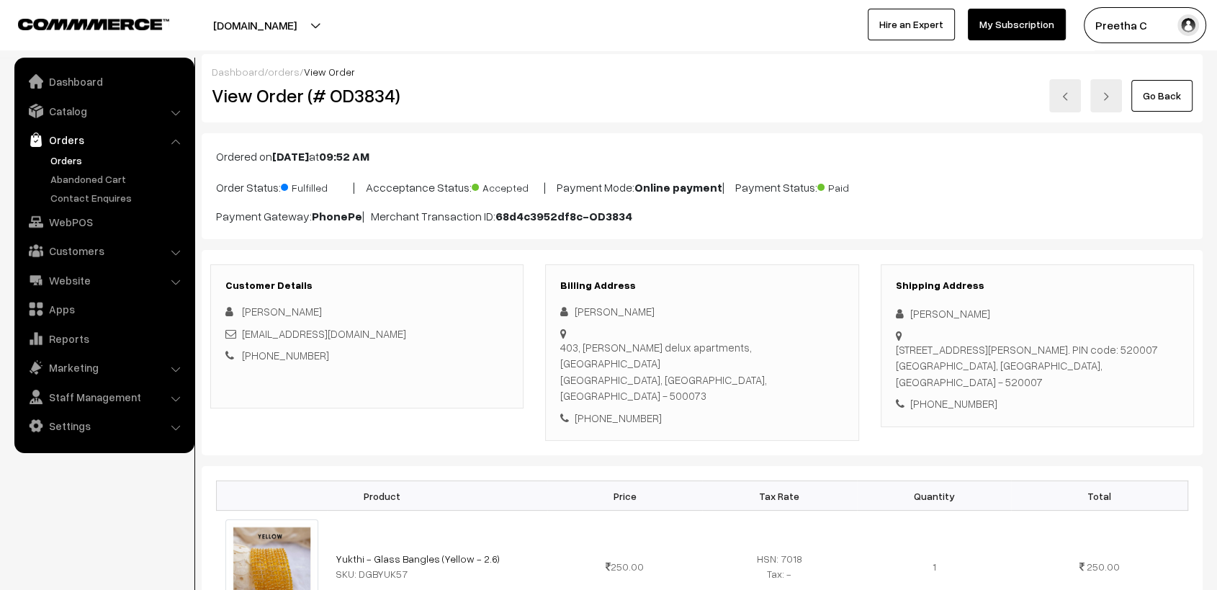
click at [1062, 99] on link at bounding box center [1065, 95] width 32 height 33
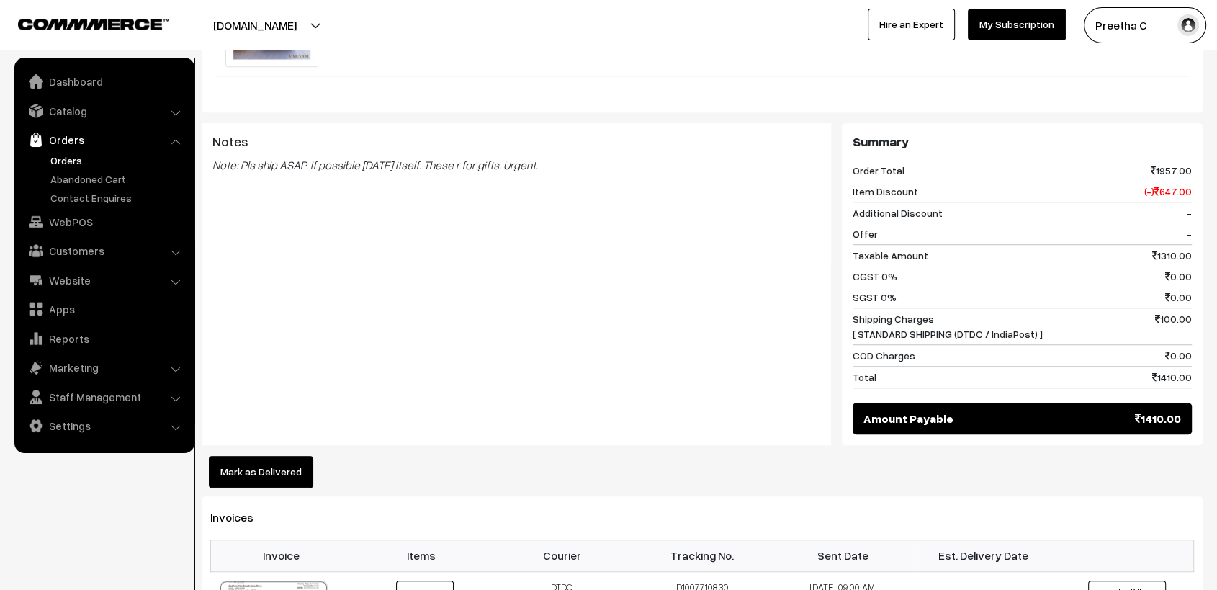
scroll to position [1280, 0]
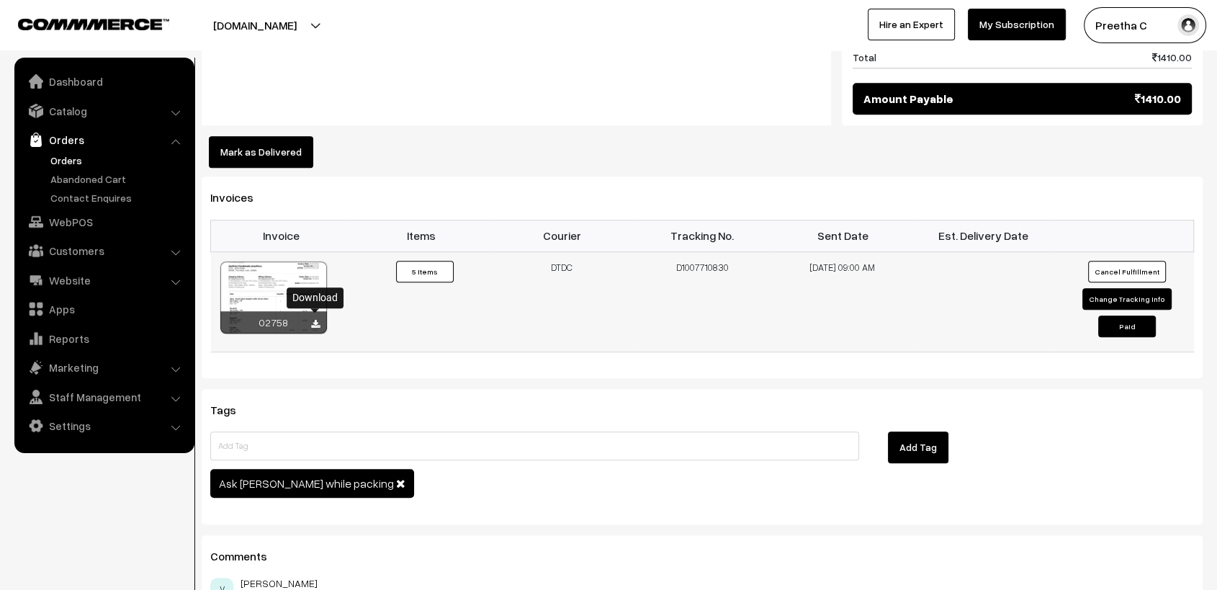
click at [315, 322] on icon at bounding box center [315, 324] width 9 height 9
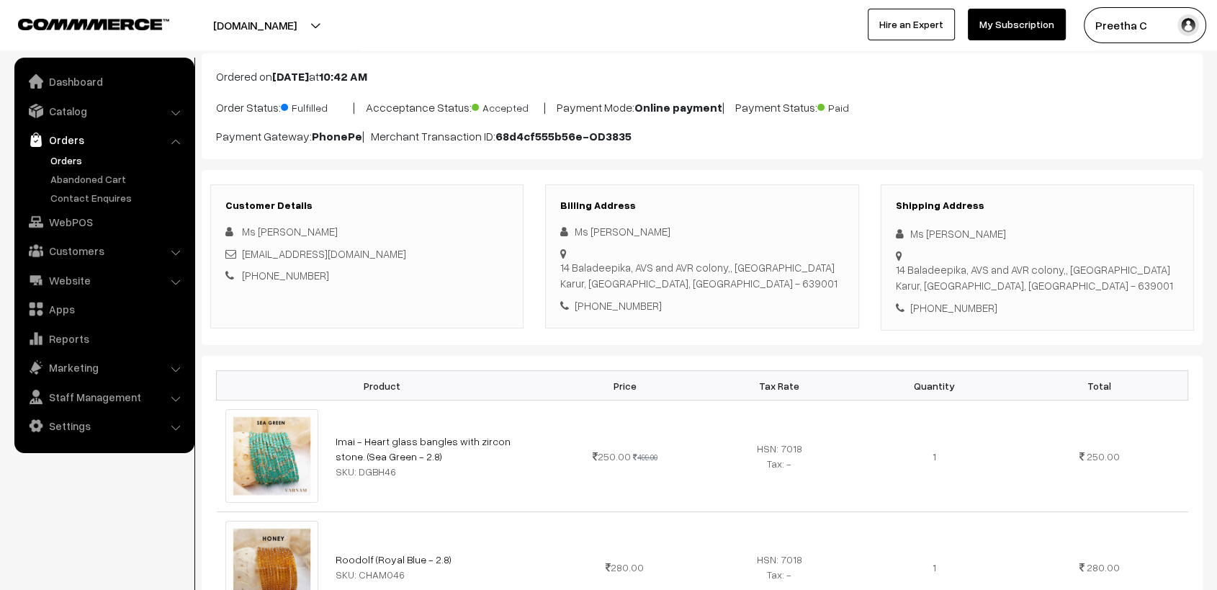
scroll to position [0, 0]
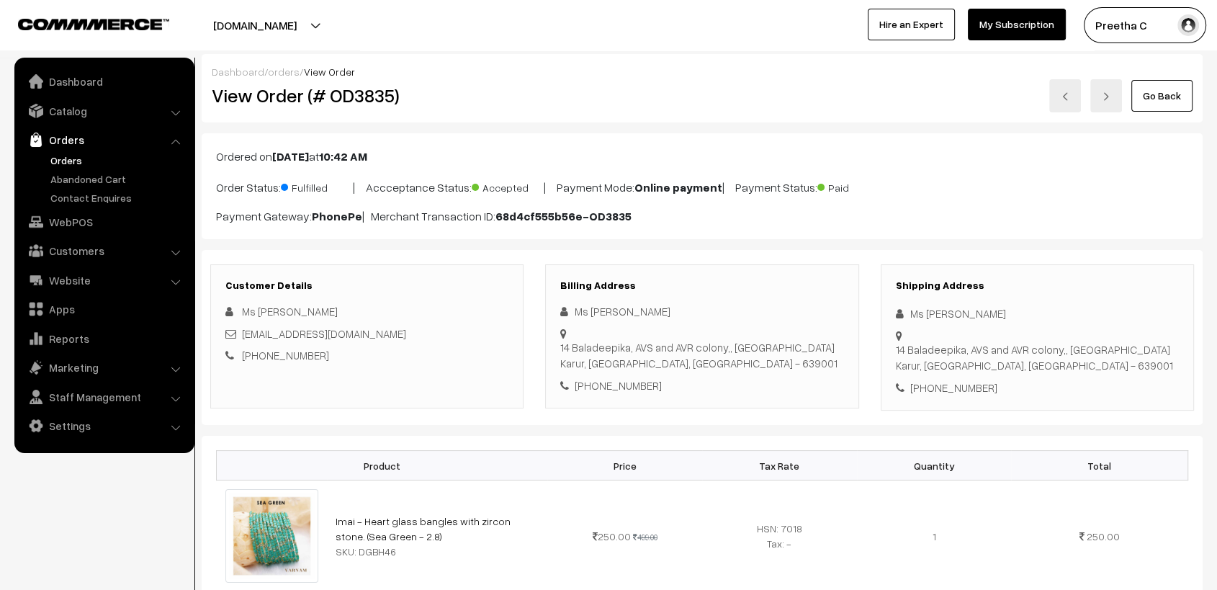
click at [725, 116] on div "Dashboard / orders / View Order View Order (# OD3835) Go Back" at bounding box center [702, 88] width 1001 height 68
click at [1072, 96] on link at bounding box center [1065, 95] width 32 height 33
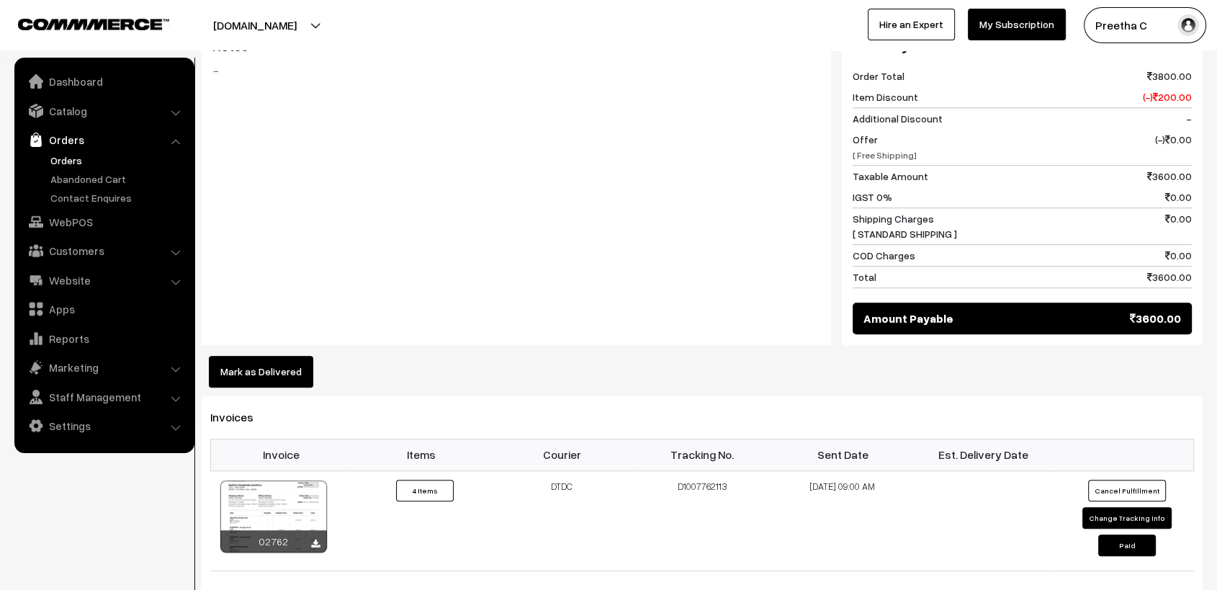
scroll to position [1200, 0]
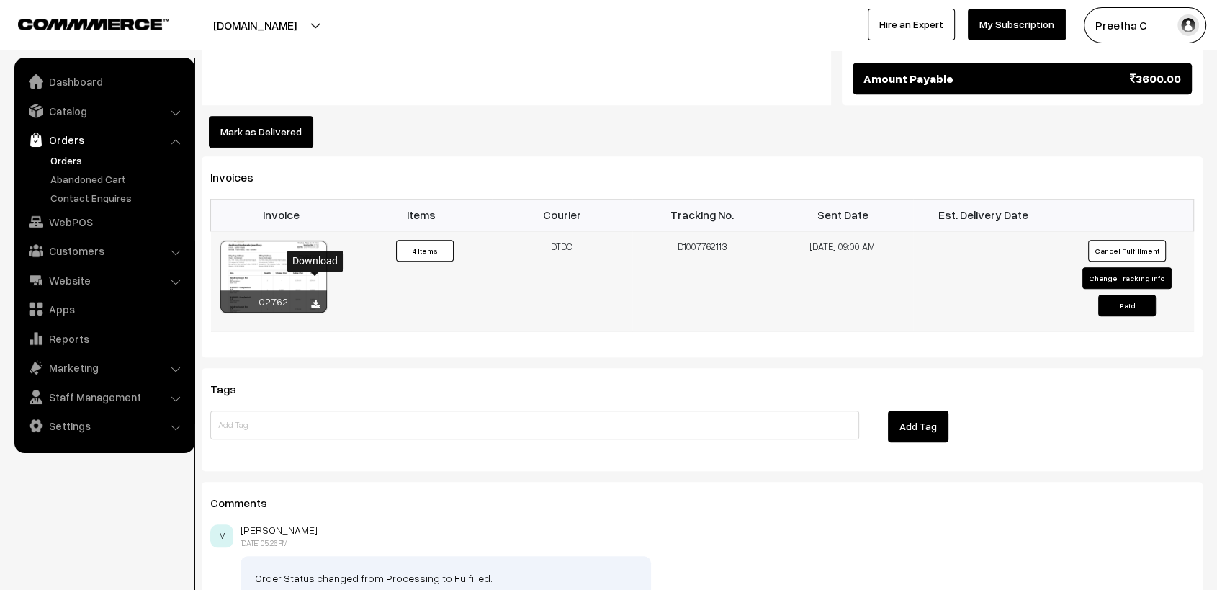
click at [317, 300] on icon at bounding box center [315, 304] width 9 height 9
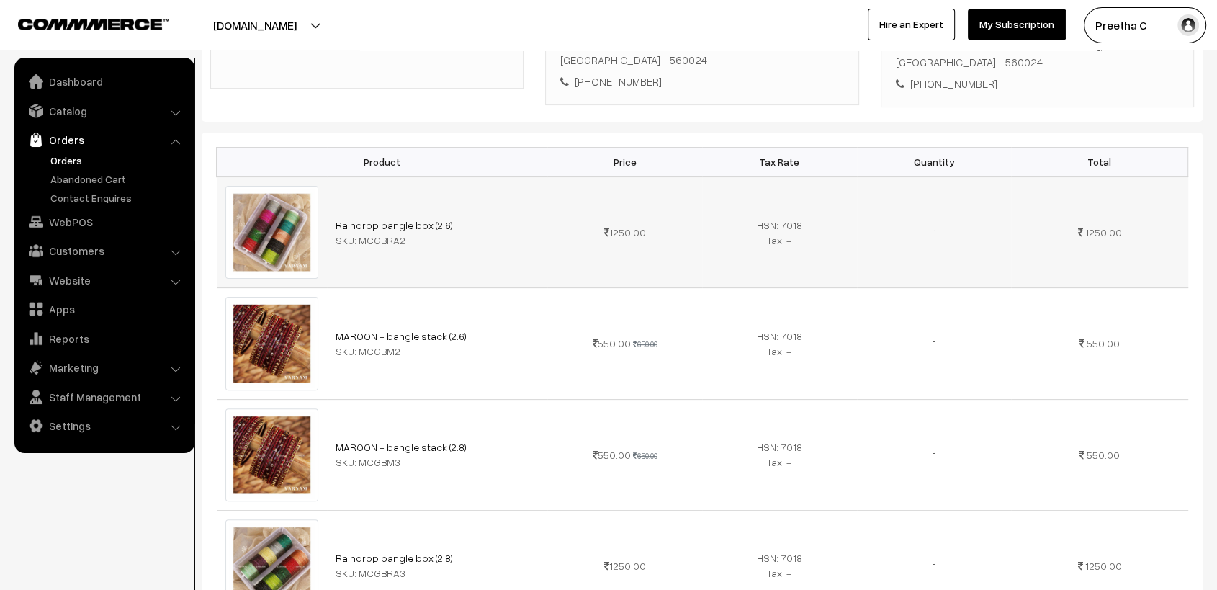
scroll to position [0, 0]
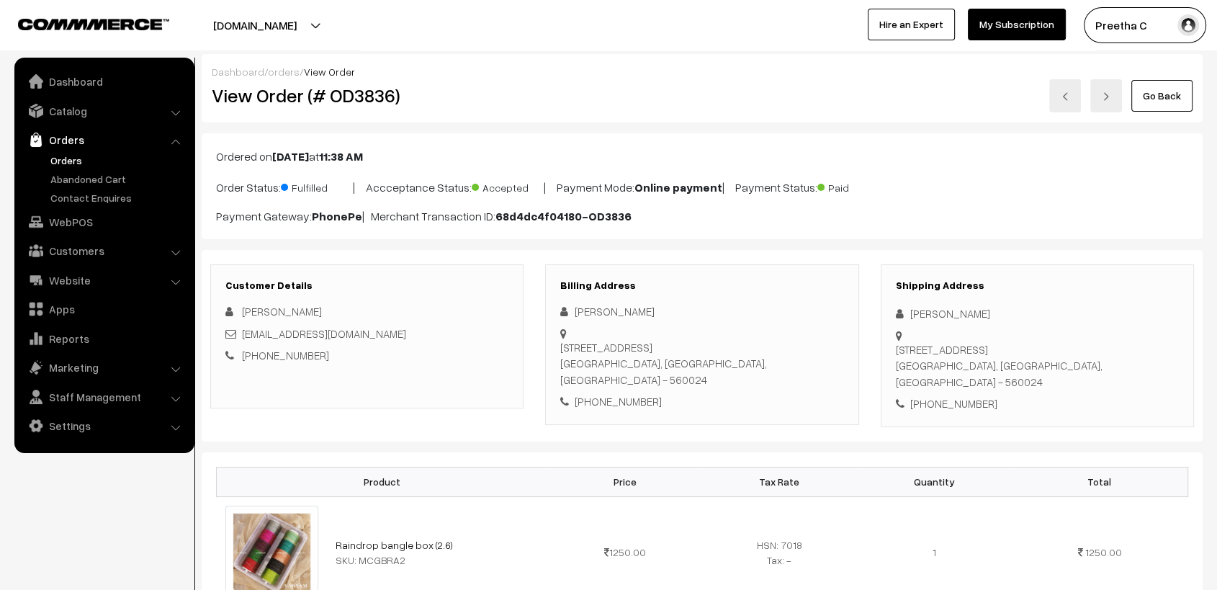
click at [1066, 94] on img at bounding box center [1065, 96] width 9 height 9
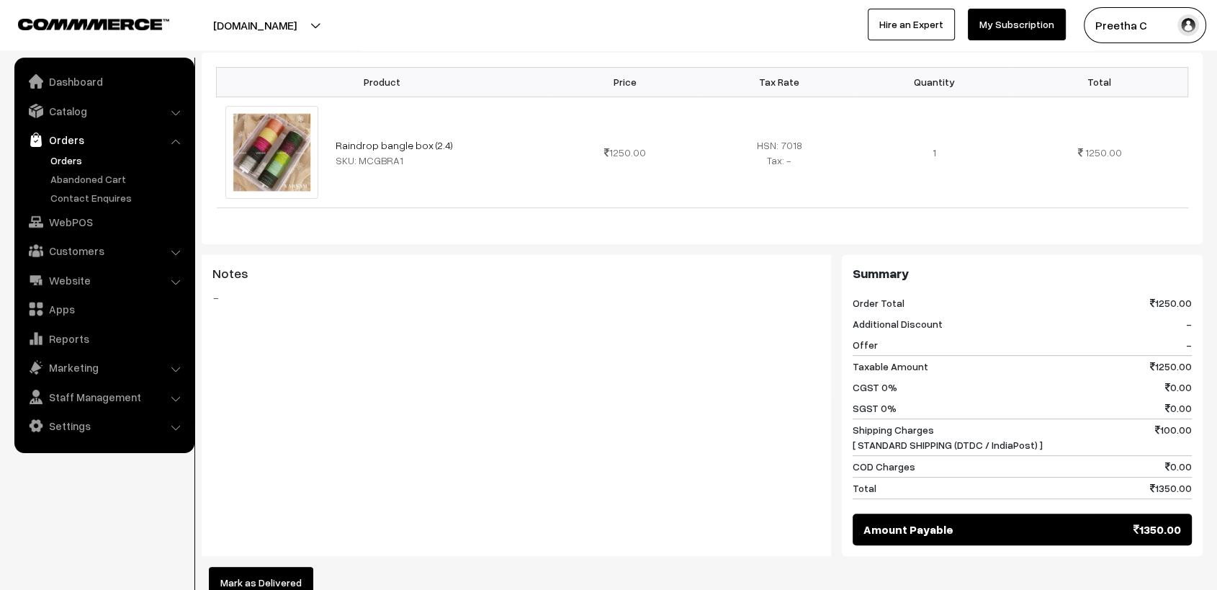
scroll to position [880, 0]
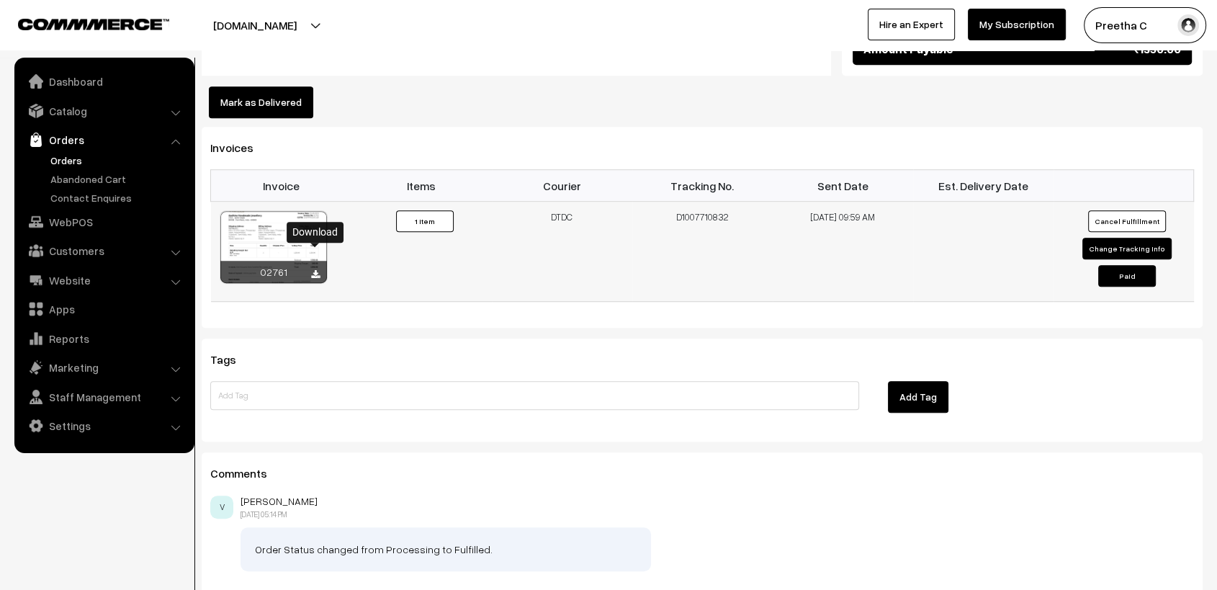
click at [318, 270] on icon at bounding box center [315, 274] width 9 height 9
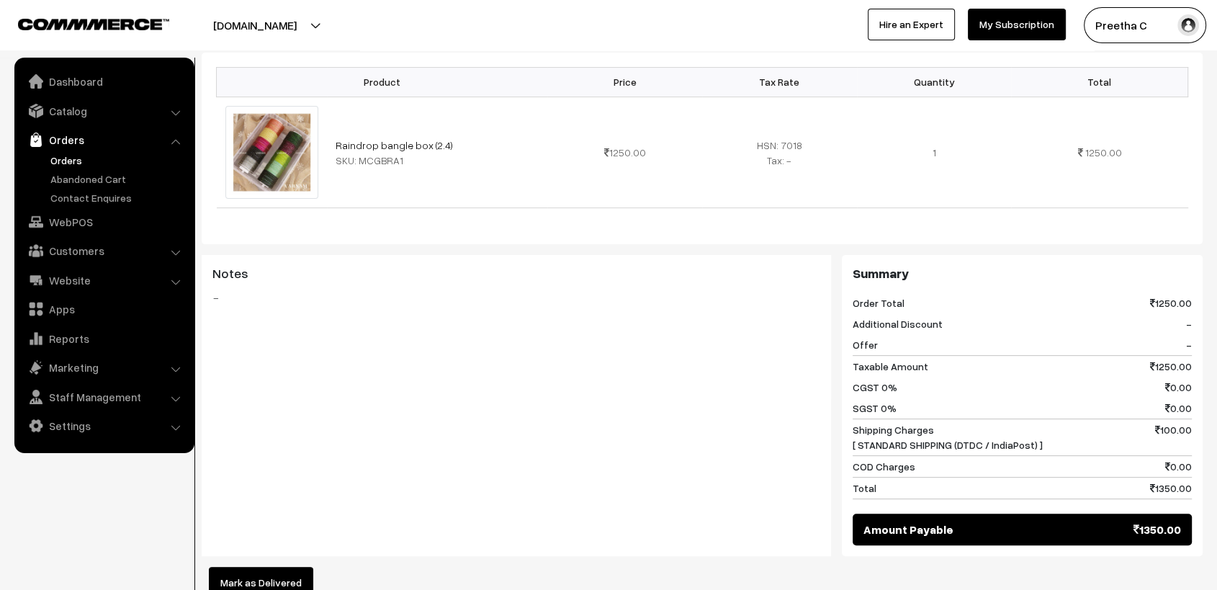
scroll to position [0, 0]
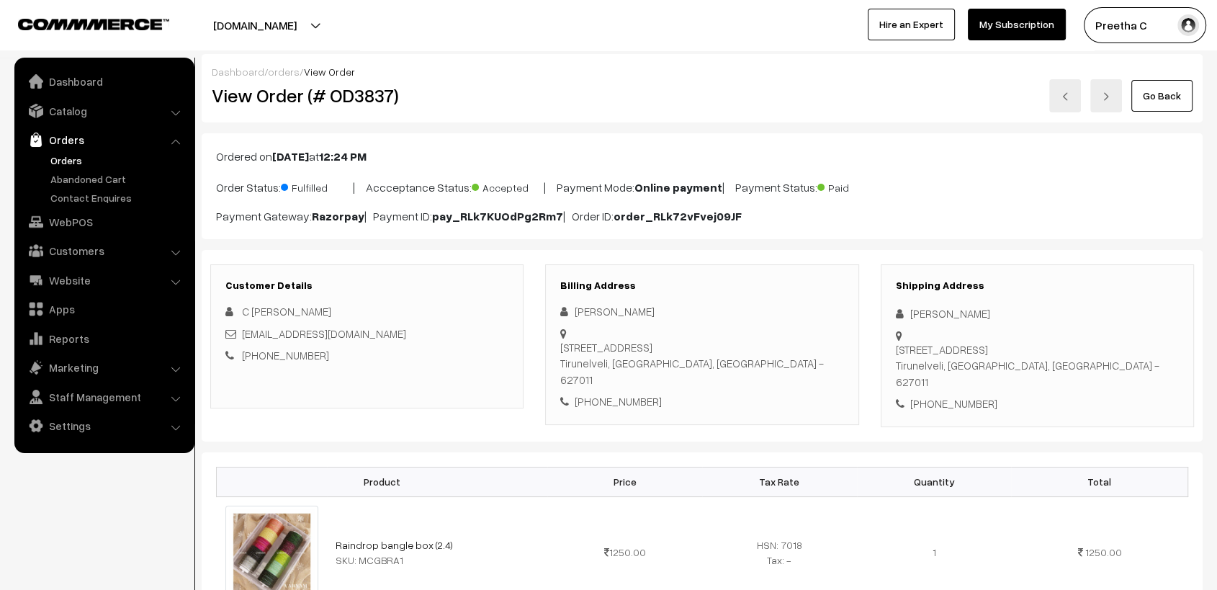
click at [764, 111] on div "Go Back" at bounding box center [869, 95] width 647 height 33
click at [1060, 94] on link at bounding box center [1065, 95] width 32 height 33
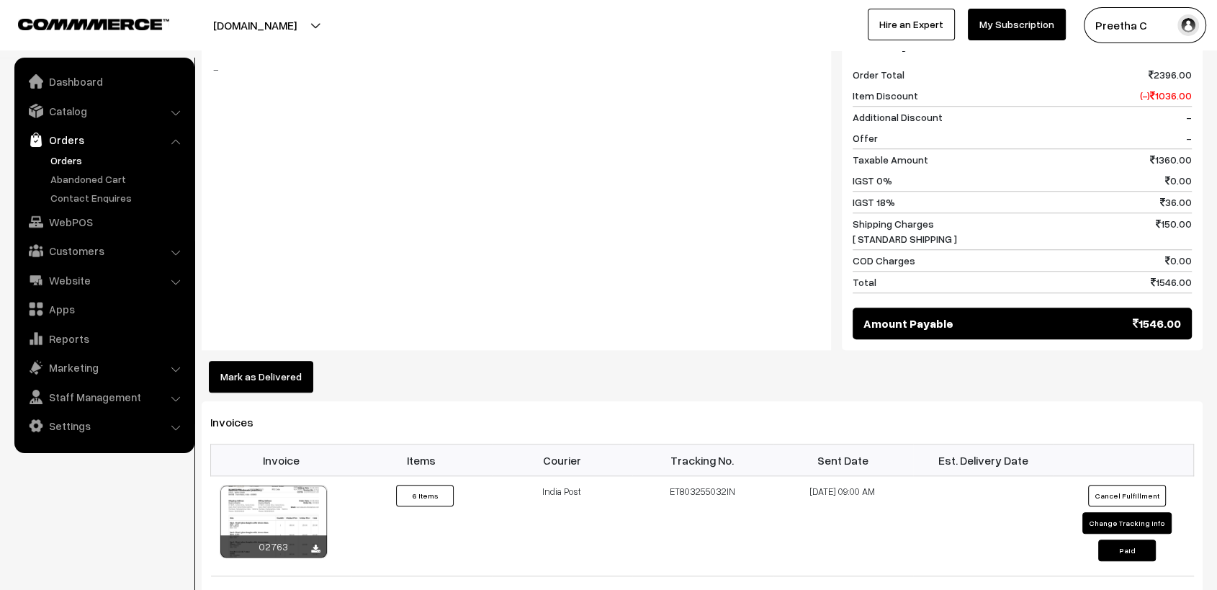
scroll to position [1520, 0]
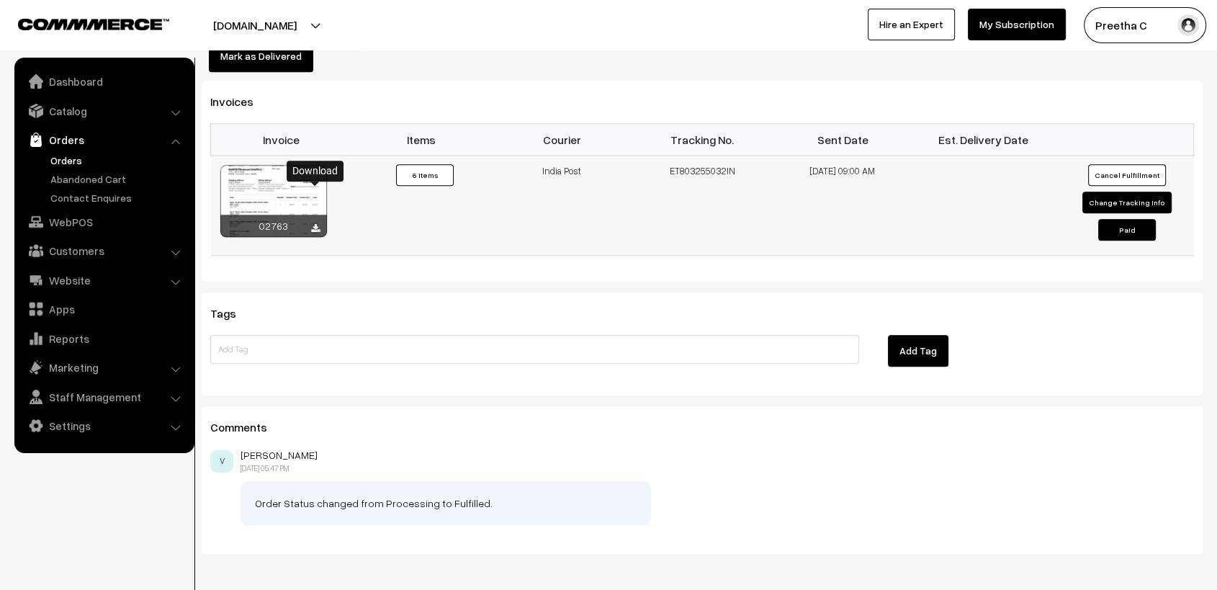
click at [316, 224] on icon at bounding box center [315, 228] width 9 height 9
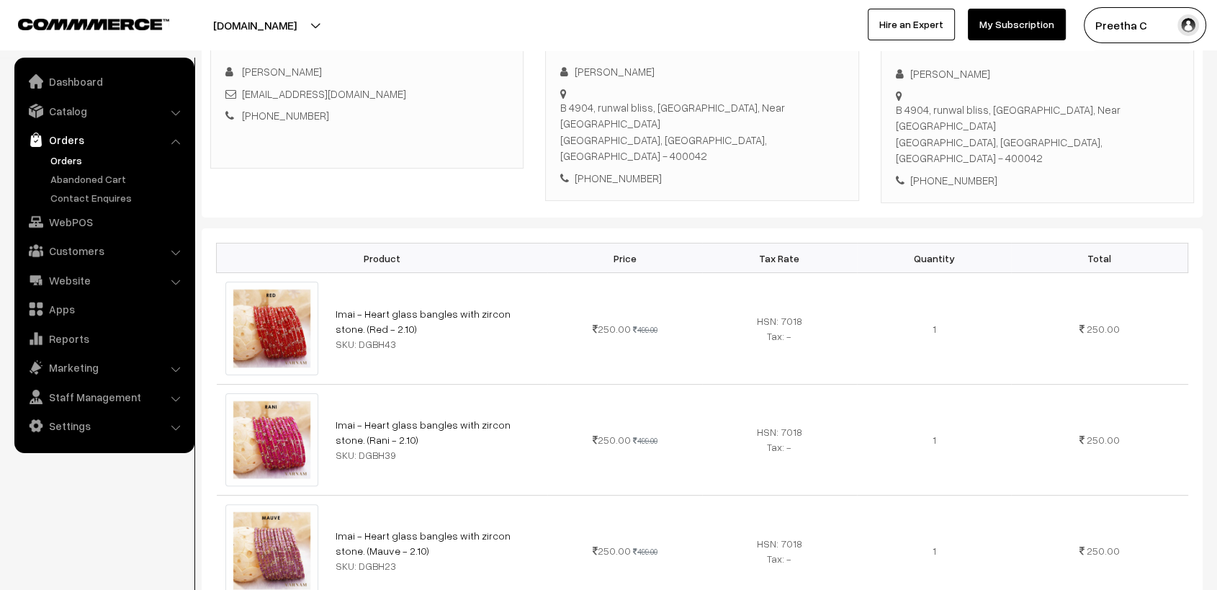
scroll to position [0, 0]
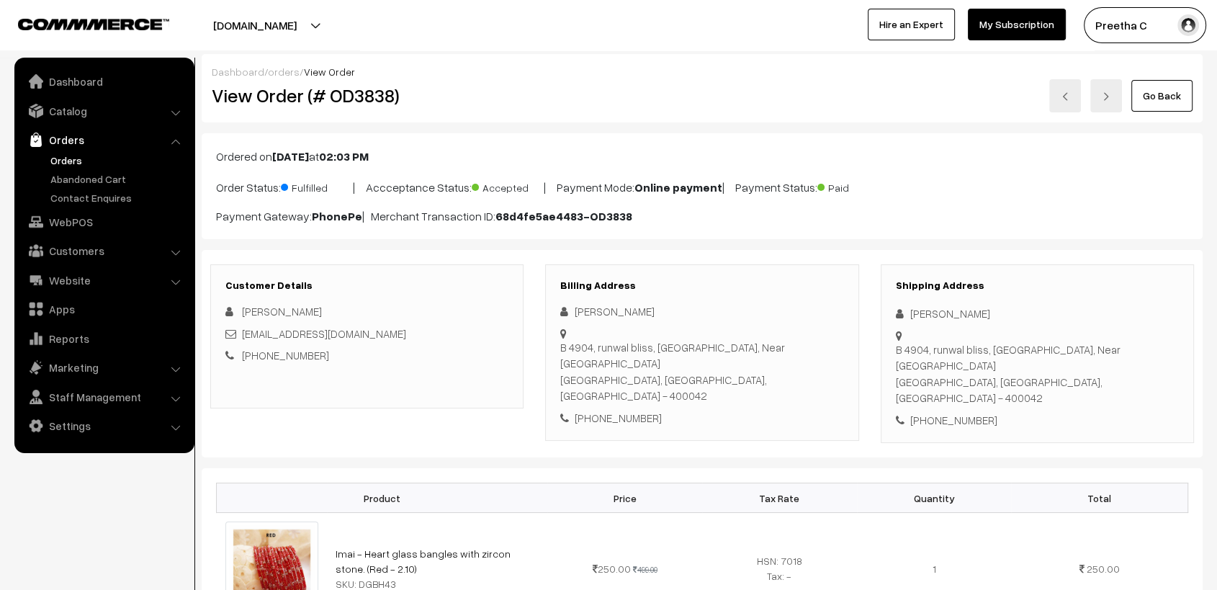
click at [772, 91] on div "Go Back" at bounding box center [869, 95] width 647 height 33
click at [1064, 93] on img at bounding box center [1065, 96] width 9 height 9
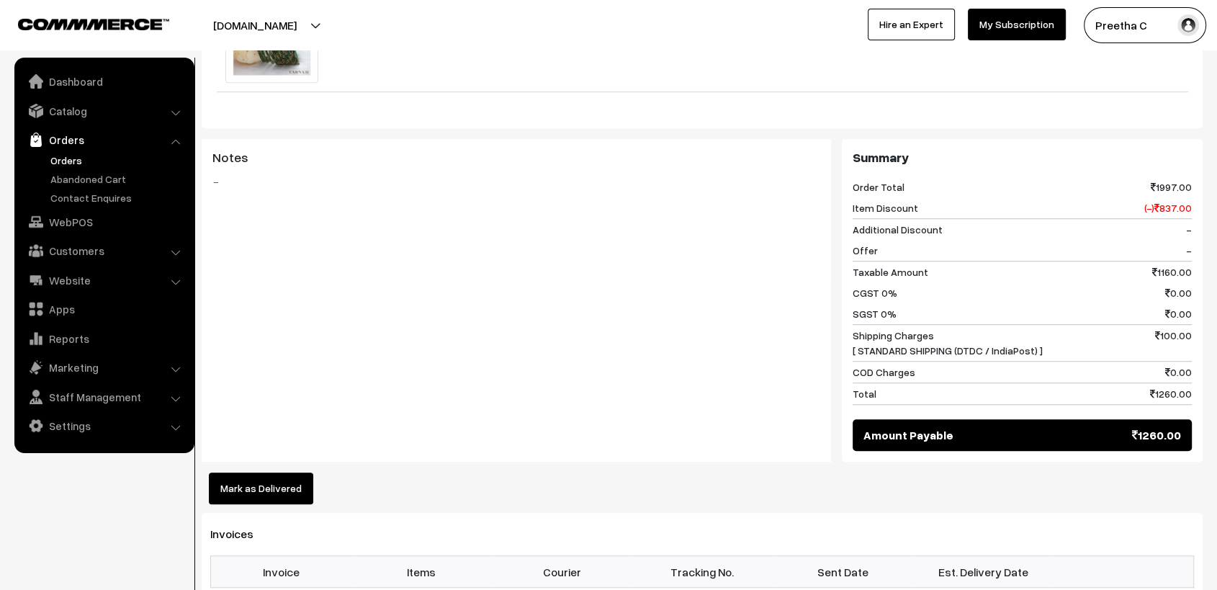
scroll to position [1426, 0]
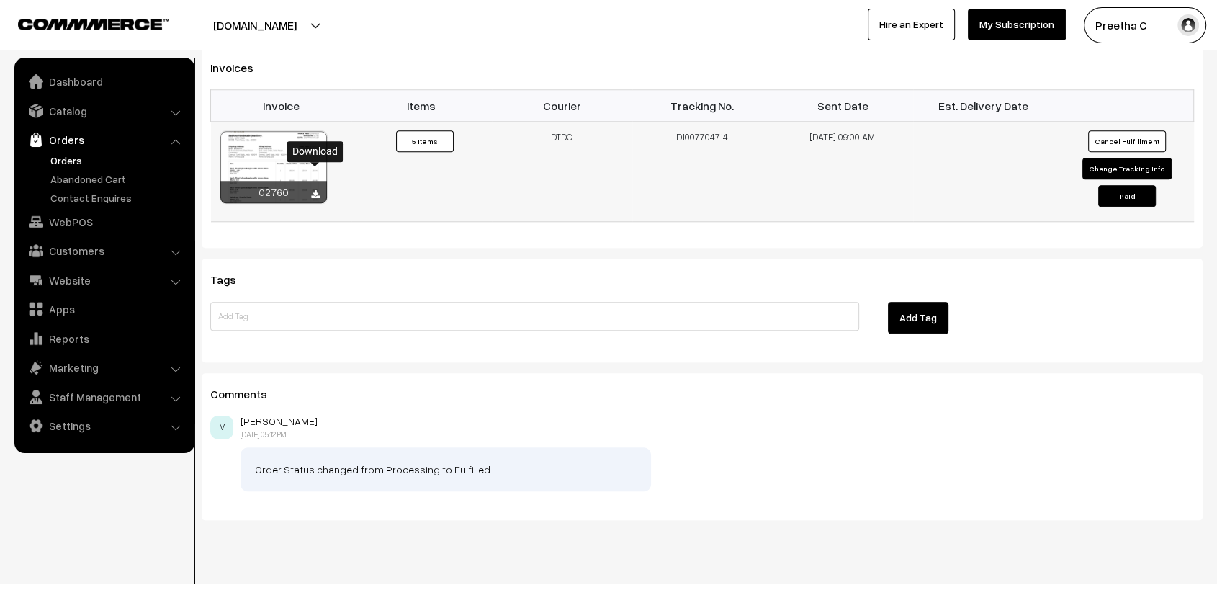
click at [316, 190] on icon at bounding box center [315, 194] width 9 height 9
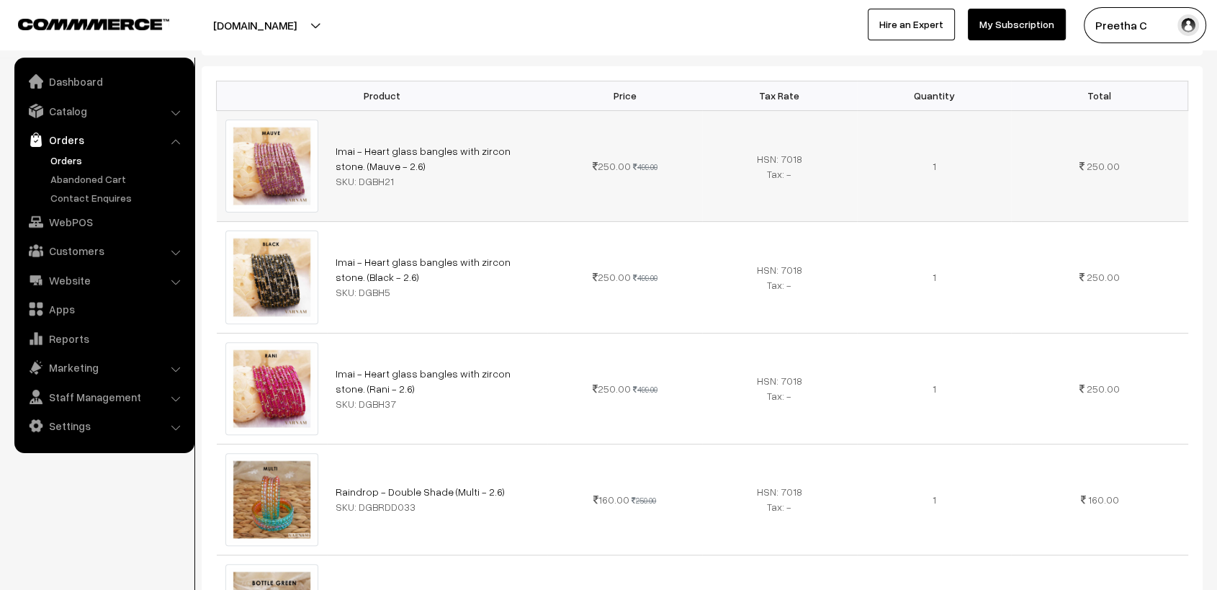
scroll to position [0, 0]
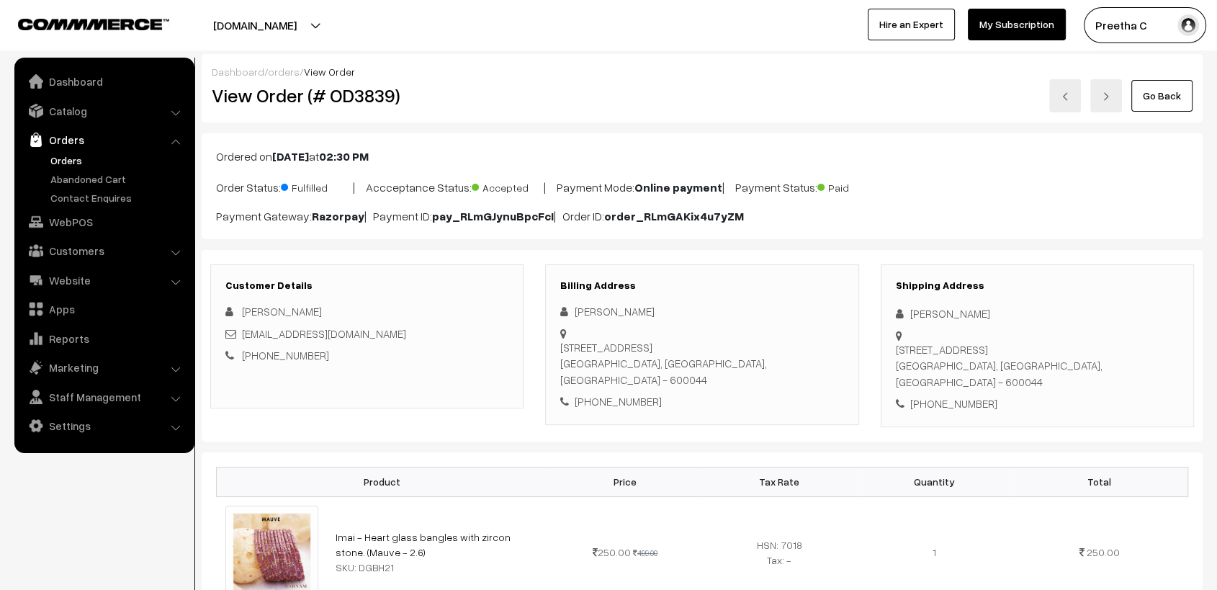
click at [1068, 103] on link at bounding box center [1065, 95] width 32 height 33
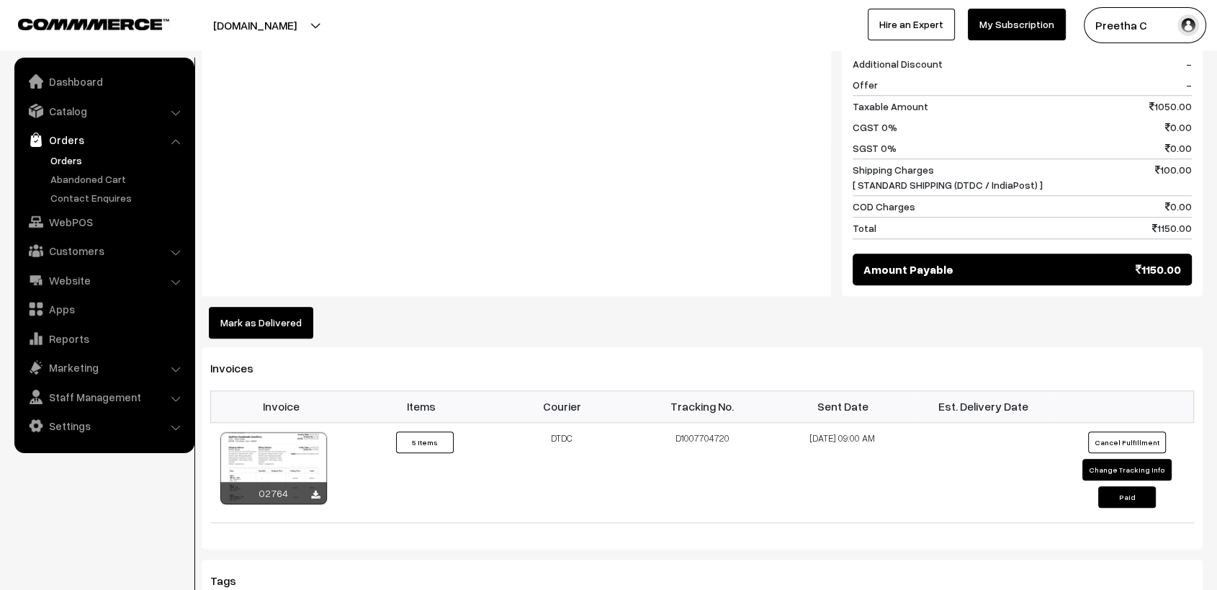
scroll to position [1360, 0]
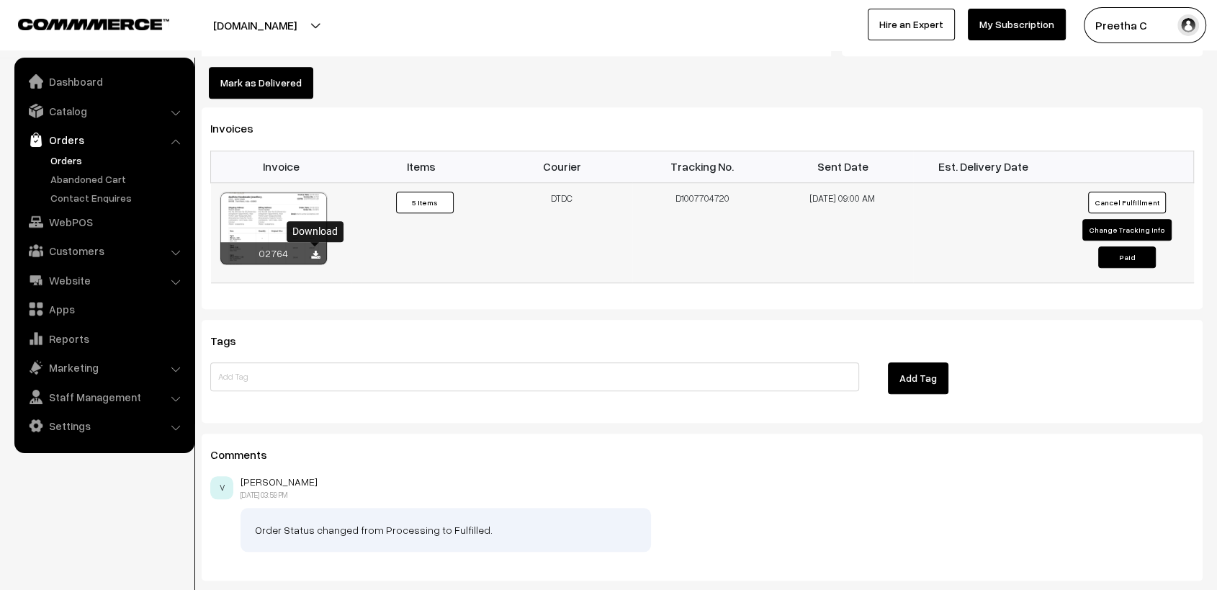
click at [313, 254] on icon at bounding box center [315, 255] width 9 height 9
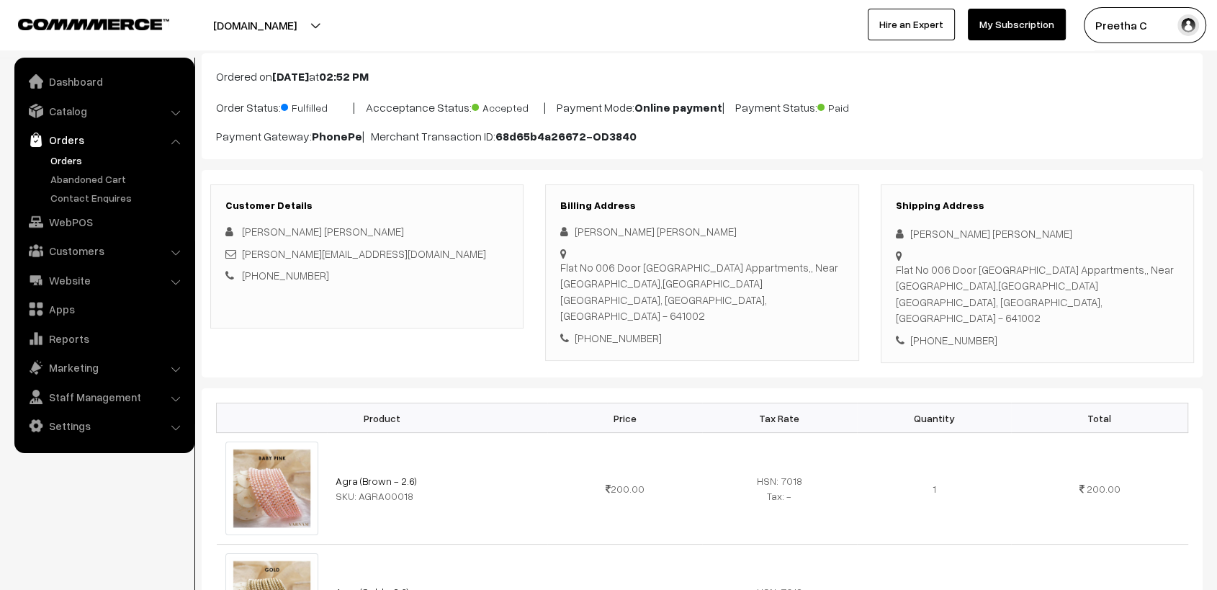
scroll to position [0, 0]
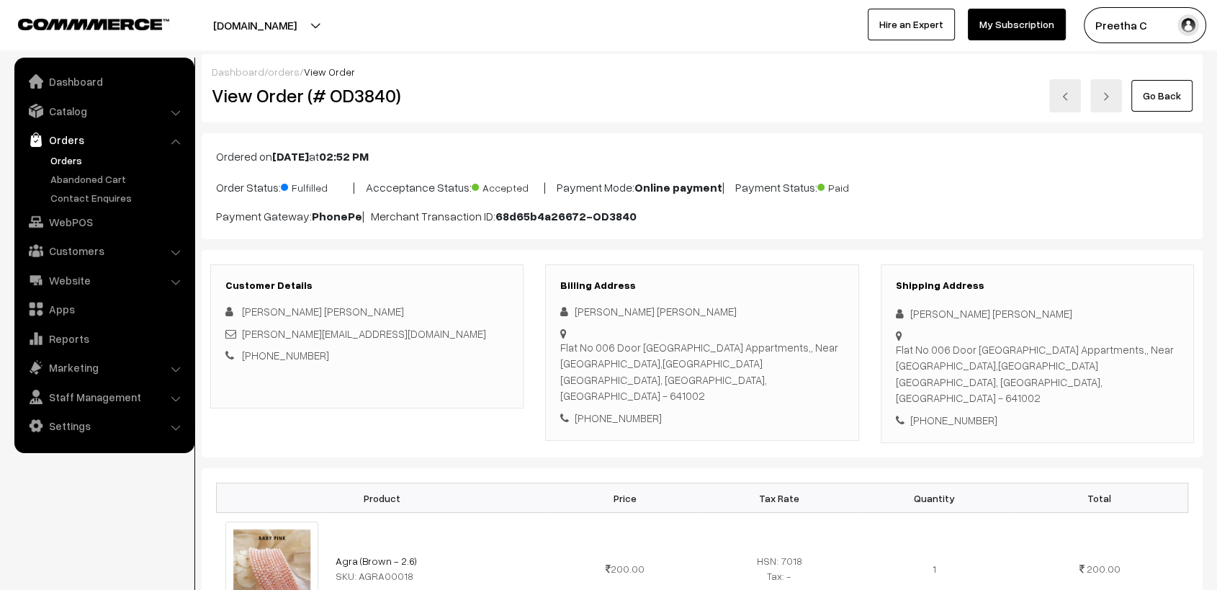
click at [1063, 96] on img at bounding box center [1065, 96] width 9 height 9
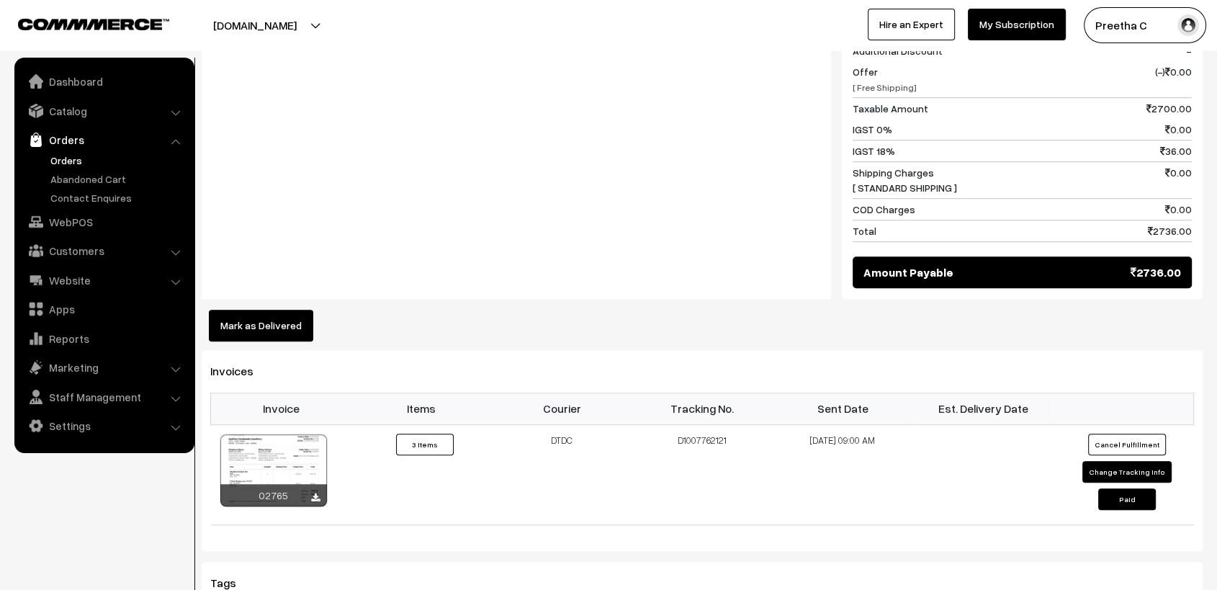
scroll to position [1040, 0]
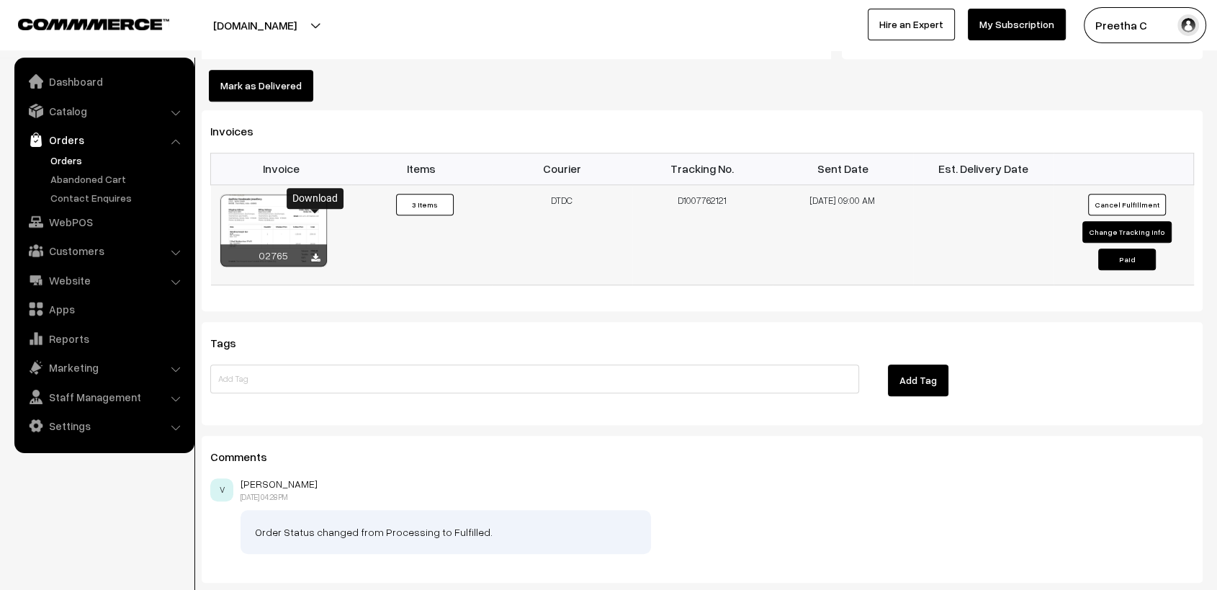
click at [314, 254] on icon at bounding box center [315, 258] width 9 height 9
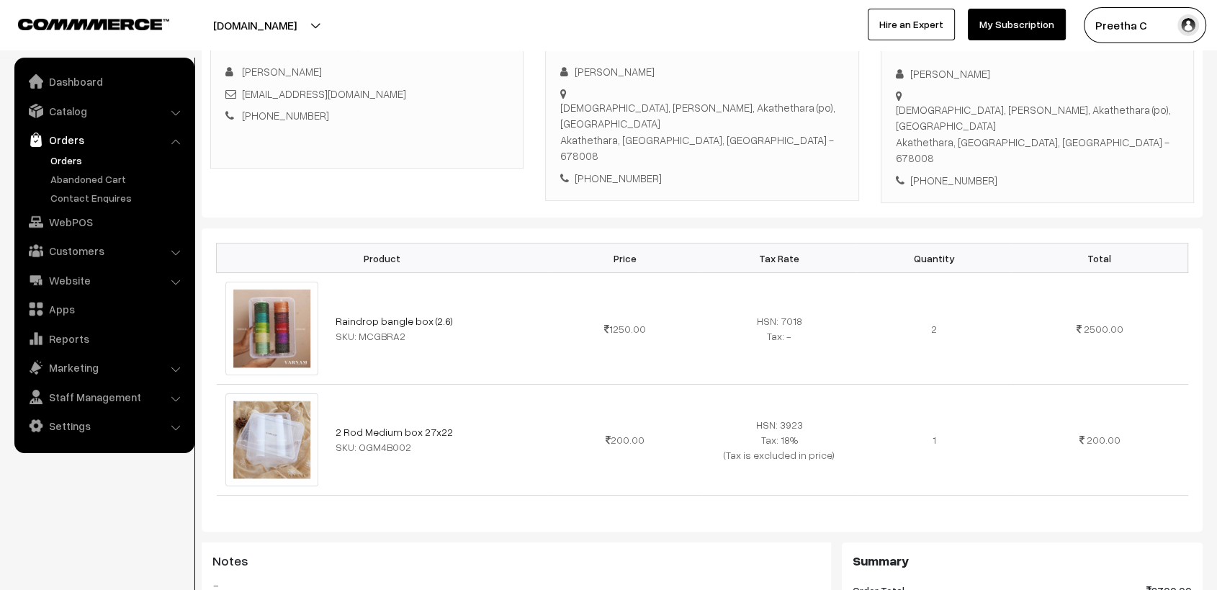
scroll to position [0, 0]
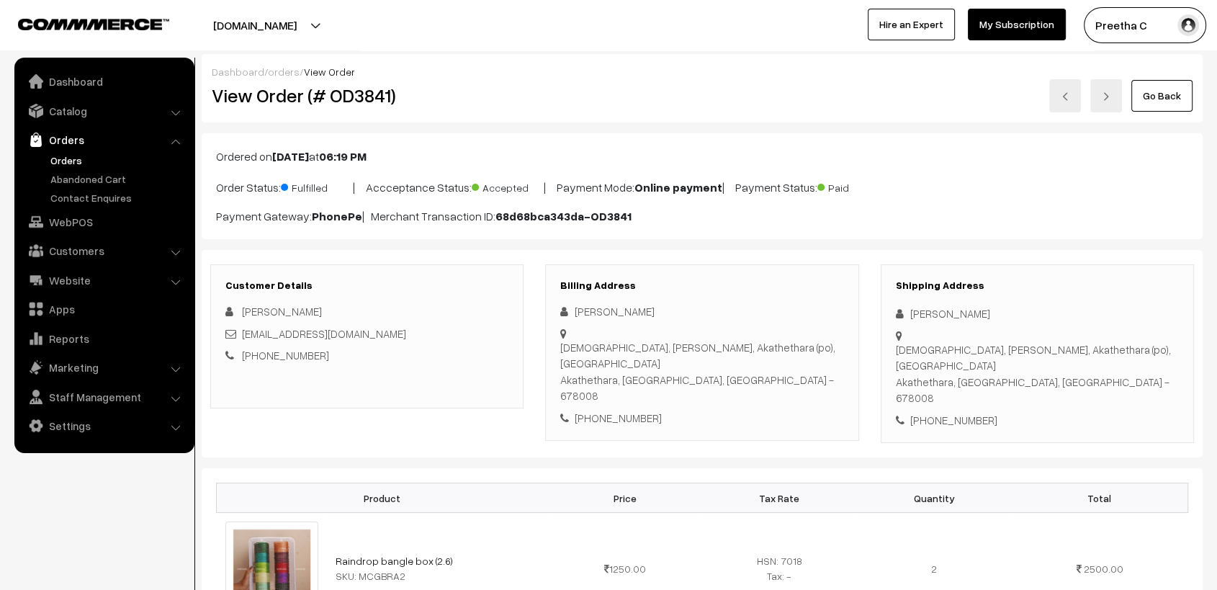
click at [839, 99] on div "Go Back" at bounding box center [869, 95] width 647 height 33
click at [1067, 94] on img at bounding box center [1065, 96] width 9 height 9
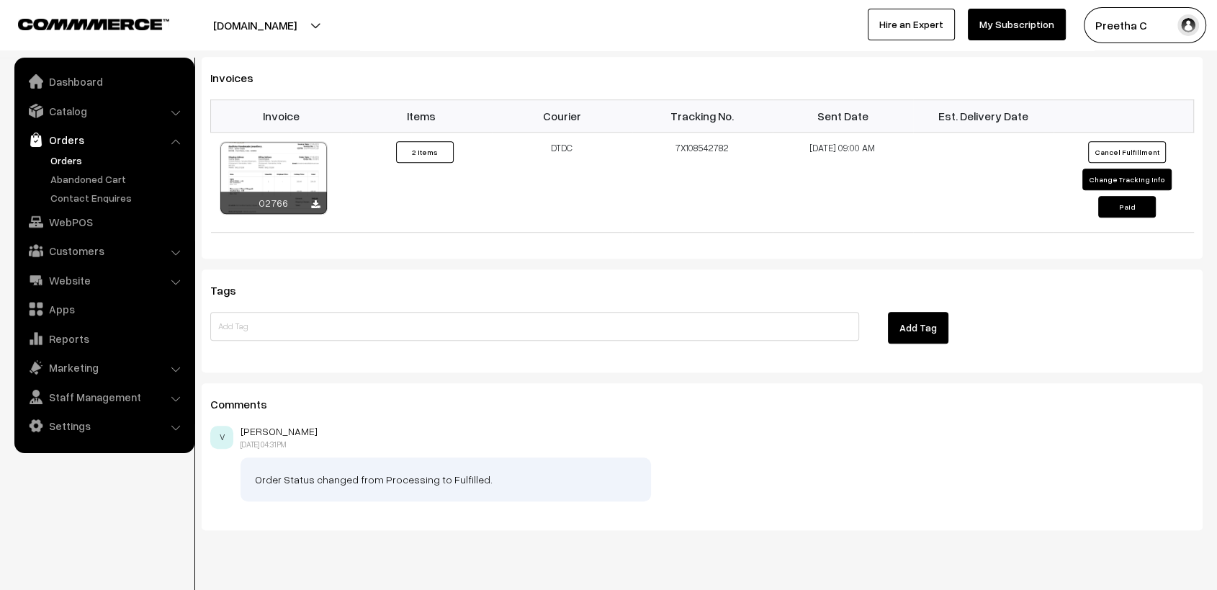
scroll to position [1051, 0]
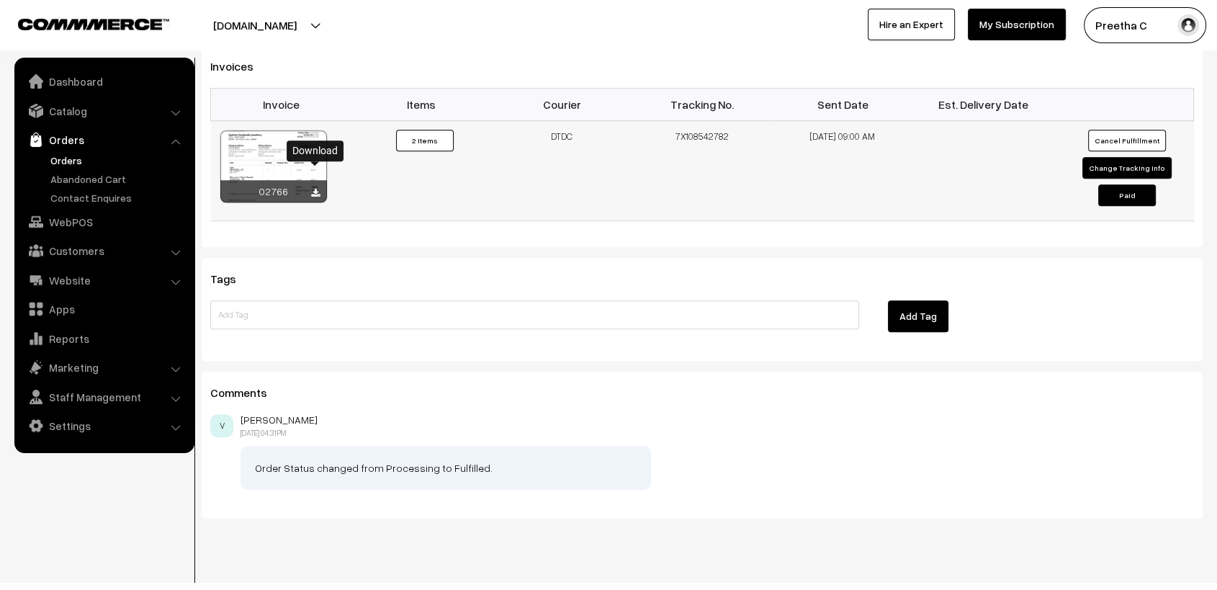
click at [314, 189] on icon at bounding box center [315, 193] width 9 height 9
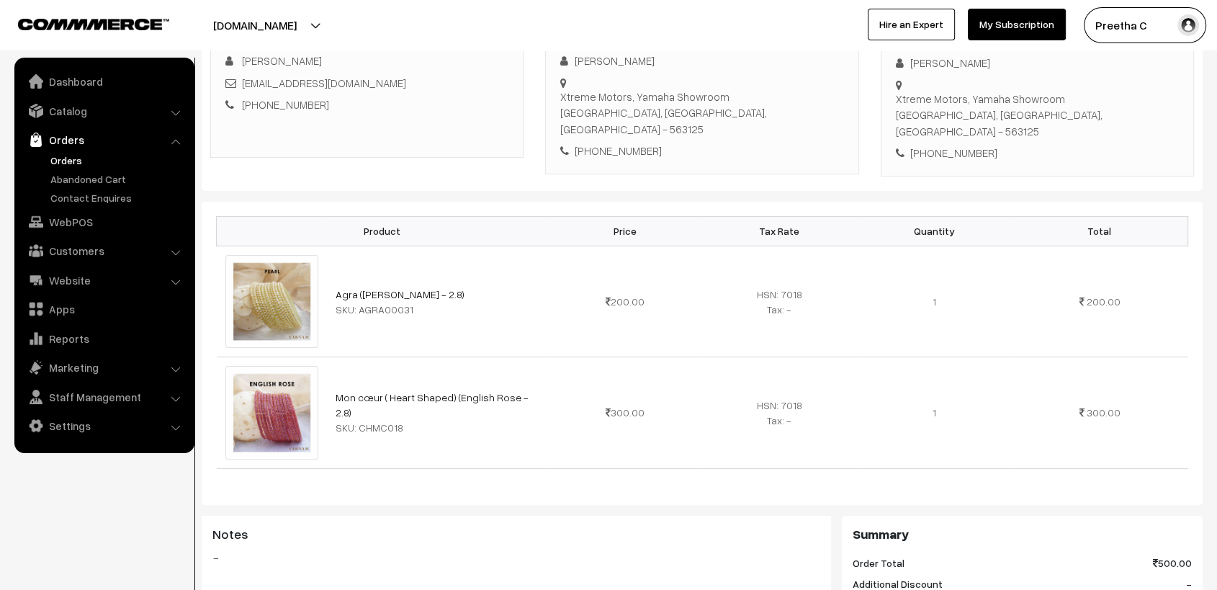
scroll to position [0, 0]
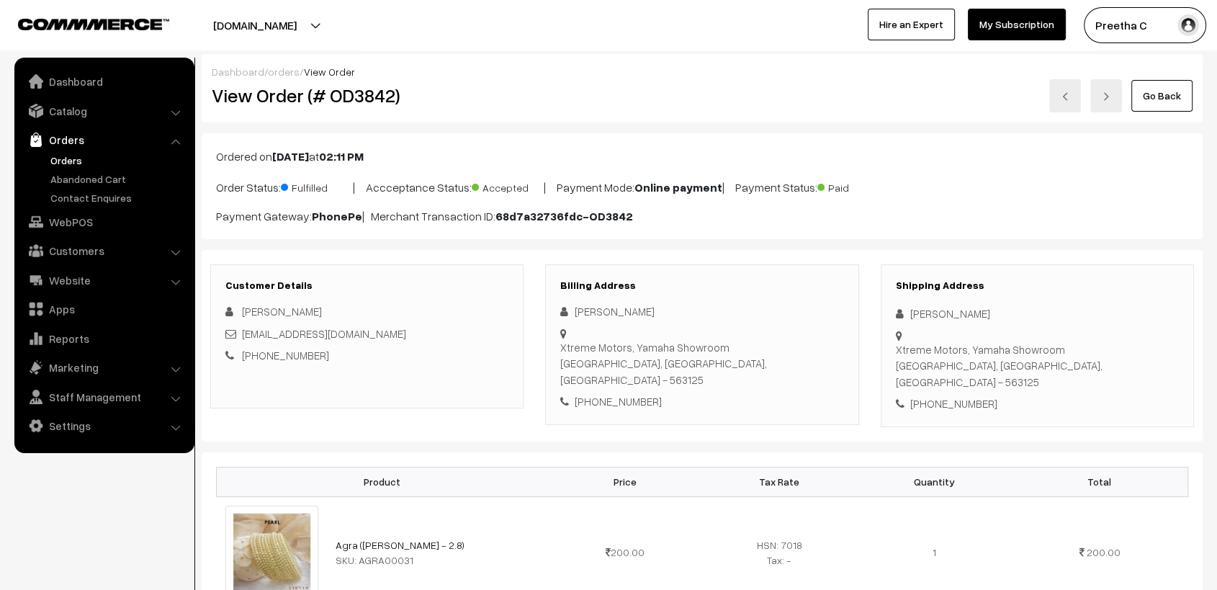
click at [770, 81] on div "Go Back" at bounding box center [869, 95] width 647 height 33
click at [1070, 103] on link at bounding box center [1065, 95] width 32 height 33
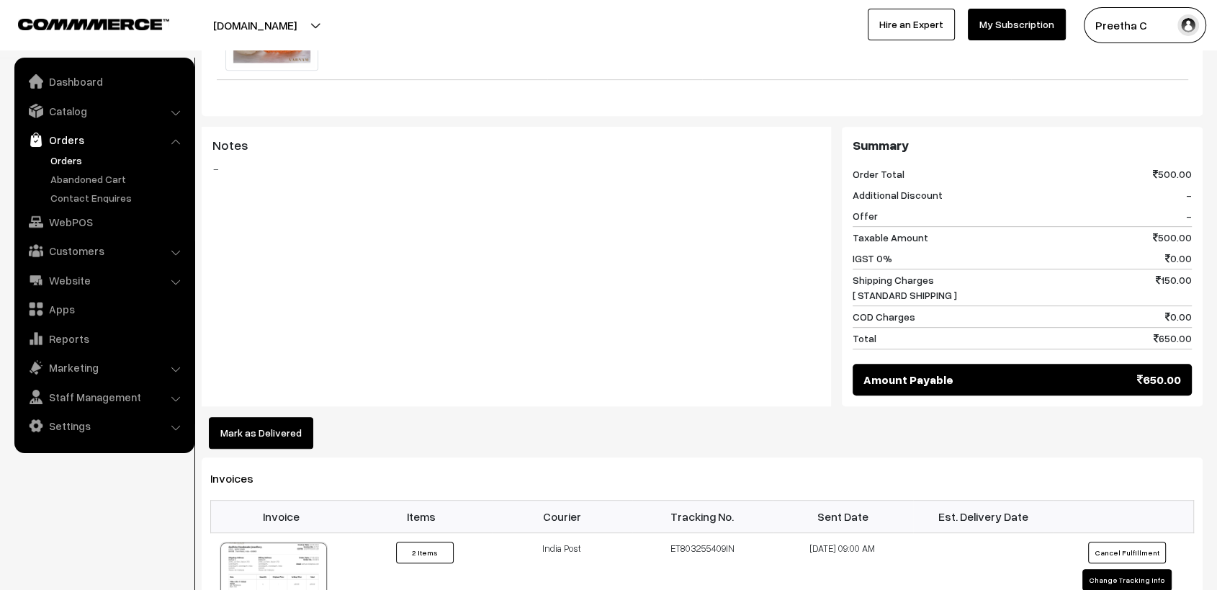
scroll to position [960, 0]
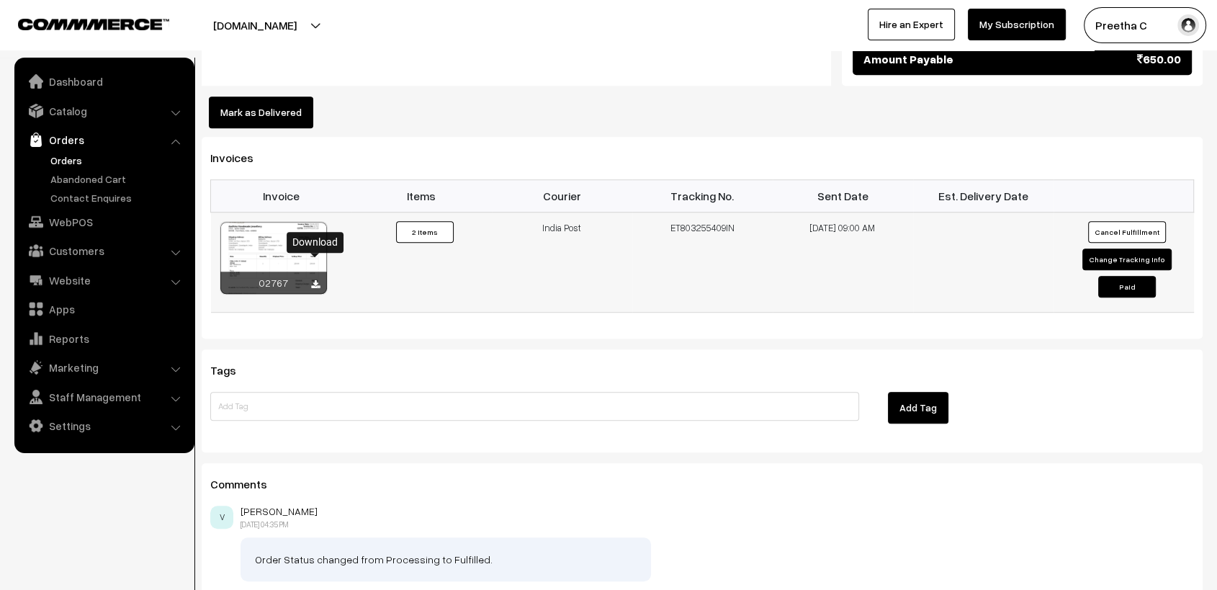
click at [317, 280] on icon at bounding box center [315, 284] width 9 height 9
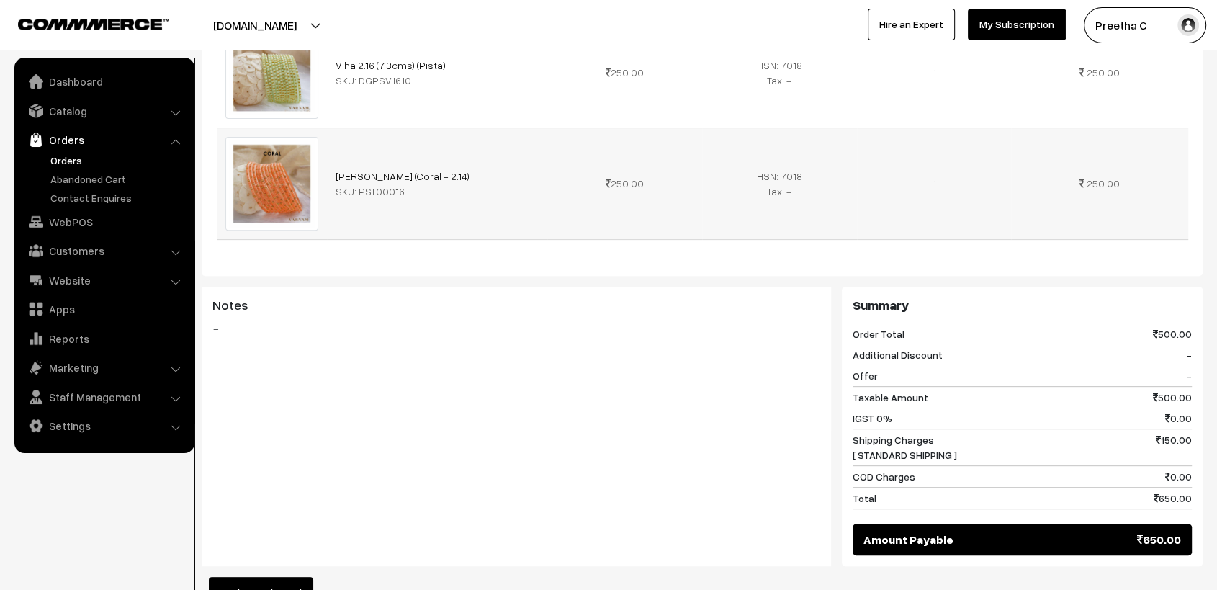
scroll to position [0, 0]
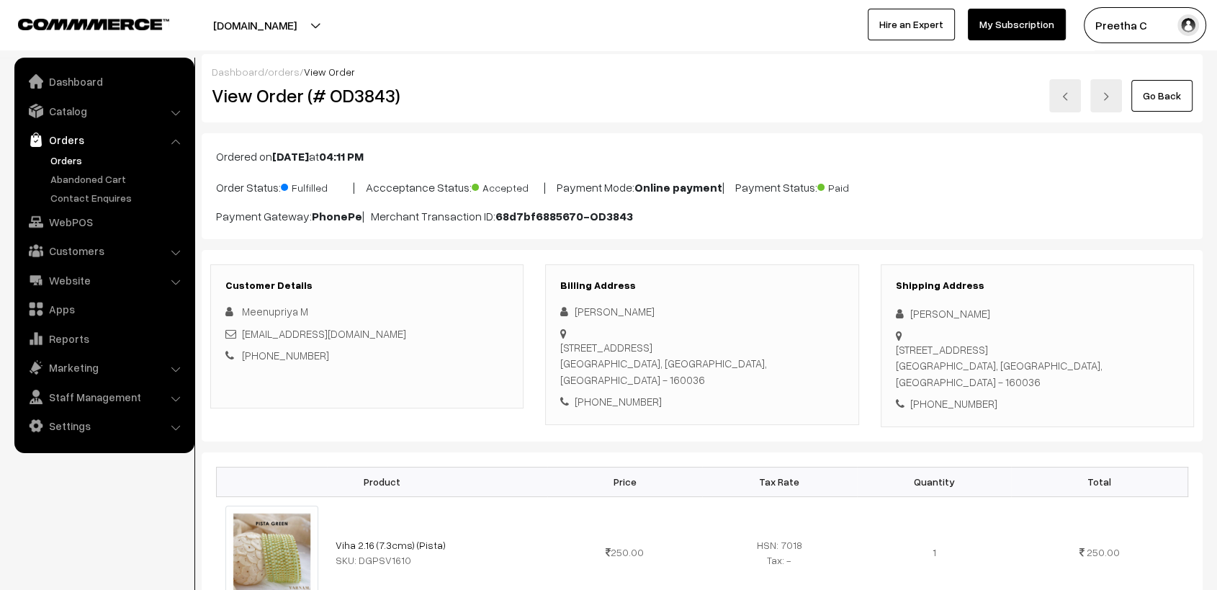
click at [755, 109] on div "Go Back" at bounding box center [869, 95] width 647 height 33
click at [734, 119] on div "Dashboard / orders / View Order View Order (# OD3843) Go Back" at bounding box center [702, 88] width 1001 height 68
click at [1066, 99] on img at bounding box center [1065, 96] width 9 height 9
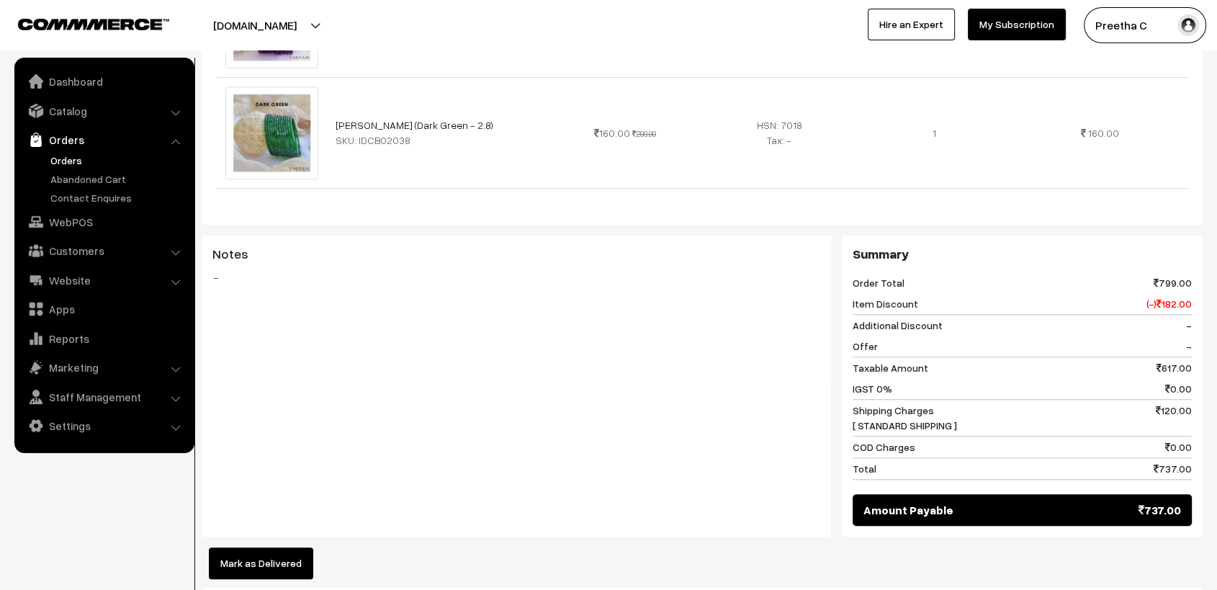
scroll to position [1200, 0]
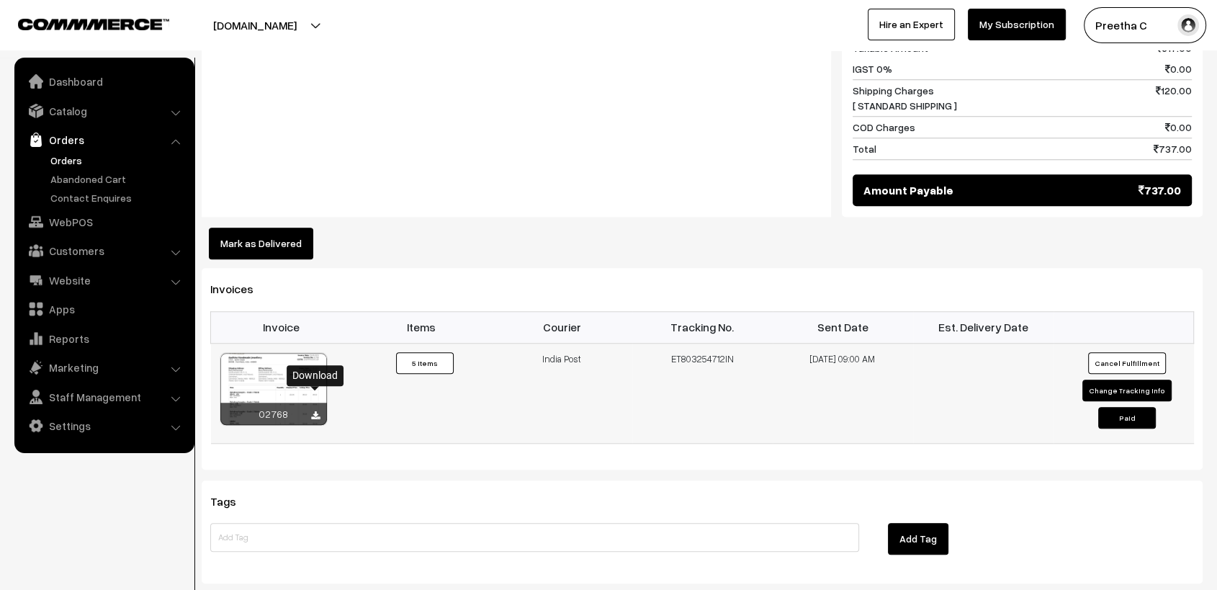
click at [315, 411] on icon at bounding box center [315, 415] width 9 height 9
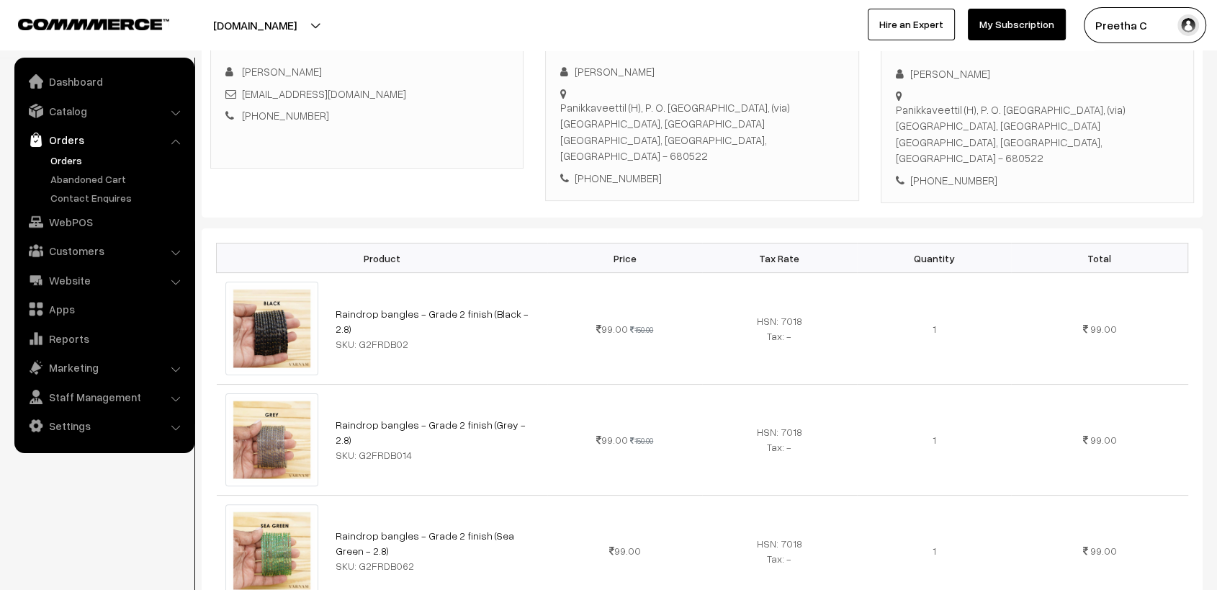
scroll to position [0, 0]
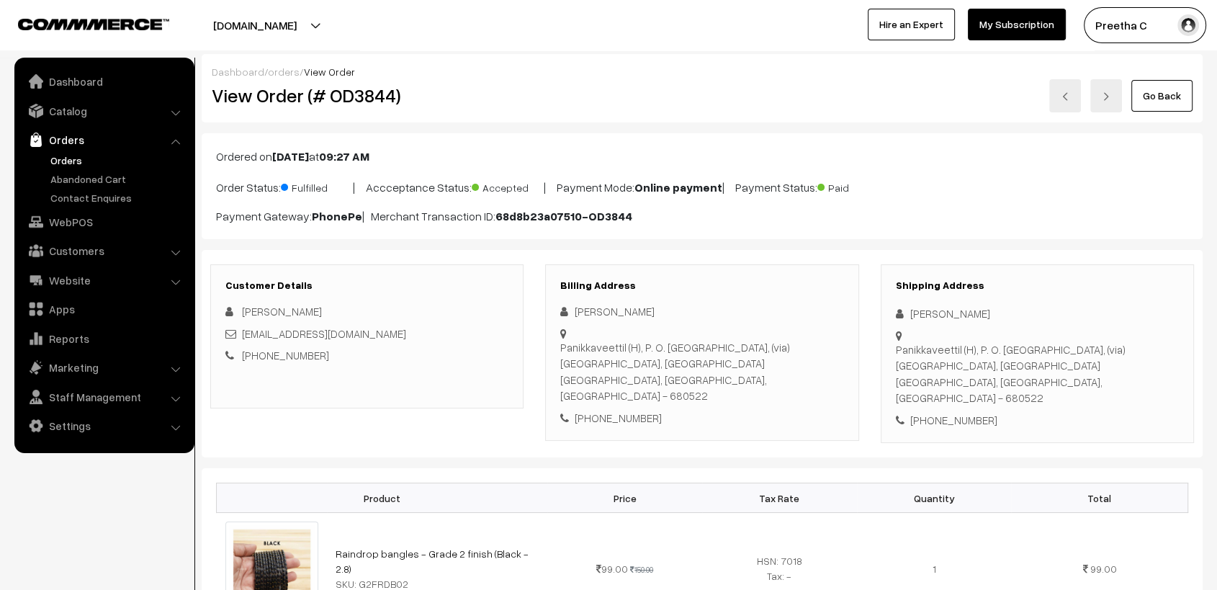
click at [1067, 98] on img at bounding box center [1065, 96] width 9 height 9
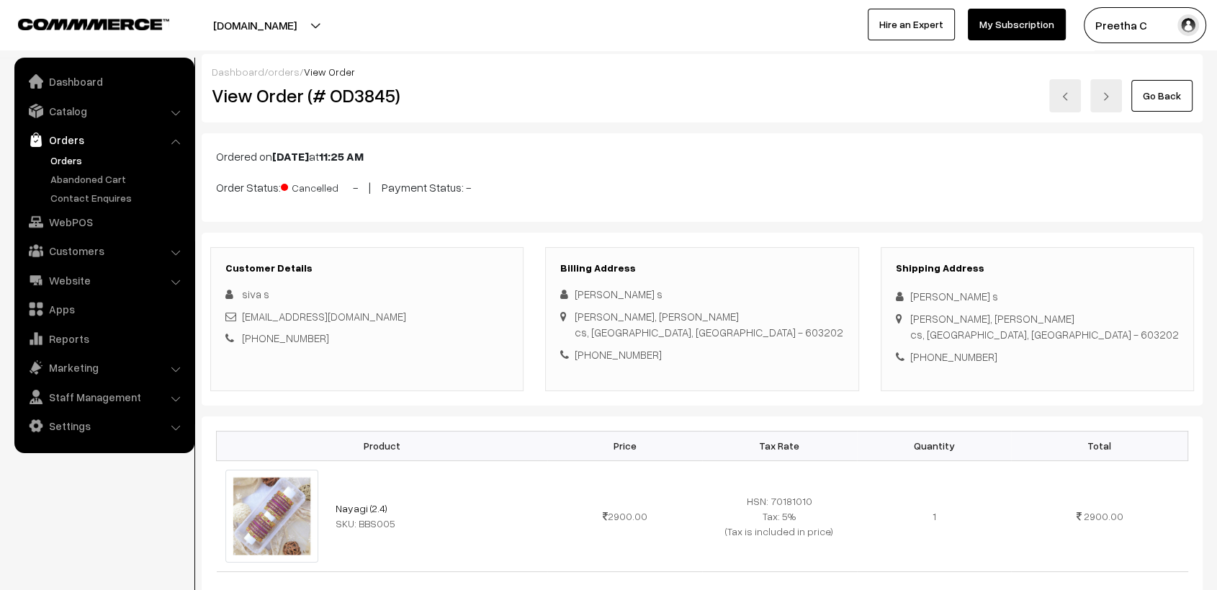
click at [1068, 102] on link at bounding box center [1065, 95] width 32 height 33
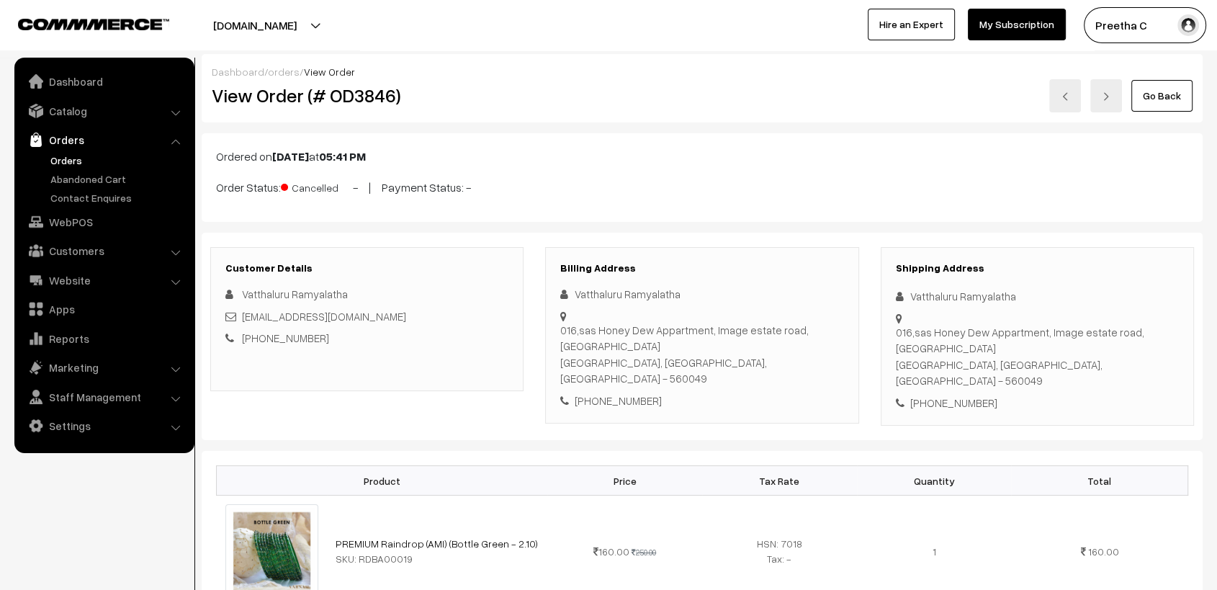
click at [1067, 104] on link at bounding box center [1065, 95] width 32 height 33
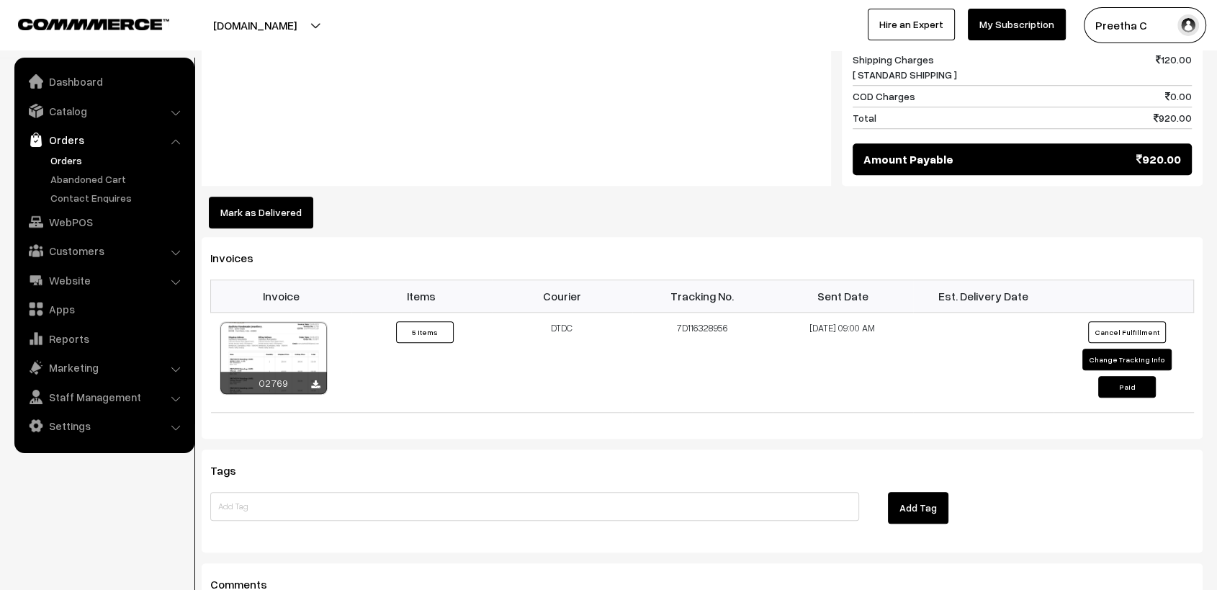
scroll to position [1200, 0]
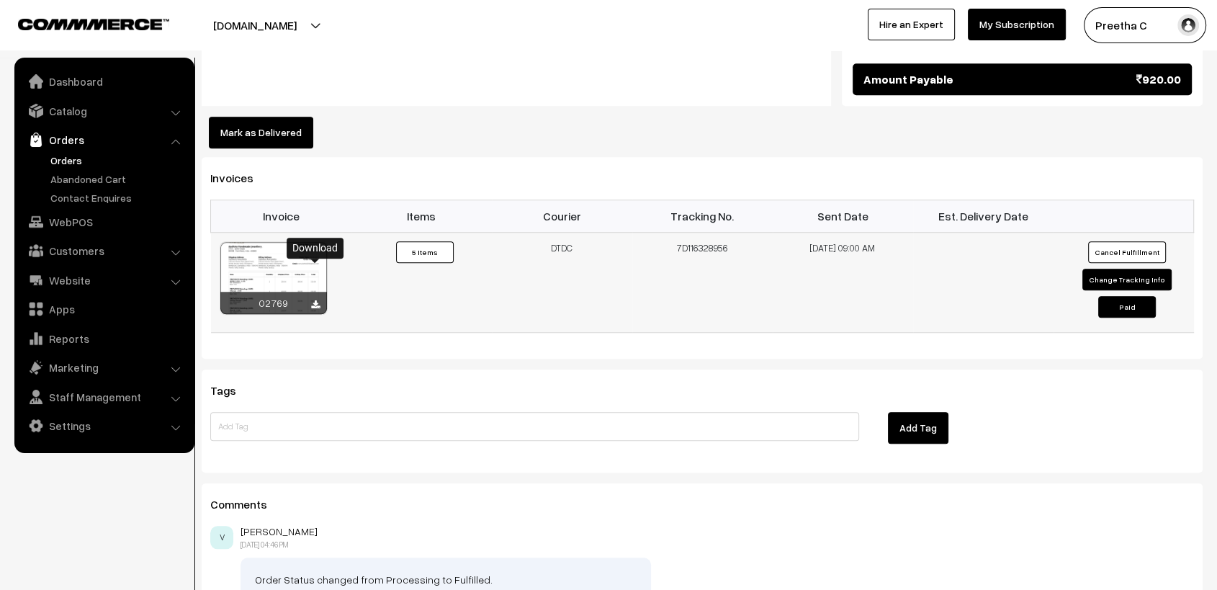
click at [315, 300] on icon at bounding box center [315, 304] width 9 height 9
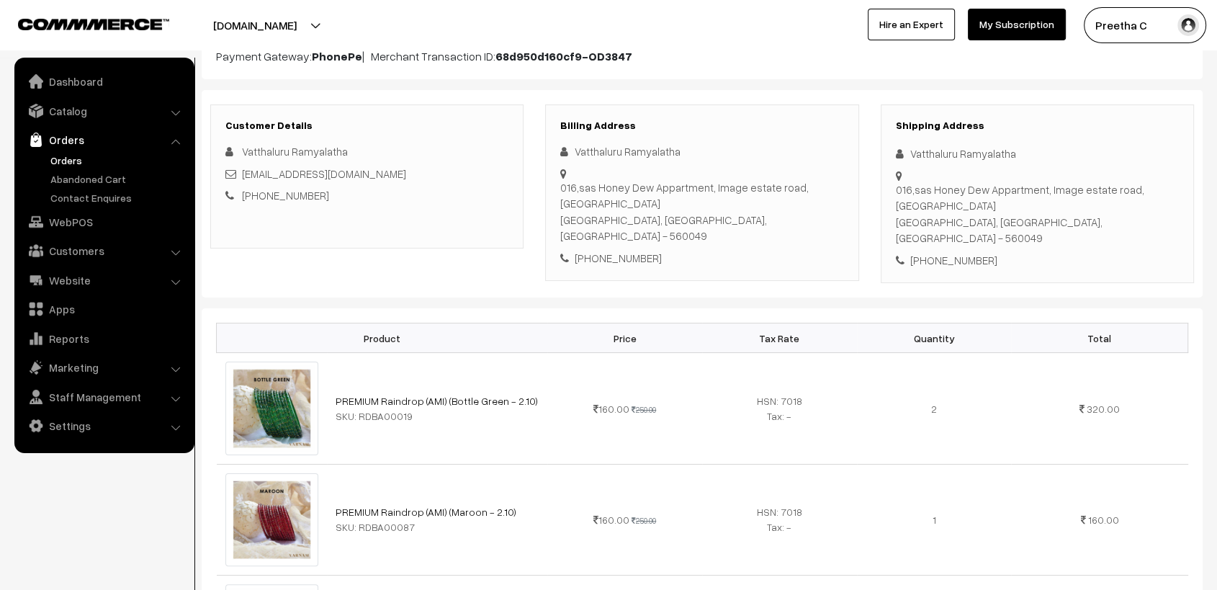
scroll to position [0, 0]
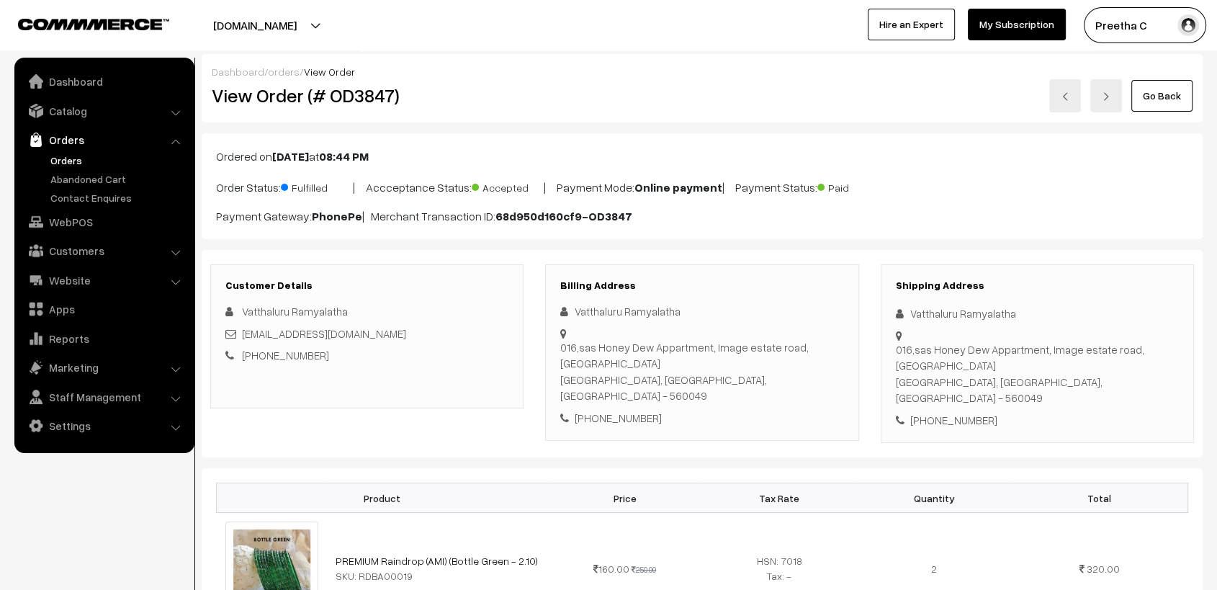
click at [1070, 100] on img at bounding box center [1065, 96] width 9 height 9
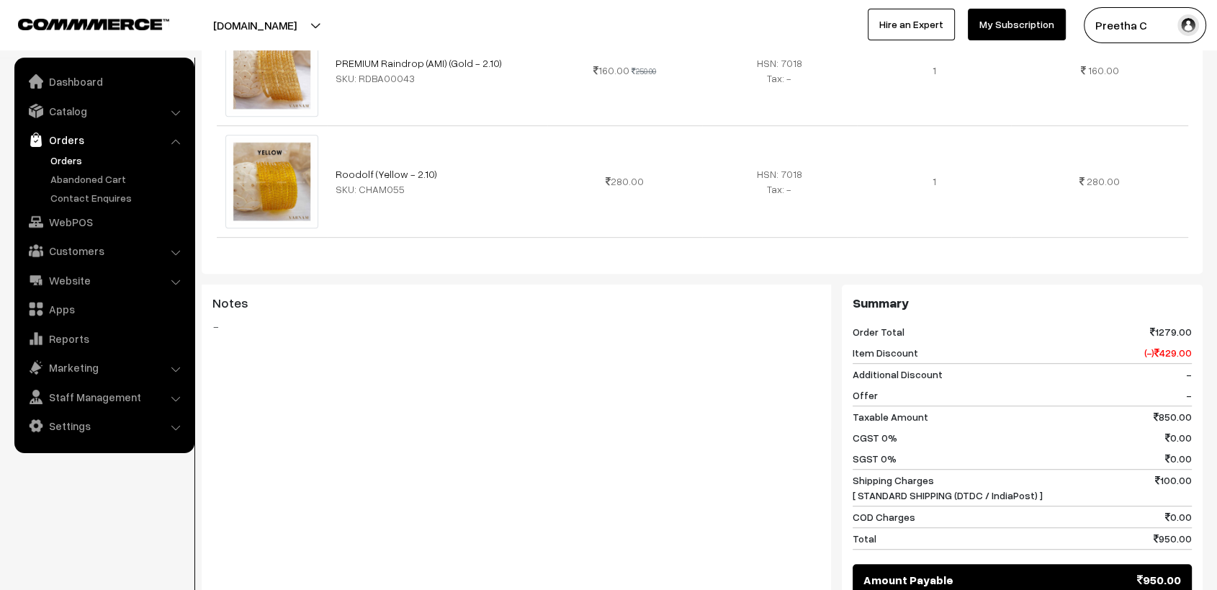
scroll to position [1120, 0]
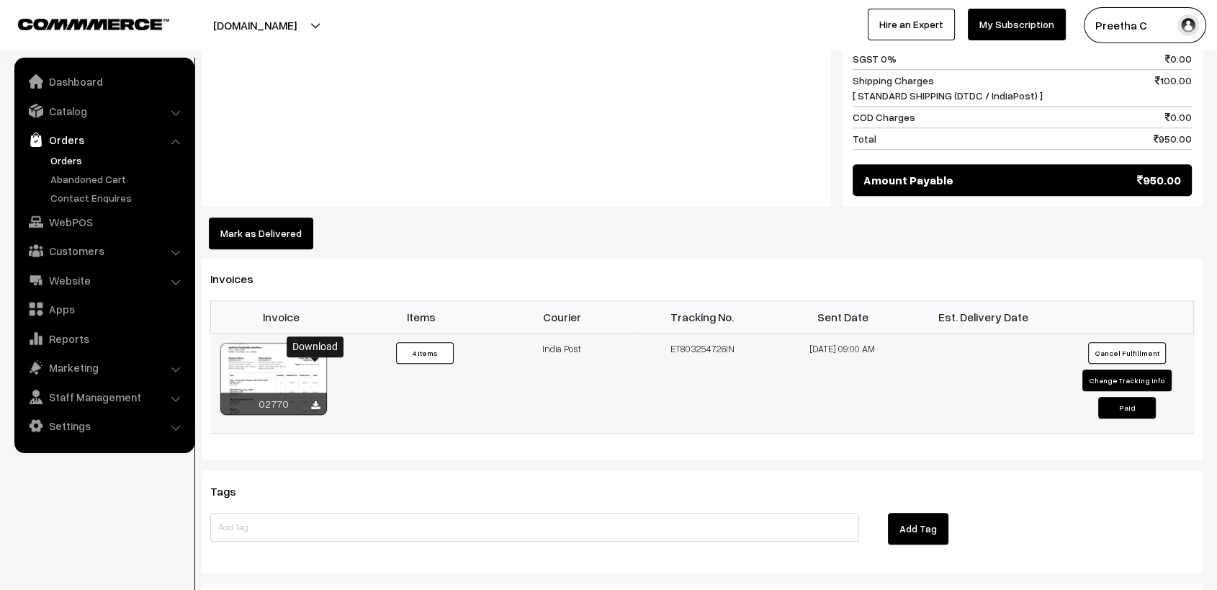
click at [314, 401] on icon at bounding box center [315, 405] width 9 height 9
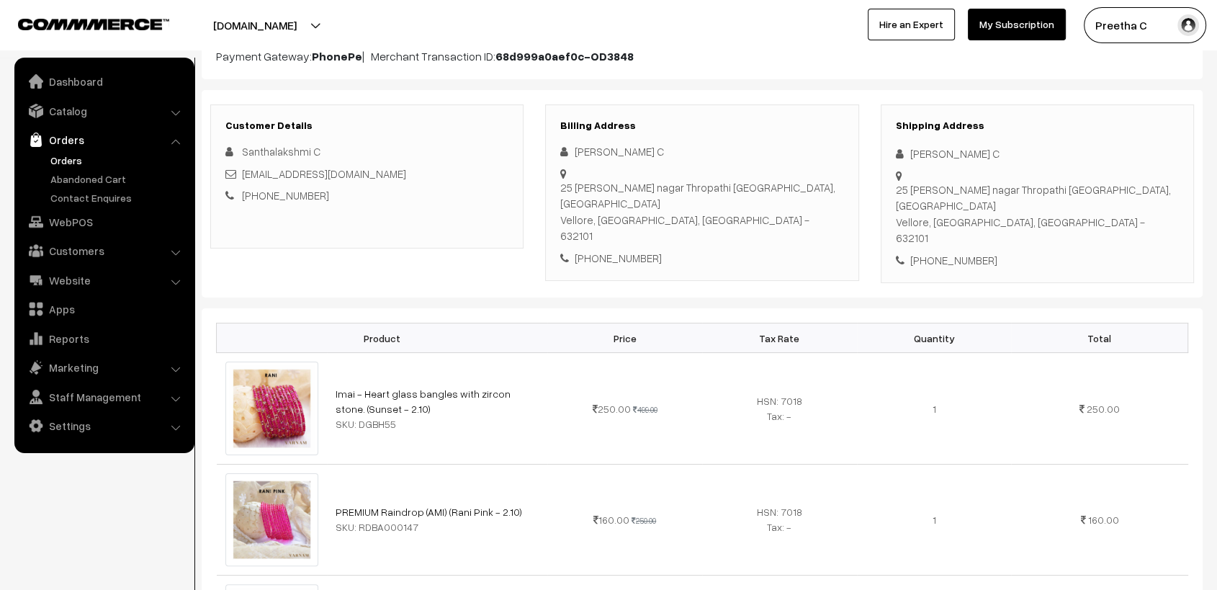
scroll to position [0, 0]
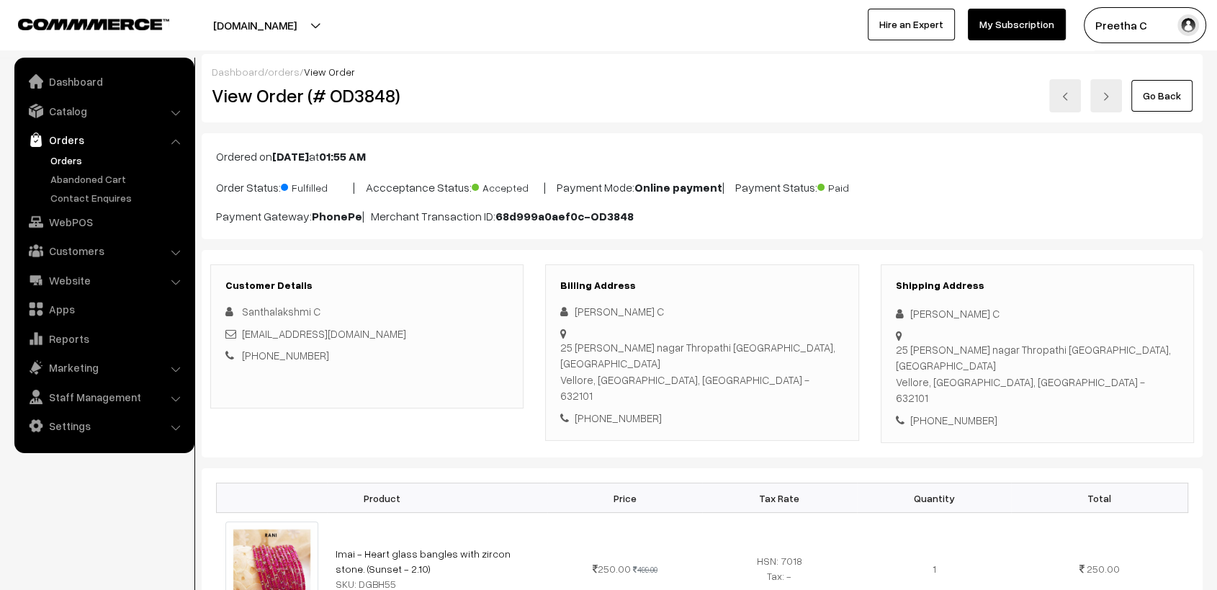
click at [755, 109] on div "Go Back" at bounding box center [869, 95] width 647 height 33
click at [1067, 98] on img at bounding box center [1065, 96] width 9 height 9
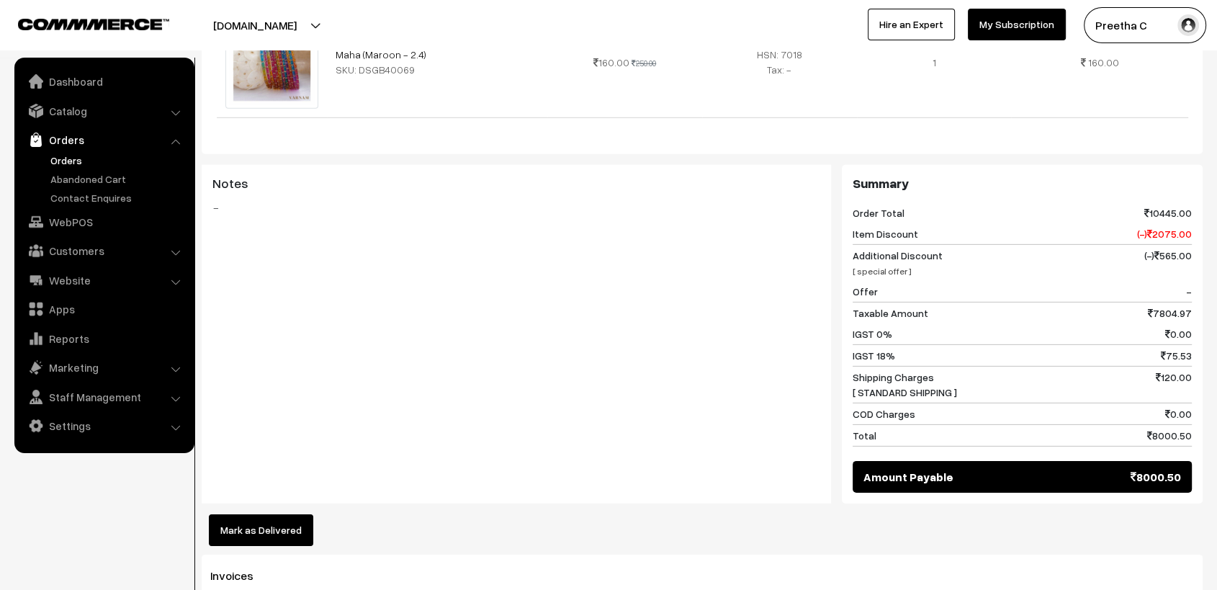
scroll to position [4710, 0]
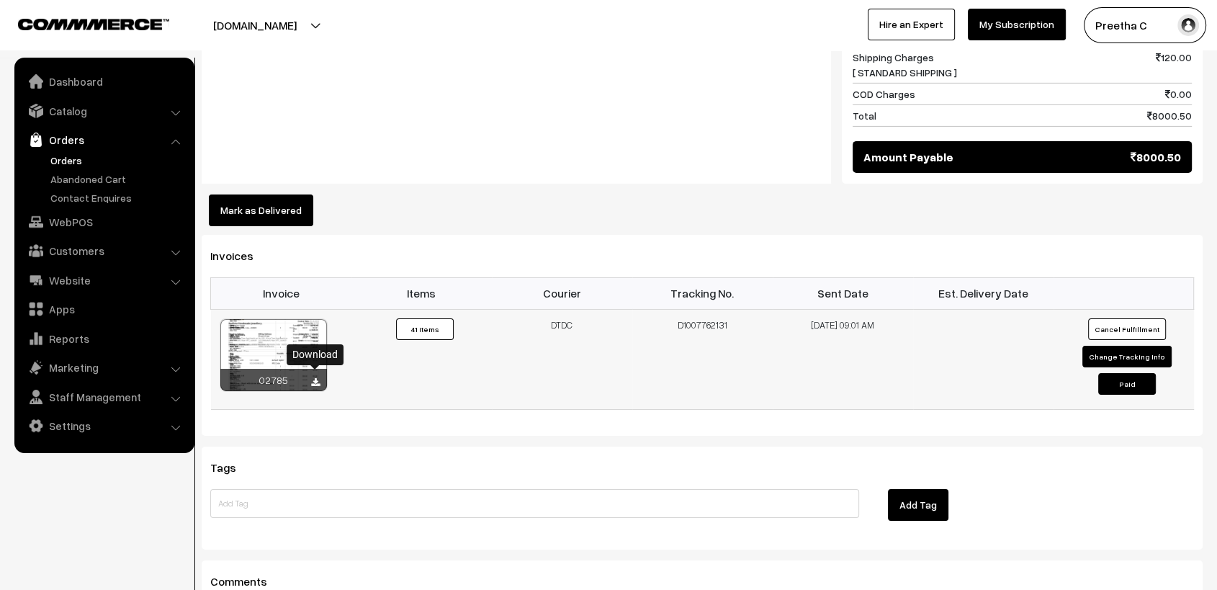
click at [315, 378] on icon at bounding box center [315, 382] width 9 height 9
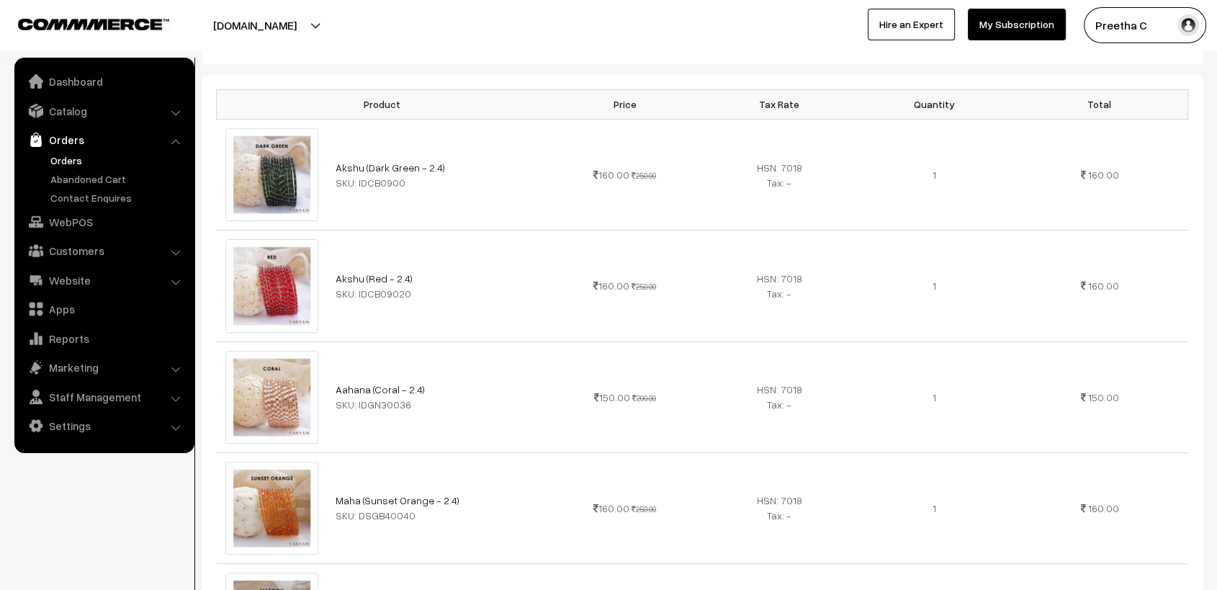
scroll to position [0, 0]
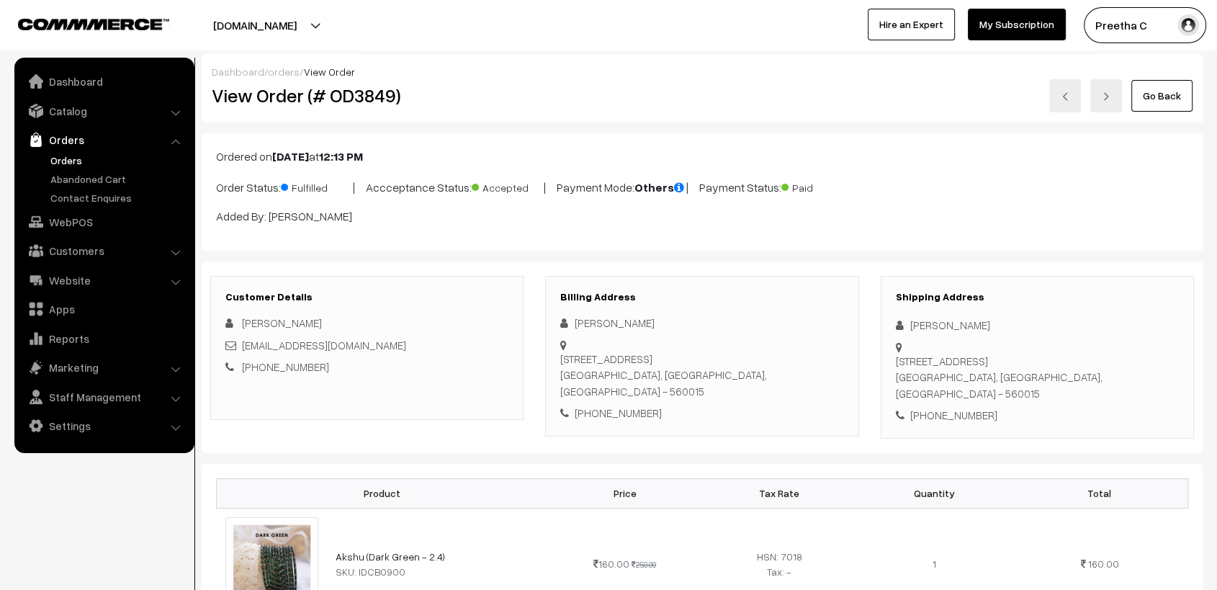
click at [1060, 100] on link at bounding box center [1065, 95] width 32 height 33
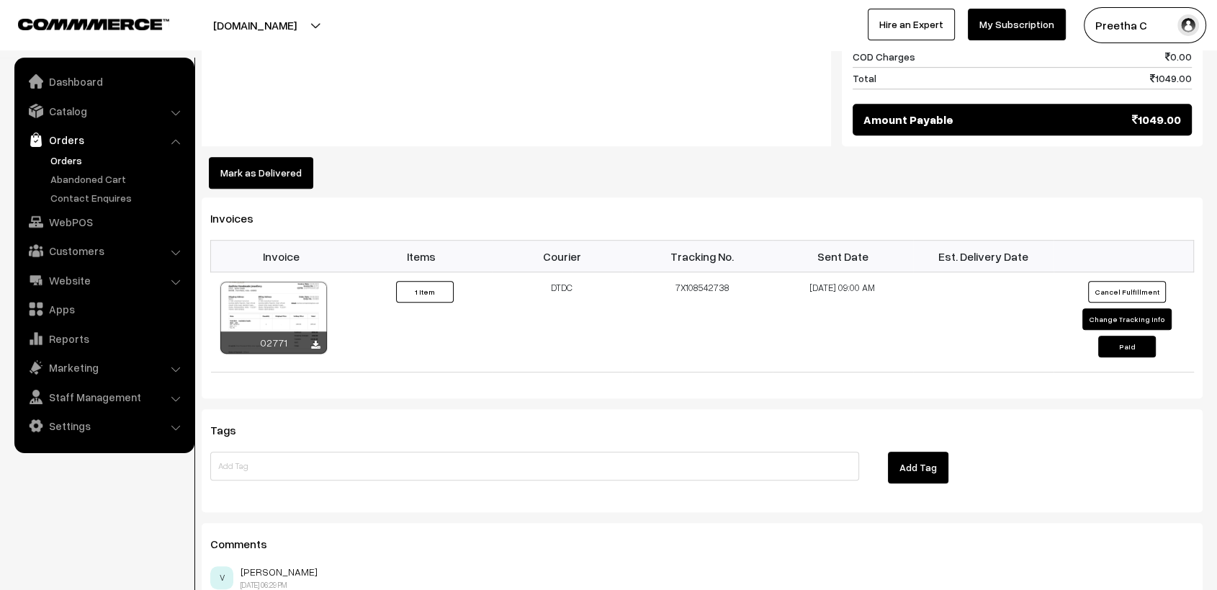
scroll to position [971, 0]
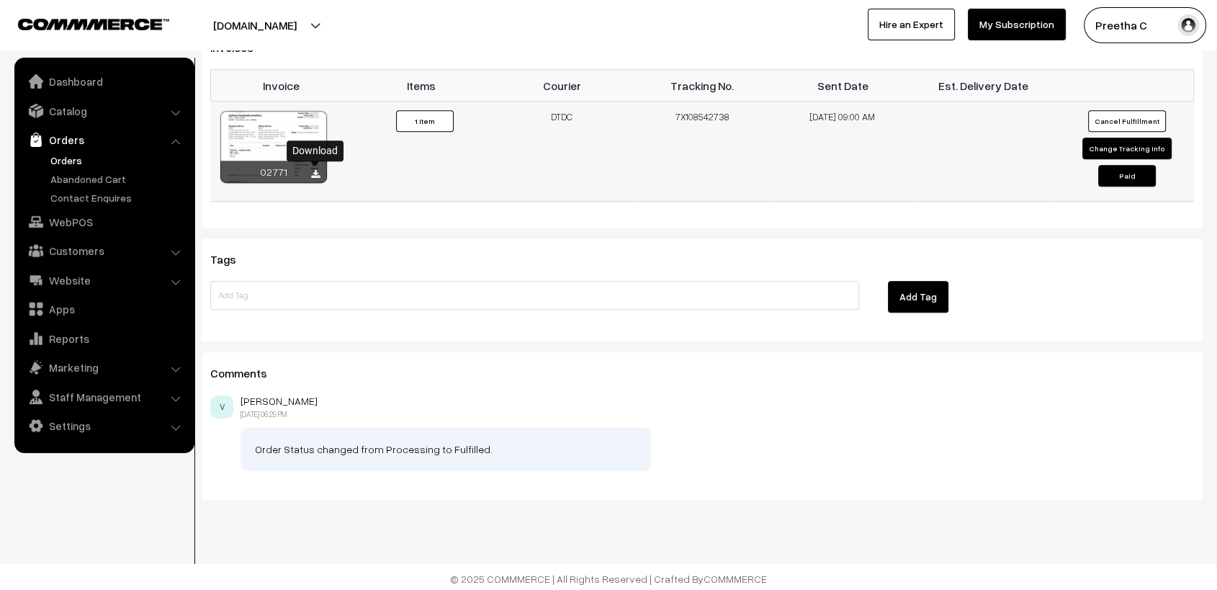
click at [315, 174] on icon at bounding box center [315, 174] width 9 height 9
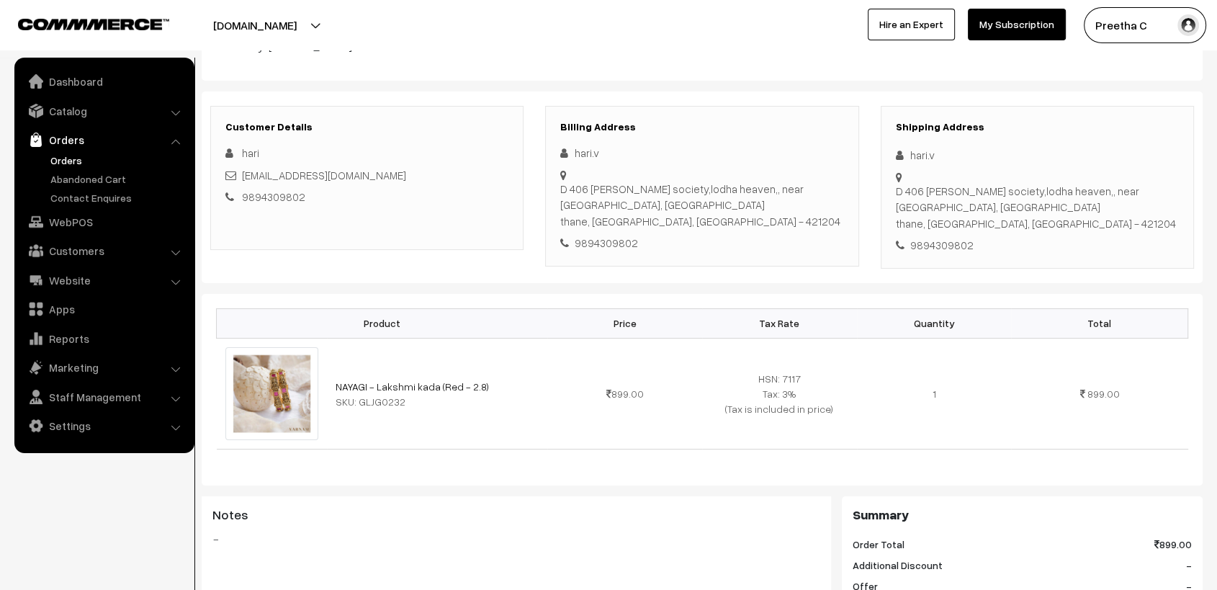
scroll to position [0, 0]
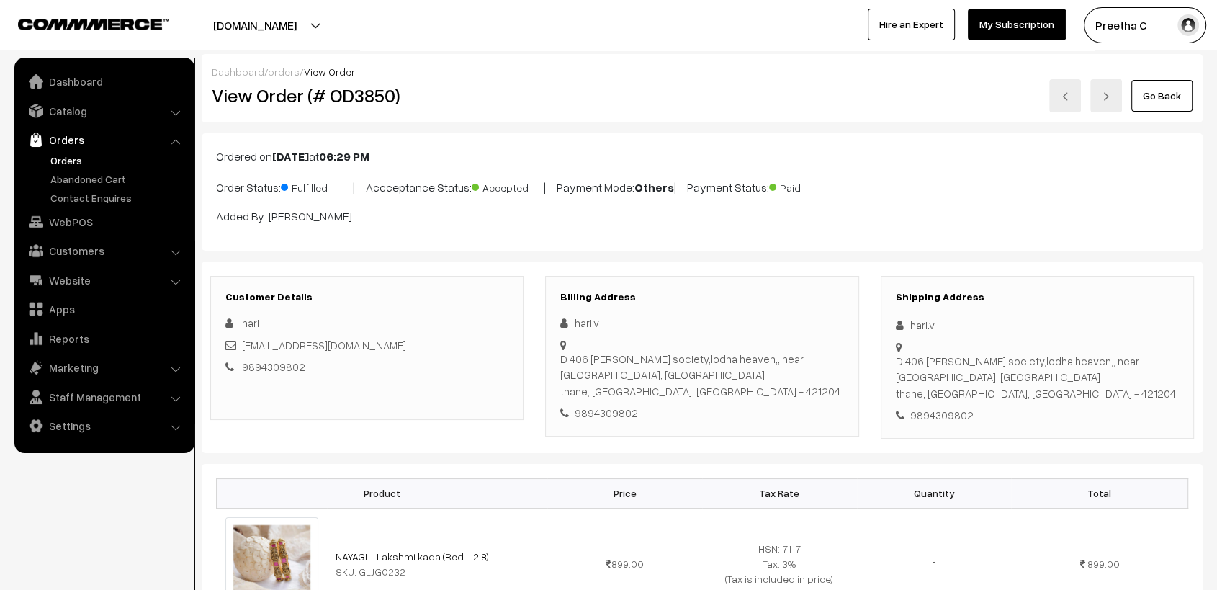
click at [740, 102] on div "Go Back" at bounding box center [869, 95] width 647 height 33
click at [1067, 95] on img at bounding box center [1065, 96] width 9 height 9
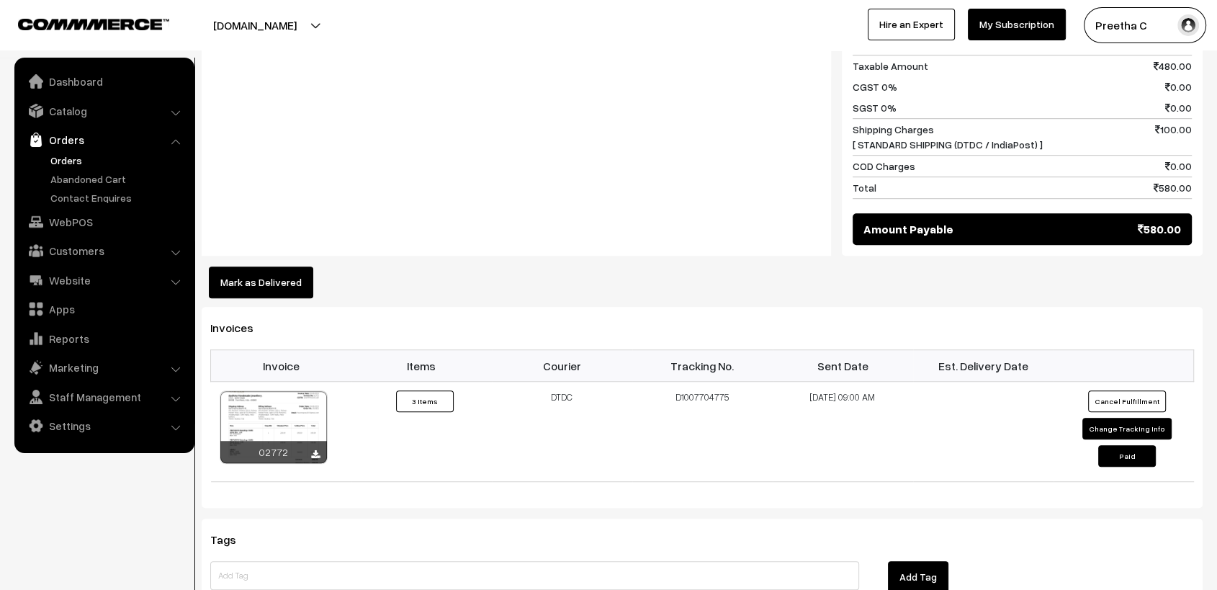
scroll to position [1200, 0]
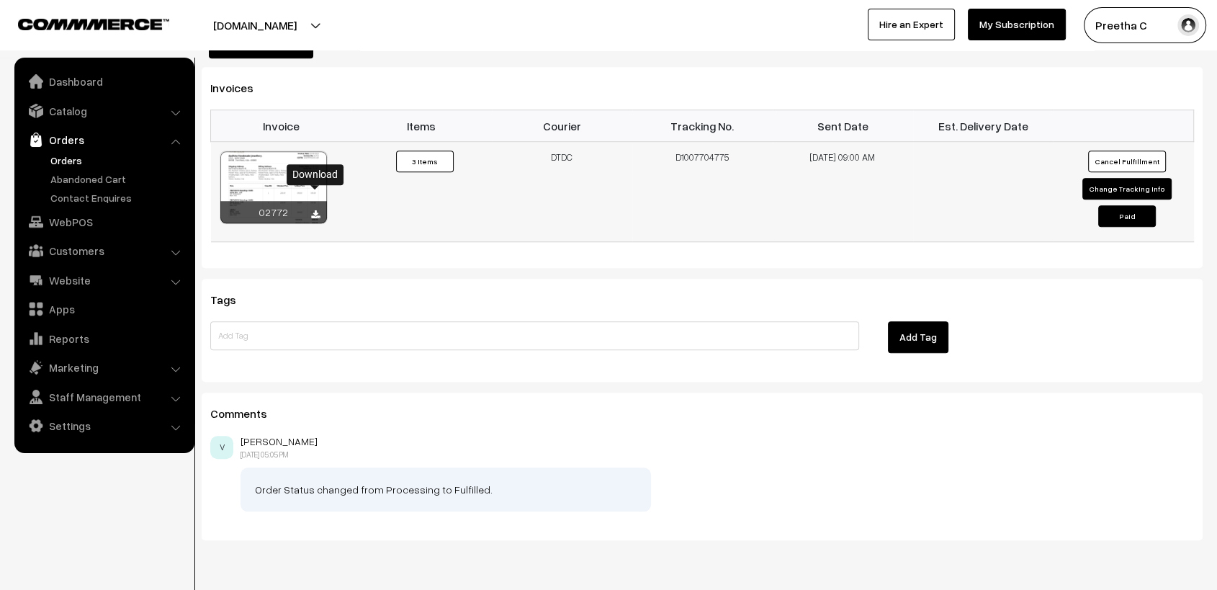
click at [317, 210] on icon at bounding box center [315, 214] width 9 height 9
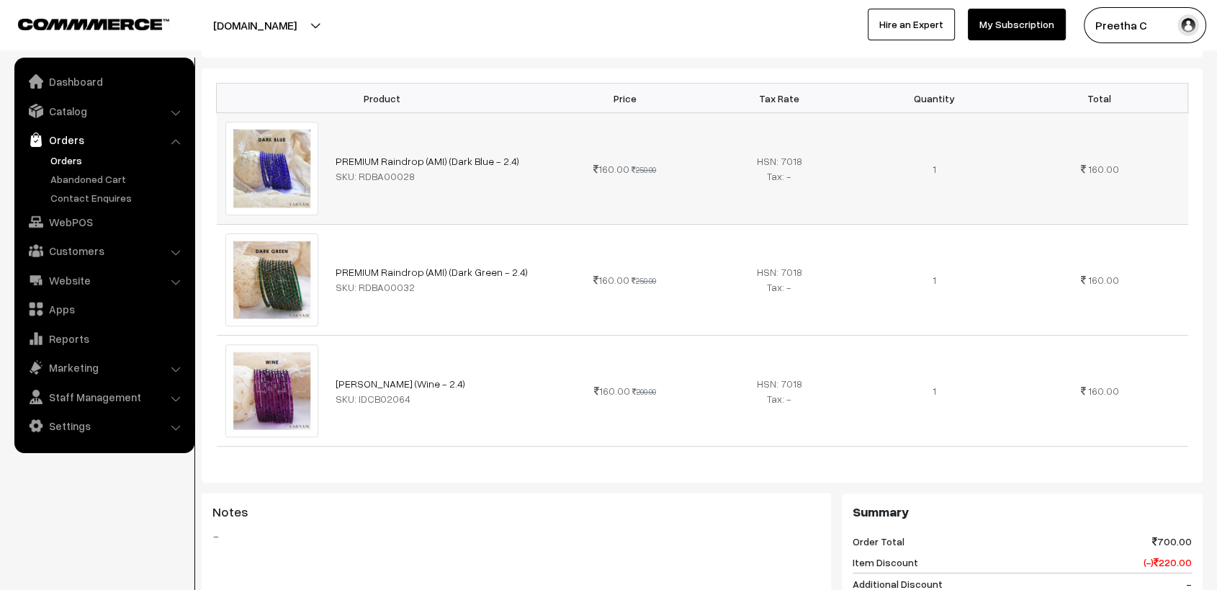
scroll to position [0, 0]
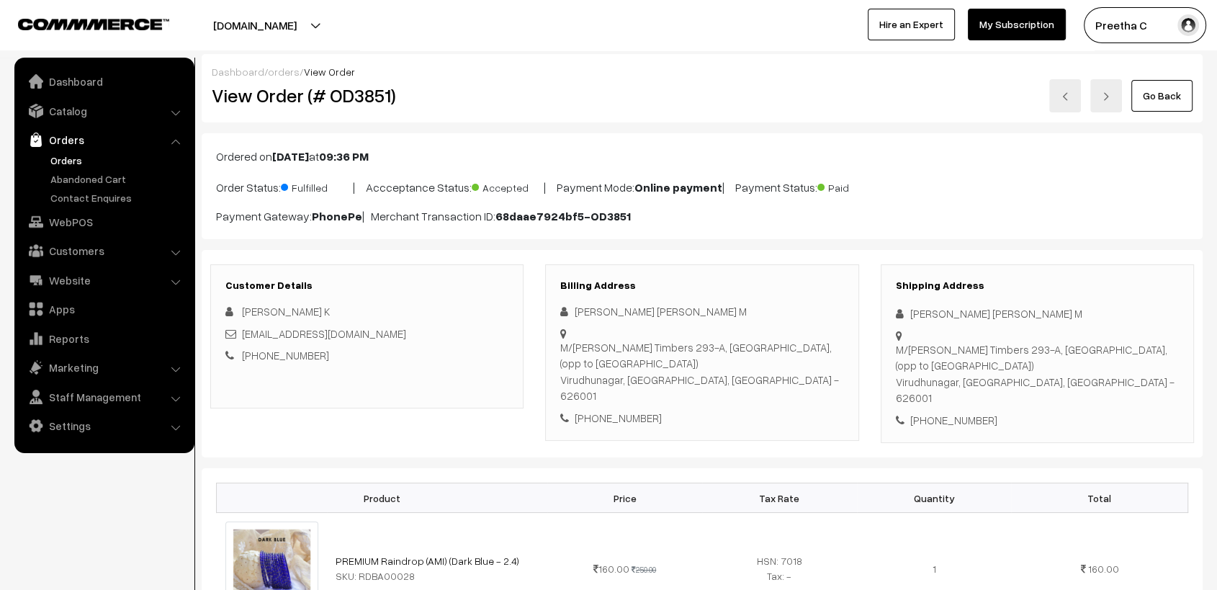
click at [805, 94] on div "Go Back" at bounding box center [869, 95] width 647 height 33
click at [1062, 89] on link at bounding box center [1065, 95] width 32 height 33
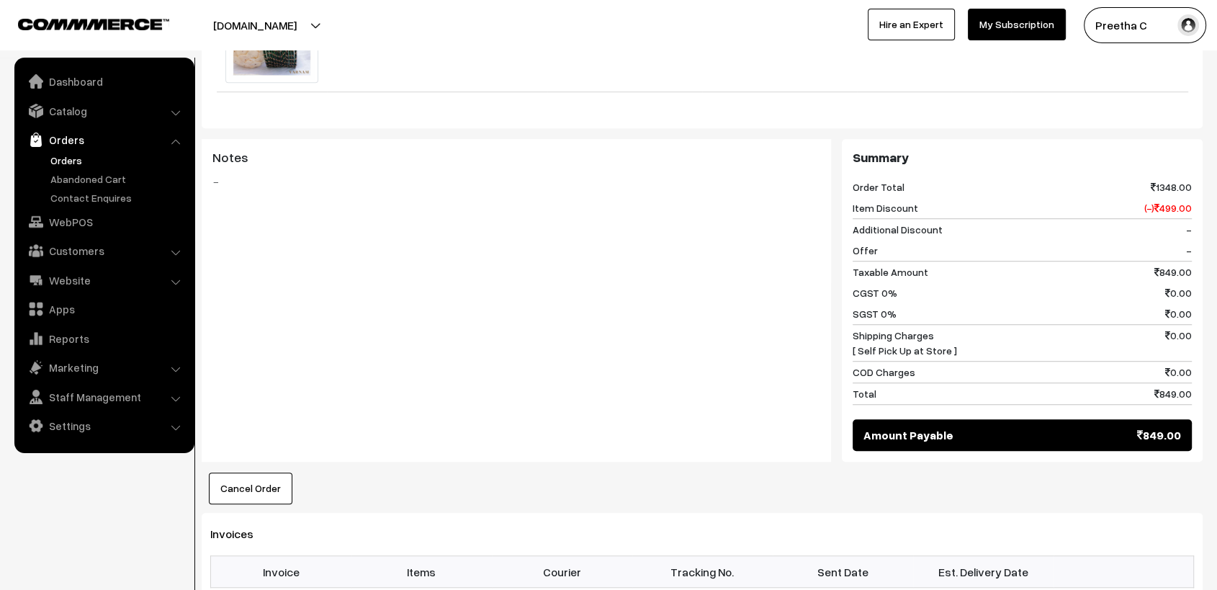
scroll to position [1360, 0]
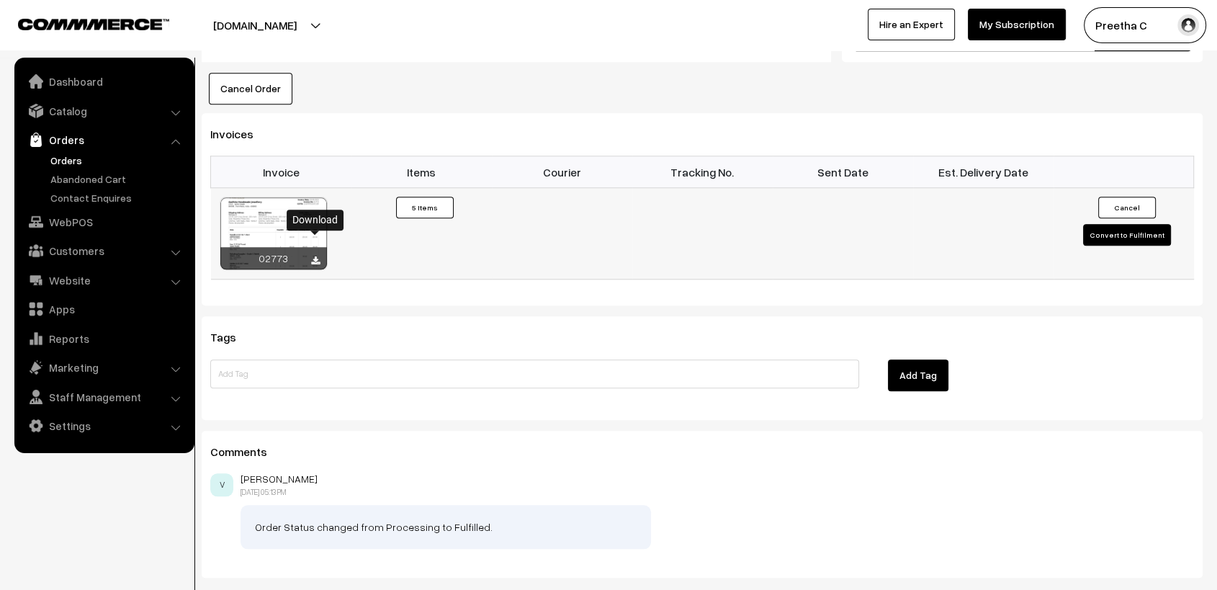
click at [318, 256] on icon at bounding box center [315, 260] width 9 height 9
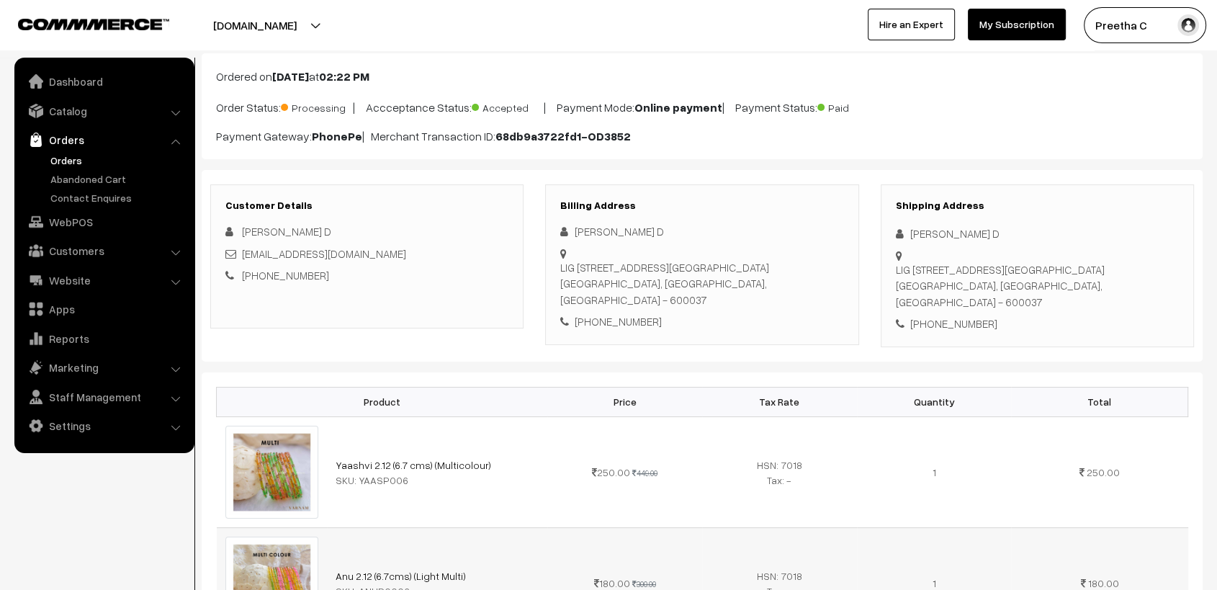
scroll to position [0, 0]
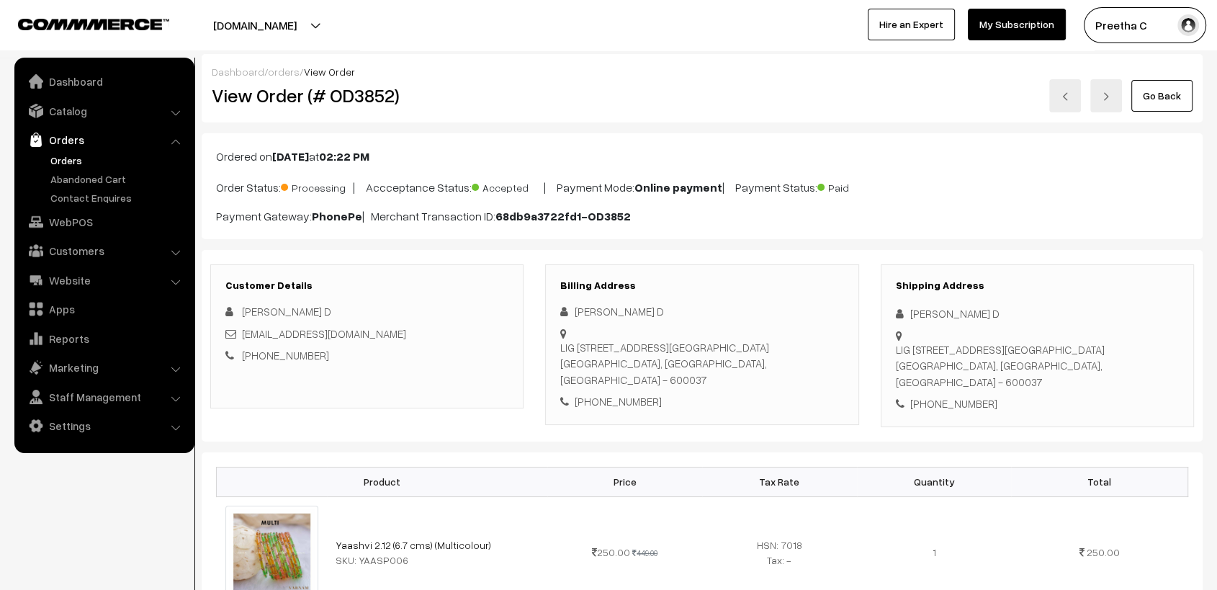
click at [1073, 97] on link at bounding box center [1065, 95] width 32 height 33
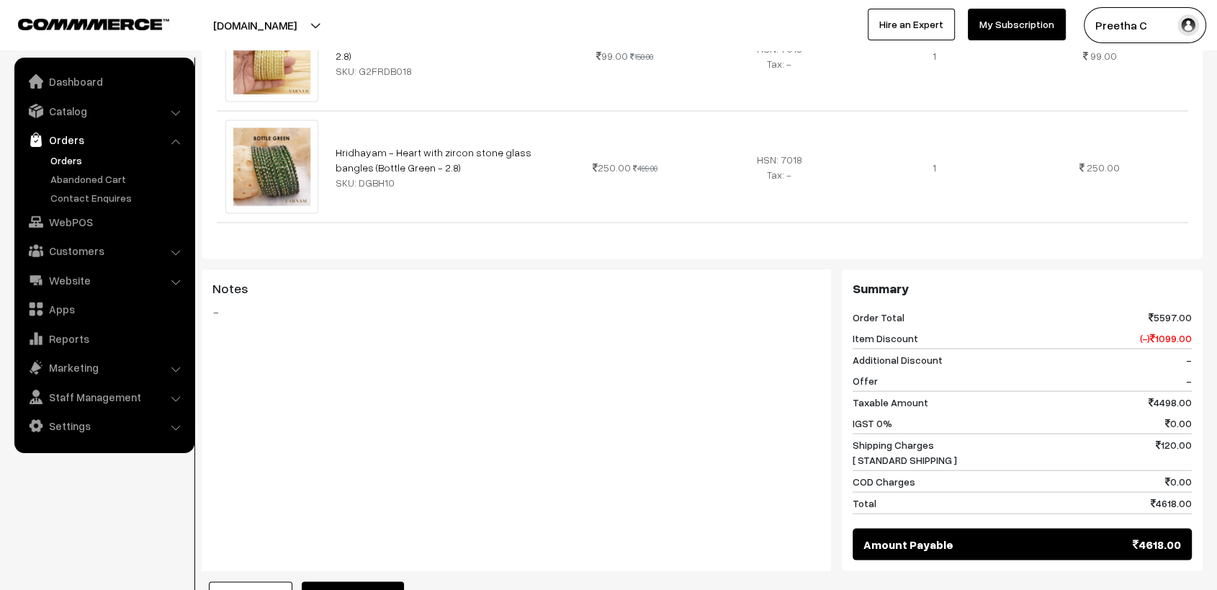
scroll to position [2975, 0]
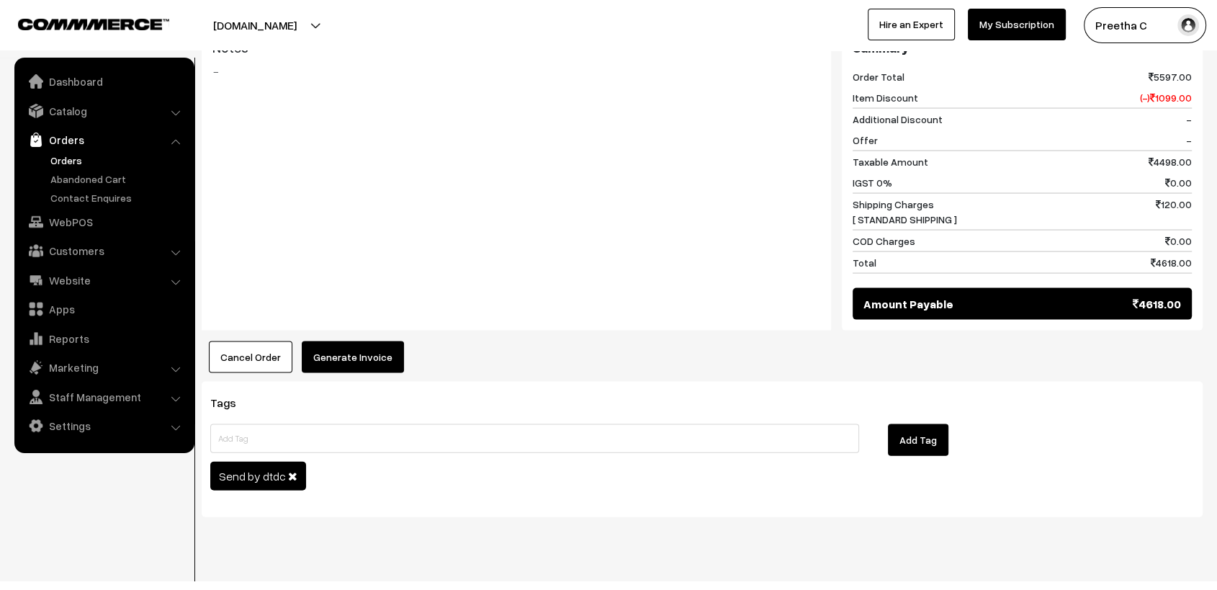
click at [384, 341] on button "Generate Invoice" at bounding box center [353, 357] width 102 height 32
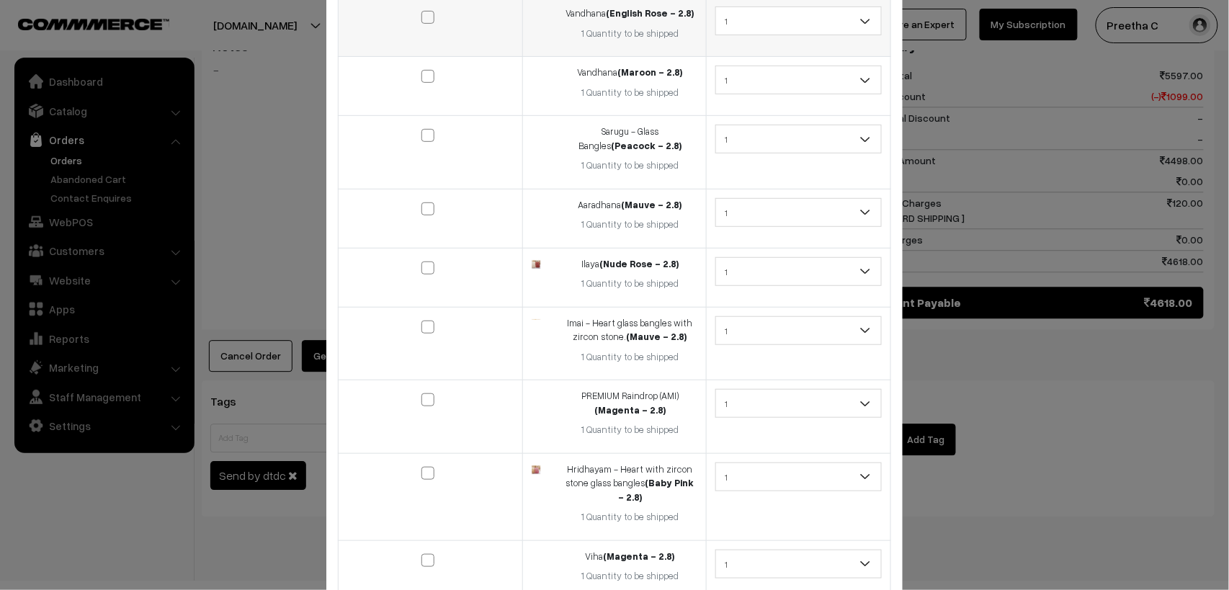
scroll to position [0, 0]
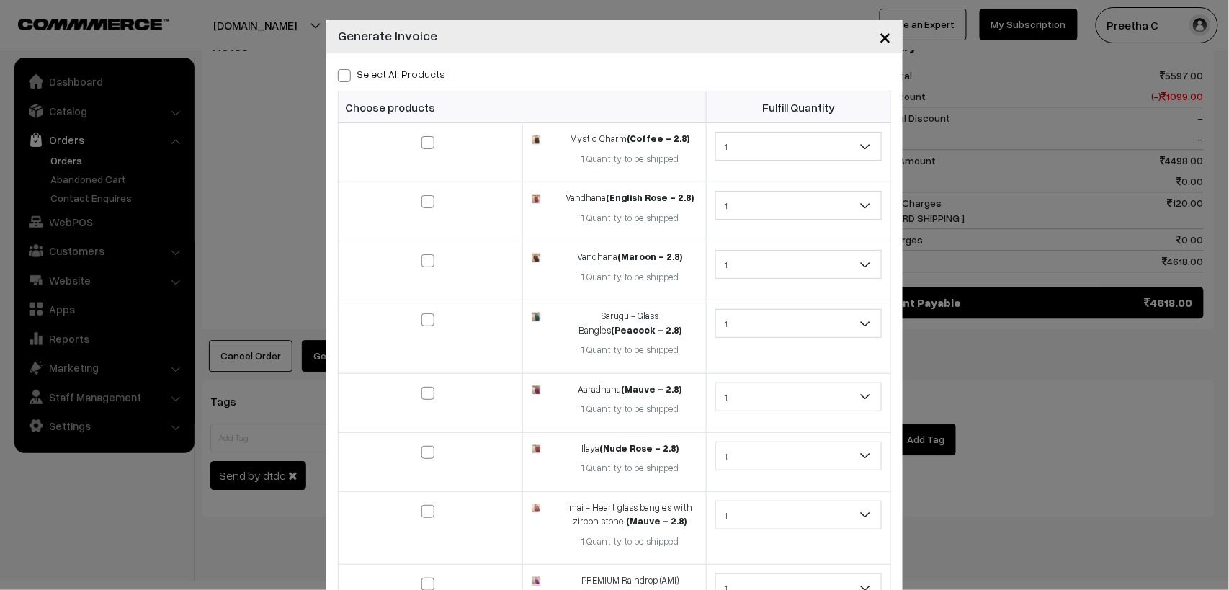
click at [879, 38] on span "×" at bounding box center [885, 36] width 12 height 27
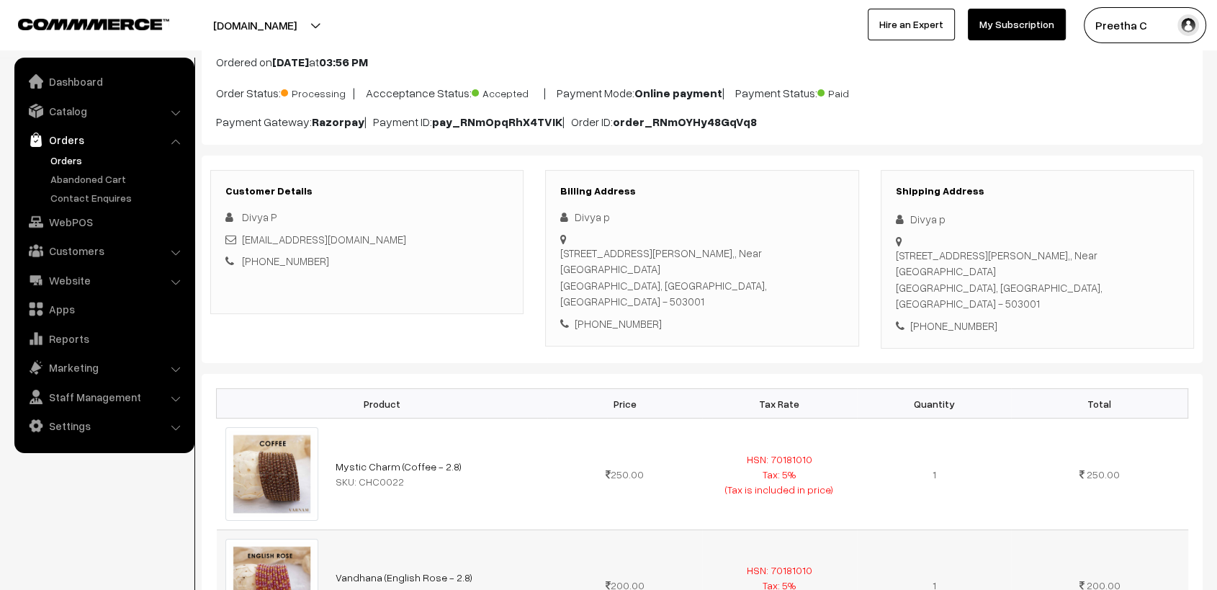
scroll to position [254, 0]
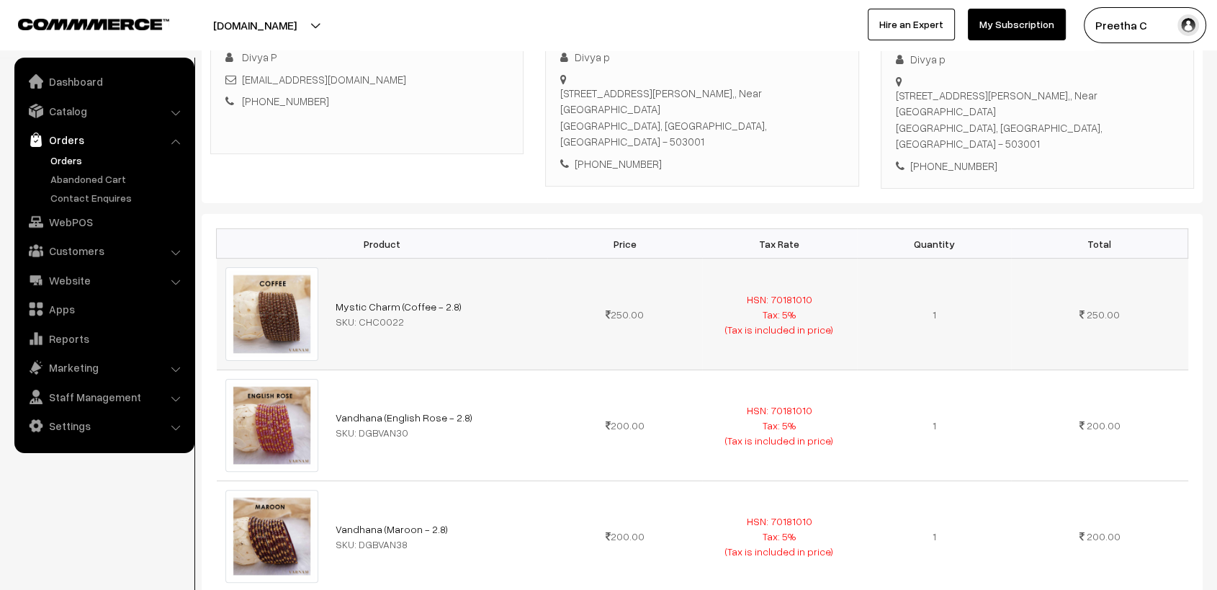
click at [781, 293] on span "HSN: 70181010 Tax: 5% (Tax is included in price)" at bounding box center [779, 314] width 108 height 42
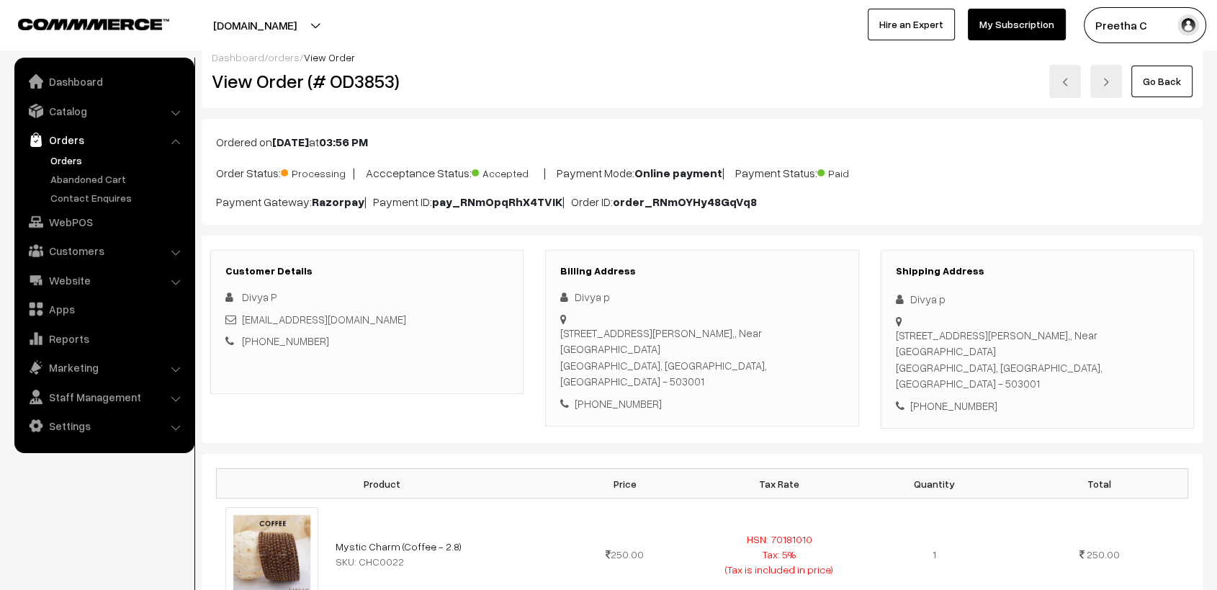
scroll to position [0, 0]
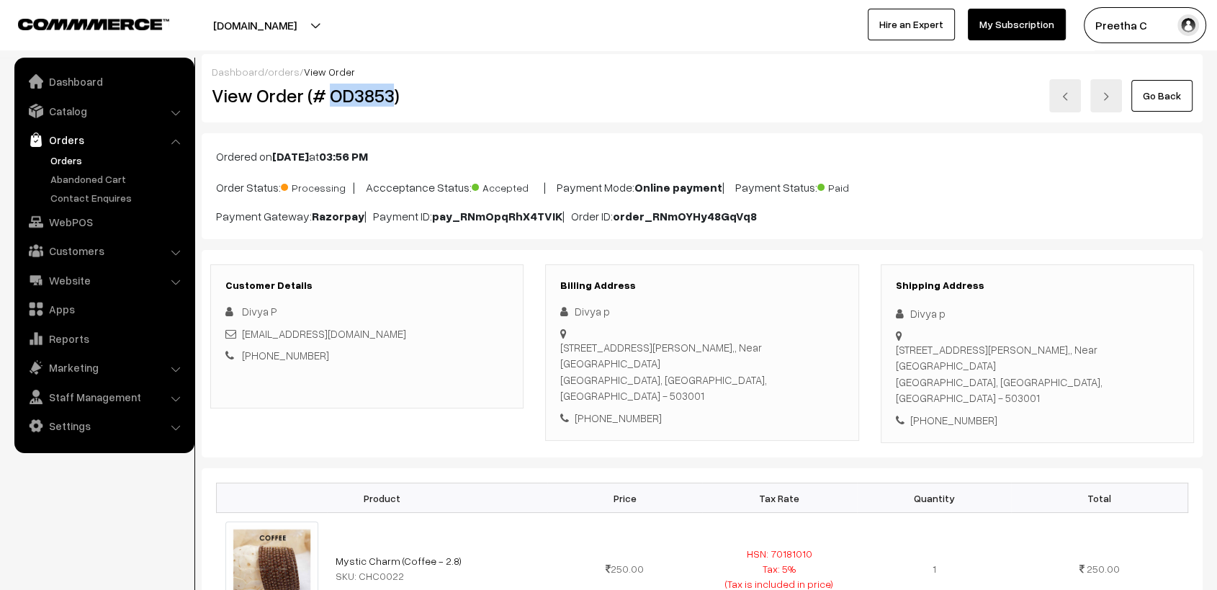
drag, startPoint x: 393, startPoint y: 97, endPoint x: 328, endPoint y: 99, distance: 64.1
click at [328, 99] on h2 "View Order (# OD3853)" at bounding box center [368, 95] width 313 height 22
copy h2 "OD3853"
click at [1070, 100] on img at bounding box center [1065, 96] width 9 height 9
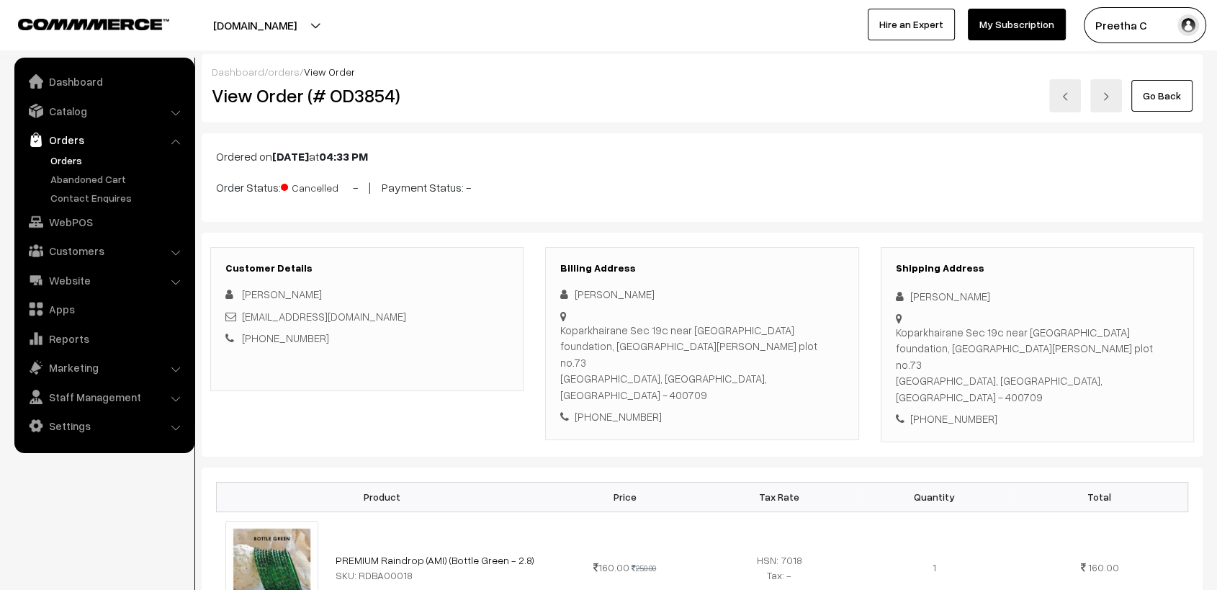
click at [1071, 102] on link at bounding box center [1065, 95] width 32 height 33
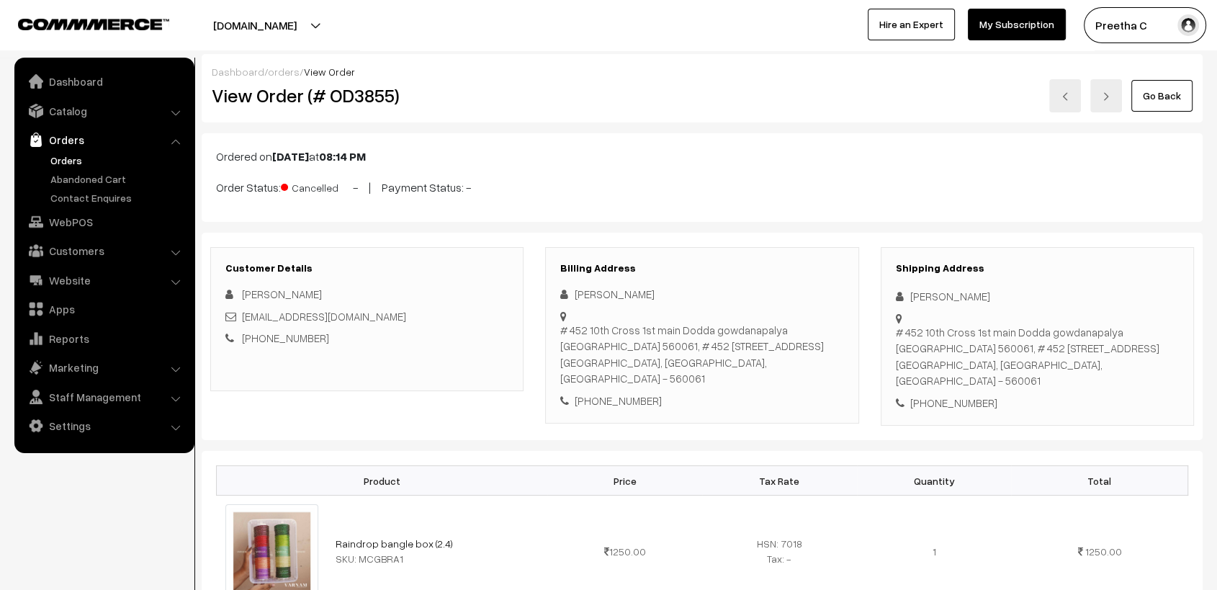
click at [1068, 97] on img at bounding box center [1065, 96] width 9 height 9
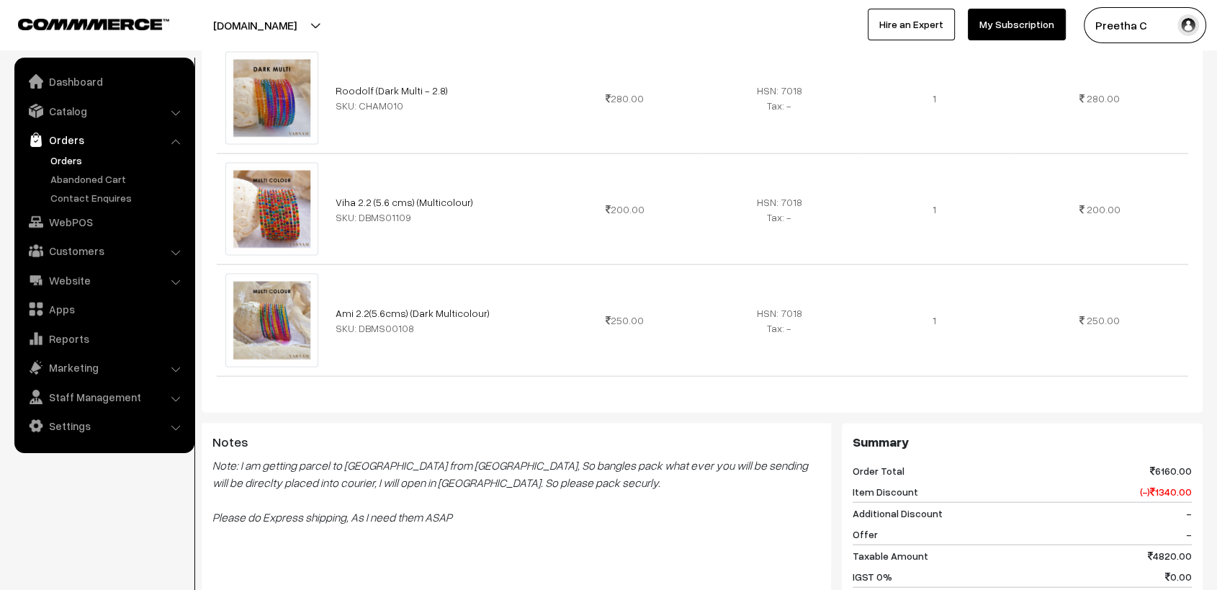
scroll to position [3520, 0]
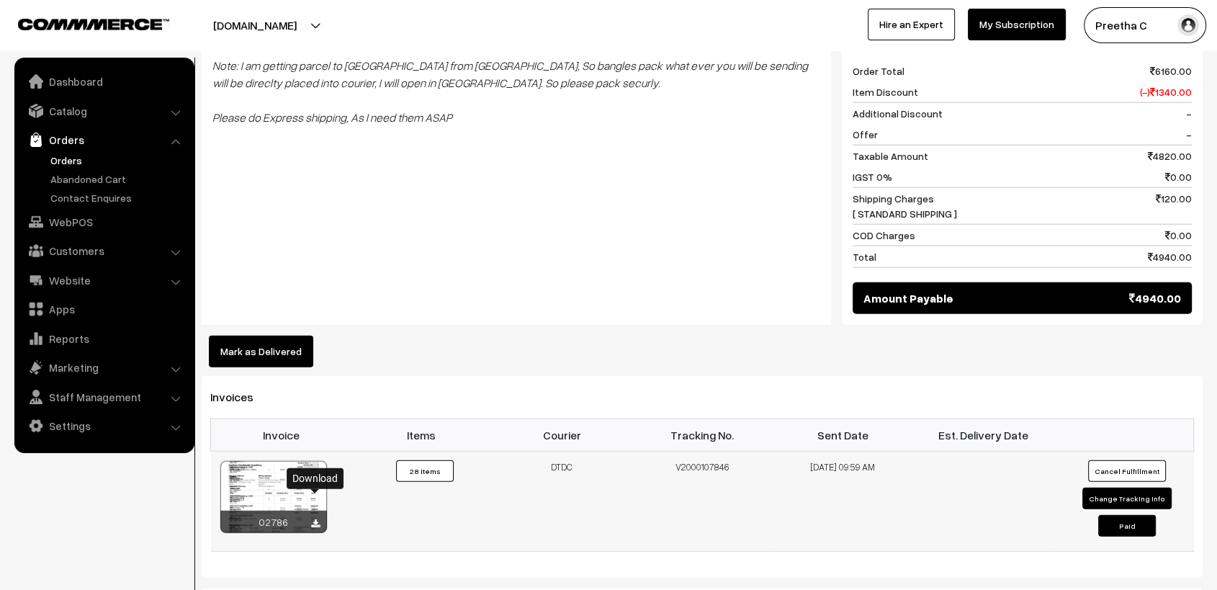
click at [315, 519] on icon at bounding box center [315, 523] width 9 height 9
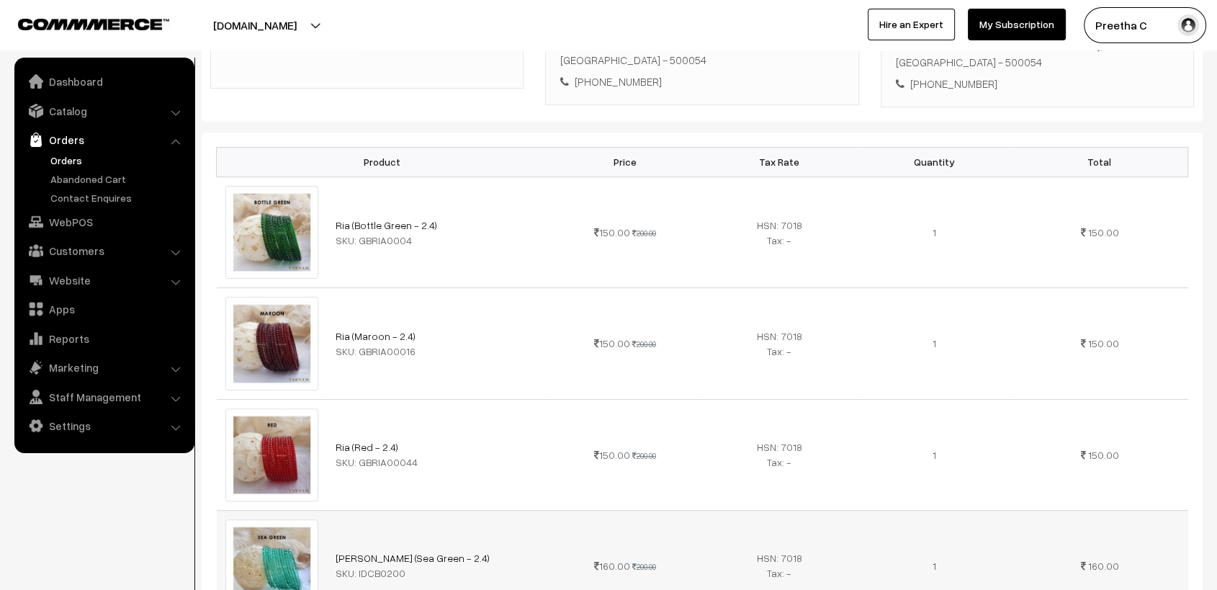
scroll to position [0, 0]
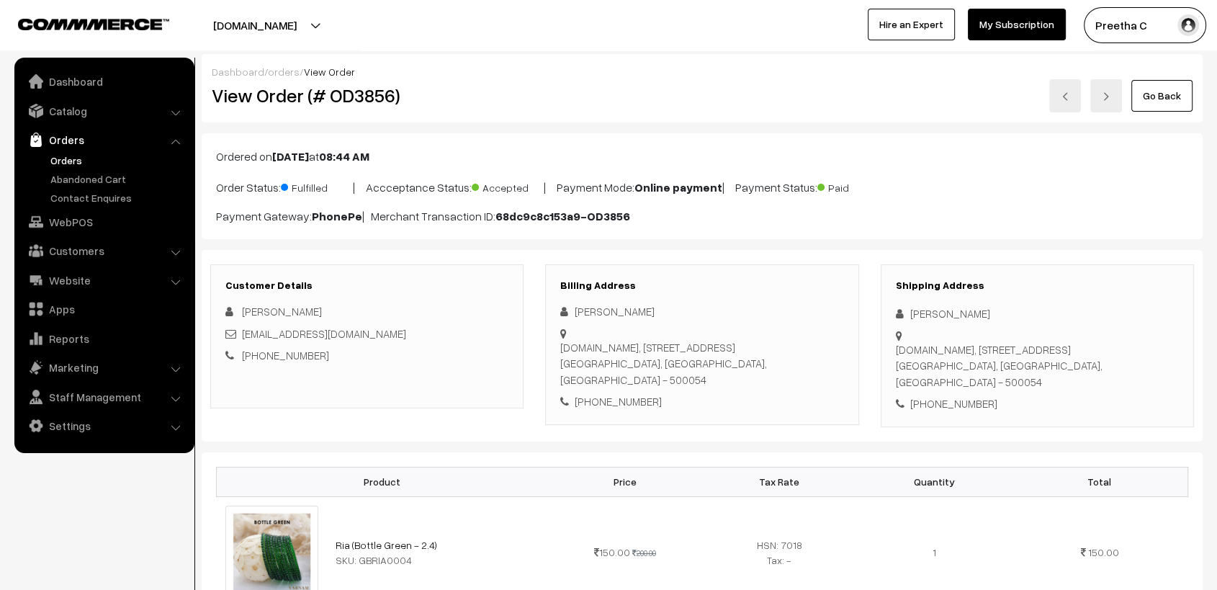
click at [1054, 101] on link at bounding box center [1065, 95] width 32 height 33
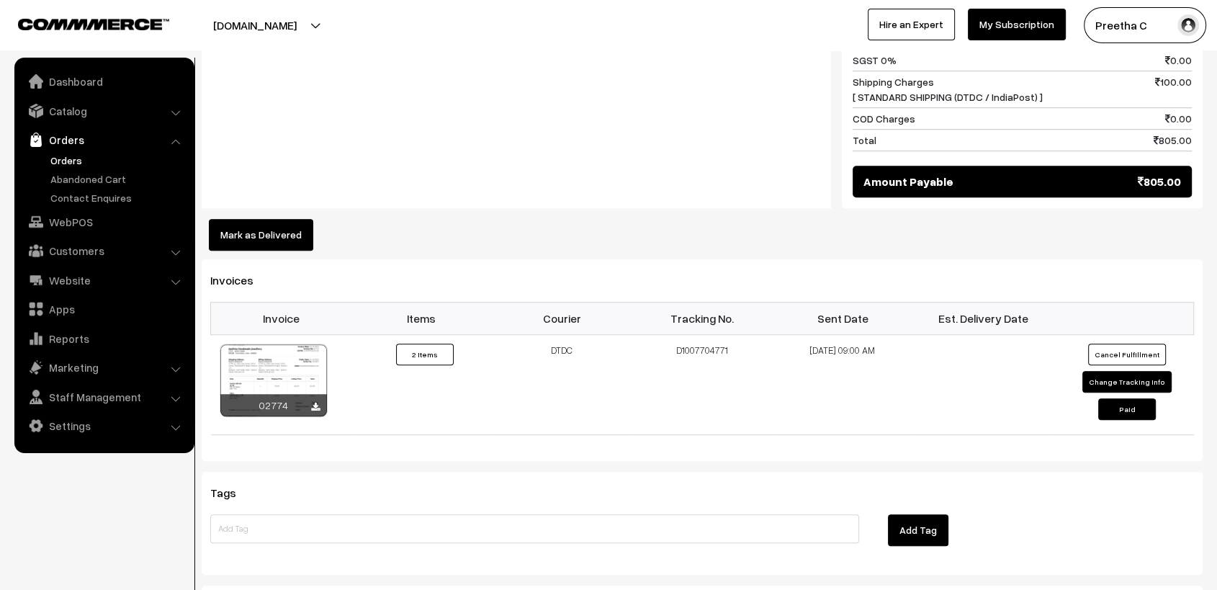
scroll to position [1040, 0]
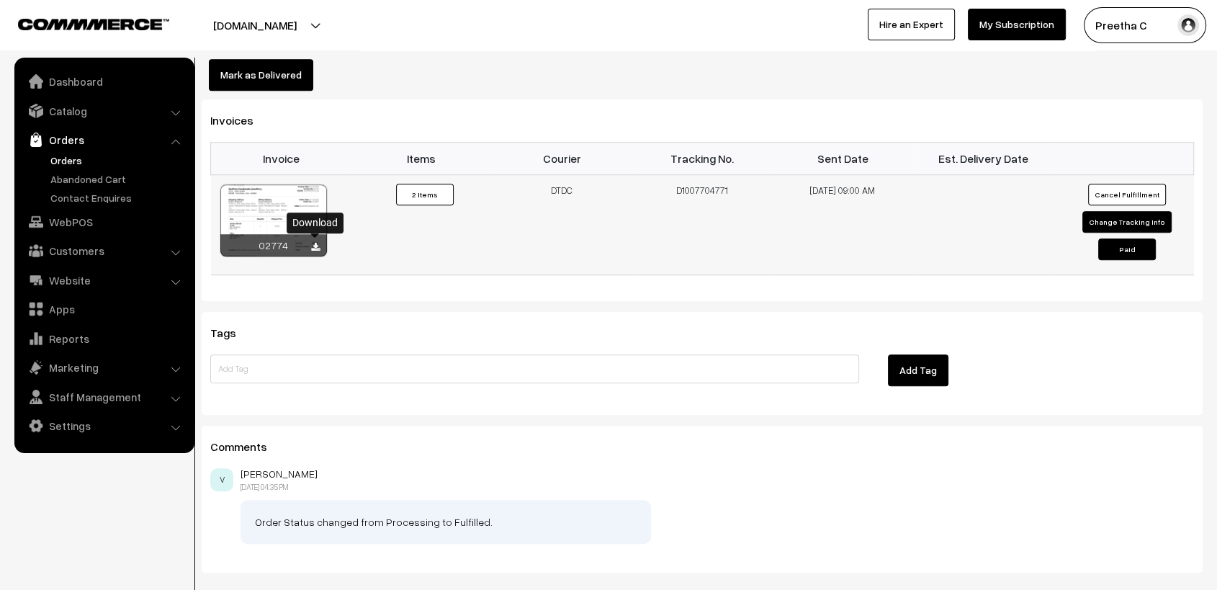
click at [313, 248] on icon at bounding box center [315, 247] width 9 height 9
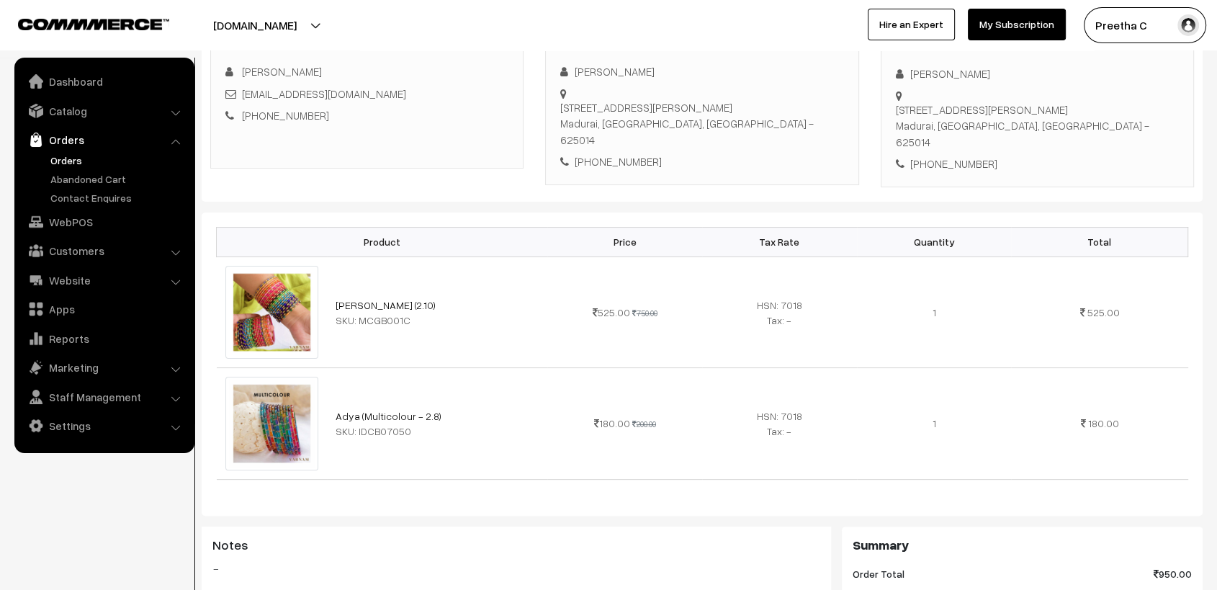
scroll to position [0, 0]
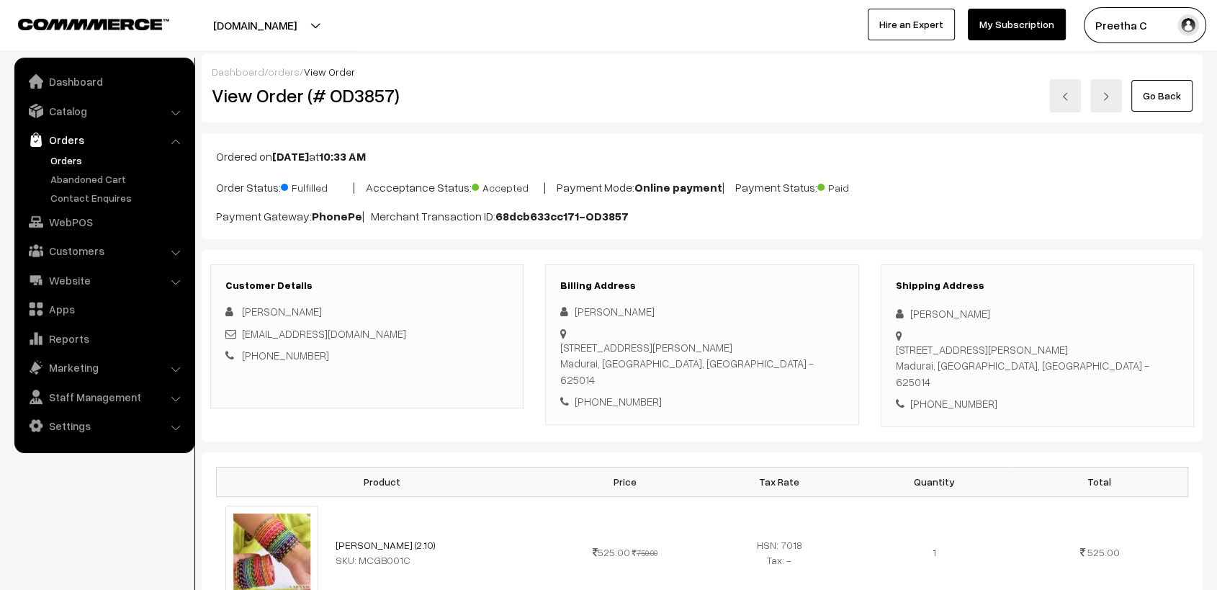
click at [1063, 106] on link at bounding box center [1065, 95] width 32 height 33
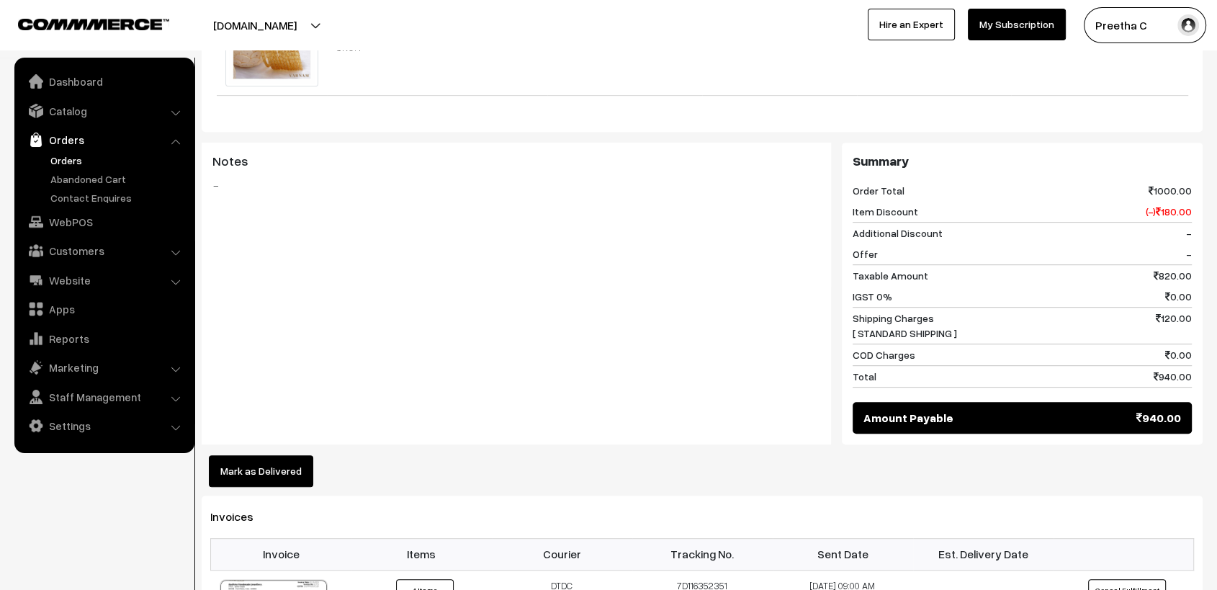
scroll to position [960, 0]
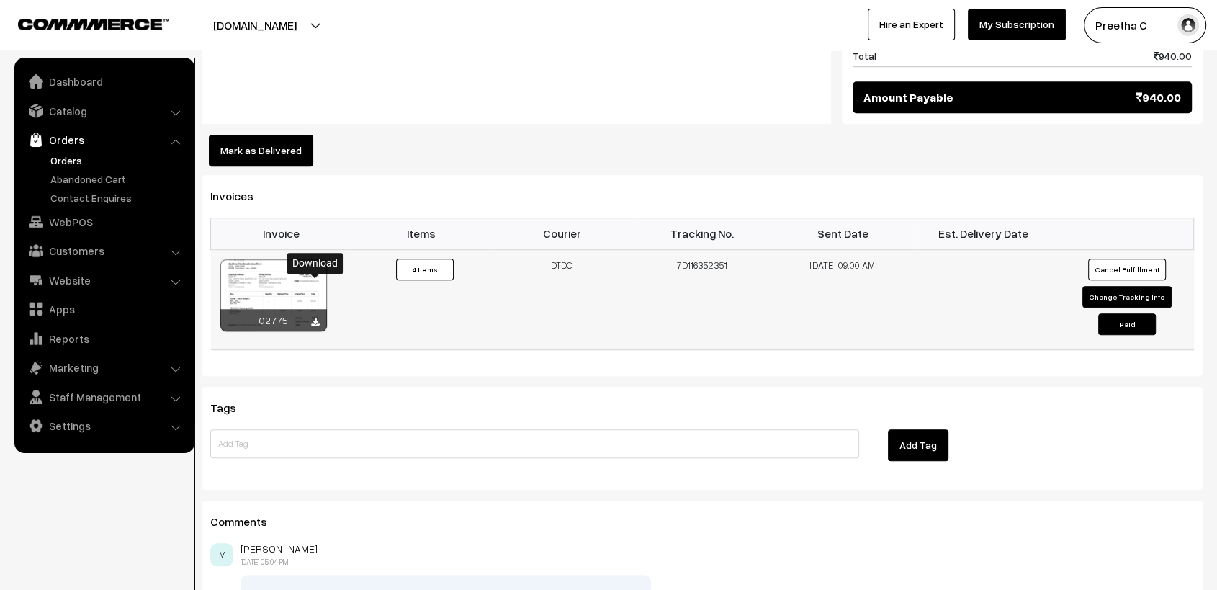
click at [317, 318] on icon at bounding box center [315, 322] width 9 height 9
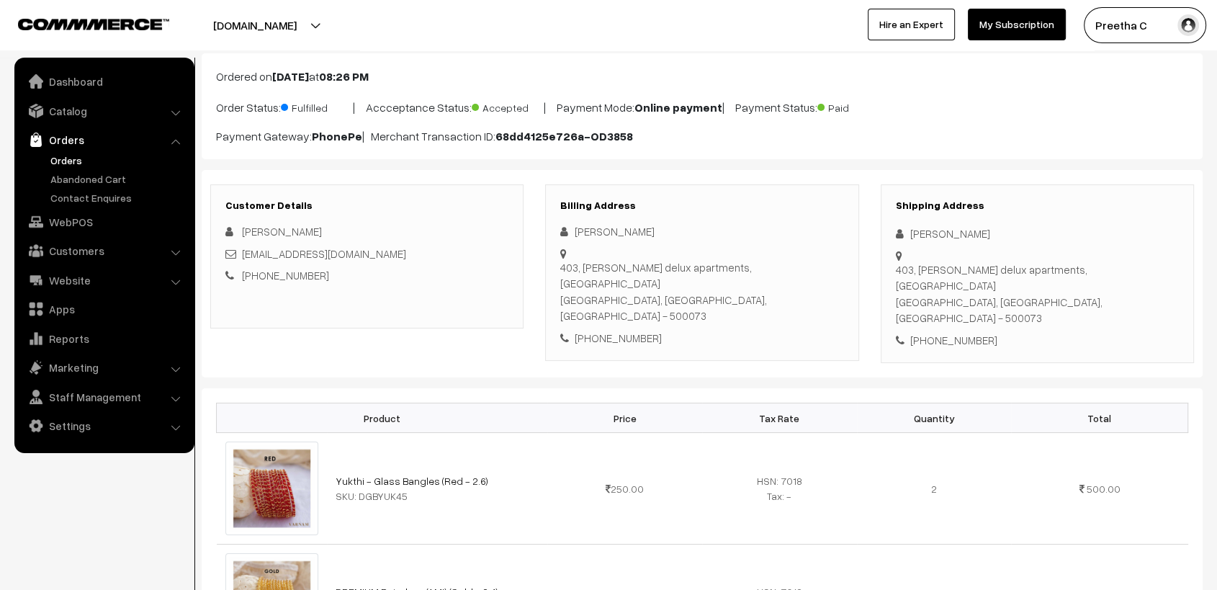
scroll to position [0, 0]
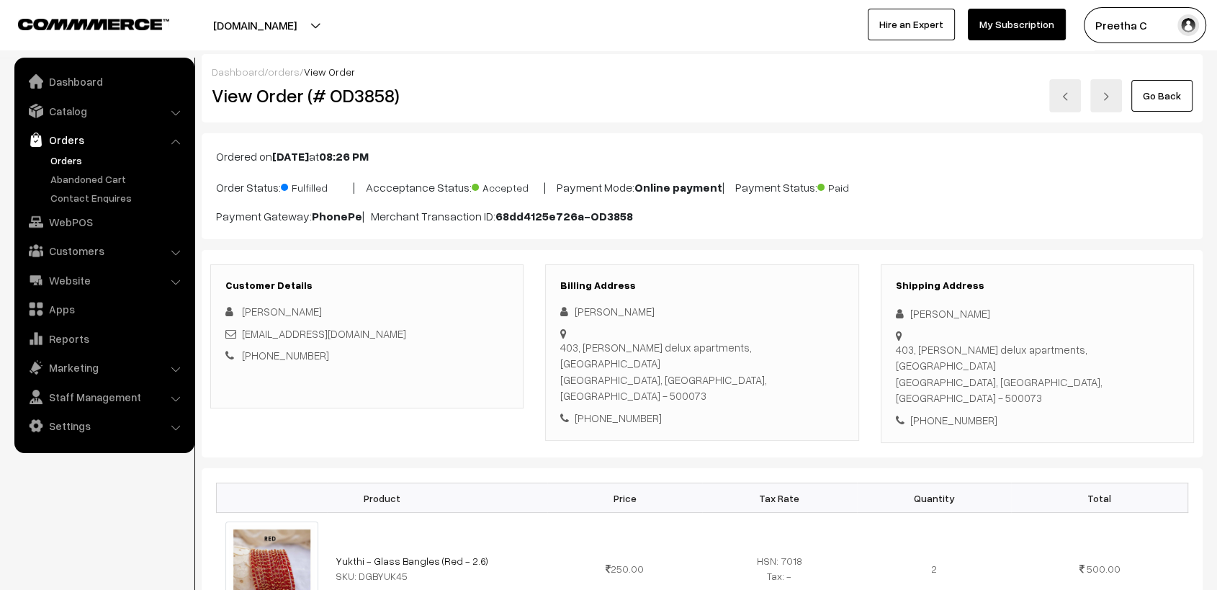
click at [721, 119] on div "Dashboard / orders / View Order View Order (# OD3858) Go Back" at bounding box center [702, 88] width 1001 height 68
click at [1066, 102] on link at bounding box center [1065, 95] width 32 height 33
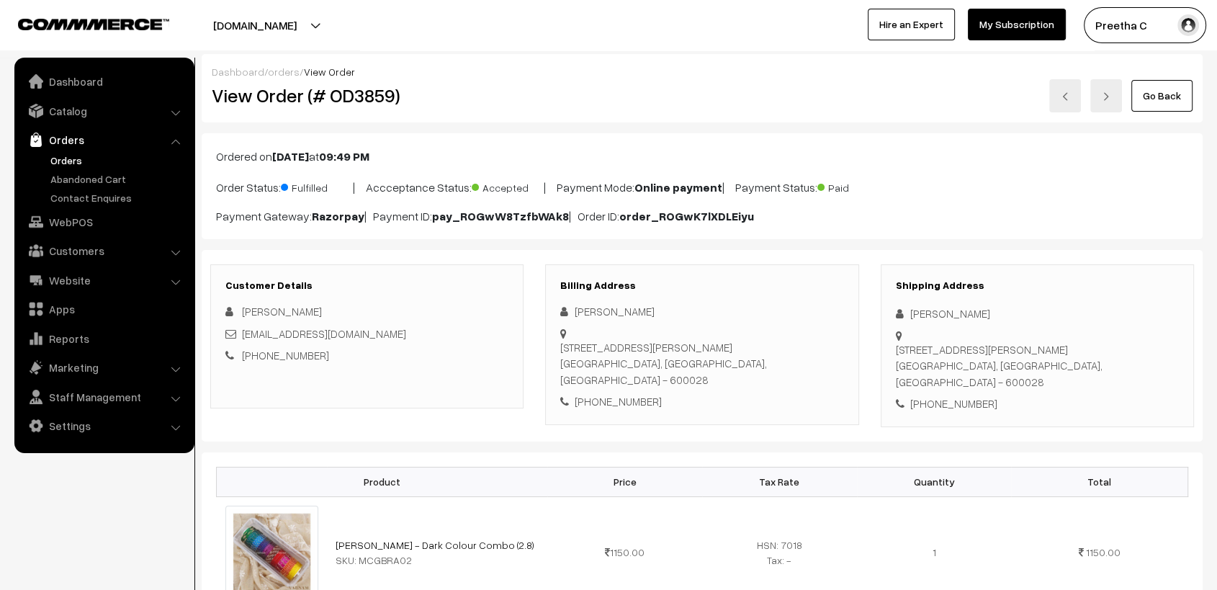
click at [851, 66] on div "Dashboard / orders / View Order" at bounding box center [702, 71] width 981 height 15
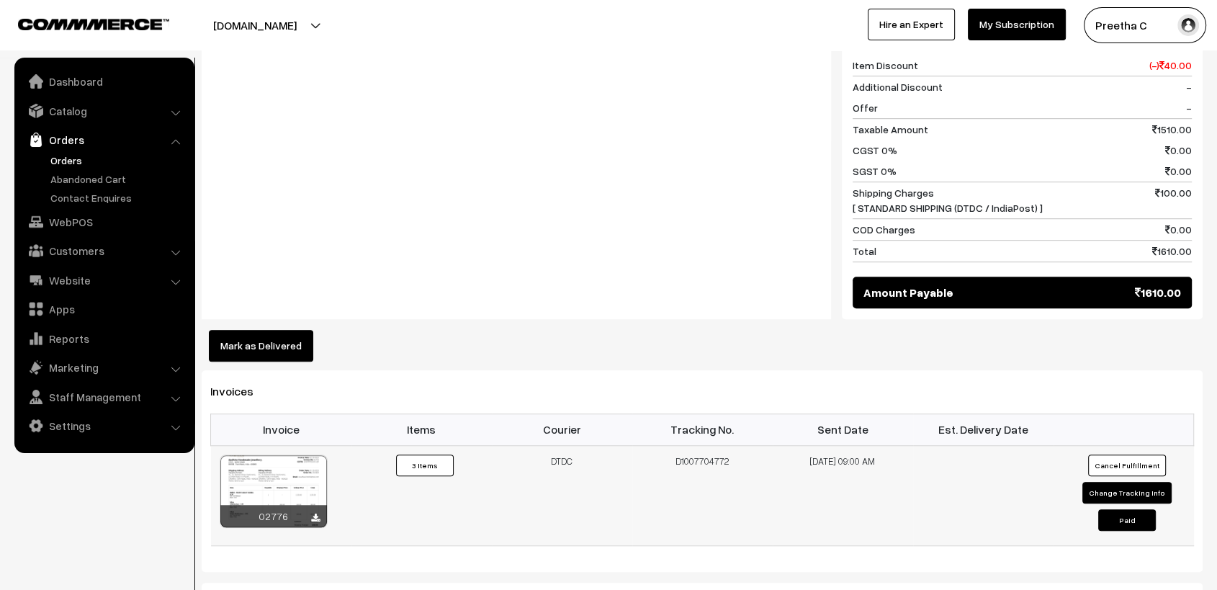
scroll to position [960, 0]
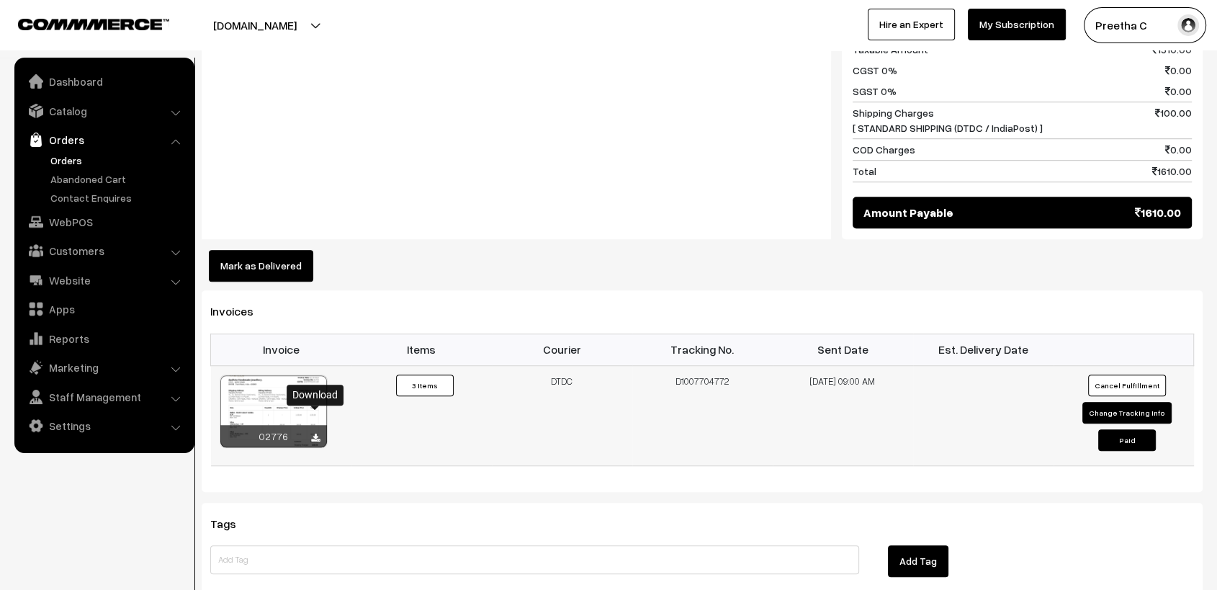
click at [311, 434] on icon at bounding box center [315, 438] width 9 height 9
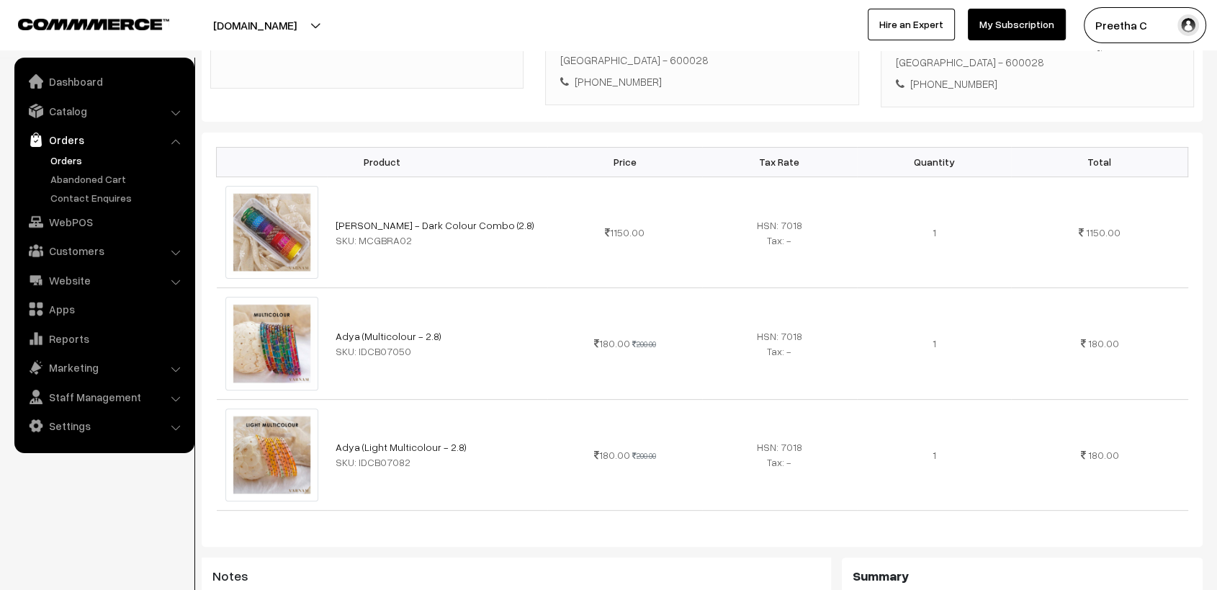
scroll to position [0, 0]
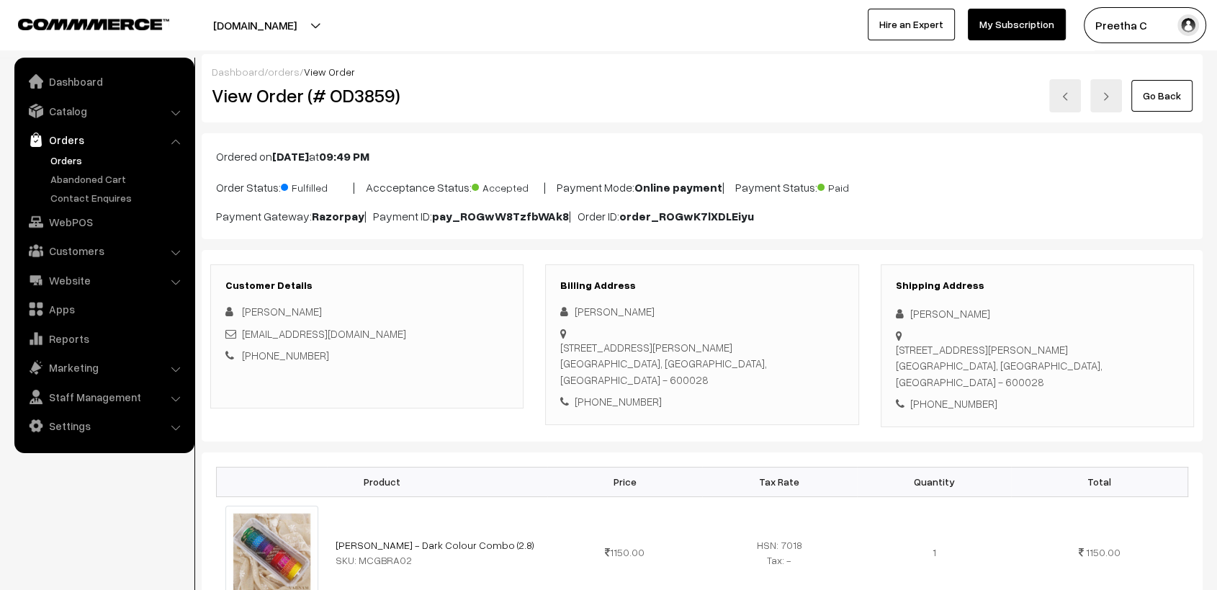
click at [840, 69] on div "Dashboard / orders / View Order" at bounding box center [702, 71] width 981 height 15
click at [1062, 97] on img at bounding box center [1065, 96] width 9 height 9
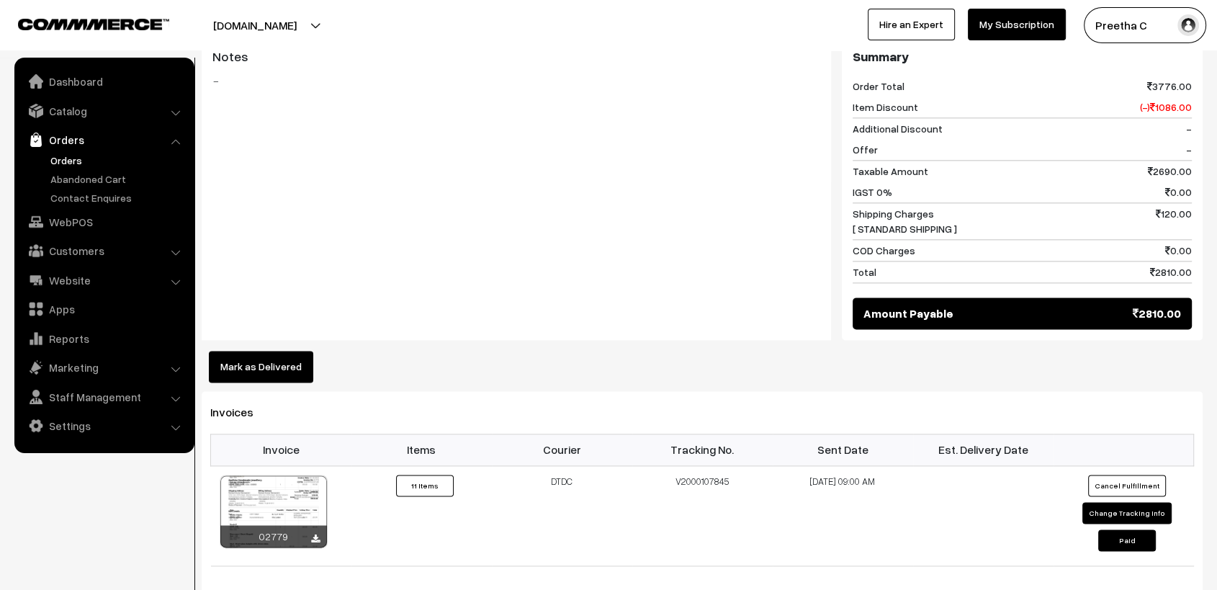
scroll to position [1920, 0]
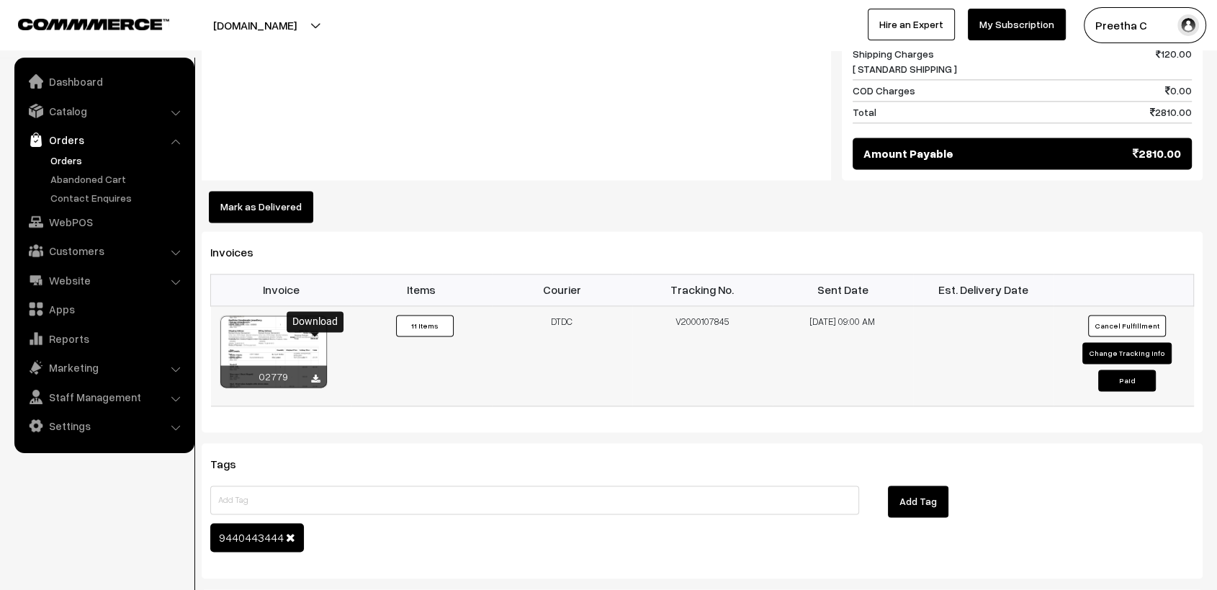
click at [313, 375] on icon at bounding box center [315, 379] width 9 height 9
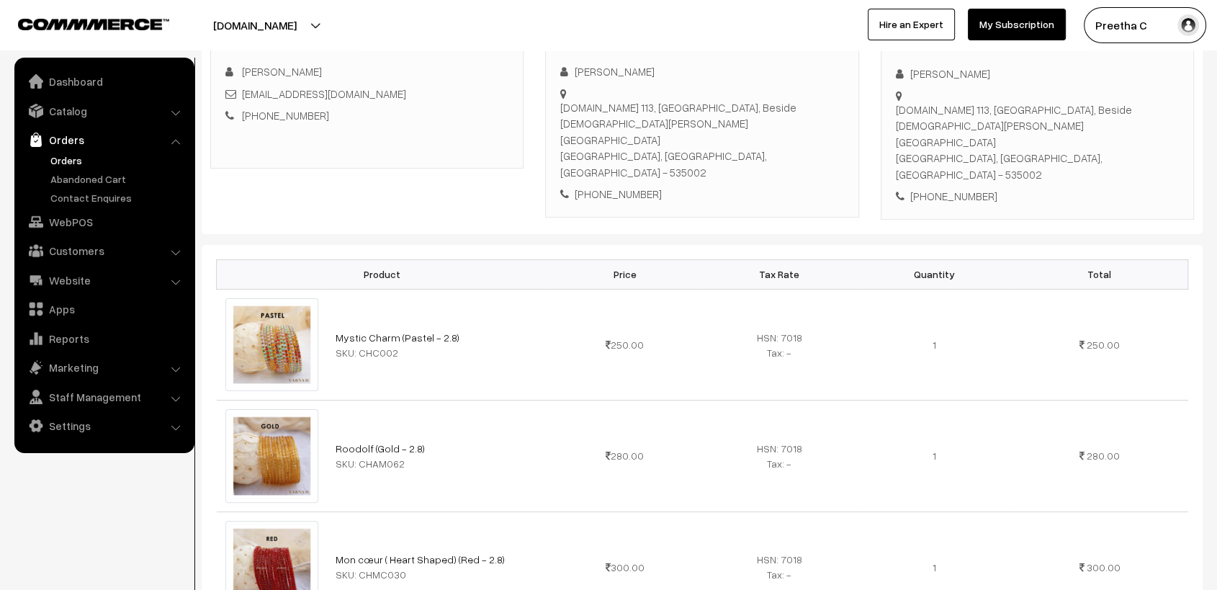
scroll to position [0, 0]
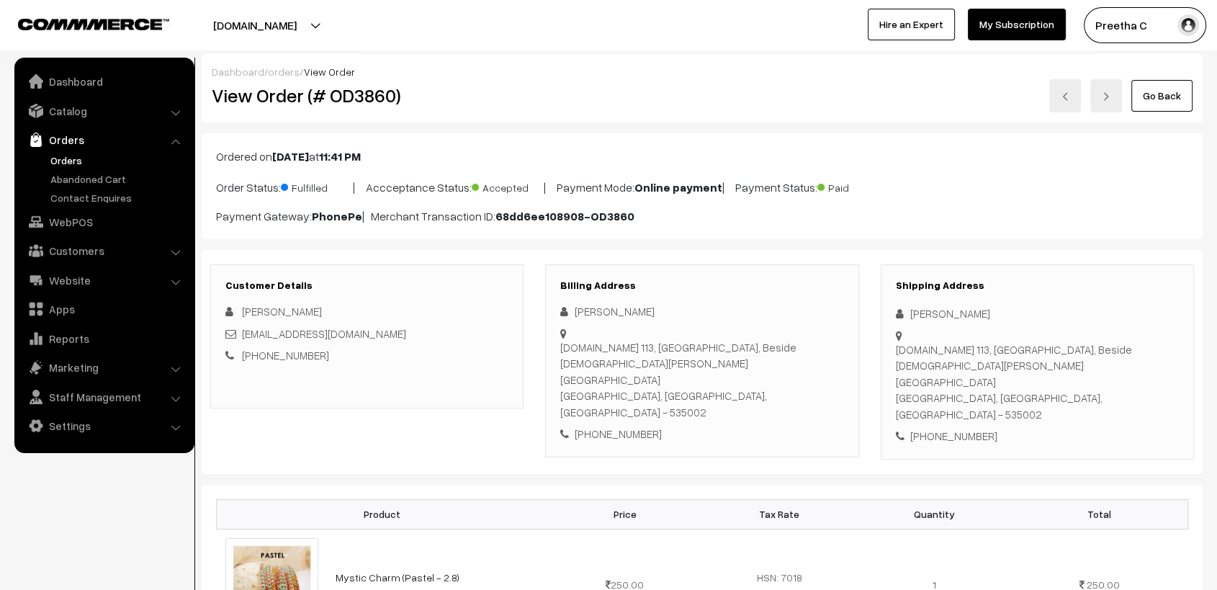
click at [833, 97] on div "Go Back" at bounding box center [869, 95] width 647 height 33
click at [1066, 97] on img at bounding box center [1065, 96] width 9 height 9
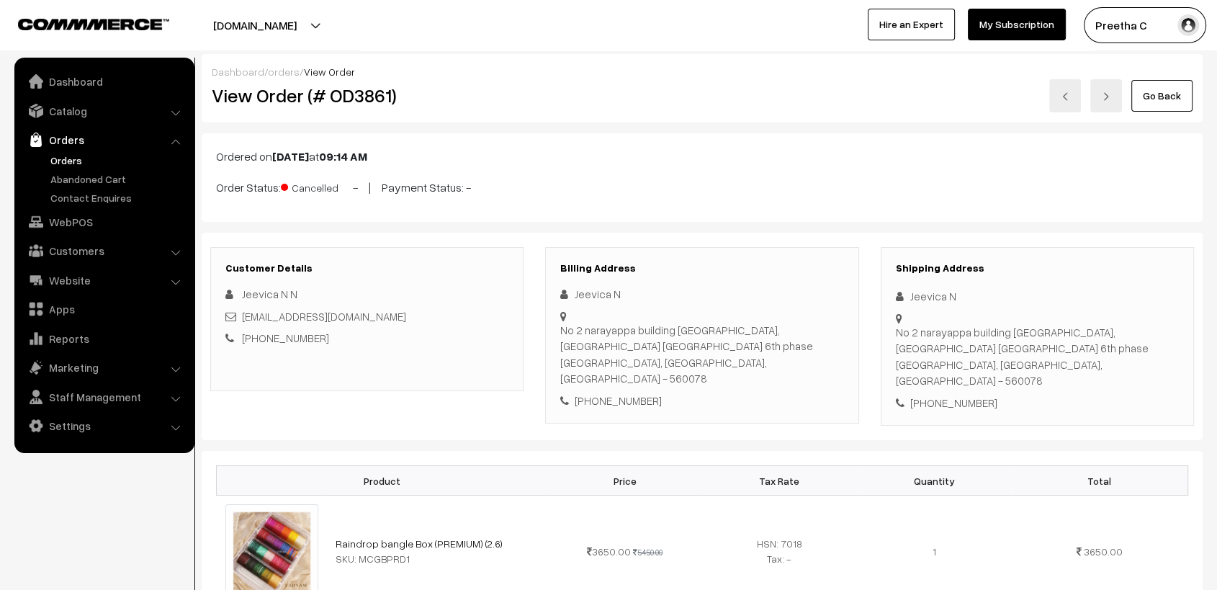
click at [1064, 94] on img at bounding box center [1065, 96] width 9 height 9
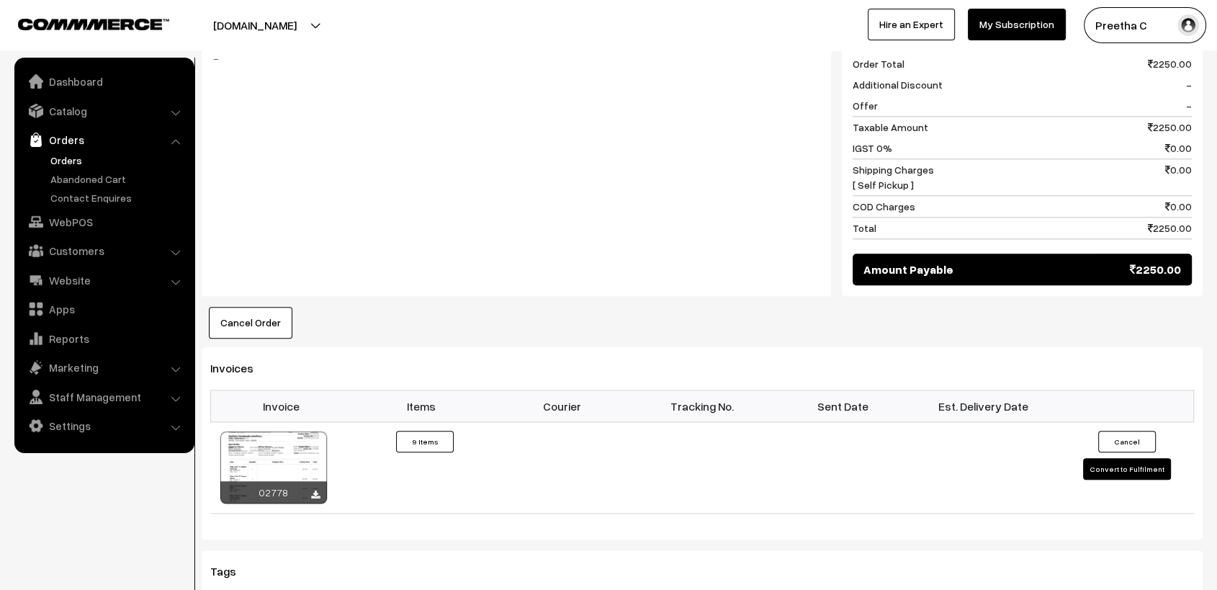
scroll to position [1760, 0]
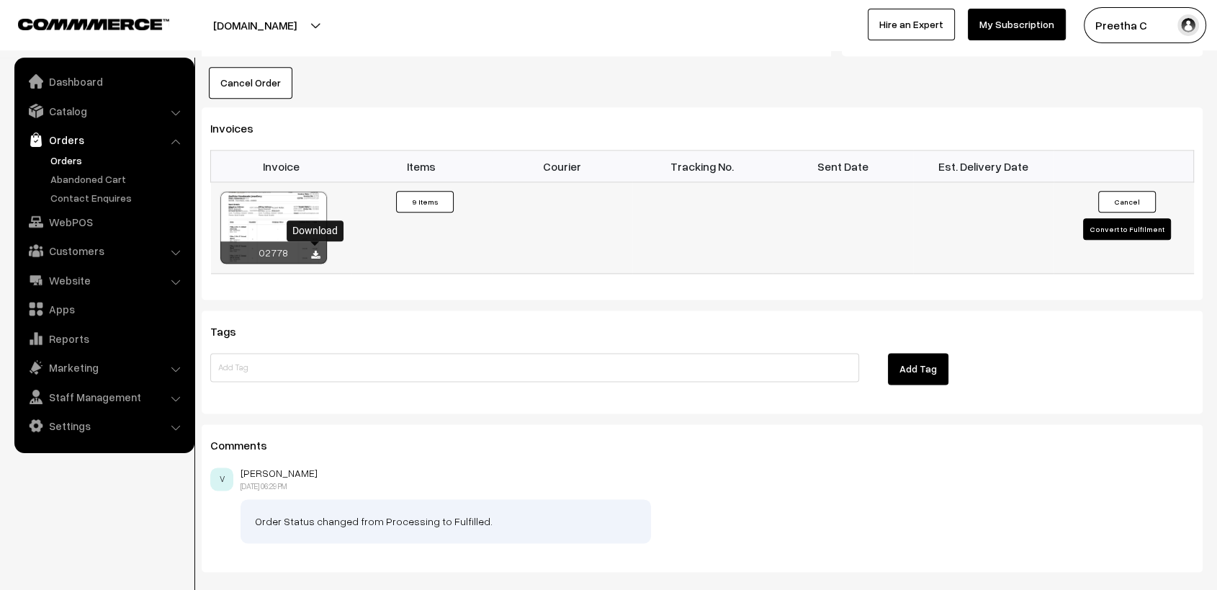
click at [312, 251] on icon at bounding box center [315, 255] width 9 height 9
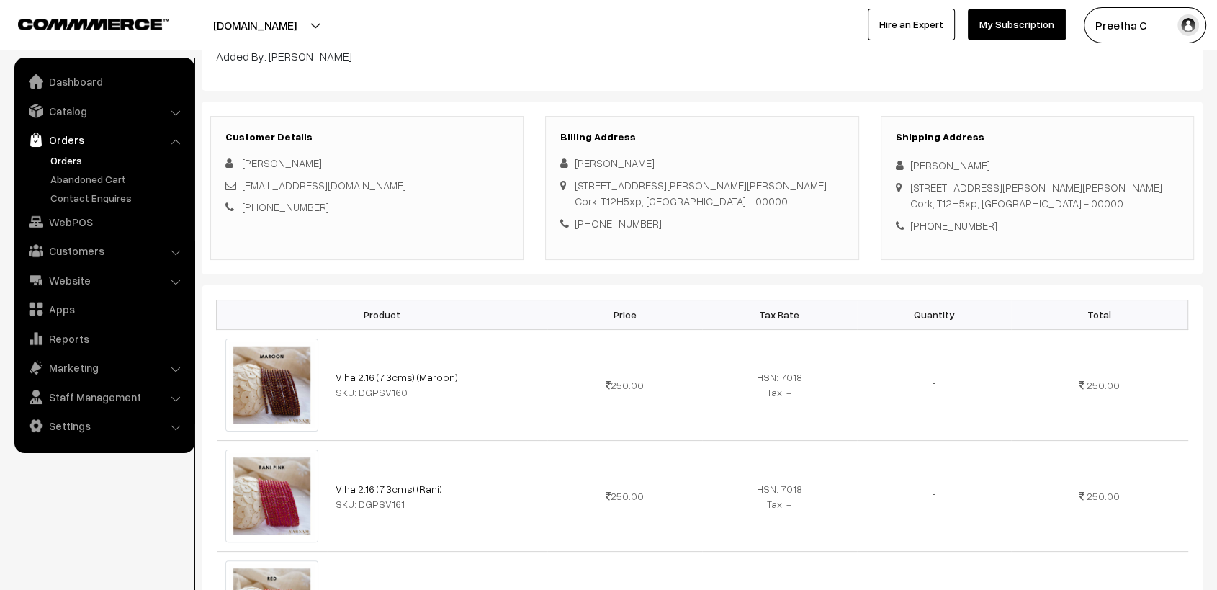
scroll to position [80, 0]
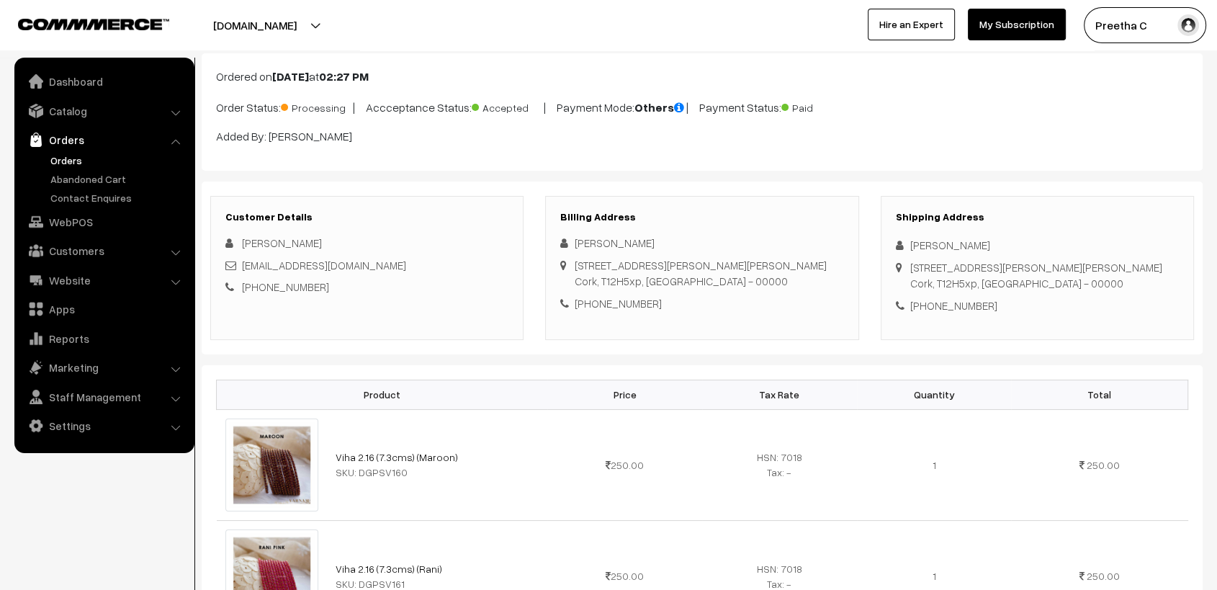
click at [853, 105] on span "Paid" at bounding box center [817, 106] width 72 height 19
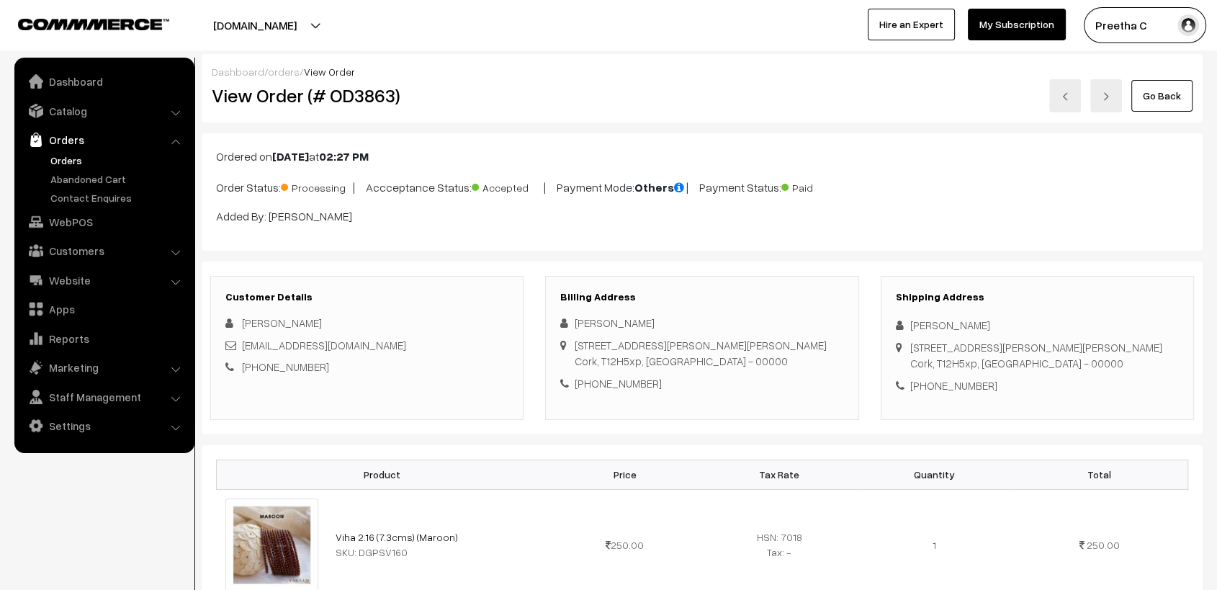
click at [1066, 109] on link at bounding box center [1065, 95] width 32 height 33
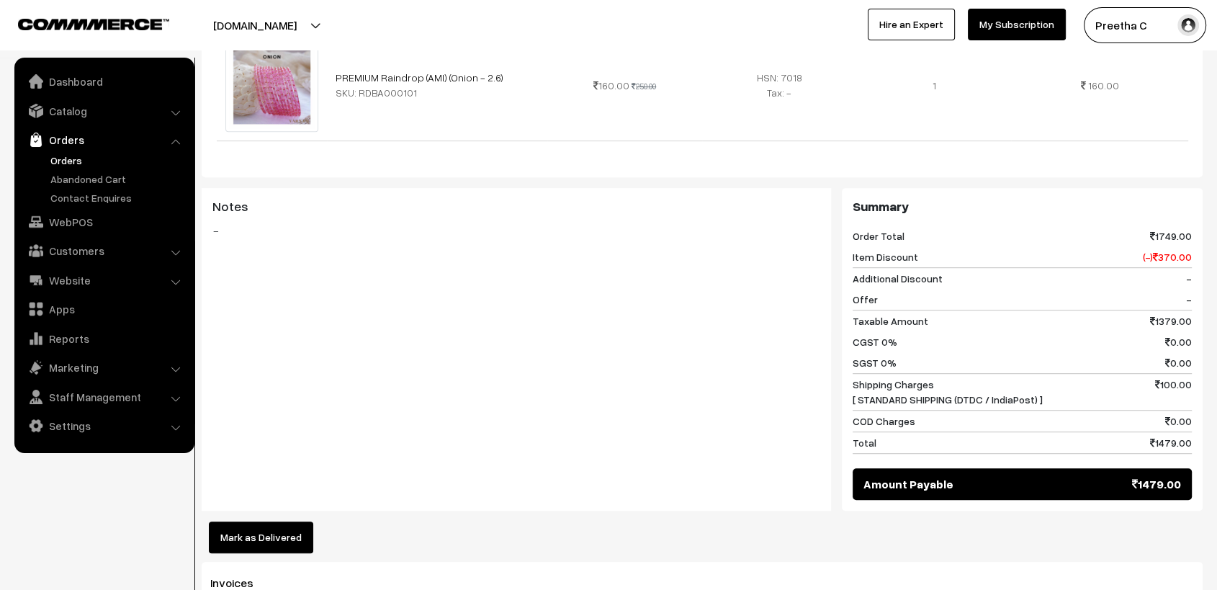
scroll to position [1200, 0]
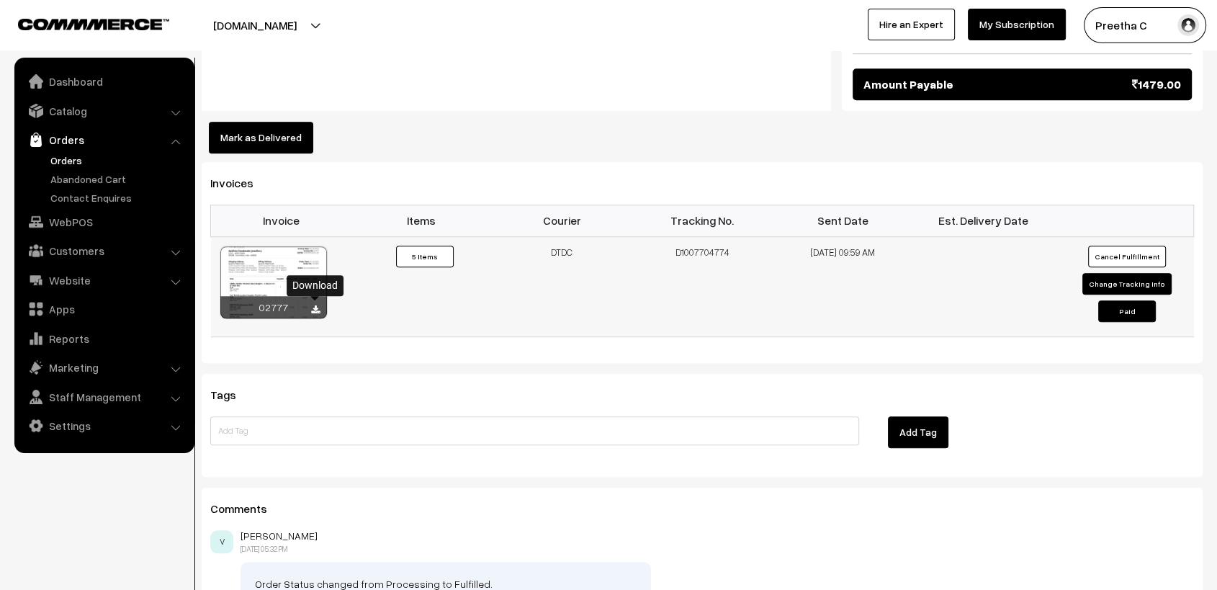
click at [315, 307] on icon at bounding box center [315, 309] width 9 height 9
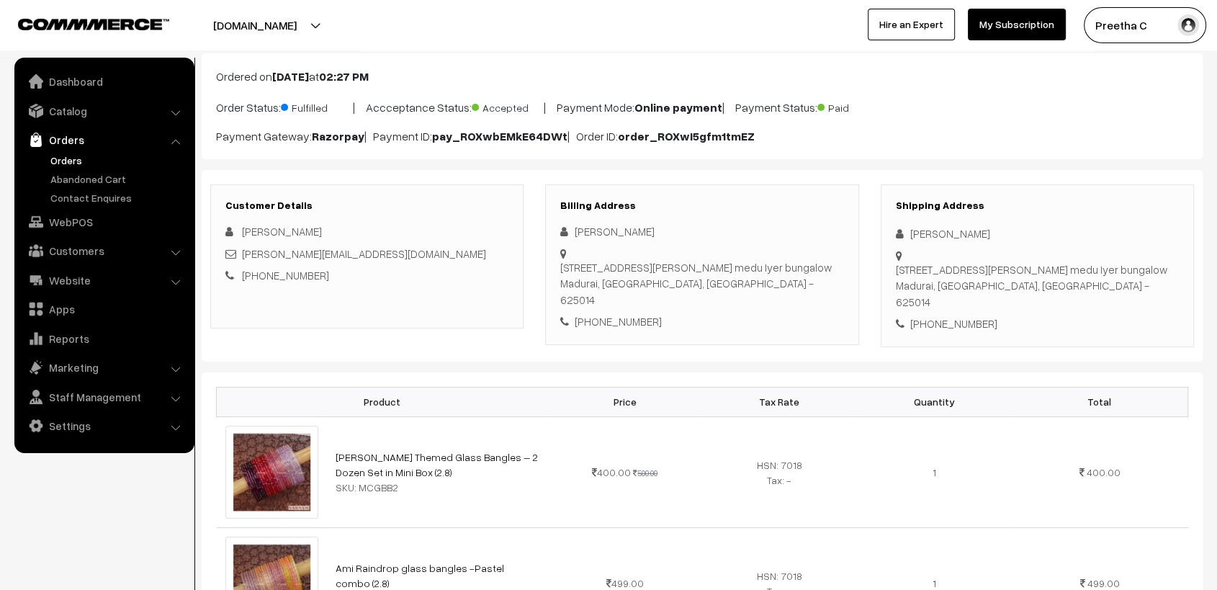
scroll to position [0, 0]
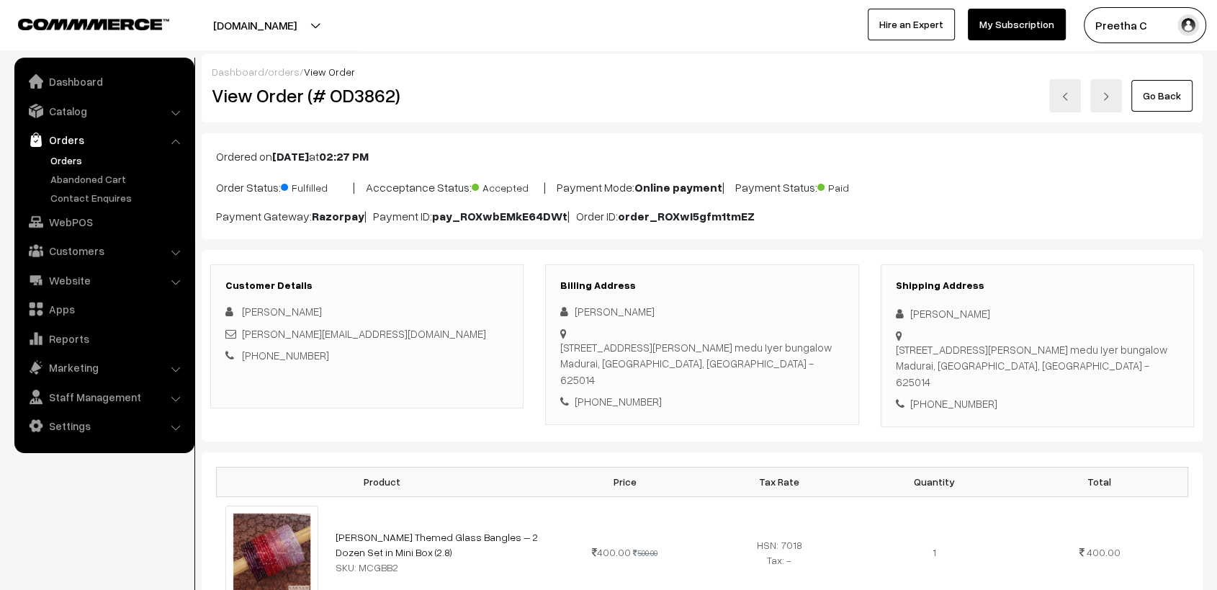
click at [1028, 176] on p "Order Status: Fulfilled | Accceptance Status: Accepted | Payment Mode: Online p…" at bounding box center [702, 185] width 972 height 19
click at [864, 103] on div "Go Back" at bounding box center [869, 95] width 647 height 33
click at [1067, 101] on link at bounding box center [1065, 95] width 32 height 33
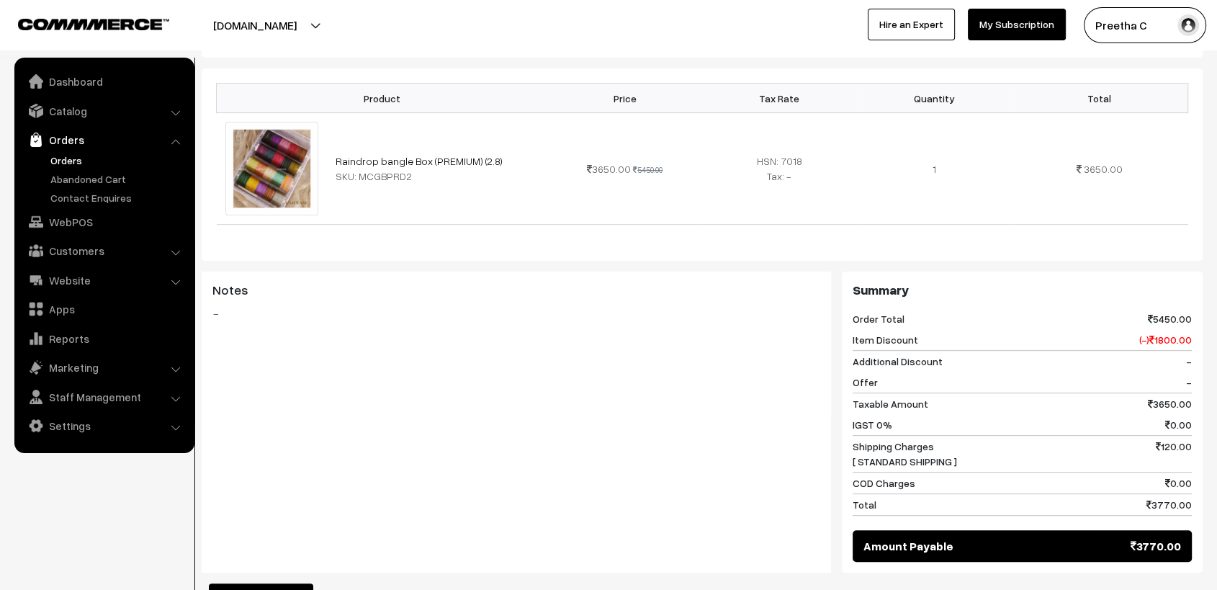
scroll to position [800, 0]
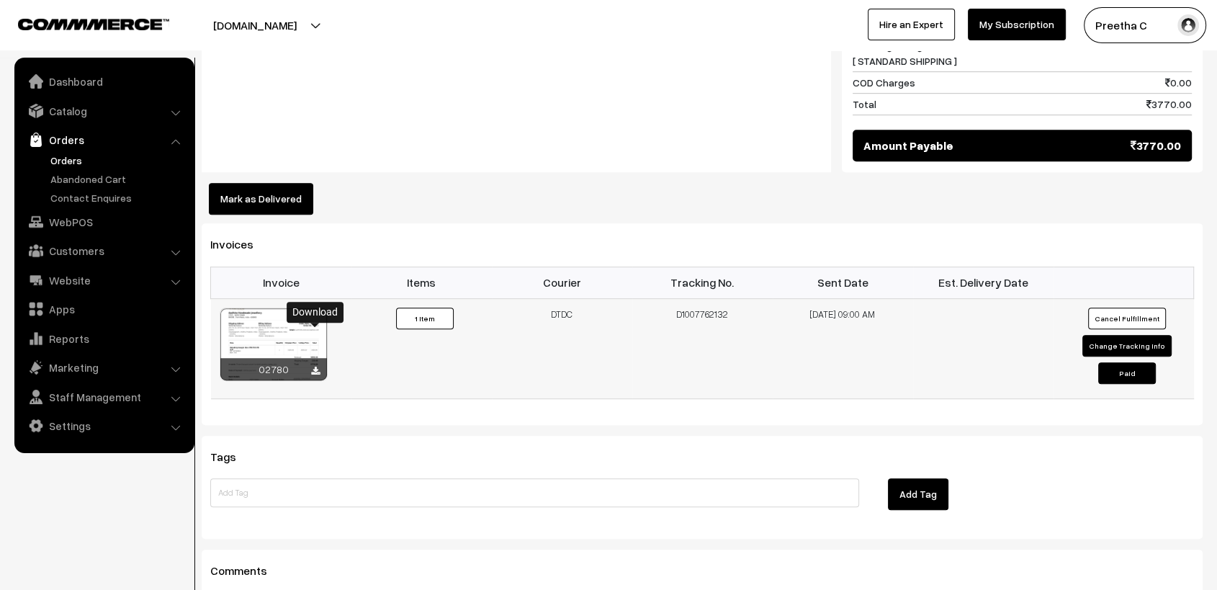
click at [314, 367] on icon at bounding box center [315, 371] width 9 height 9
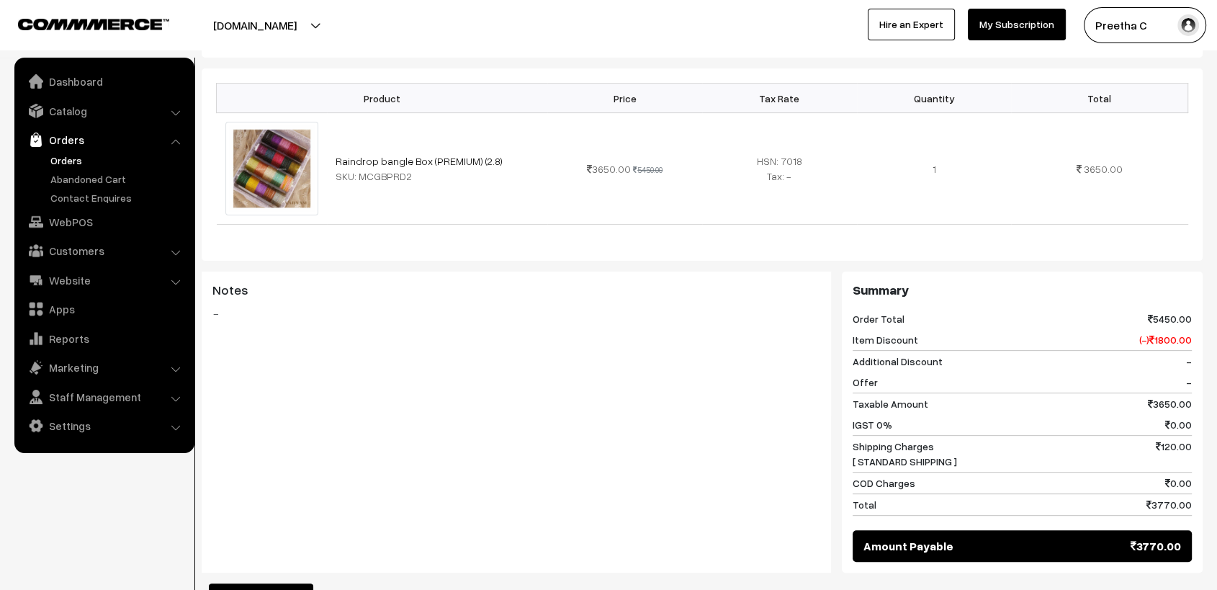
scroll to position [0, 0]
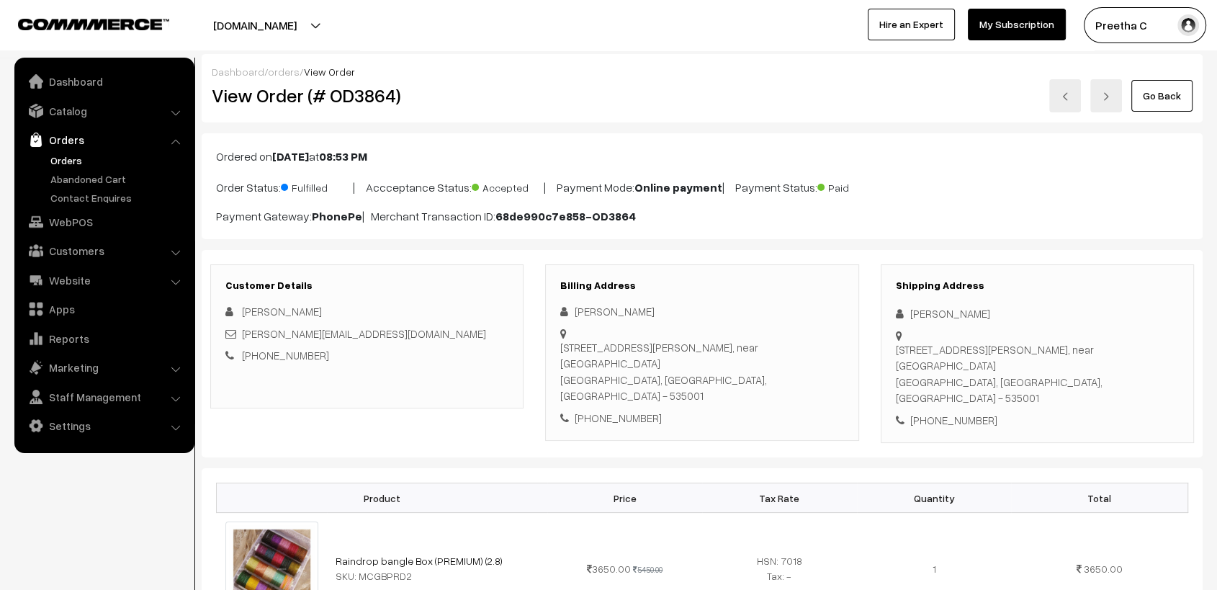
click at [1066, 110] on link at bounding box center [1065, 95] width 32 height 33
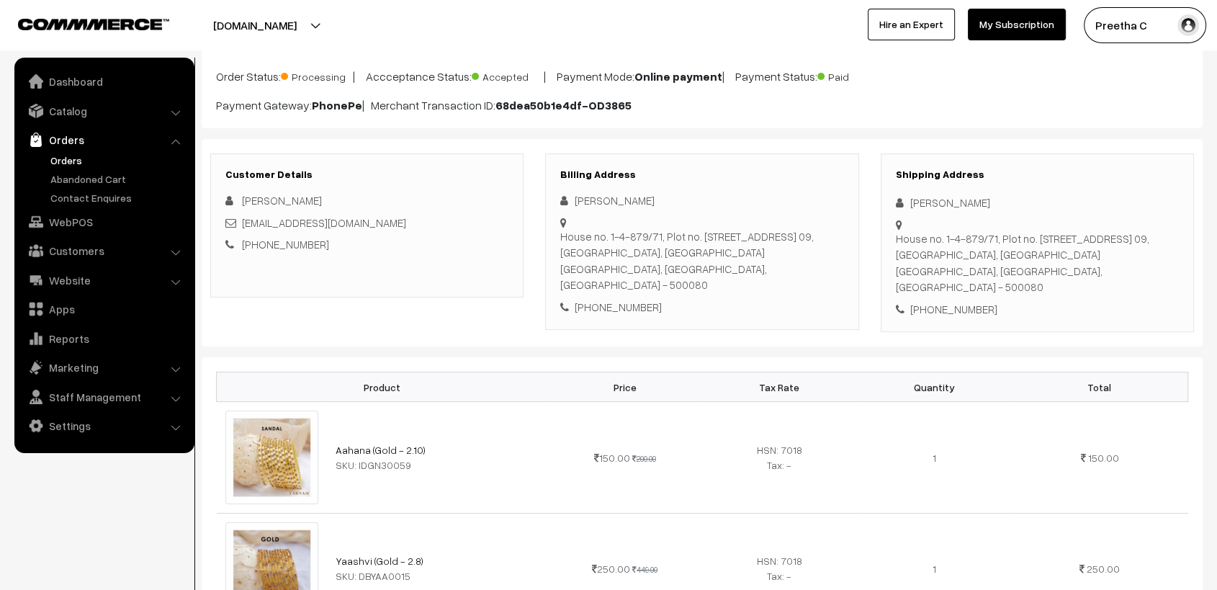
scroll to position [31, 0]
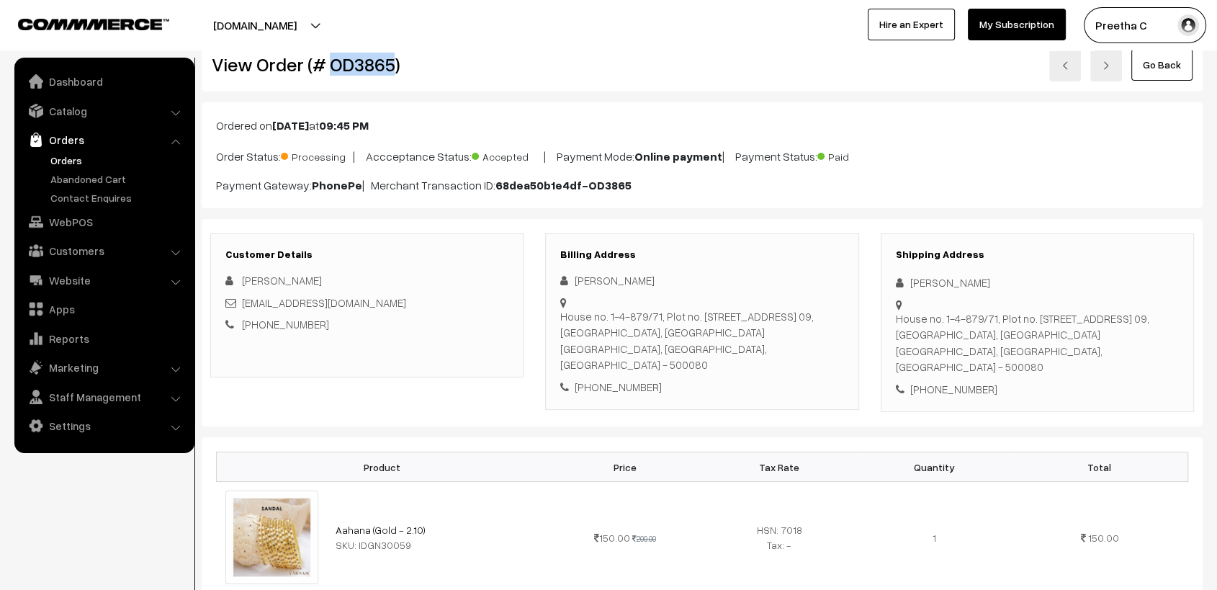
drag, startPoint x: 390, startPoint y: 68, endPoint x: 331, endPoint y: 69, distance: 59.1
click at [331, 69] on h2 "View Order (# OD3865)" at bounding box center [368, 64] width 313 height 22
copy h2 "OD3865"
click at [1070, 69] on img at bounding box center [1065, 65] width 9 height 9
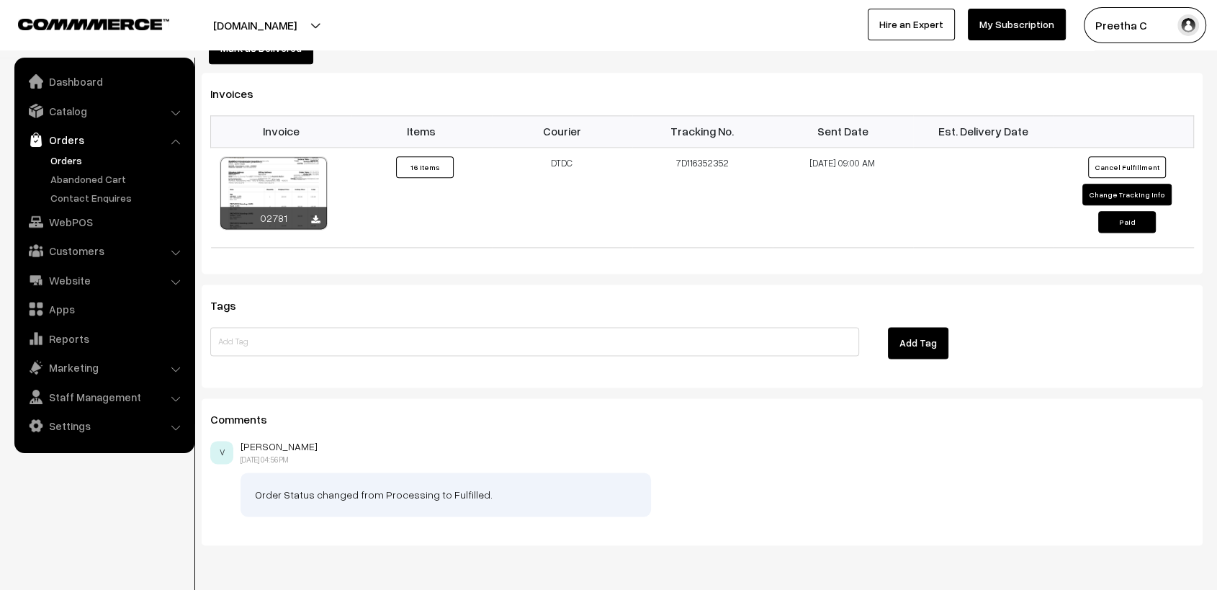
scroll to position [1849, 0]
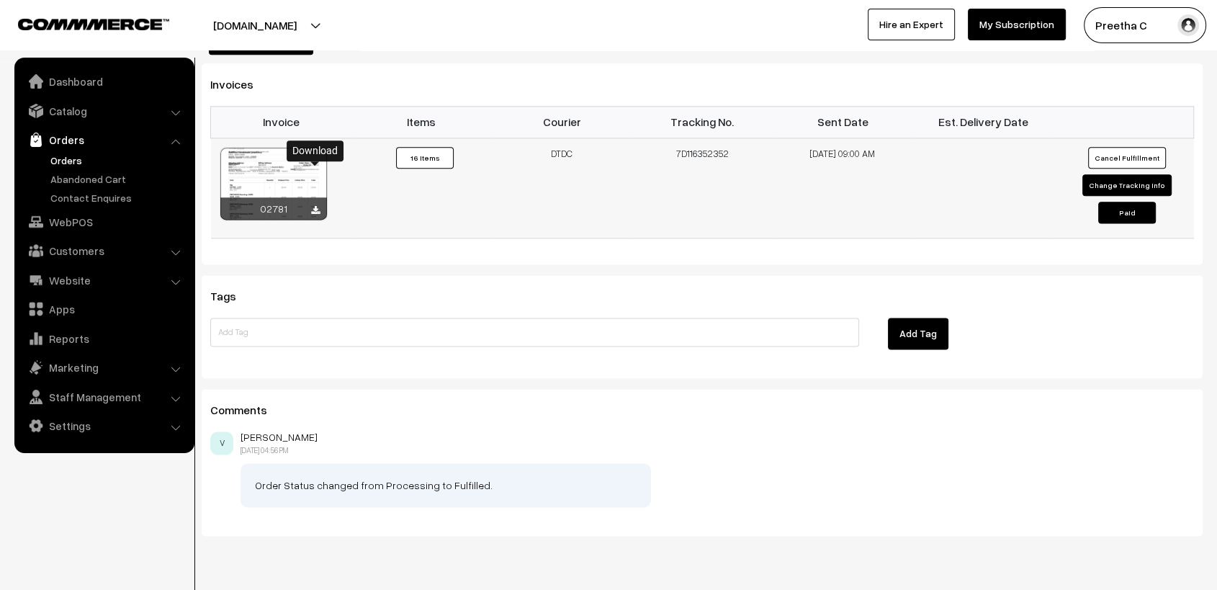
click at [317, 206] on icon at bounding box center [315, 210] width 9 height 9
click at [660, 36] on div "Preetha C My Profile Refer & Earn Support Sign Out Hire an Expert My Subscripti…" at bounding box center [917, 25] width 616 height 36
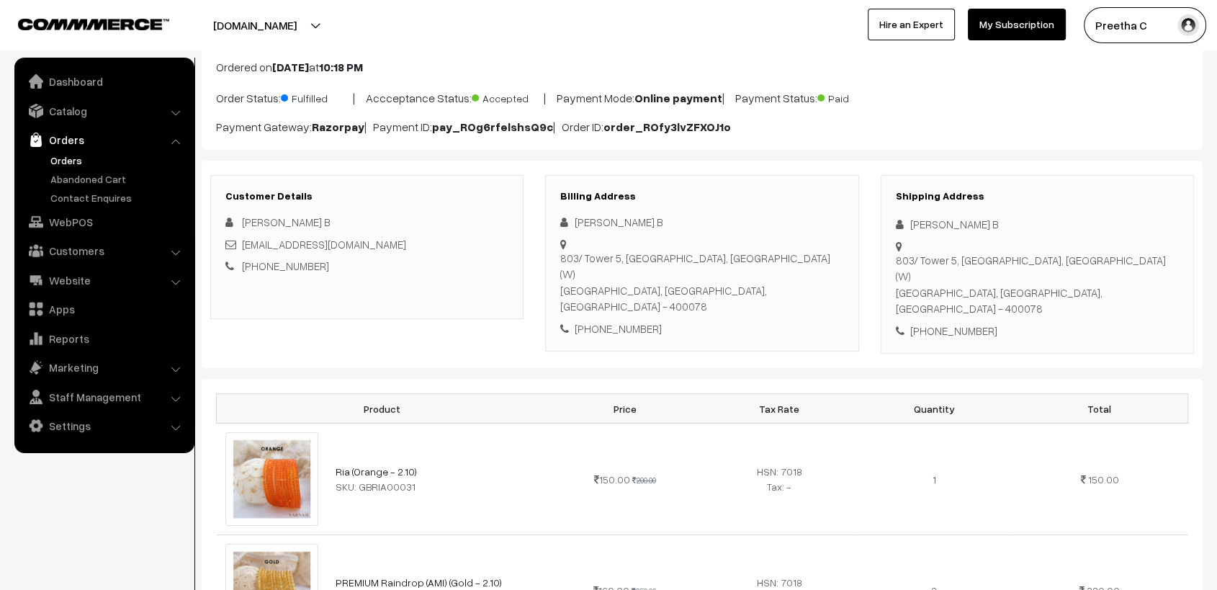
scroll to position [0, 0]
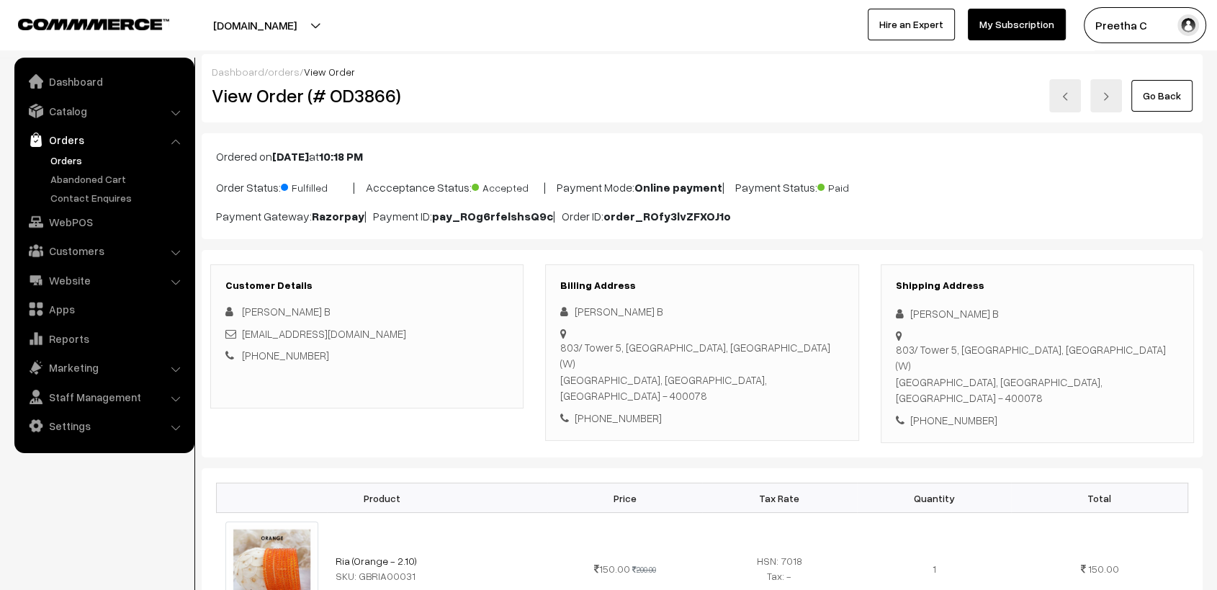
click at [1067, 97] on img at bounding box center [1065, 96] width 9 height 9
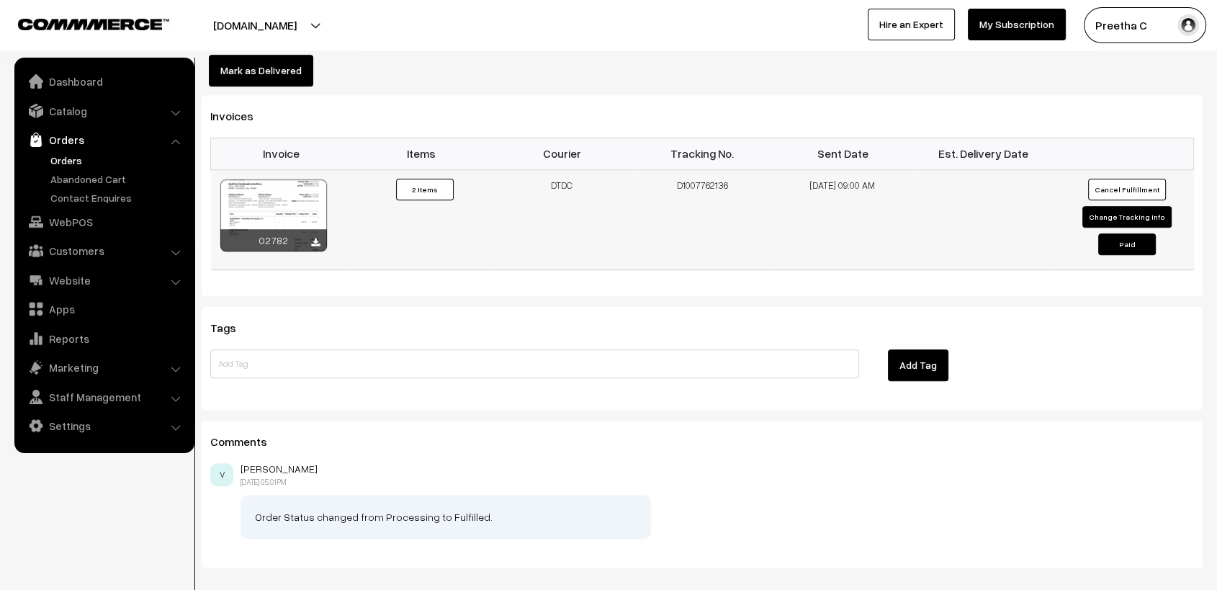
scroll to position [1091, 0]
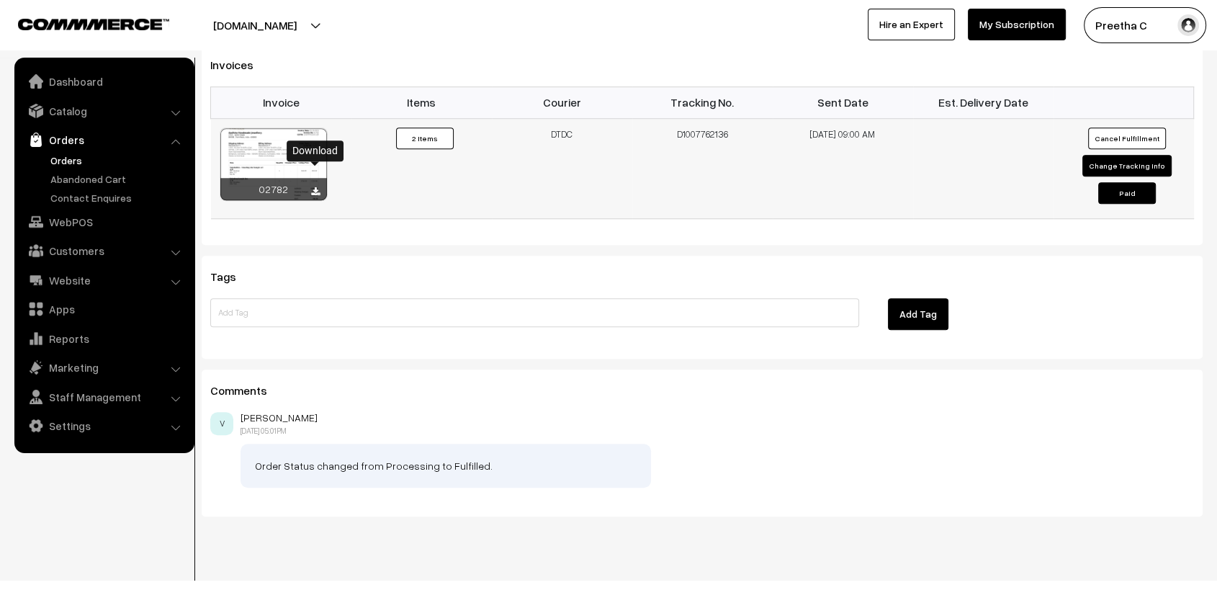
click at [317, 187] on icon at bounding box center [315, 191] width 9 height 9
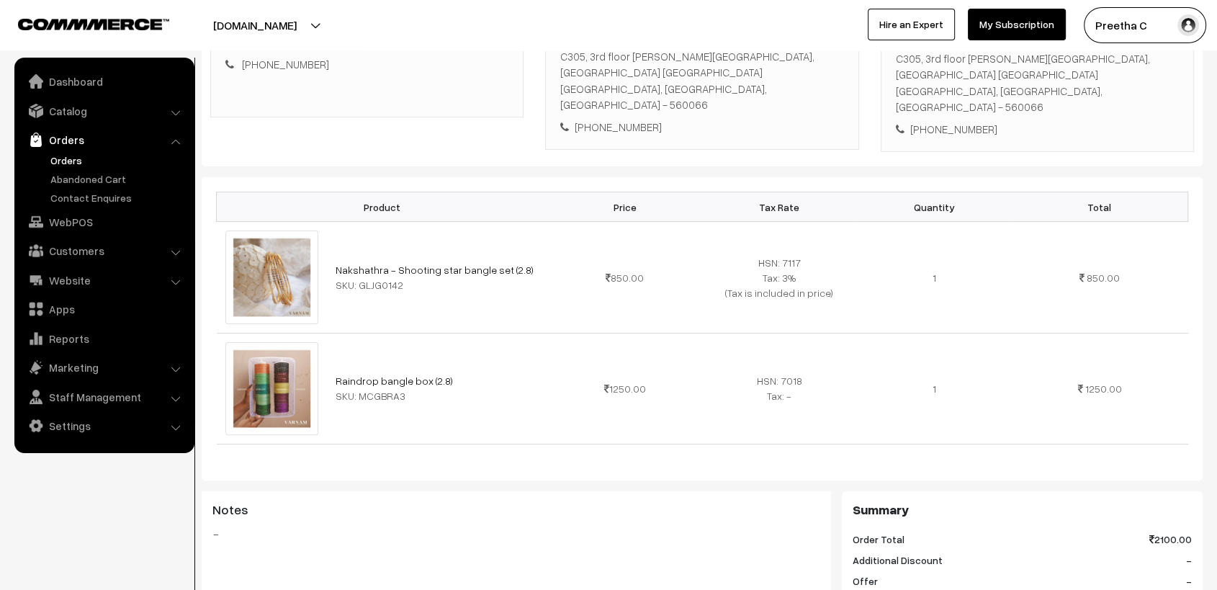
scroll to position [0, 0]
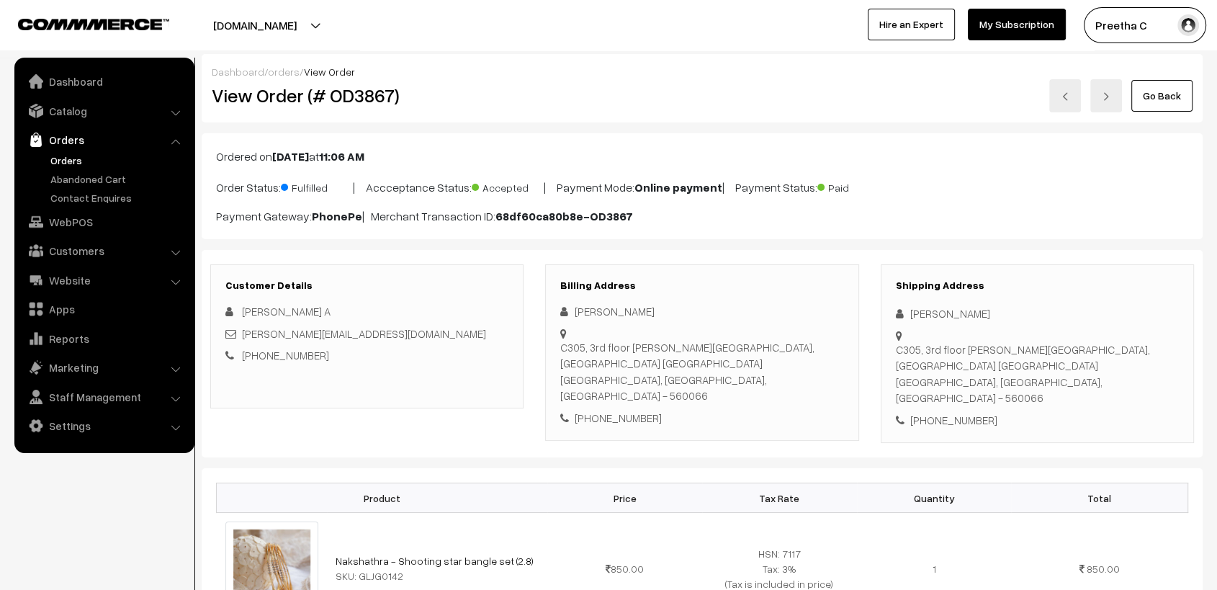
click at [1064, 90] on link at bounding box center [1065, 95] width 32 height 33
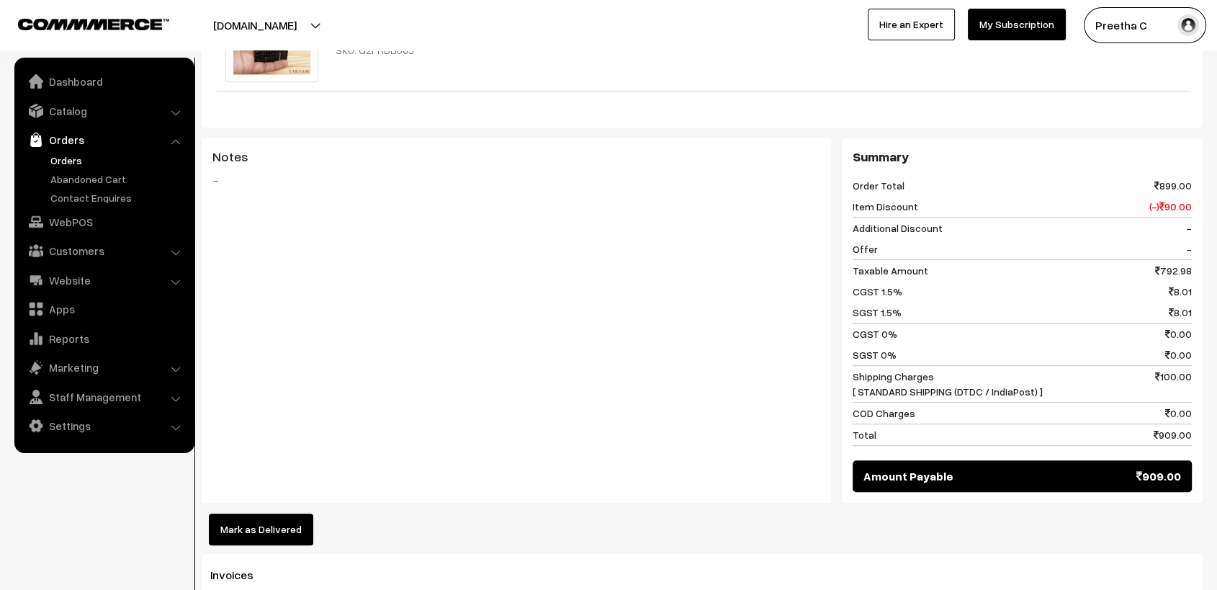
scroll to position [1120, 0]
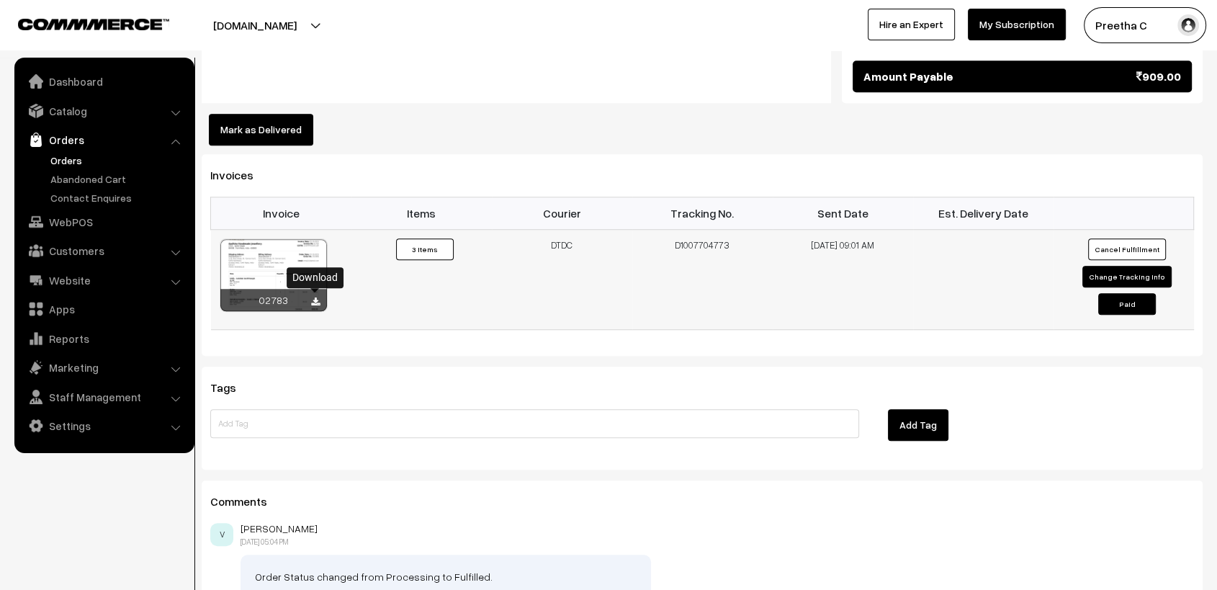
click at [315, 299] on icon at bounding box center [315, 301] width 9 height 9
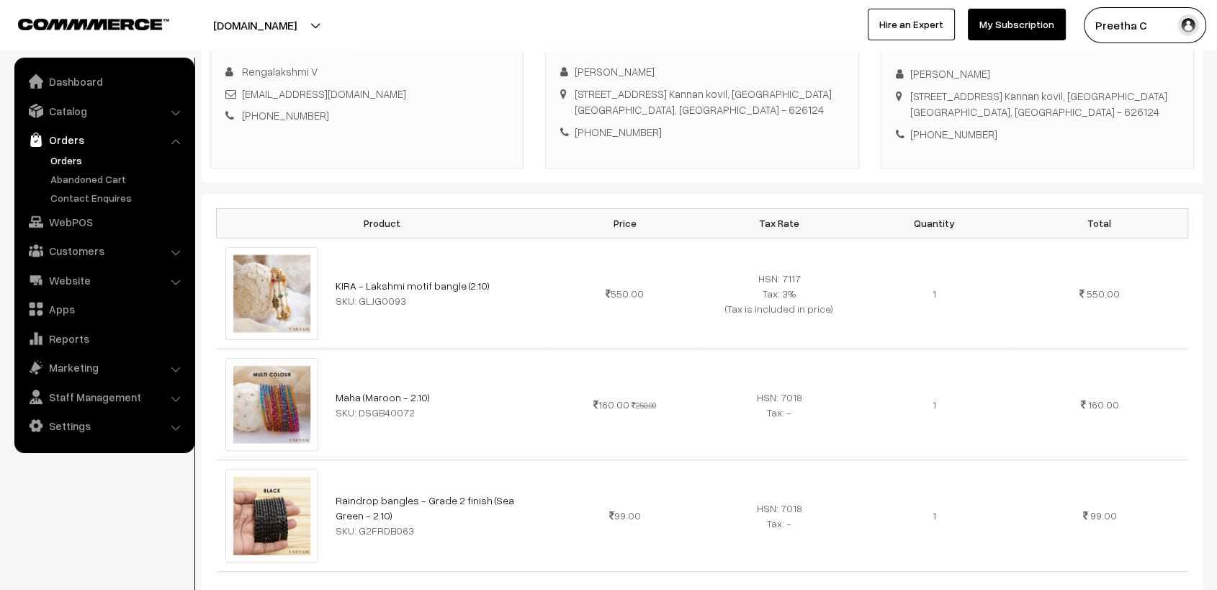
scroll to position [0, 0]
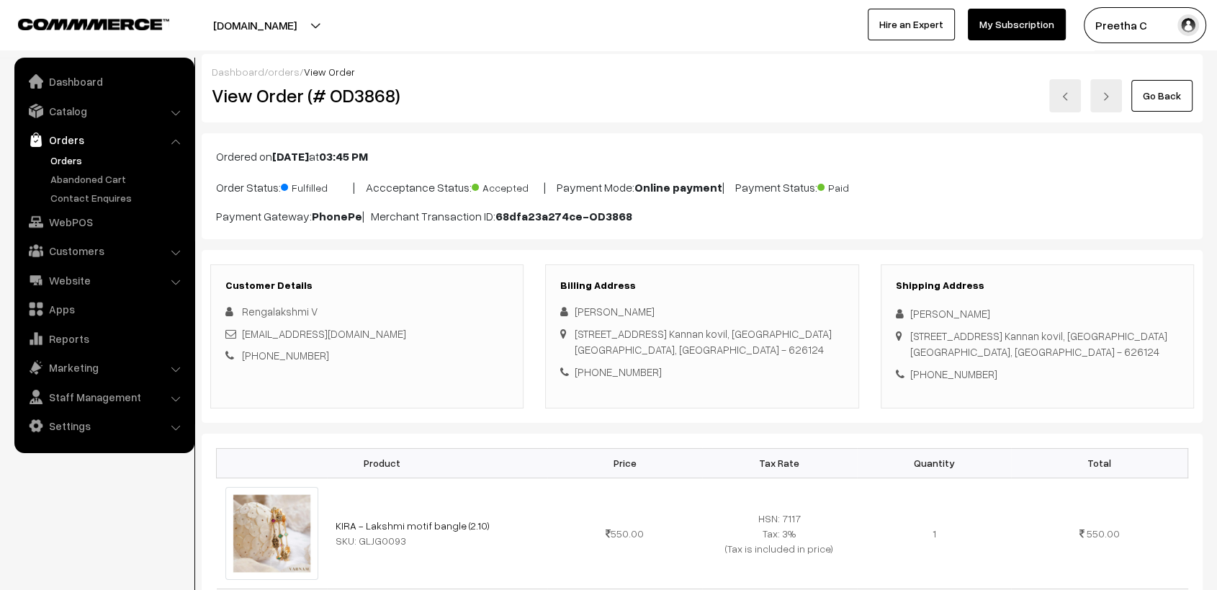
click at [781, 96] on div "Go Back" at bounding box center [869, 95] width 647 height 33
drag, startPoint x: 671, startPoint y: 109, endPoint x: 680, endPoint y: 108, distance: 8.8
click at [672, 109] on div "Go Back" at bounding box center [869, 95] width 647 height 33
click at [1069, 92] on img at bounding box center [1065, 96] width 9 height 9
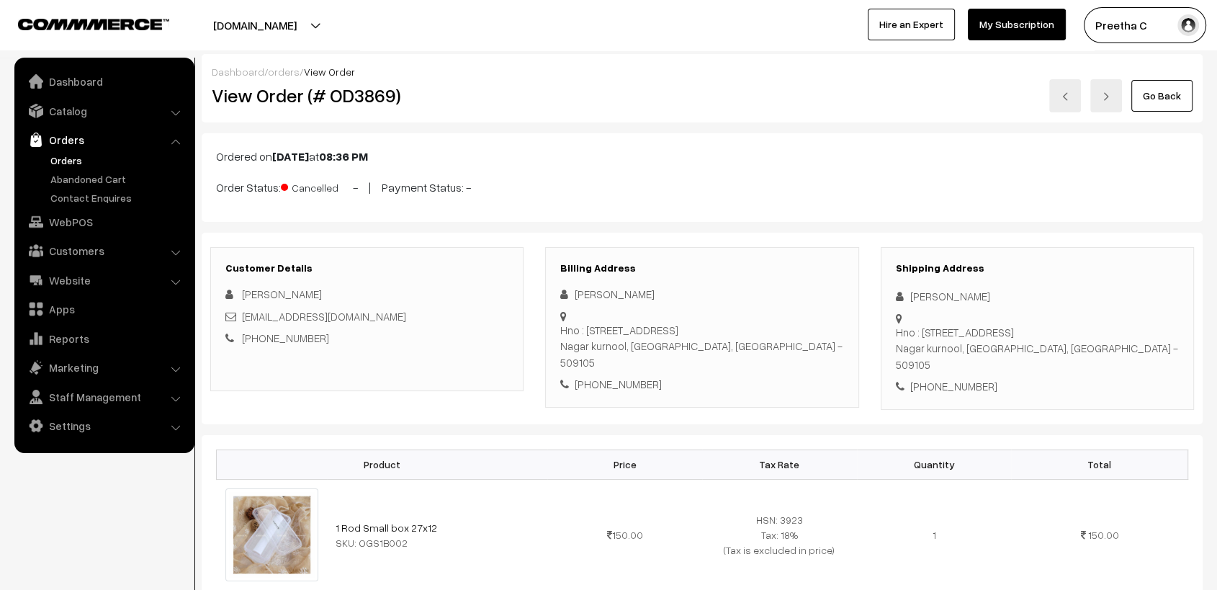
click at [1069, 99] on img at bounding box center [1065, 96] width 9 height 9
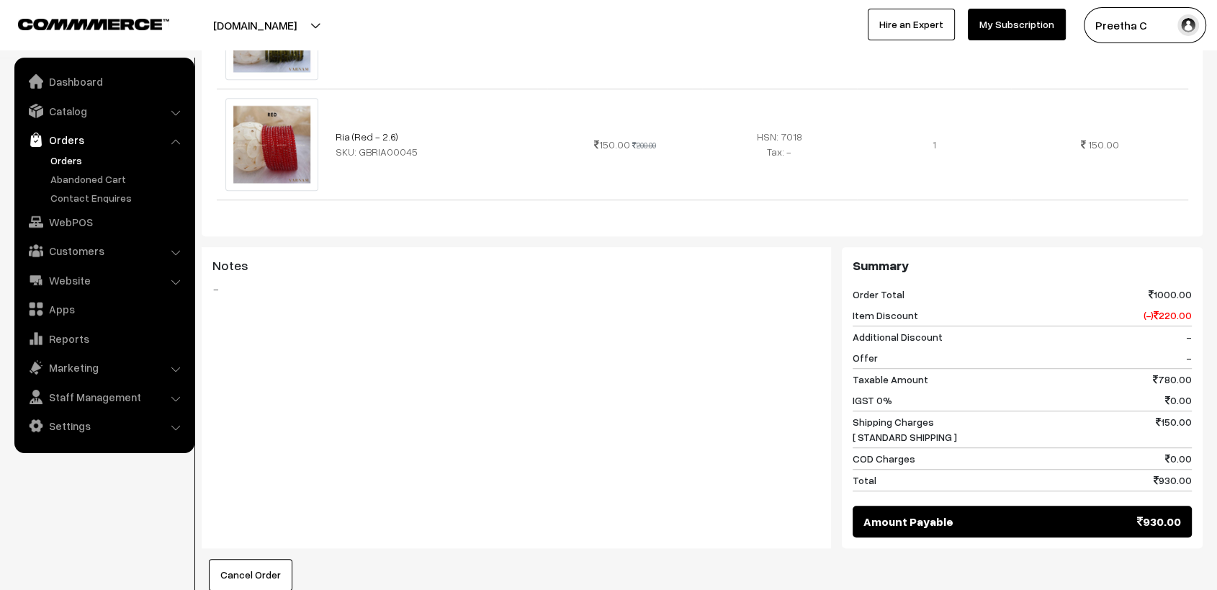
scroll to position [1280, 0]
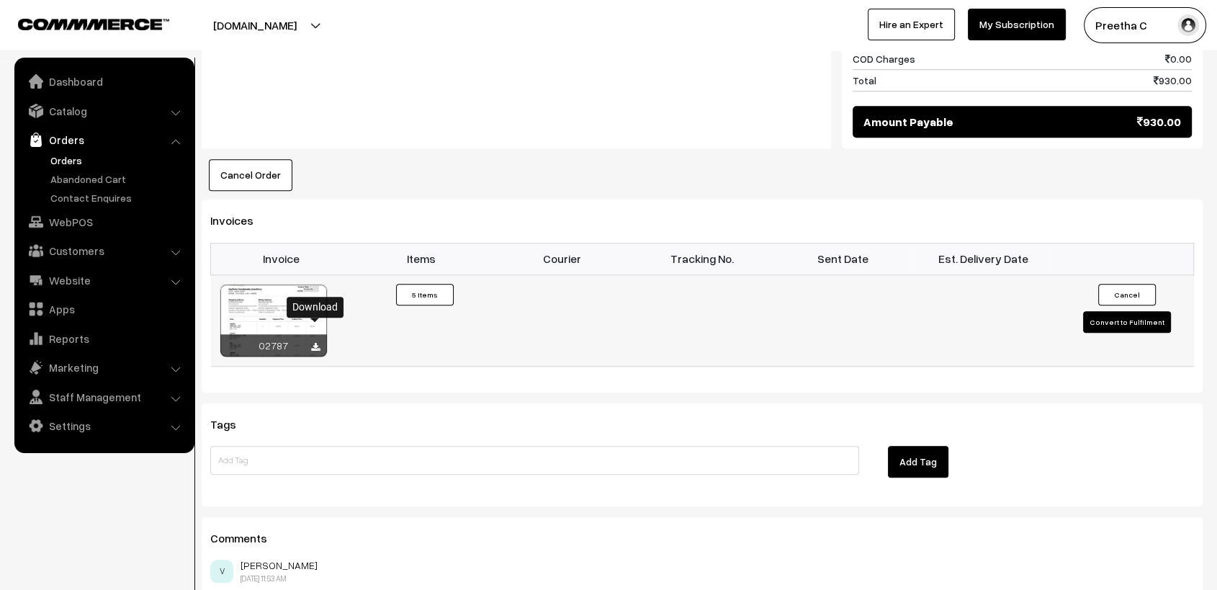
click at [317, 343] on icon at bounding box center [315, 347] width 9 height 9
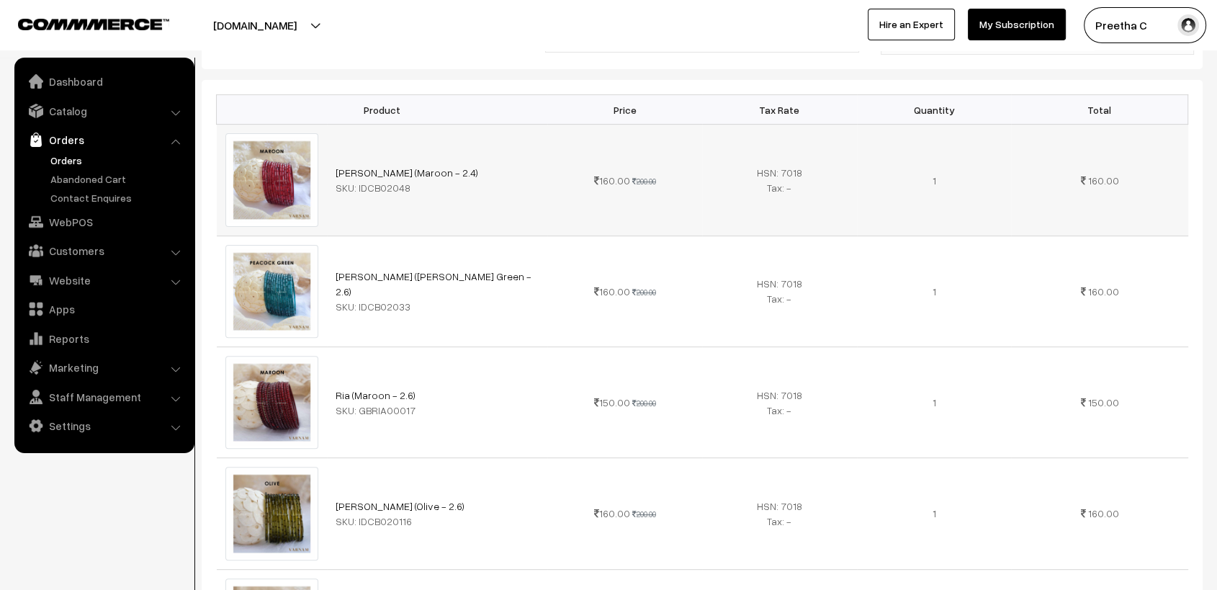
scroll to position [0, 0]
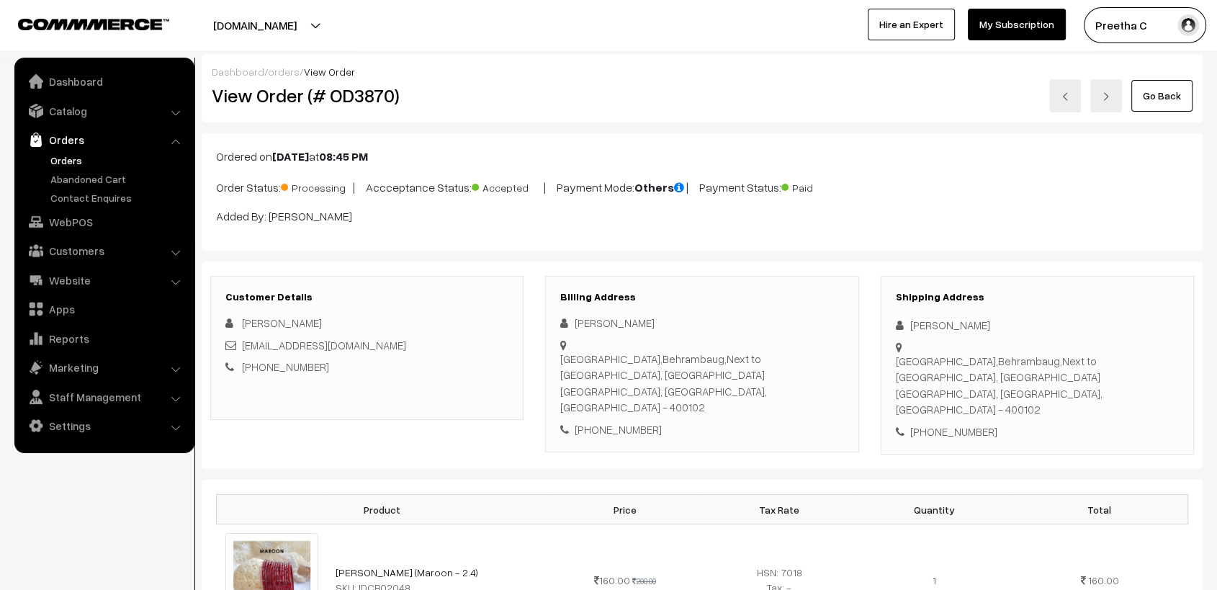
click at [786, 148] on p "Ordered on [DATE] 08:45 PM" at bounding box center [702, 156] width 972 height 17
click at [1069, 96] on img at bounding box center [1065, 96] width 9 height 9
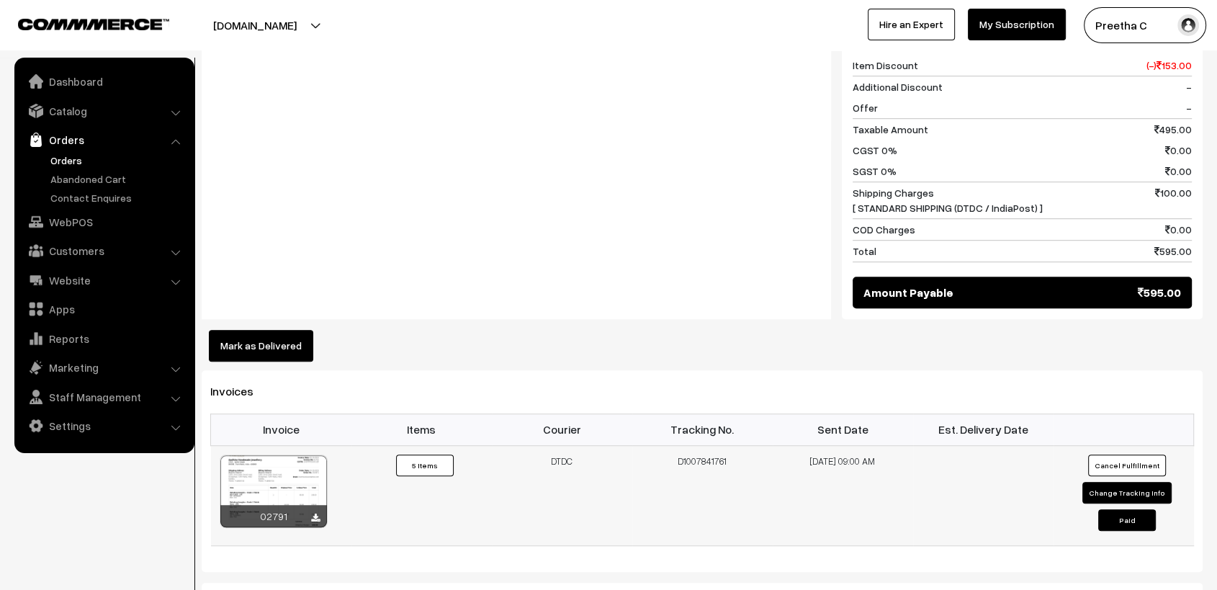
scroll to position [1120, 0]
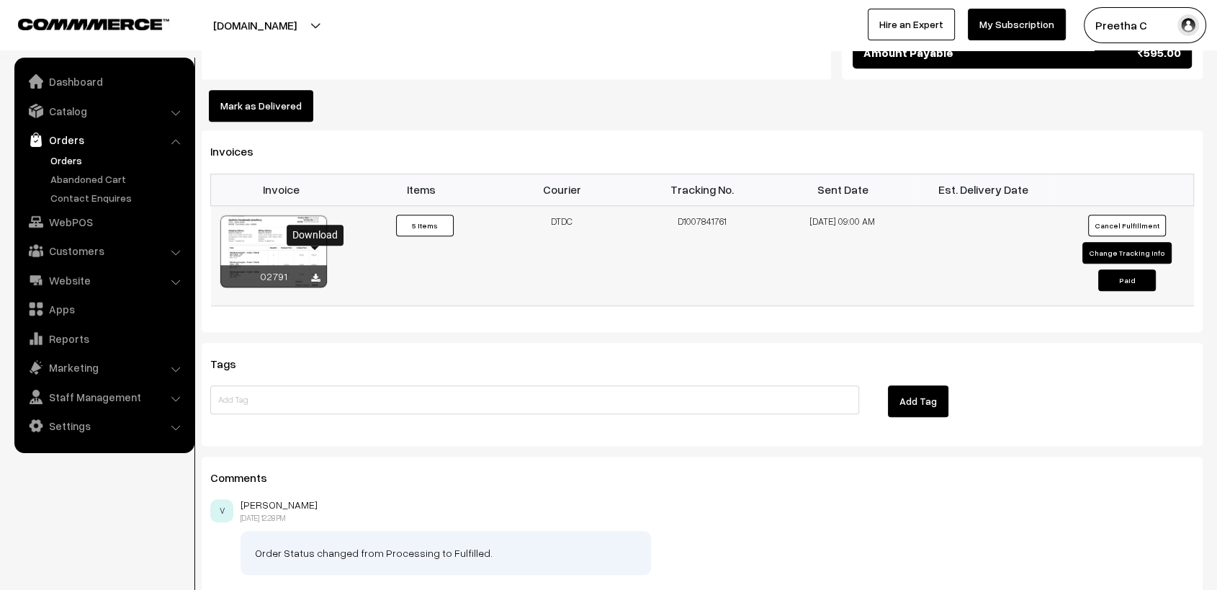
click at [314, 274] on icon at bounding box center [315, 278] width 9 height 9
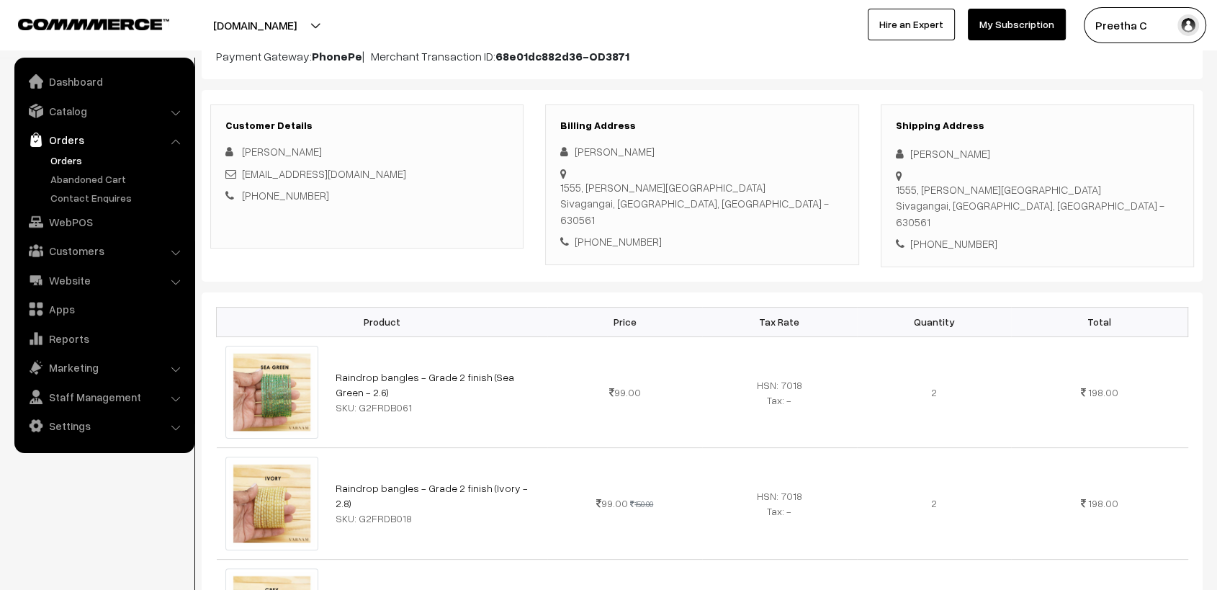
scroll to position [0, 0]
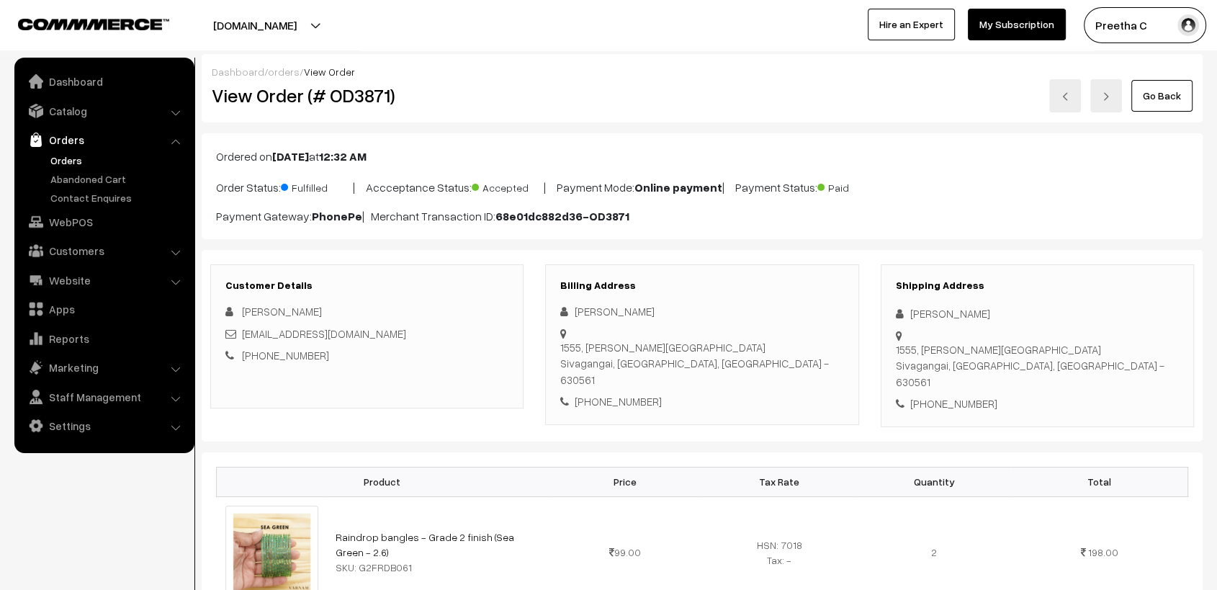
click at [1076, 94] on link at bounding box center [1065, 95] width 32 height 33
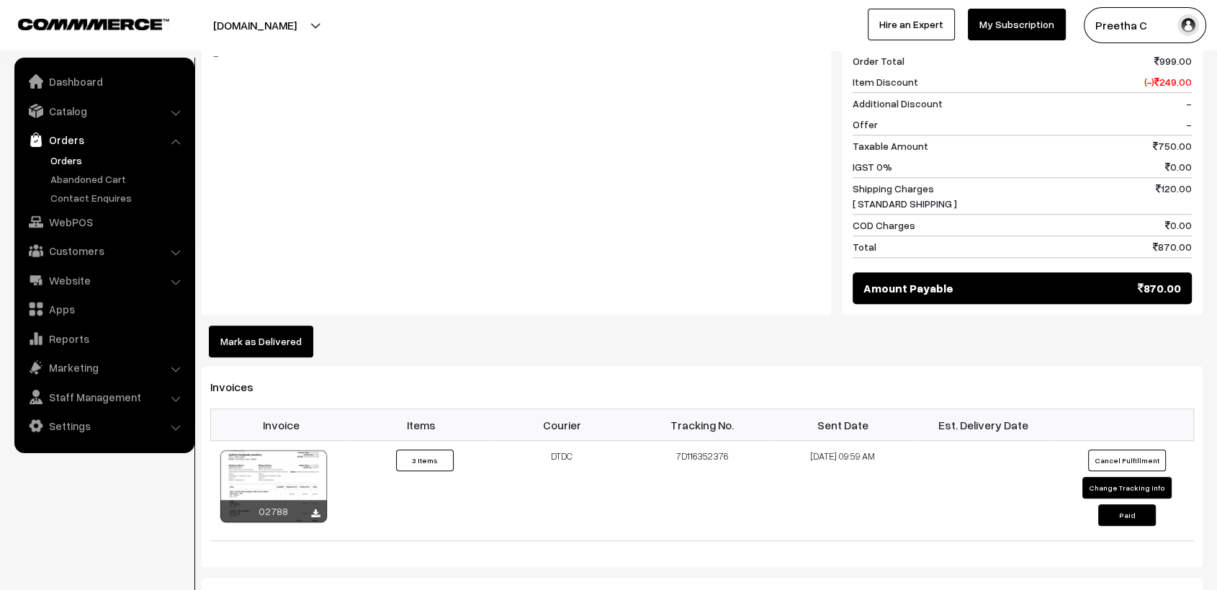
scroll to position [1120, 0]
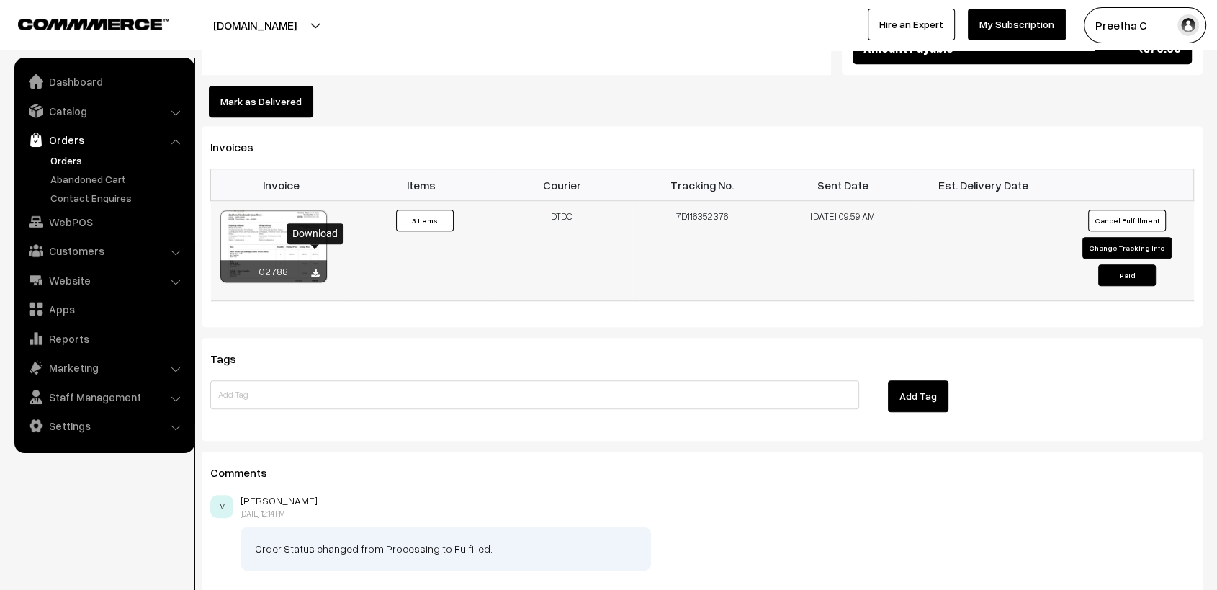
click at [312, 269] on icon at bounding box center [315, 273] width 9 height 9
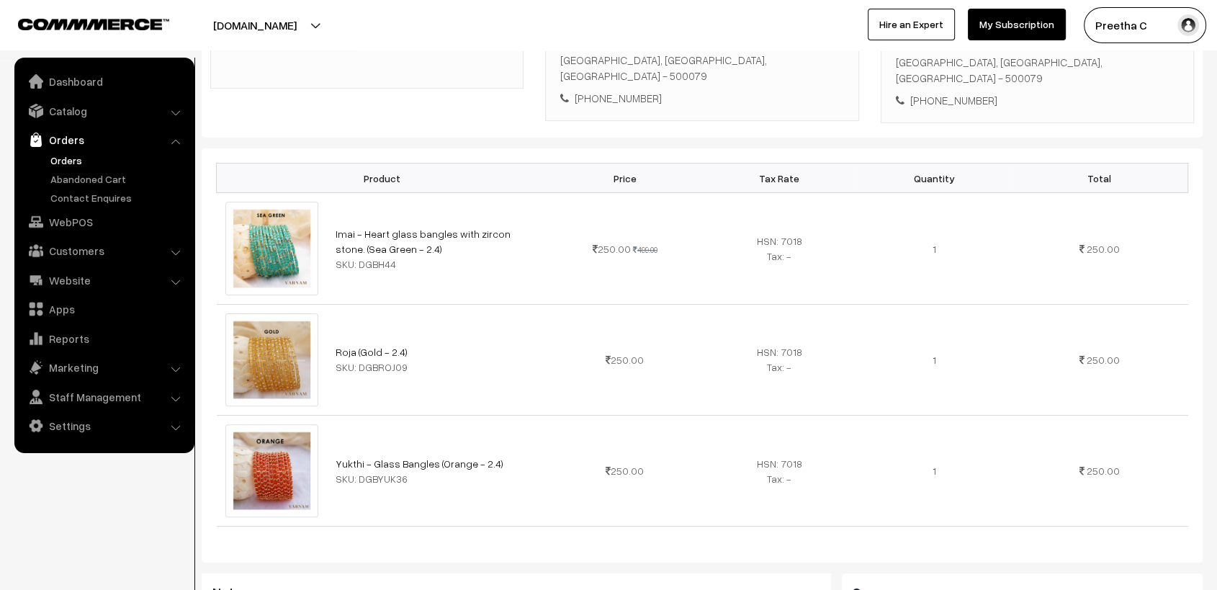
scroll to position [0, 0]
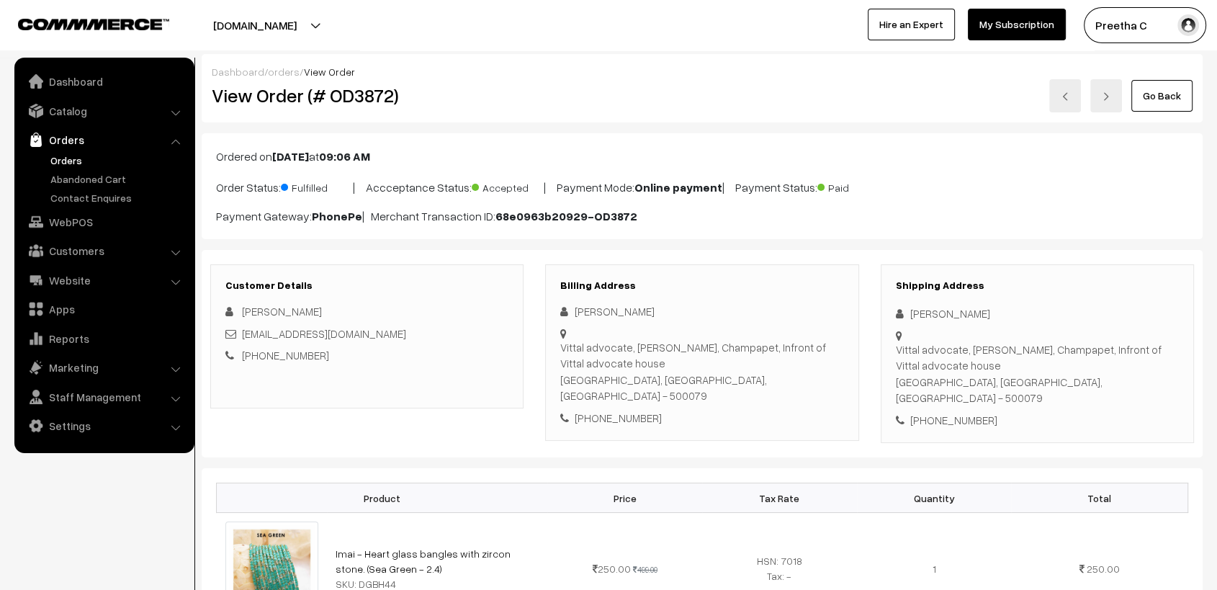
click at [814, 120] on div "Dashboard / orders / View Order View Order (# OD3872) Go Back" at bounding box center [702, 88] width 1001 height 68
click at [1062, 97] on img at bounding box center [1065, 96] width 9 height 9
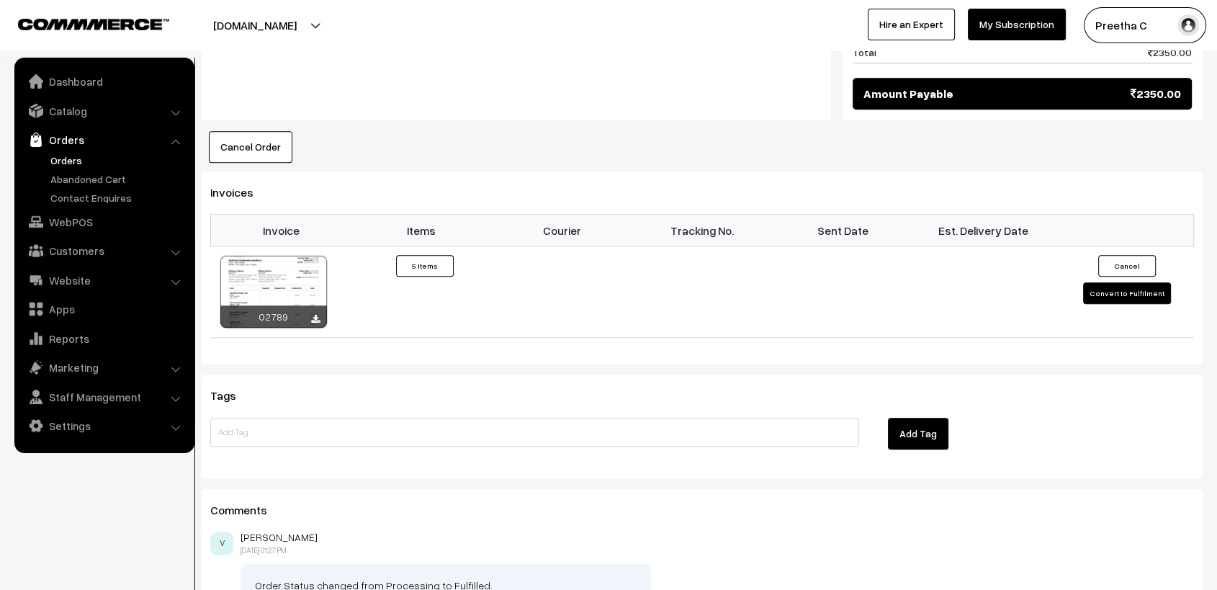
scroll to position [1360, 0]
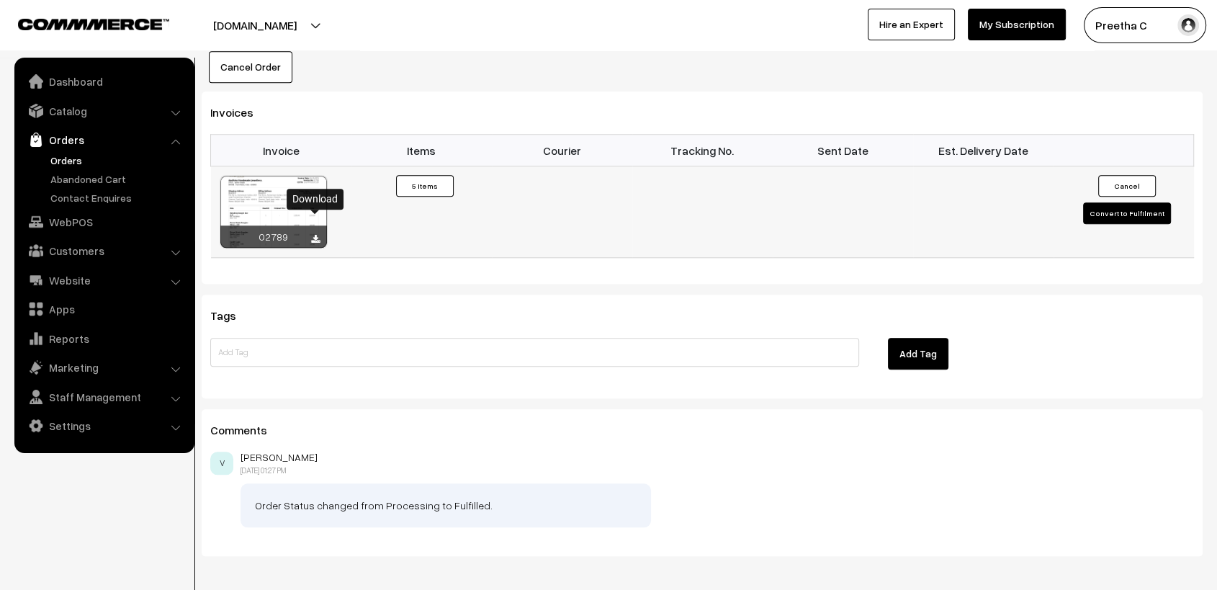
click at [315, 235] on icon at bounding box center [315, 239] width 9 height 9
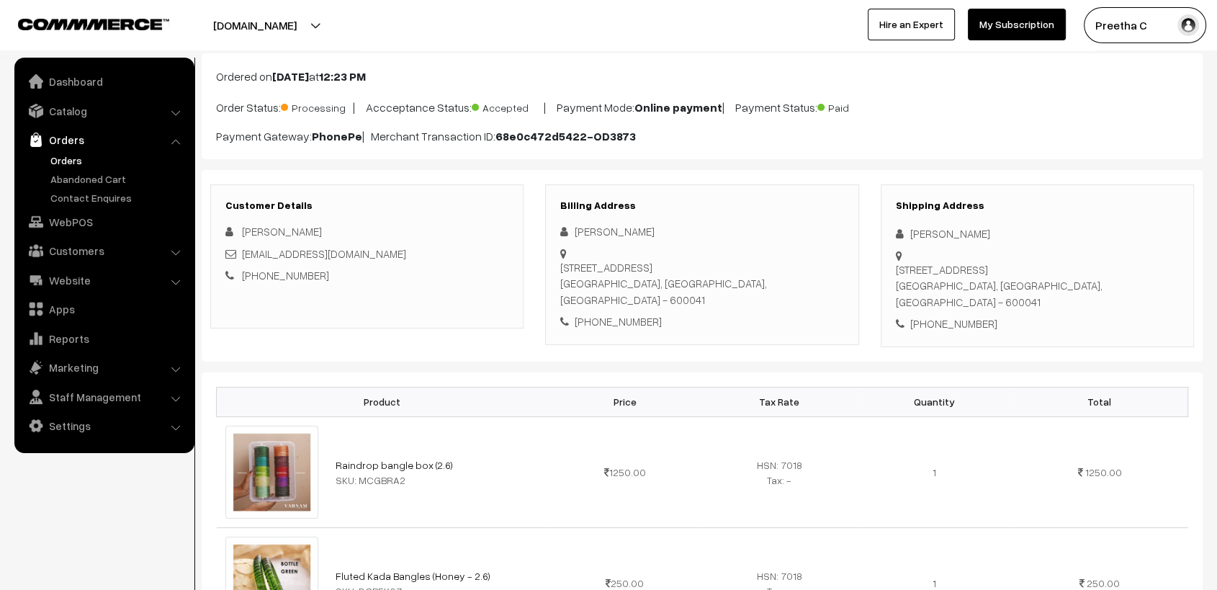
scroll to position [0, 0]
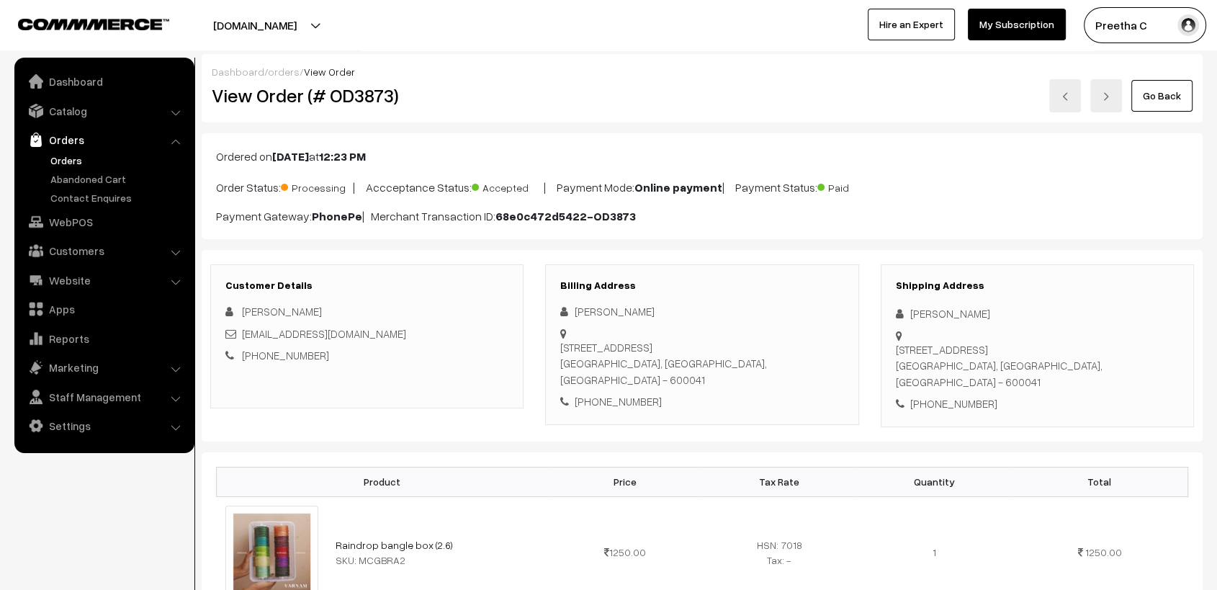
click at [1066, 91] on link at bounding box center [1065, 95] width 32 height 33
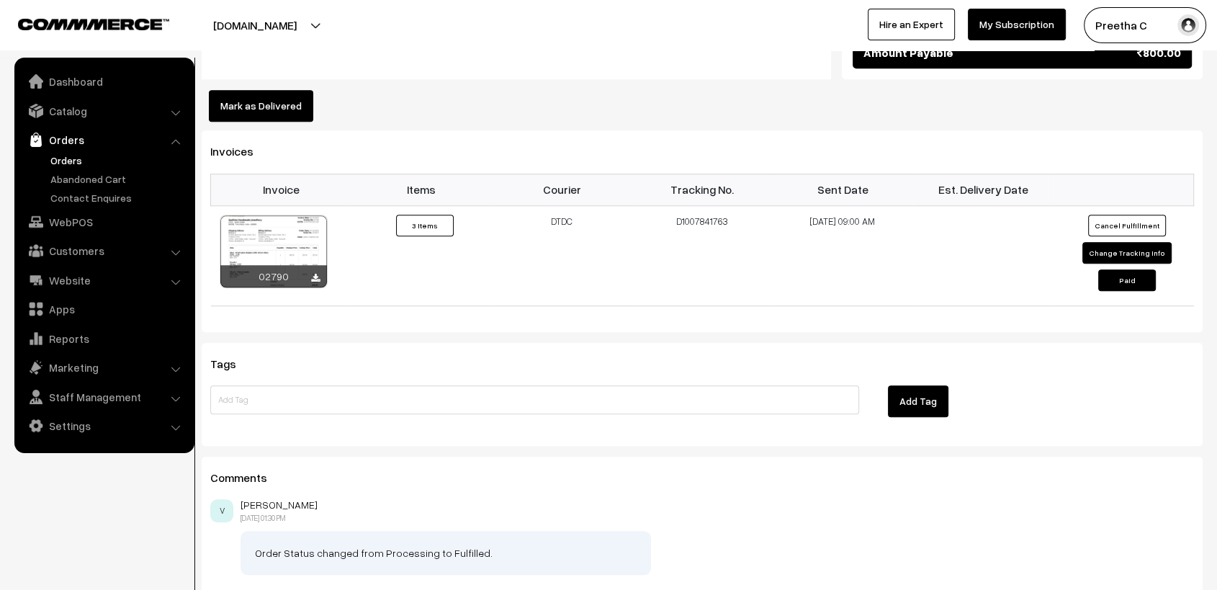
scroll to position [1200, 0]
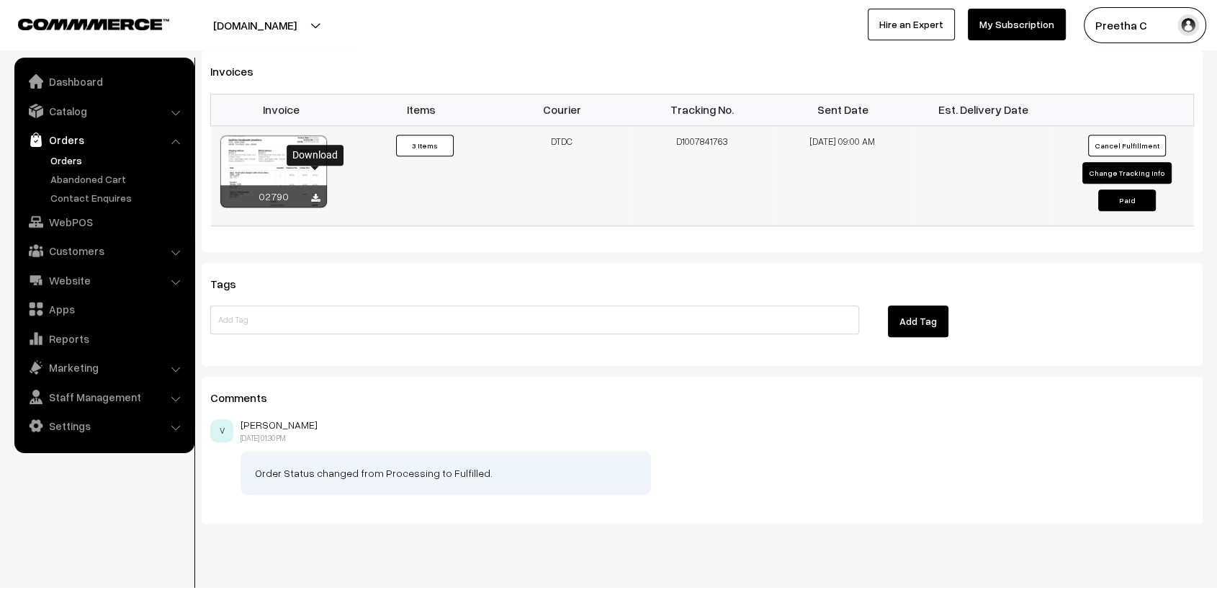
click at [317, 194] on icon at bounding box center [315, 198] width 9 height 9
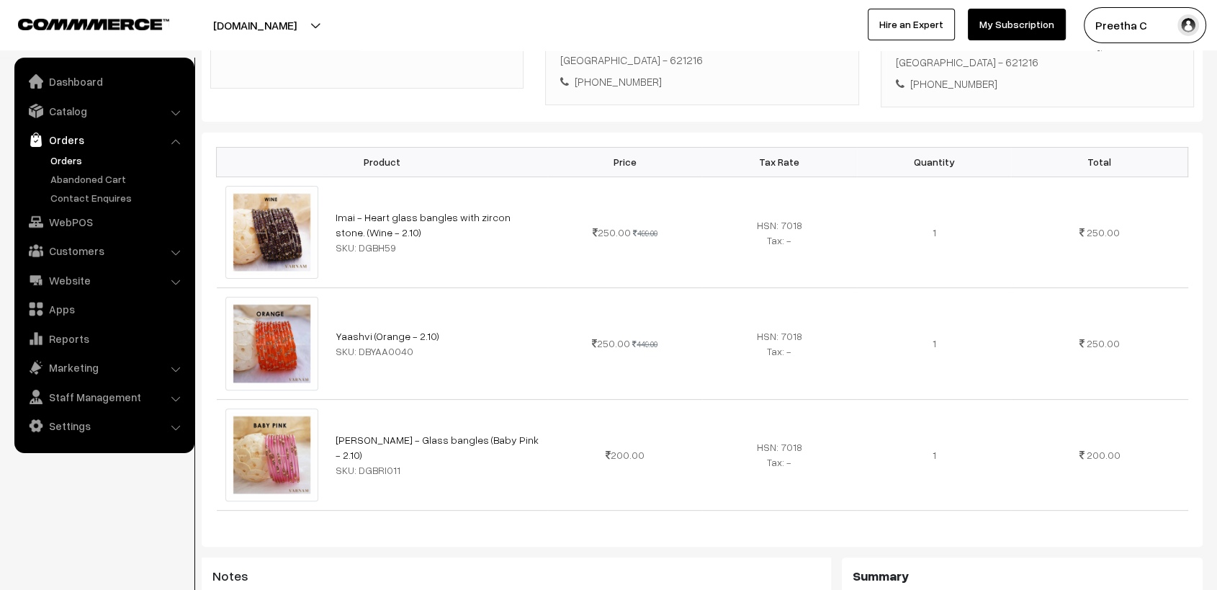
scroll to position [0, 0]
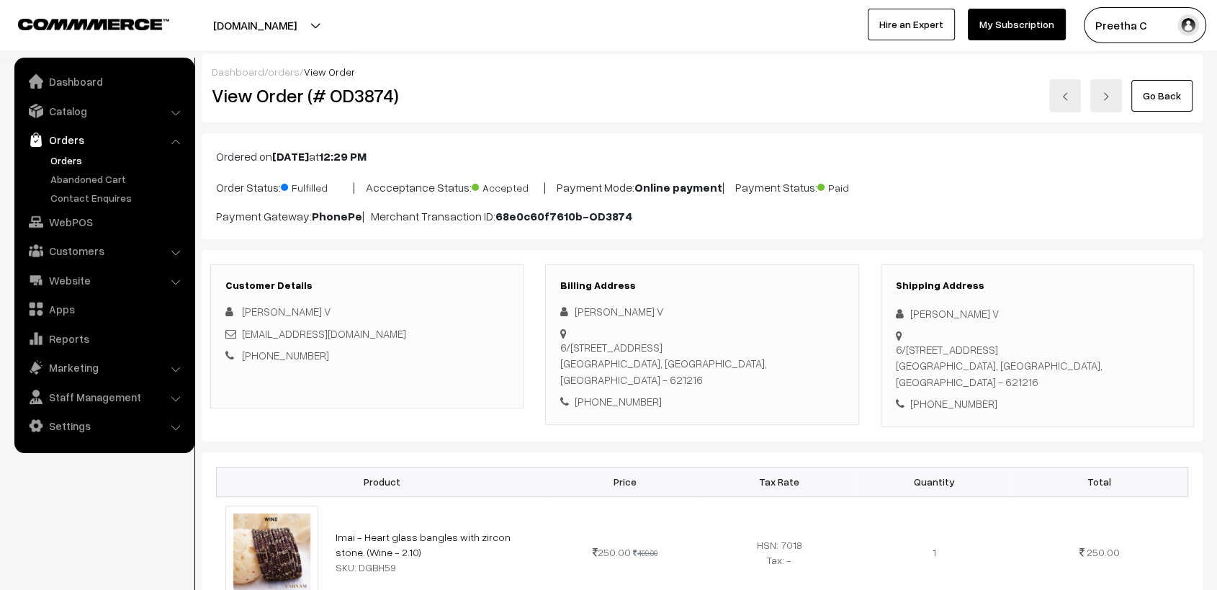
click at [815, 98] on div "Go Back" at bounding box center [869, 95] width 647 height 33
click at [1068, 102] on link at bounding box center [1065, 95] width 32 height 33
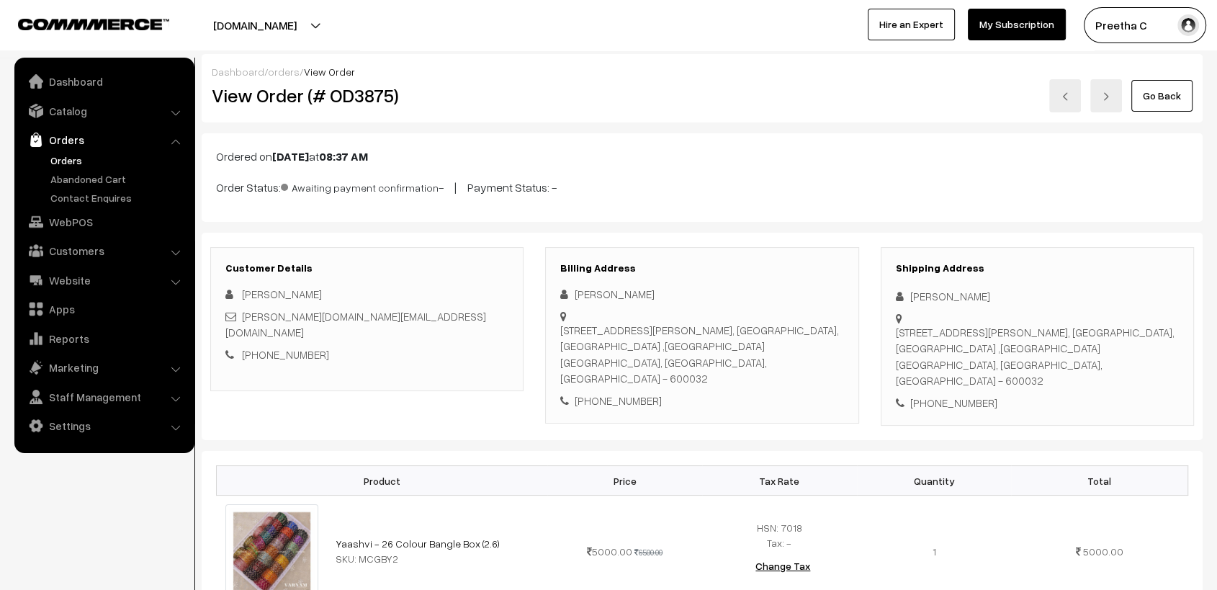
click at [1067, 99] on img at bounding box center [1065, 96] width 9 height 9
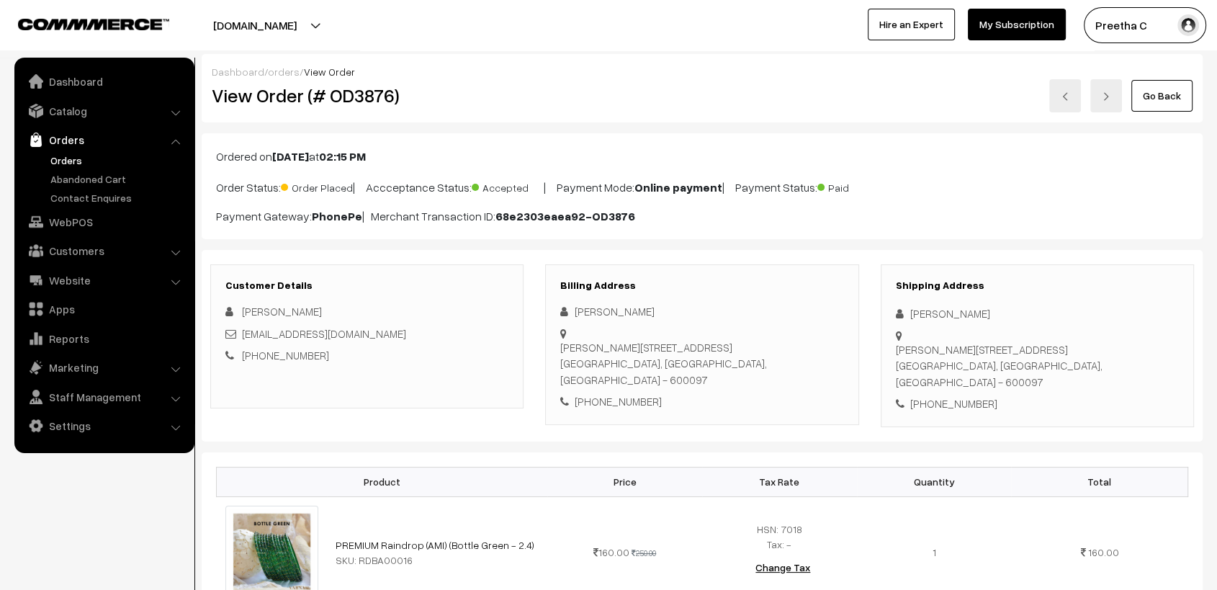
click at [1161, 93] on link "Go Back" at bounding box center [1161, 96] width 61 height 32
